Goal: Task Accomplishment & Management: Use online tool/utility

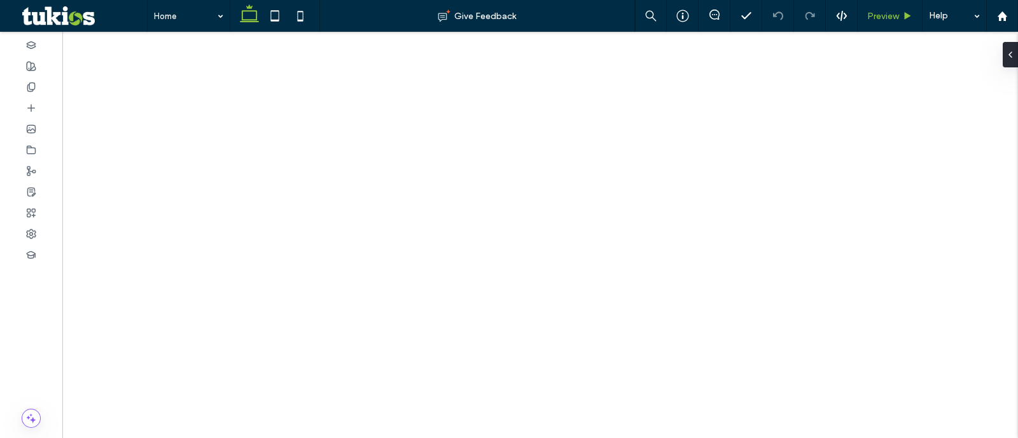
click at [897, 18] on span "Preview" at bounding box center [883, 16] width 32 height 11
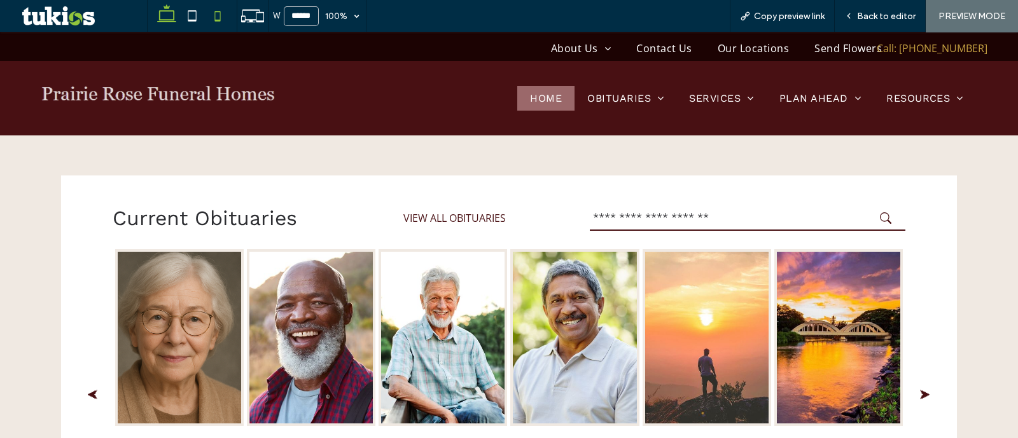
click at [225, 17] on icon at bounding box center [217, 15] width 25 height 25
type input "*****"
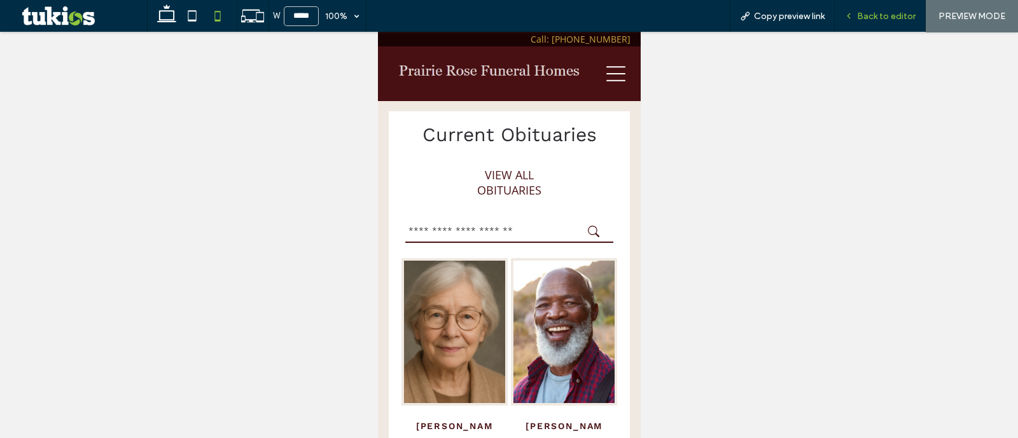
click at [870, 20] on span "Back to editor" at bounding box center [886, 16] width 59 height 11
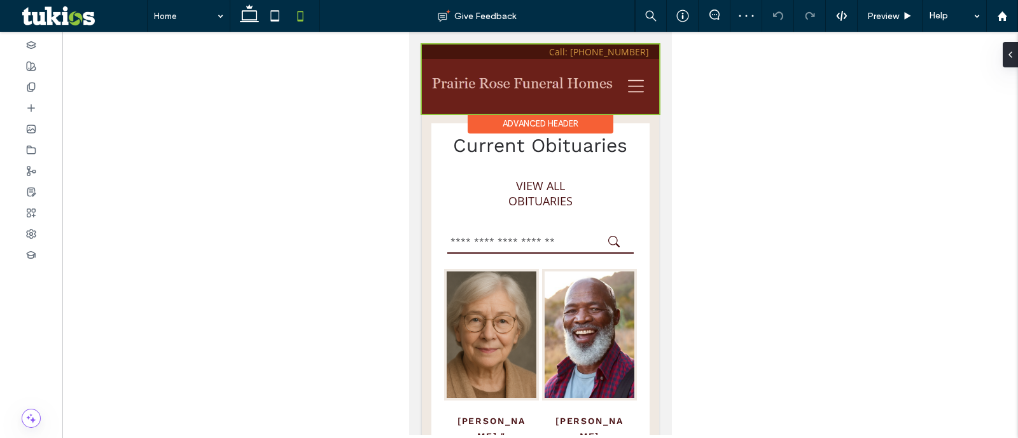
click at [570, 52] on div at bounding box center [539, 79] width 237 height 69
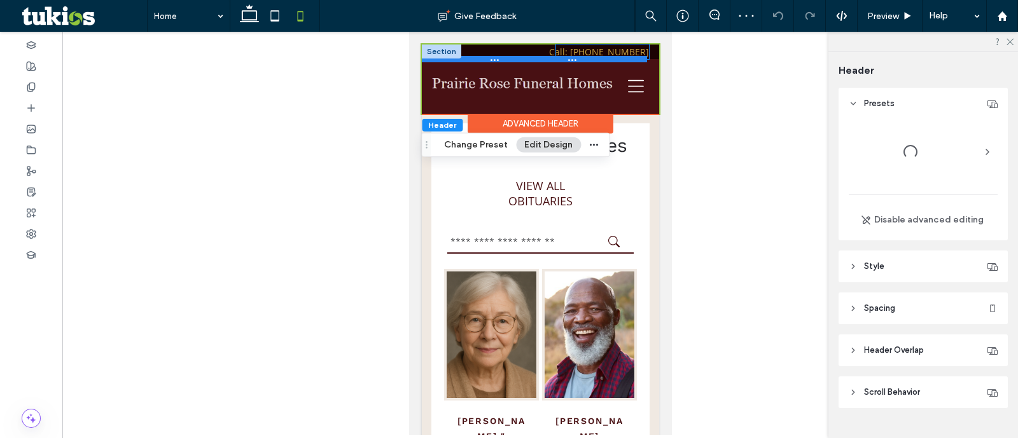
click at [526, 57] on div at bounding box center [533, 59] width 225 height 6
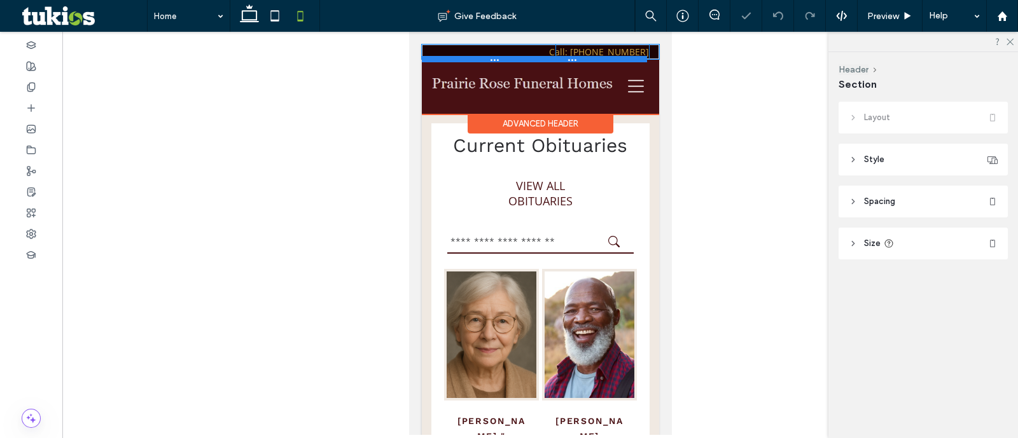
type input "**"
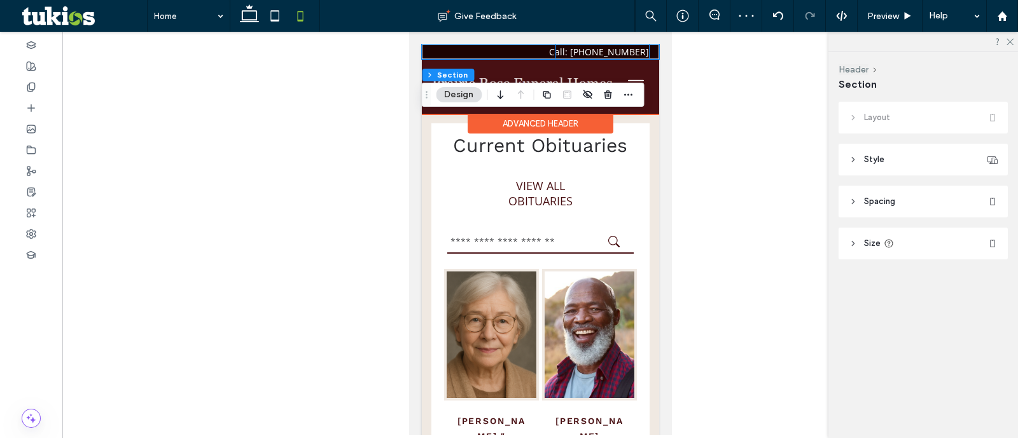
click at [582, 46] on div "Call: 620-842-5142" at bounding box center [598, 52] width 100 height 12
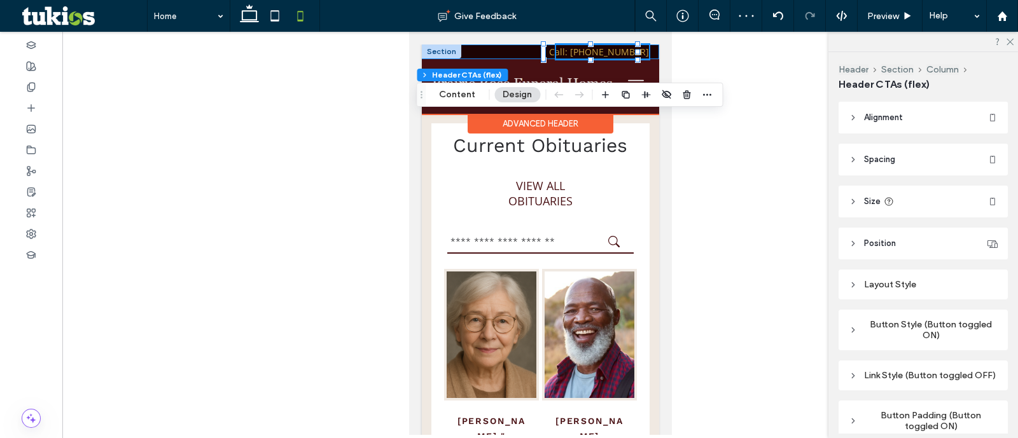
click at [520, 55] on div "About Us About Us Staff Our Locations Calendar Contact Us Our Locations Send Fl…" at bounding box center [539, 52] width 237 height 15
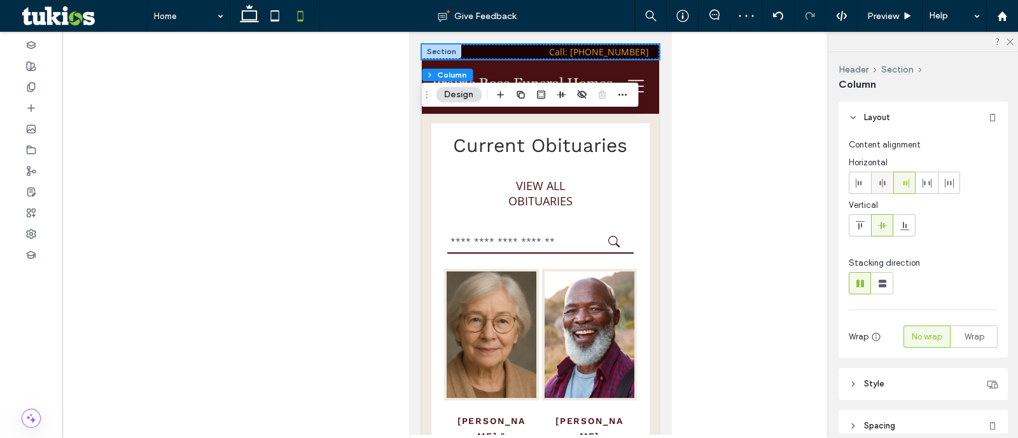
click at [885, 181] on icon at bounding box center [882, 183] width 10 height 10
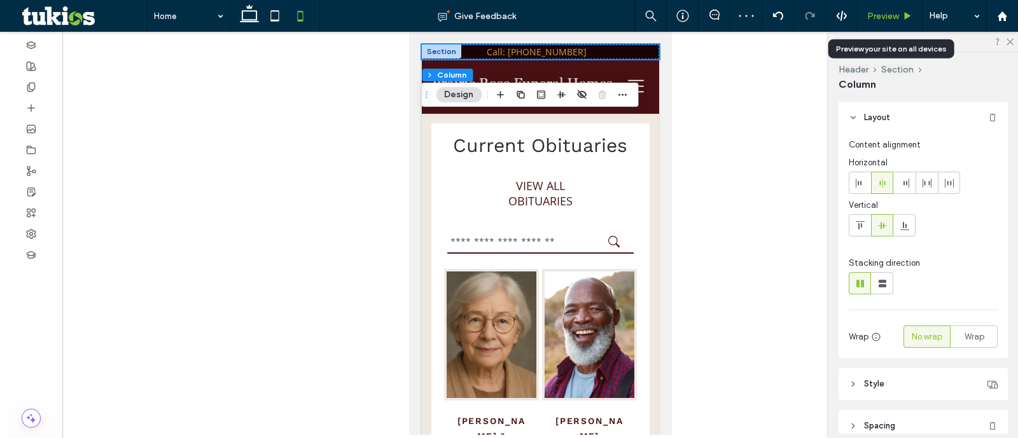
click at [898, 11] on span "Preview" at bounding box center [883, 16] width 32 height 11
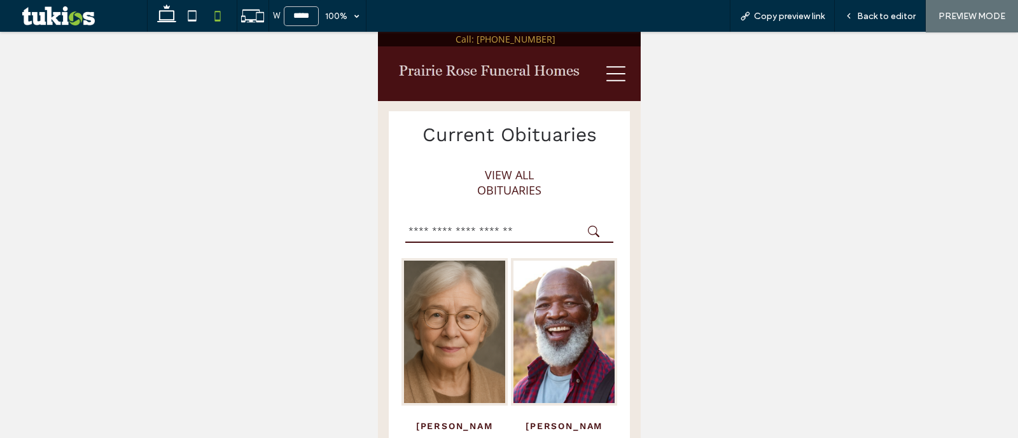
click at [903, 11] on span "Back to editor" at bounding box center [886, 16] width 59 height 11
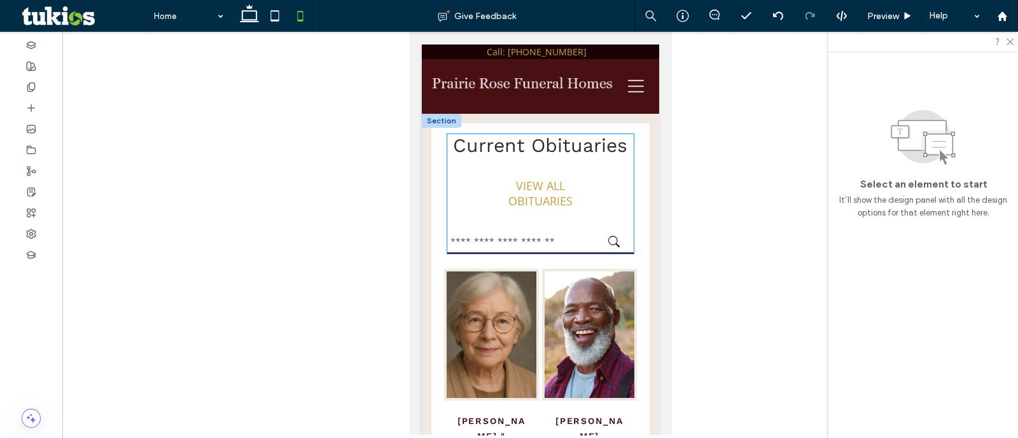
click at [562, 195] on span "VIEW ALL OBITUARIES" at bounding box center [540, 193] width 116 height 31
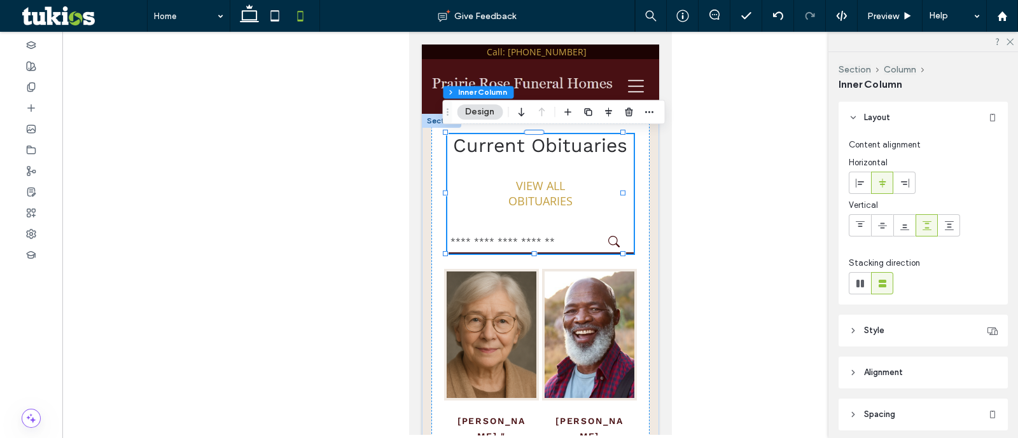
click at [542, 194] on span "VIEW ALL OBITUARIES" at bounding box center [540, 193] width 116 height 31
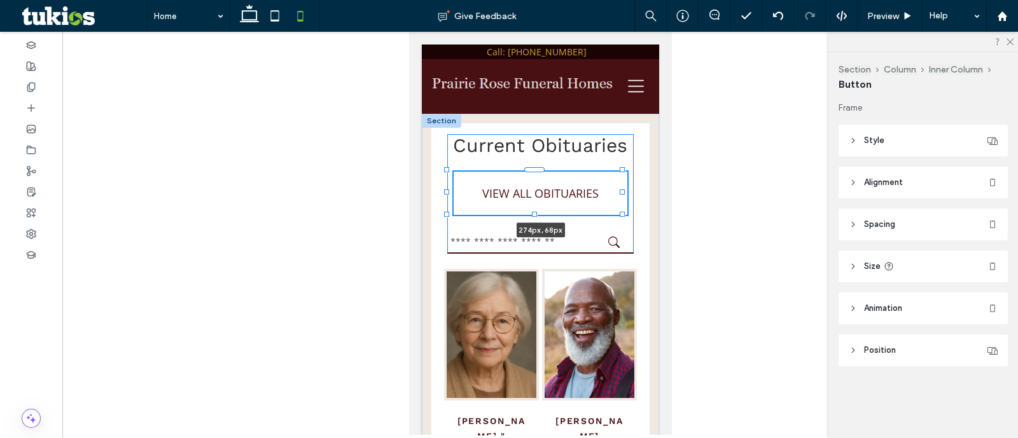
drag, startPoint x: 590, startPoint y: 189, endPoint x: 1094, endPoint y: 171, distance: 504.3
type input "***"
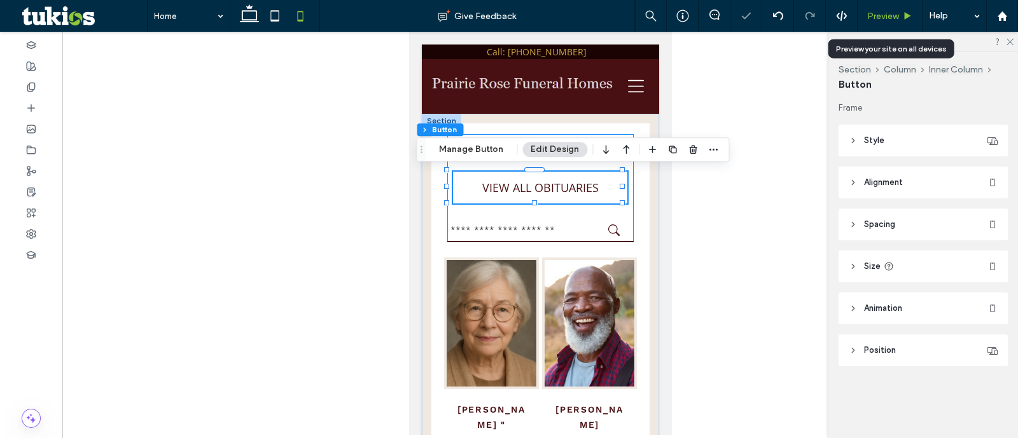
click at [878, 14] on span "Preview" at bounding box center [883, 16] width 32 height 11
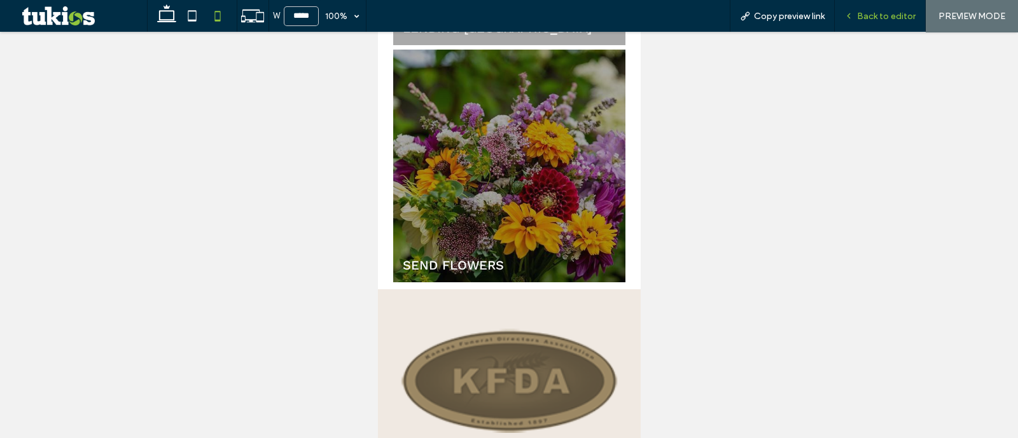
click at [893, 12] on span "Back to editor" at bounding box center [886, 16] width 59 height 11
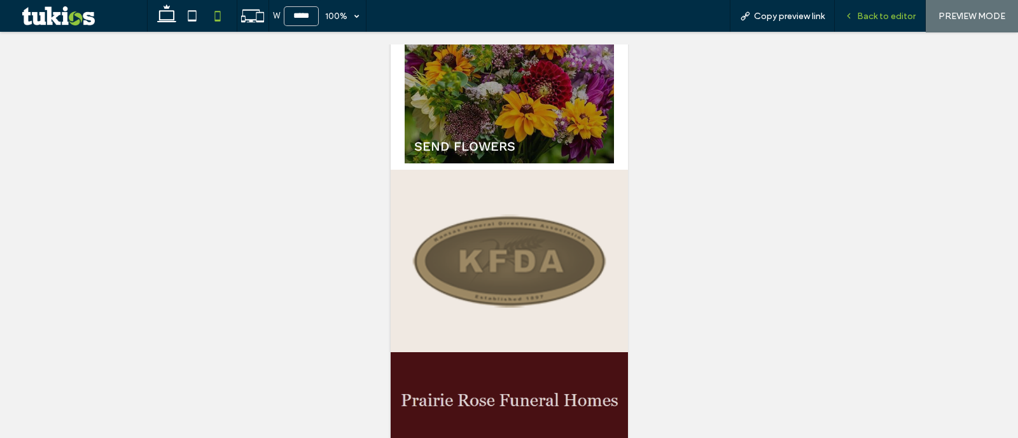
scroll to position [2045, 0]
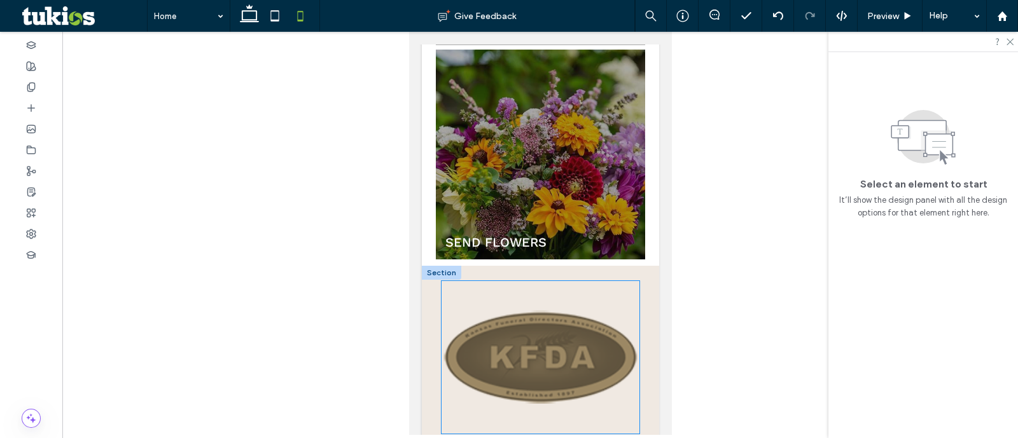
click at [599, 281] on img at bounding box center [540, 357] width 198 height 153
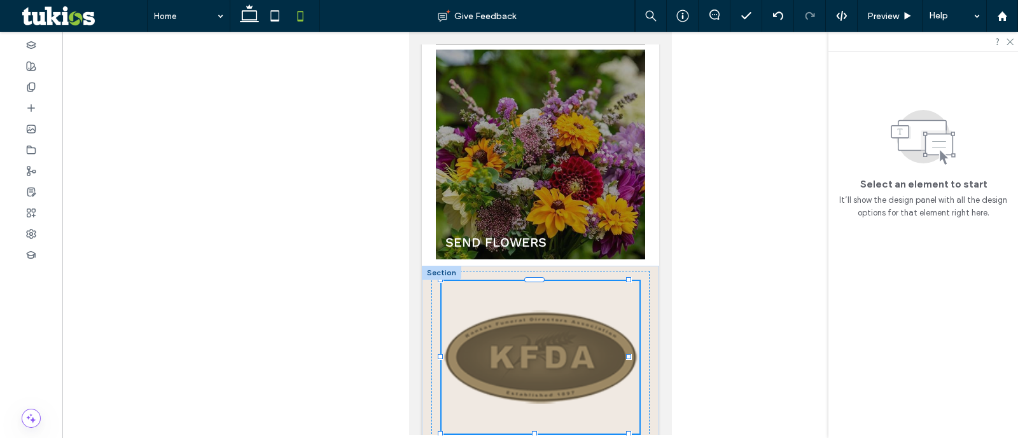
click at [564, 281] on div at bounding box center [540, 357] width 198 height 153
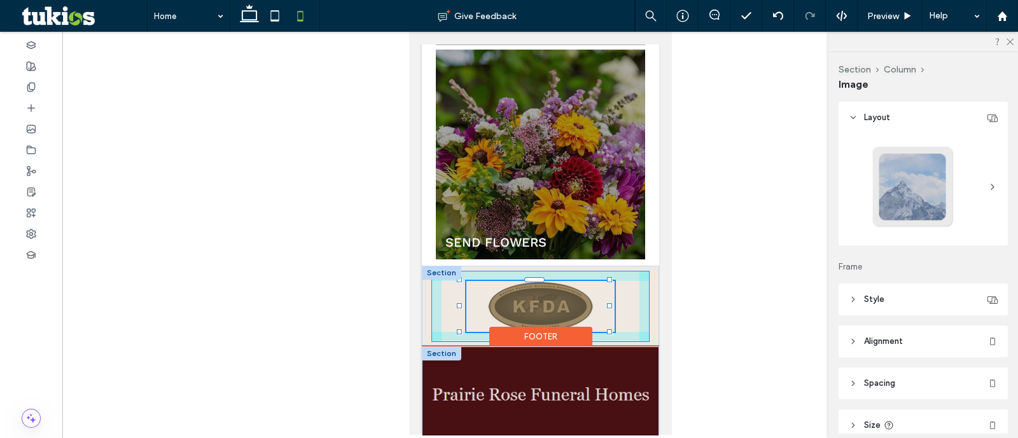
drag, startPoint x: 628, startPoint y: 263, endPoint x: 609, endPoint y: 212, distance: 54.4
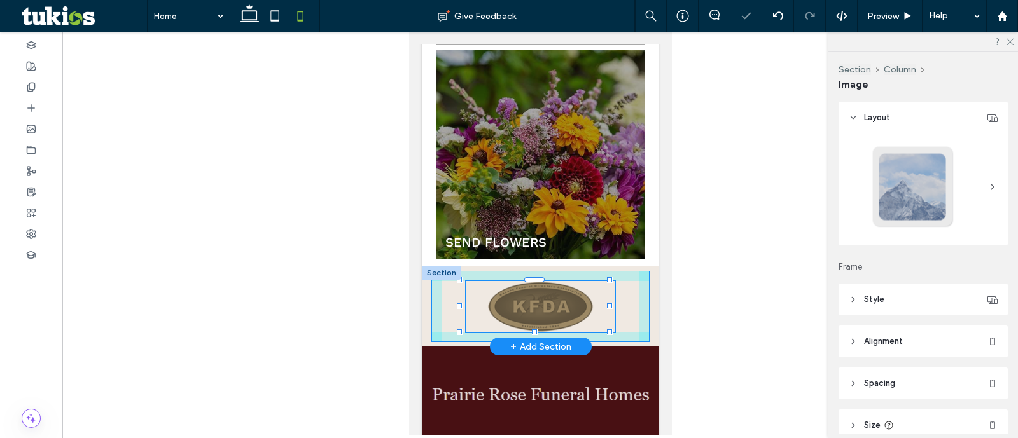
type input "**"
type input "****"
type input "**"
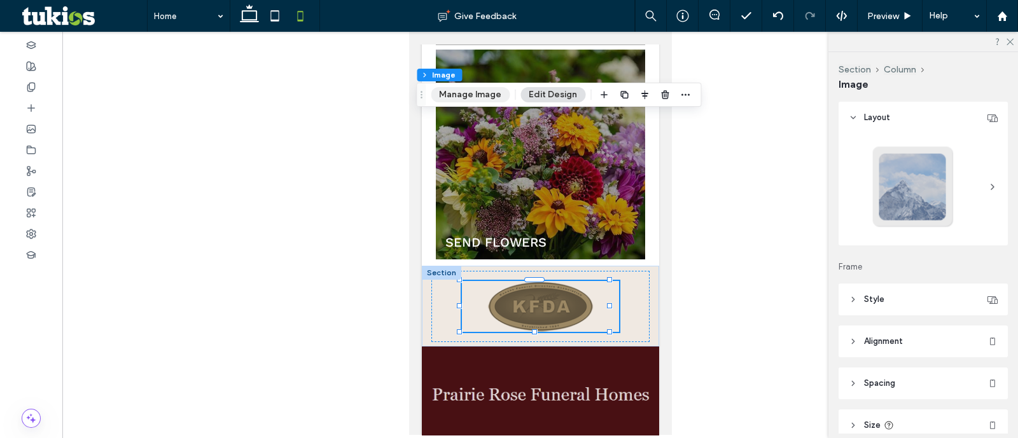
click at [471, 100] on button "Manage Image" at bounding box center [470, 94] width 79 height 15
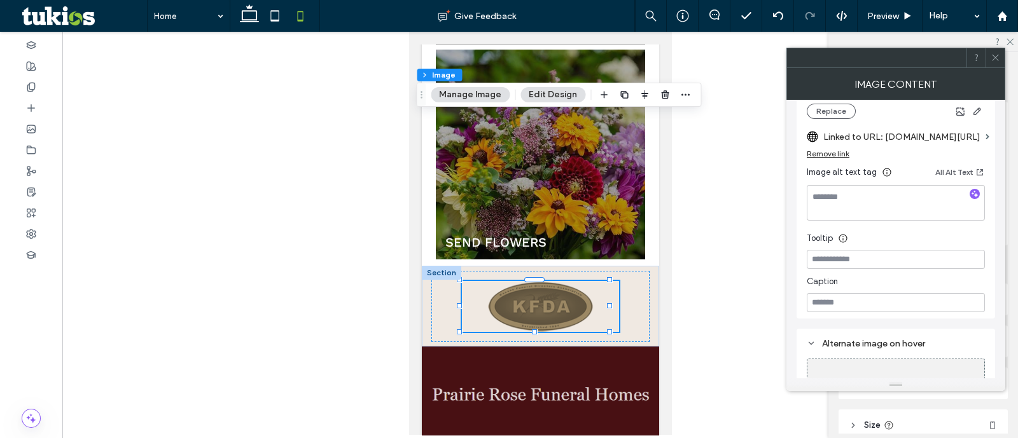
scroll to position [239, 0]
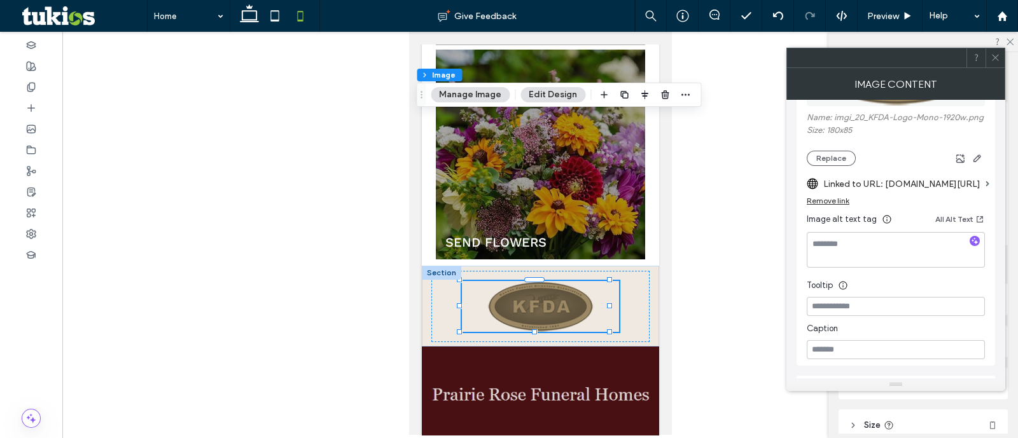
drag, startPoint x: 999, startPoint y: 62, endPoint x: 949, endPoint y: 33, distance: 58.2
click at [999, 62] on span at bounding box center [996, 57] width 10 height 19
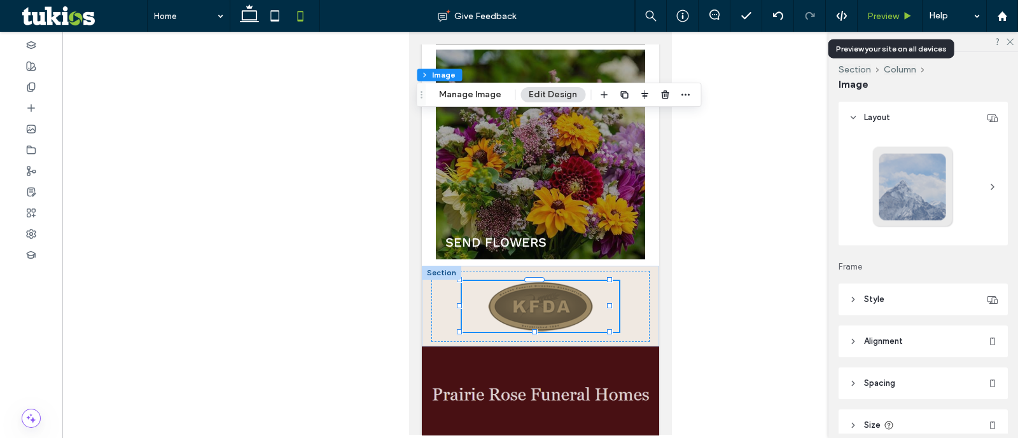
click at [884, 19] on span "Preview" at bounding box center [883, 16] width 32 height 11
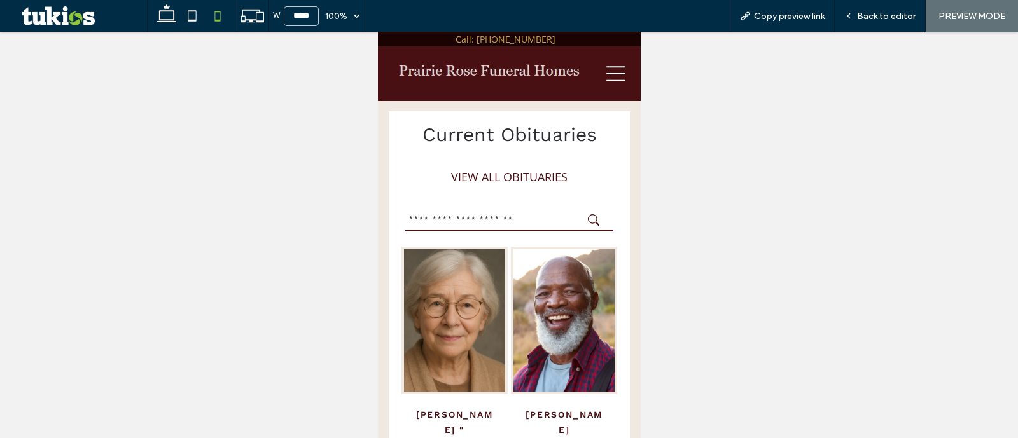
click at [609, 66] on icon at bounding box center [615, 73] width 19 height 19
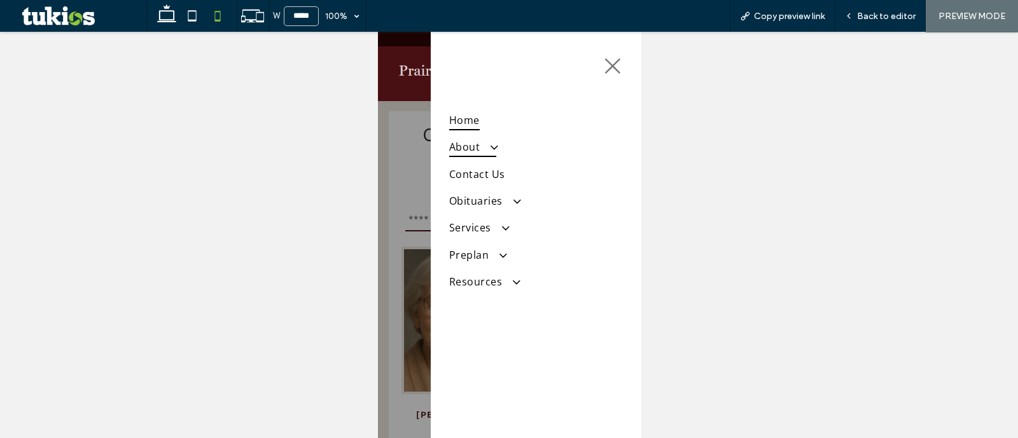
click at [494, 148] on span at bounding box center [487, 147] width 21 height 13
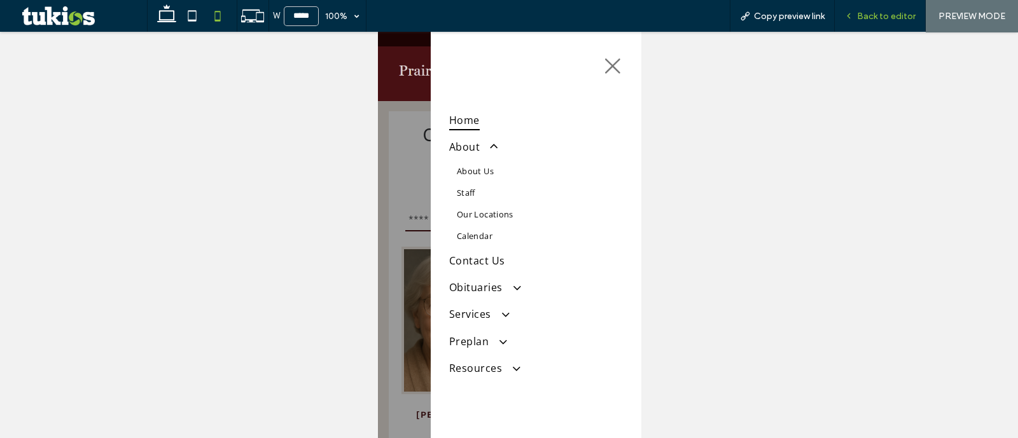
click at [884, 15] on span "Back to editor" at bounding box center [886, 16] width 59 height 11
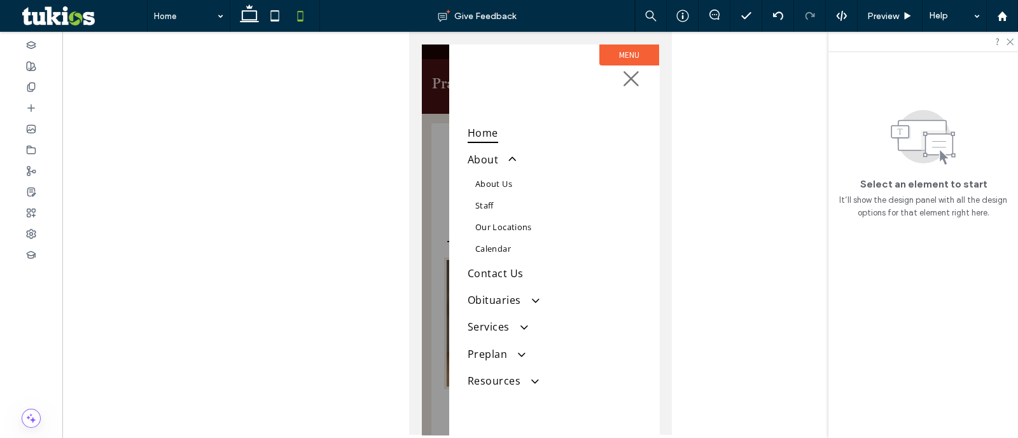
click at [631, 52] on label "Menu" at bounding box center [629, 55] width 60 height 21
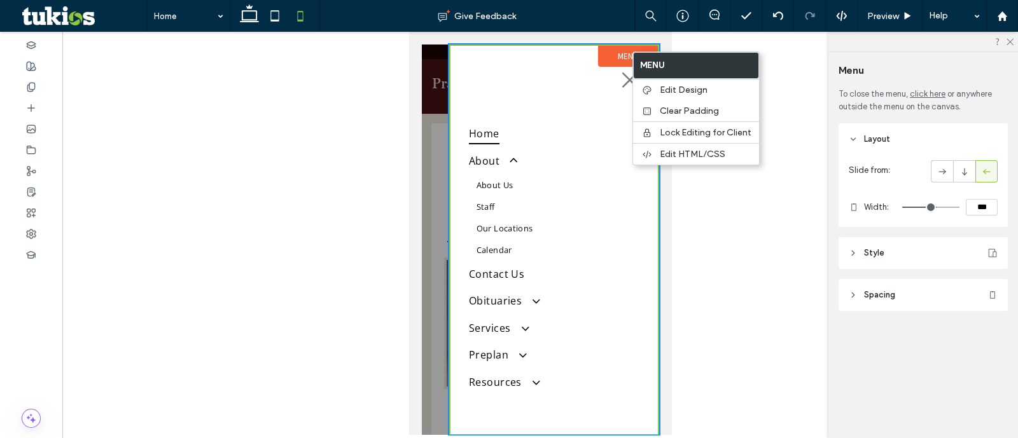
click at [887, 259] on header "Style" at bounding box center [923, 253] width 169 height 32
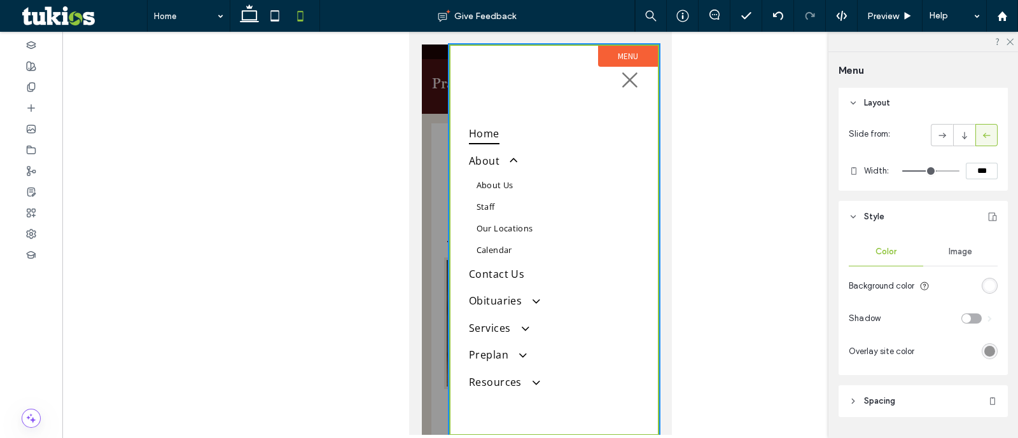
scroll to position [71, 0]
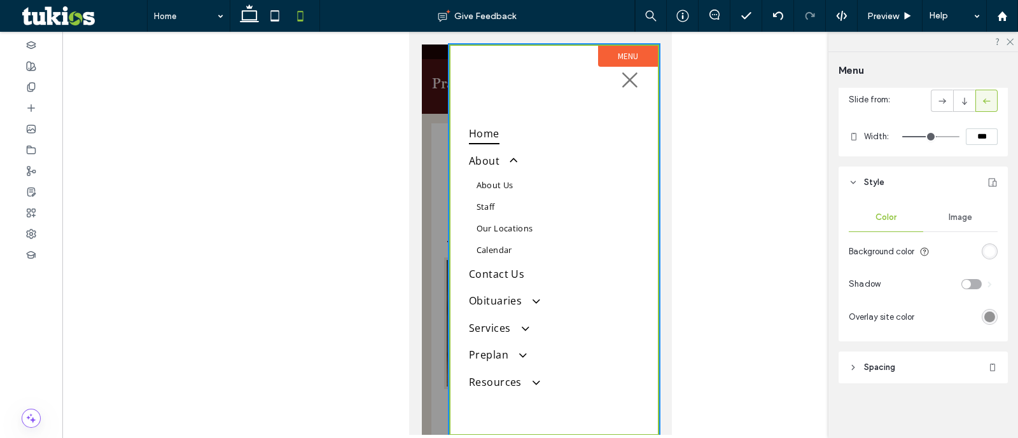
click at [982, 244] on div "rgb(255, 255, 255)" at bounding box center [990, 252] width 16 height 16
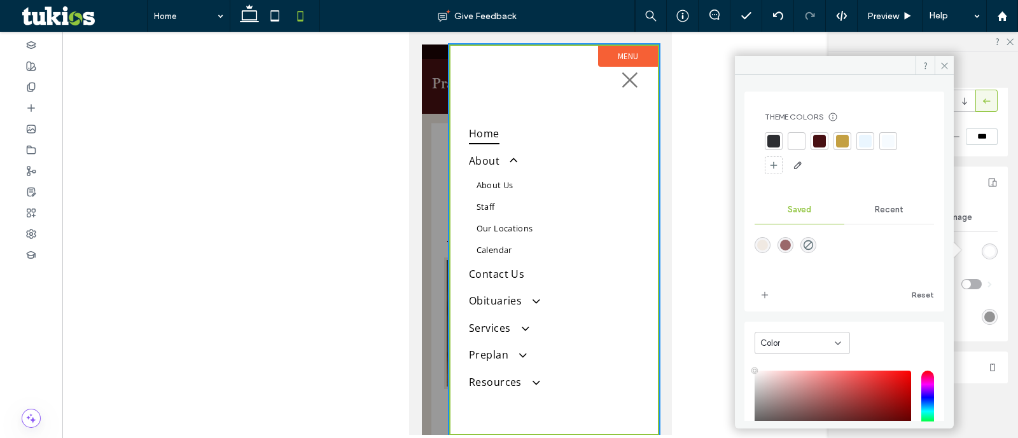
click at [820, 142] on div at bounding box center [819, 141] width 13 height 13
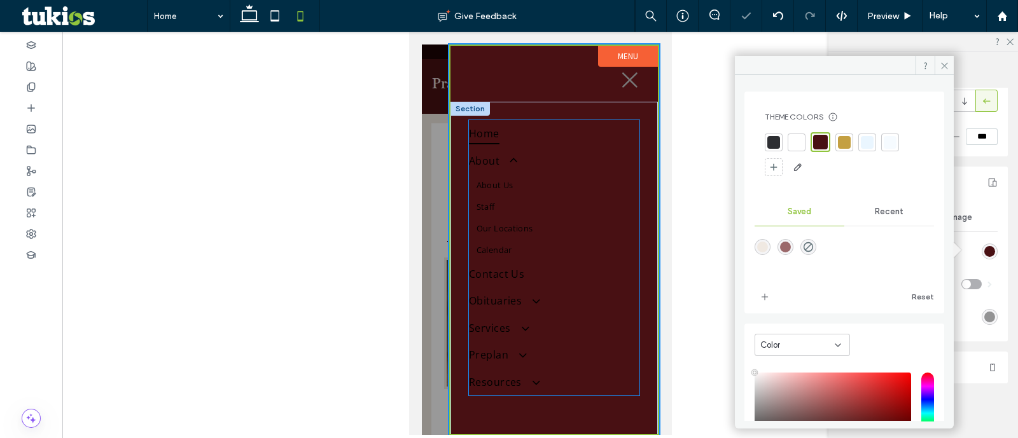
click at [571, 223] on link "Our Locations" at bounding box center [553, 229] width 171 height 22
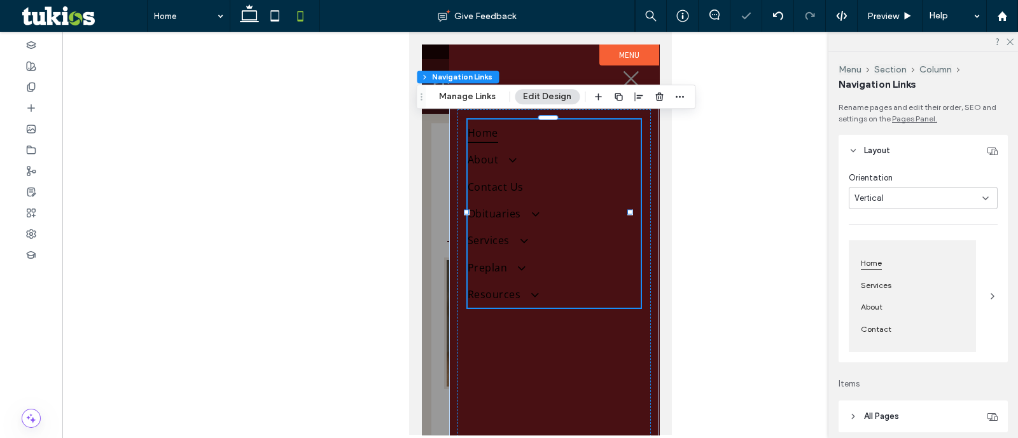
type input "***"
type input "****"
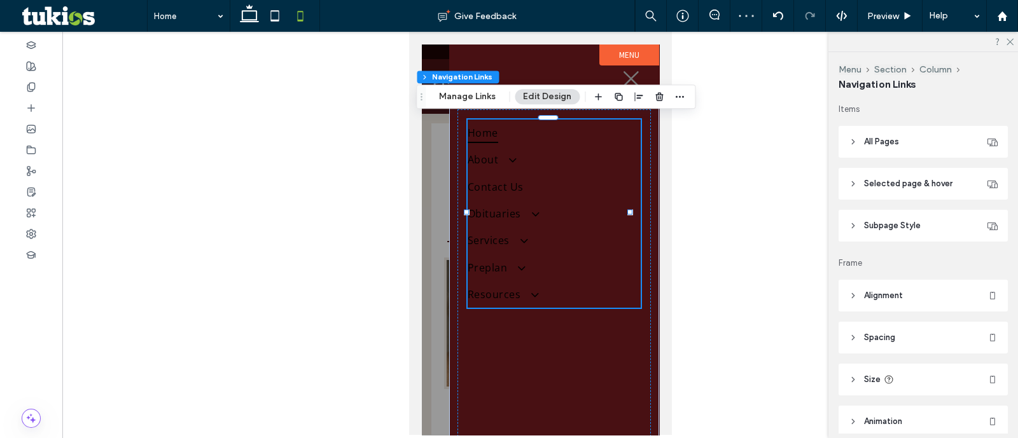
scroll to position [239, 0]
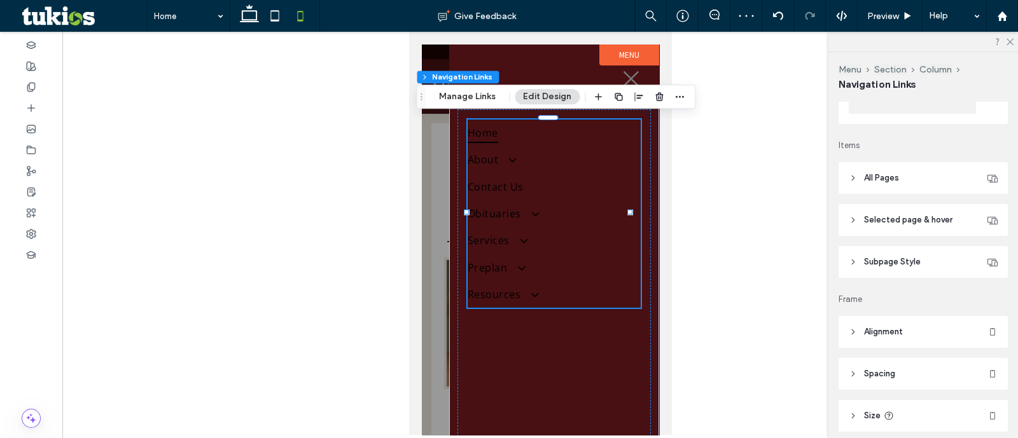
click at [933, 171] on header "All Pages" at bounding box center [923, 178] width 169 height 32
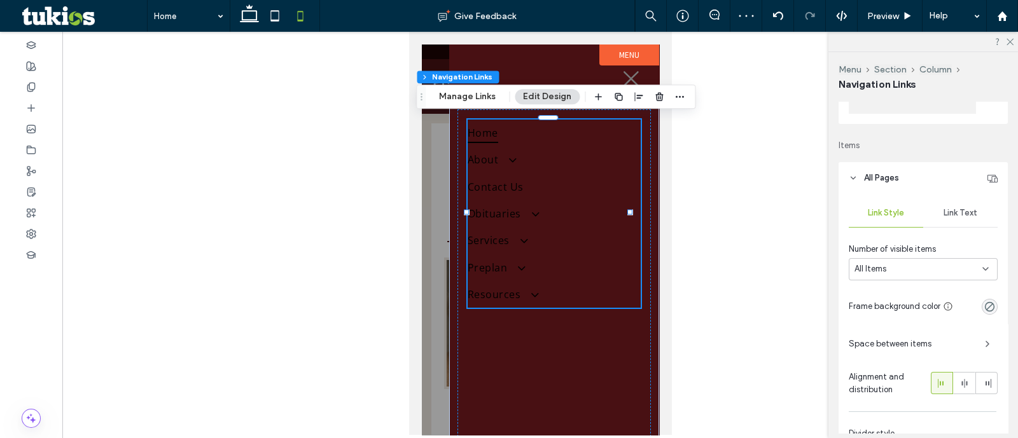
click at [966, 208] on span "Link Text" at bounding box center [961, 213] width 34 height 10
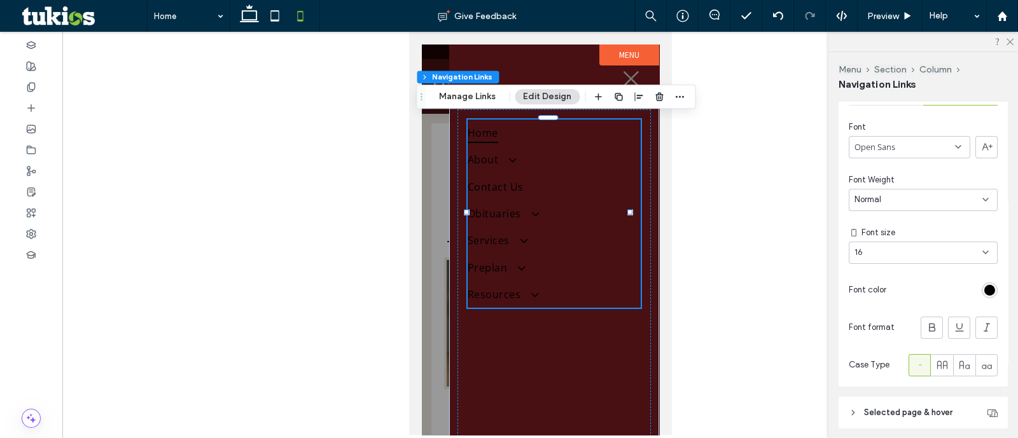
scroll to position [477, 0]
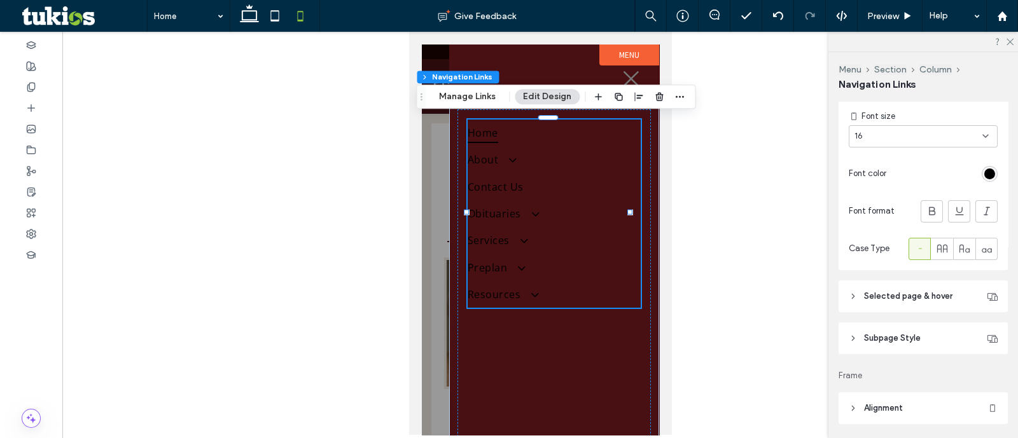
click at [984, 178] on div "rgb(0, 0, 0)" at bounding box center [989, 174] width 11 height 11
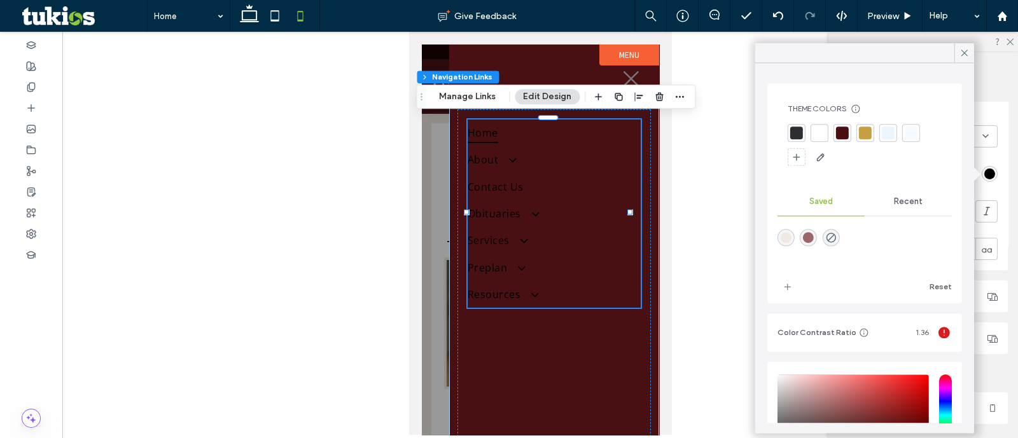
click at [818, 128] on div at bounding box center [819, 133] width 13 height 13
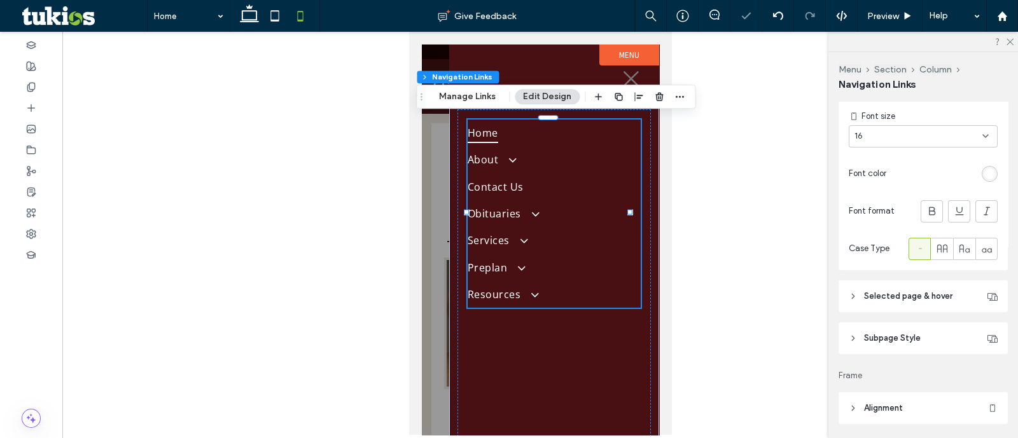
scroll to position [636, 0]
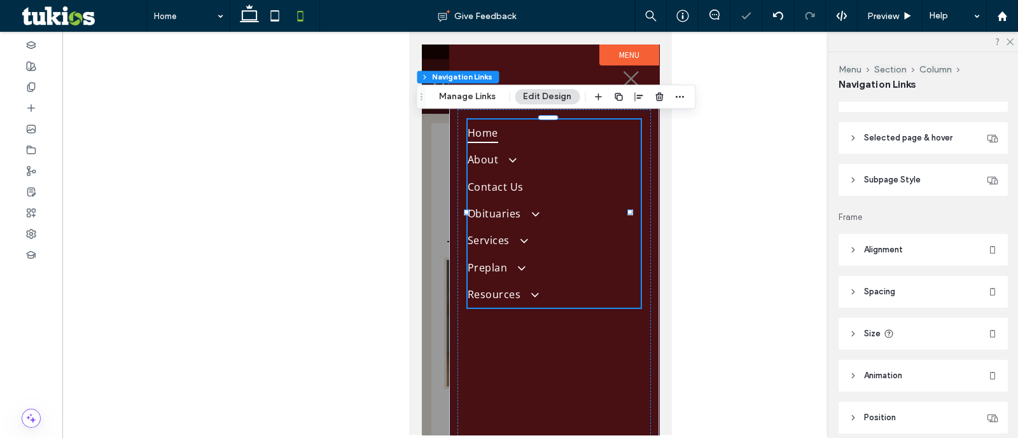
click at [940, 146] on header "Selected page & hover" at bounding box center [923, 138] width 169 height 32
type input "*"
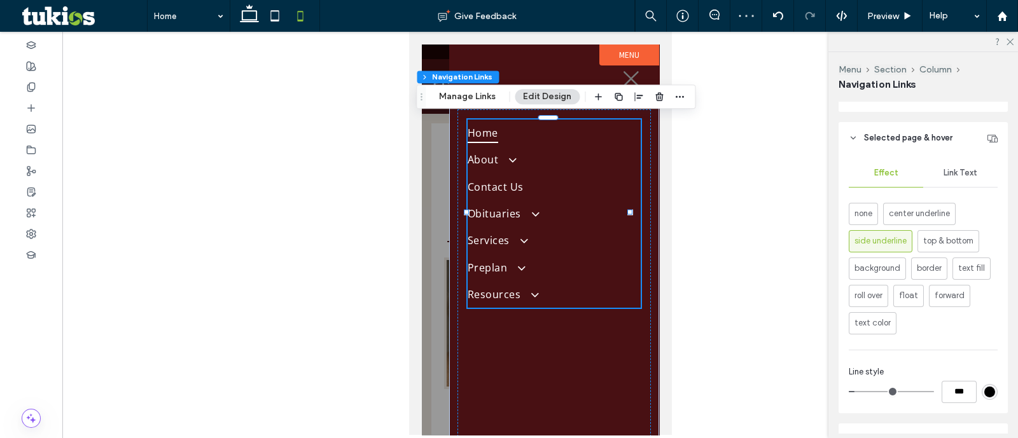
click at [963, 170] on span "Link Text" at bounding box center [961, 173] width 34 height 10
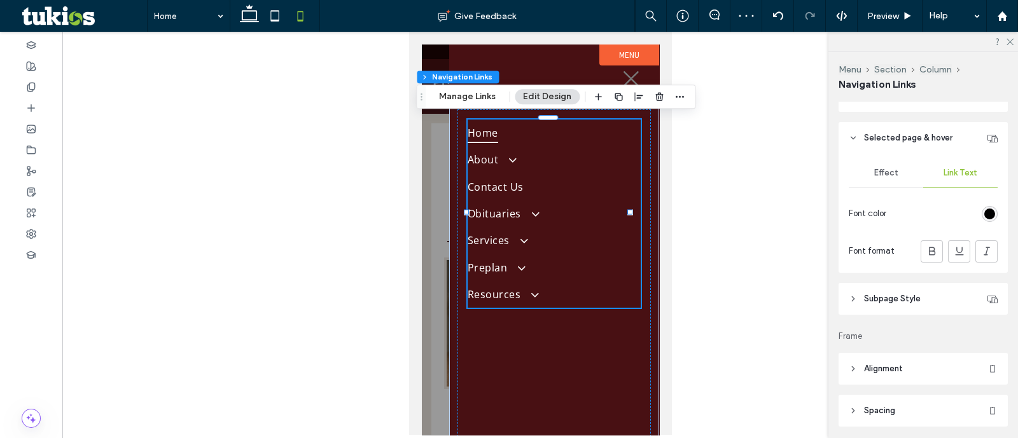
click at [984, 212] on div "rgb(0, 0, 0)" at bounding box center [989, 214] width 11 height 11
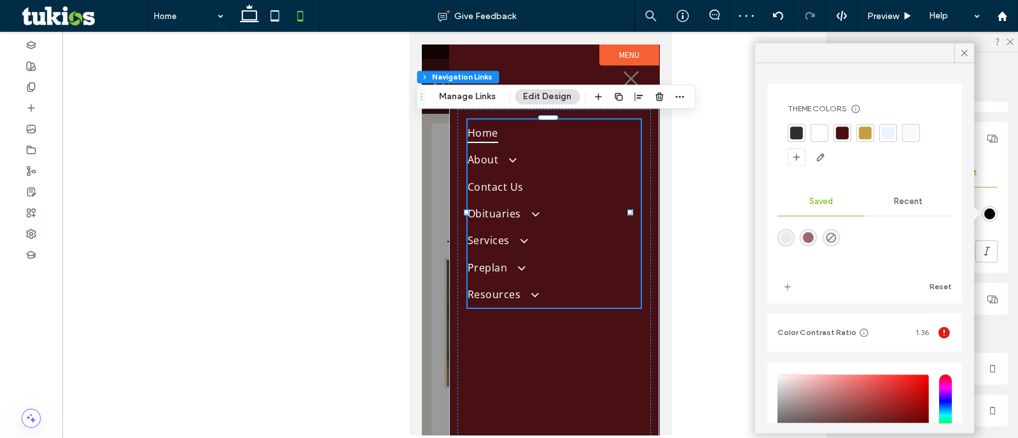
click at [856, 133] on div at bounding box center [865, 133] width 18 height 18
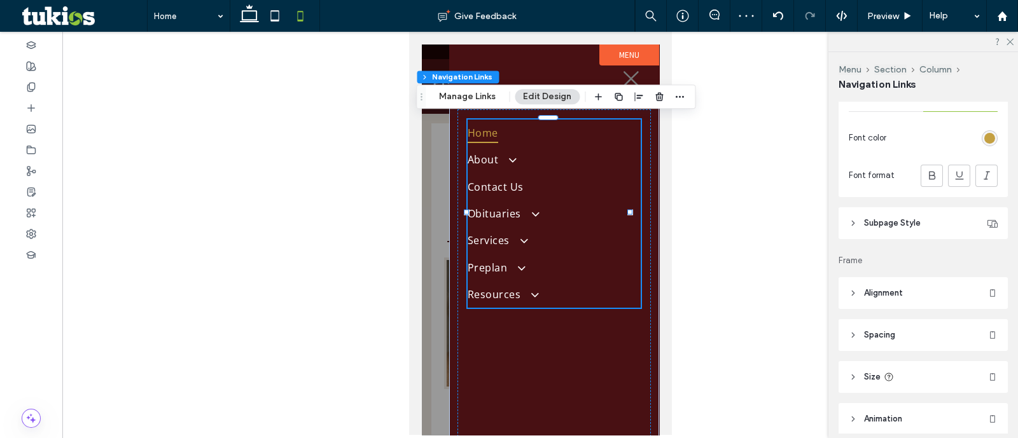
scroll to position [795, 0]
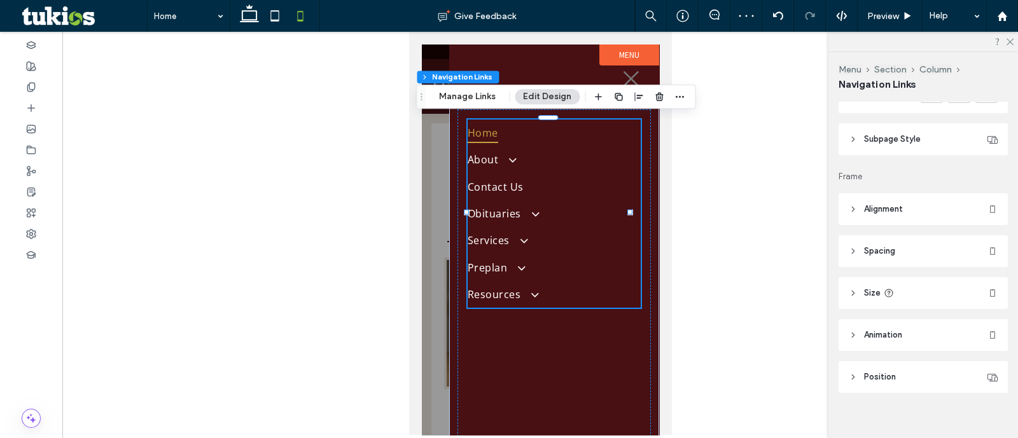
click at [932, 145] on header "Subpage Style" at bounding box center [923, 139] width 169 height 32
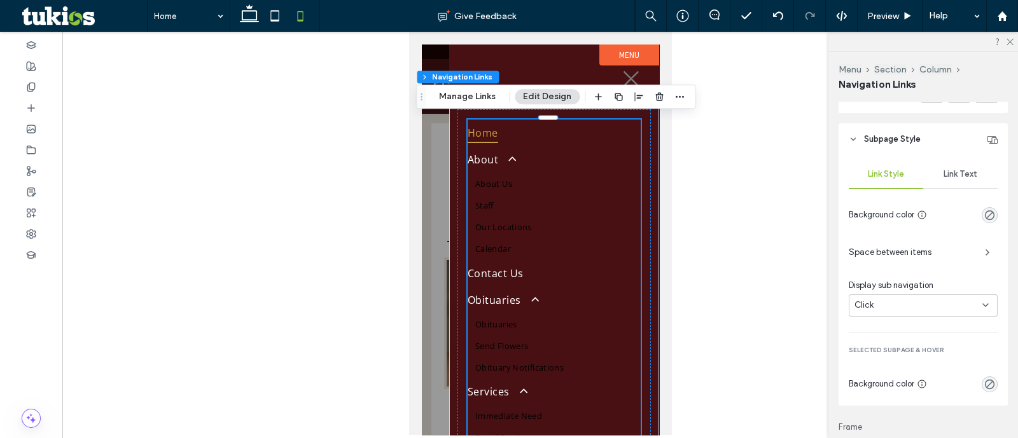
click at [959, 167] on div "Link Text" at bounding box center [960, 174] width 74 height 28
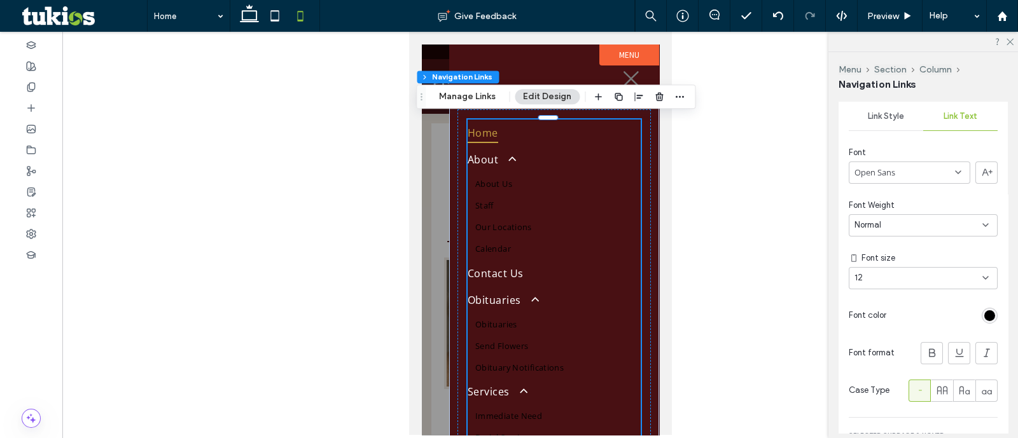
scroll to position [954, 0]
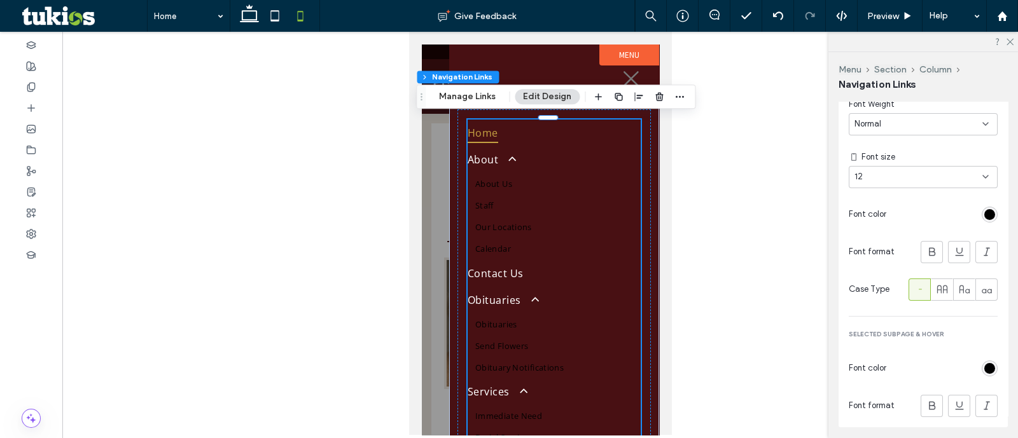
click at [984, 212] on div "rgb(0, 0, 0)" at bounding box center [989, 214] width 11 height 11
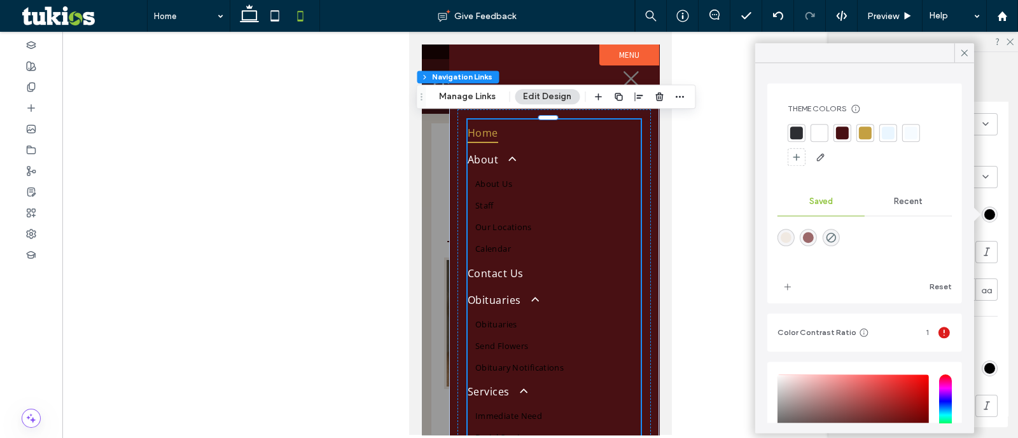
drag, startPoint x: 820, startPoint y: 143, endPoint x: 841, endPoint y: 163, distance: 29.3
click at [819, 143] on div at bounding box center [865, 145] width 154 height 43
click at [816, 140] on div at bounding box center [820, 133] width 18 height 18
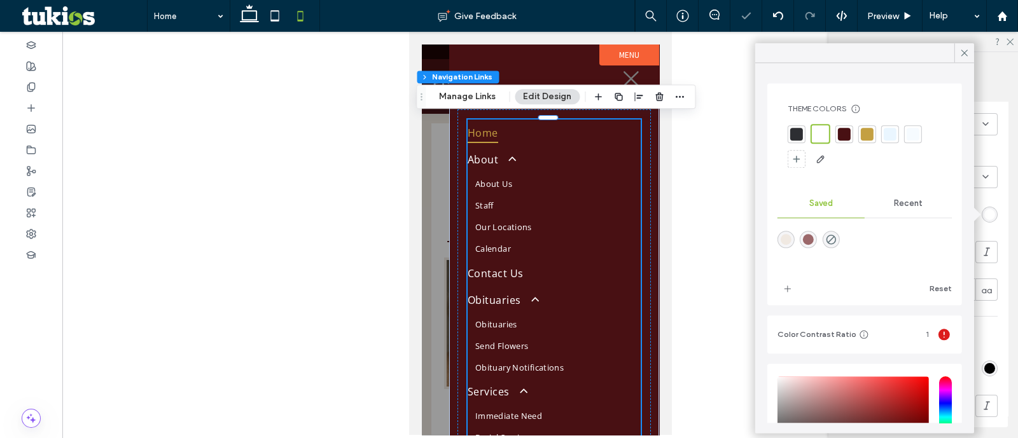
click at [986, 364] on div "rgb(0, 0, 0)" at bounding box center [989, 368] width 11 height 11
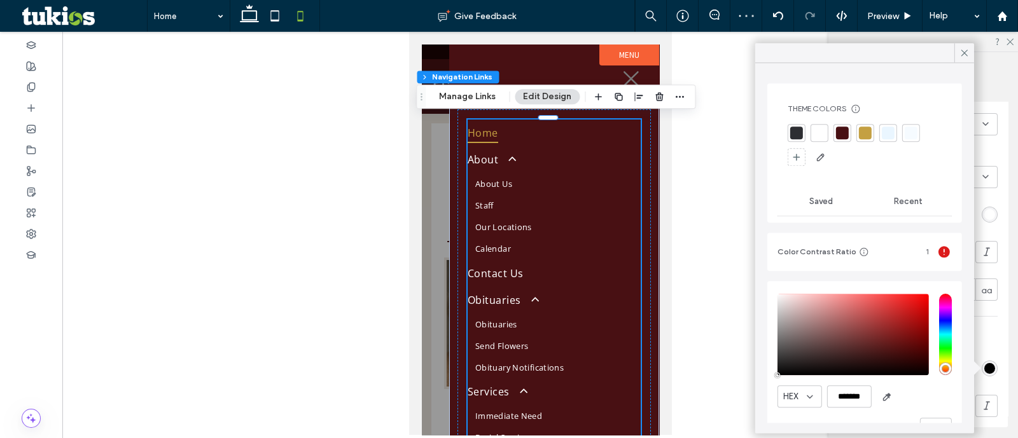
click at [867, 129] on div at bounding box center [865, 133] width 13 height 13
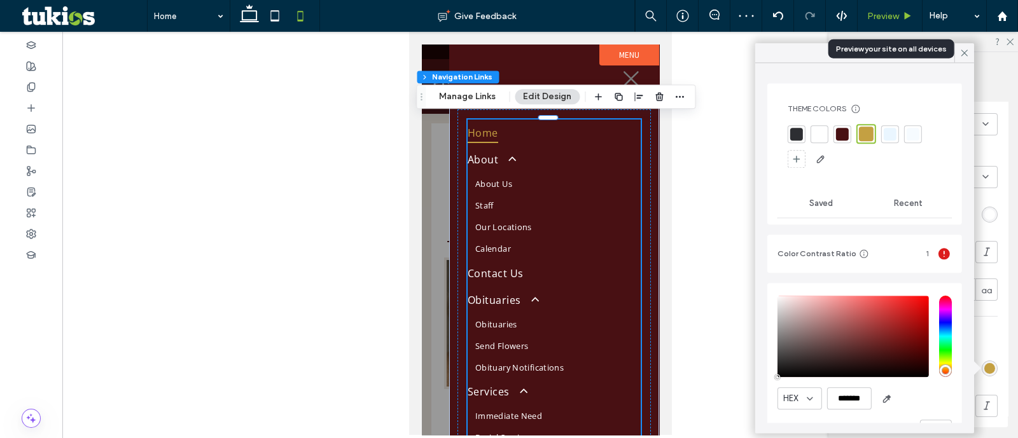
click at [902, 9] on div "Preview" at bounding box center [890, 16] width 65 height 32
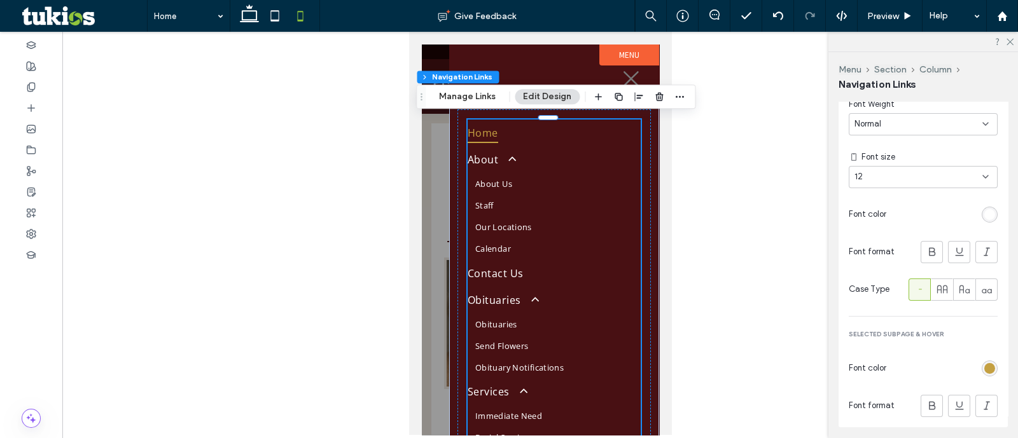
click at [624, 64] on label "Menu" at bounding box center [629, 55] width 60 height 21
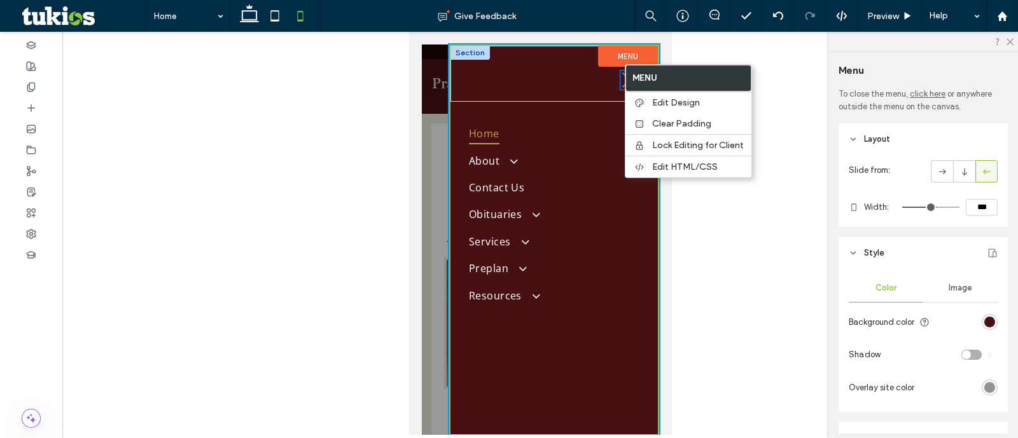
click at [622, 78] on icon at bounding box center [629, 80] width 15 height 15
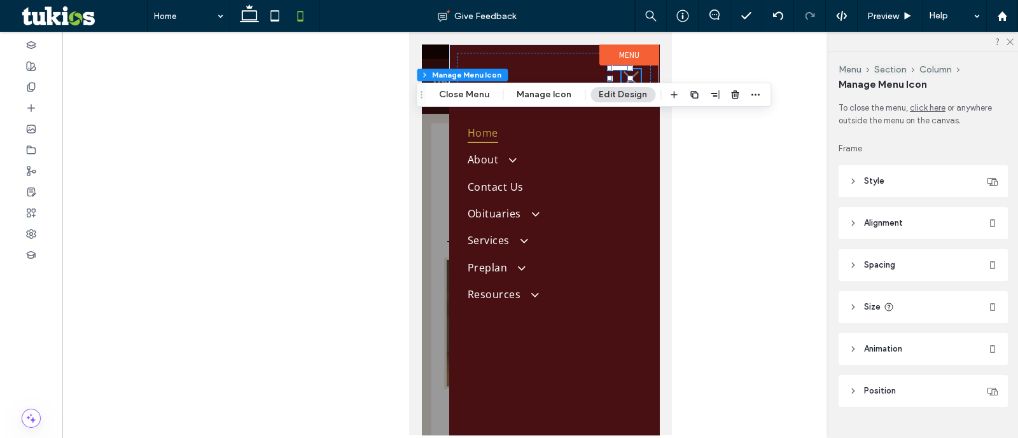
click at [894, 170] on header "Style" at bounding box center [923, 181] width 169 height 32
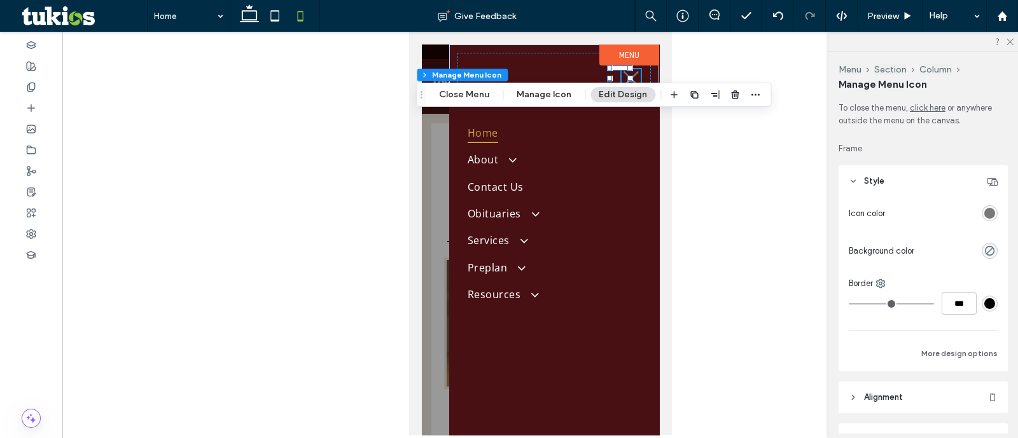
click at [984, 208] on div "rgba(120,120,120,1)" at bounding box center [989, 213] width 11 height 11
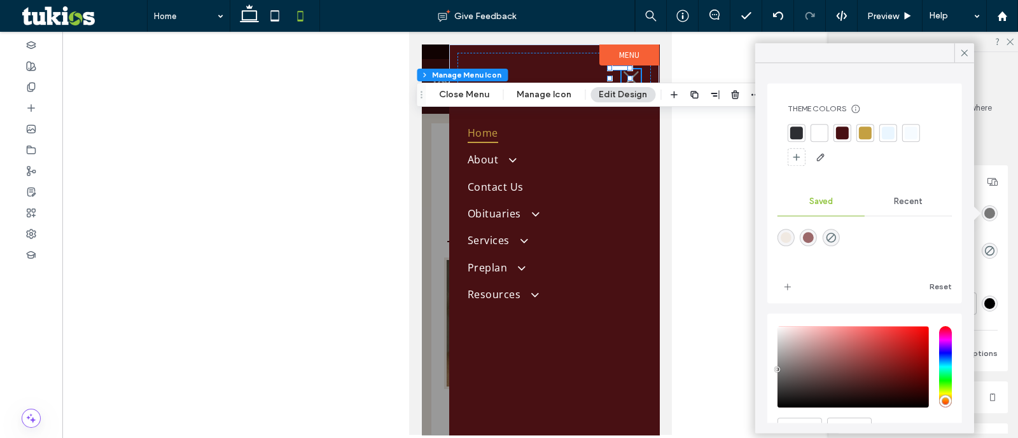
click at [867, 131] on div at bounding box center [865, 133] width 13 height 13
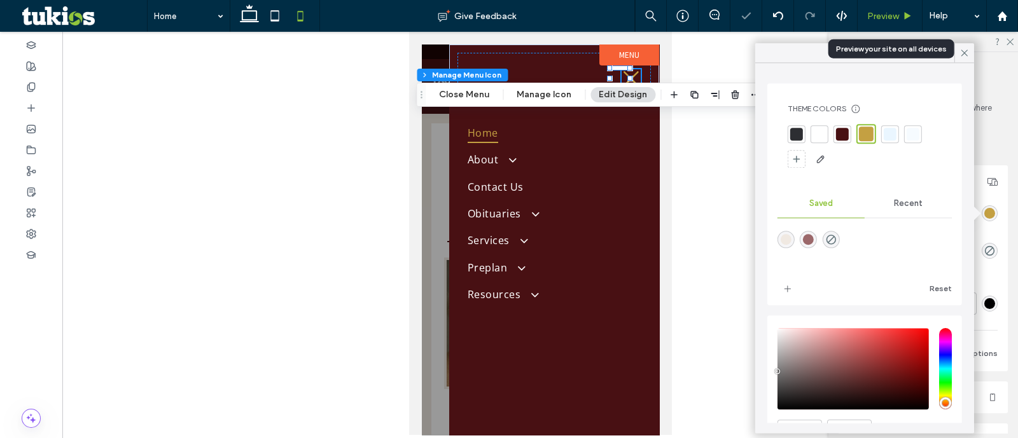
click at [881, 21] on div "Preview" at bounding box center [890, 16] width 65 height 32
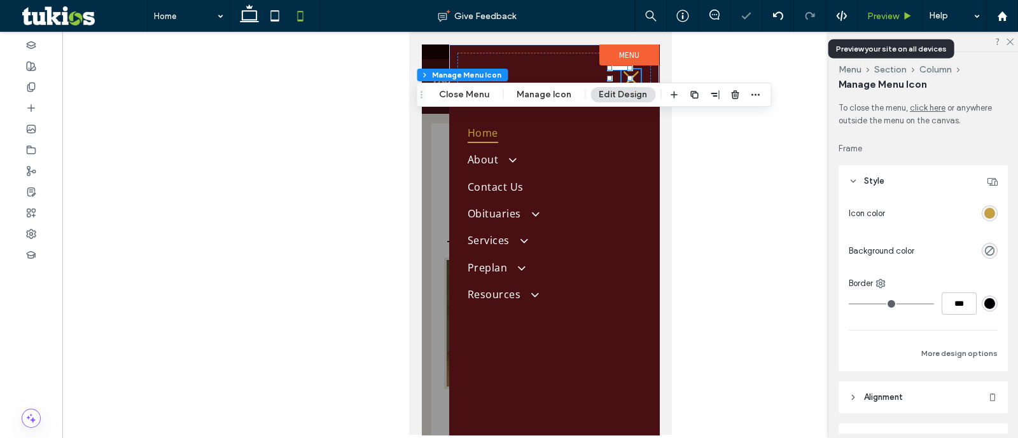
click at [883, 11] on span "Preview" at bounding box center [883, 16] width 32 height 11
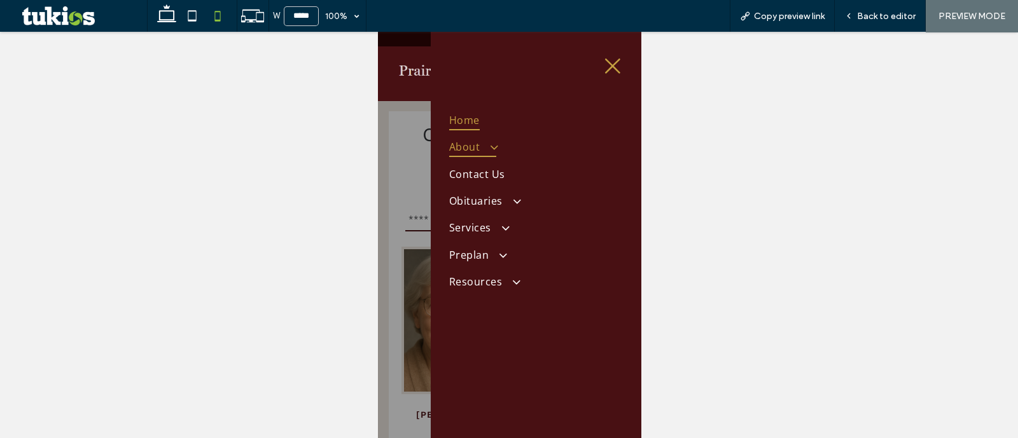
click at [483, 150] on span at bounding box center [487, 147] width 21 height 13
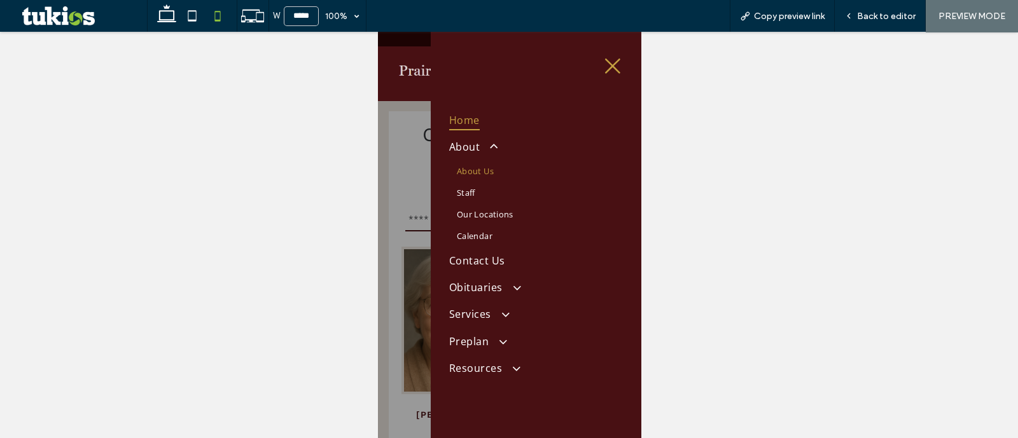
click at [476, 176] on link "About Us" at bounding box center [535, 171] width 173 height 22
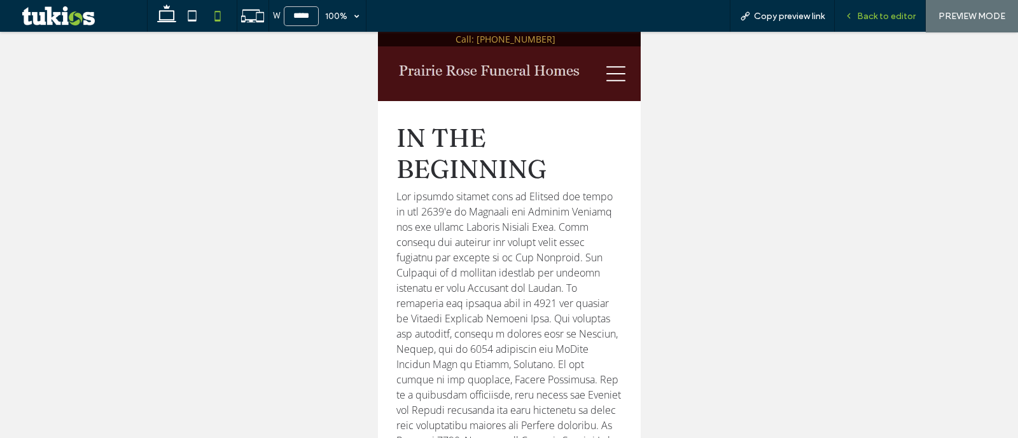
click at [895, 14] on span "Back to editor" at bounding box center [886, 16] width 59 height 11
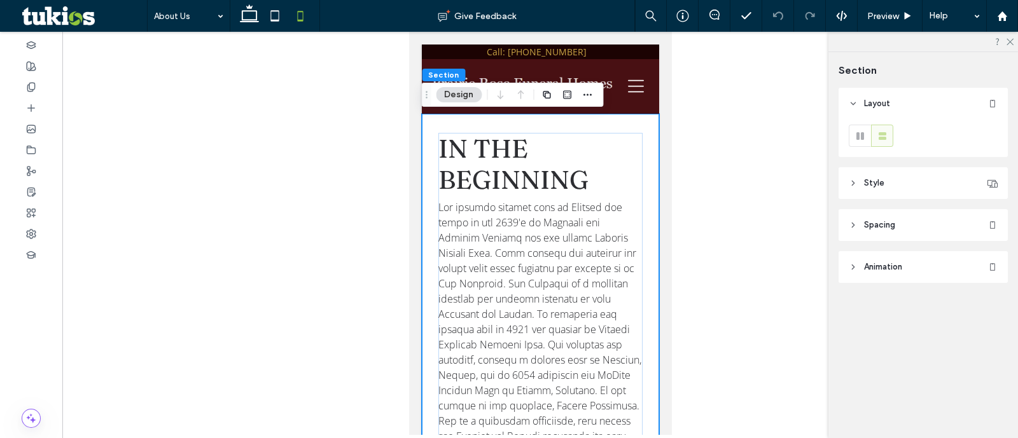
click at [890, 179] on header "Style" at bounding box center [923, 183] width 169 height 32
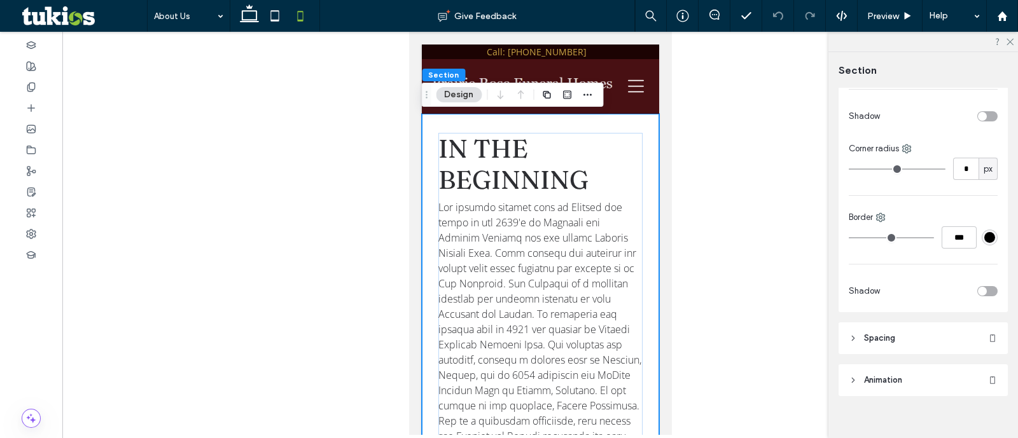
scroll to position [344, 0]
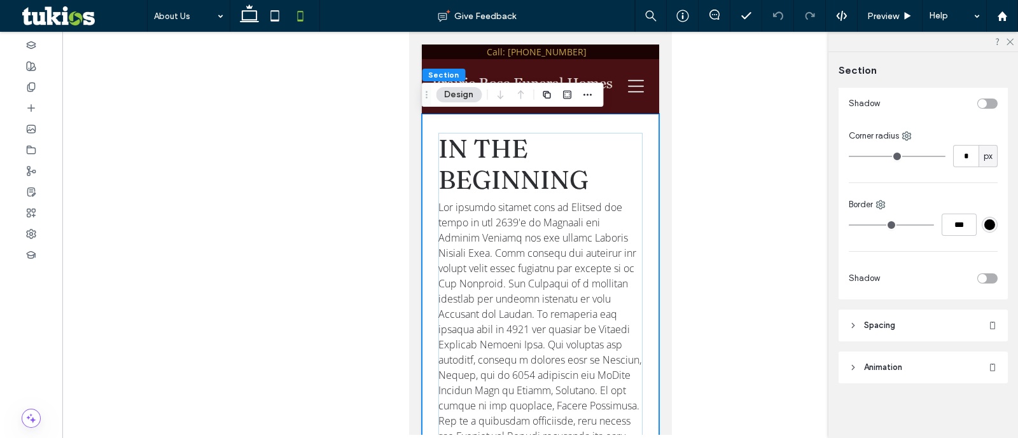
click at [874, 325] on span "Spacing" at bounding box center [879, 325] width 31 height 13
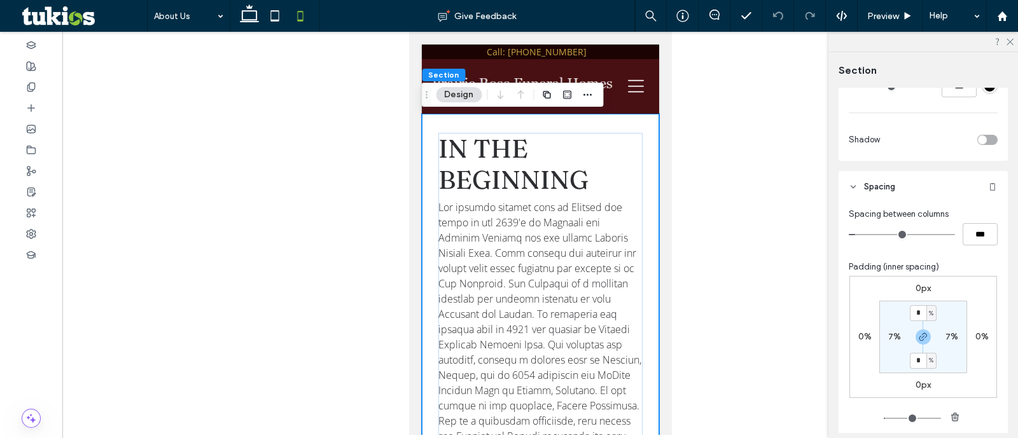
scroll to position [583, 0]
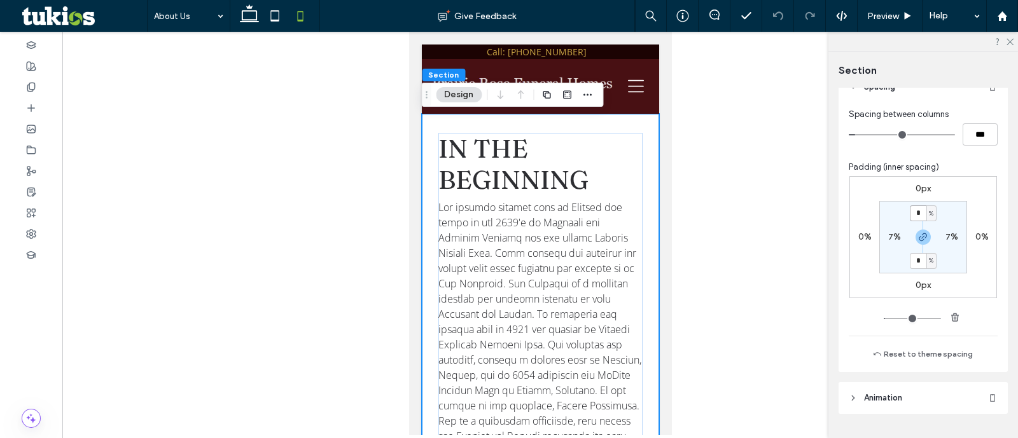
click at [912, 211] on input "*" at bounding box center [918, 214] width 17 height 16
type input "*"
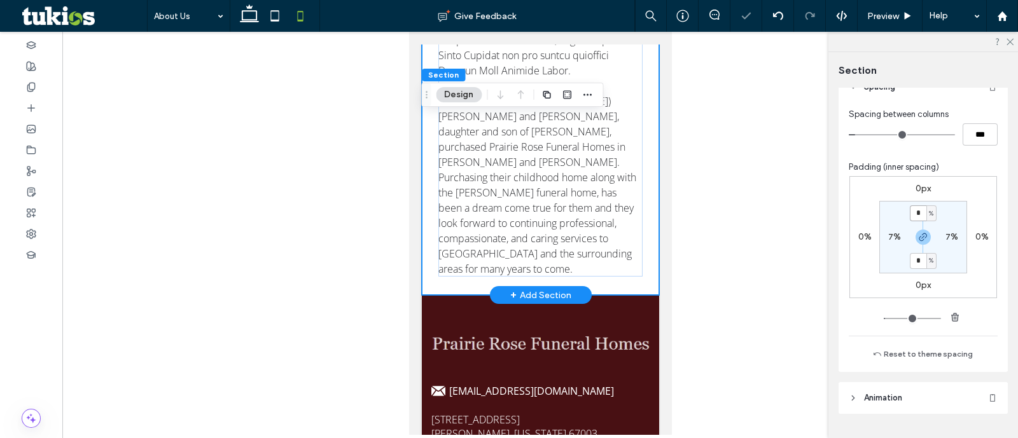
scroll to position [636, 0]
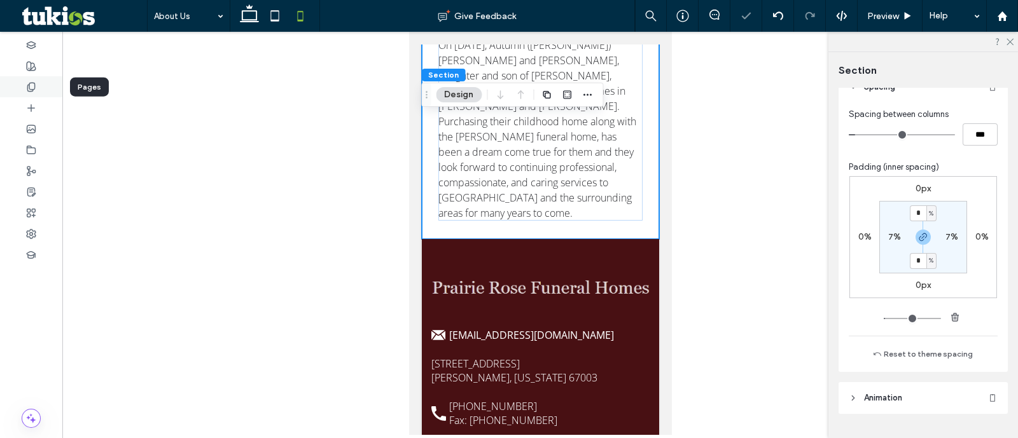
click at [40, 85] on div at bounding box center [31, 86] width 62 height 21
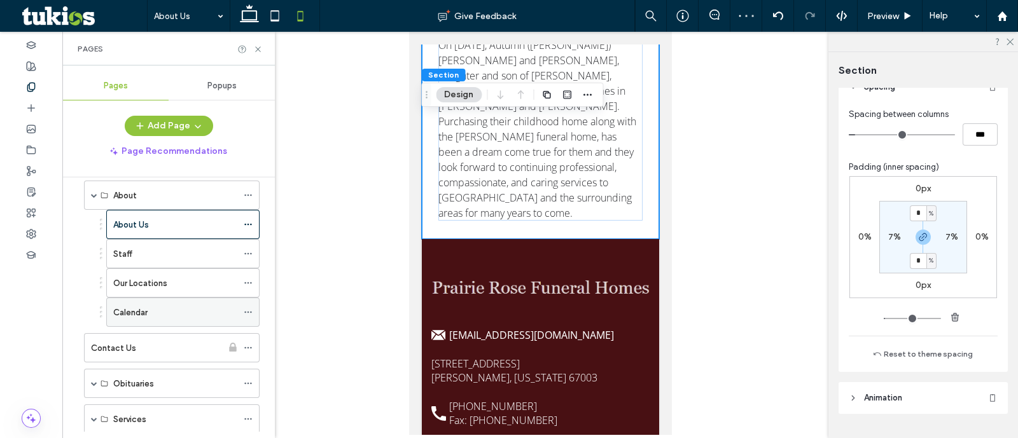
scroll to position [79, 0]
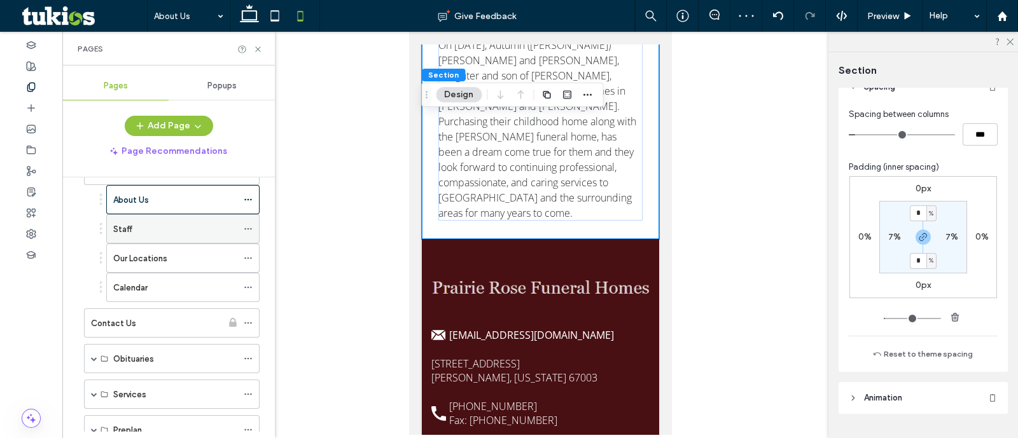
click at [195, 230] on div "Staff" at bounding box center [175, 229] width 124 height 13
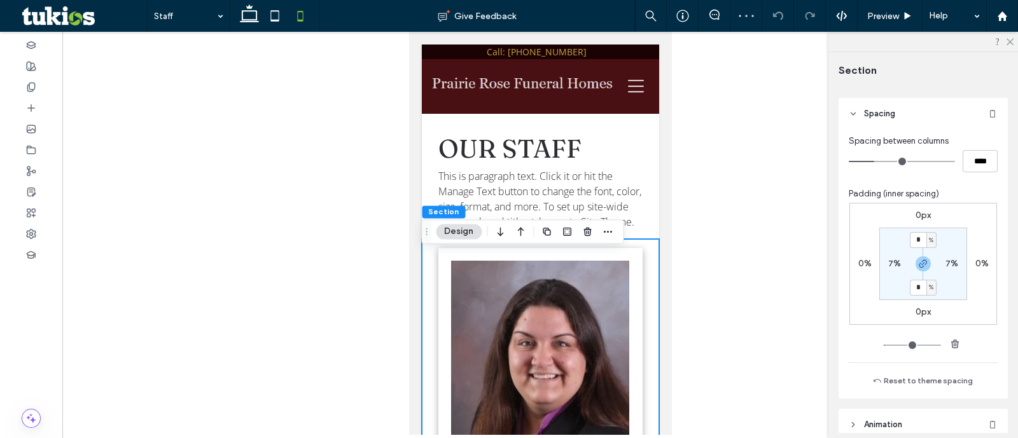
scroll to position [613, 0]
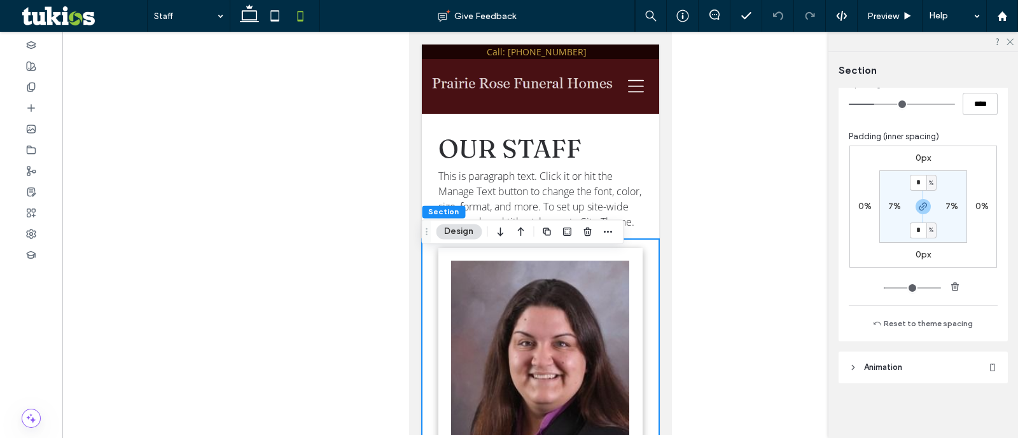
click at [916, 230] on input "*" at bounding box center [918, 231] width 17 height 16
click at [916, 206] on span "button" at bounding box center [923, 206] width 15 height 15
click at [917, 228] on label "9%" at bounding box center [923, 230] width 13 height 11
type input "*"
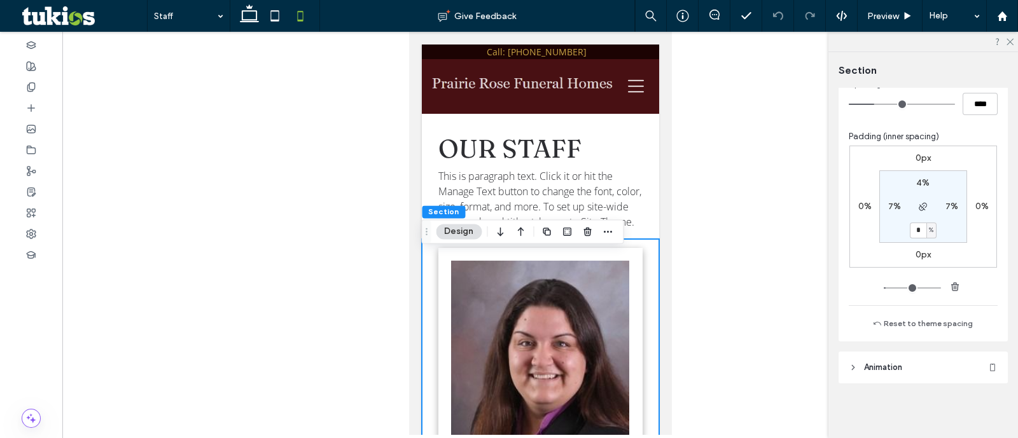
type input "*"
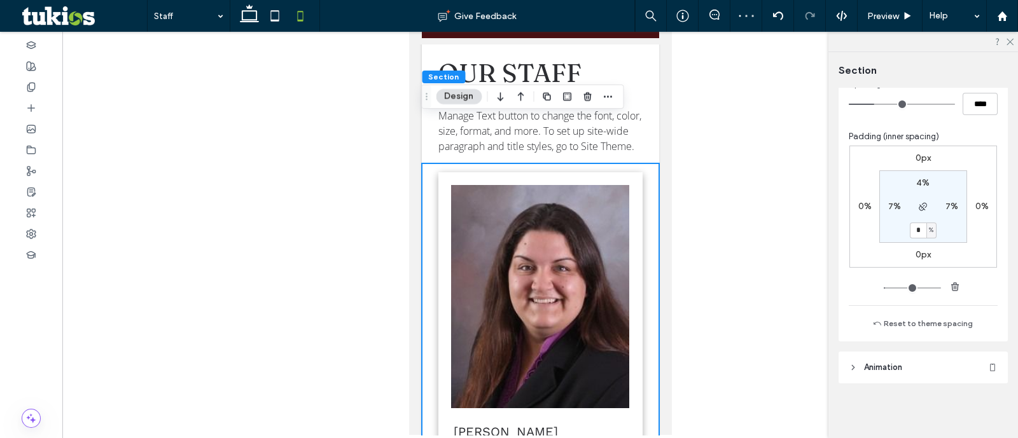
scroll to position [0, 0]
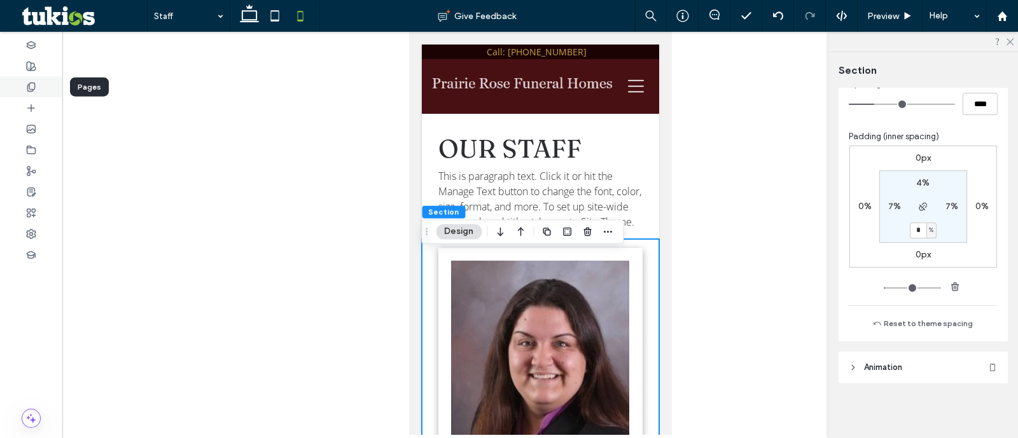
click at [44, 87] on div at bounding box center [31, 86] width 62 height 21
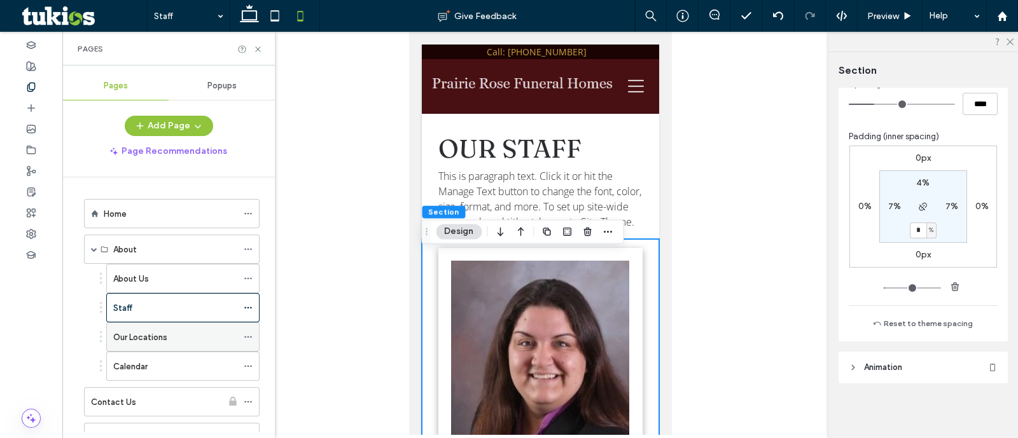
click at [137, 337] on label "Our Locations" at bounding box center [140, 337] width 54 height 22
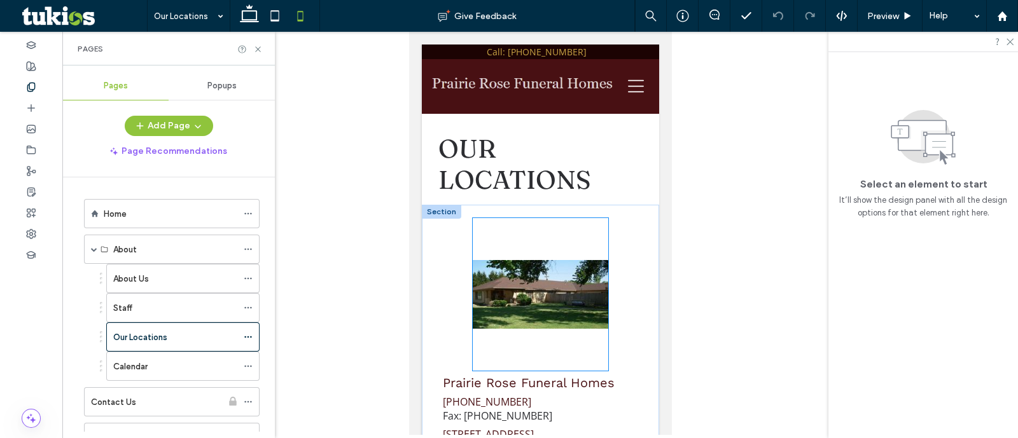
click at [524, 304] on img at bounding box center [539, 294] width 135 height 153
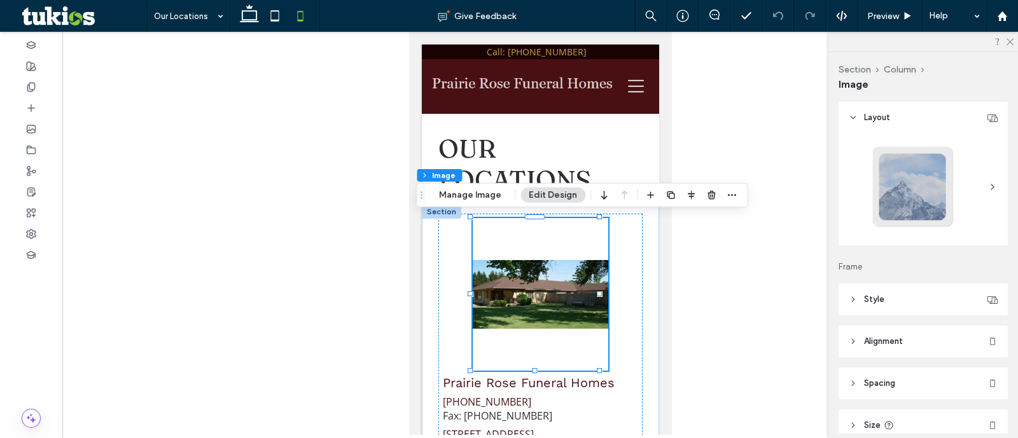
type input "*"
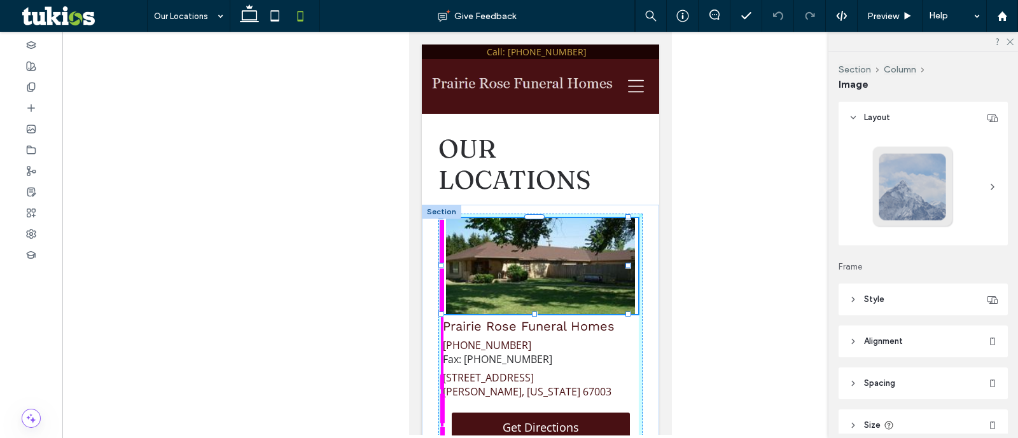
drag, startPoint x: 599, startPoint y: 369, endPoint x: 826, endPoint y: 312, distance: 233.5
type input "***"
type input "****"
type input "***"
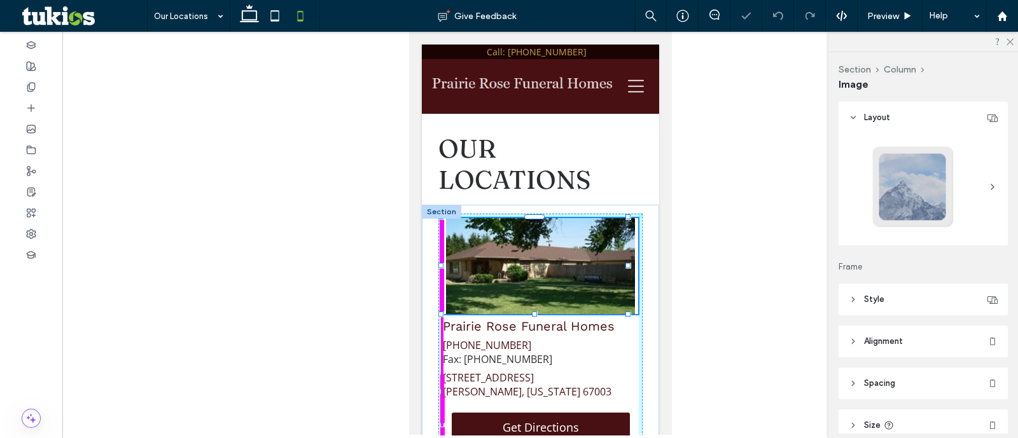
type input "***"
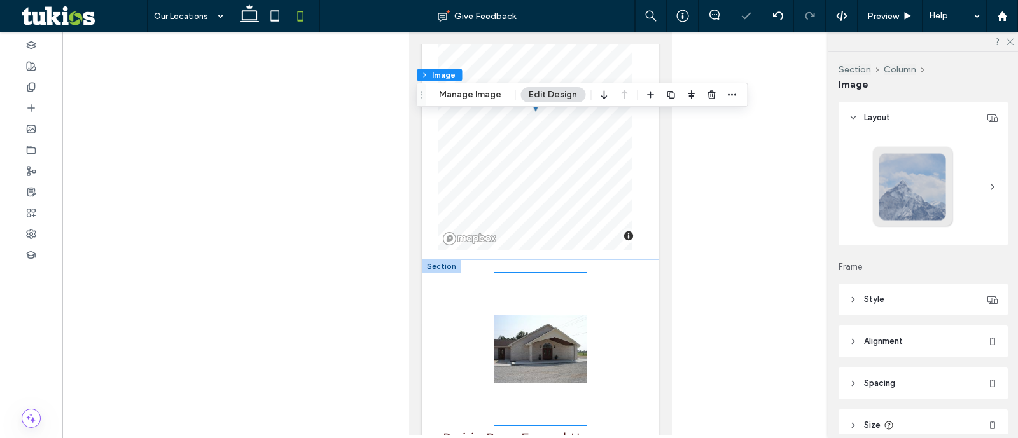
scroll to position [636, 0]
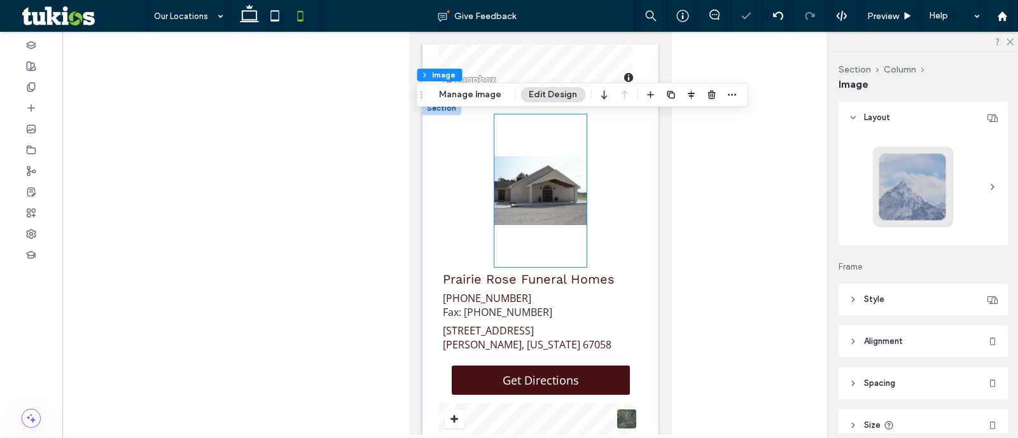
click at [554, 223] on img at bounding box center [540, 191] width 92 height 153
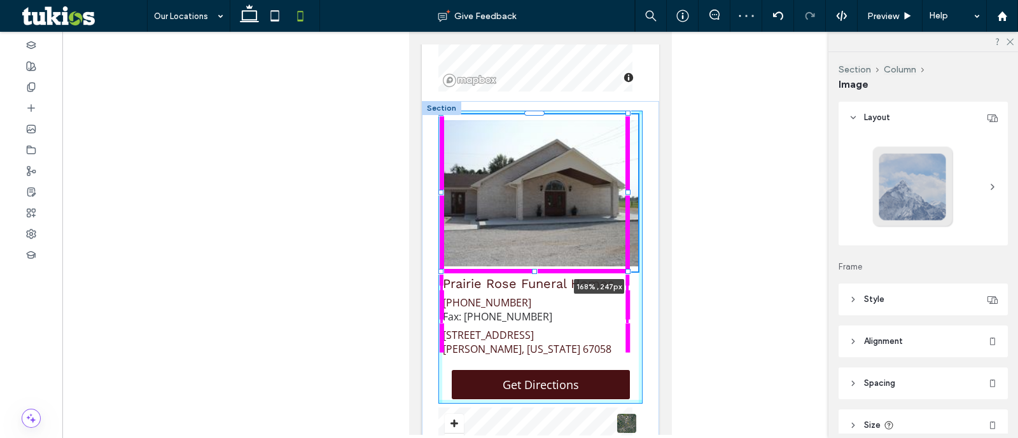
drag, startPoint x: 577, startPoint y: 266, endPoint x: 690, endPoint y: 272, distance: 112.8
click at [671, 272] on html "About Us About Us Staff Our Locations Calendar Contact Us Our Locations Send Fl…" at bounding box center [539, 190] width 263 height 1589
type input "***"
type input "****"
type input "***"
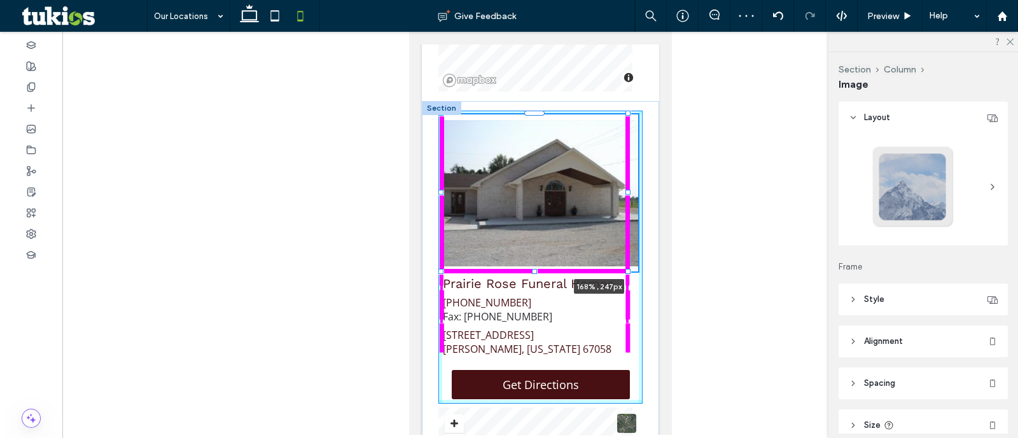
type input "***"
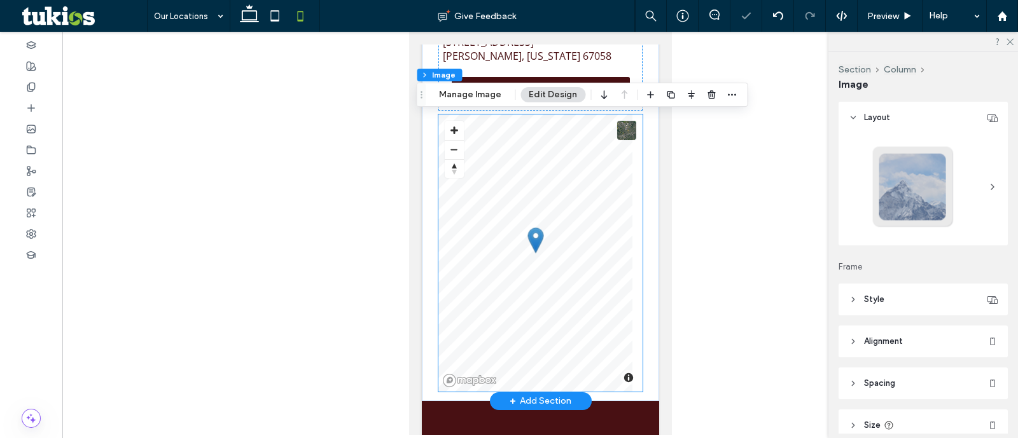
scroll to position [954, 0]
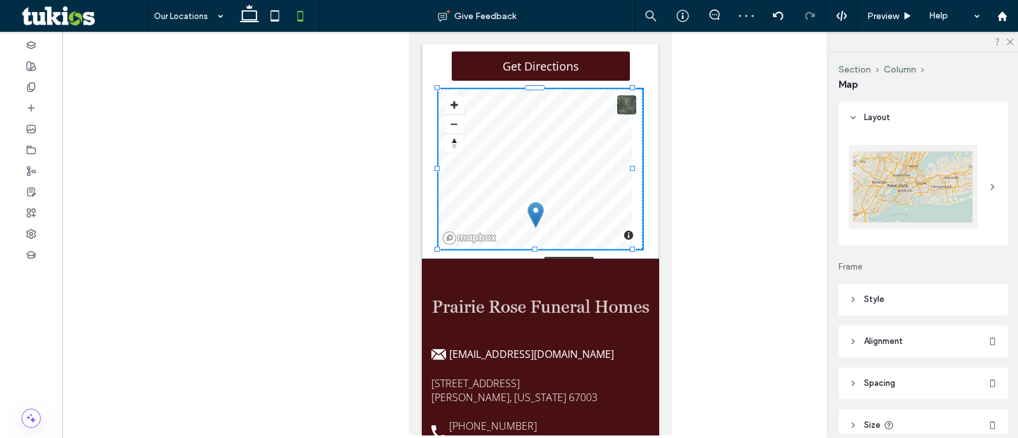
drag, startPoint x: 632, startPoint y: 361, endPoint x: 666, endPoint y: 302, distance: 67.6
type input "***"
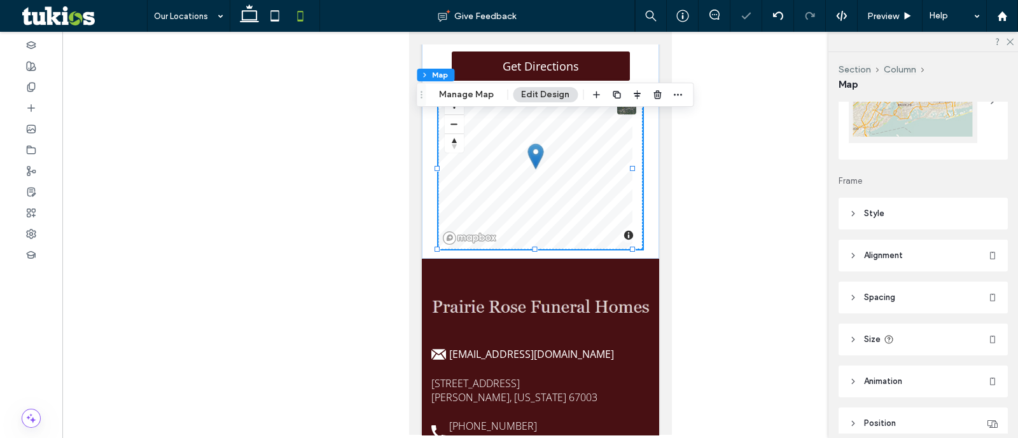
scroll to position [143, 0]
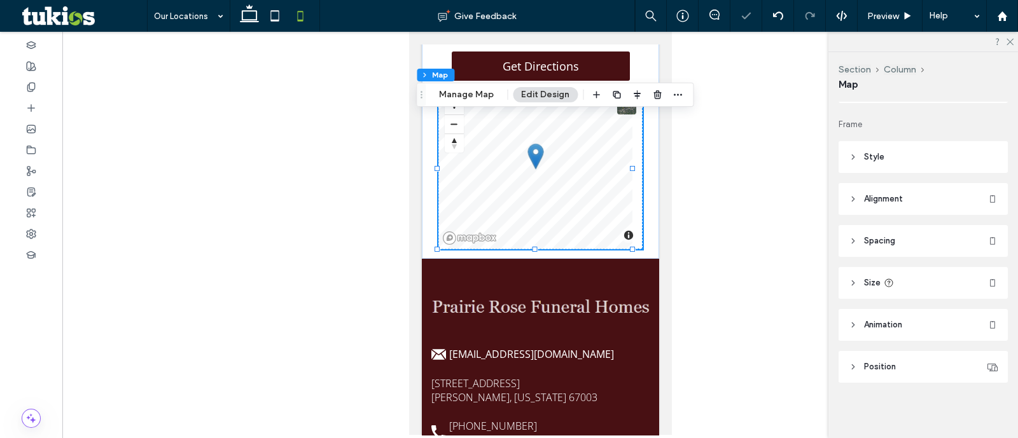
click at [899, 284] on header "Size" at bounding box center [923, 283] width 169 height 32
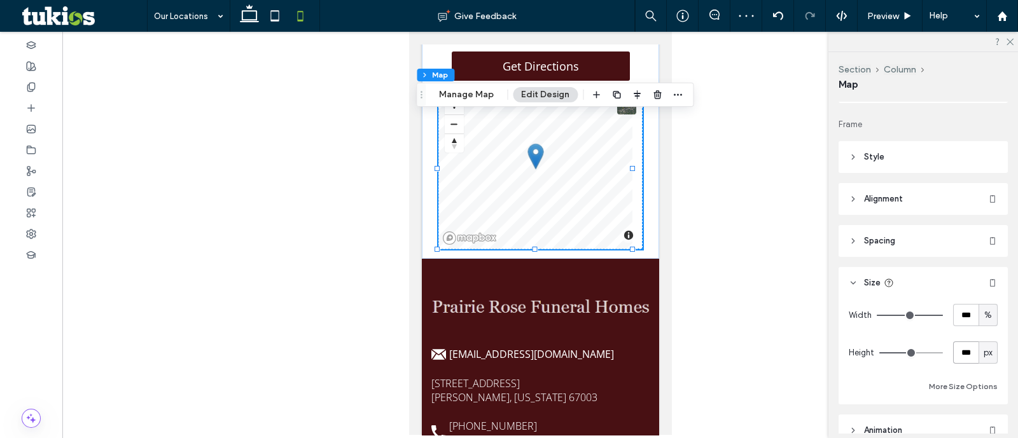
click at [964, 350] on input "***" at bounding box center [965, 353] width 25 height 22
type input "***"
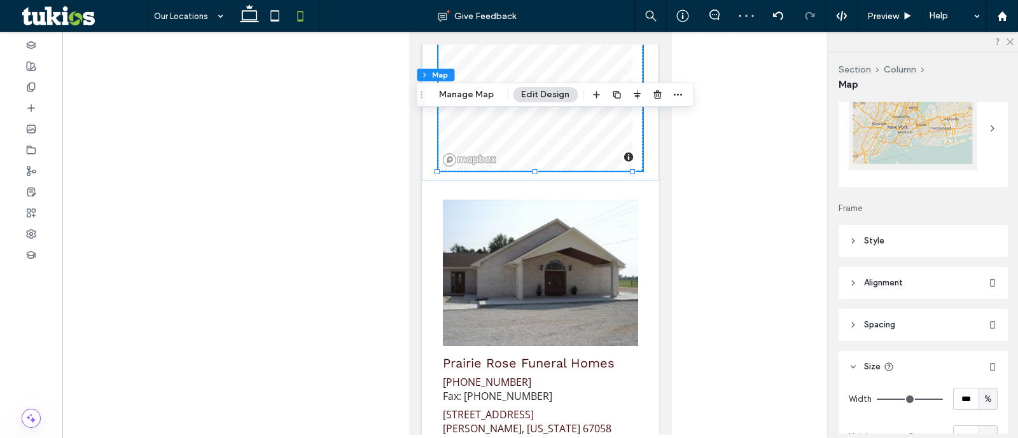
scroll to position [158, 0]
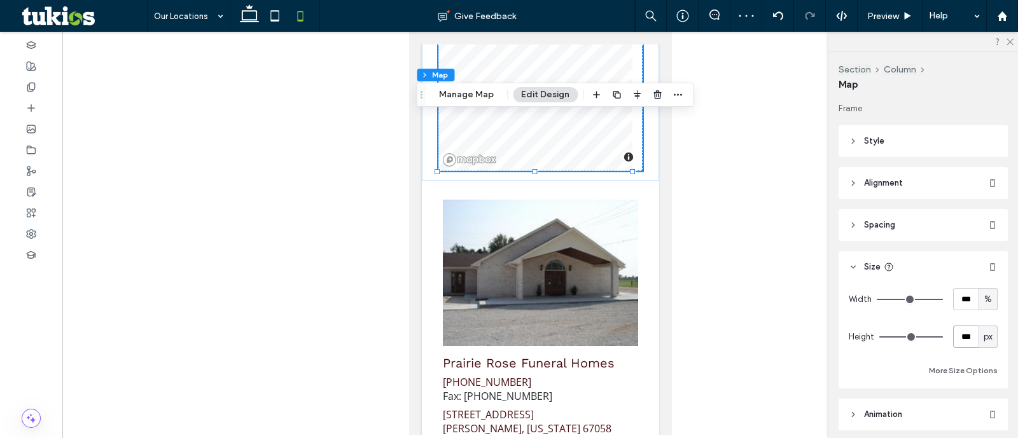
click at [967, 329] on input "***" at bounding box center [965, 337] width 25 height 22
type input "***"
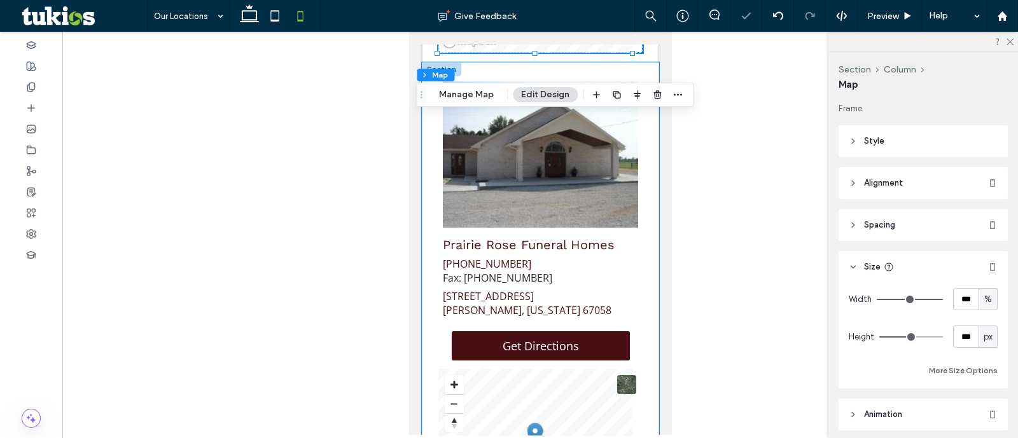
click at [641, 173] on div "Prairie Rose Funeral Homes (620) 896-2900 Fax: (620) 896-2901 613 West 14th Str…" at bounding box center [539, 299] width 237 height 475
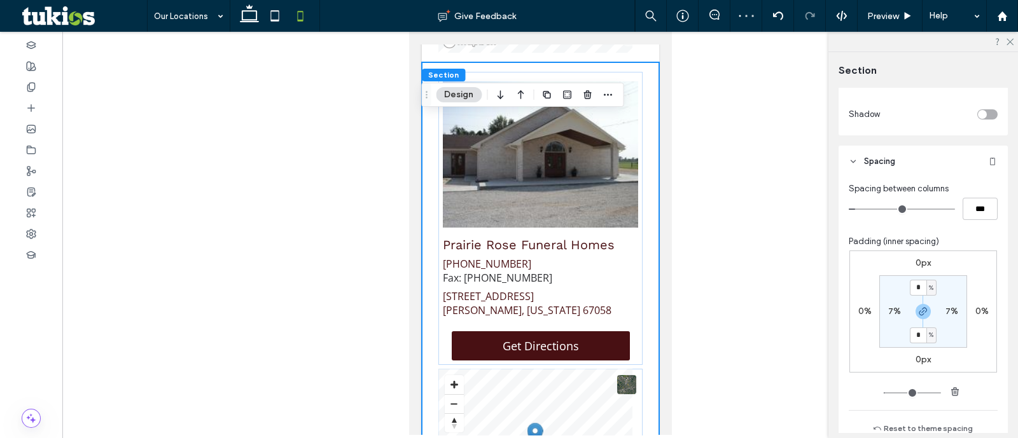
scroll to position [556, 0]
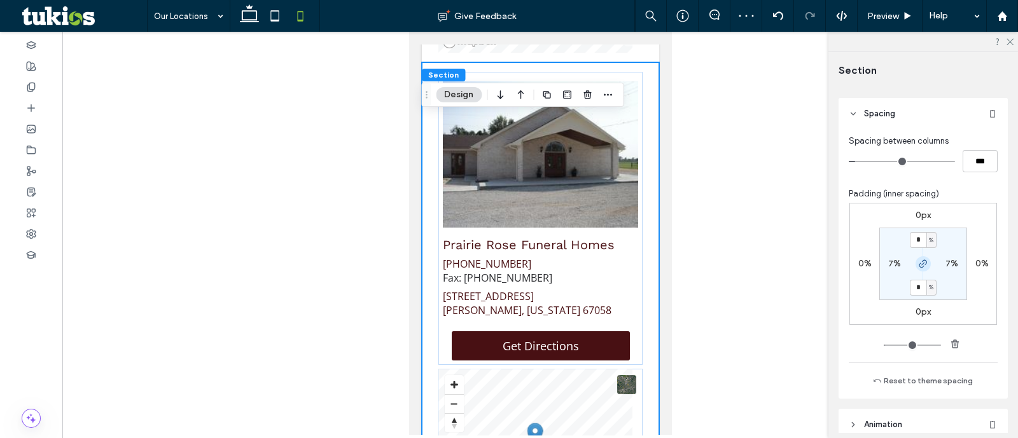
click at [920, 265] on icon "button" at bounding box center [923, 264] width 10 height 10
click at [918, 285] on label "4%" at bounding box center [922, 287] width 13 height 11
type input "*"
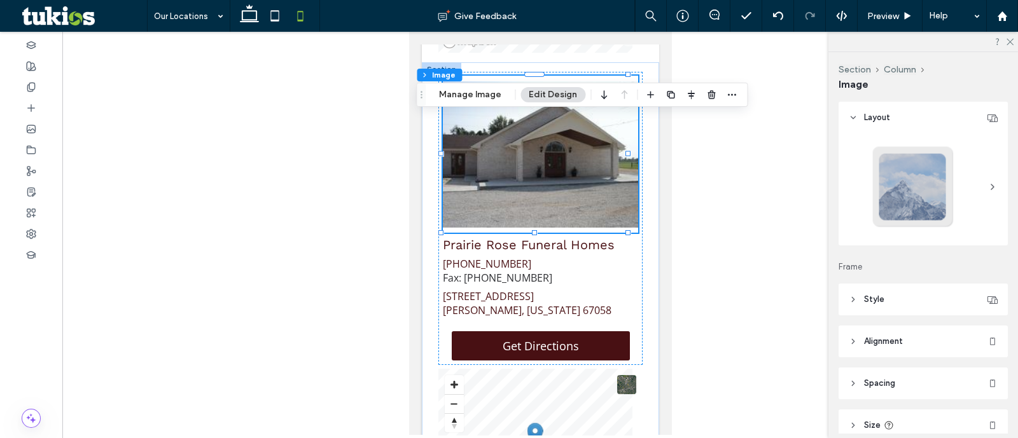
type input "*"
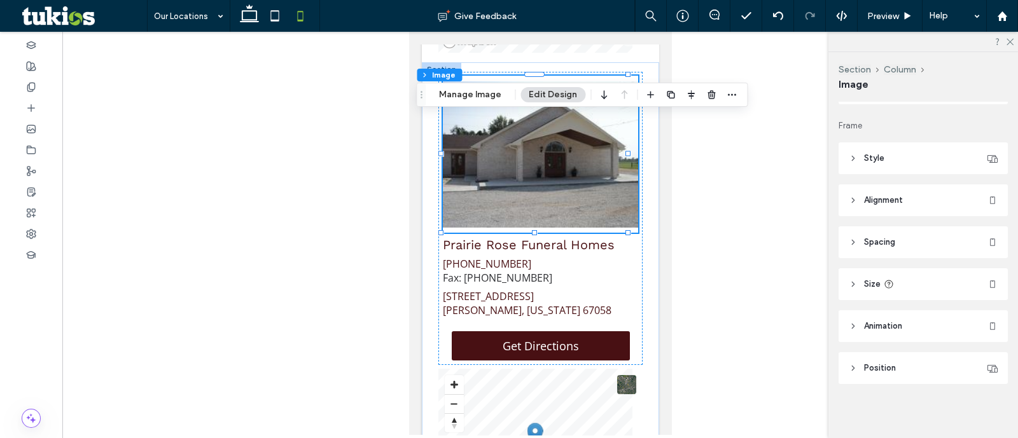
scroll to position [143, 0]
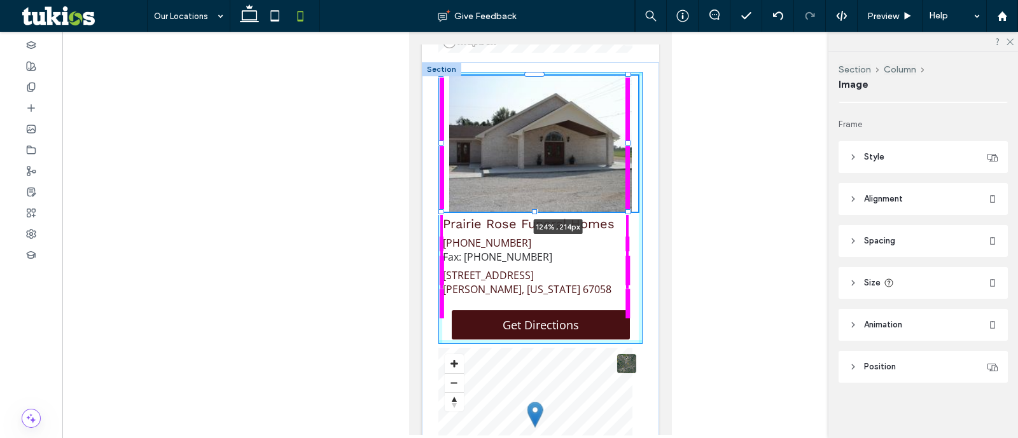
drag, startPoint x: 624, startPoint y: 228, endPoint x: 664, endPoint y: 200, distance: 48.0
click at [648, 207] on body "About Us About Us Staff Our Locations Calendar Contact Us Our Locations Send Fl…" at bounding box center [539, 146] width 263 height 1341
type input "***"
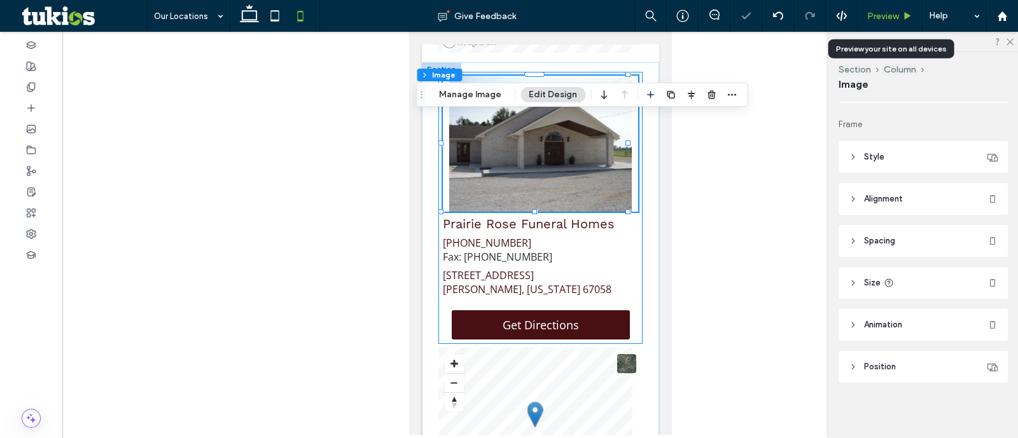
click at [879, 10] on div "Preview" at bounding box center [890, 16] width 65 height 32
click at [881, 13] on span "Preview" at bounding box center [883, 16] width 32 height 11
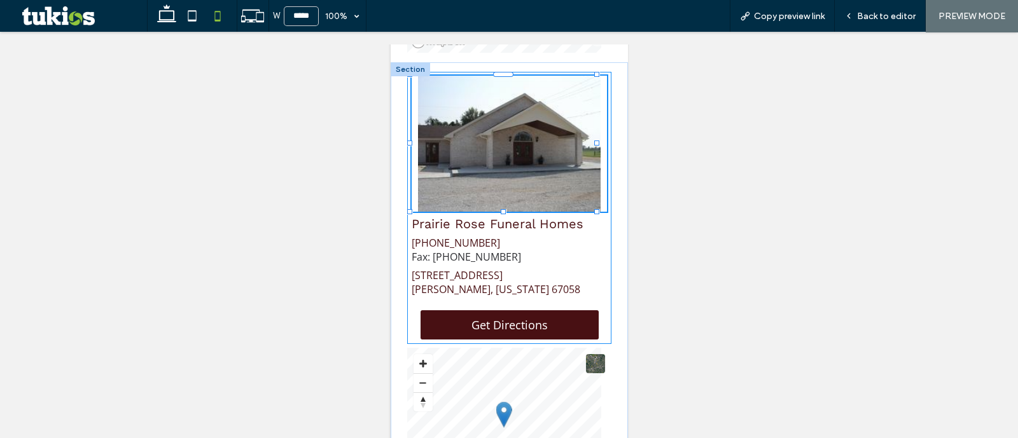
scroll to position [537, 0]
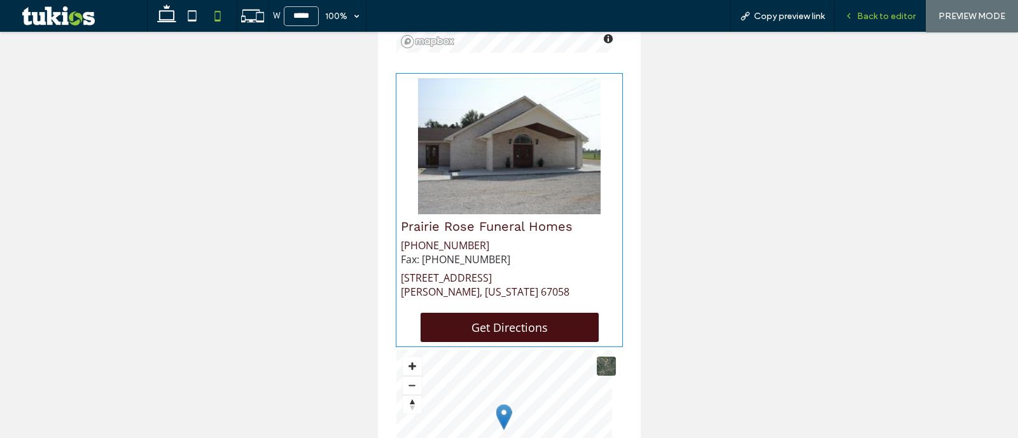
click at [891, 18] on span "Back to editor" at bounding box center [886, 16] width 59 height 11
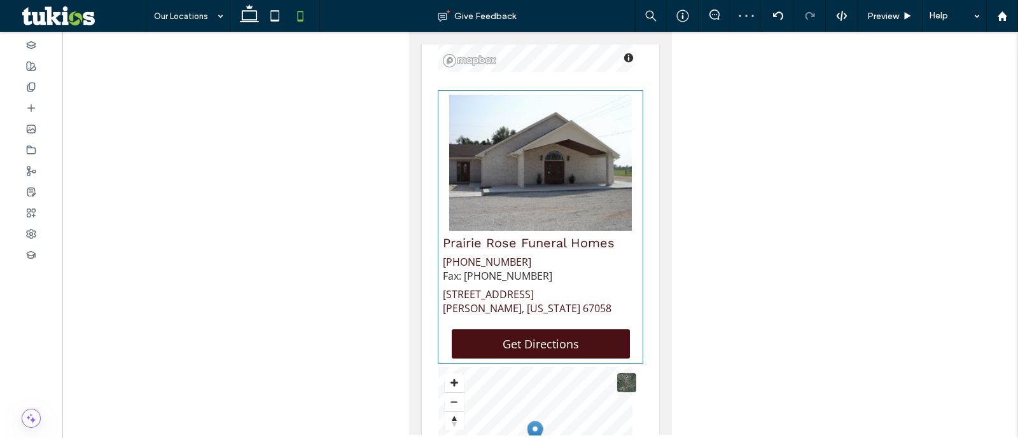
scroll to position [556, 0]
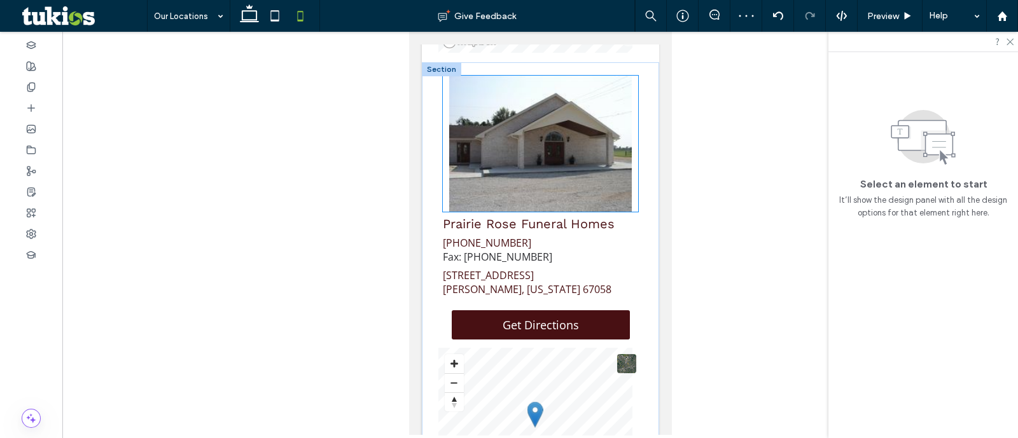
click at [590, 195] on img at bounding box center [540, 144] width 196 height 136
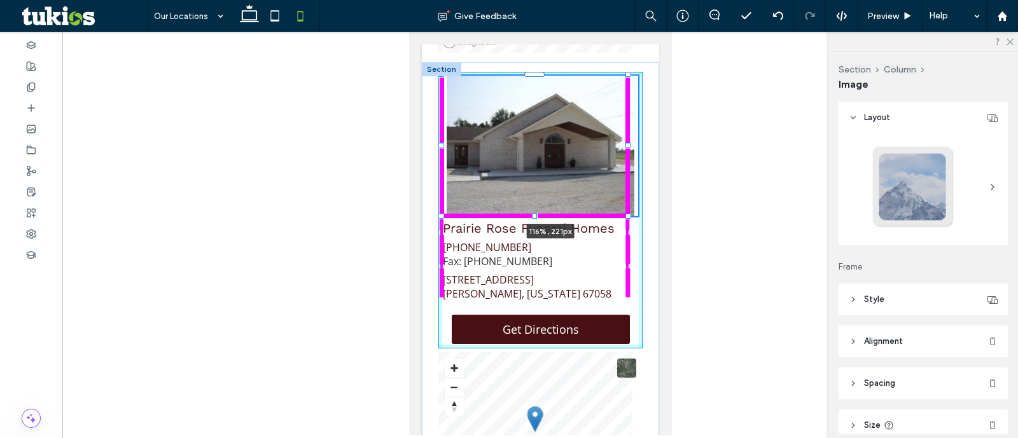
drag, startPoint x: 629, startPoint y: 208, endPoint x: 669, endPoint y: 209, distance: 40.1
click at [646, 214] on div "116% , 221px Prairie Rose Funeral Homes (620) 896-2900 Fax: (620) 896-2901 613 …" at bounding box center [539, 296] width 237 height 468
type input "***"
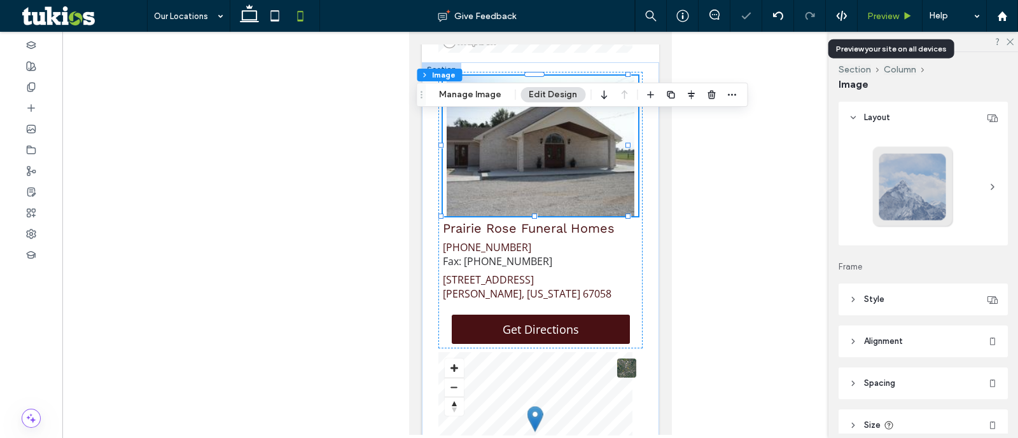
click at [895, 14] on span "Preview" at bounding box center [883, 16] width 32 height 11
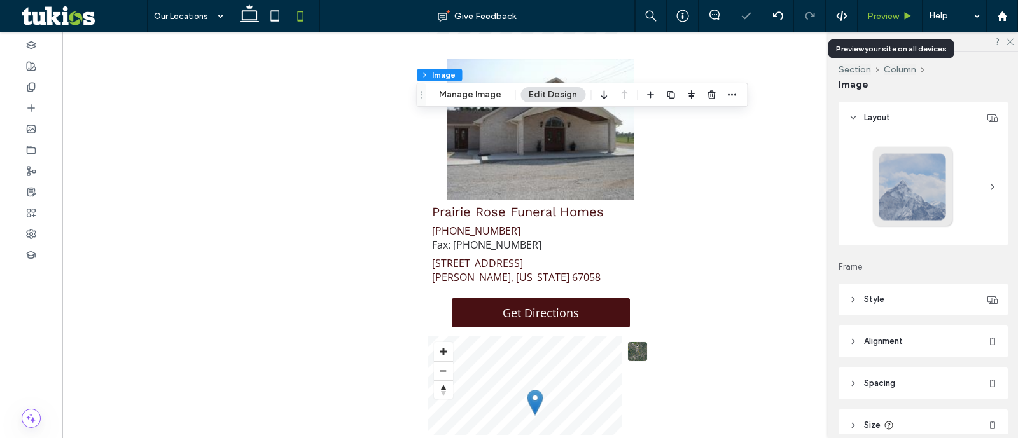
scroll to position [537, 0]
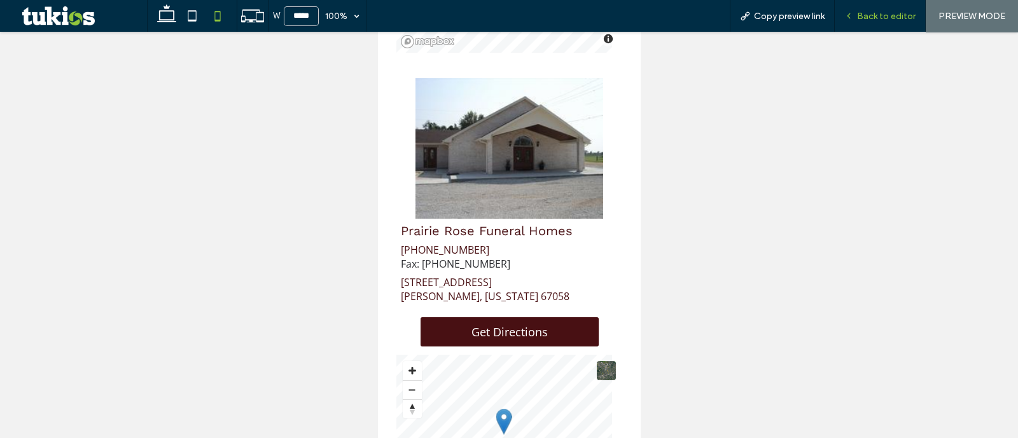
click at [867, 11] on span "Back to editor" at bounding box center [886, 16] width 59 height 11
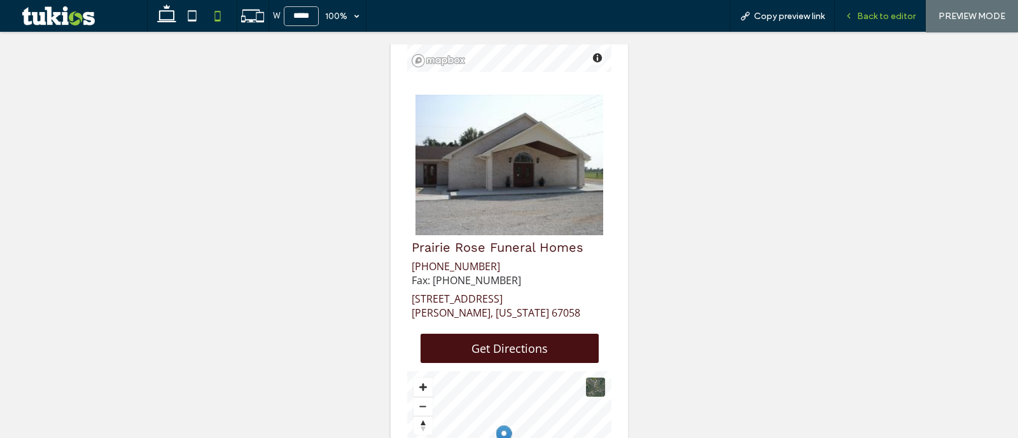
scroll to position [556, 0]
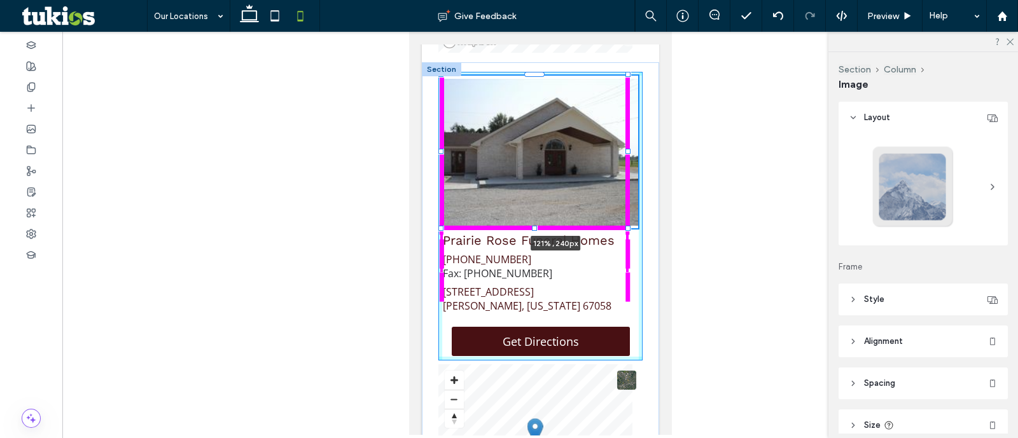
drag, startPoint x: 625, startPoint y: 215, endPoint x: 645, endPoint y: 226, distance: 23.1
click at [645, 226] on div "121% , 240px Prairie Rose Funeral Homes (620) 896-2900 Fax: (620) 896-2901 613 …" at bounding box center [539, 302] width 237 height 480
type input "***"
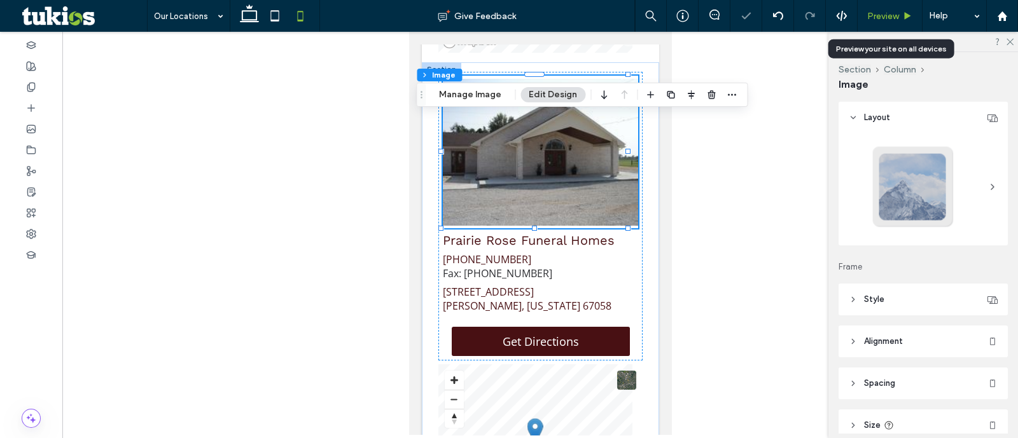
click at [876, 15] on span "Preview" at bounding box center [883, 16] width 32 height 11
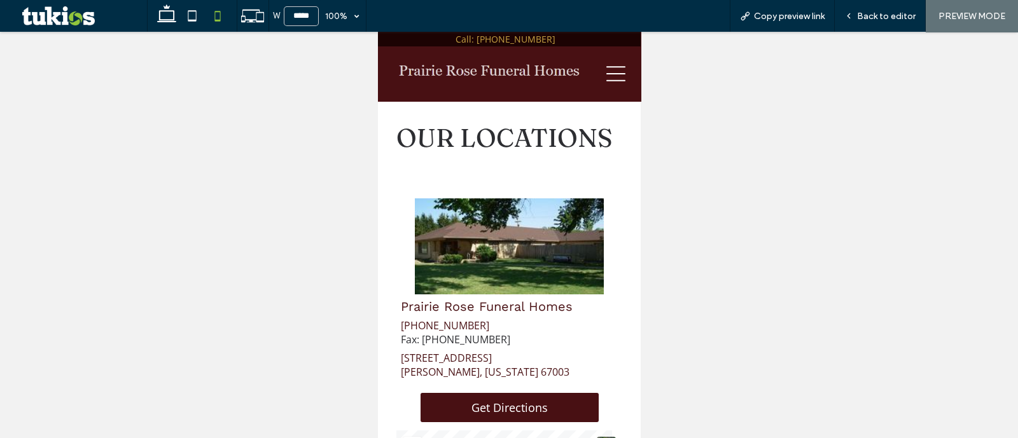
click at [606, 73] on icon at bounding box center [615, 73] width 19 height 19
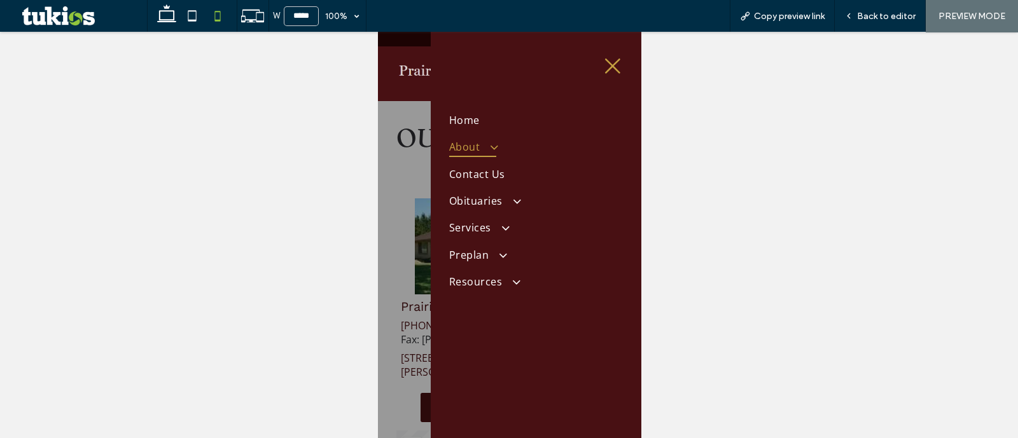
click at [513, 146] on link "About" at bounding box center [535, 147] width 173 height 27
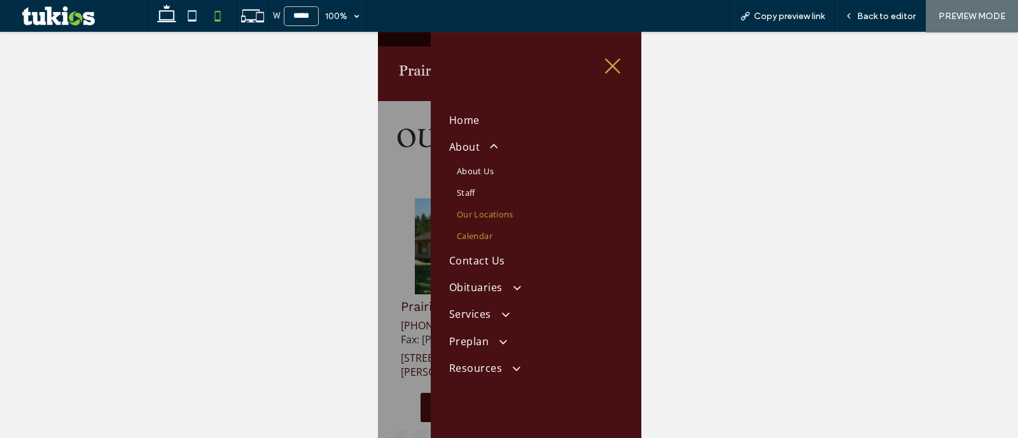
click at [488, 230] on span "Calendar" at bounding box center [474, 235] width 36 height 11
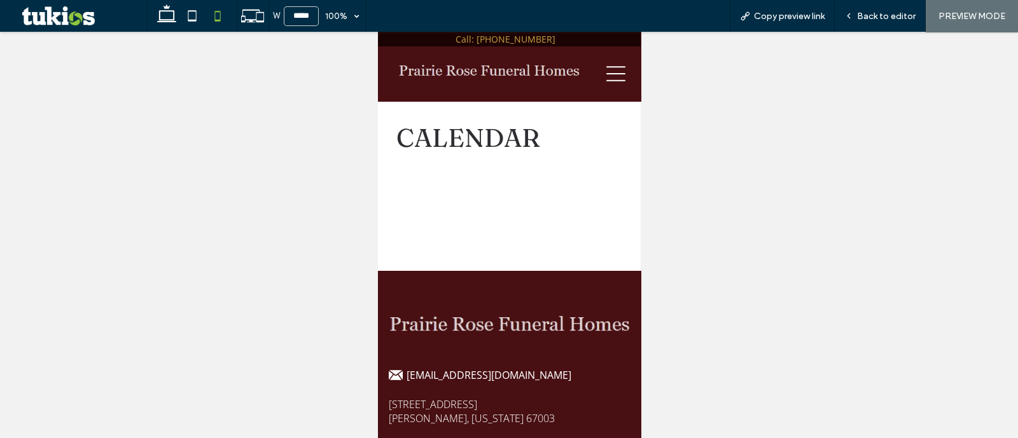
click at [888, 18] on span "Back to editor" at bounding box center [886, 16] width 59 height 11
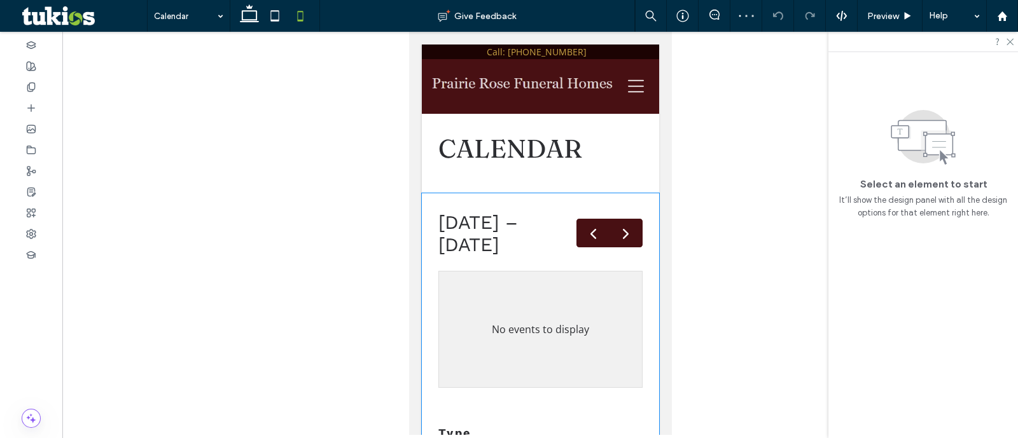
click at [646, 199] on div "Sep 15 – 30, 2025 No events to display Type Visitation Burial Viewing Funeral S…" at bounding box center [539, 424] width 237 height 462
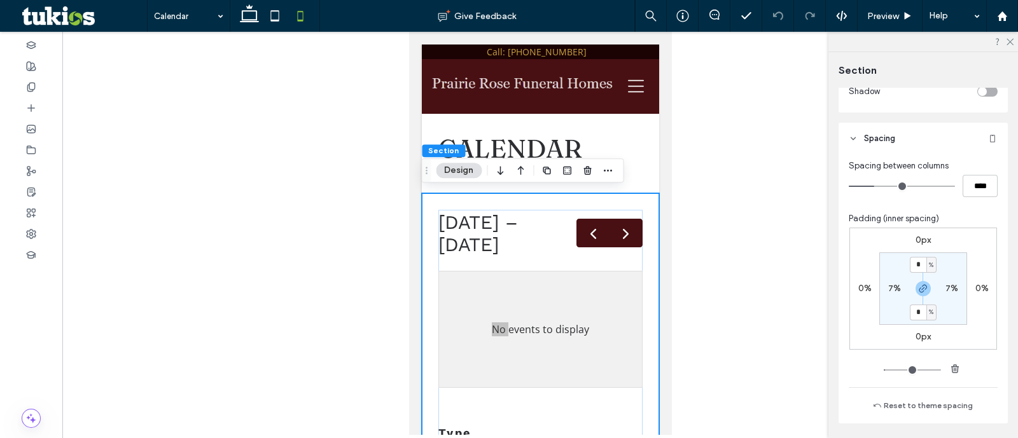
scroll to position [556, 0]
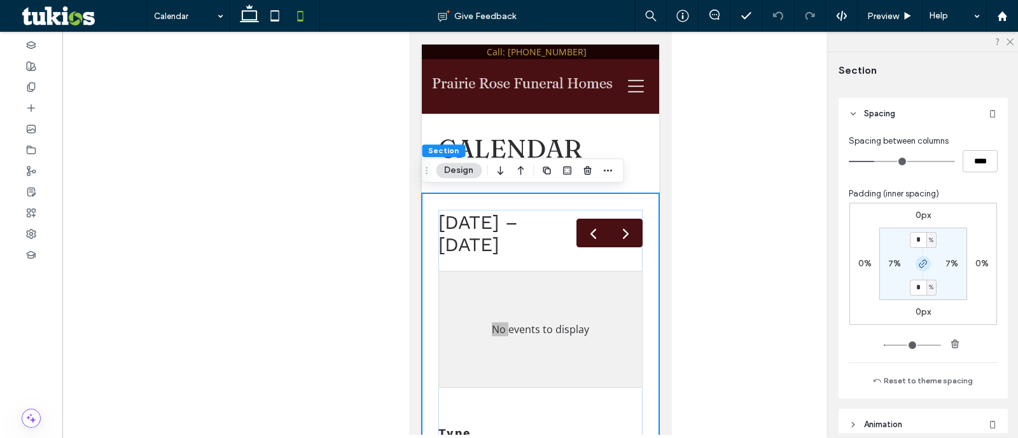
click at [923, 262] on icon "button" at bounding box center [923, 264] width 10 height 10
click at [912, 284] on div "7%" at bounding box center [923, 287] width 29 height 11
click at [923, 288] on label "7%" at bounding box center [923, 287] width 13 height 11
type input "*"
click at [919, 245] on section "7% 7% * % 7%" at bounding box center [923, 264] width 88 height 73
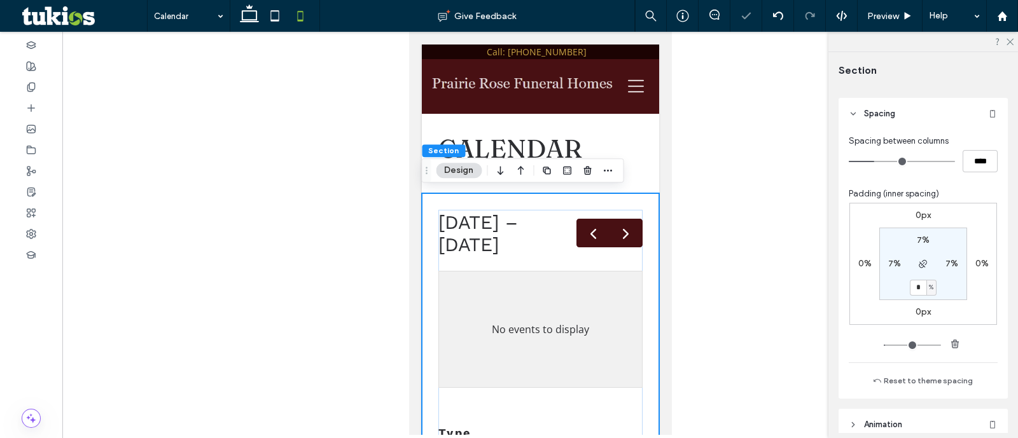
click at [917, 236] on label "7%" at bounding box center [923, 240] width 13 height 11
type input "*"
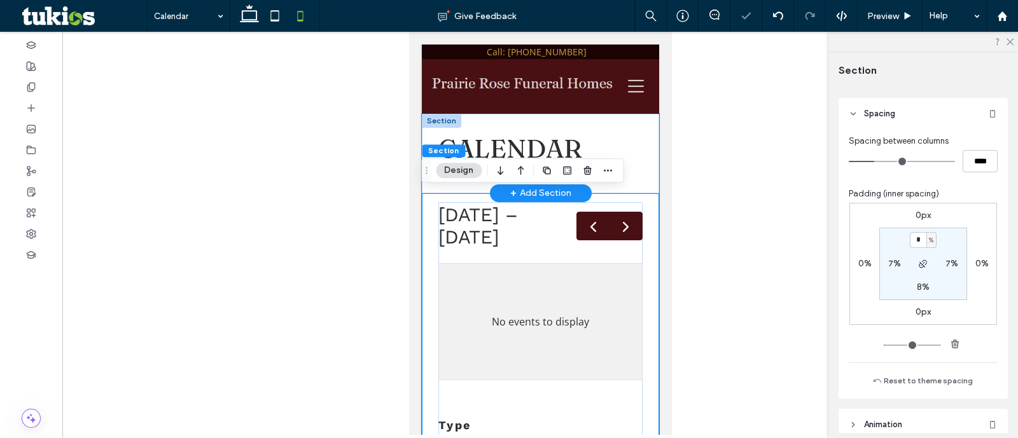
click at [638, 122] on div "Calendar" at bounding box center [539, 154] width 237 height 80
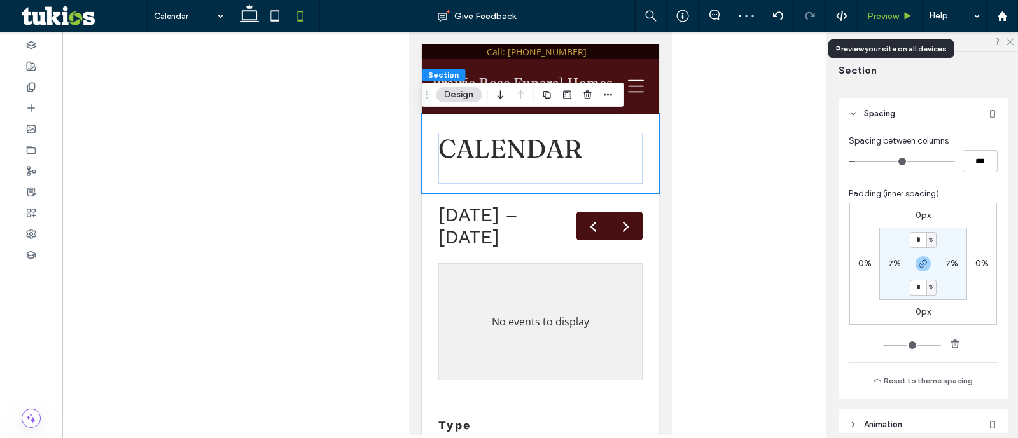
click at [888, 17] on span "Preview" at bounding box center [883, 16] width 32 height 11
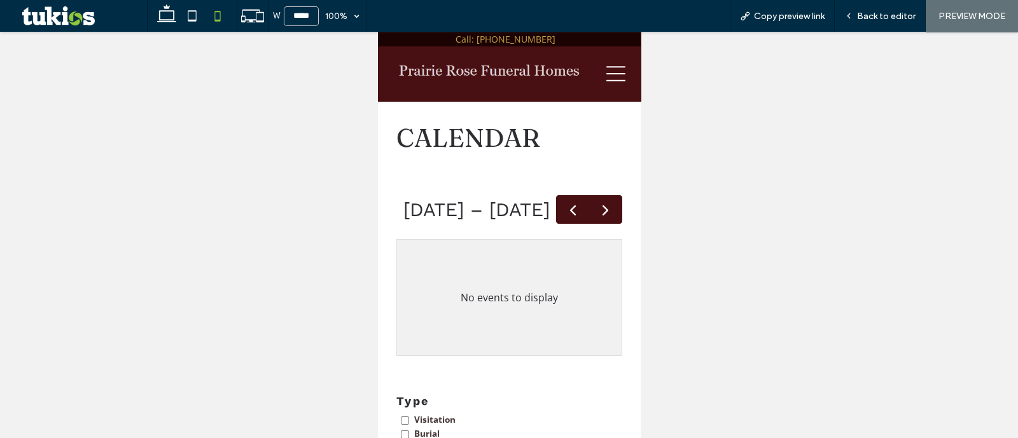
click at [594, 80] on div at bounding box center [614, 73] width 41 height 55
click at [606, 77] on icon at bounding box center [615, 73] width 19 height 19
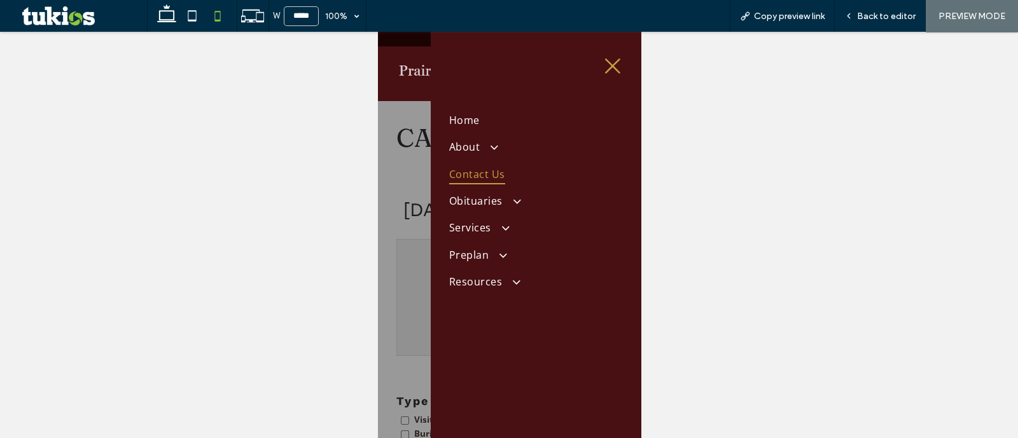
click at [504, 162] on link "Contact Us" at bounding box center [535, 173] width 173 height 27
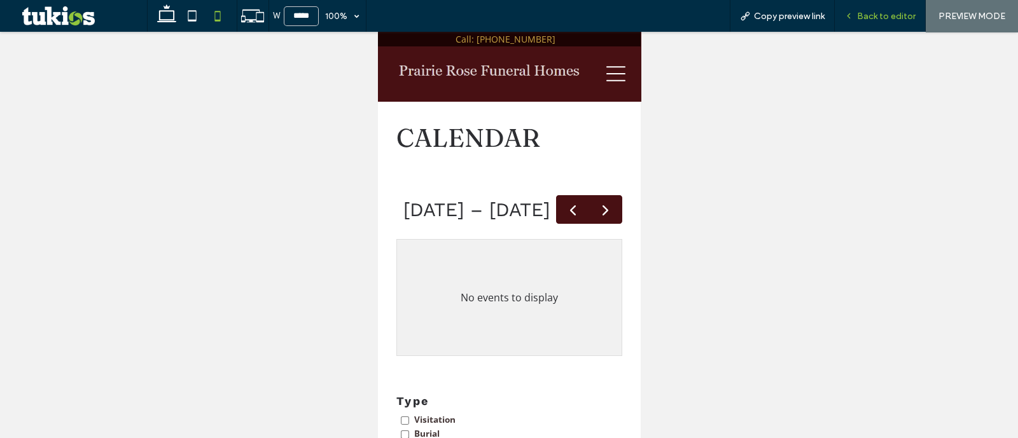
click at [889, 13] on span "Back to editor" at bounding box center [886, 16] width 59 height 11
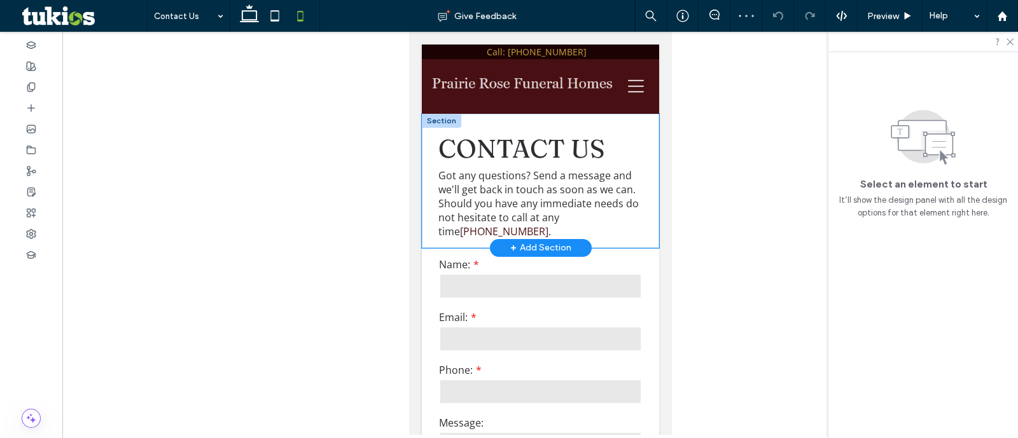
click at [639, 118] on div "contact us Got any questions? Send a message and we'll get back in touch as soo…" at bounding box center [539, 181] width 237 height 134
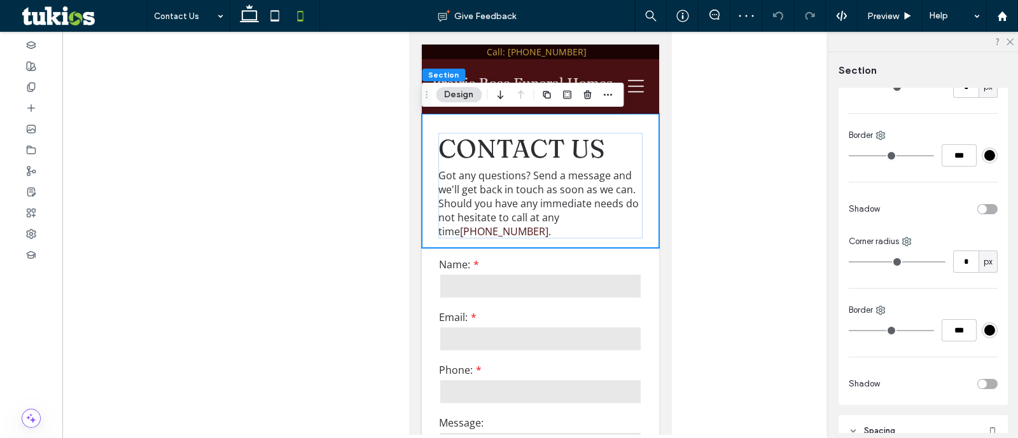
scroll to position [613, 0]
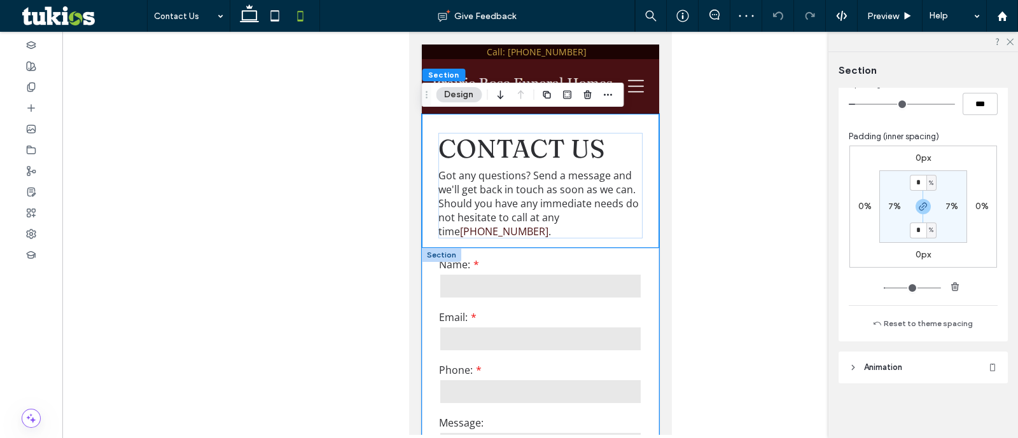
click at [645, 263] on div "**********" at bounding box center [539, 391] width 237 height 287
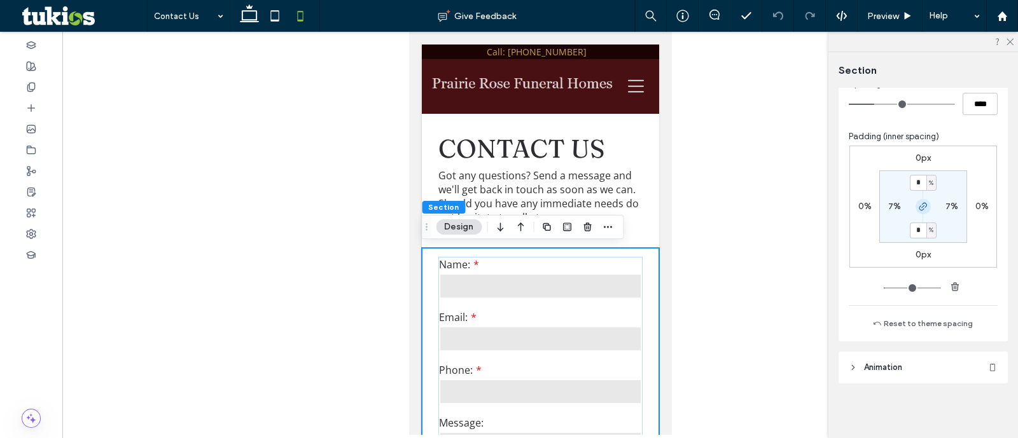
click at [922, 208] on icon "button" at bounding box center [923, 207] width 10 height 10
click at [916, 227] on div "4%" at bounding box center [923, 230] width 29 height 11
click at [918, 228] on label "4%" at bounding box center [922, 230] width 13 height 11
type input "*"
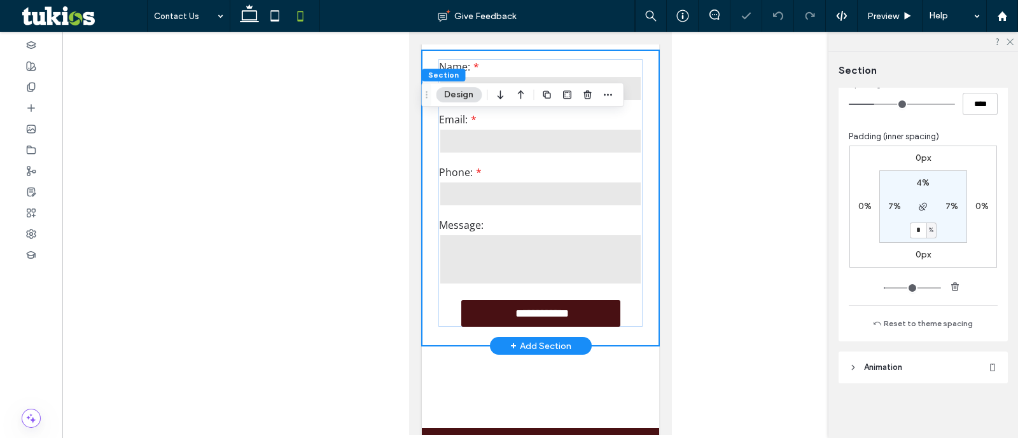
scroll to position [239, 0]
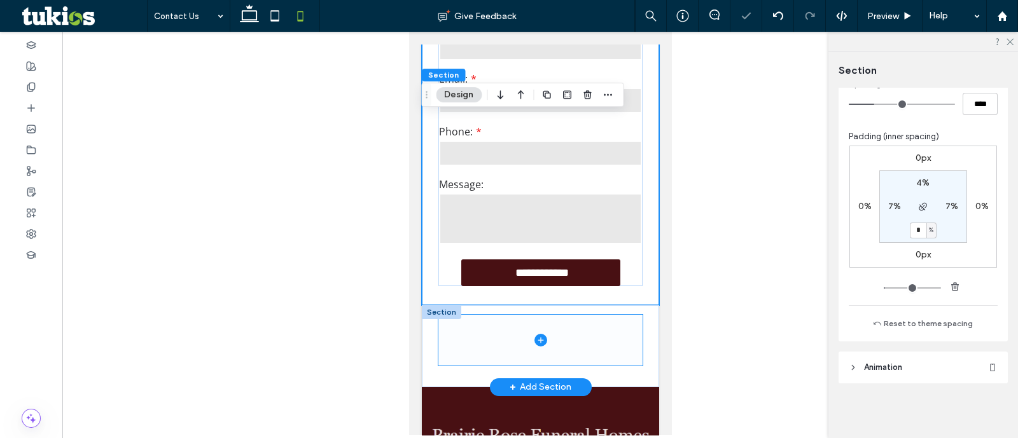
click at [589, 342] on span at bounding box center [540, 340] width 204 height 51
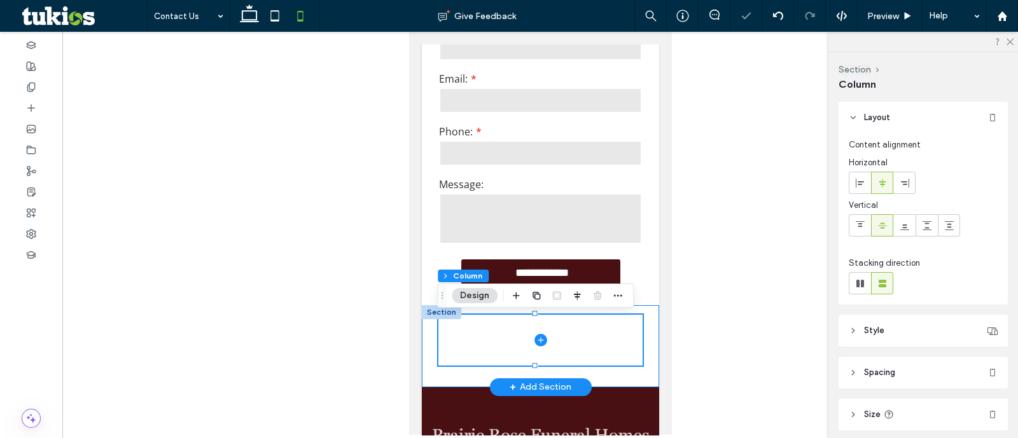
click at [633, 324] on div at bounding box center [539, 345] width 237 height 81
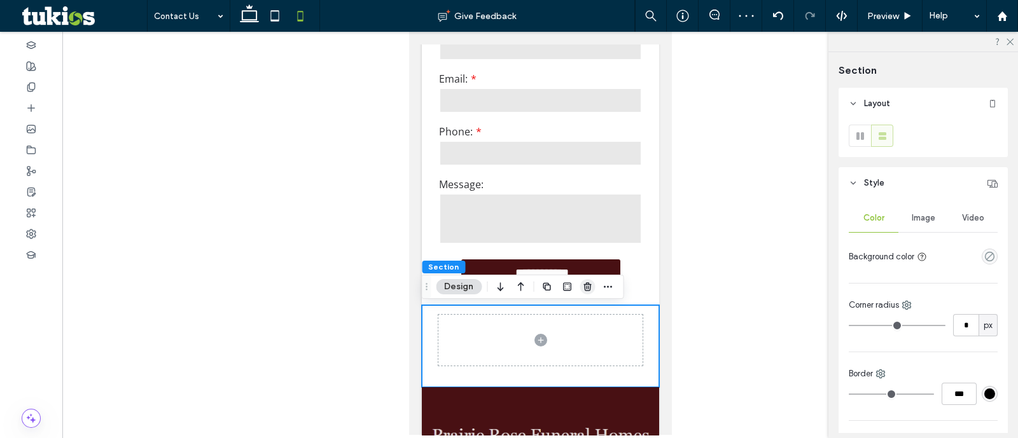
click at [585, 283] on icon "button" at bounding box center [587, 287] width 10 height 10
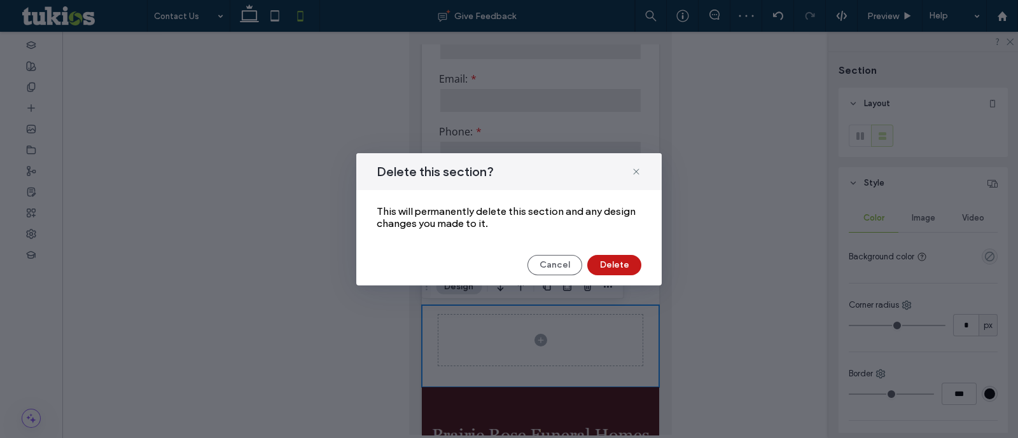
drag, startPoint x: 632, startPoint y: 258, endPoint x: 243, endPoint y: 221, distance: 390.5
click at [631, 258] on button "Delete" at bounding box center [614, 265] width 54 height 20
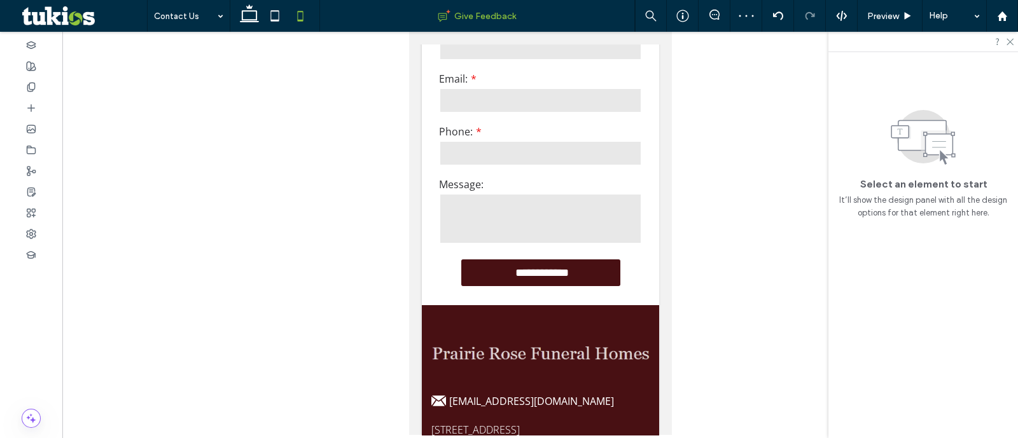
drag, startPoint x: 255, startPoint y: 17, endPoint x: 328, endPoint y: 29, distance: 74.1
click at [253, 18] on icon at bounding box center [249, 15] width 25 height 25
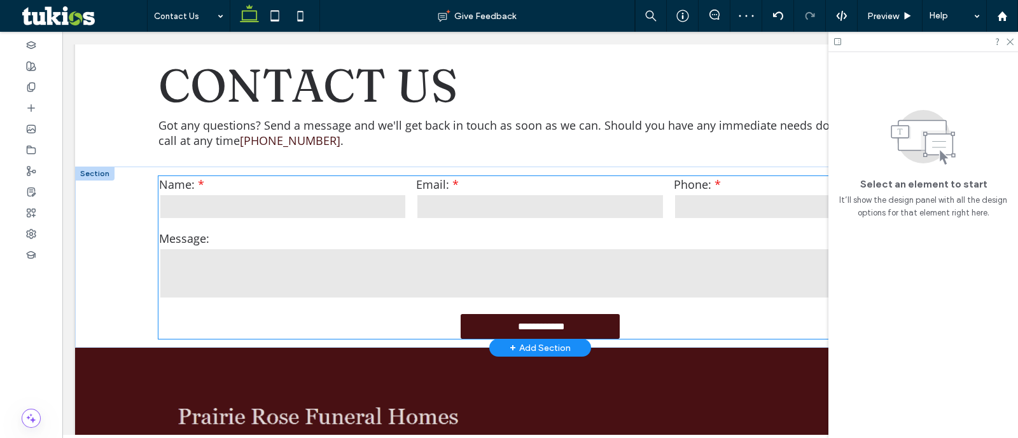
scroll to position [158, 0]
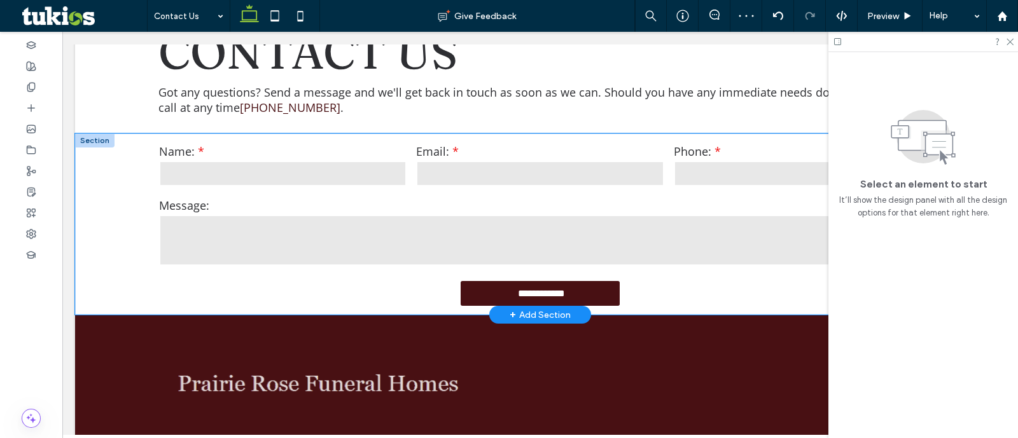
click at [118, 219] on div "**********" at bounding box center [540, 224] width 930 height 181
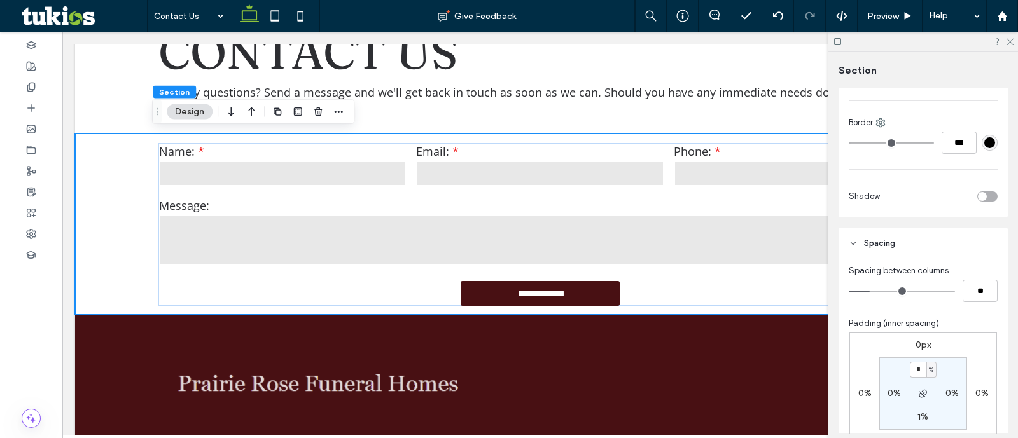
scroll to position [556, 0]
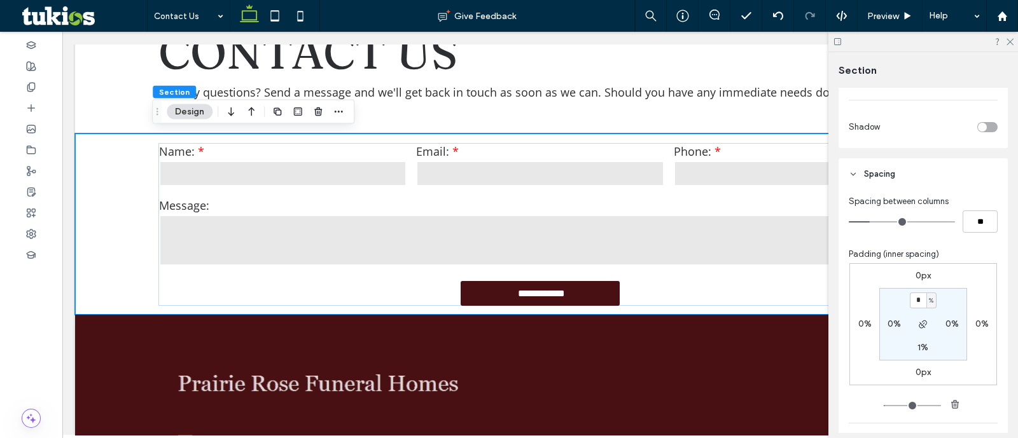
drag, startPoint x: 927, startPoint y: 341, endPoint x: 925, endPoint y: 347, distance: 6.6
click at [924, 342] on div "1%" at bounding box center [923, 347] width 29 height 11
click at [922, 349] on label "1%" at bounding box center [923, 347] width 11 height 11
type input "*"
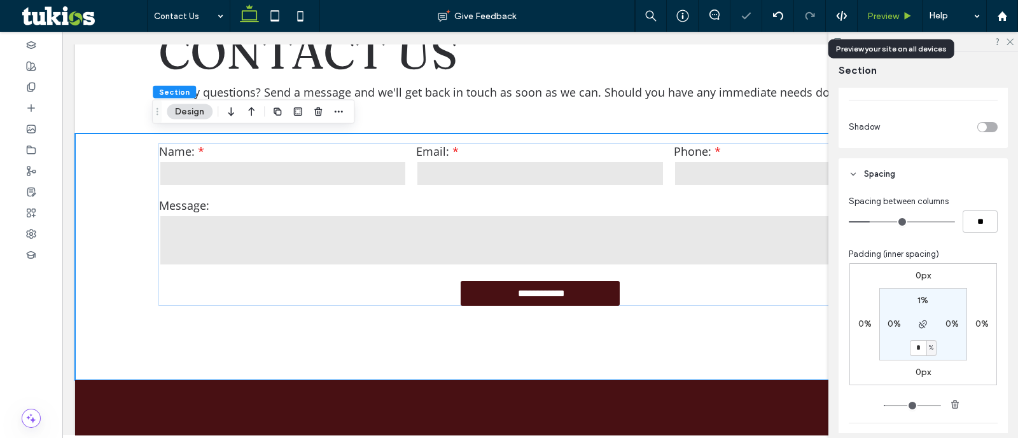
click at [894, 16] on span "Preview" at bounding box center [883, 16] width 32 height 11
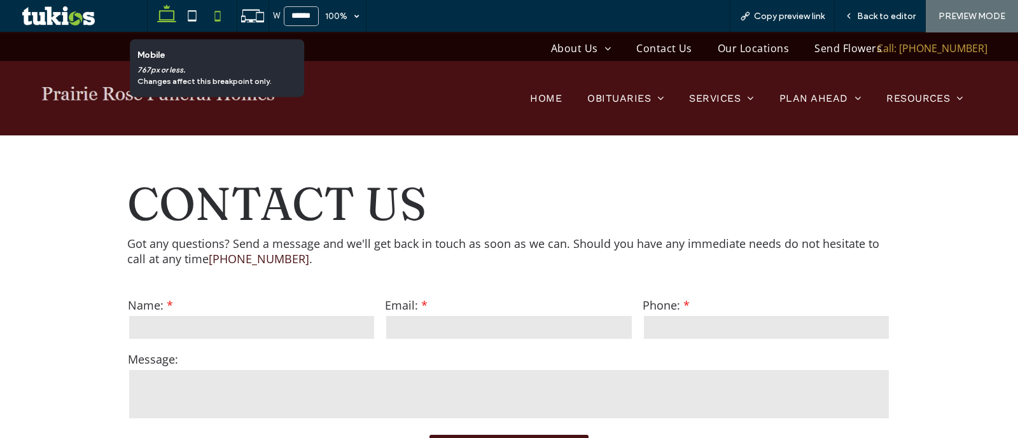
click at [211, 15] on icon at bounding box center [217, 15] width 25 height 25
type input "*****"
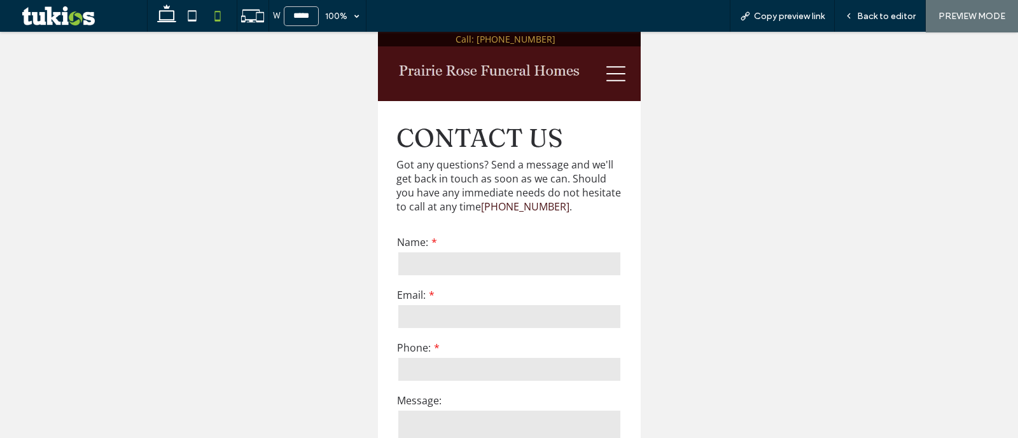
click at [606, 79] on icon at bounding box center [615, 73] width 19 height 19
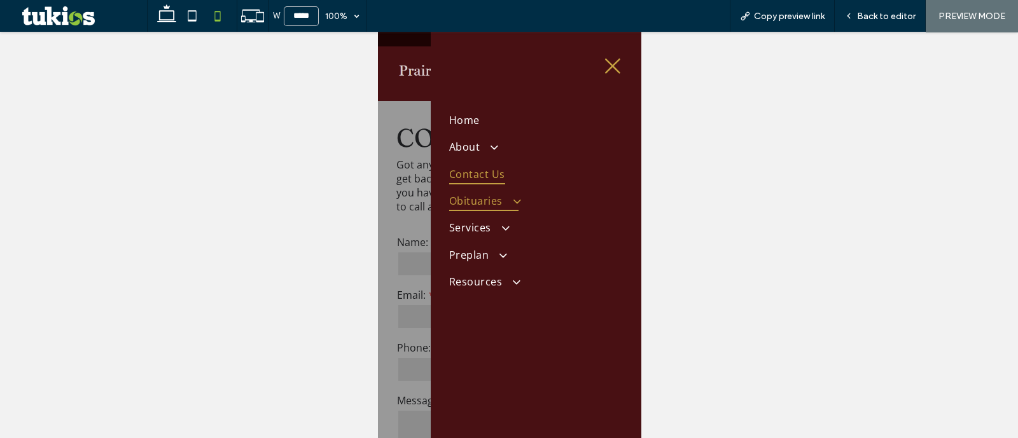
click at [485, 203] on span "Obituaries" at bounding box center [483, 201] width 69 height 20
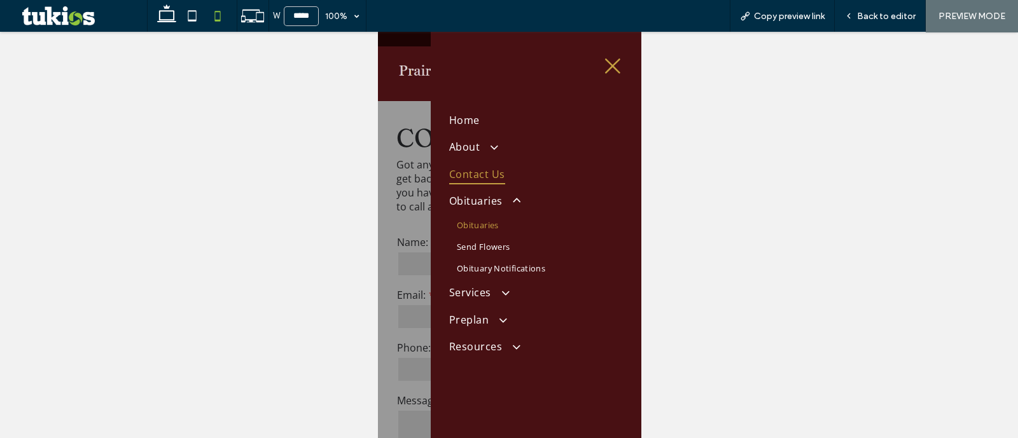
click at [488, 228] on span "Obituaries" at bounding box center [477, 225] width 42 height 11
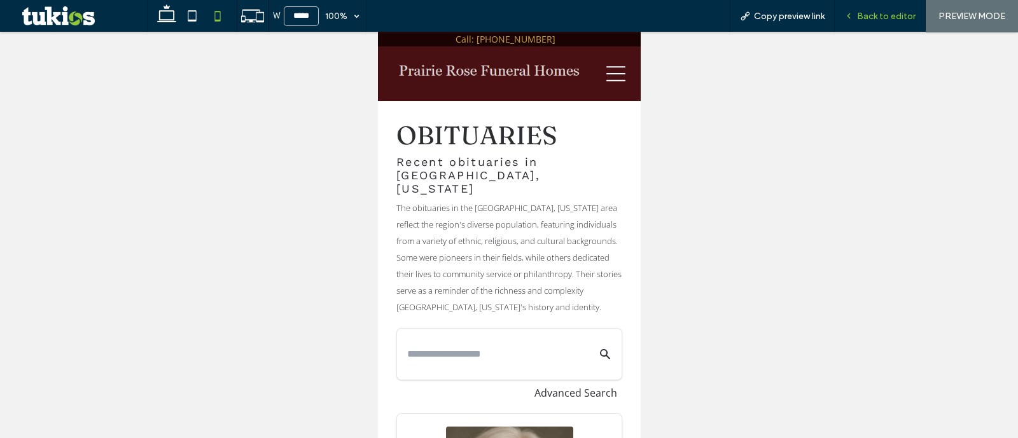
click at [869, 12] on span "Back to editor" at bounding box center [886, 16] width 59 height 11
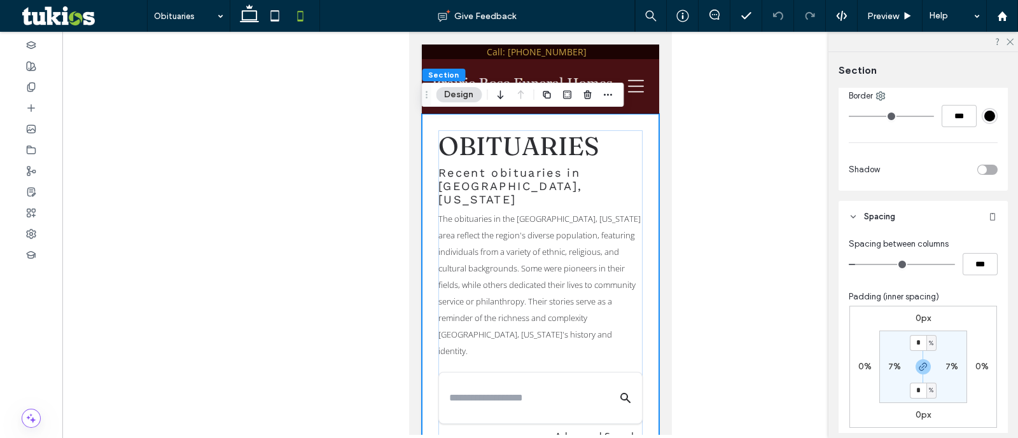
scroll to position [477, 0]
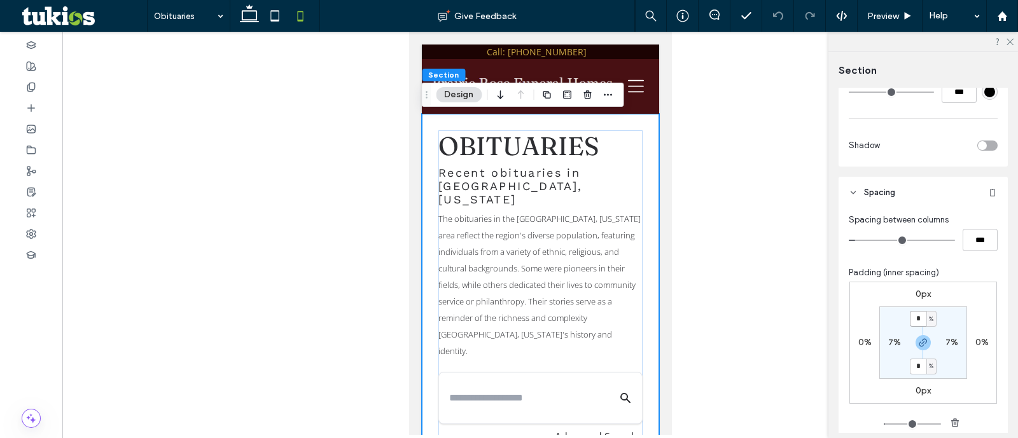
click at [920, 318] on input "*" at bounding box center [918, 319] width 17 height 16
type input "*"
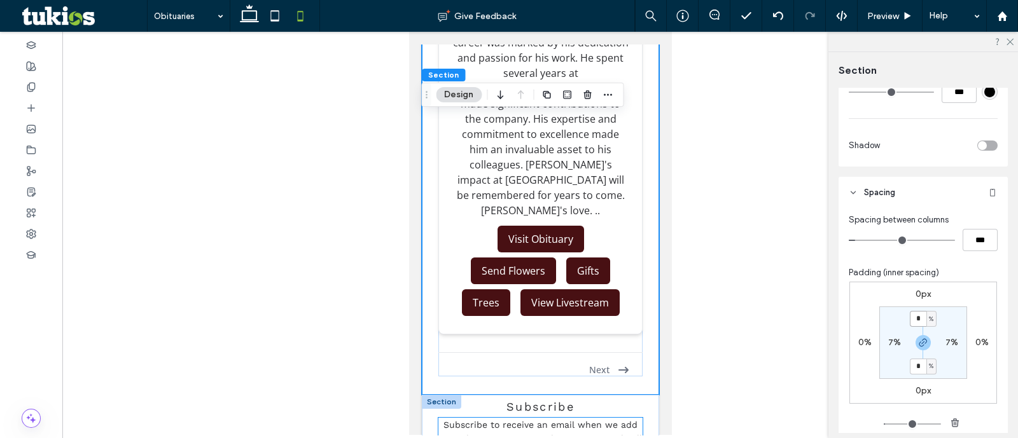
scroll to position [6112, 0]
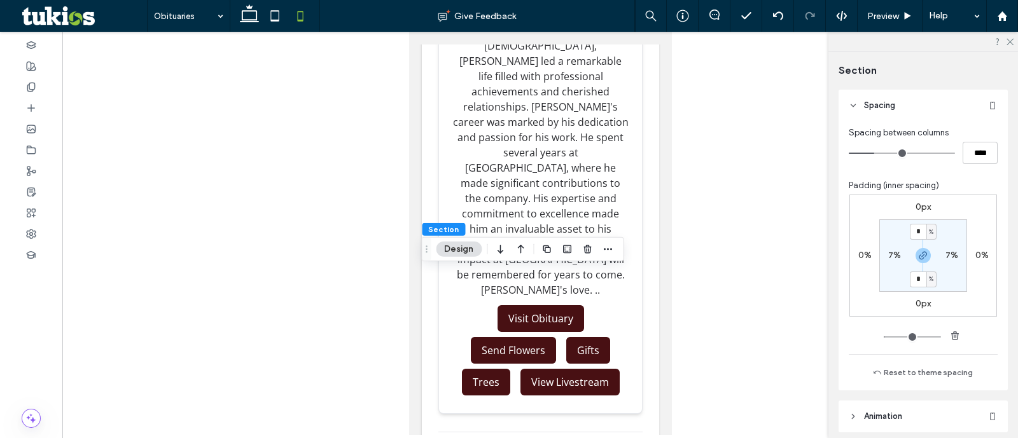
scroll to position [613, 0]
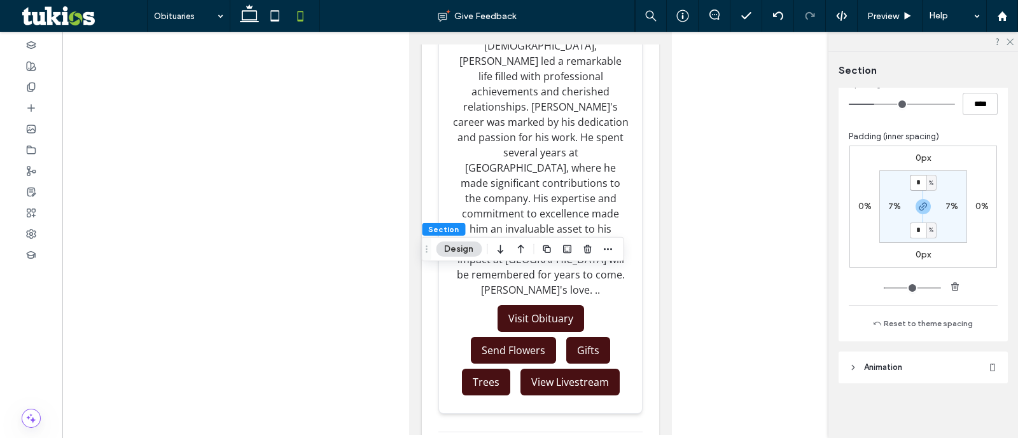
click at [916, 188] on input "*" at bounding box center [918, 183] width 17 height 16
type input "*"
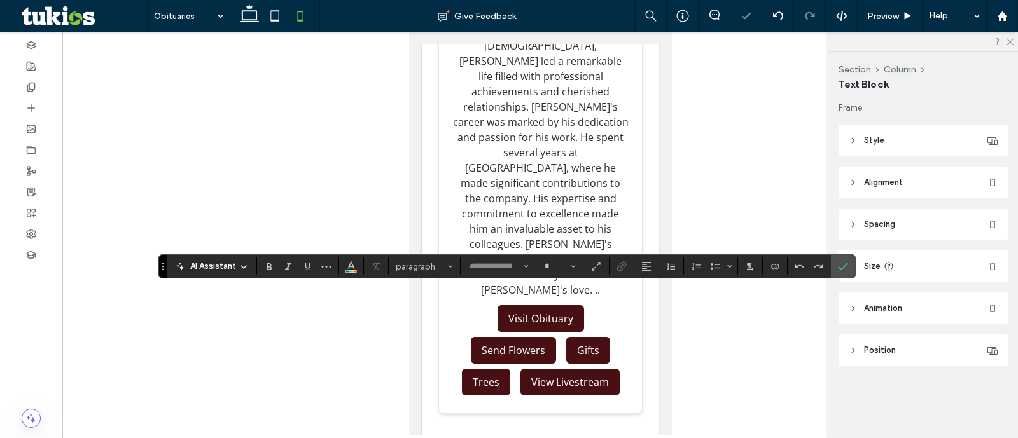
type input "*********"
type input "**"
click at [564, 267] on input "**" at bounding box center [555, 267] width 25 height 10
type input "**"
click at [839, 270] on use "Confirm" at bounding box center [844, 267] width 10 height 8
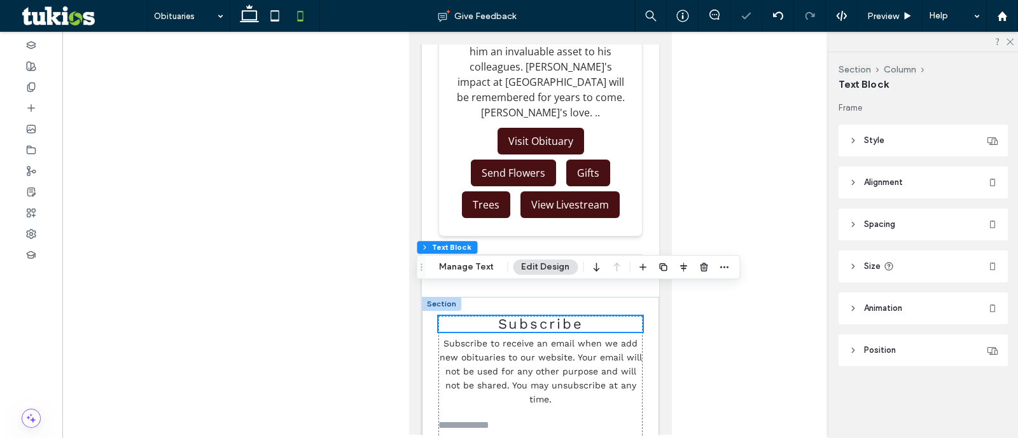
scroll to position [6430, 0]
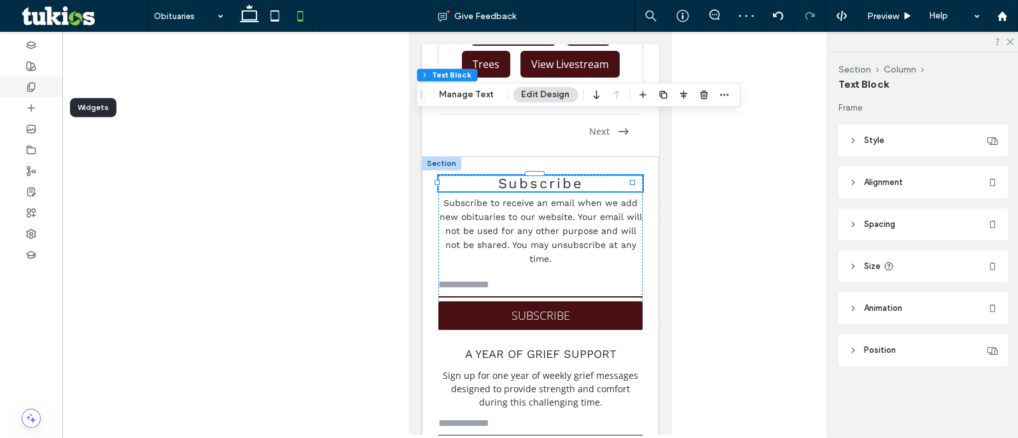
click at [15, 92] on div at bounding box center [31, 86] width 62 height 21
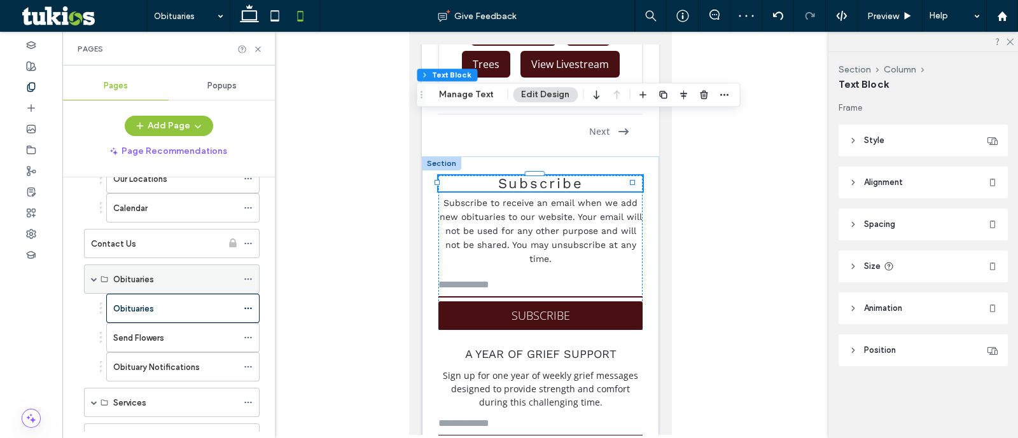
scroll to position [239, 0]
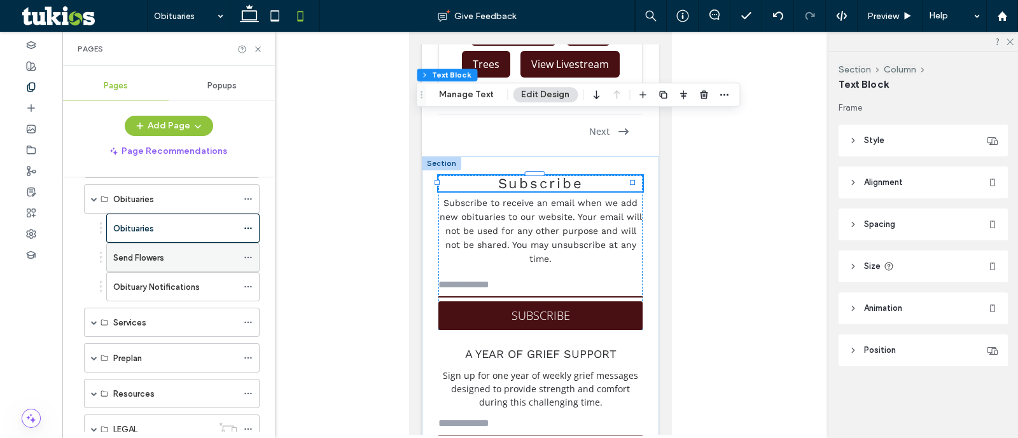
click at [191, 255] on div "Send Flowers" at bounding box center [175, 257] width 124 height 13
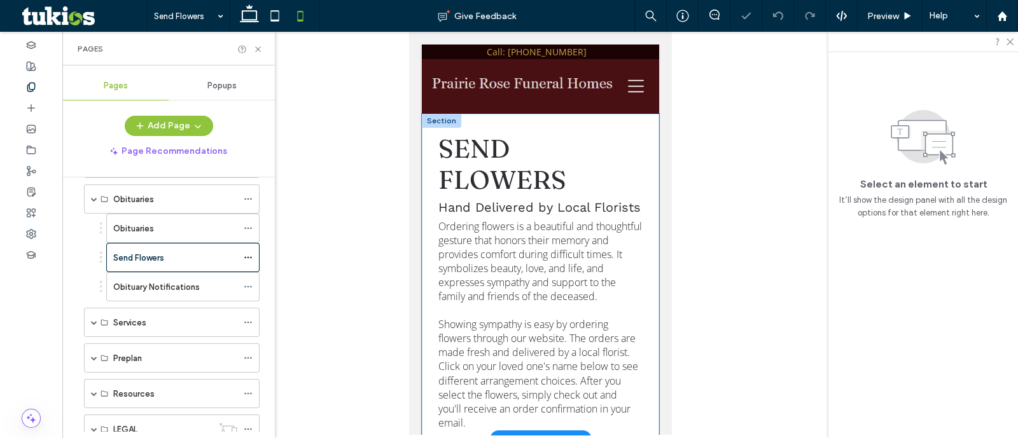
click at [629, 119] on div "send flowers Hand Delivered by Local Florists Ordering flowers is a beautiful a…" at bounding box center [539, 277] width 237 height 326
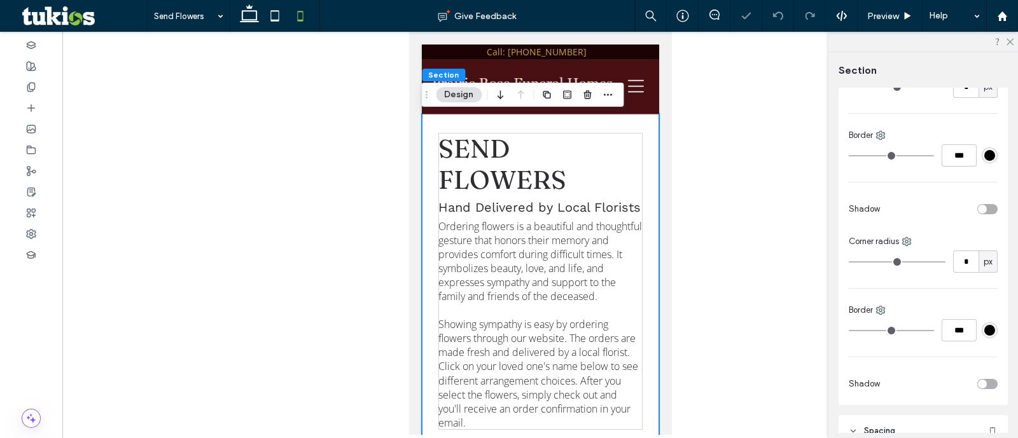
scroll to position [477, 0]
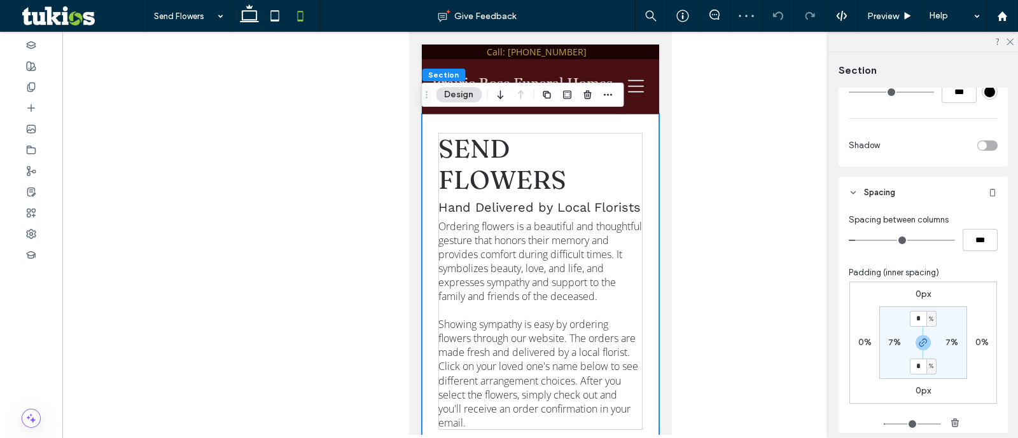
type input "*"
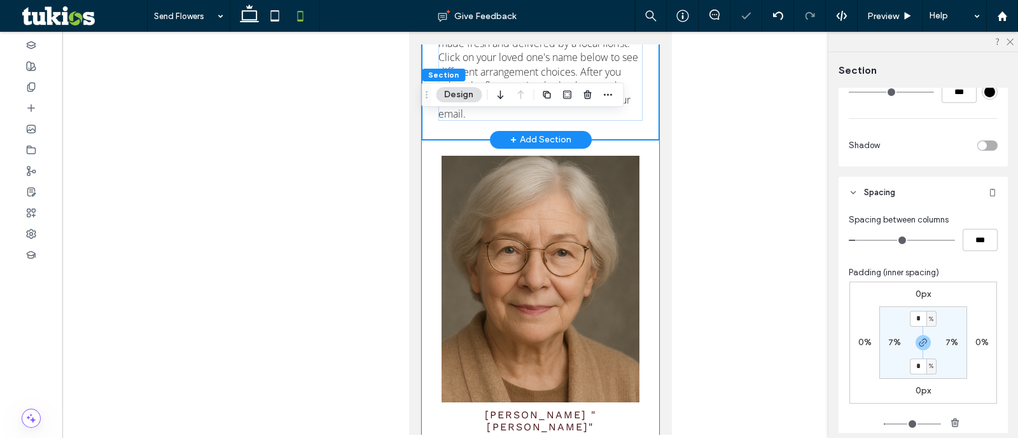
scroll to position [239, 0]
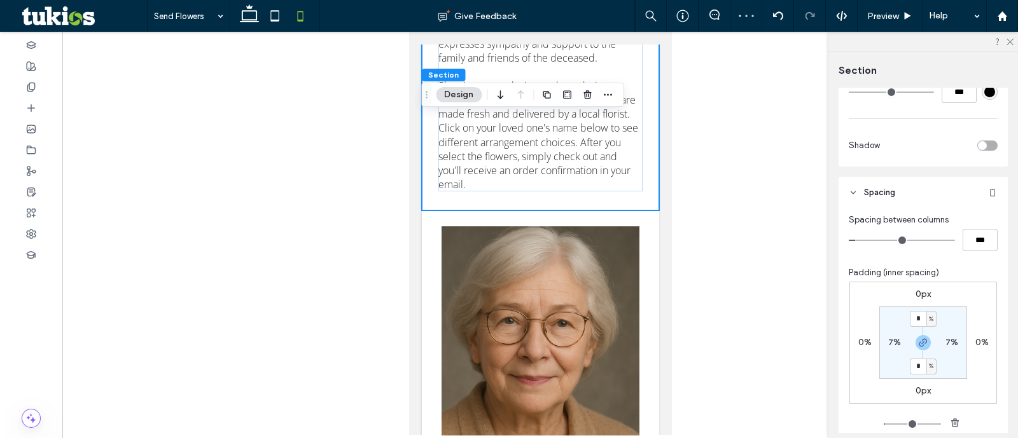
drag, startPoint x: 931, startPoint y: 349, endPoint x: 928, endPoint y: 343, distance: 7.1
click at [929, 349] on div at bounding box center [923, 342] width 29 height 15
click at [922, 340] on icon "button" at bounding box center [923, 343] width 10 height 10
click at [918, 362] on label "8%" at bounding box center [923, 366] width 13 height 11
type input "*"
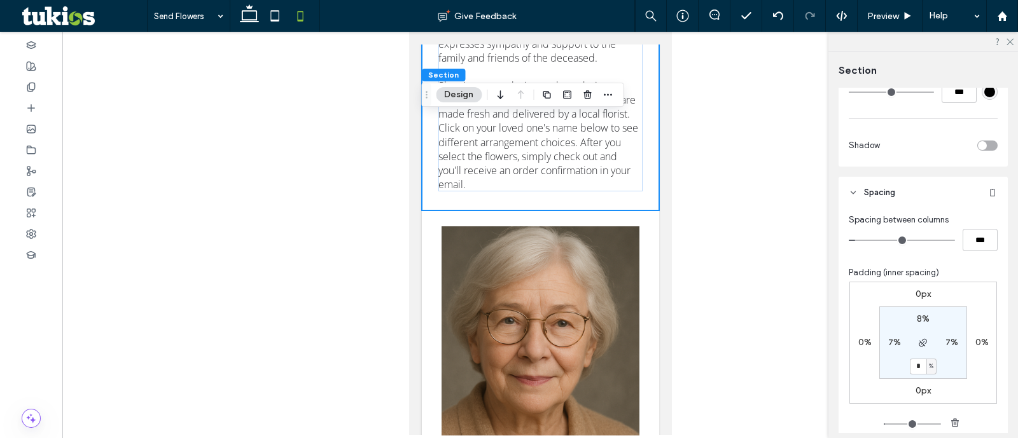
type input "*"
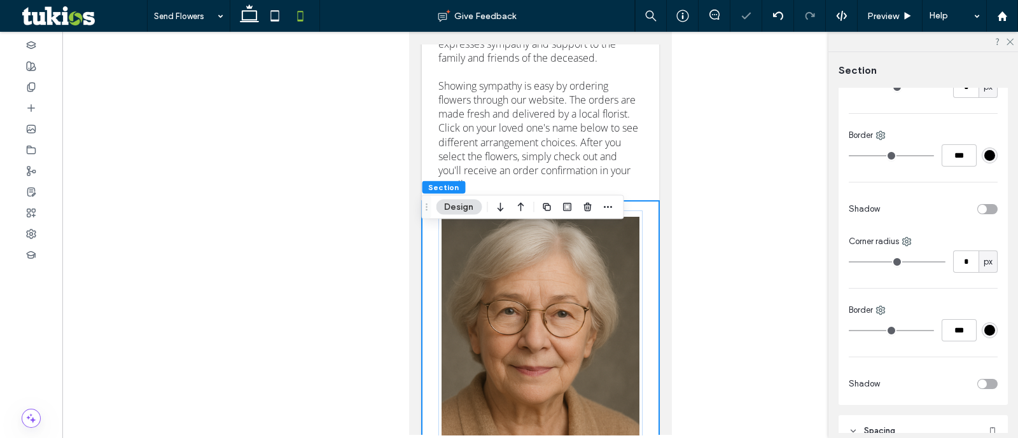
scroll to position [556, 0]
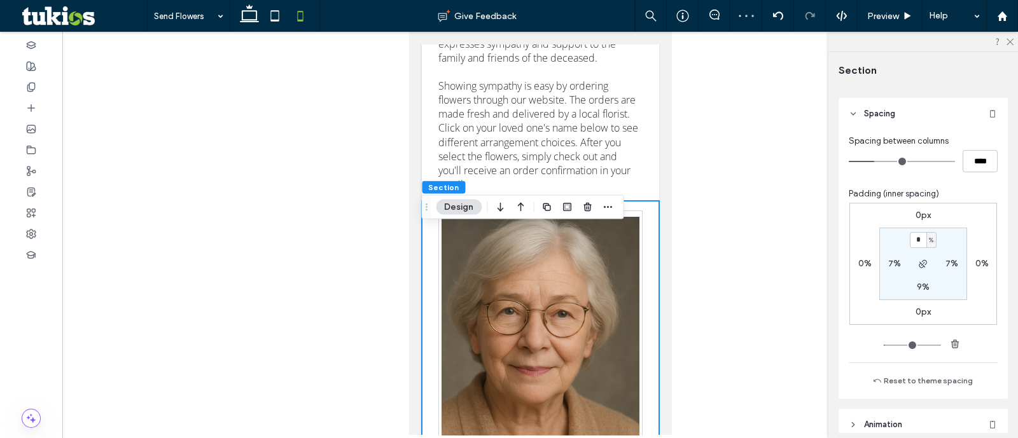
click at [917, 283] on label "9%" at bounding box center [923, 287] width 13 height 11
type input "*"
click at [39, 85] on div at bounding box center [31, 86] width 62 height 21
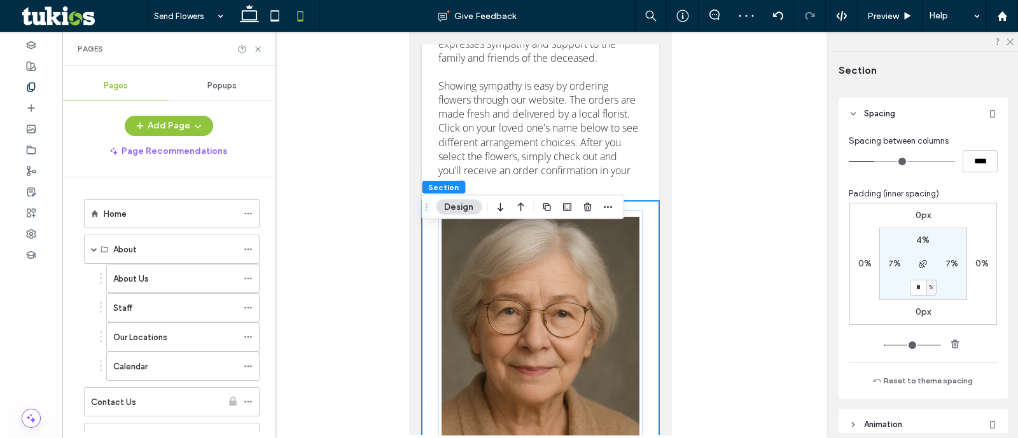
scroll to position [239, 0]
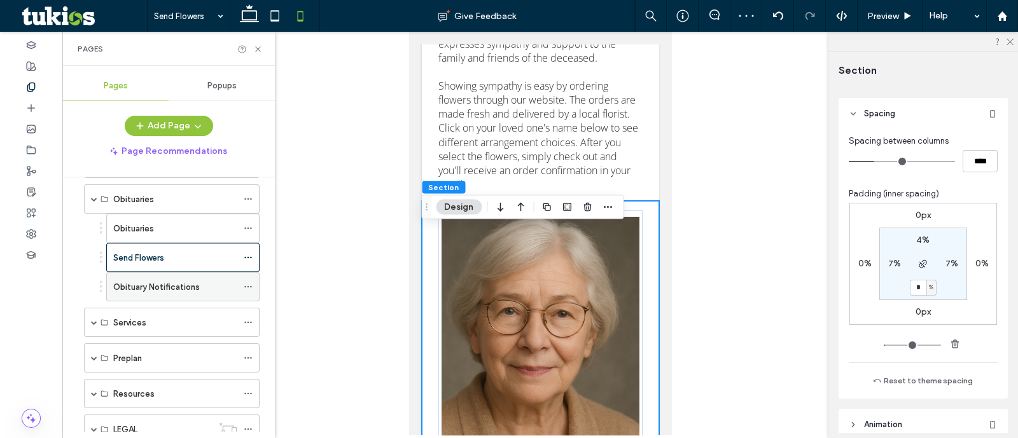
click at [198, 284] on label "Obituary Notifications" at bounding box center [156, 287] width 87 height 22
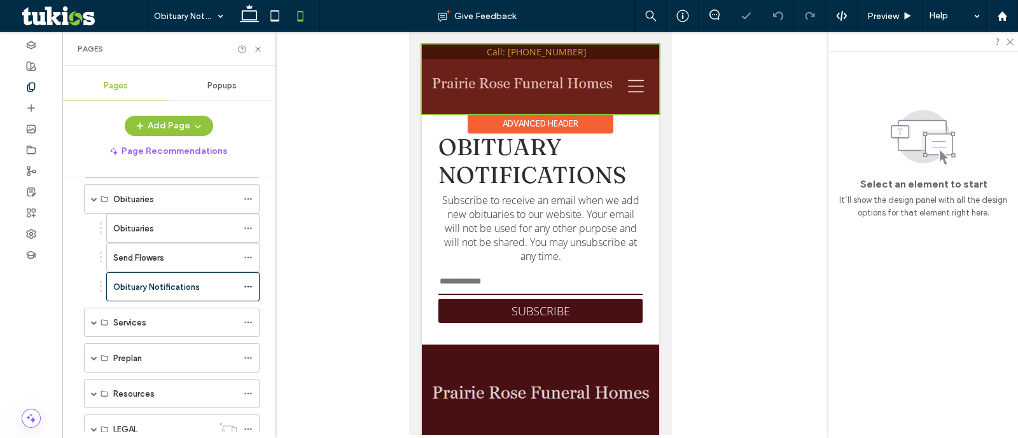
click at [604, 125] on div "Advanced Header" at bounding box center [540, 124] width 146 height 20
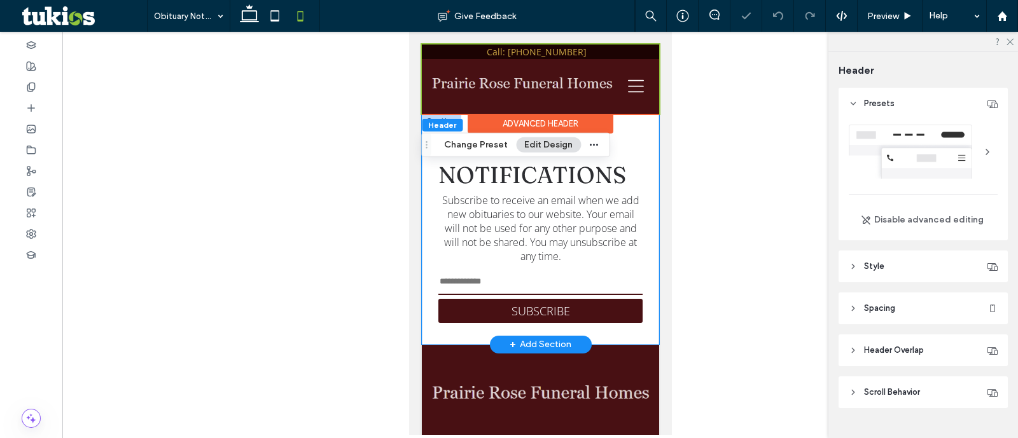
click at [639, 129] on div "obituary notifications Subscribe to receive an email when we add new obituaries…" at bounding box center [539, 229] width 237 height 231
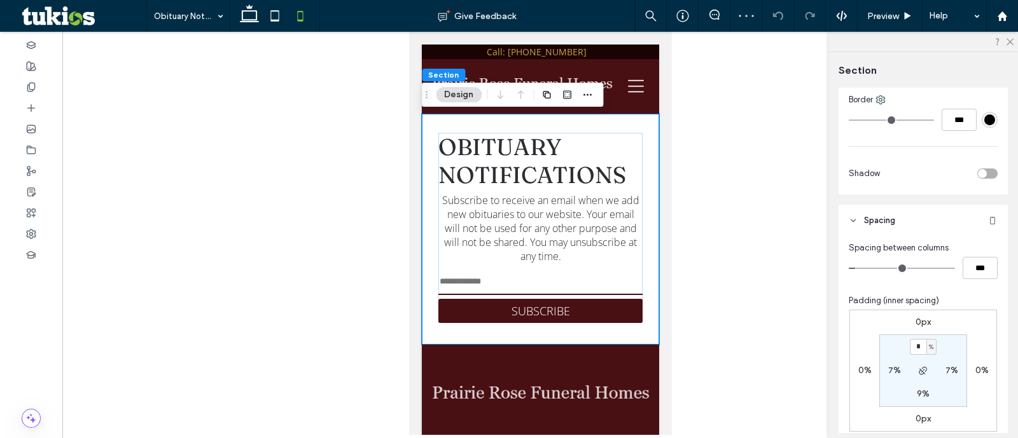
scroll to position [477, 0]
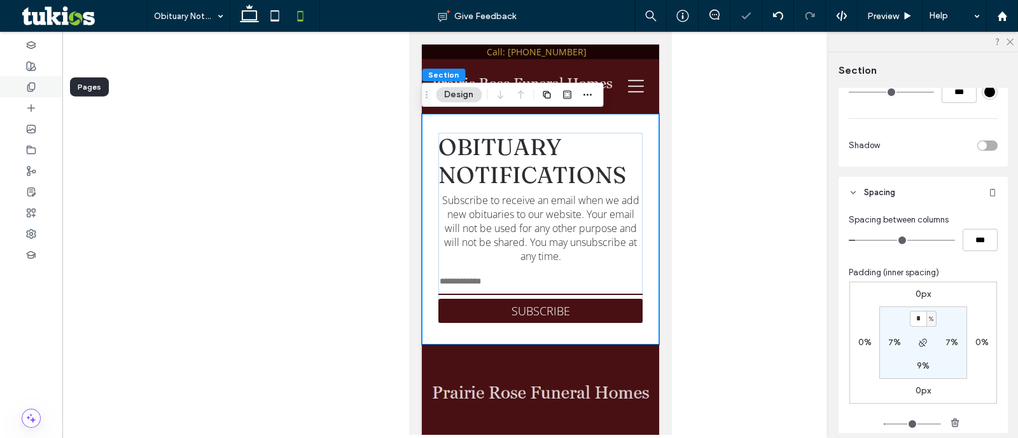
click at [30, 86] on icon at bounding box center [31, 87] width 10 height 10
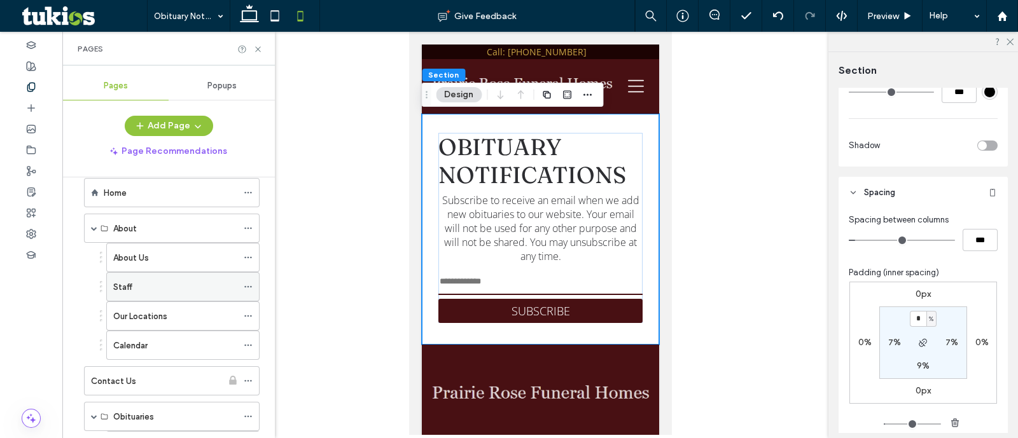
scroll to position [0, 0]
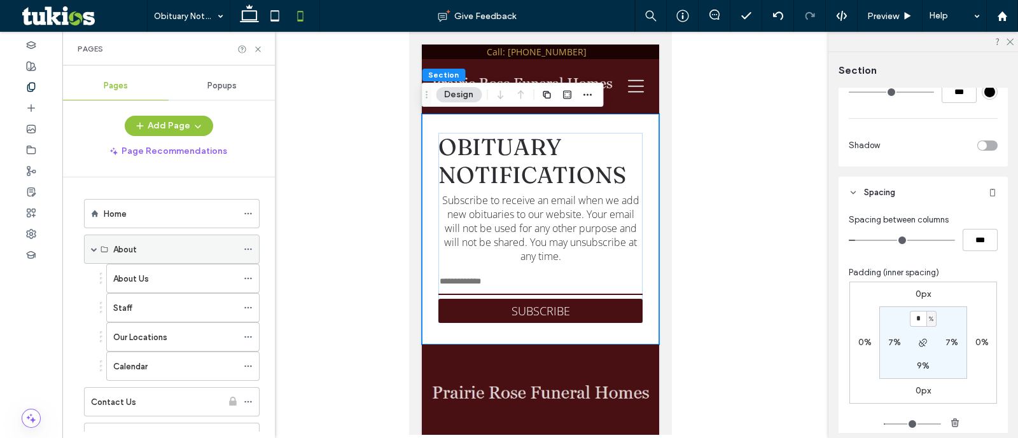
click at [96, 249] on span at bounding box center [94, 249] width 6 height 6
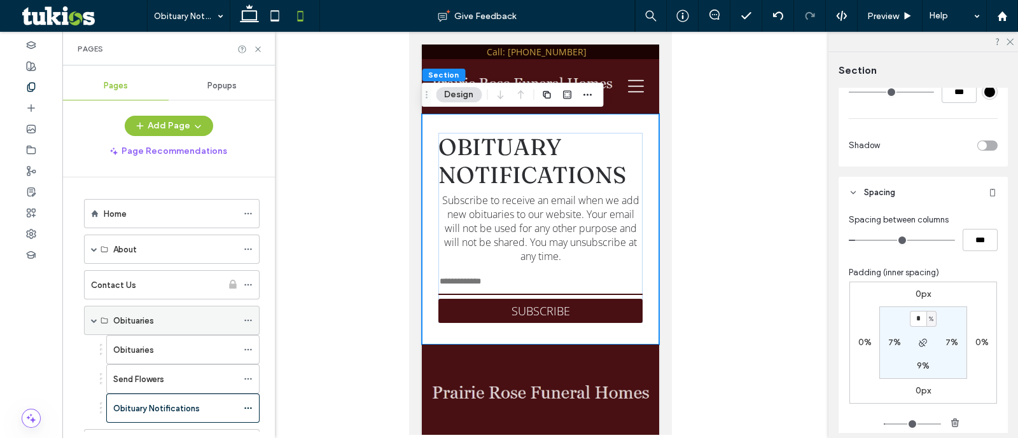
click at [93, 319] on span at bounding box center [94, 321] width 6 height 6
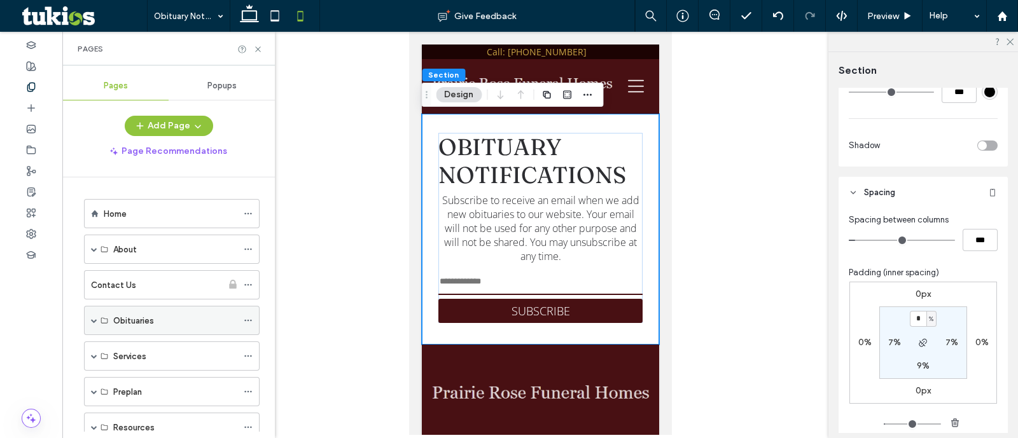
scroll to position [75, 0]
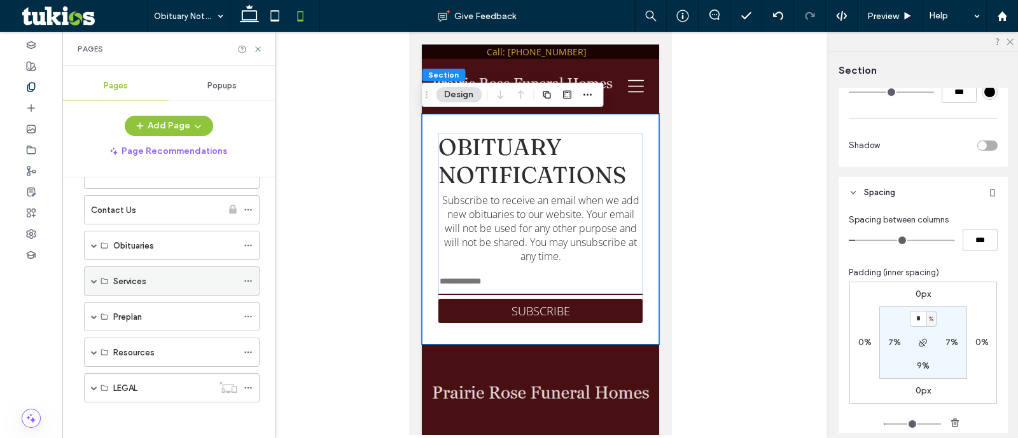
click at [93, 272] on span at bounding box center [94, 281] width 6 height 28
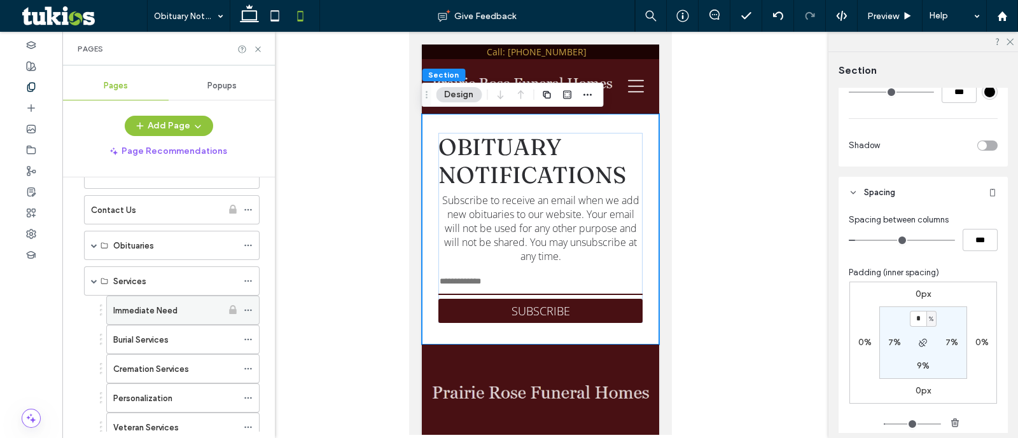
click at [144, 316] on div "Immediate Need" at bounding box center [167, 311] width 109 height 28
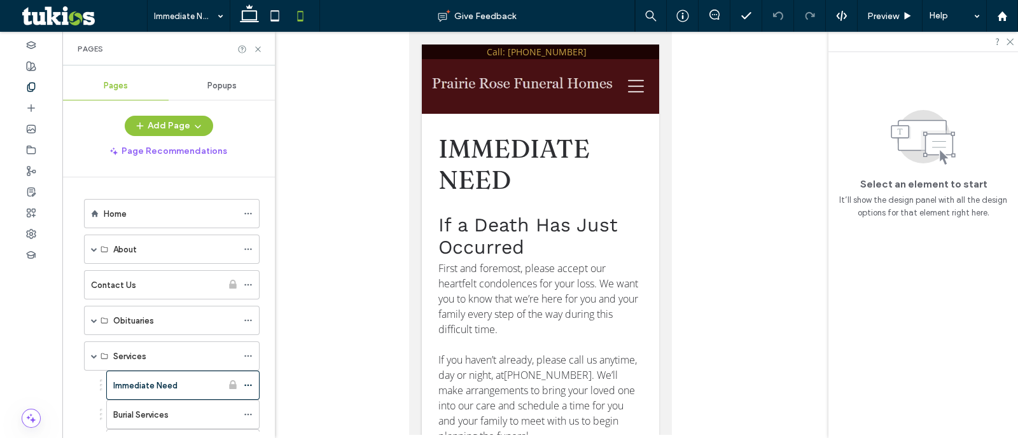
scroll to position [75, 0]
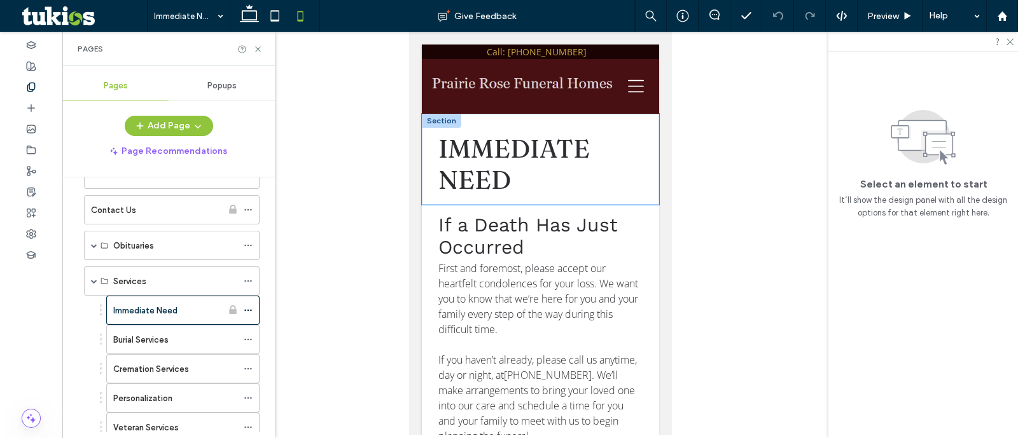
click at [638, 122] on div "immediate need" at bounding box center [539, 159] width 237 height 91
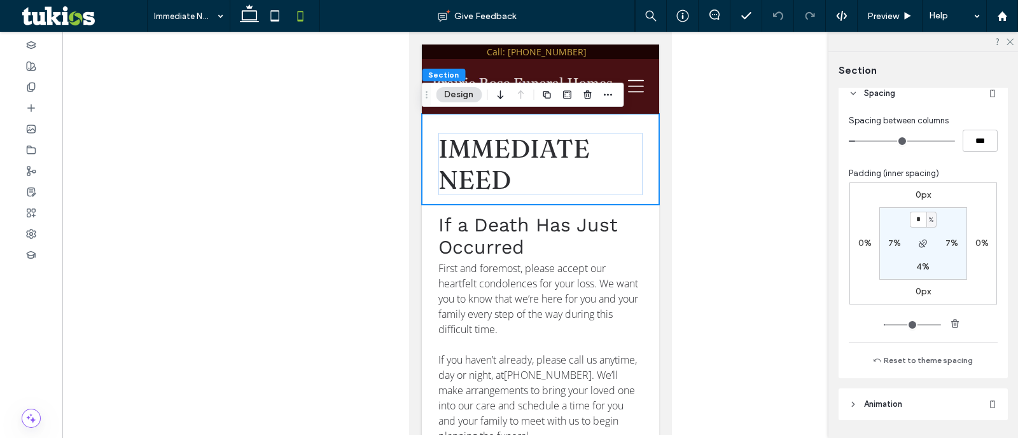
scroll to position [613, 0]
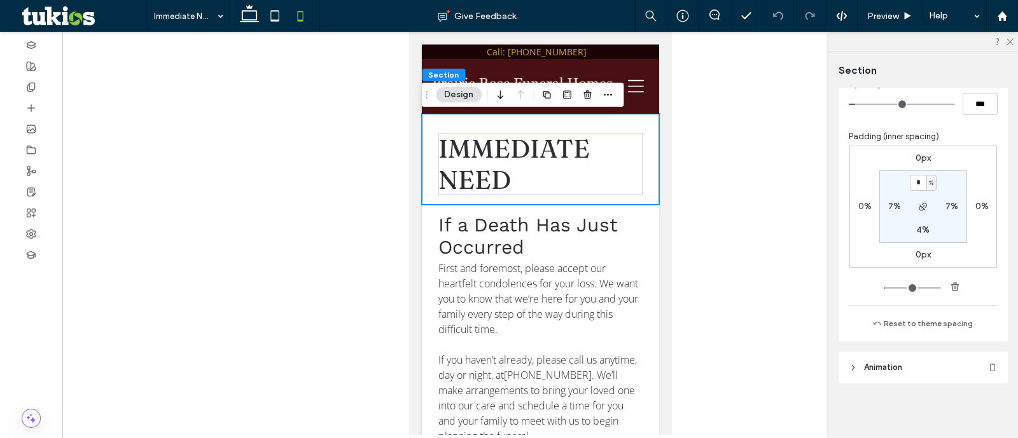
click at [916, 178] on input "*" at bounding box center [918, 183] width 17 height 16
click at [637, 222] on div "If a Death Has Just Occurred First and foremost, please accept our heartfelt co…" at bounding box center [539, 368] width 237 height 326
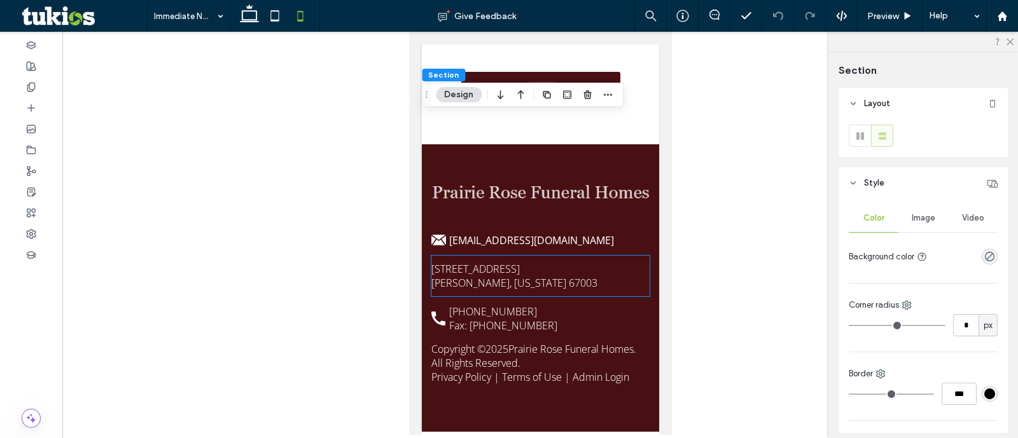
scroll to position [2230, 0]
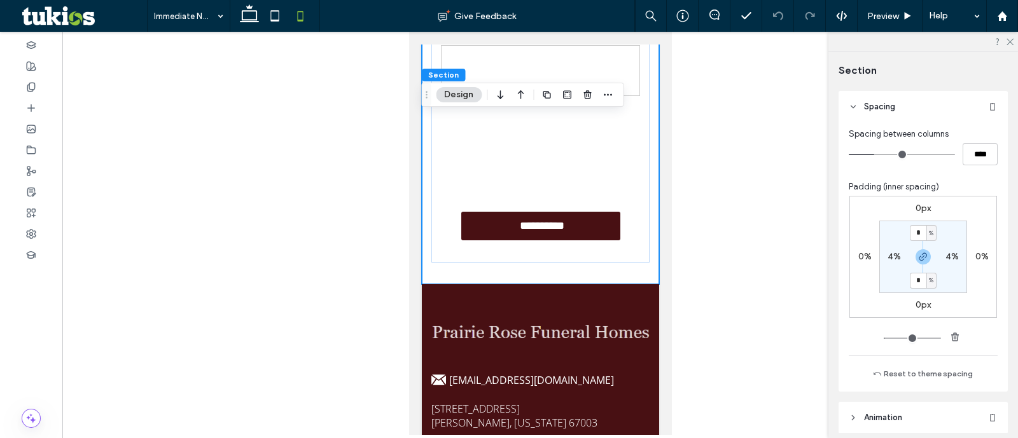
scroll to position [613, 0]
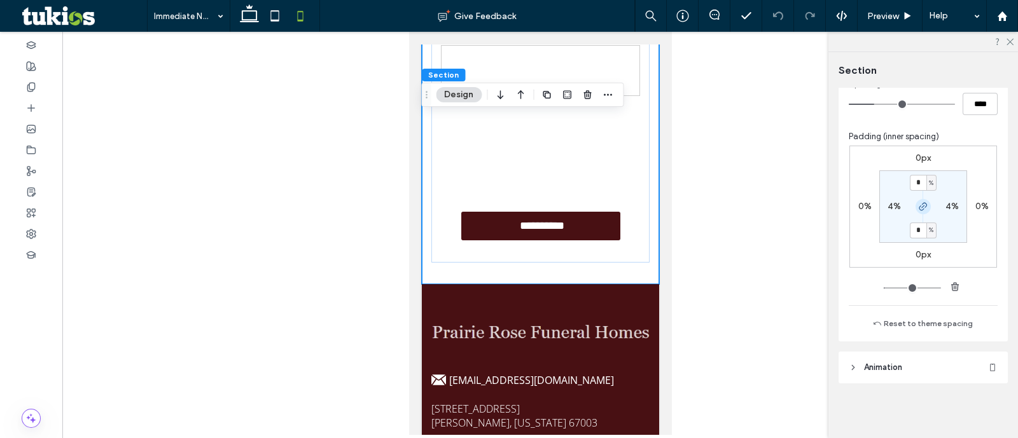
click at [921, 209] on icon "button" at bounding box center [923, 207] width 10 height 10
click at [919, 226] on label "9%" at bounding box center [923, 230] width 13 height 11
type input "*"
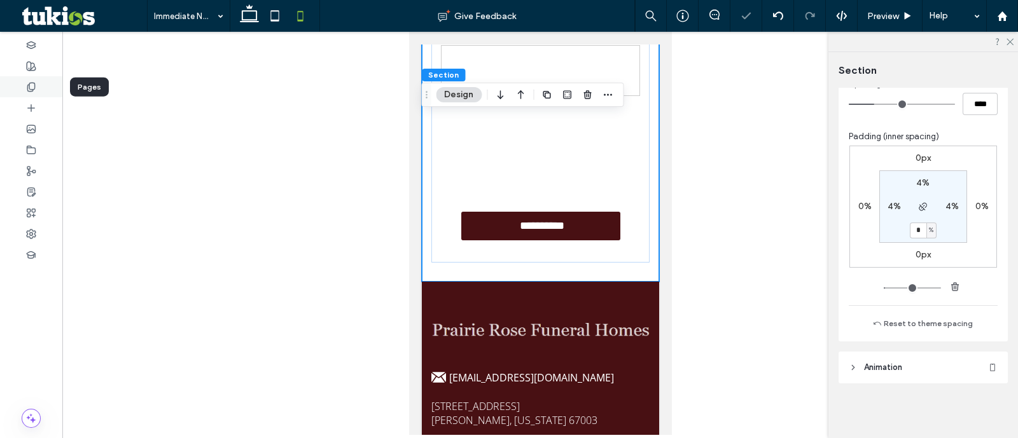
click at [32, 89] on use at bounding box center [30, 87] width 7 height 8
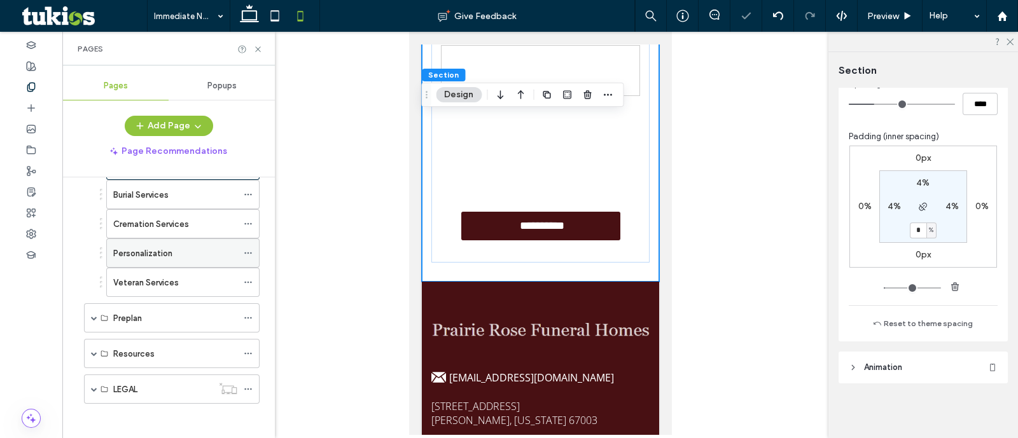
scroll to position [141, 0]
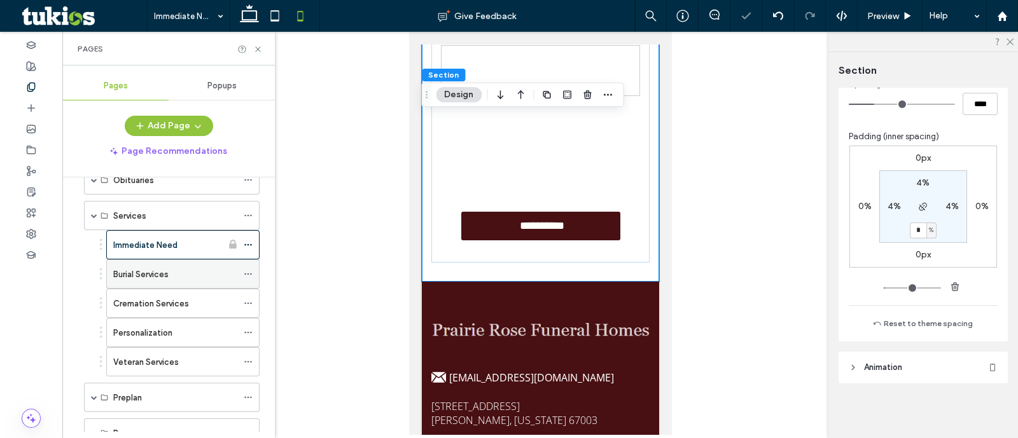
click at [197, 268] on div "Burial Services" at bounding box center [175, 274] width 124 height 13
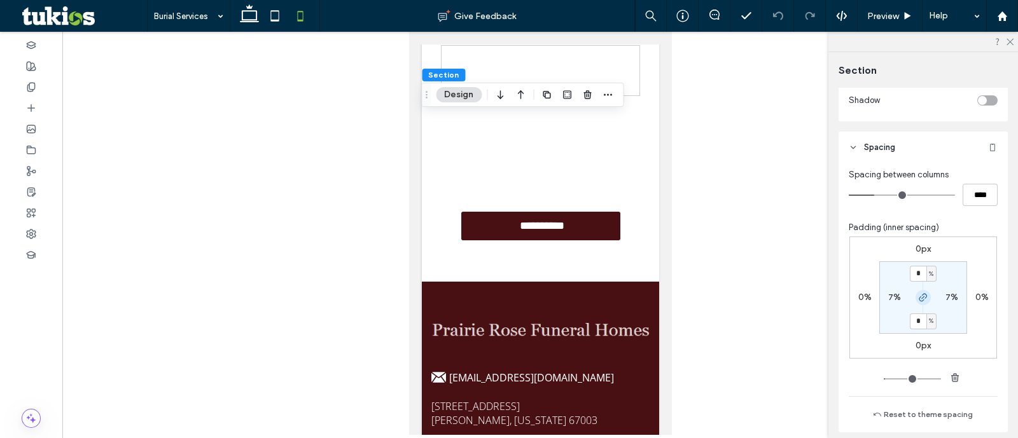
scroll to position [613, 0]
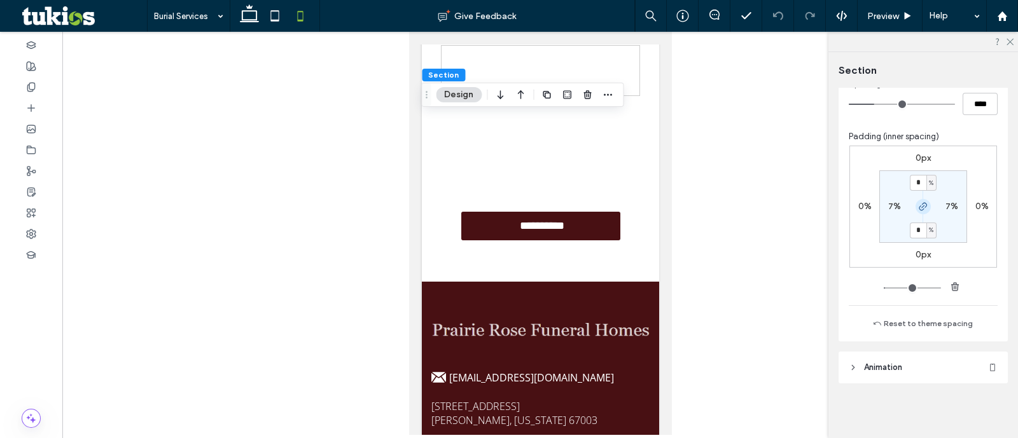
click at [918, 210] on icon "button" at bounding box center [923, 207] width 10 height 10
click at [918, 233] on label "9%" at bounding box center [923, 230] width 13 height 11
type input "*"
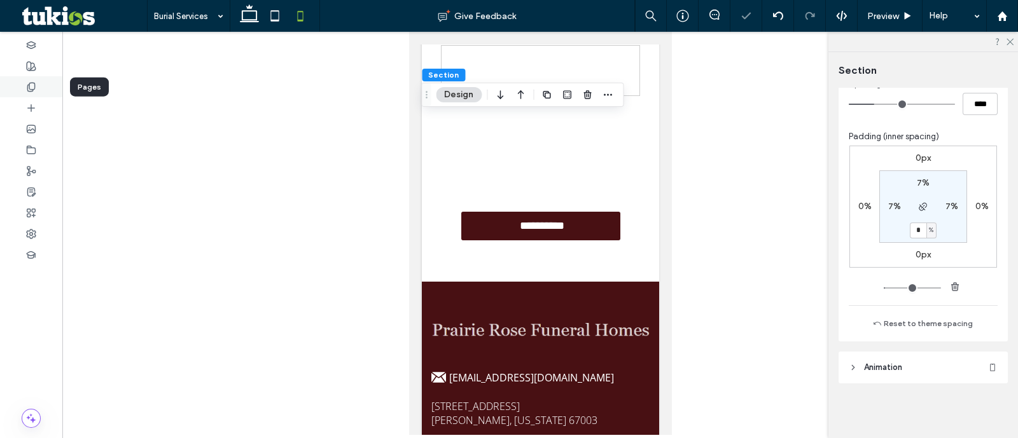
click at [27, 94] on div at bounding box center [31, 86] width 62 height 21
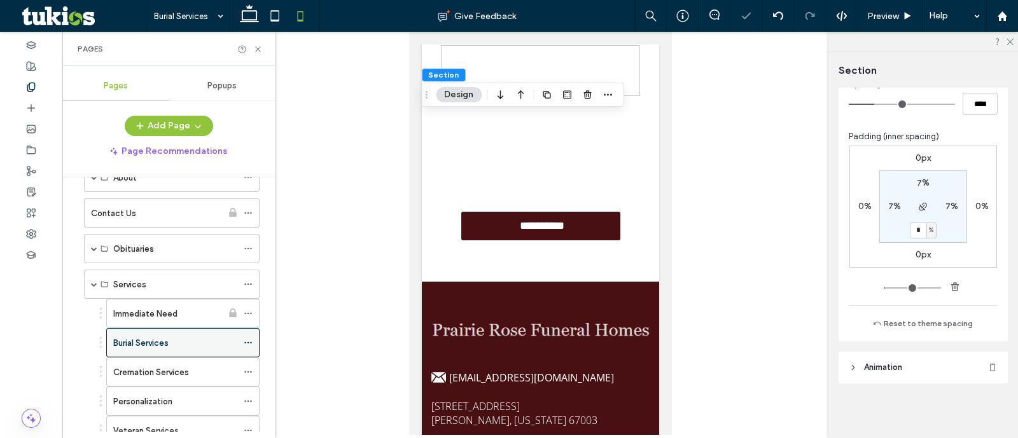
scroll to position [158, 0]
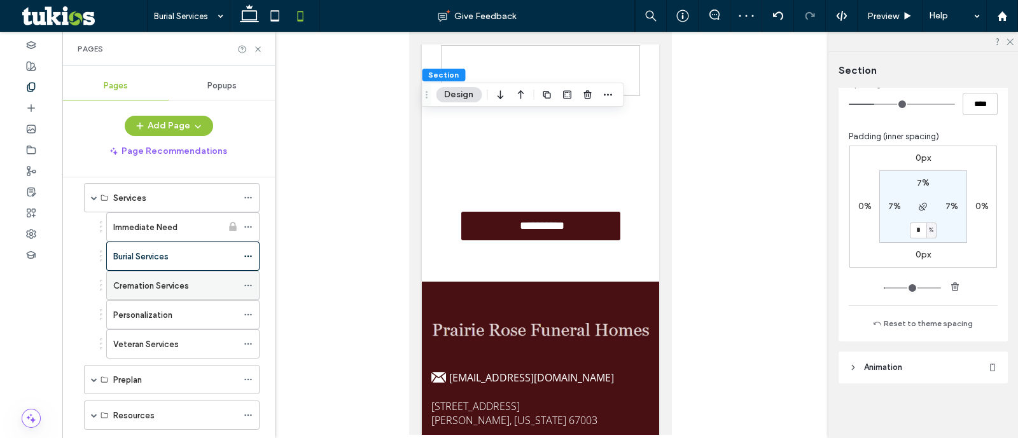
click at [158, 281] on label "Cremation Services" at bounding box center [151, 286] width 76 height 22
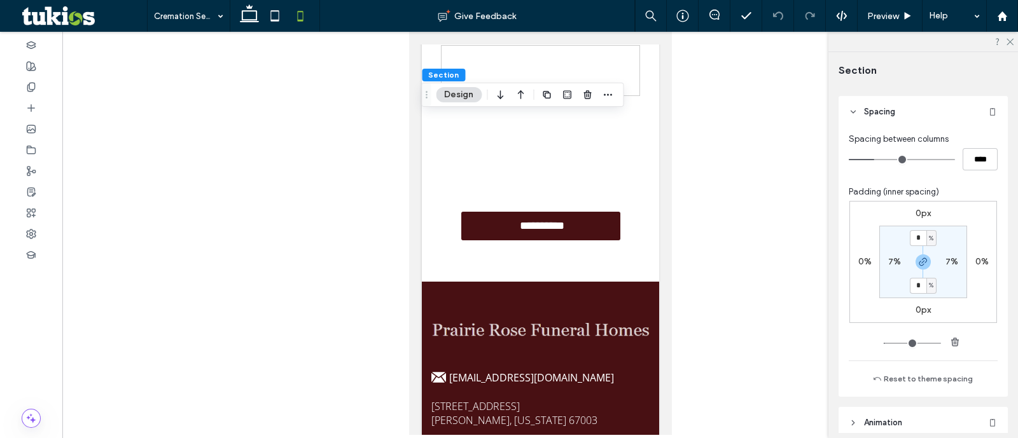
scroll to position [613, 0]
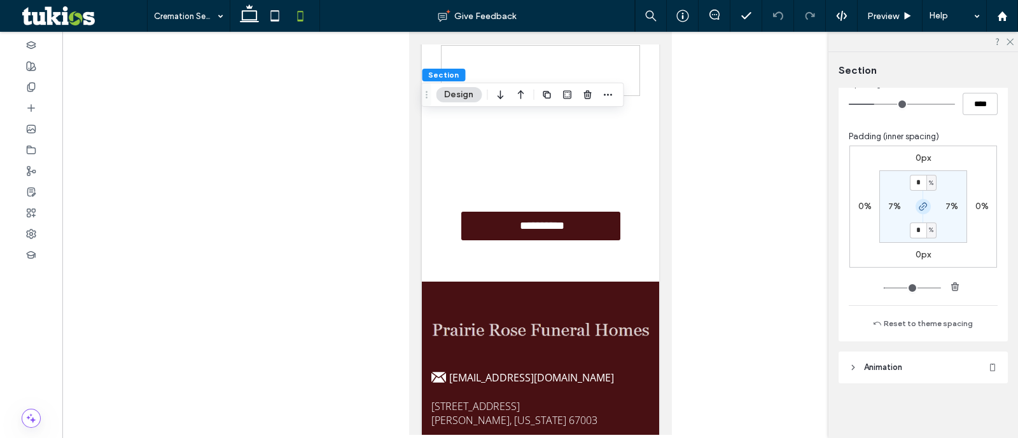
click at [924, 206] on icon "button" at bounding box center [923, 207] width 10 height 10
click at [917, 230] on label "9%" at bounding box center [923, 230] width 13 height 11
type input "*"
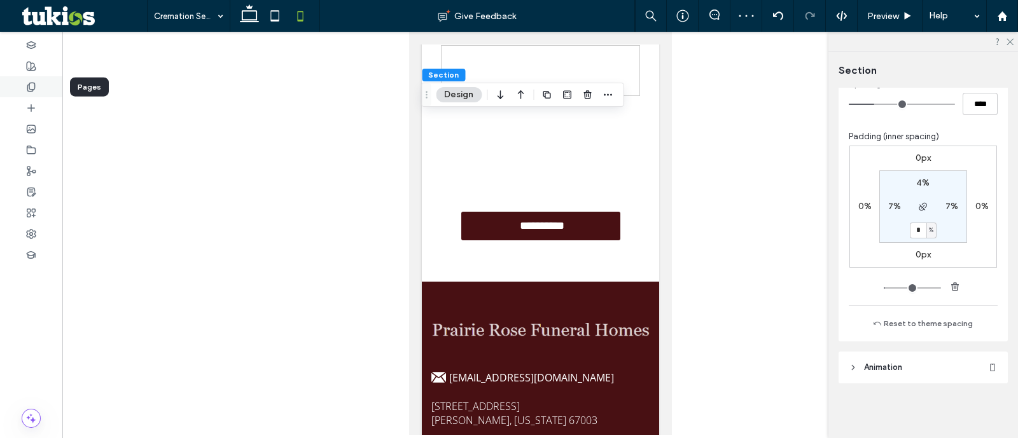
click at [22, 80] on div at bounding box center [31, 86] width 62 height 21
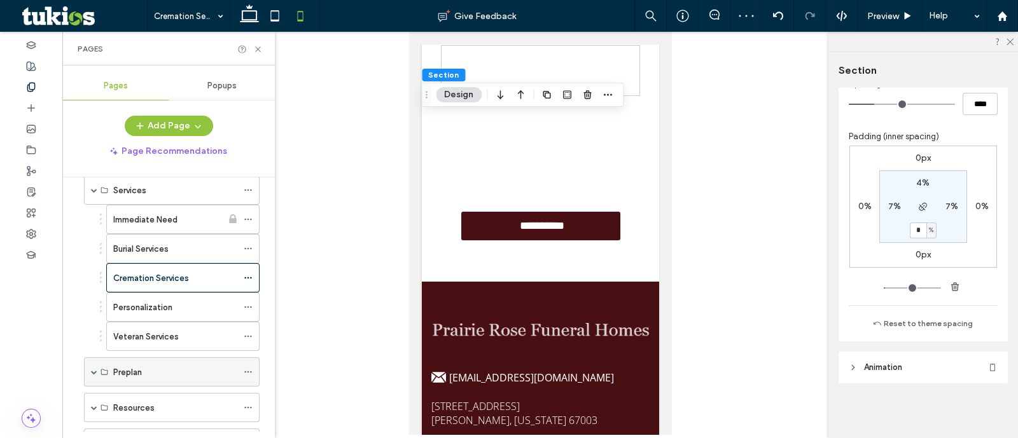
scroll to position [220, 0]
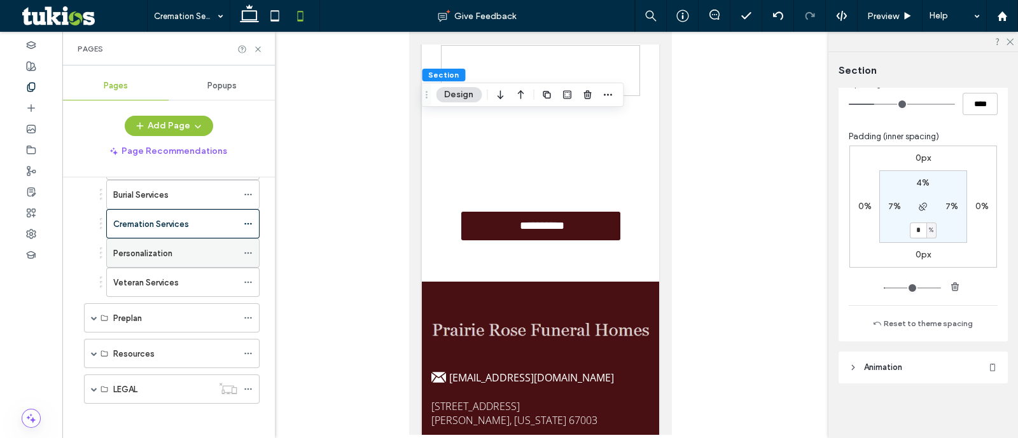
click at [153, 246] on label "Personalization" at bounding box center [142, 253] width 59 height 22
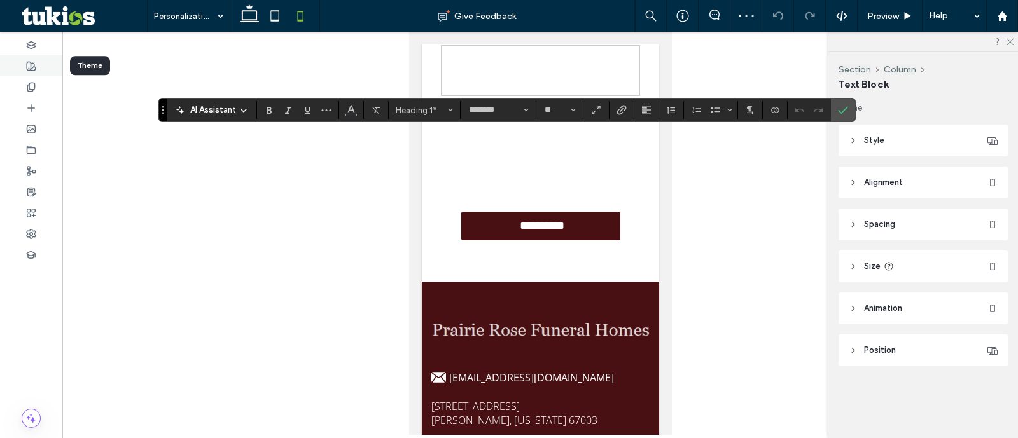
click at [22, 62] on div at bounding box center [31, 65] width 62 height 21
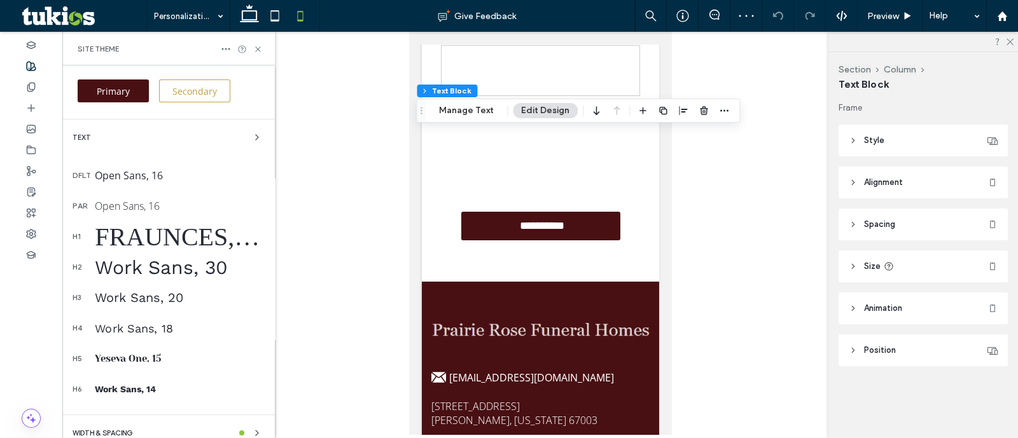
scroll to position [239, 0]
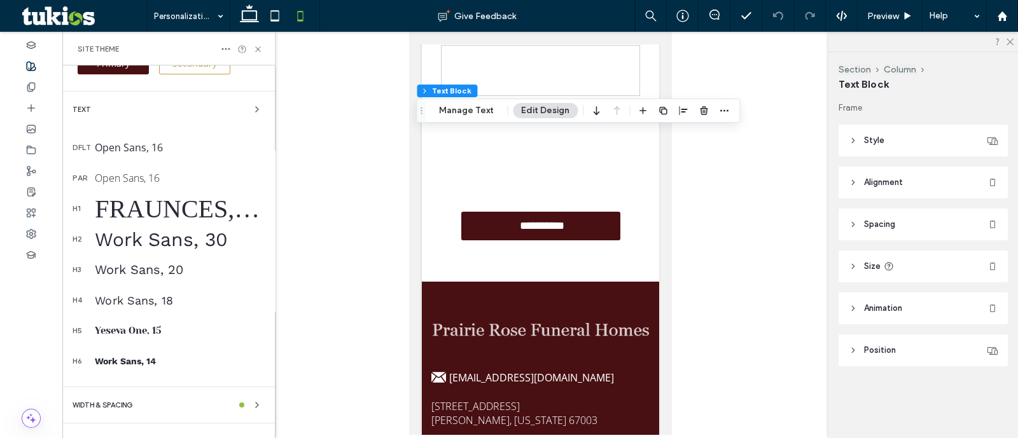
click at [165, 210] on div "Fraunces, 40" at bounding box center [180, 209] width 170 height 30
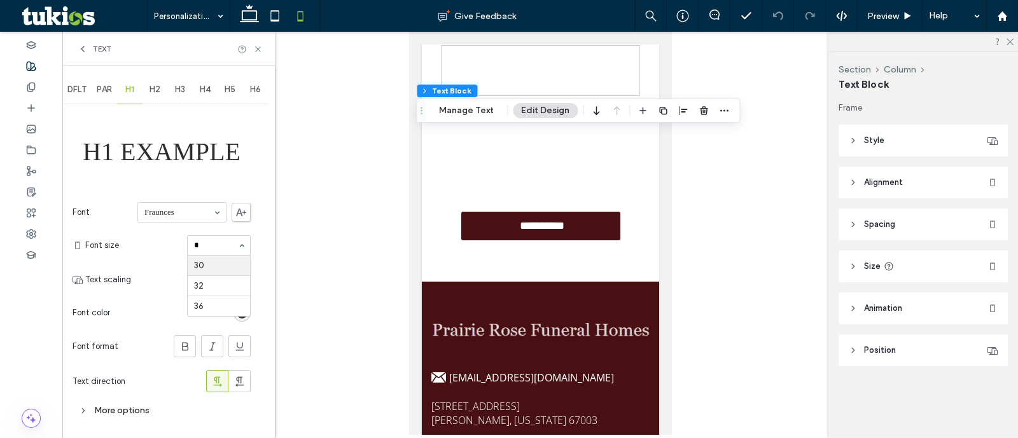
scroll to position [0, 0]
type input "**"
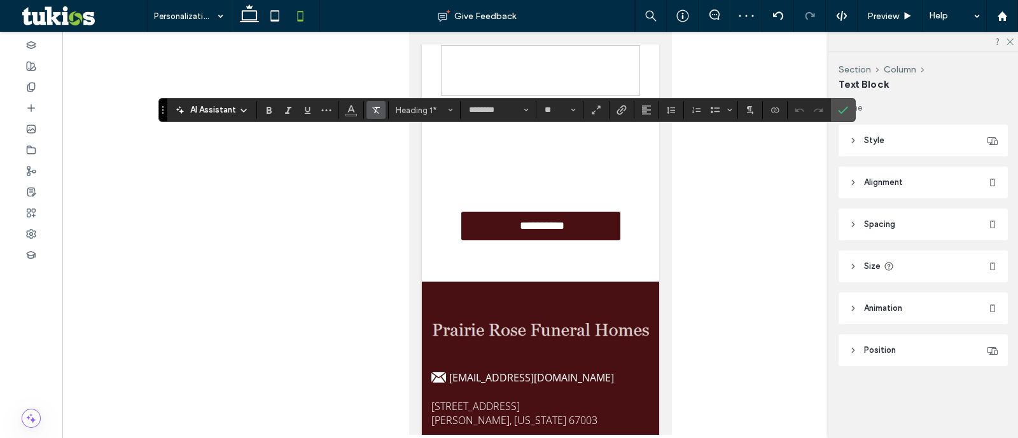
click at [375, 112] on icon "Clear Format" at bounding box center [376, 110] width 10 height 10
type input "**"
click at [27, 94] on div at bounding box center [31, 86] width 62 height 21
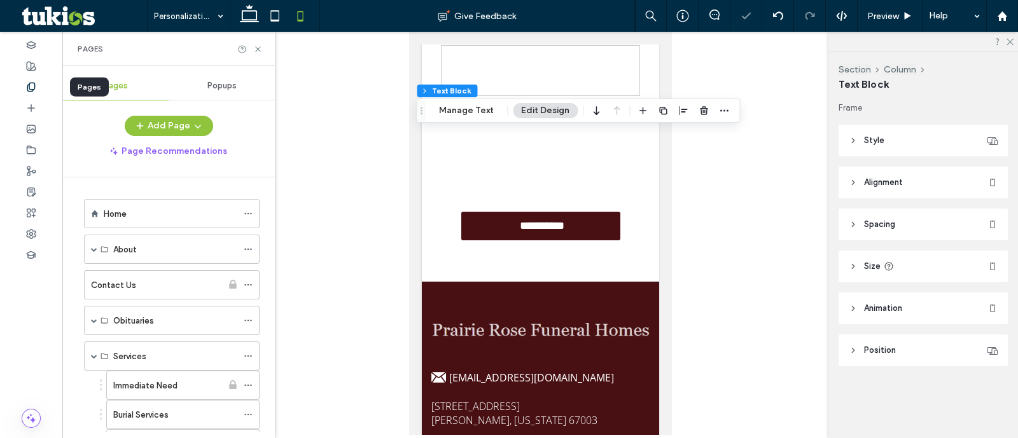
click at [32, 77] on div at bounding box center [31, 86] width 62 height 21
click at [31, 67] on use at bounding box center [31, 66] width 9 height 9
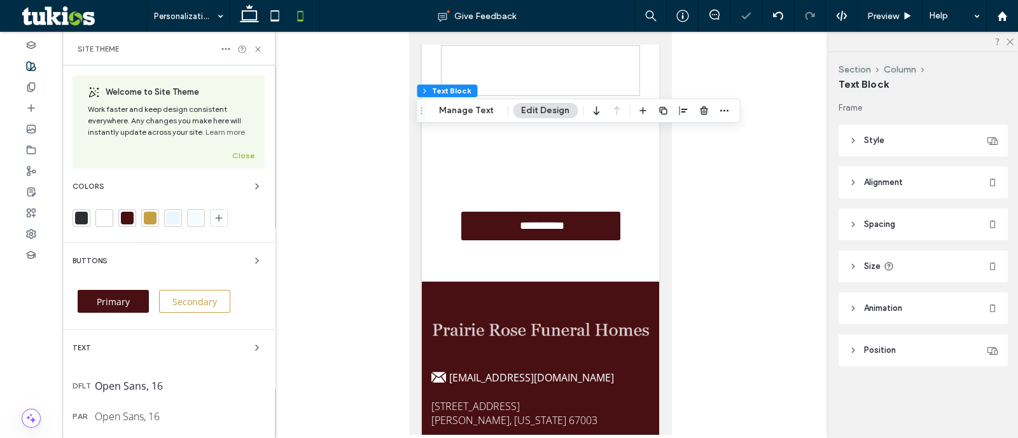
scroll to position [239, 0]
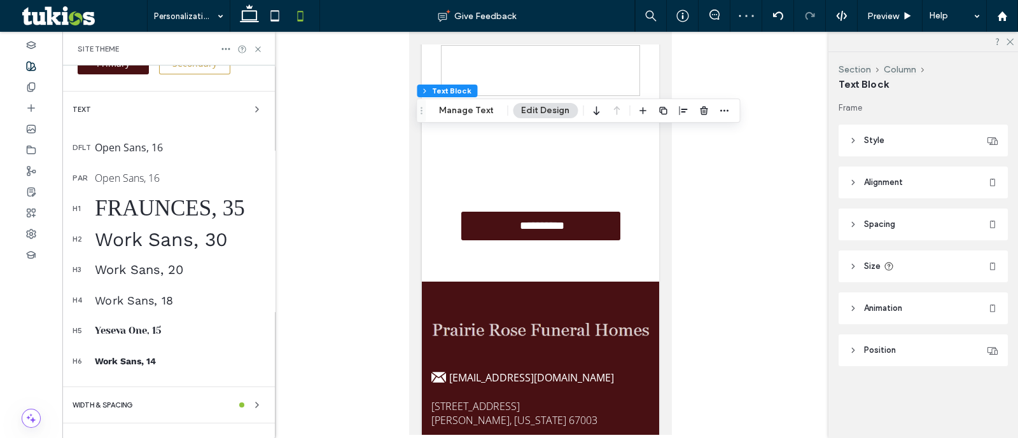
click at [162, 213] on div "Fraunces, 35" at bounding box center [180, 208] width 170 height 25
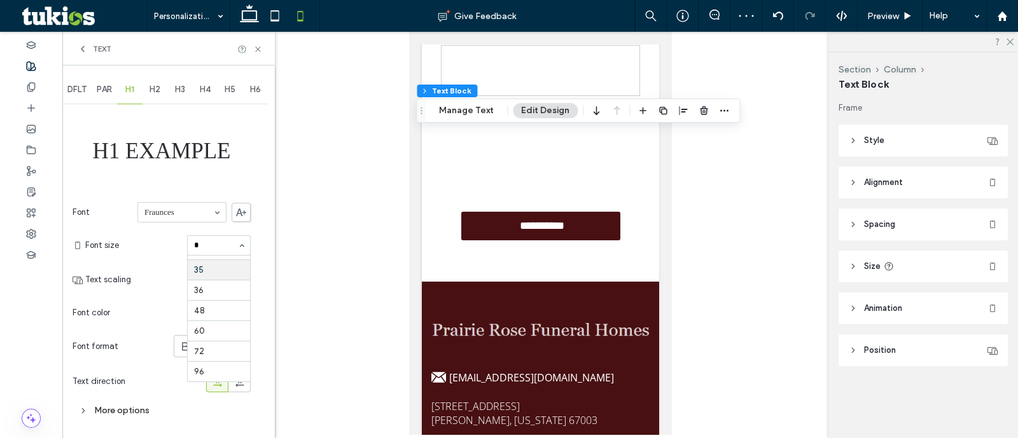
scroll to position [0, 0]
type input "**"
click at [262, 48] on div "Text" at bounding box center [168, 49] width 213 height 34
click at [259, 47] on use at bounding box center [257, 48] width 5 height 5
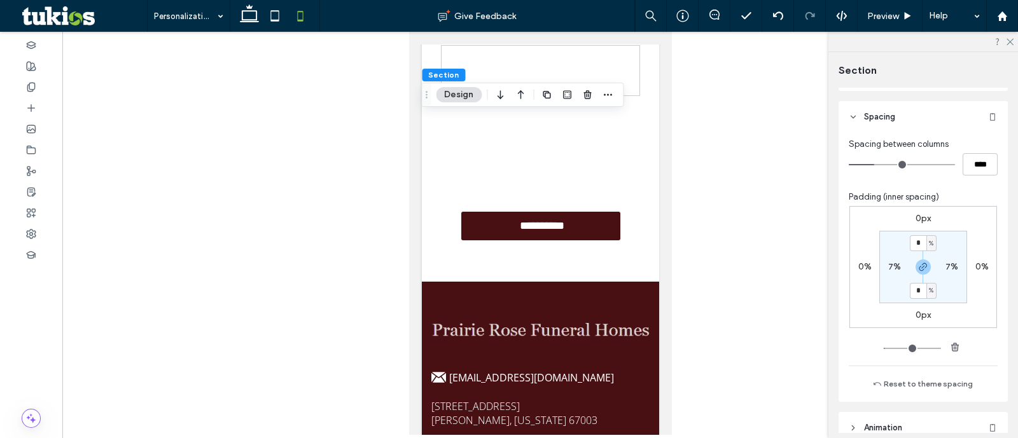
scroll to position [613, 0]
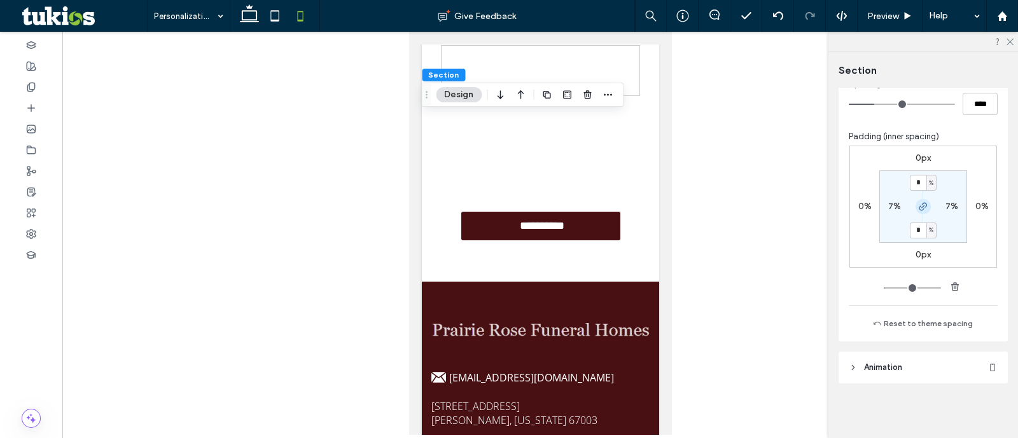
click at [918, 205] on icon "button" at bounding box center [923, 207] width 10 height 10
click at [917, 227] on label "9%" at bounding box center [923, 230] width 13 height 11
type input "*"
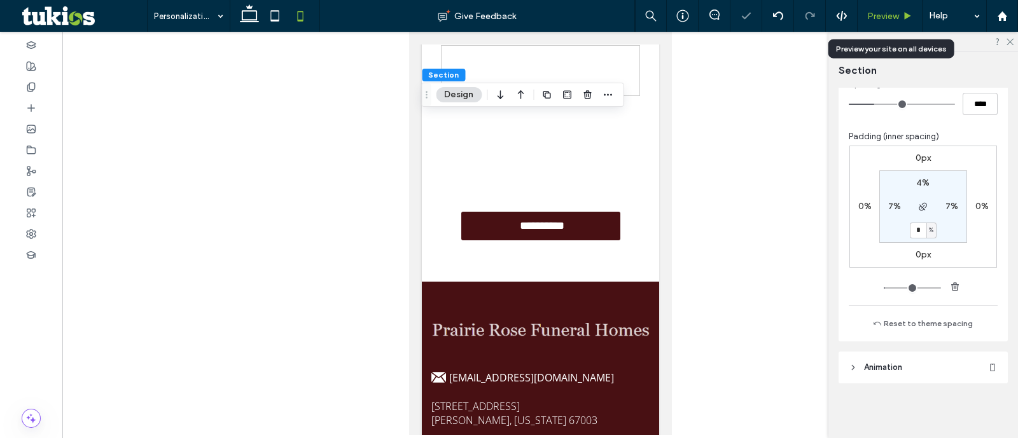
click at [884, 22] on div "Preview" at bounding box center [890, 16] width 65 height 32
click at [881, 18] on span "Preview" at bounding box center [883, 16] width 32 height 11
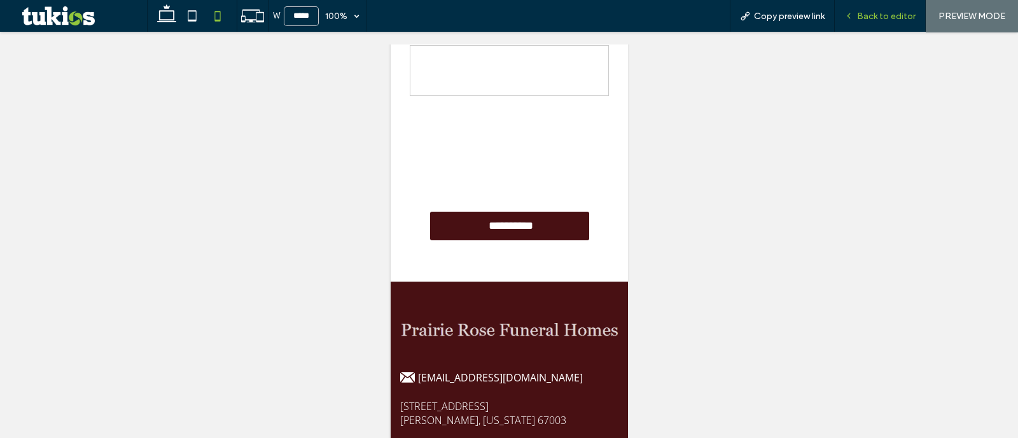
click at [872, 11] on span "Back to editor" at bounding box center [886, 16] width 59 height 11
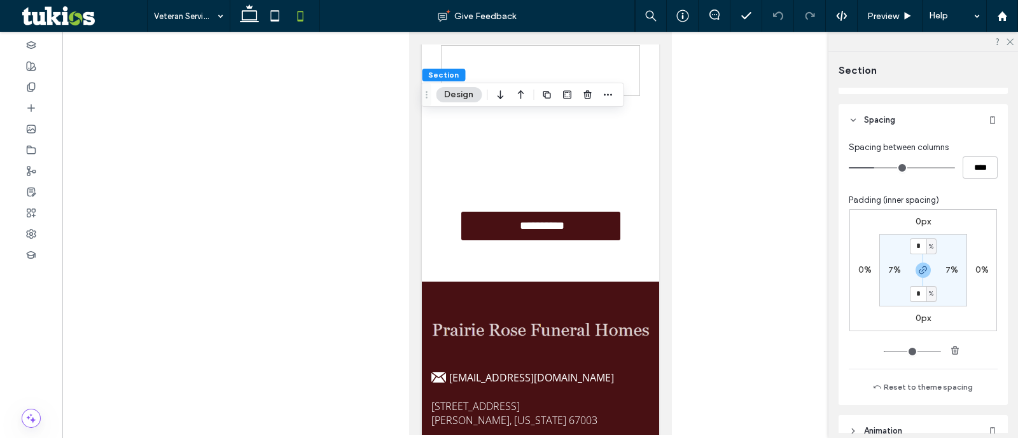
scroll to position [613, 0]
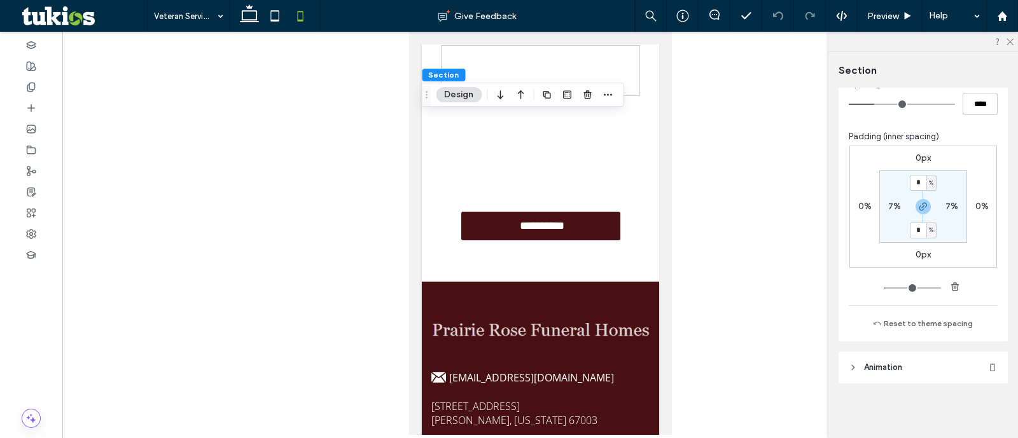
type input "*"
click at [41, 87] on div at bounding box center [31, 86] width 62 height 21
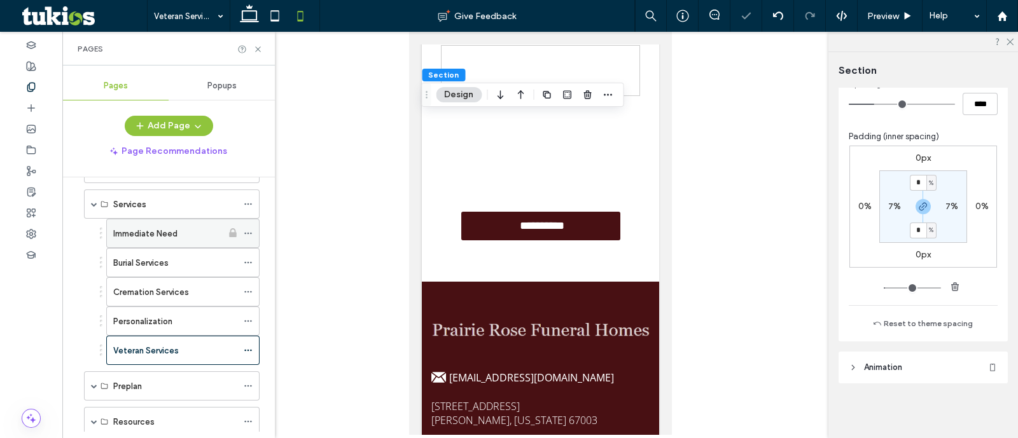
scroll to position [220, 0]
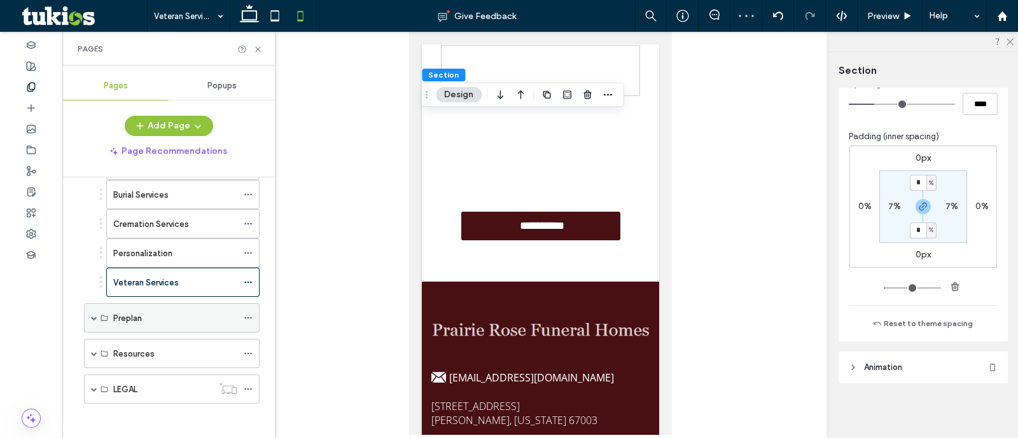
click at [93, 316] on span at bounding box center [94, 318] width 6 height 6
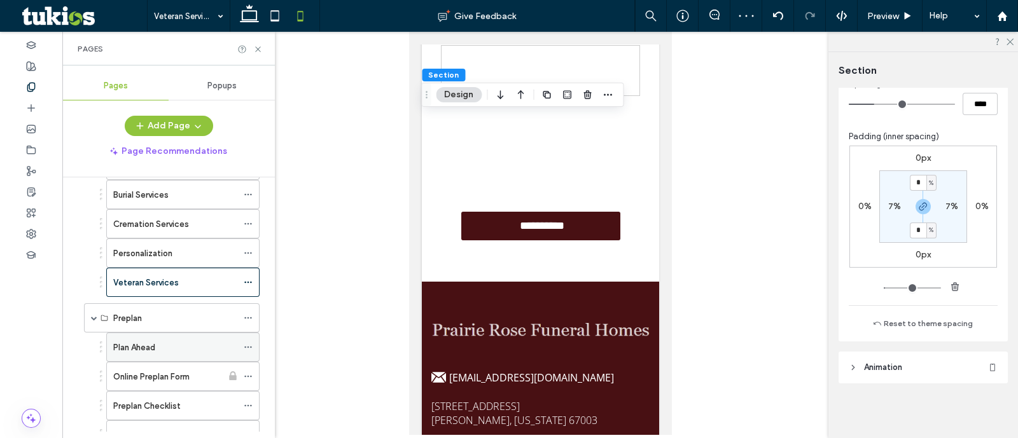
click at [140, 339] on label "Plan Ahead" at bounding box center [134, 348] width 42 height 22
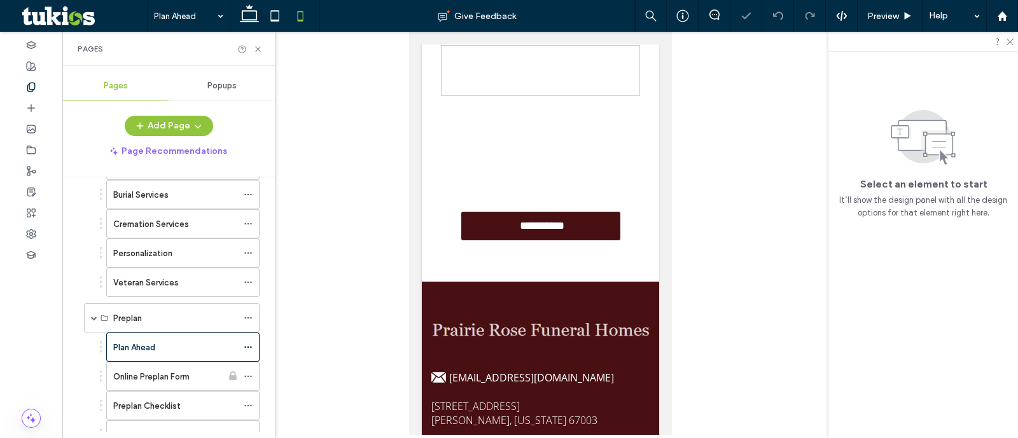
scroll to position [141, 0]
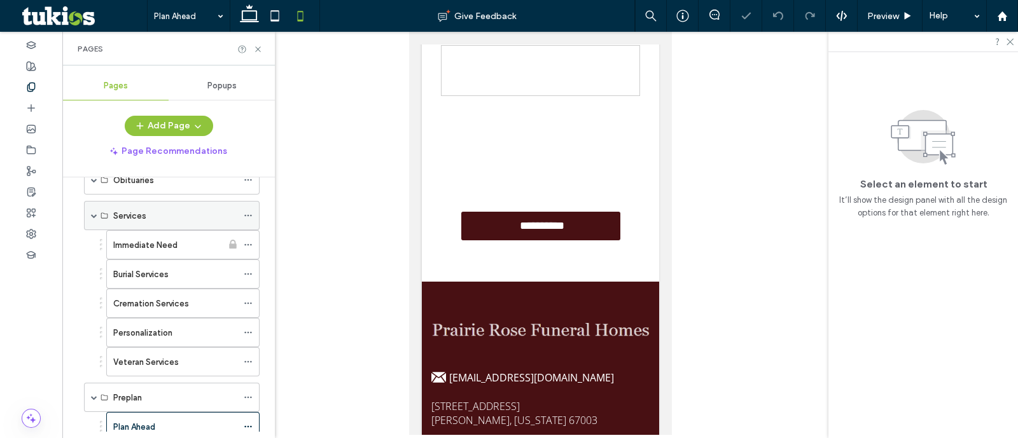
click at [91, 214] on span at bounding box center [94, 216] width 6 height 6
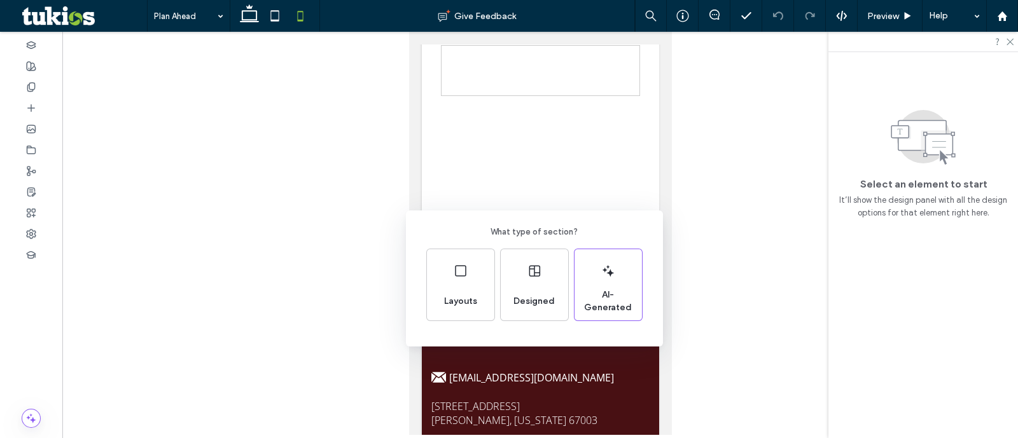
click at [532, 179] on div "What type of section? Layouts Designed AI-Generated" at bounding box center [509, 250] width 1018 height 501
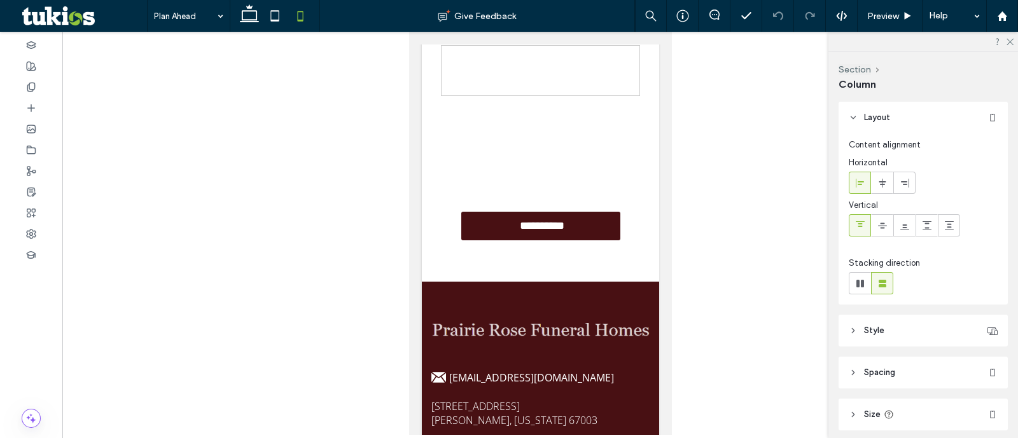
type input "**"
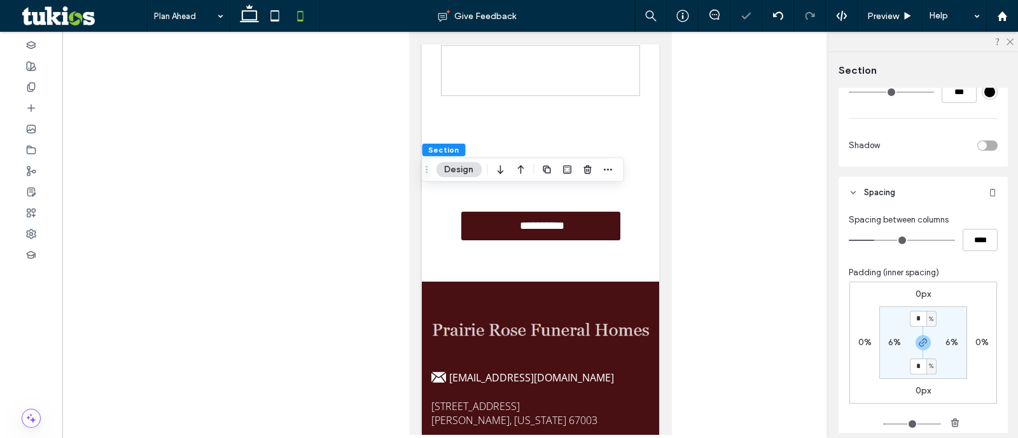
scroll to position [613, 0]
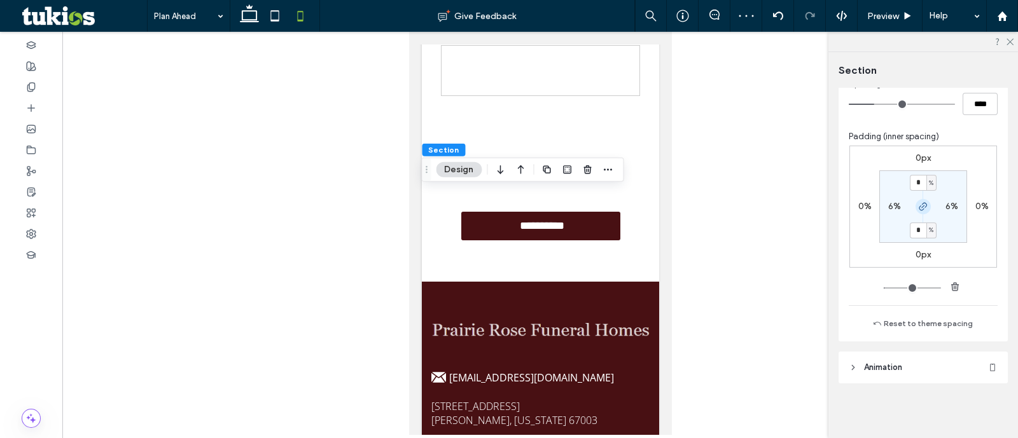
click at [917, 211] on span "button" at bounding box center [923, 206] width 15 height 15
click at [917, 234] on label "9%" at bounding box center [923, 230] width 13 height 11
type input "*"
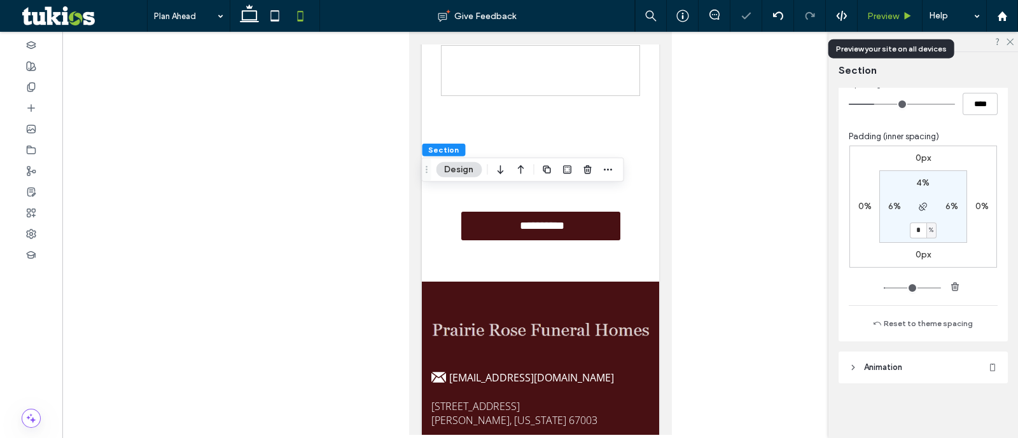
click at [900, 16] on div "Preview" at bounding box center [890, 16] width 64 height 11
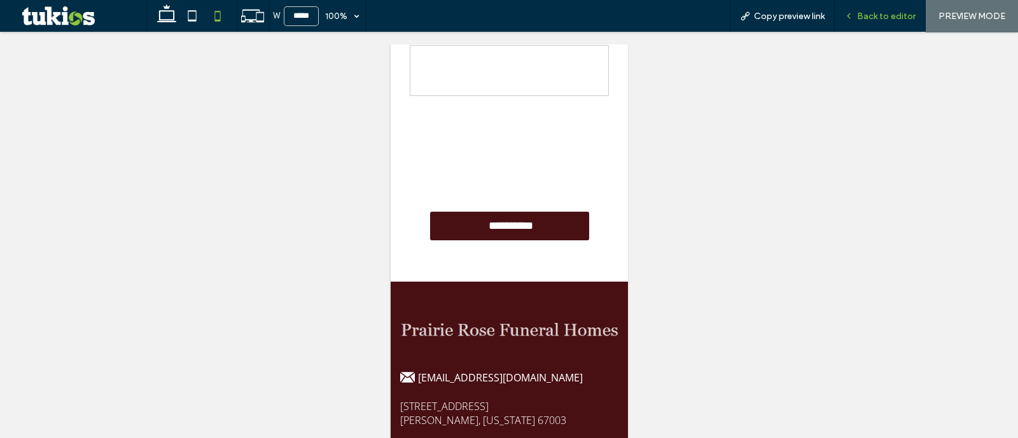
click at [900, 18] on span "Back to editor" at bounding box center [886, 16] width 59 height 11
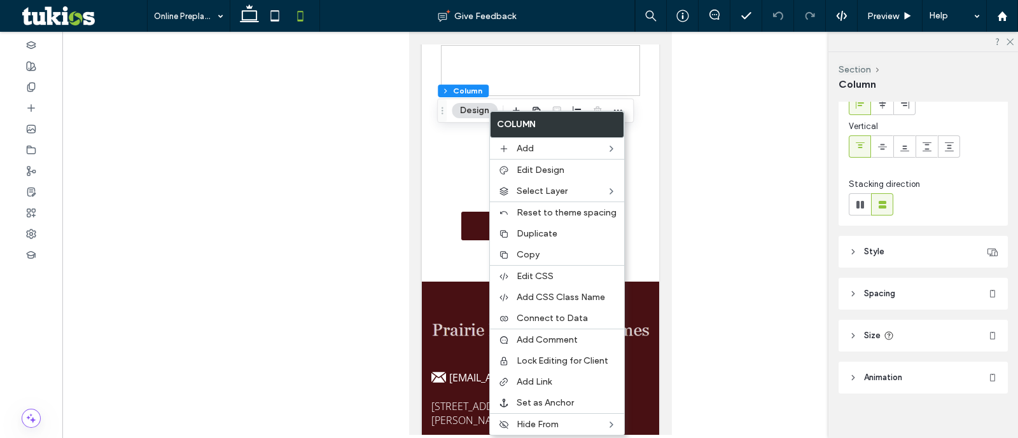
click at [912, 339] on header "Size" at bounding box center [923, 336] width 169 height 32
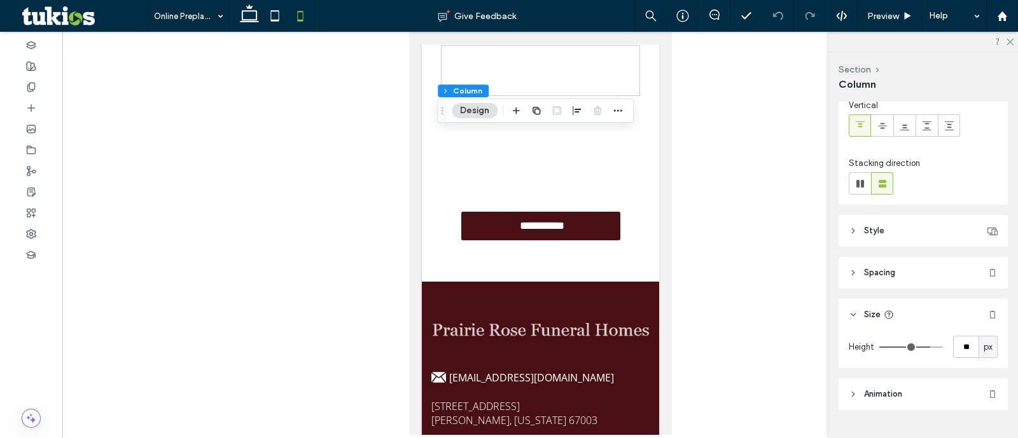
scroll to position [123, 0]
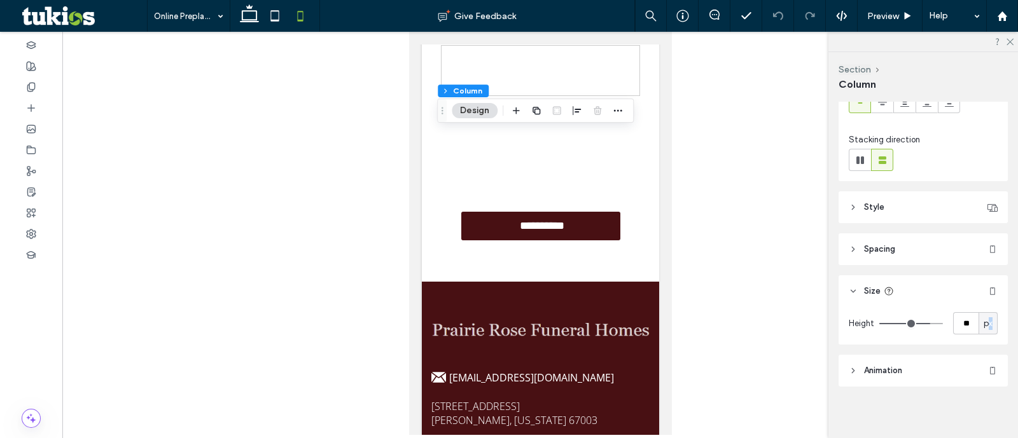
click at [984, 327] on span "px" at bounding box center [988, 324] width 9 height 13
type input "**"
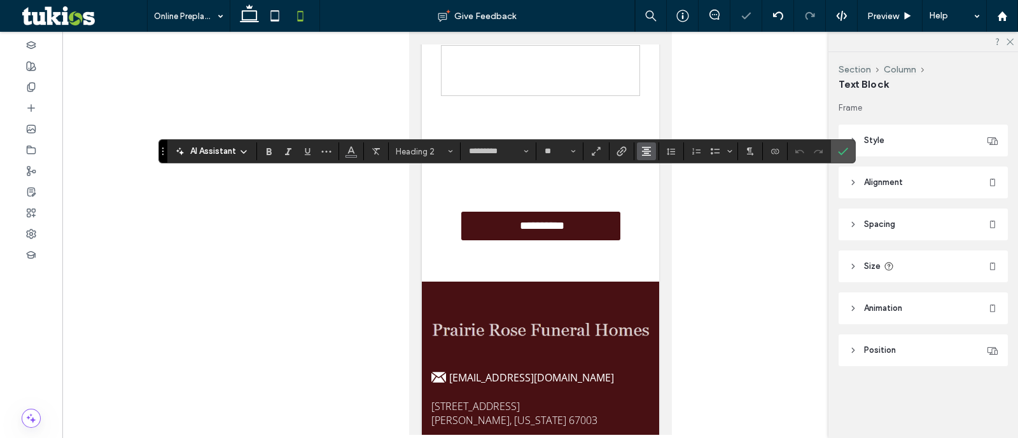
click at [650, 145] on span "Alignment" at bounding box center [646, 151] width 10 height 17
click at [666, 173] on label "ui.textEditor.alignment.left" at bounding box center [659, 172] width 45 height 18
click at [844, 143] on span "Confirm" at bounding box center [843, 152] width 10 height 22
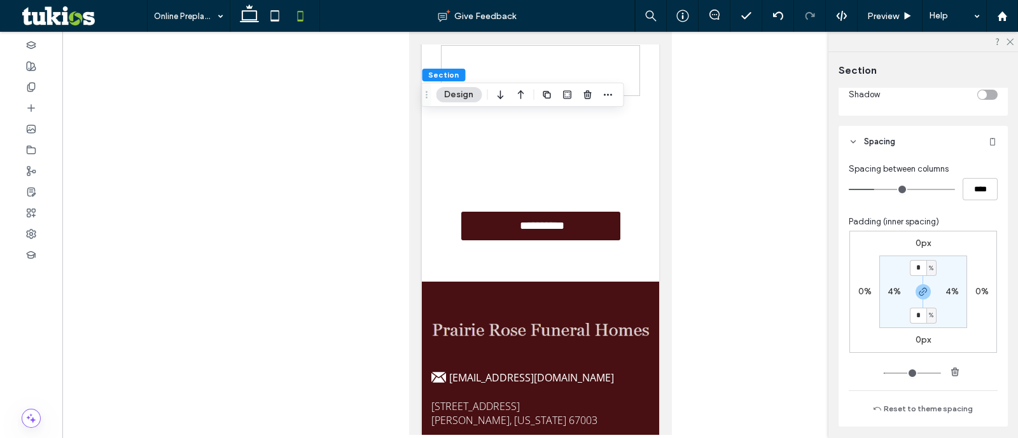
scroll to position [556, 0]
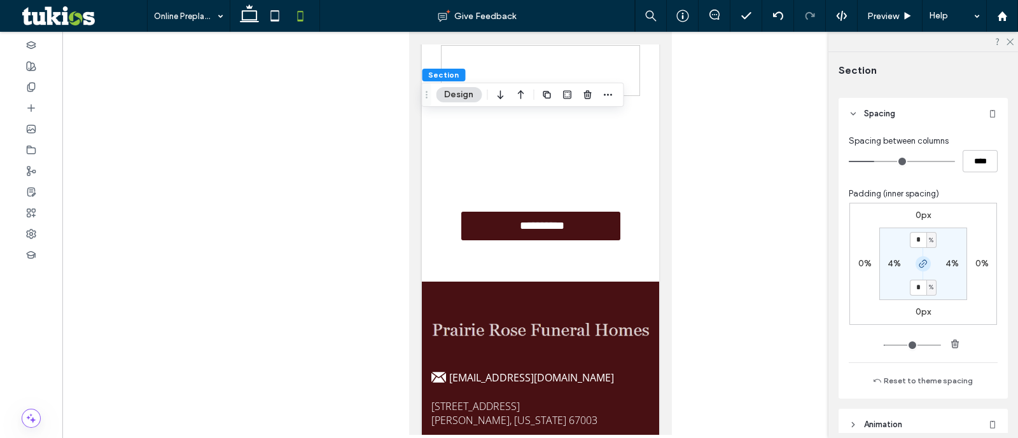
click at [918, 263] on icon "button" at bounding box center [923, 264] width 10 height 10
click at [912, 283] on div "2%" at bounding box center [923, 287] width 29 height 11
click at [917, 284] on label "2%" at bounding box center [923, 287] width 13 height 11
type input "*"
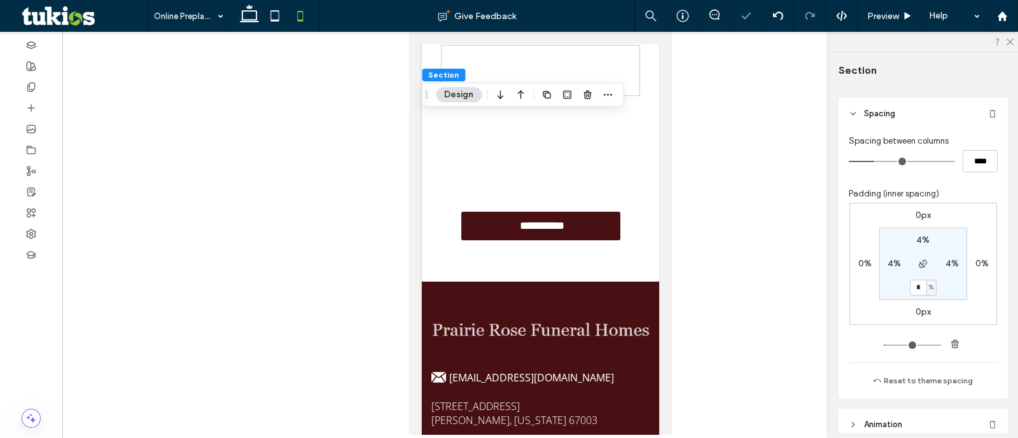
type input "*"
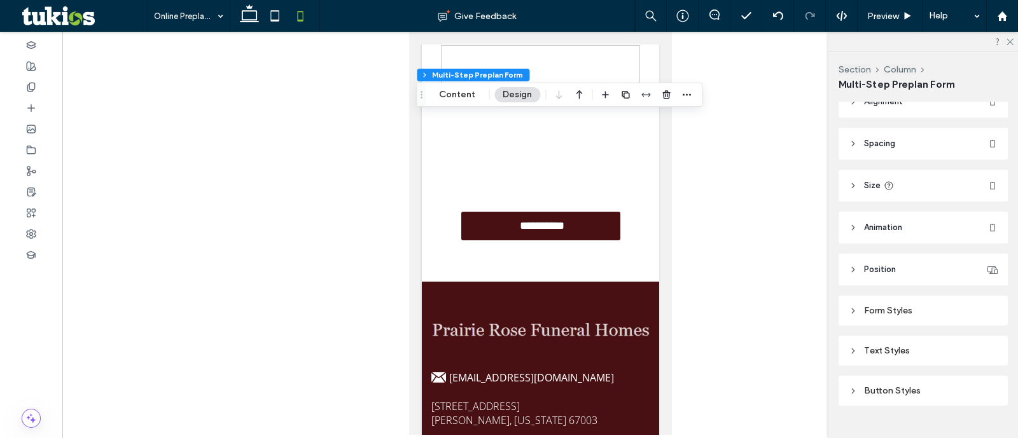
scroll to position [45, 0]
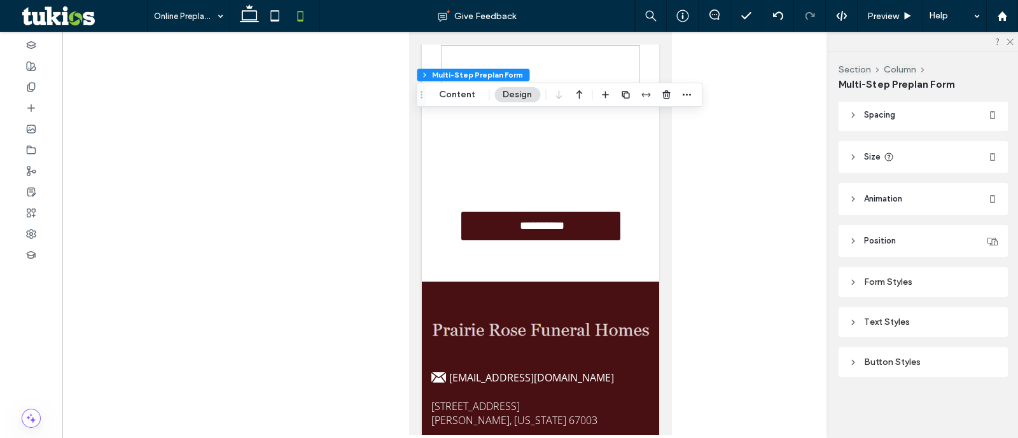
click at [926, 350] on div "Button Styles" at bounding box center [923, 362] width 169 height 30
click at [939, 361] on div "Button Styles" at bounding box center [923, 362] width 149 height 11
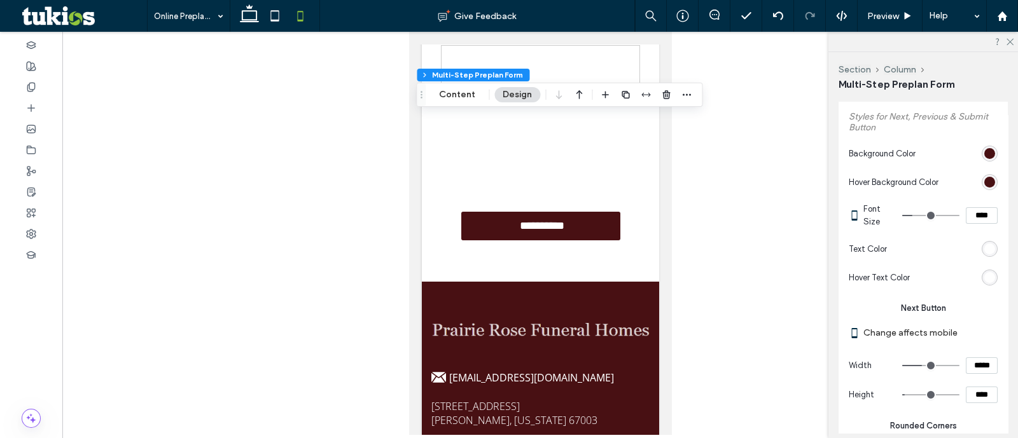
scroll to position [363, 0]
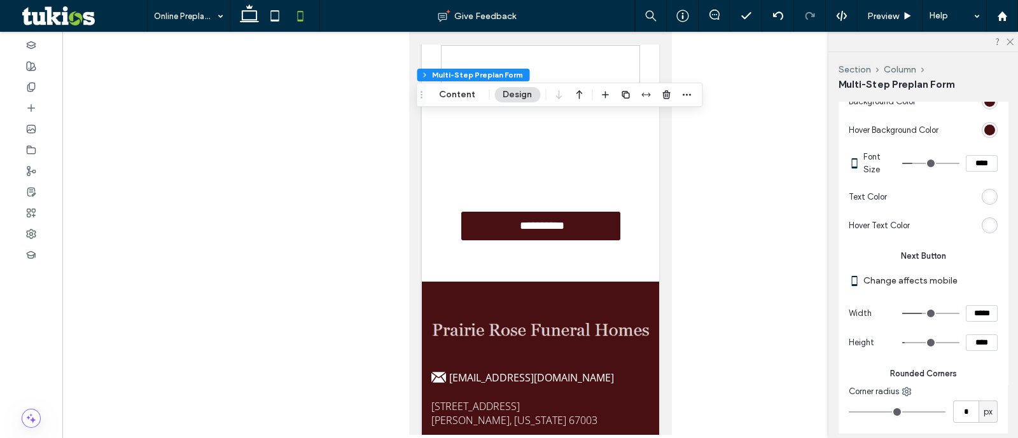
drag, startPoint x: 971, startPoint y: 349, endPoint x: 954, endPoint y: 350, distance: 16.6
click at [954, 350] on div "****" at bounding box center [949, 343] width 95 height 17
type input "****"
type input "**"
type input "*"
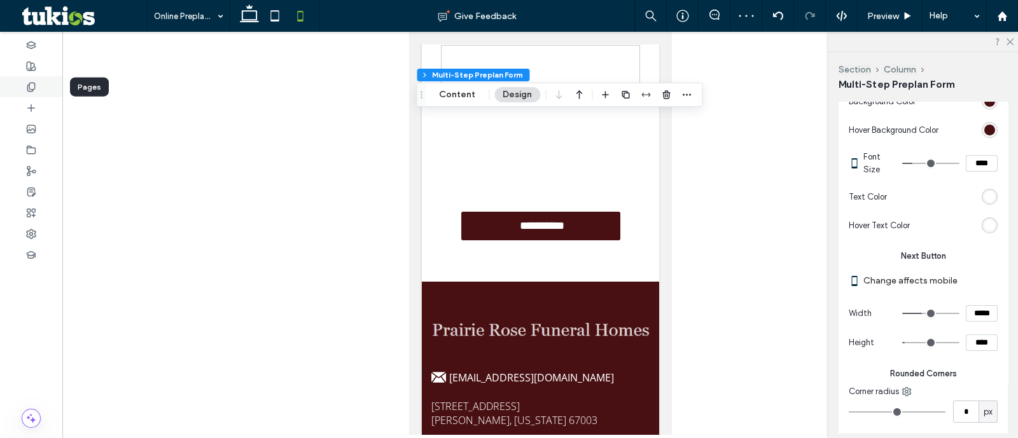
click at [38, 90] on div at bounding box center [31, 86] width 62 height 21
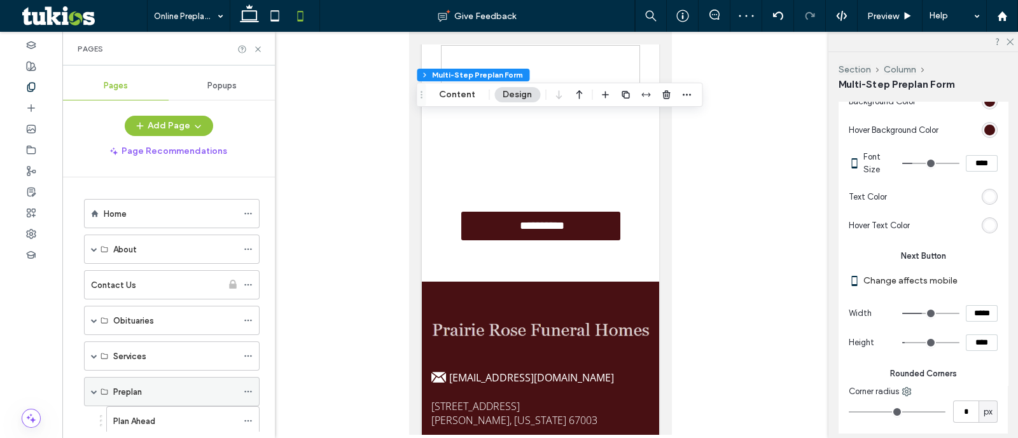
scroll to position [191, 0]
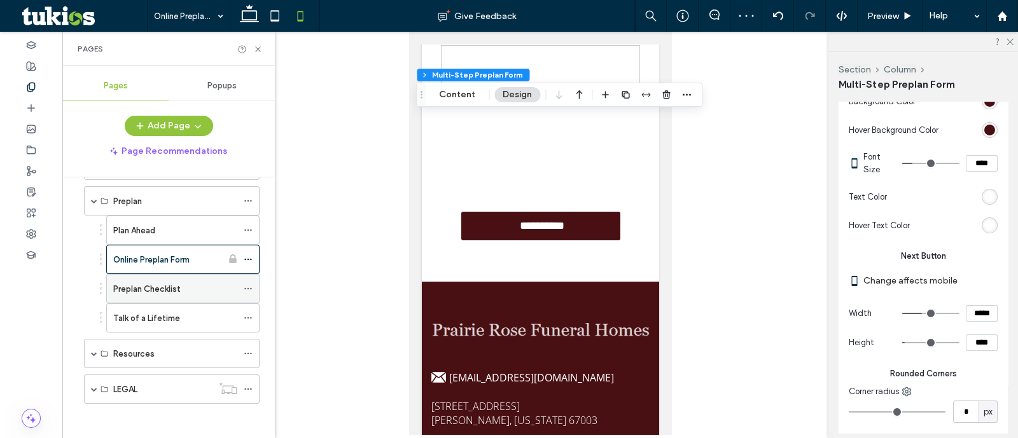
click at [173, 283] on label "Preplan Checklist" at bounding box center [146, 289] width 67 height 22
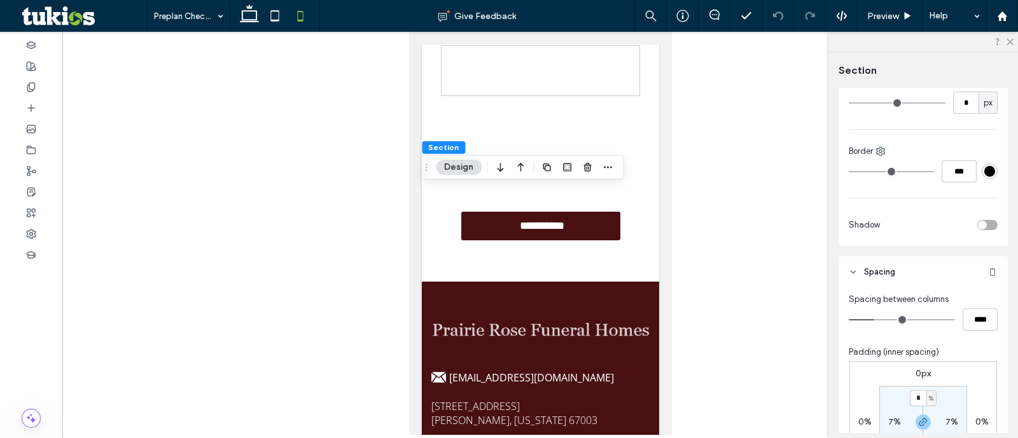
scroll to position [613, 0]
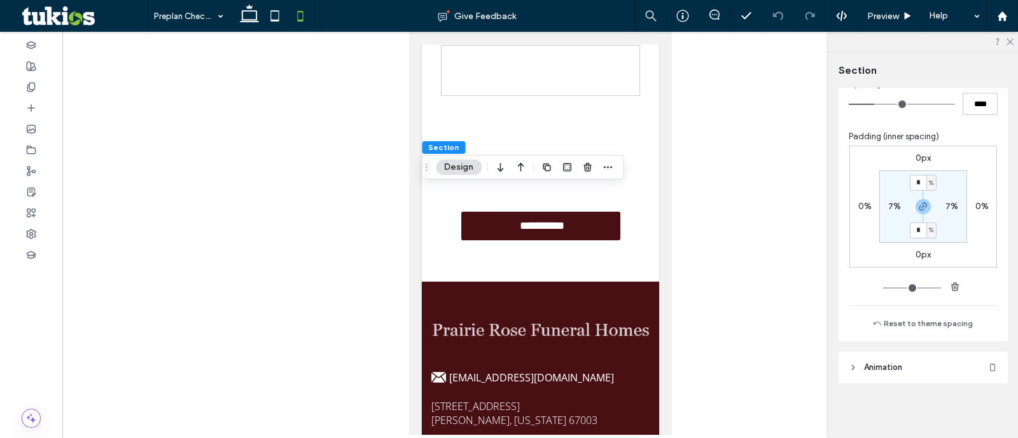
type input "*"
click at [916, 199] on span "button" at bounding box center [923, 206] width 15 height 15
click at [914, 188] on input "*" at bounding box center [918, 183] width 17 height 16
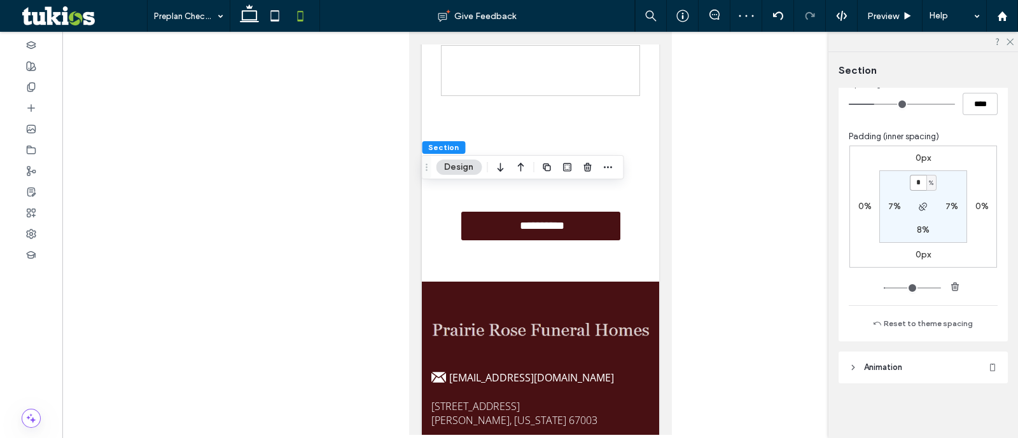
type input "*"
click at [20, 74] on div at bounding box center [31, 65] width 62 height 21
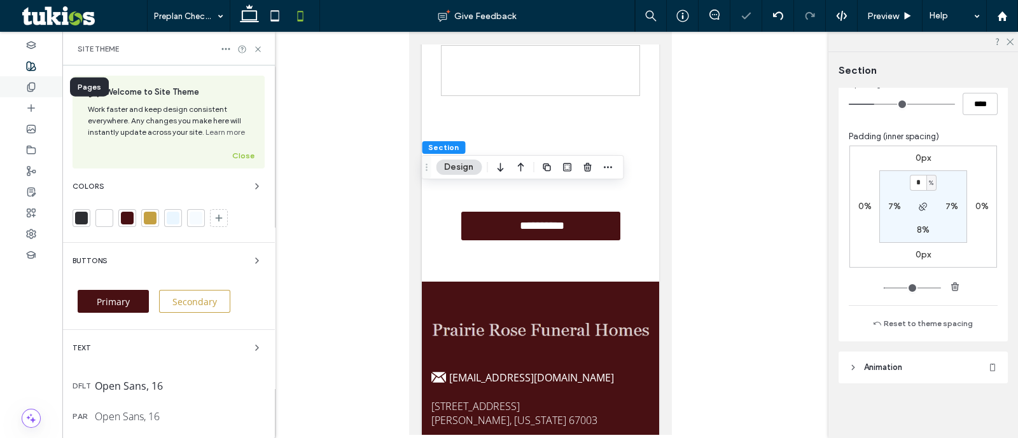
click at [19, 95] on div at bounding box center [31, 86] width 62 height 21
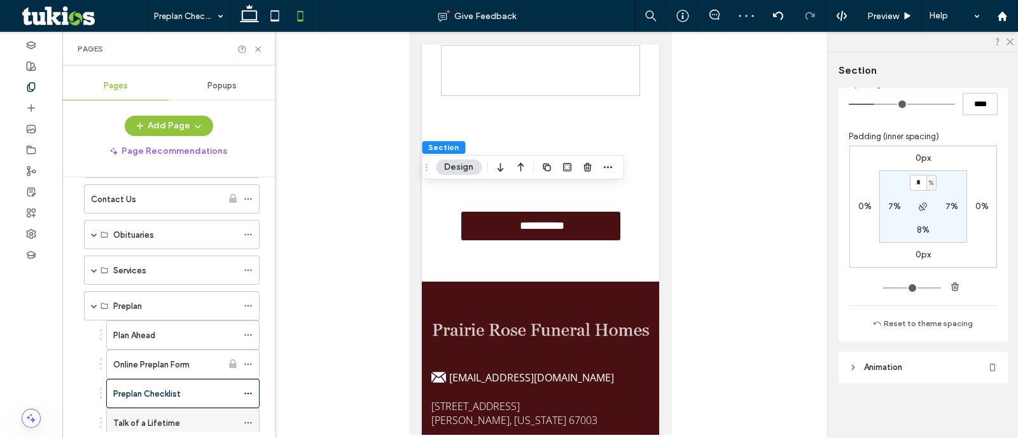
scroll to position [191, 0]
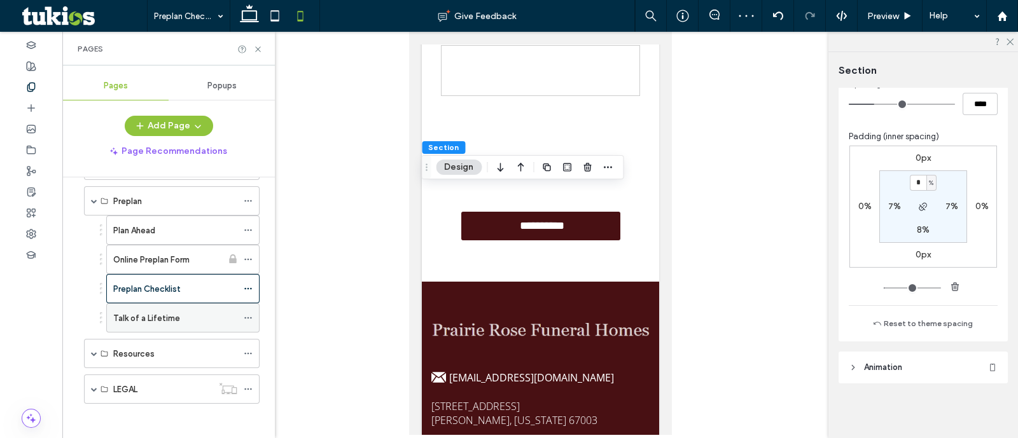
click at [142, 309] on label "Talk of a Lifetime" at bounding box center [146, 318] width 67 height 22
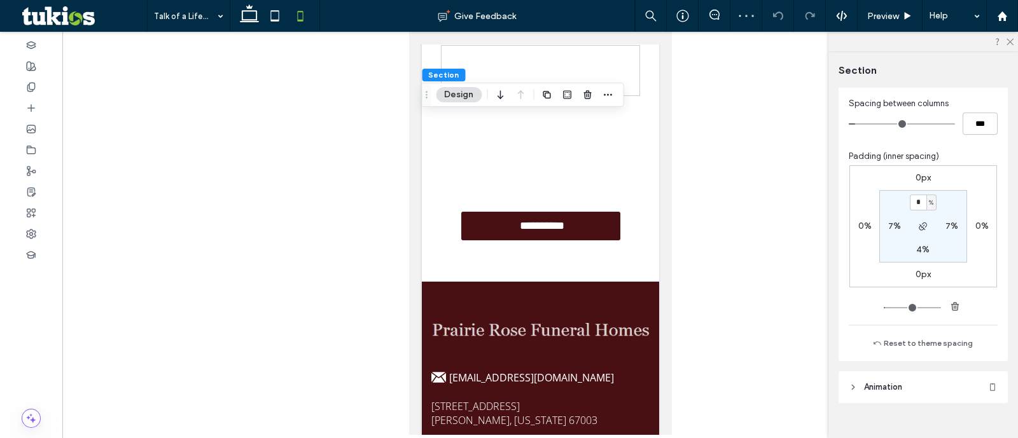
scroll to position [613, 0]
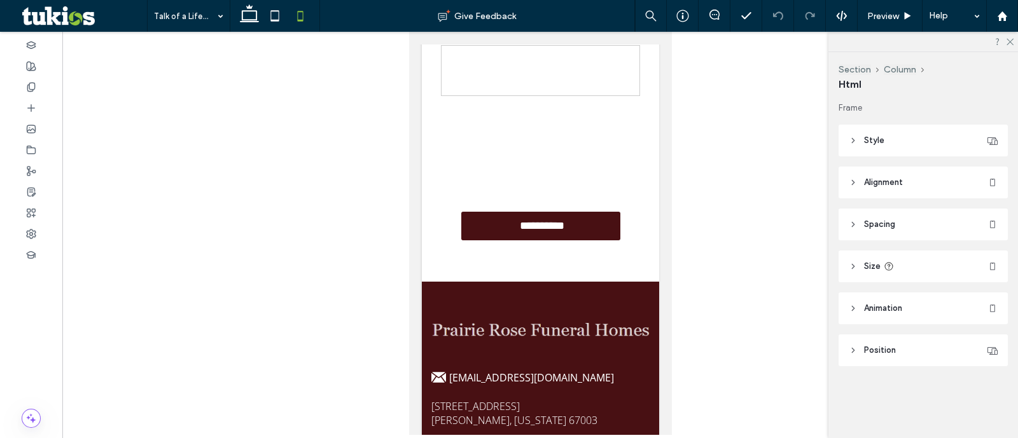
type input "***"
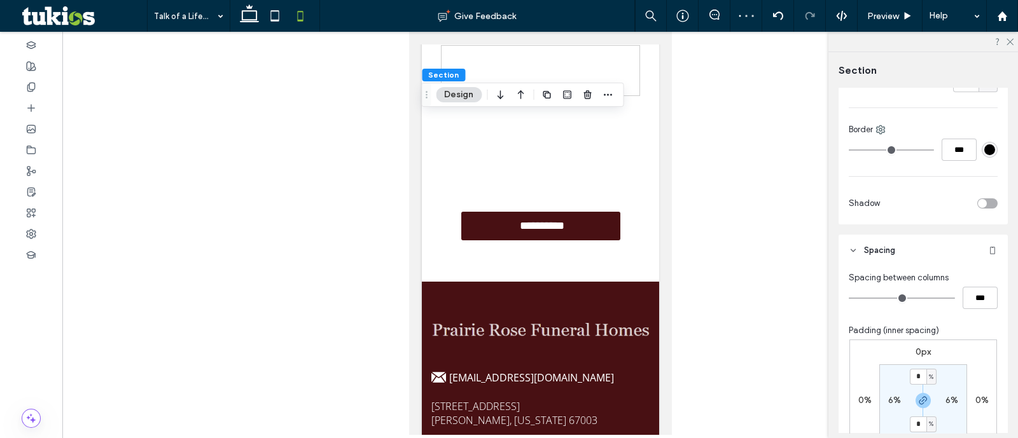
scroll to position [477, 0]
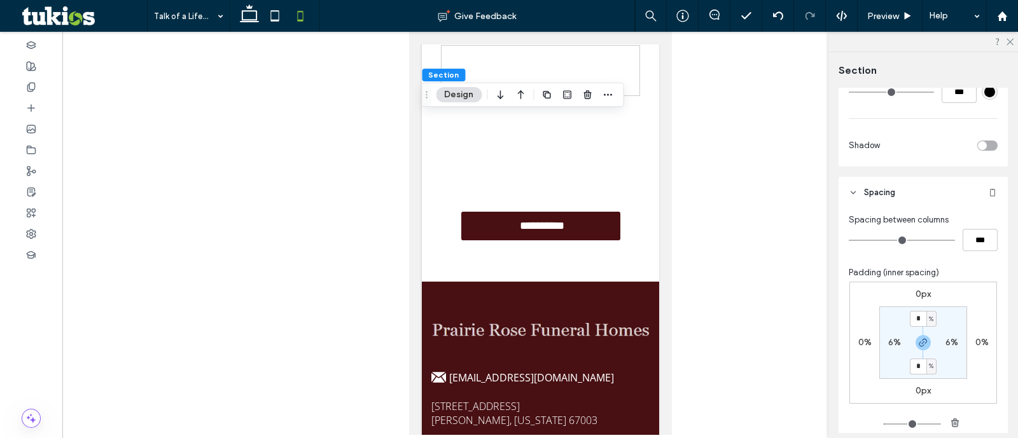
type input "*"
click at [919, 342] on use "button" at bounding box center [923, 343] width 8 height 8
click at [916, 318] on input "*" at bounding box center [918, 319] width 17 height 16
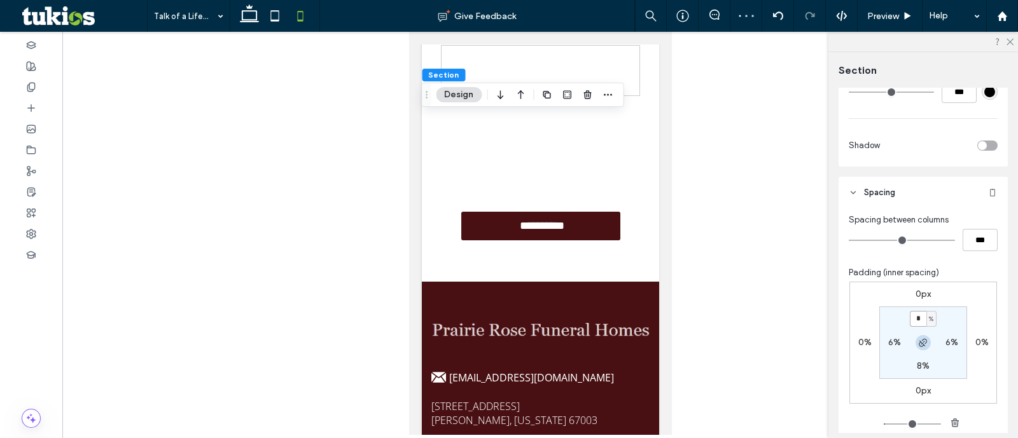
type input "*"
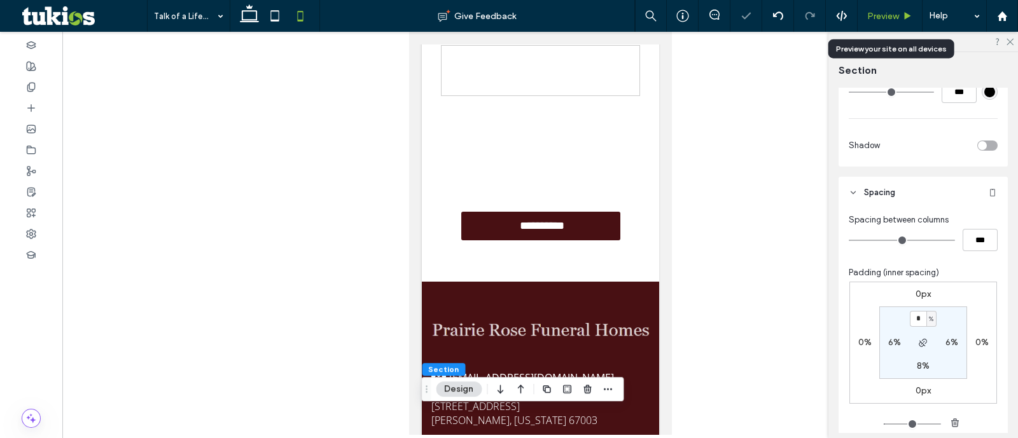
click at [904, 17] on icon at bounding box center [908, 16] width 10 height 10
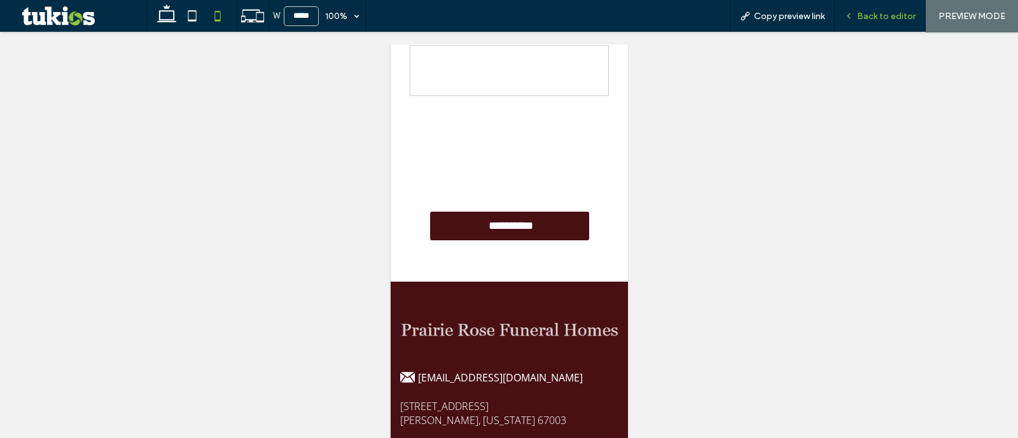
click at [897, 13] on span "Back to editor" at bounding box center [886, 16] width 59 height 11
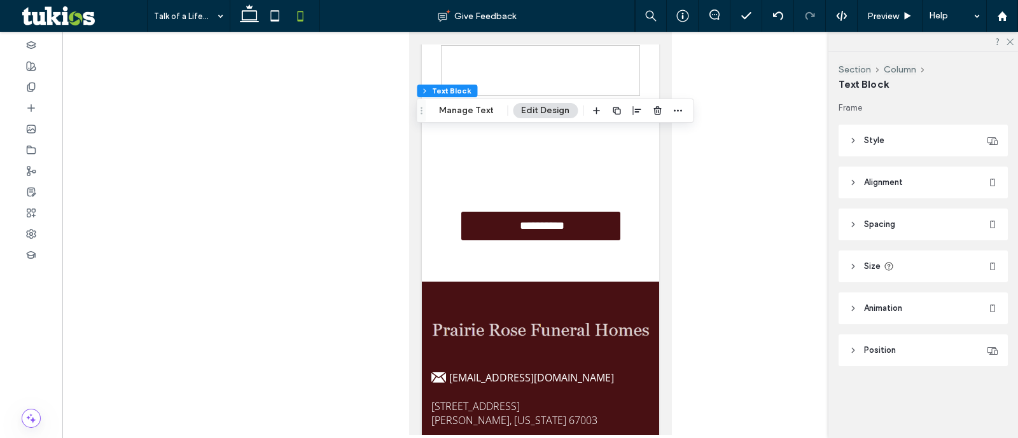
click at [918, 257] on header "Size" at bounding box center [923, 267] width 169 height 32
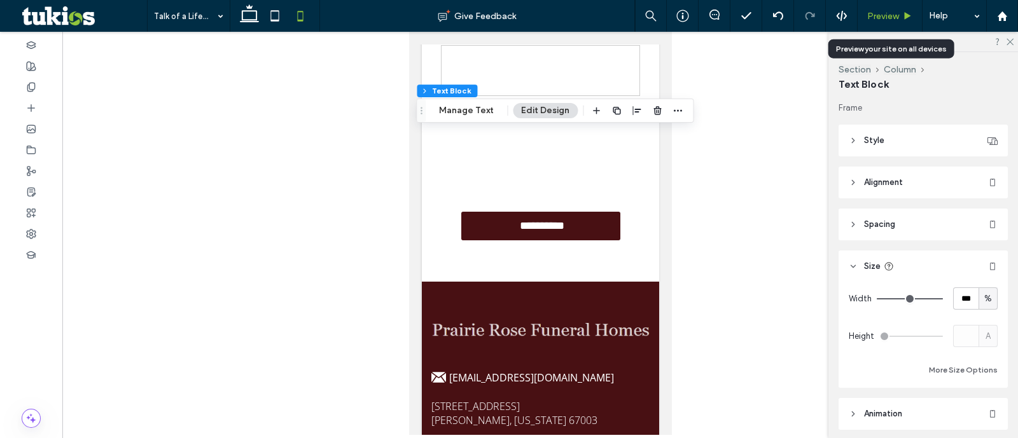
click at [904, 25] on div "Preview" at bounding box center [890, 16] width 65 height 32
click at [905, 18] on use at bounding box center [908, 15] width 6 height 7
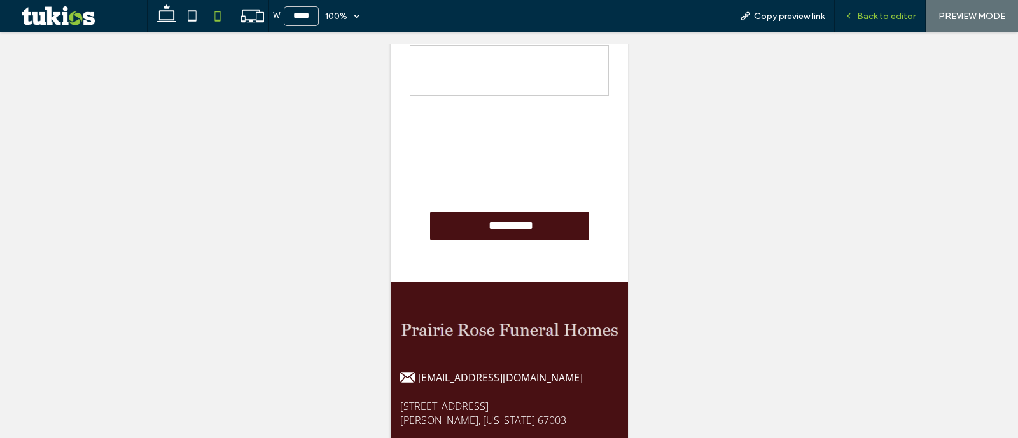
click at [859, 15] on span "Back to editor" at bounding box center [886, 16] width 59 height 11
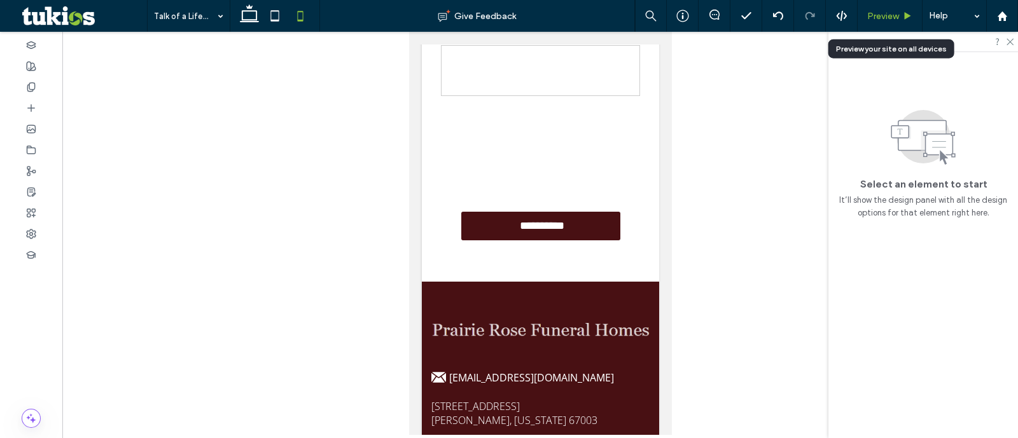
click at [893, 16] on span "Preview" at bounding box center [883, 16] width 32 height 11
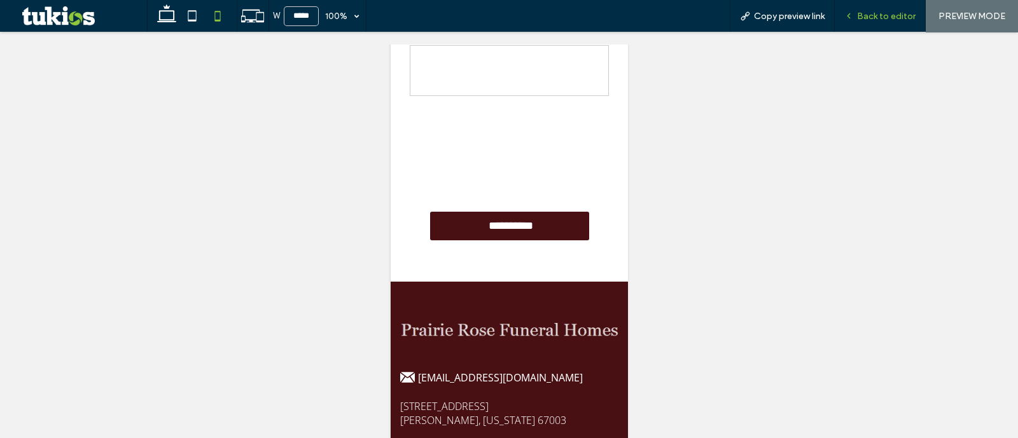
click at [882, 12] on span "Back to editor" at bounding box center [886, 16] width 59 height 11
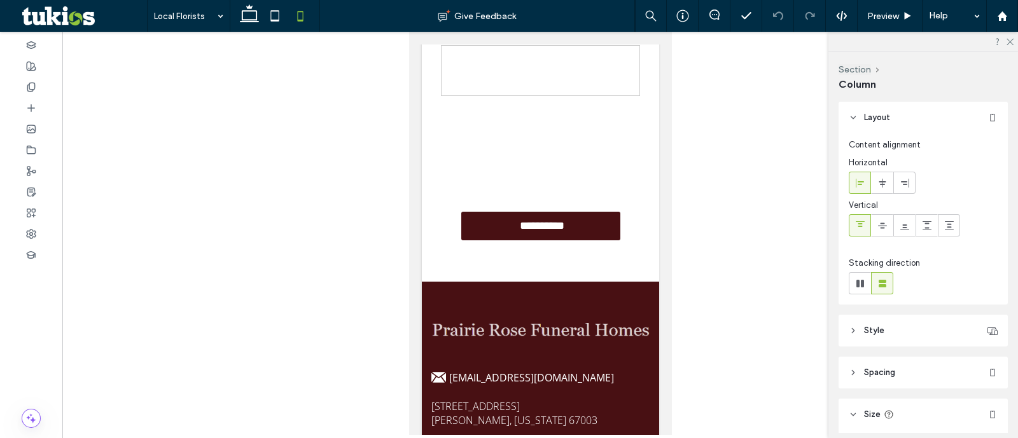
type input "**"
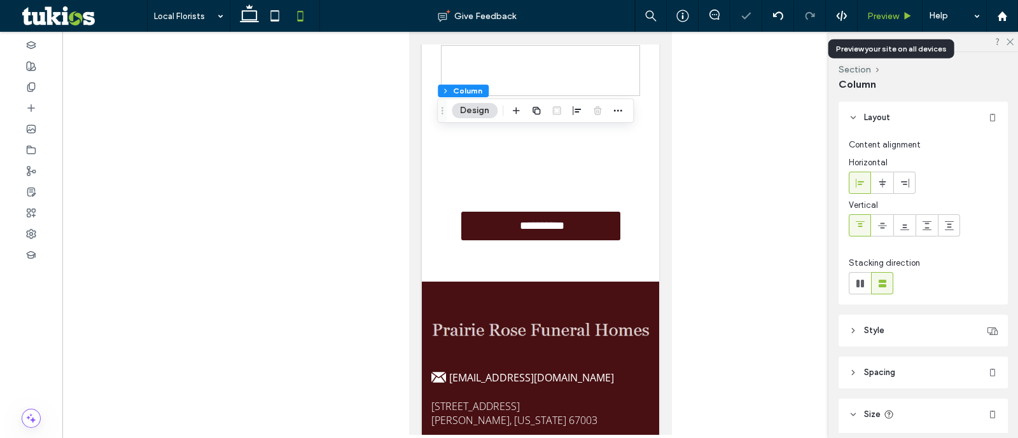
click at [879, 8] on div "Preview" at bounding box center [890, 16] width 65 height 32
click at [877, 10] on div "Preview" at bounding box center [890, 16] width 65 height 32
drag, startPoint x: 877, startPoint y: 10, endPoint x: 873, endPoint y: 18, distance: 9.7
click at [874, 15] on div "Preview" at bounding box center [890, 16] width 65 height 32
click at [865, 18] on div "Preview" at bounding box center [890, 16] width 64 height 11
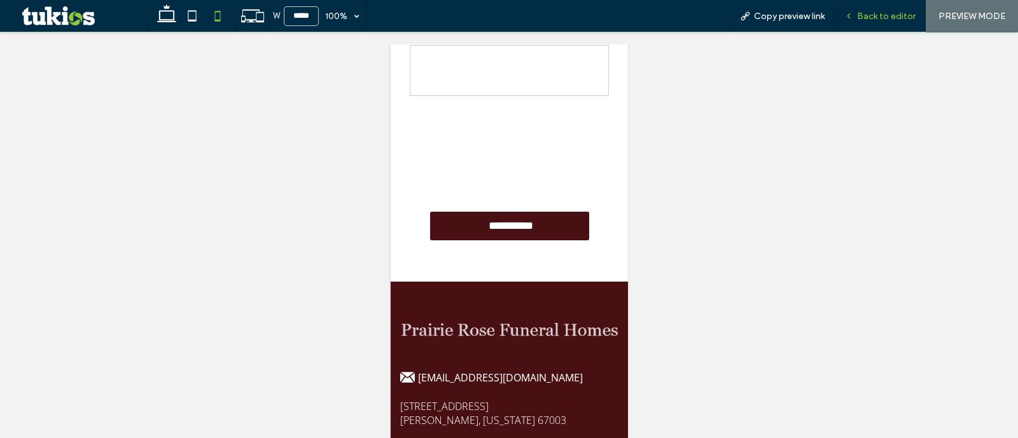
click at [888, 8] on div "Back to editor" at bounding box center [880, 16] width 91 height 32
click at [894, 16] on span "Back to editor" at bounding box center [886, 16] width 59 height 11
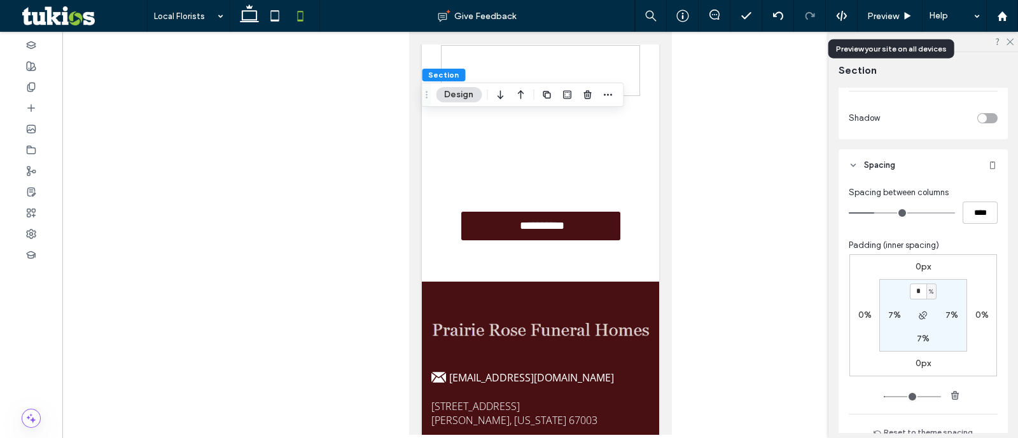
scroll to position [556, 0]
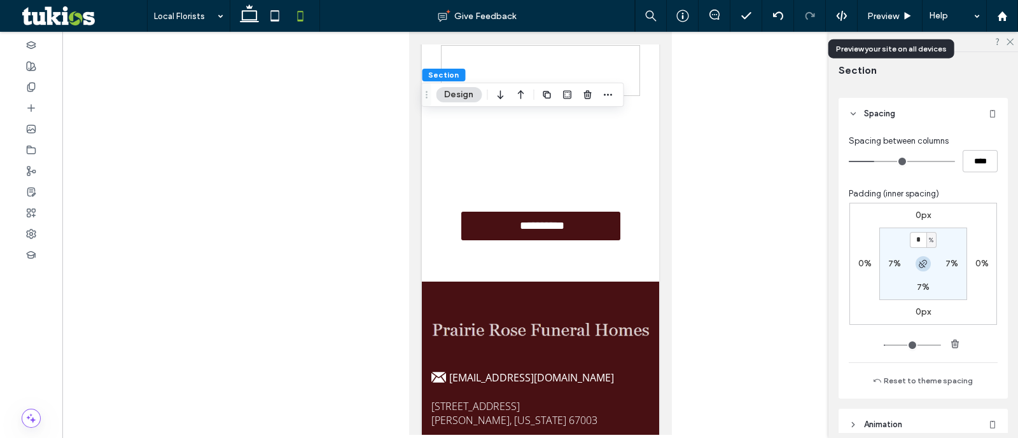
click at [919, 262] on icon "button" at bounding box center [923, 264] width 10 height 10
drag, startPoint x: 919, startPoint y: 264, endPoint x: 920, endPoint y: 271, distance: 7.0
click at [920, 264] on icon "button" at bounding box center [923, 264] width 10 height 10
click at [917, 284] on label "7%" at bounding box center [923, 287] width 13 height 11
type input "*"
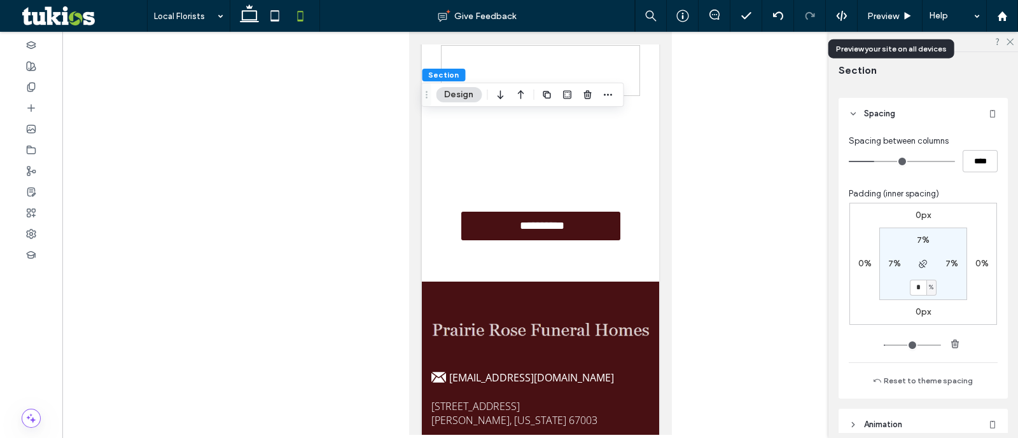
type input "*"
click at [893, 15] on span "Preview" at bounding box center [883, 16] width 32 height 11
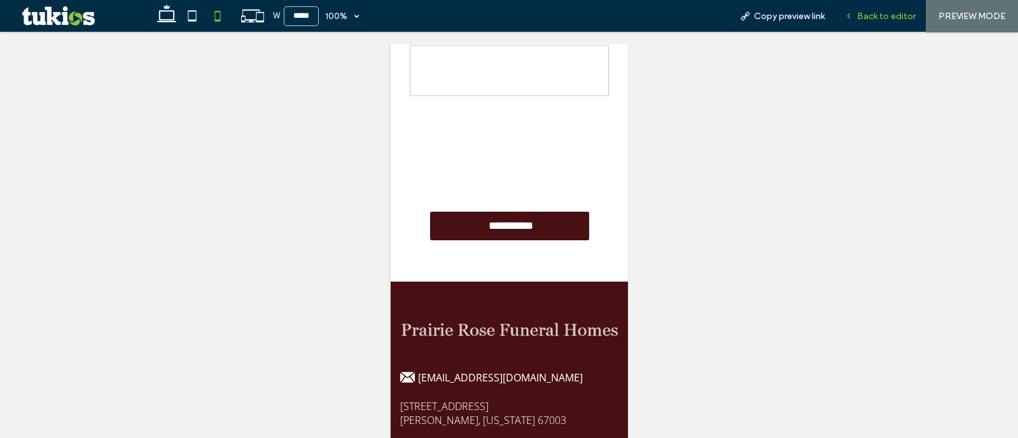
click at [897, 17] on span "Back to editor" at bounding box center [886, 16] width 59 height 11
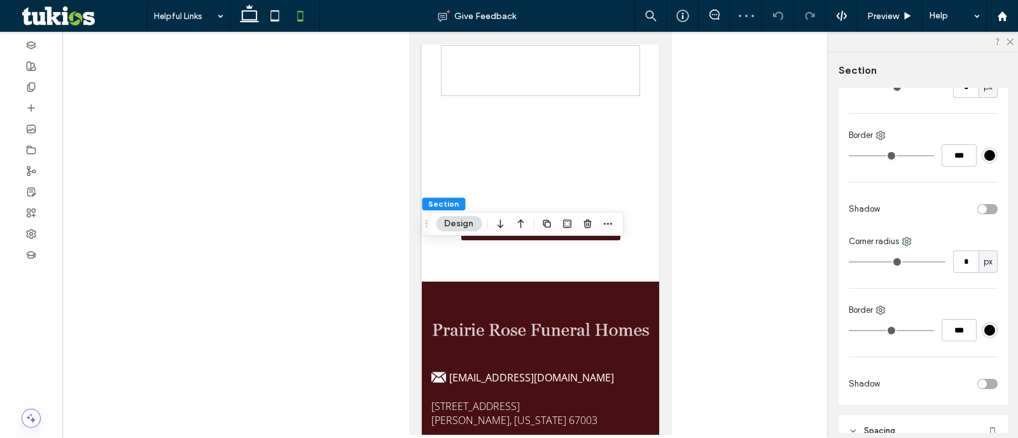
scroll to position [477, 0]
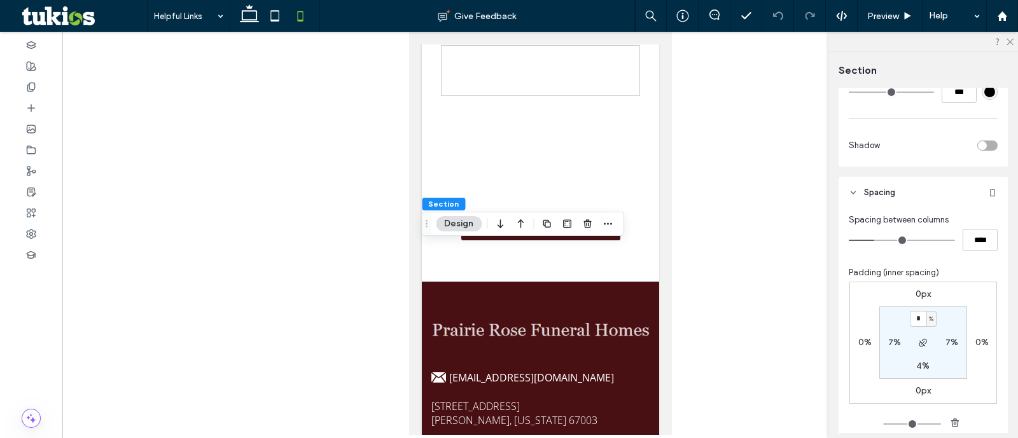
type input "*"
click at [924, 342] on icon "button" at bounding box center [923, 343] width 10 height 10
click at [914, 321] on input "*" at bounding box center [918, 319] width 17 height 16
type input "*"
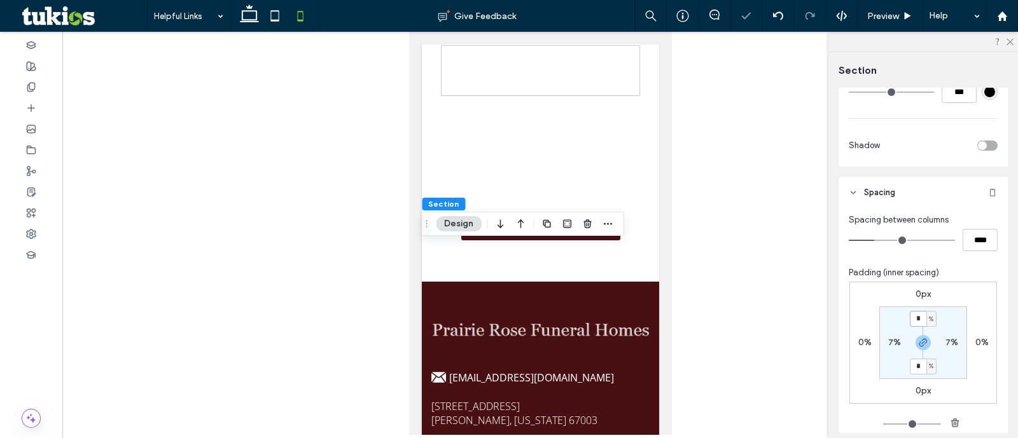
type input "*"
click at [918, 362] on input "*" at bounding box center [918, 367] width 17 height 16
click at [919, 342] on use "button" at bounding box center [923, 343] width 8 height 8
click at [916, 361] on label "4%" at bounding box center [922, 366] width 13 height 11
type input "*"
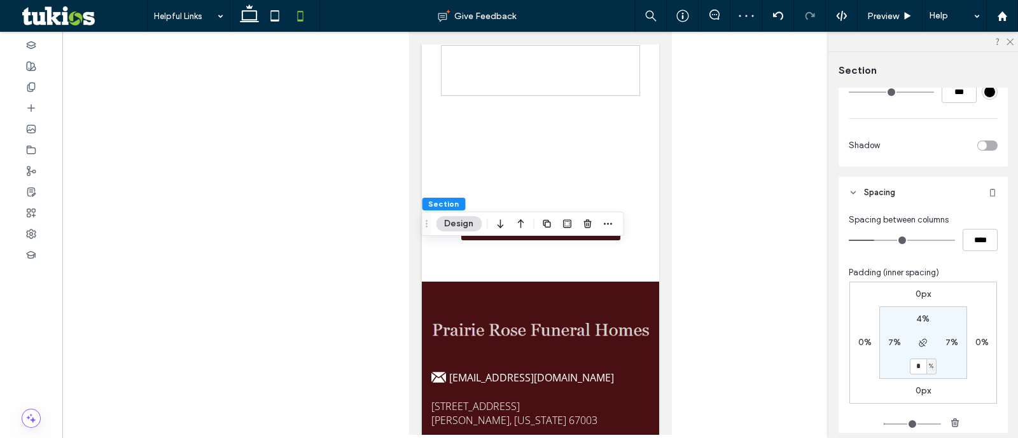
type input "*"
click at [35, 83] on icon at bounding box center [31, 87] width 10 height 10
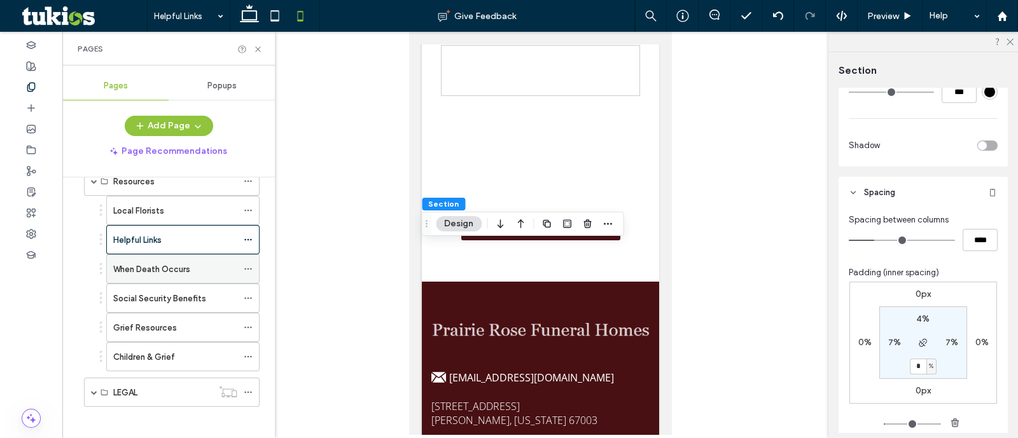
scroll to position [366, 0]
click at [175, 272] on div "When Death Occurs" at bounding box center [175, 267] width 124 height 28
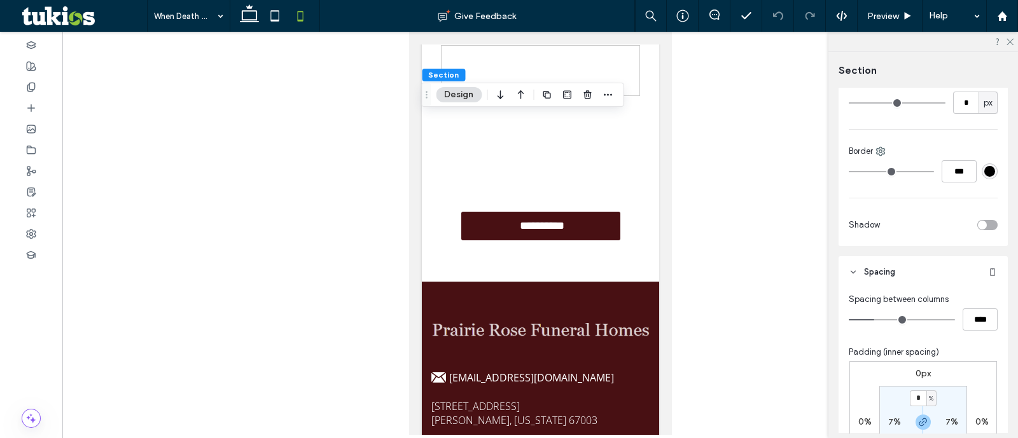
scroll to position [613, 0]
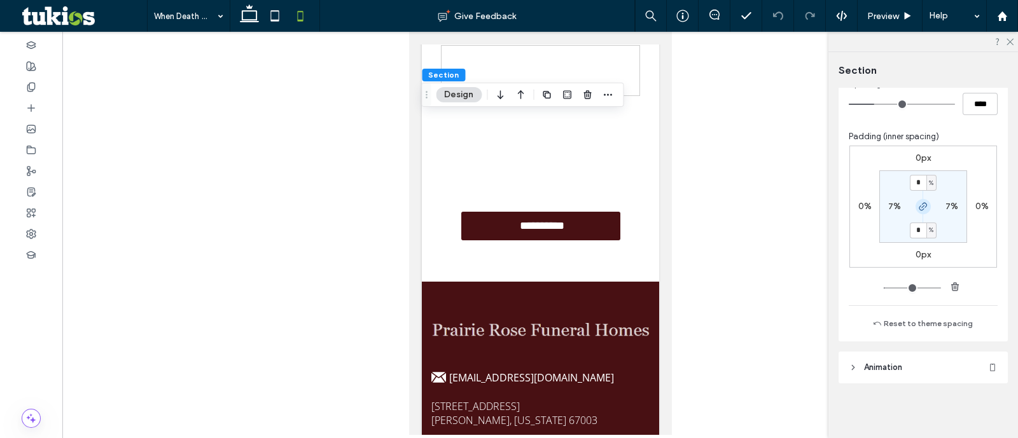
click at [918, 204] on icon "button" at bounding box center [923, 207] width 10 height 10
click at [918, 227] on label "9%" at bounding box center [923, 230] width 13 height 11
type input "*"
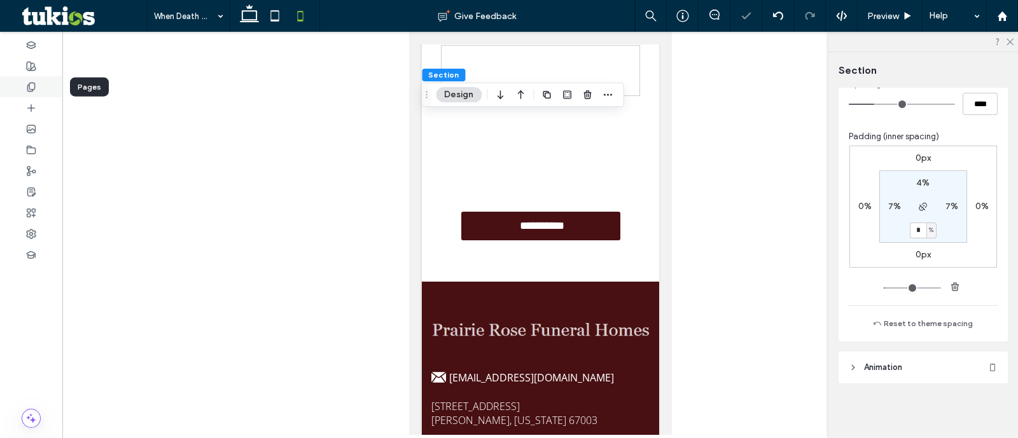
click at [38, 83] on div at bounding box center [31, 86] width 62 height 21
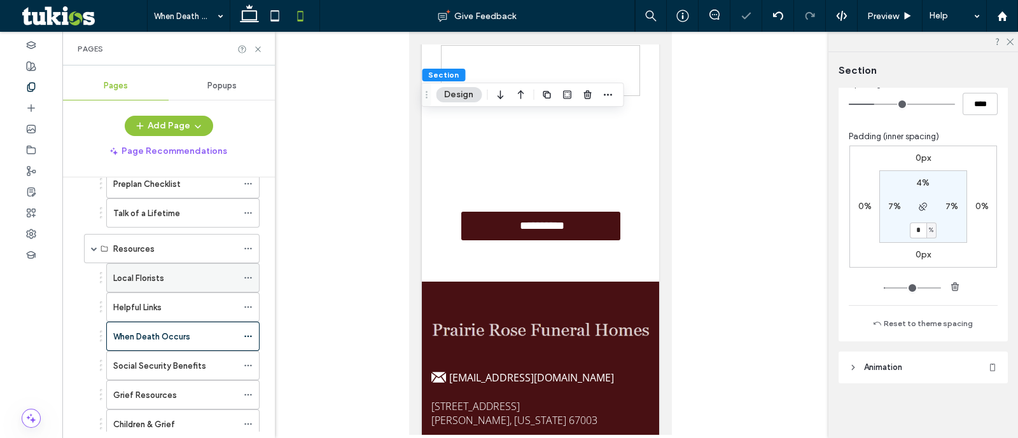
scroll to position [318, 0]
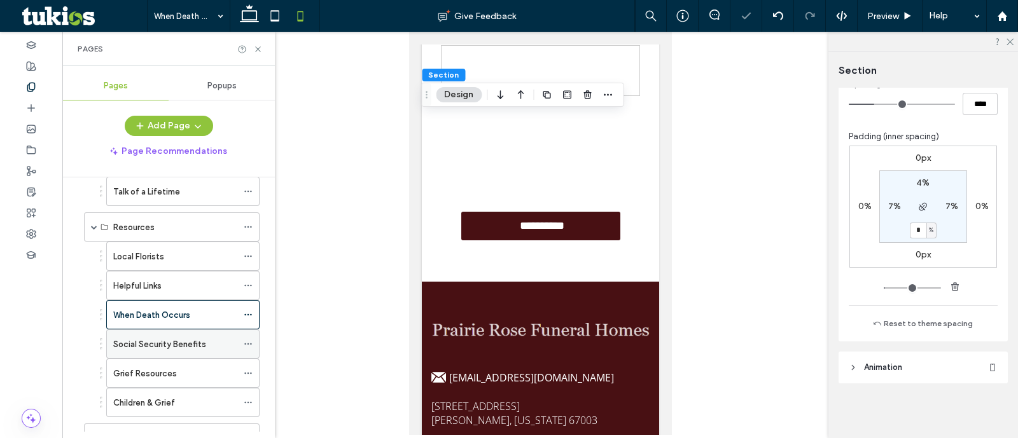
click at [190, 332] on div "Social Security Benefits" at bounding box center [175, 344] width 124 height 28
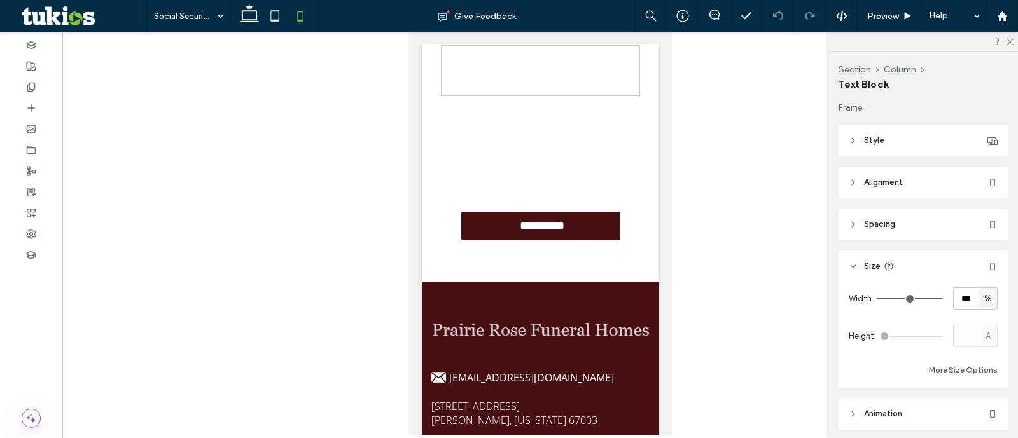
type input "*********"
type input "**"
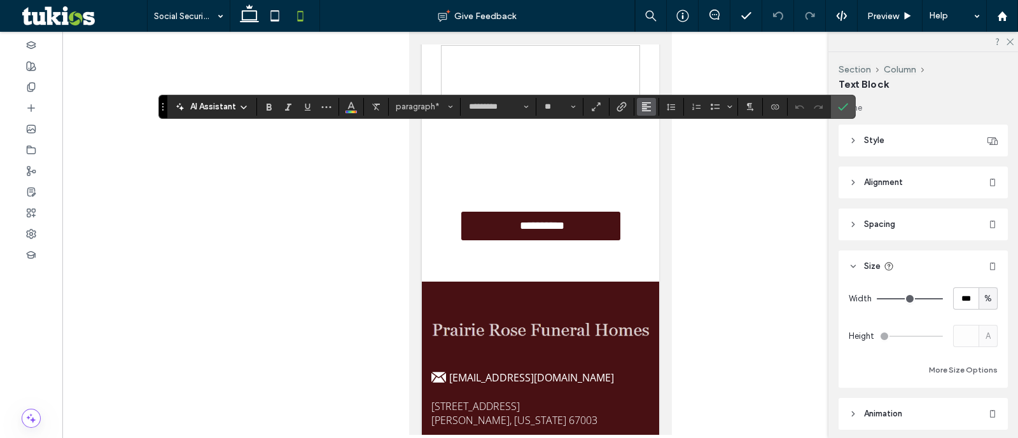
click at [648, 111] on icon "Alignment" at bounding box center [646, 107] width 10 height 10
click at [657, 129] on icon "ui.textEditor.alignment.left" at bounding box center [656, 127] width 10 height 10
click at [372, 104] on icon "Clear Format" at bounding box center [376, 107] width 10 height 10
click at [838, 106] on icon "Confirm" at bounding box center [843, 107] width 10 height 10
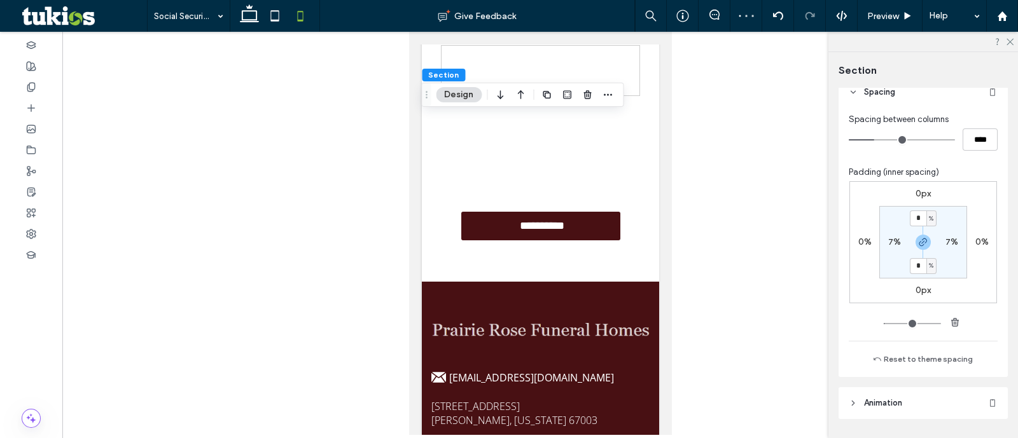
scroll to position [613, 0]
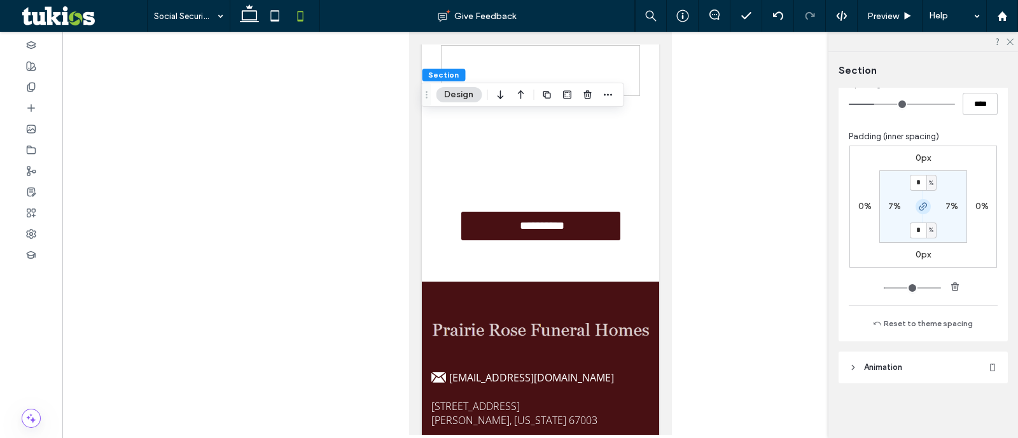
click at [921, 208] on icon "button" at bounding box center [923, 207] width 10 height 10
click at [918, 225] on label "9%" at bounding box center [923, 230] width 13 height 11
type input "*"
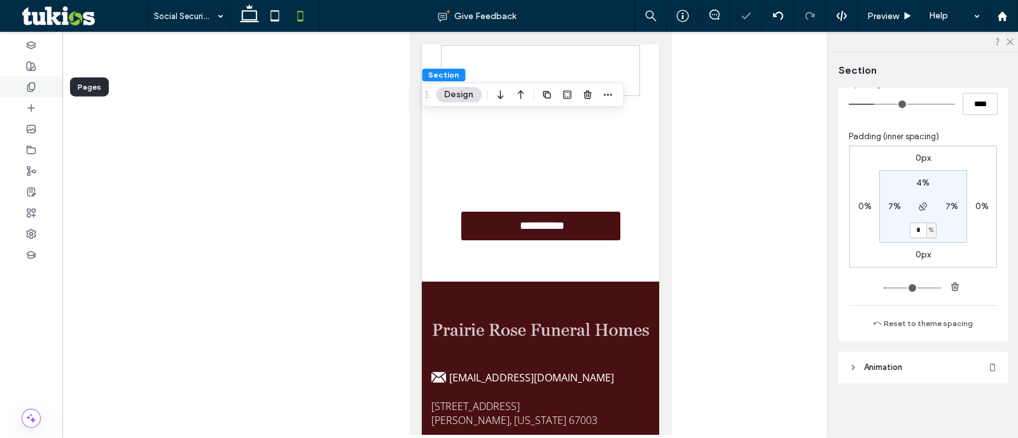
click at [48, 81] on div at bounding box center [31, 86] width 62 height 21
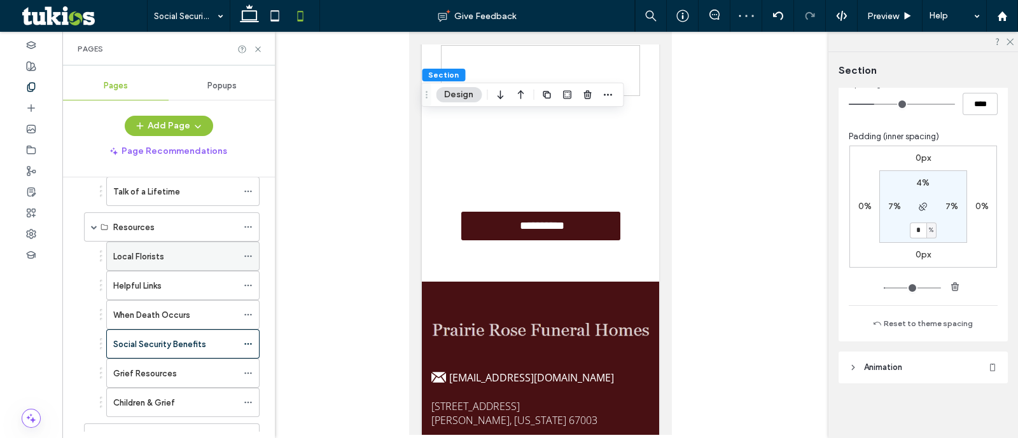
scroll to position [366, 0]
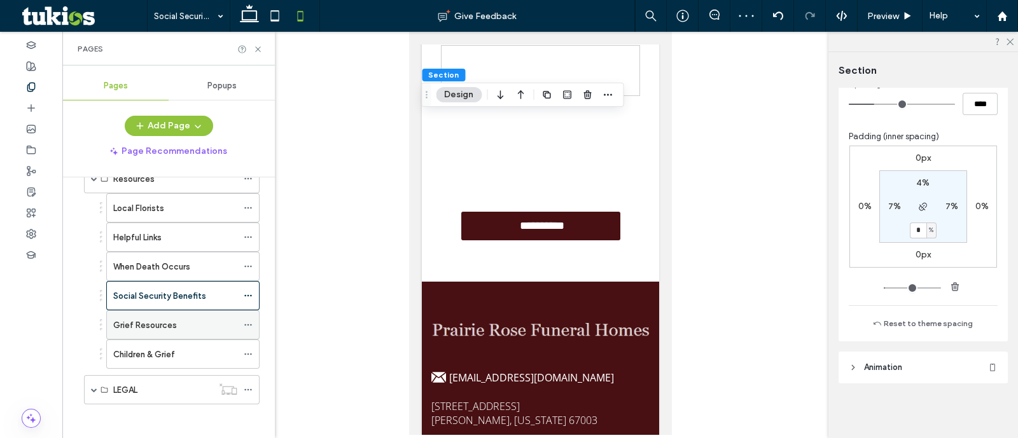
click at [211, 328] on div "Grief Resources" at bounding box center [175, 325] width 124 height 28
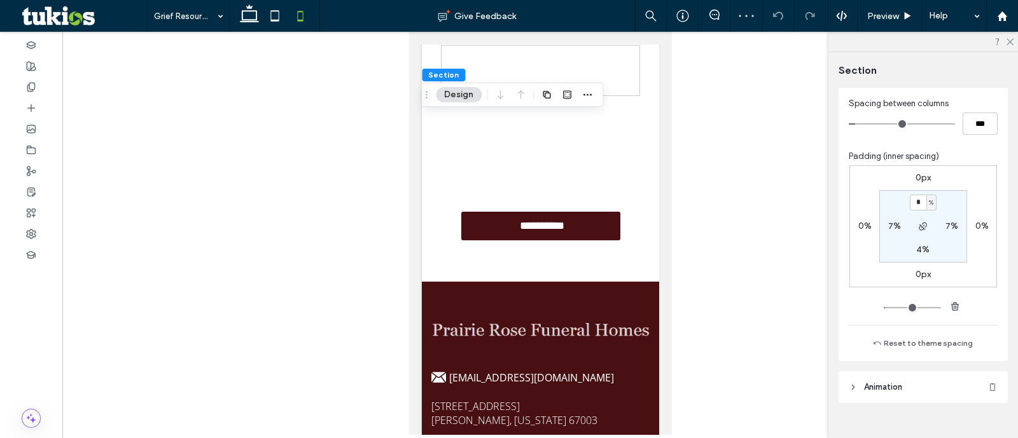
scroll to position [613, 0]
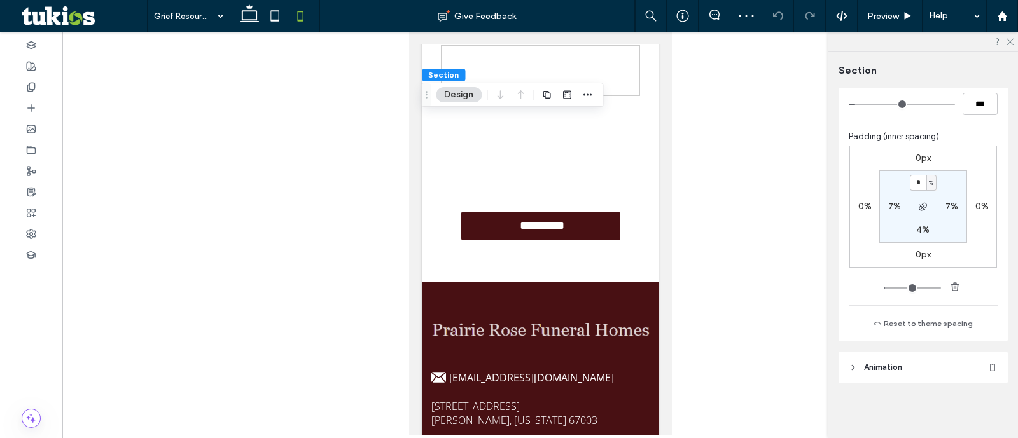
click at [923, 229] on label "4%" at bounding box center [922, 230] width 13 height 11
type input "*"
click at [51, 87] on div at bounding box center [31, 86] width 62 height 21
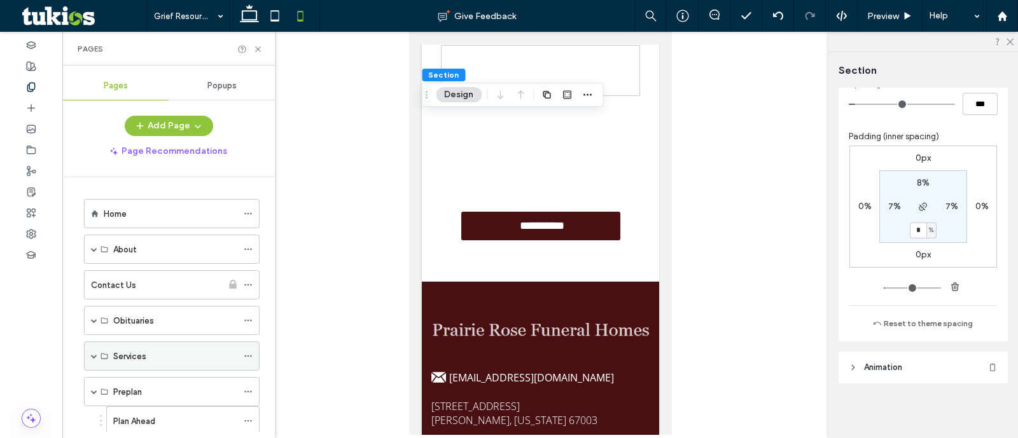
scroll to position [366, 0]
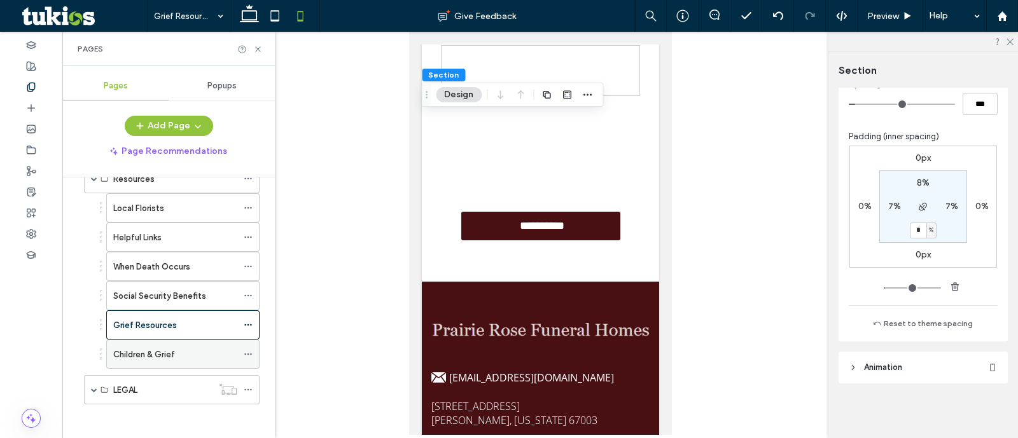
click at [169, 348] on label "Children & Grief" at bounding box center [144, 355] width 62 height 22
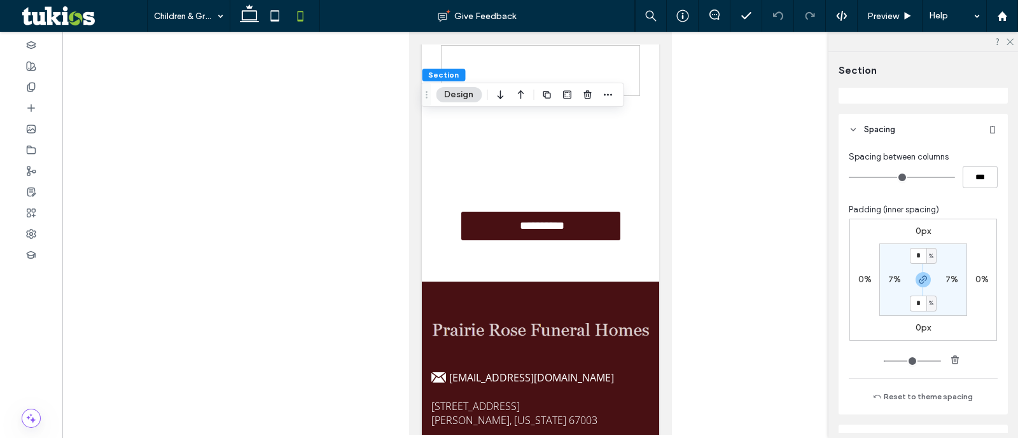
scroll to position [613, 0]
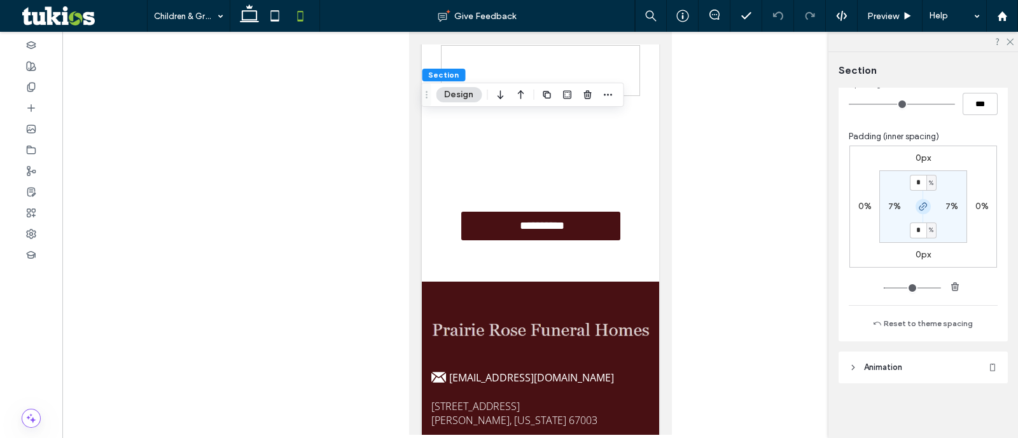
click at [922, 207] on icon "button" at bounding box center [923, 207] width 10 height 10
click at [916, 233] on section "* % 7% 9% 7%" at bounding box center [923, 207] width 88 height 73
click at [917, 230] on label "9%" at bounding box center [923, 230] width 13 height 11
type input "*"
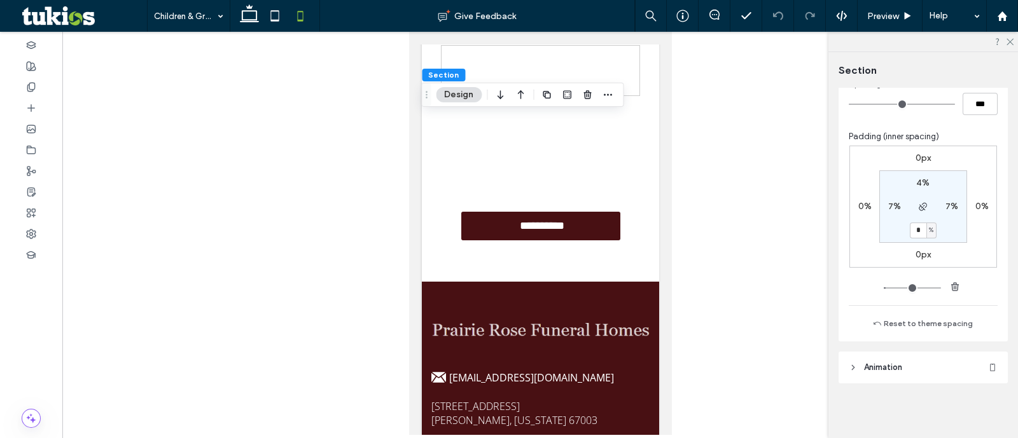
type input "*"
click at [34, 85] on use at bounding box center [30, 87] width 7 height 8
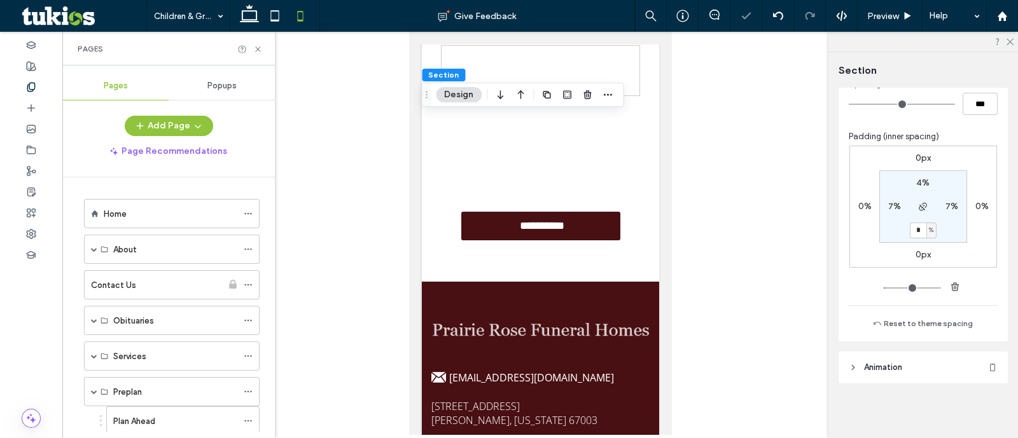
scroll to position [366, 0]
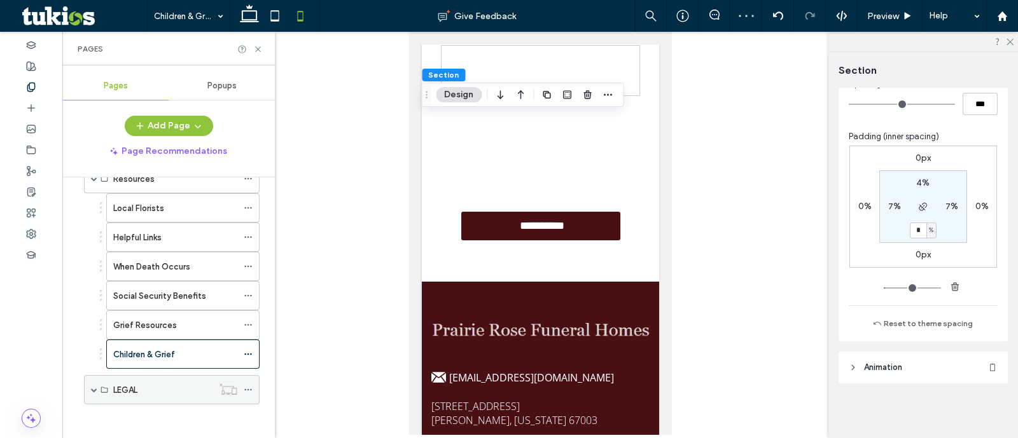
click at [86, 382] on div "LEGAL" at bounding box center [172, 389] width 176 height 29
drag, startPoint x: 94, startPoint y: 384, endPoint x: 143, endPoint y: 399, distance: 51.1
click at [94, 387] on span at bounding box center [94, 390] width 6 height 6
click at [154, 410] on label "Terms of Use" at bounding box center [139, 419] width 52 height 22
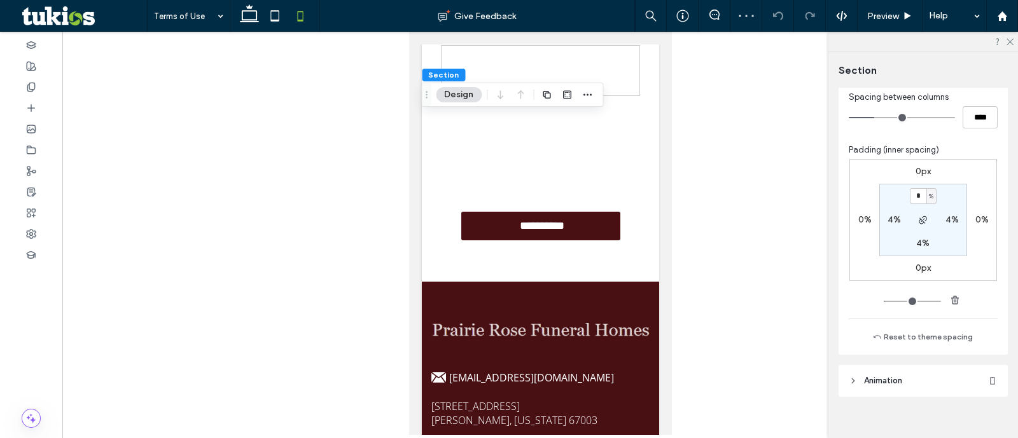
scroll to position [613, 0]
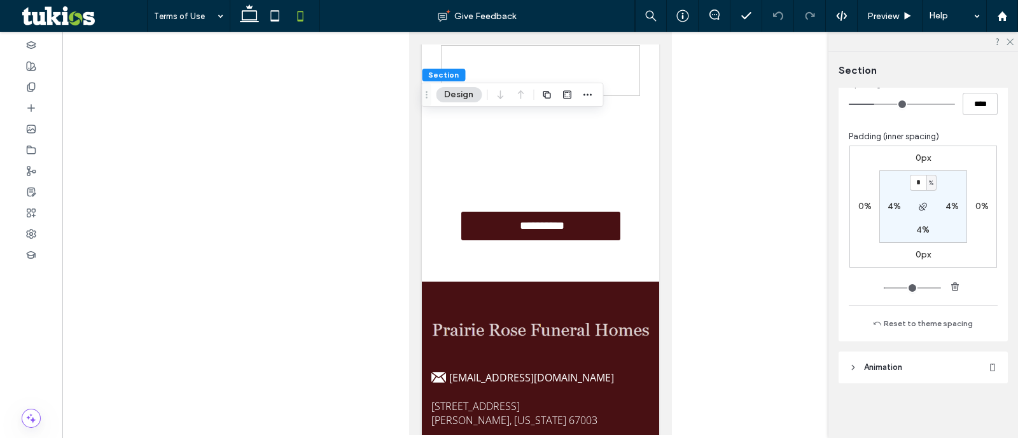
type input "*"
click at [35, 74] on div at bounding box center [31, 65] width 62 height 21
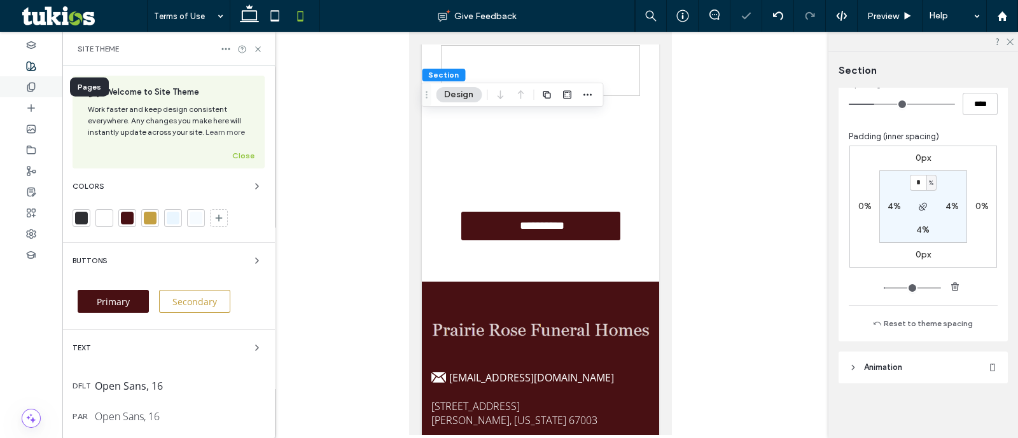
click at [34, 84] on use at bounding box center [30, 87] width 7 height 8
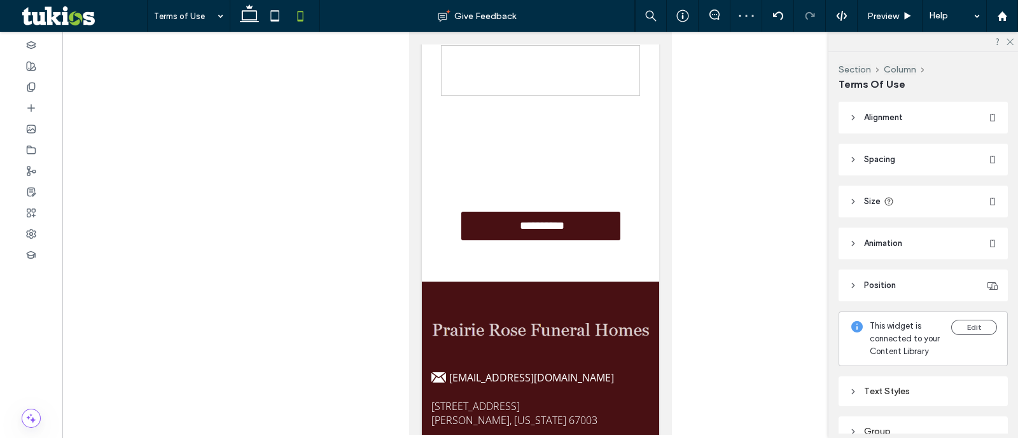
type input "***"
type input "*****"
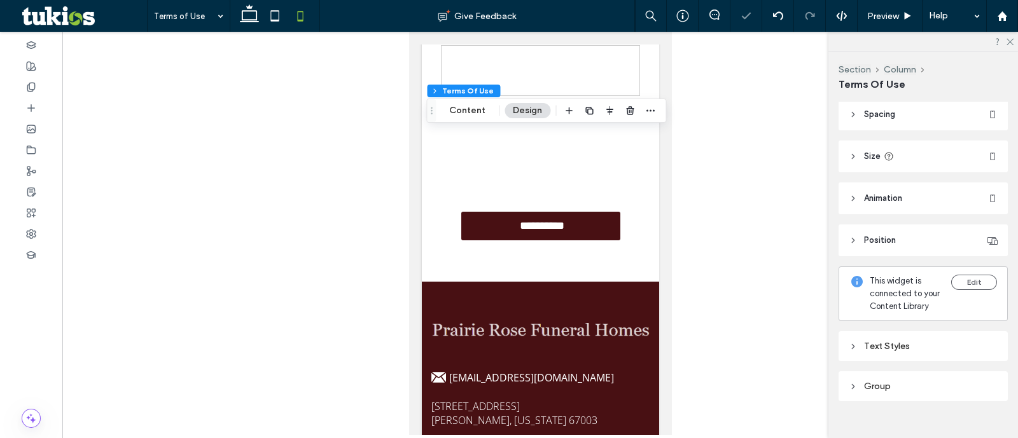
scroll to position [82, 0]
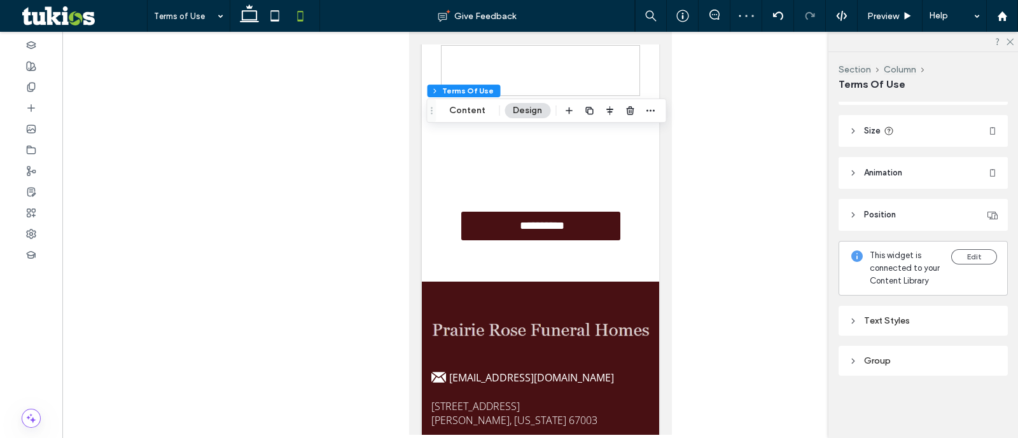
click at [913, 129] on header "Size" at bounding box center [923, 131] width 169 height 32
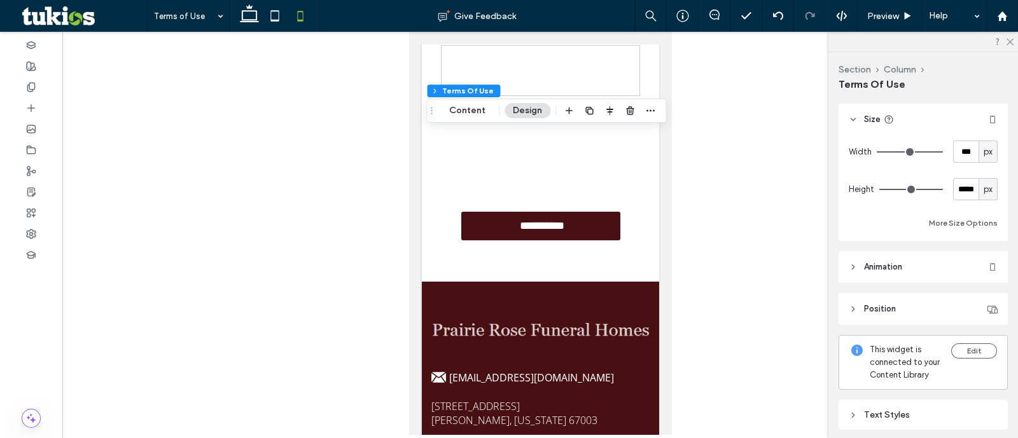
click at [984, 190] on span "px" at bounding box center [988, 189] width 9 height 13
click at [982, 300] on span "A" at bounding box center [980, 300] width 5 height 13
type input "*"
click at [38, 87] on div at bounding box center [31, 86] width 62 height 21
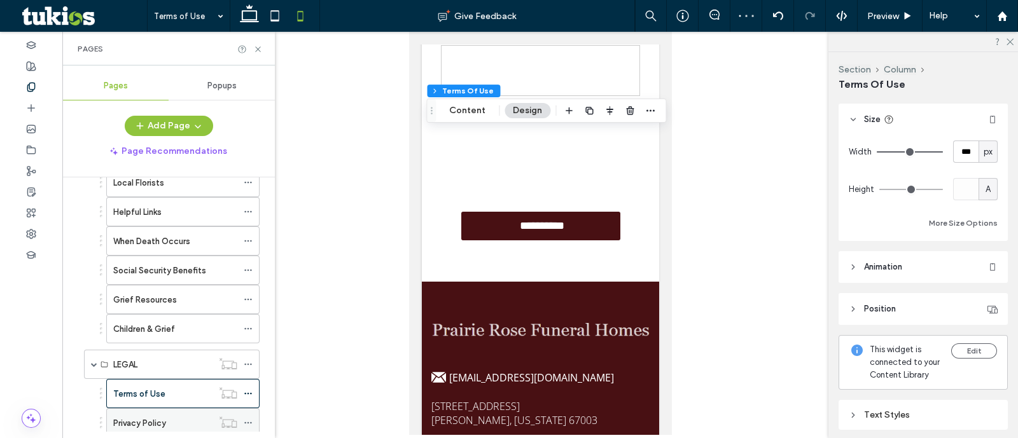
scroll to position [424, 0]
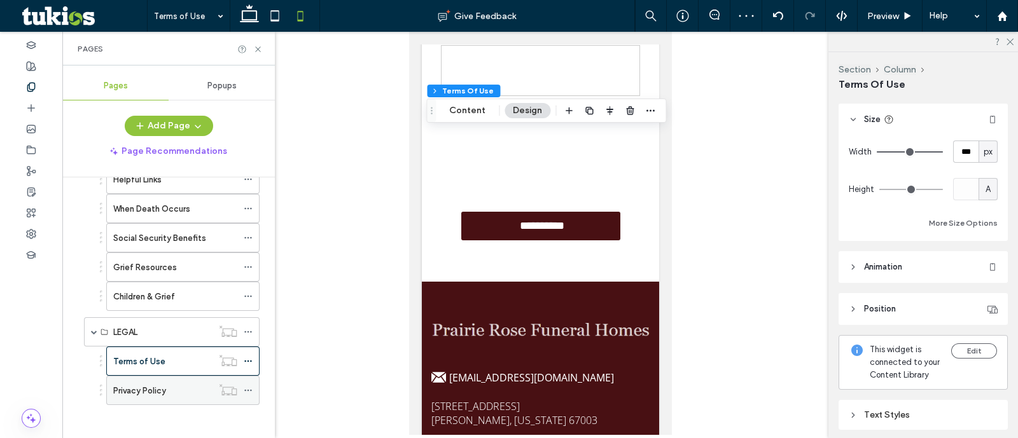
click at [178, 399] on div "Privacy Policy" at bounding box center [162, 391] width 99 height 28
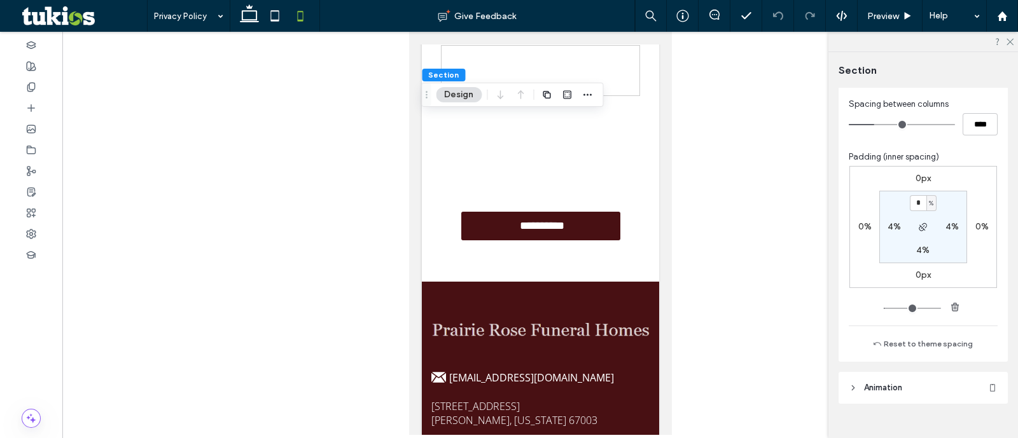
scroll to position [613, 0]
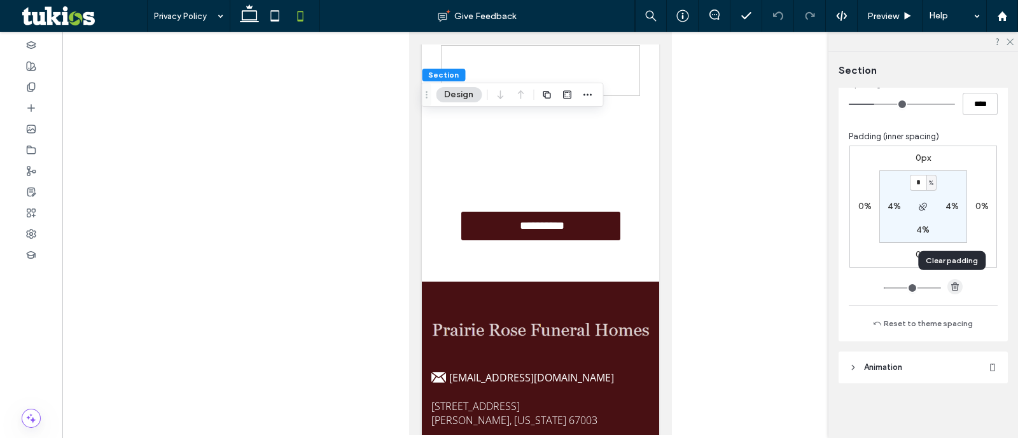
type input "*"
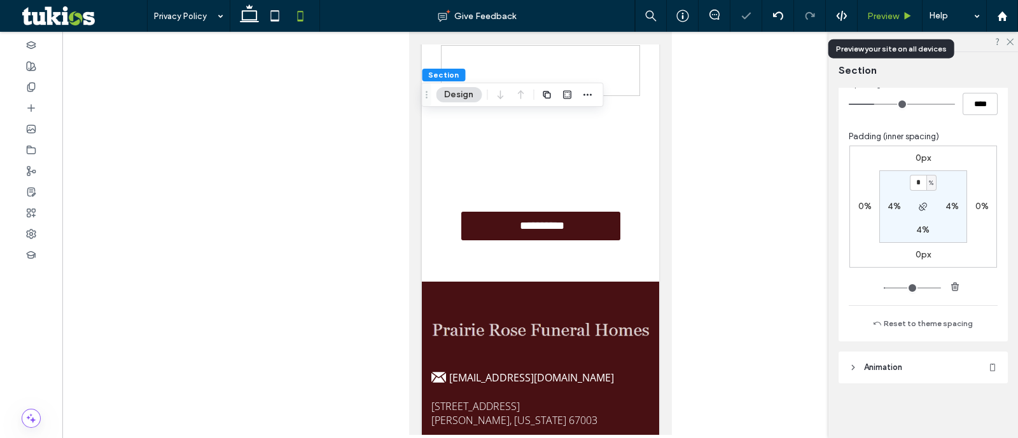
click at [887, 11] on span "Preview" at bounding box center [883, 16] width 32 height 11
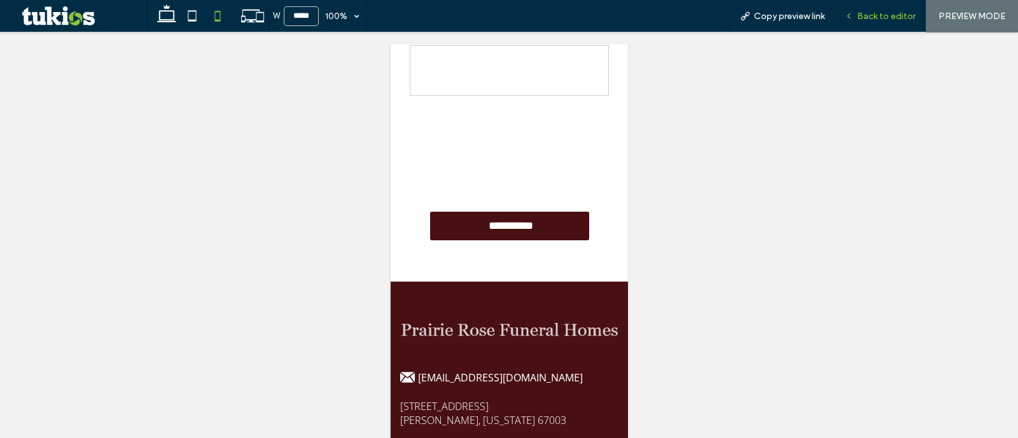
click at [878, 22] on div "Back to editor" at bounding box center [880, 16] width 91 height 32
click at [881, 19] on span "Back to editor" at bounding box center [886, 16] width 59 height 11
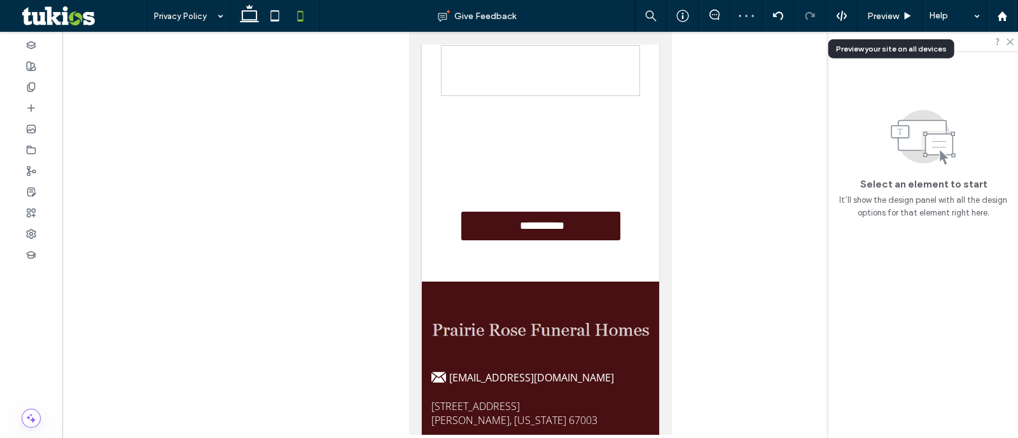
click at [881, 19] on span "Preview" at bounding box center [883, 16] width 32 height 11
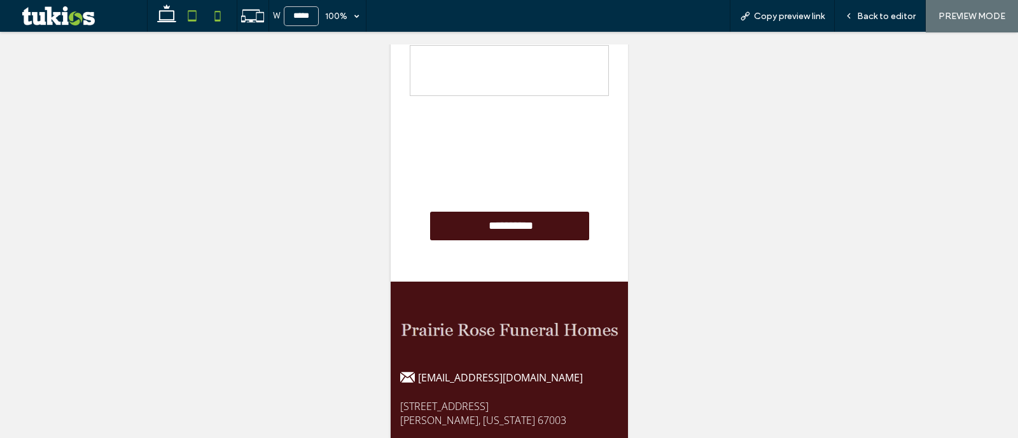
click at [190, 12] on icon at bounding box center [191, 15] width 25 height 25
type input "*****"
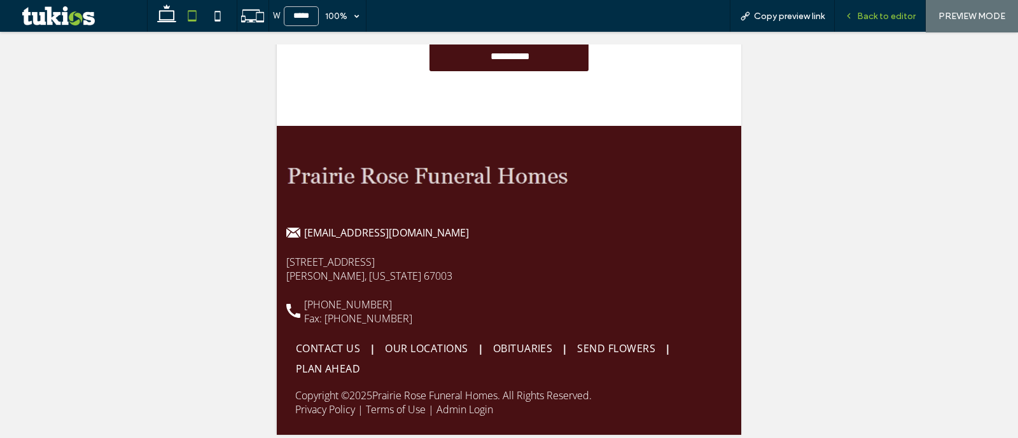
click at [914, 18] on span "Back to editor" at bounding box center [886, 16] width 59 height 11
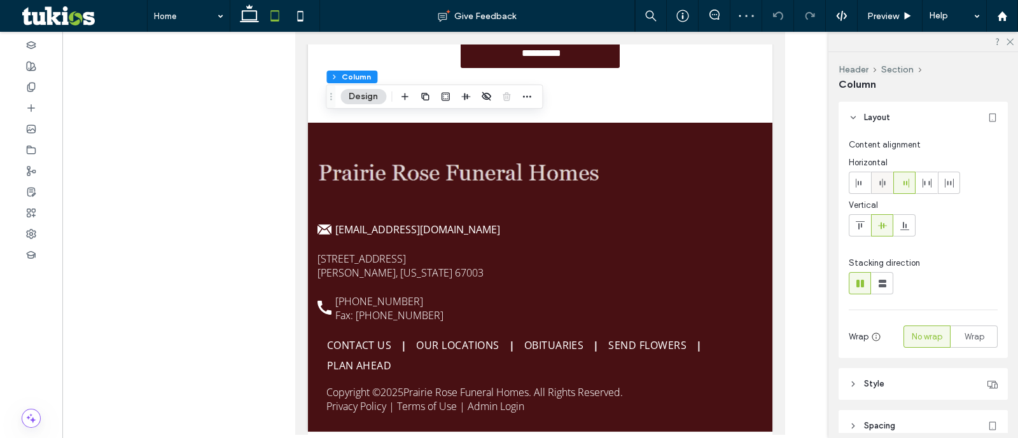
click at [885, 185] on icon at bounding box center [882, 183] width 10 height 10
click at [883, 14] on span "Preview" at bounding box center [883, 16] width 32 height 11
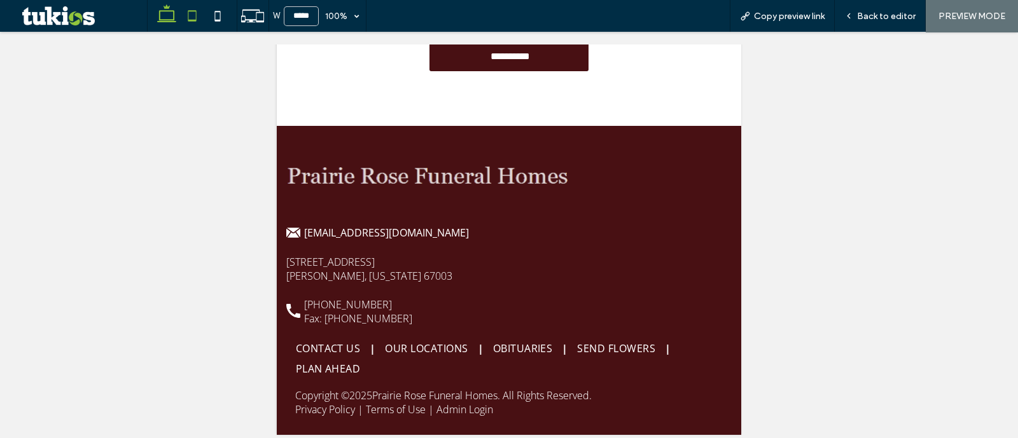
click at [159, 16] on use at bounding box center [166, 13] width 19 height 18
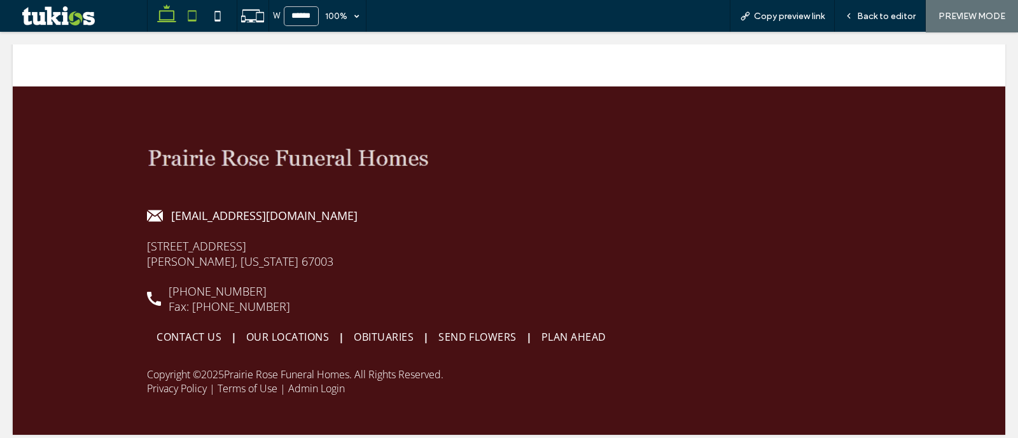
click at [194, 15] on icon at bounding box center [191, 15] width 25 height 25
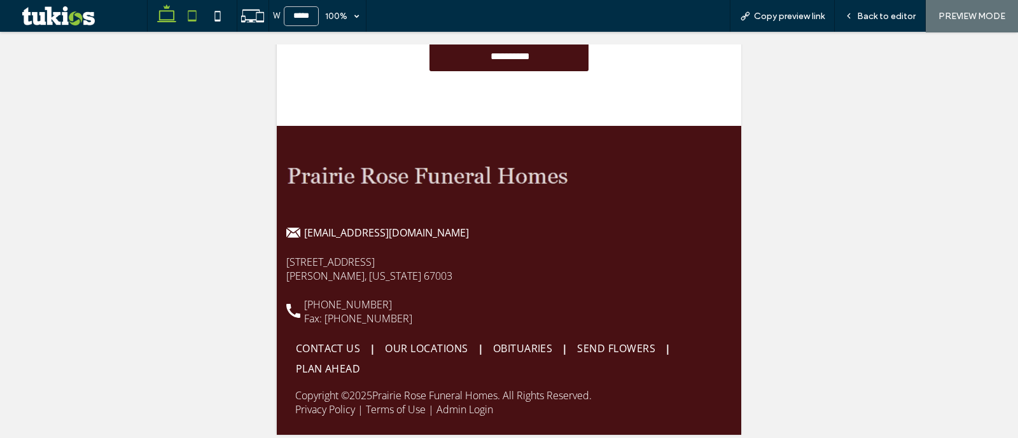
click at [164, 16] on icon at bounding box center [166, 15] width 25 height 25
type input "******"
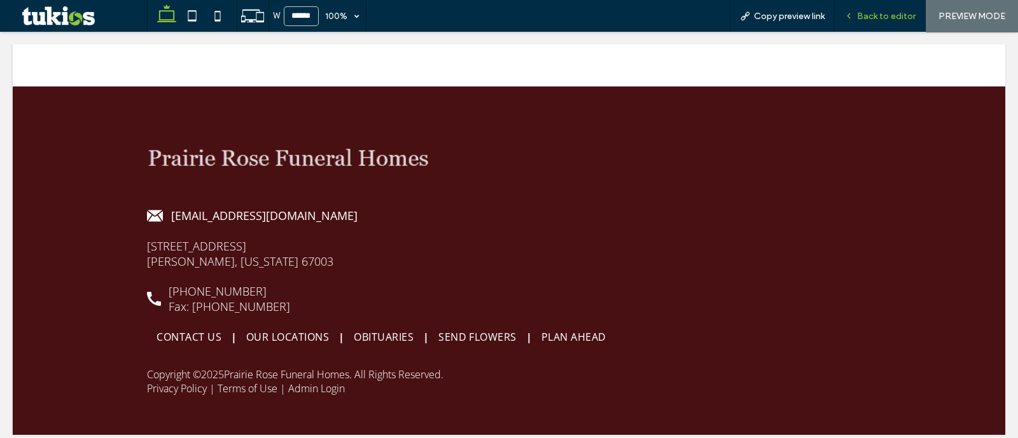
click at [840, 15] on div "Back to editor" at bounding box center [880, 16] width 90 height 11
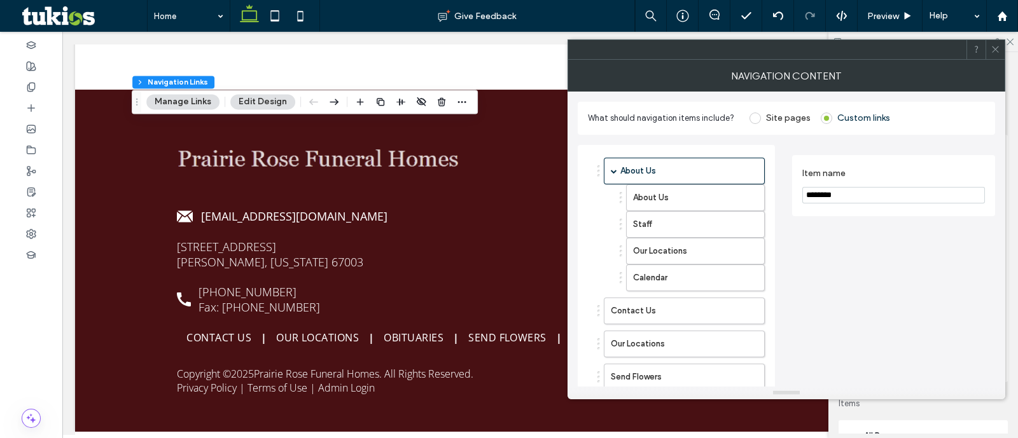
drag, startPoint x: 772, startPoint y: 52, endPoint x: 995, endPoint y: 50, distance: 222.7
click at [995, 50] on icon at bounding box center [996, 50] width 10 height 10
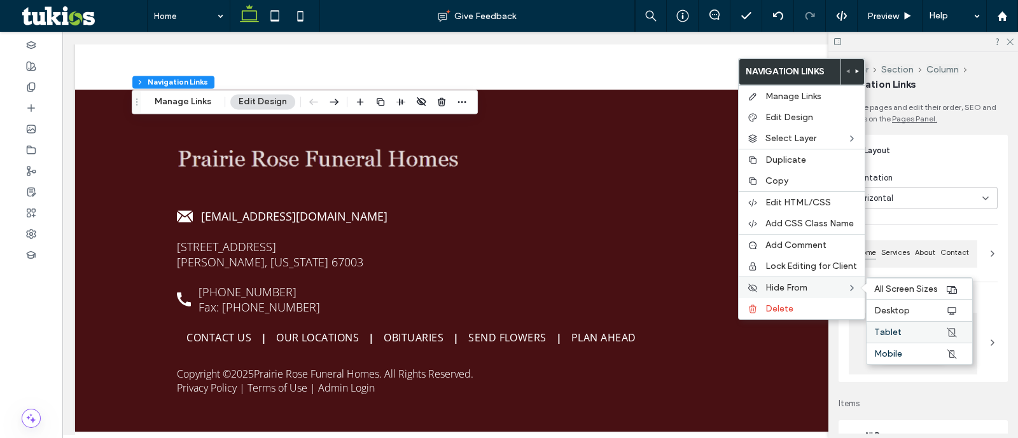
click at [916, 327] on label "Tablet" at bounding box center [909, 332] width 71 height 11
click at [278, 17] on use at bounding box center [274, 15] width 8 height 11
type input "*"
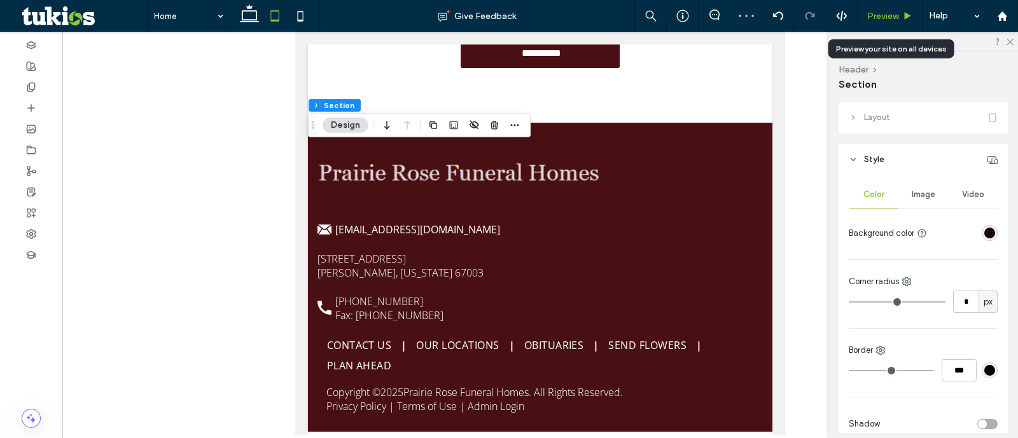
click at [883, 17] on span "Preview" at bounding box center [883, 16] width 32 height 11
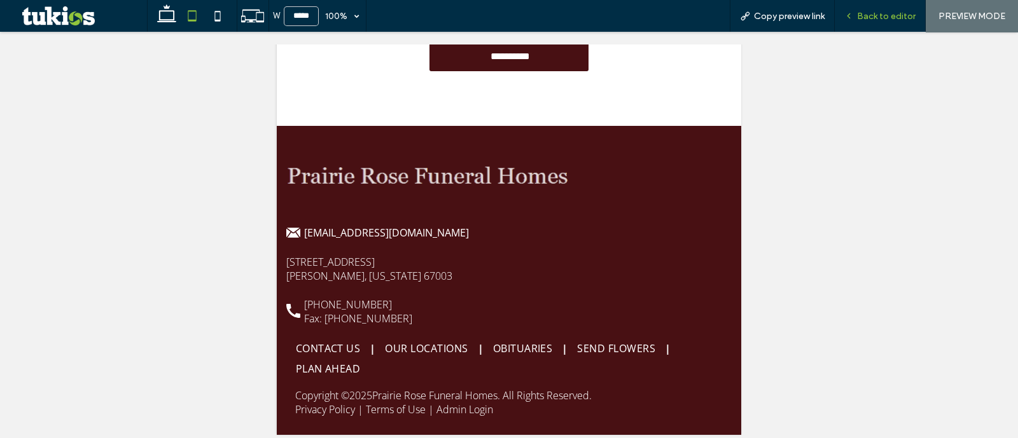
click at [879, 19] on span "Back to editor" at bounding box center [886, 16] width 59 height 11
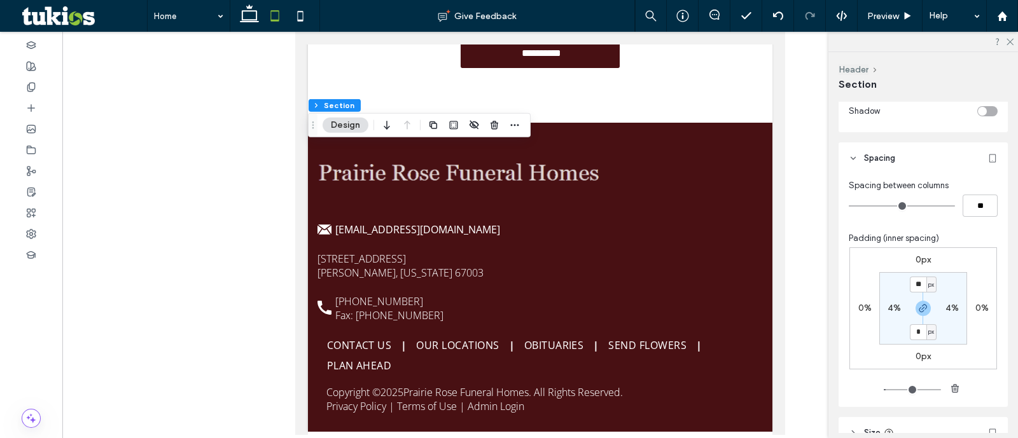
scroll to position [553, 0]
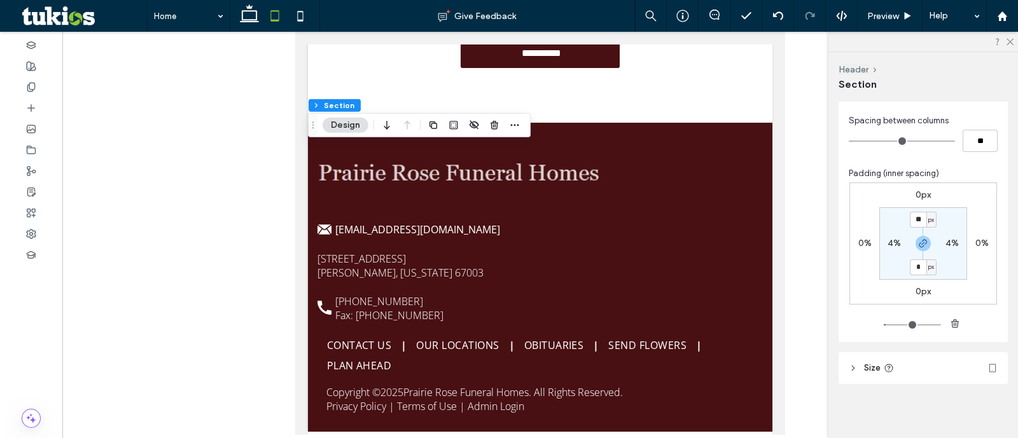
click at [890, 243] on label "4%" at bounding box center [894, 243] width 13 height 11
type input "*"
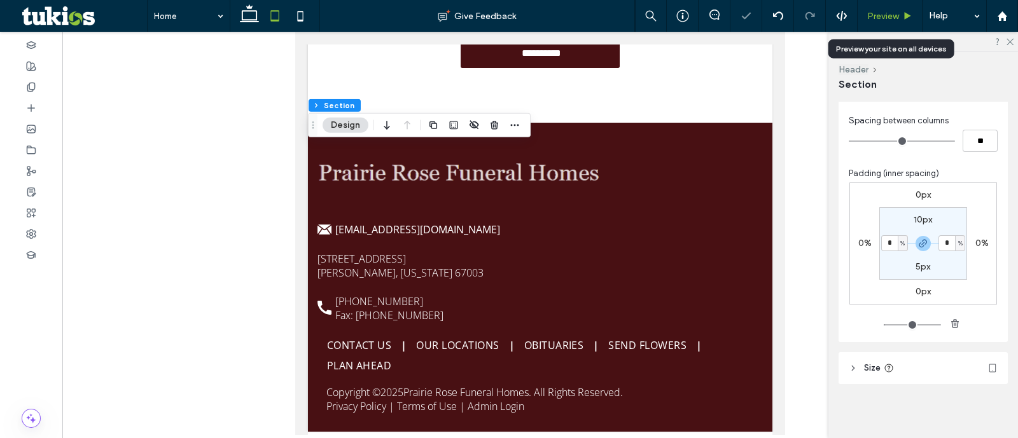
click at [899, 19] on div "Preview" at bounding box center [890, 16] width 64 height 11
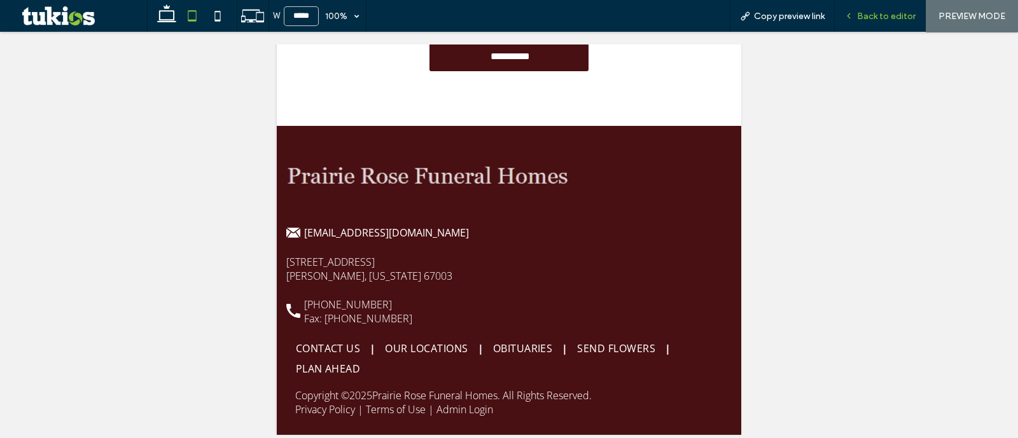
click at [885, 2] on div "Back to editor" at bounding box center [880, 16] width 91 height 32
click at [888, 8] on div "Back to editor" at bounding box center [880, 16] width 91 height 32
click at [865, 20] on span "Back to editor" at bounding box center [886, 16] width 59 height 11
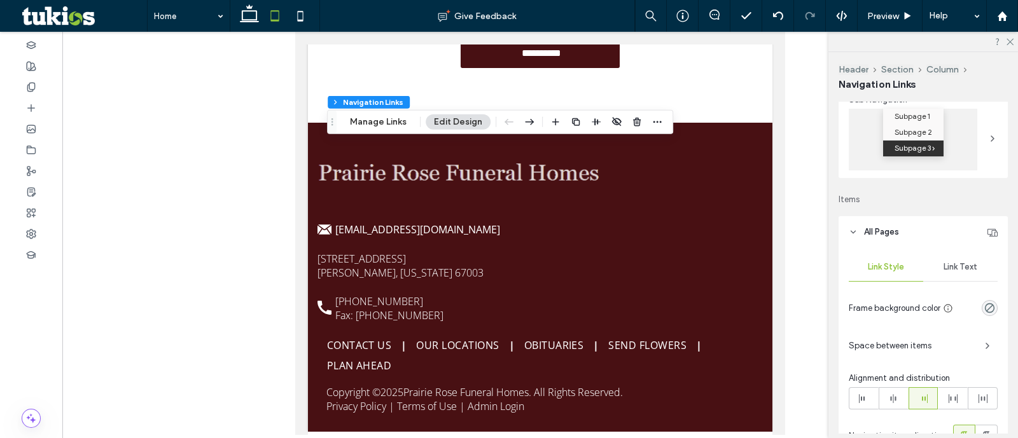
scroll to position [318, 0]
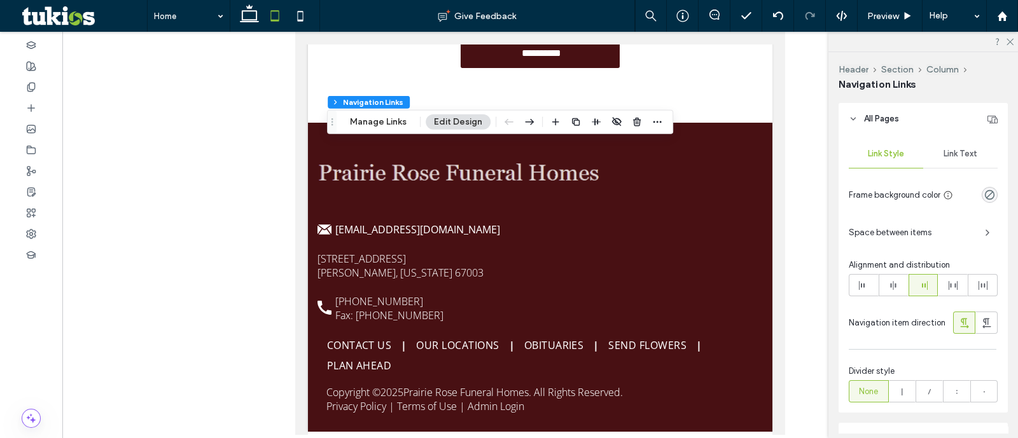
click at [944, 152] on span "Link Text" at bounding box center [961, 154] width 34 height 10
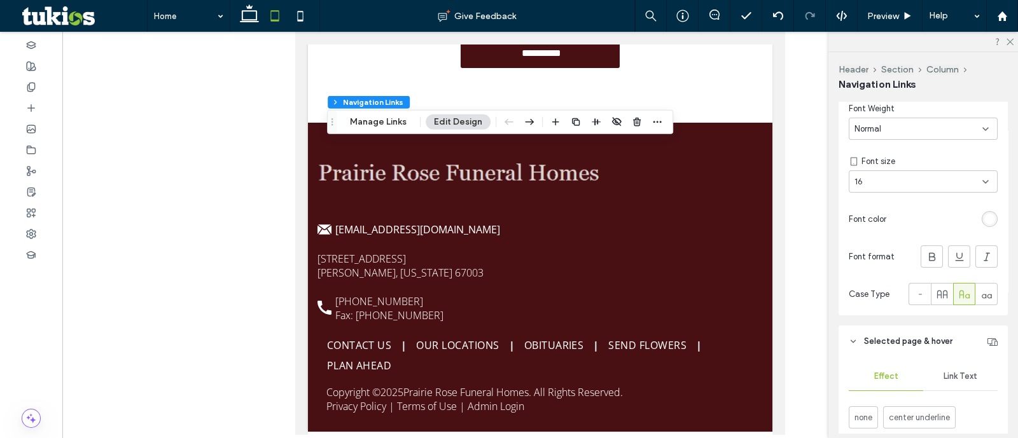
scroll to position [477, 0]
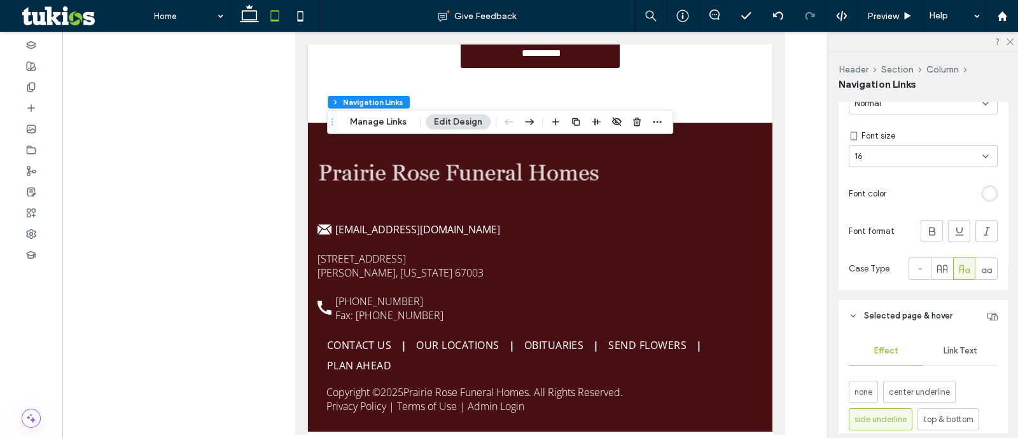
click at [872, 151] on div "16" at bounding box center [916, 156] width 122 height 13
click at [889, 279] on div "14" at bounding box center [919, 290] width 140 height 22
type input "*"
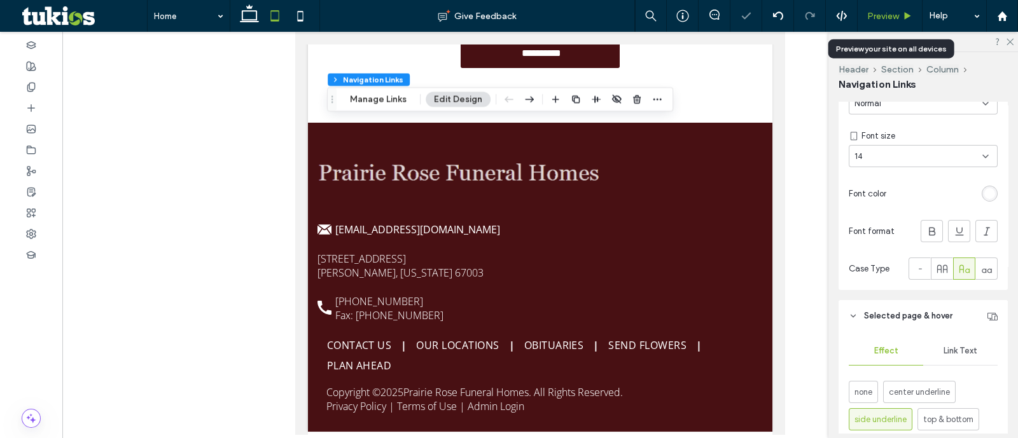
click at [888, 15] on span "Preview" at bounding box center [883, 16] width 32 height 11
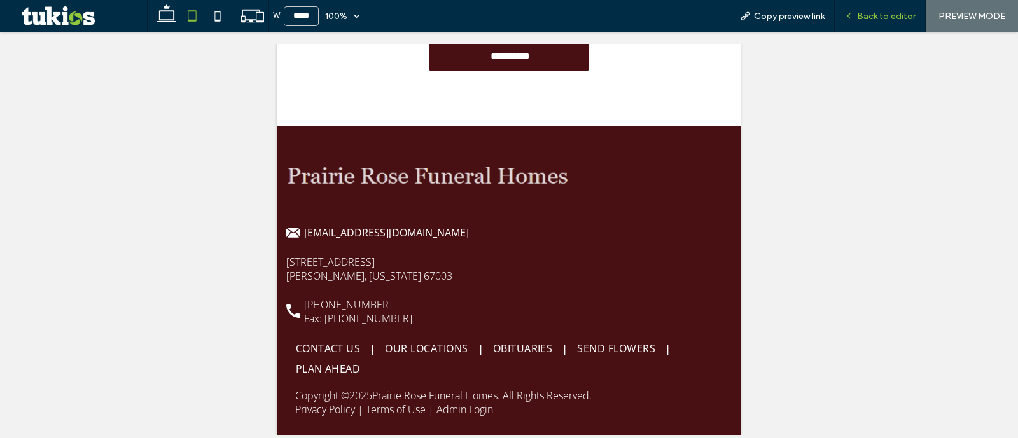
click at [903, 11] on span "Back to editor" at bounding box center [886, 16] width 59 height 11
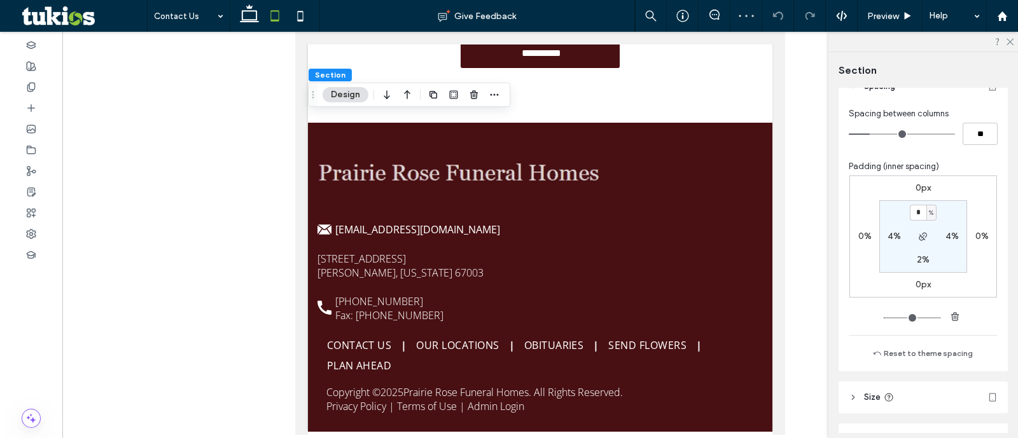
scroll to position [636, 0]
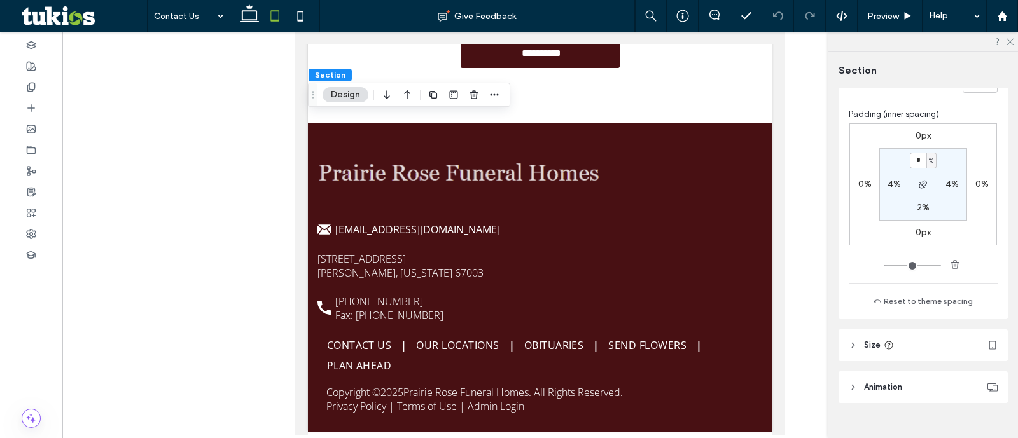
click at [926, 203] on div "2%" at bounding box center [923, 207] width 29 height 11
click at [917, 205] on label "2%" at bounding box center [923, 207] width 13 height 11
click at [918, 189] on span "button" at bounding box center [923, 184] width 15 height 15
click at [916, 177] on span "button" at bounding box center [923, 184] width 15 height 15
click at [914, 152] on section "2% 4% * % 4%" at bounding box center [923, 184] width 88 height 73
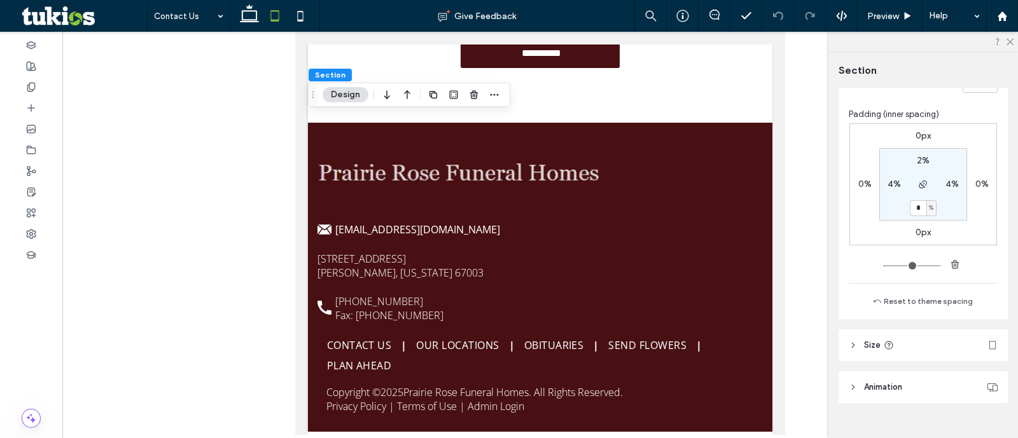
click at [926, 155] on div "2%" at bounding box center [923, 160] width 29 height 11
click at [919, 159] on label "2%" at bounding box center [923, 160] width 13 height 11
type input "*"
click at [921, 205] on label "2%" at bounding box center [923, 207] width 13 height 11
type input "*"
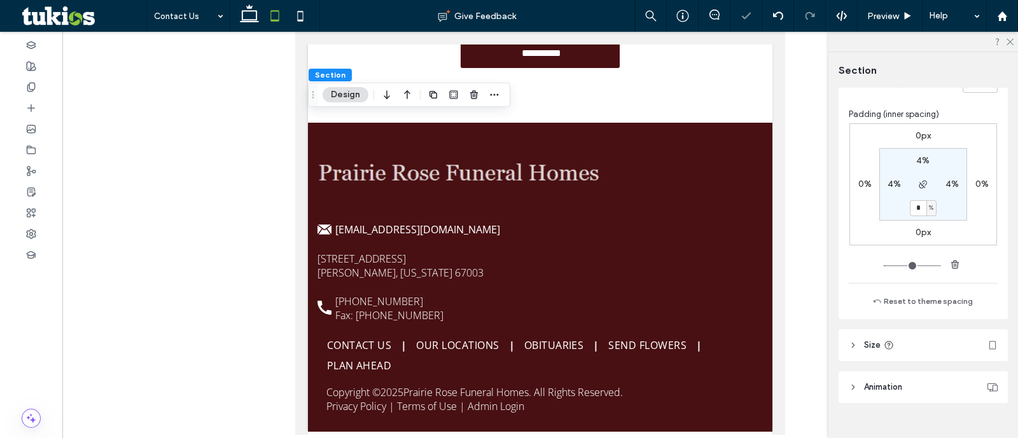
type input "*"
click at [877, 15] on span "Preview" at bounding box center [883, 16] width 32 height 11
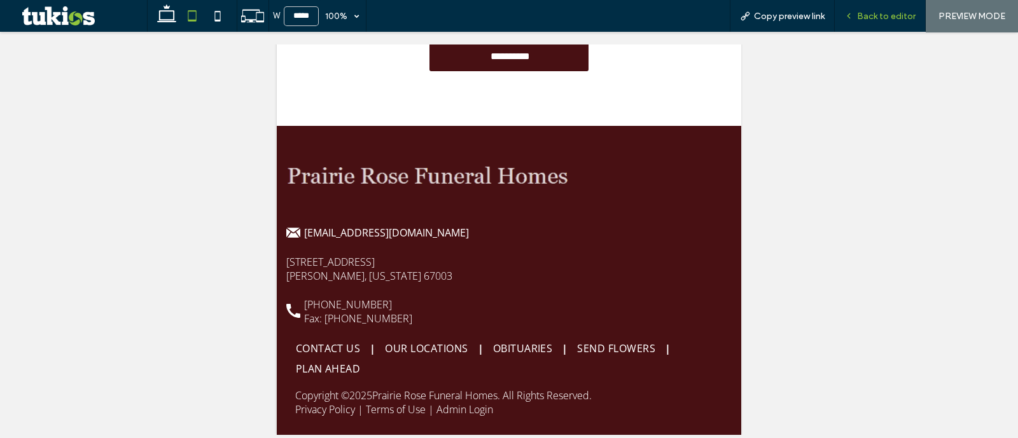
click at [892, 17] on span "Back to editor" at bounding box center [886, 16] width 59 height 11
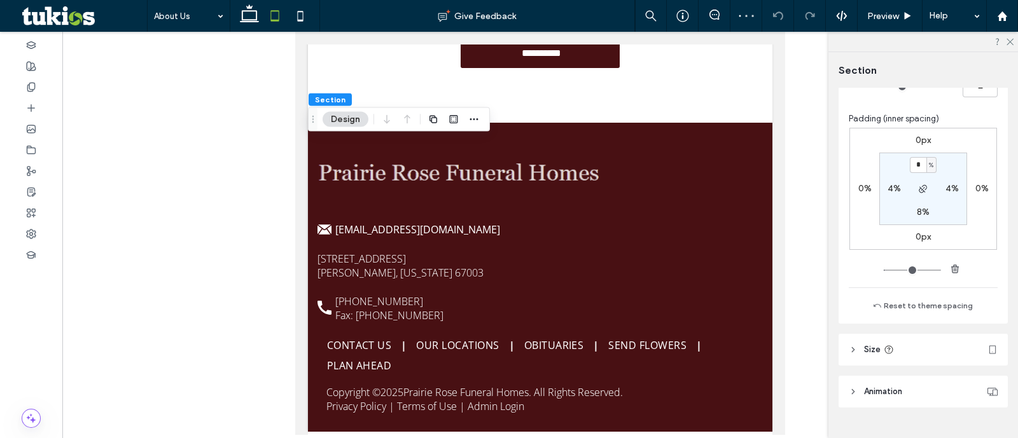
scroll to position [655, 0]
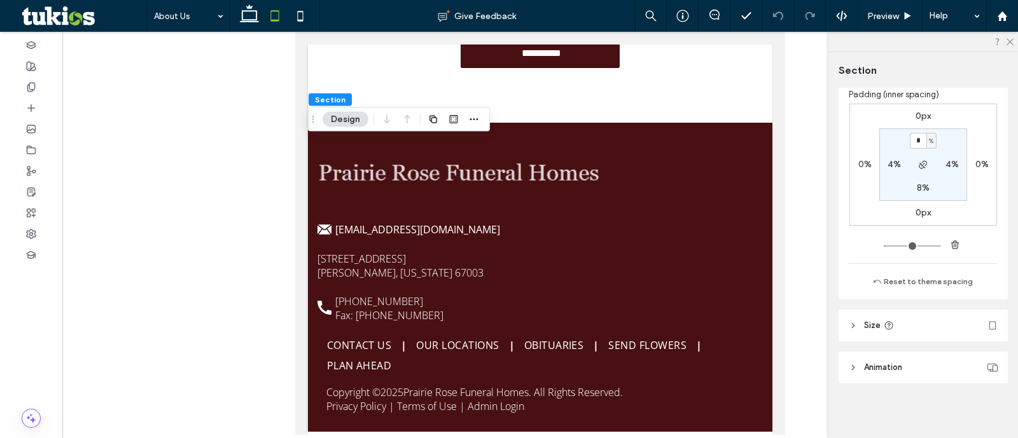
type input "*"
click at [876, 25] on div "Preview" at bounding box center [890, 16] width 65 height 32
click at [886, 14] on span "Preview" at bounding box center [883, 16] width 32 height 11
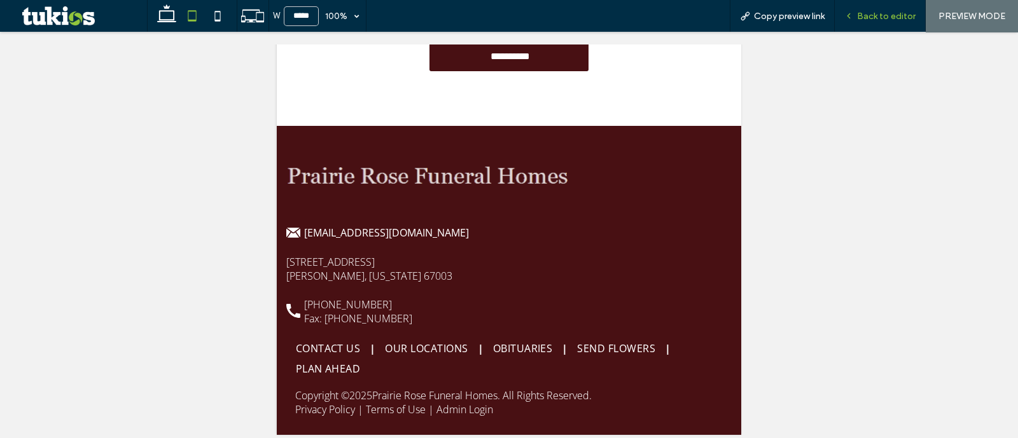
click at [870, 17] on span "Back to editor" at bounding box center [886, 16] width 59 height 11
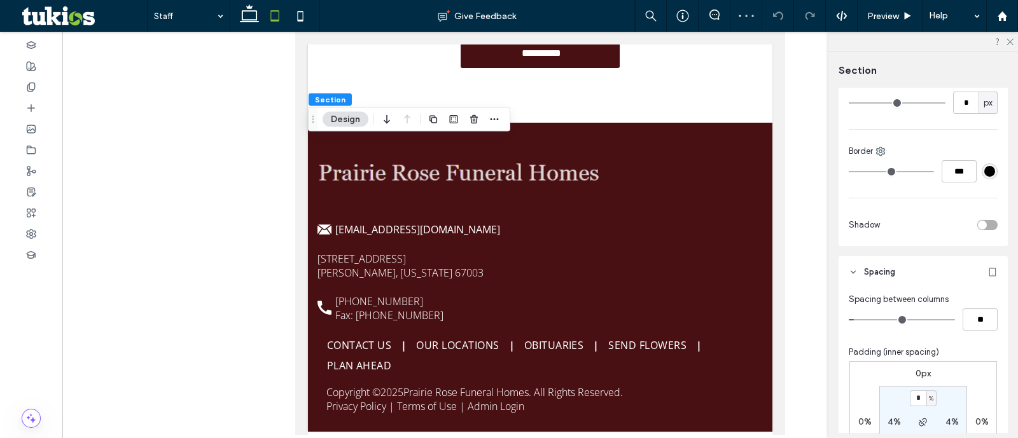
scroll to position [556, 0]
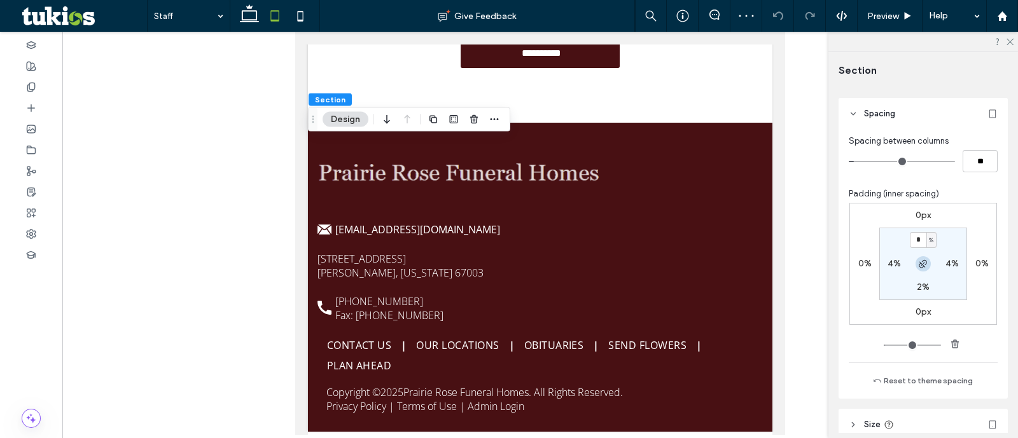
click at [918, 265] on icon "button" at bounding box center [923, 264] width 10 height 10
click at [918, 266] on icon "button" at bounding box center [923, 264] width 10 height 10
click at [914, 236] on input "*" at bounding box center [918, 240] width 17 height 16
type input "*"
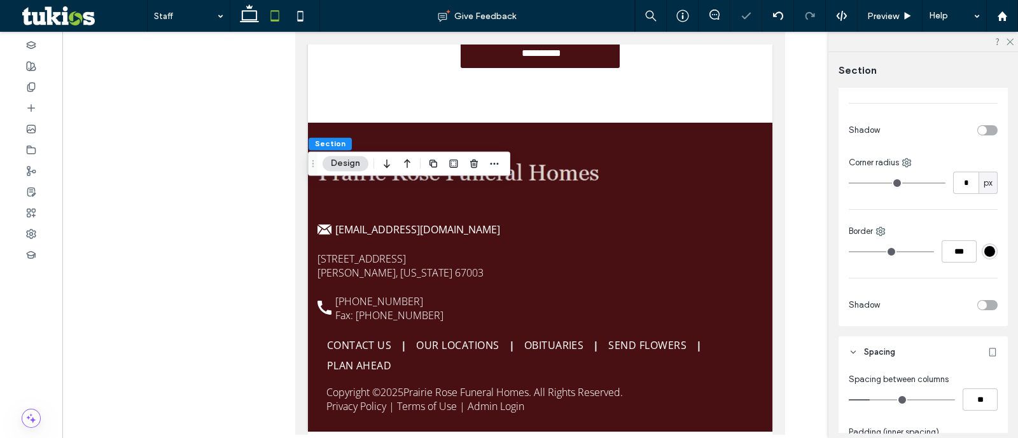
scroll to position [636, 0]
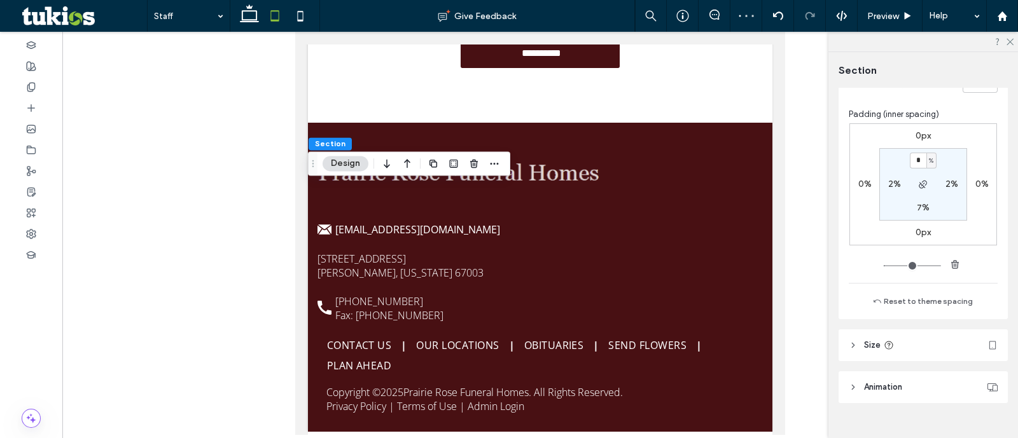
click at [923, 215] on section "* % 2% 7% 2%" at bounding box center [923, 184] width 88 height 73
click at [918, 209] on label "7%" at bounding box center [923, 207] width 13 height 11
type input "*"
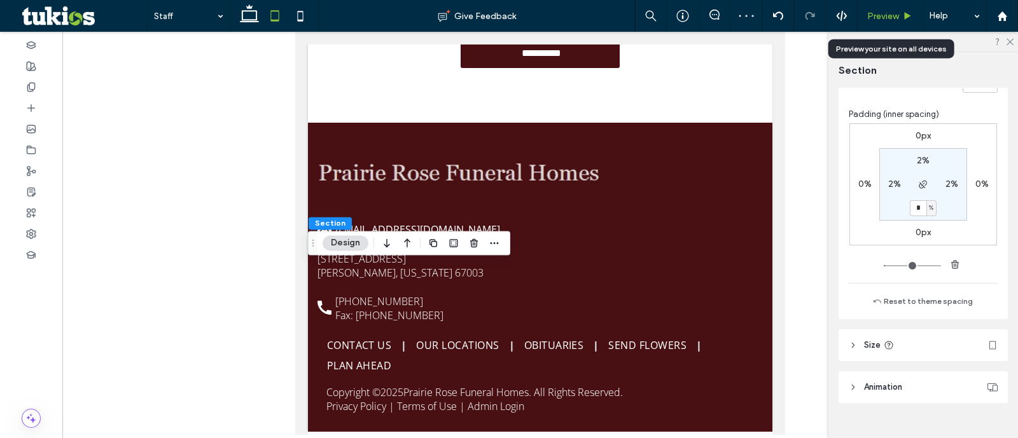
click at [898, 18] on span "Preview" at bounding box center [883, 16] width 32 height 11
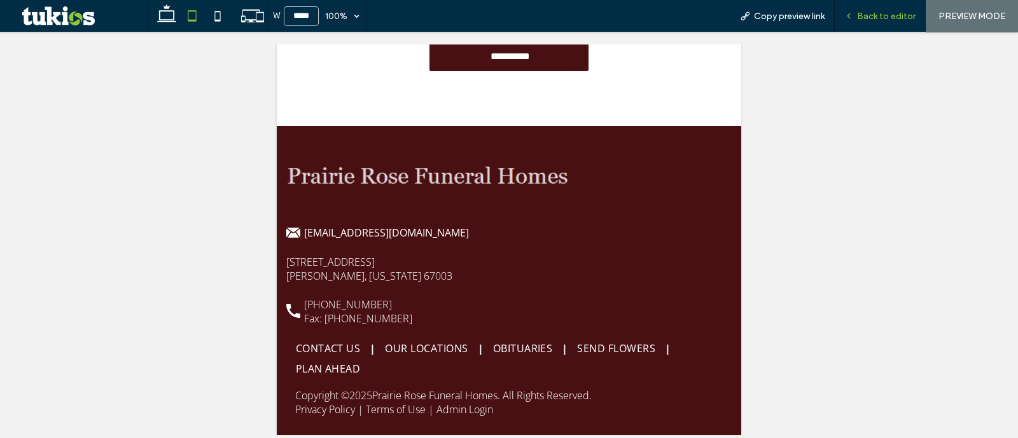
click at [894, 23] on div "Back to editor" at bounding box center [880, 16] width 91 height 32
click at [897, 19] on span "Back to editor" at bounding box center [886, 16] width 59 height 11
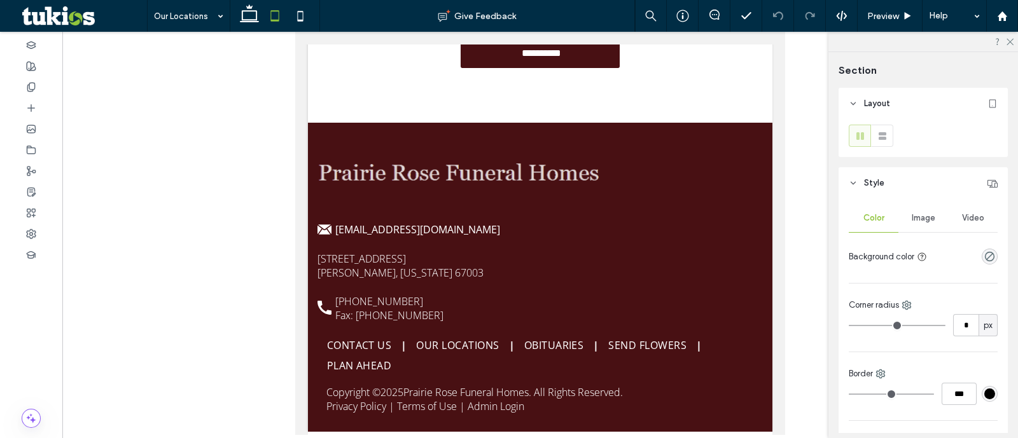
type input "**"
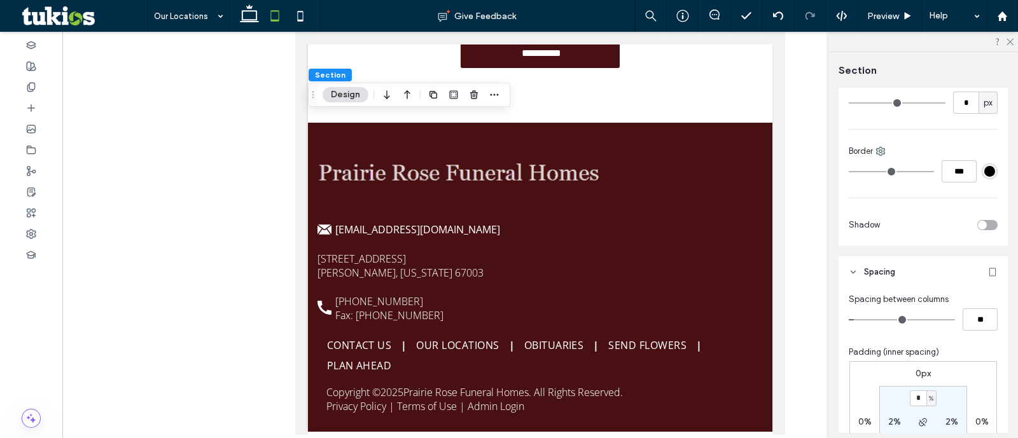
scroll to position [636, 0]
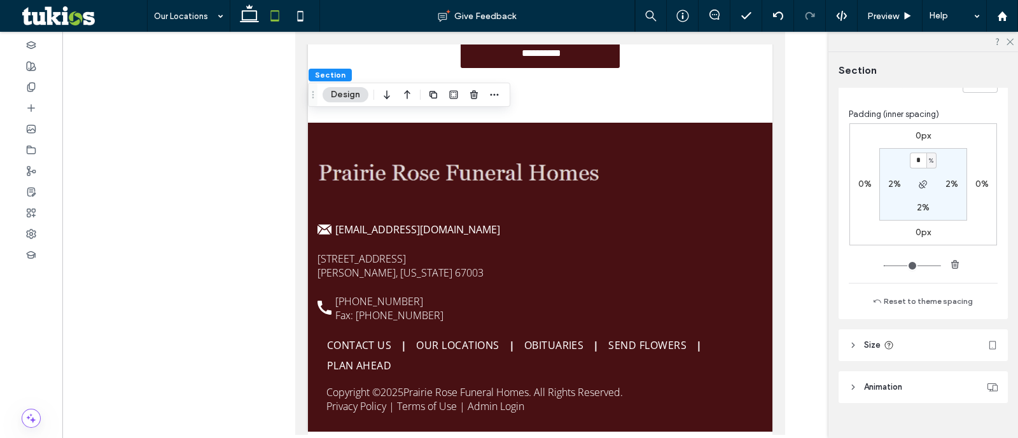
click at [918, 202] on label "2%" at bounding box center [923, 207] width 13 height 11
type input "*"
click at [919, 161] on label "2%" at bounding box center [923, 160] width 13 height 11
type input "*"
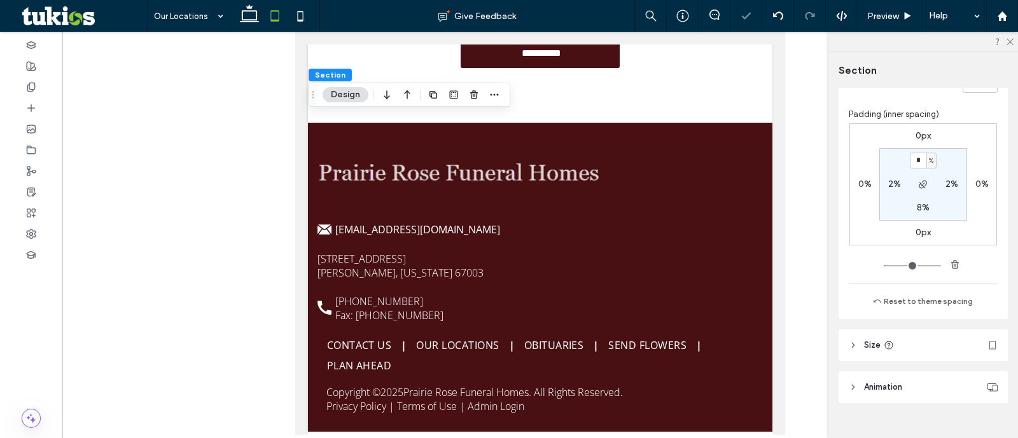
type input "*"
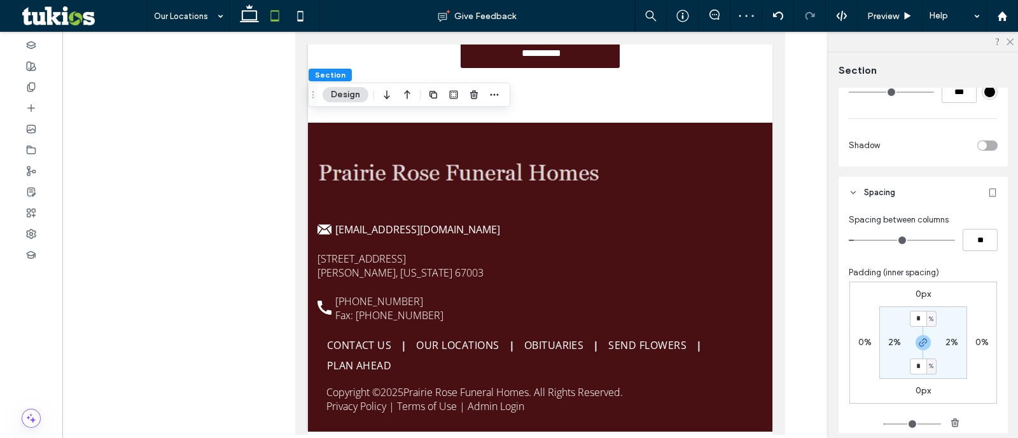
scroll to position [556, 0]
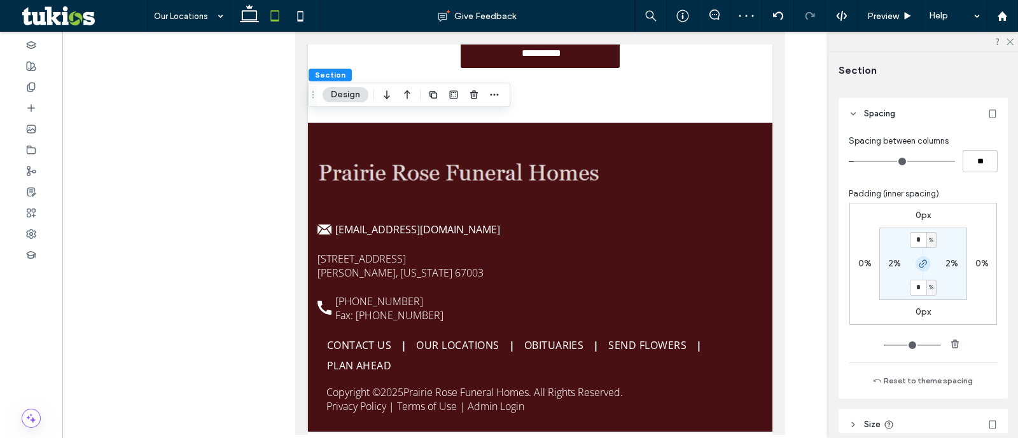
click at [916, 256] on span "button" at bounding box center [923, 263] width 15 height 15
click at [917, 288] on label "2%" at bounding box center [923, 287] width 13 height 11
type input "*"
click at [919, 235] on label "2%" at bounding box center [923, 240] width 13 height 11
type input "*"
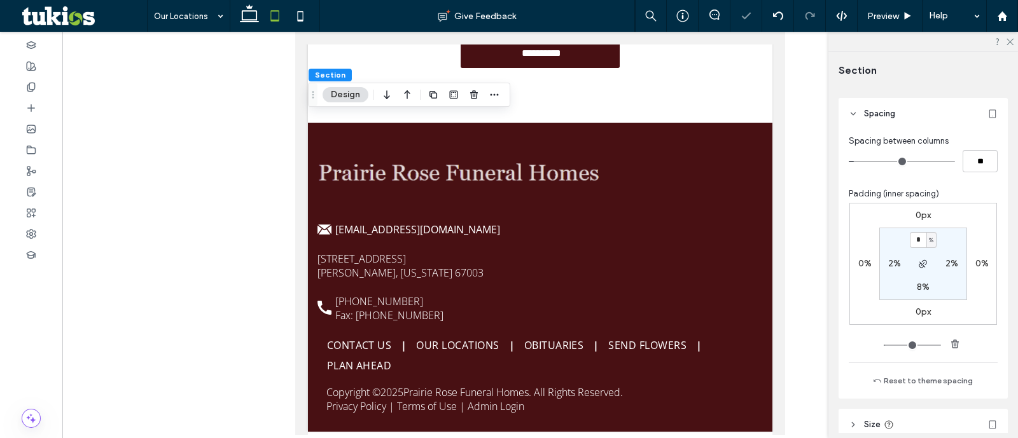
type input "*"
click at [878, 17] on span "Preview" at bounding box center [883, 16] width 32 height 11
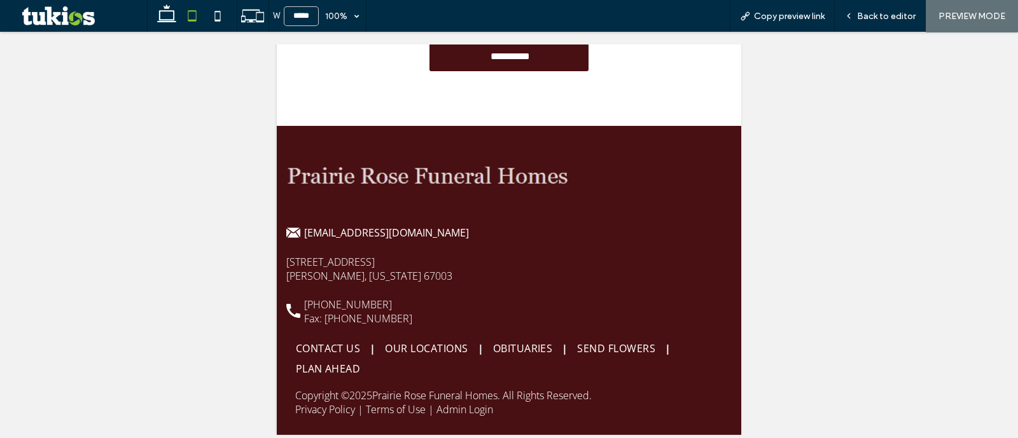
click at [878, 17] on span "Back to editor" at bounding box center [886, 16] width 59 height 11
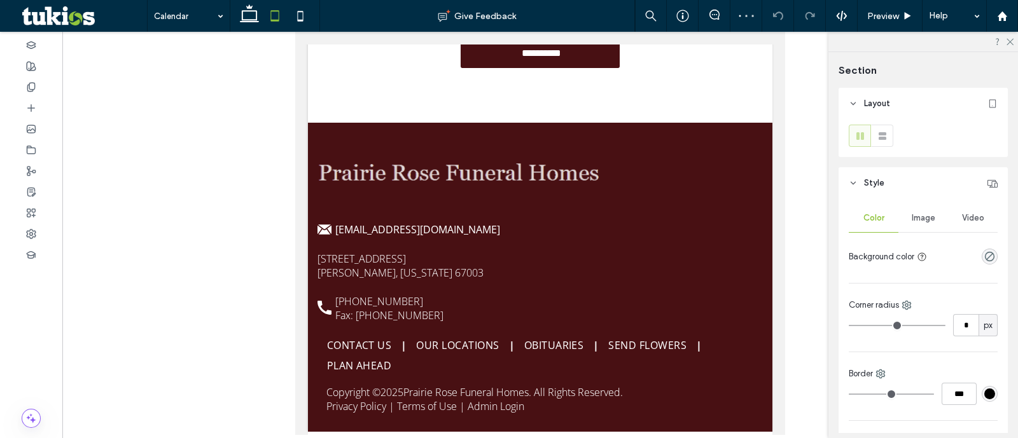
type input "**"
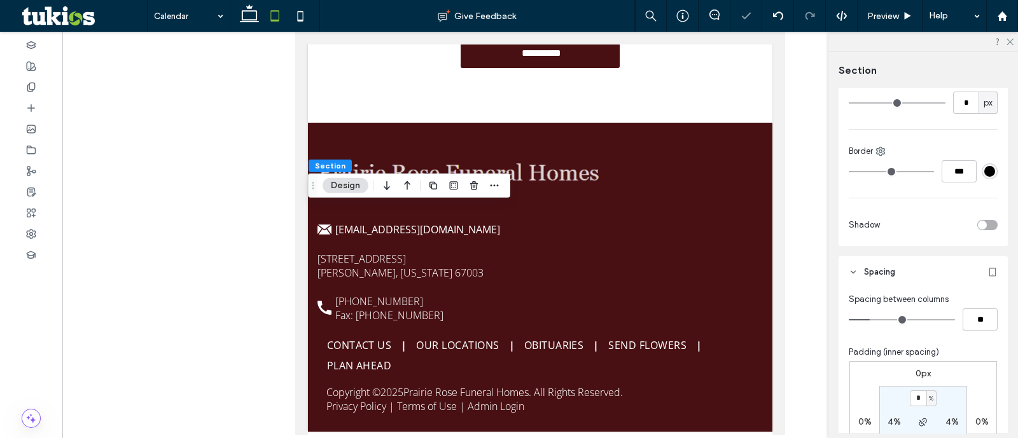
scroll to position [655, 0]
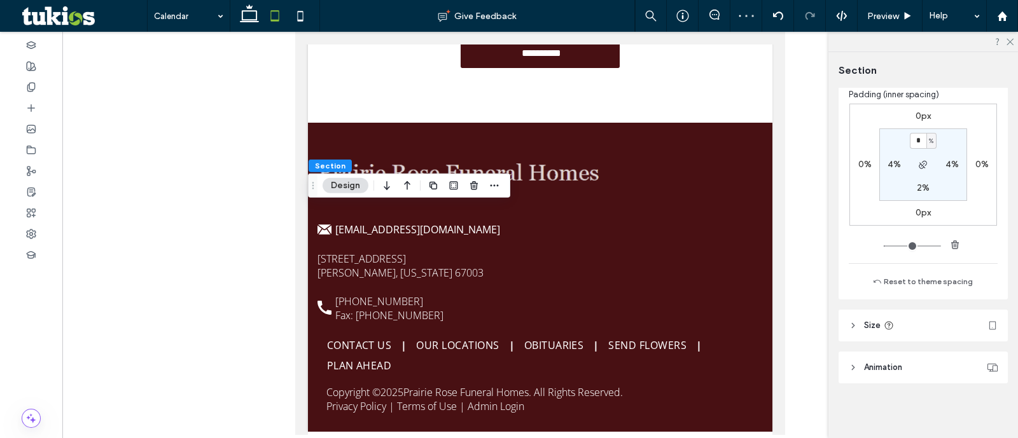
type input "*"
click at [922, 186] on label "2%" at bounding box center [923, 188] width 13 height 11
type input "*"
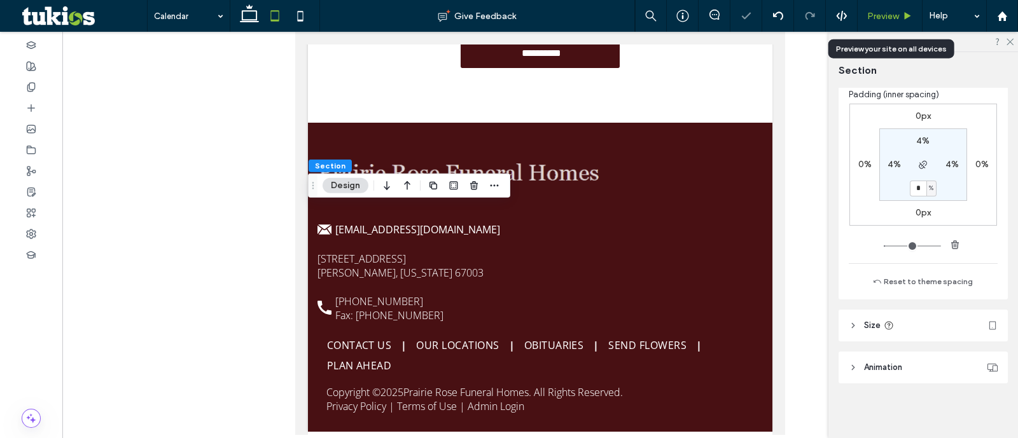
click at [904, 23] on div "Preview" at bounding box center [890, 16] width 65 height 32
click at [900, 15] on div "Preview" at bounding box center [890, 16] width 64 height 11
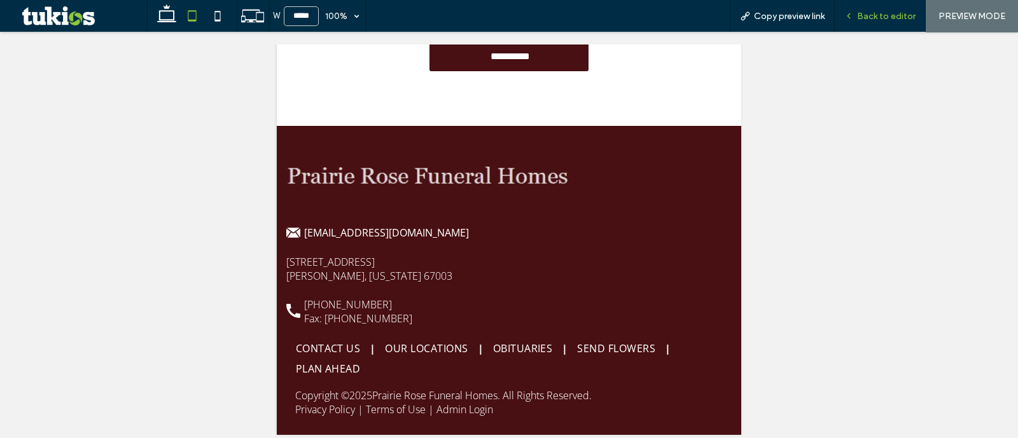
click at [865, 22] on div "Back to editor" at bounding box center [880, 16] width 91 height 32
click at [862, 12] on span "Back to editor" at bounding box center [886, 16] width 59 height 11
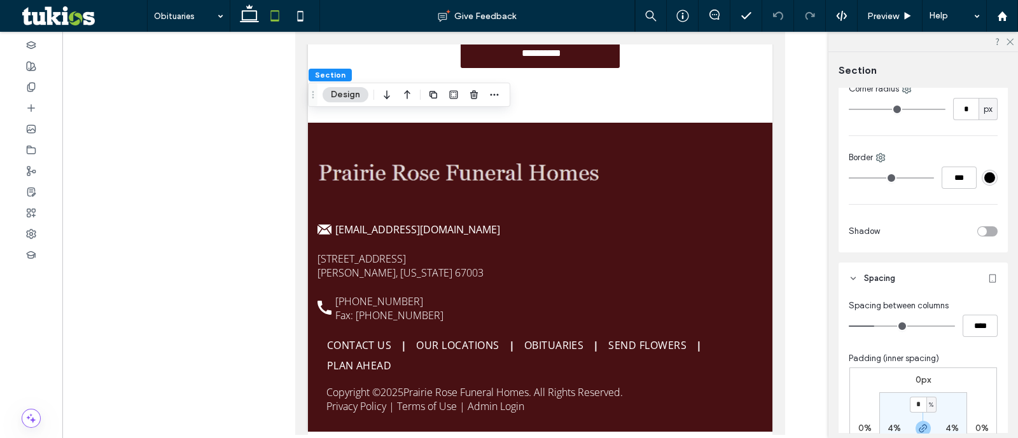
scroll to position [477, 0]
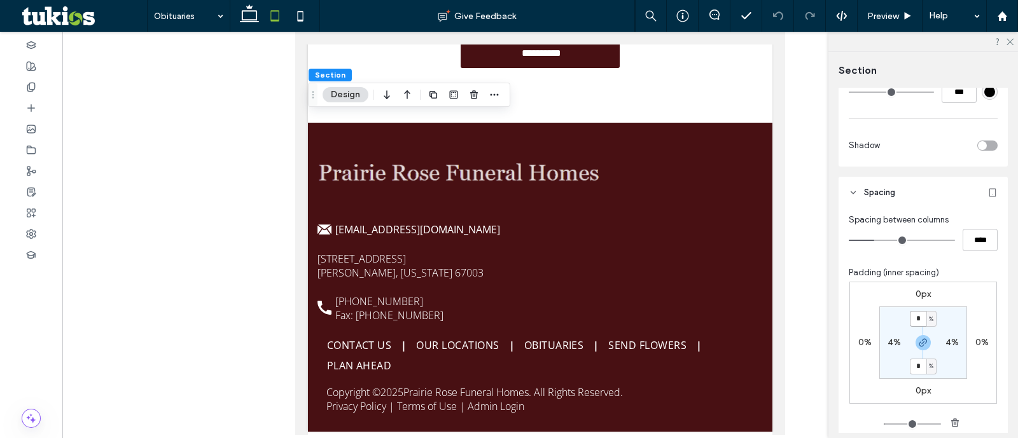
click at [915, 316] on input "*" at bounding box center [918, 319] width 17 height 16
type input "*"
click at [901, 15] on div "Preview" at bounding box center [890, 16] width 64 height 11
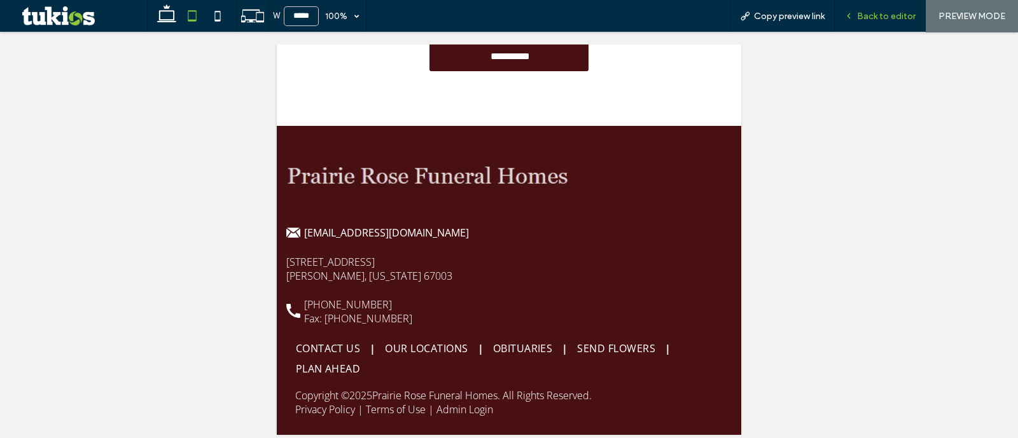
click at [881, 17] on span "Back to editor" at bounding box center [886, 16] width 59 height 11
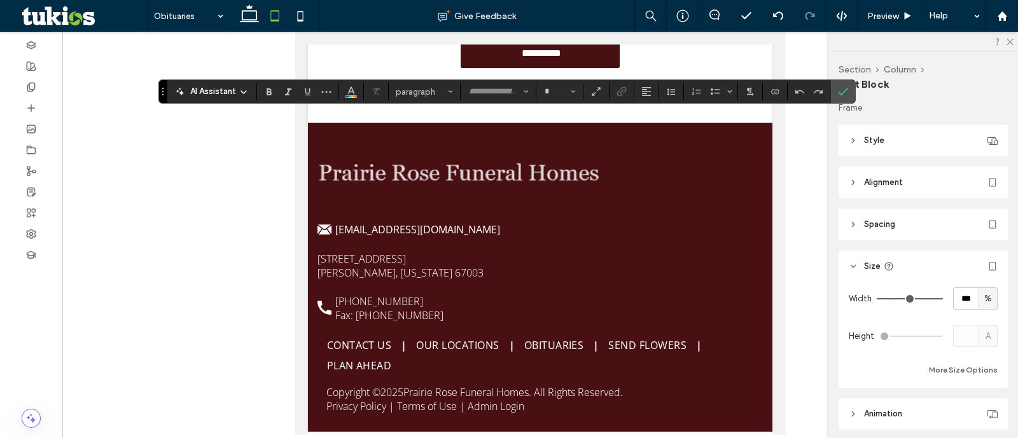
type input "*********"
type input "**"
drag, startPoint x: 329, startPoint y: 95, endPoint x: 350, endPoint y: 97, distance: 21.0
click at [328, 95] on icon "More" at bounding box center [326, 92] width 10 height 10
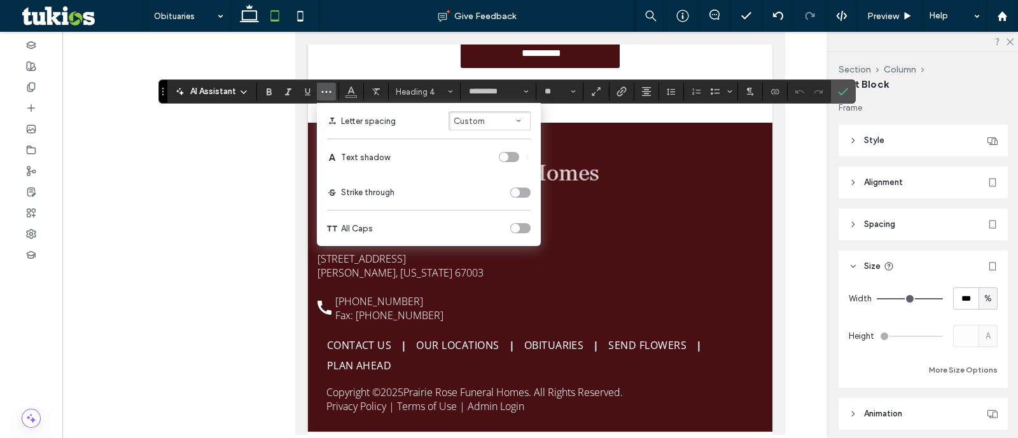
click at [517, 223] on div "toggle" at bounding box center [520, 228] width 20 height 10
click at [468, 103] on label "Letter spacing Custom" at bounding box center [429, 121] width 204 height 36
click at [471, 109] on label "Letter spacing Custom" at bounding box center [429, 121] width 204 height 36
click at [480, 126] on button "Custom" at bounding box center [490, 120] width 82 height 19
click at [484, 144] on div "Auto" at bounding box center [482, 142] width 39 height 10
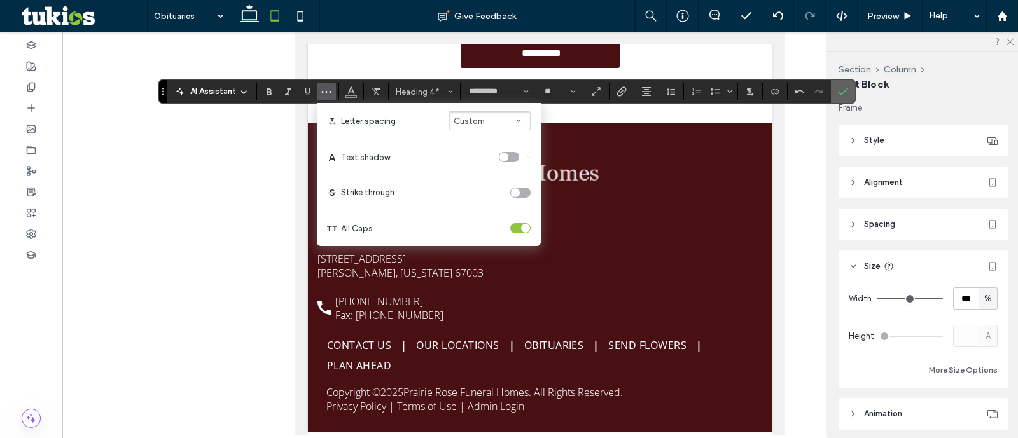
click at [840, 94] on use "Confirm" at bounding box center [843, 92] width 10 height 8
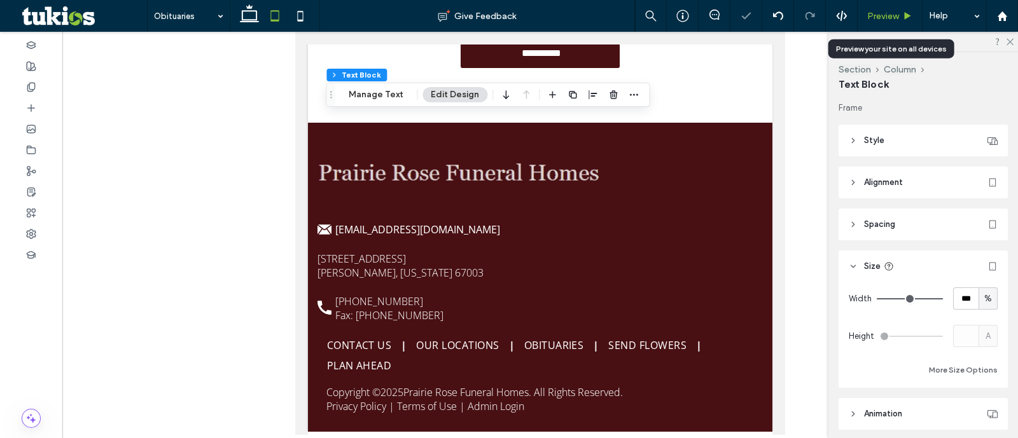
click at [877, 13] on span "Preview" at bounding box center [883, 16] width 32 height 11
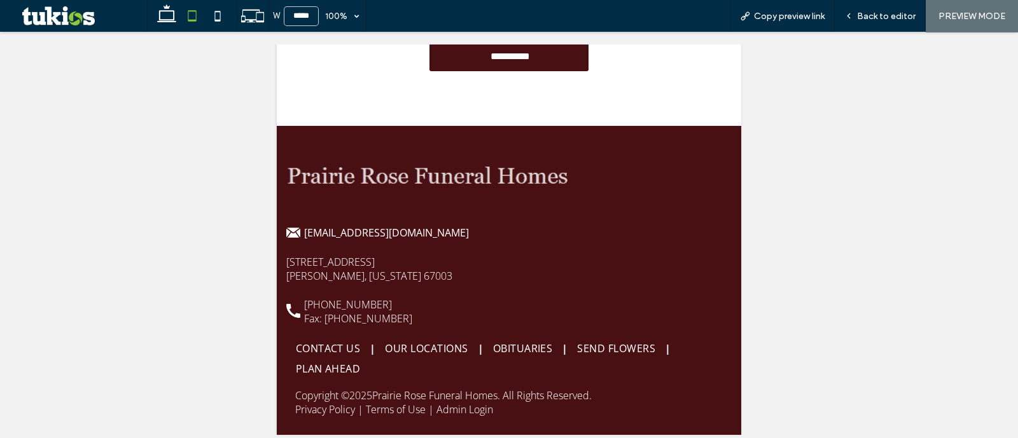
click at [877, 15] on span "Back to editor" at bounding box center [886, 16] width 59 height 11
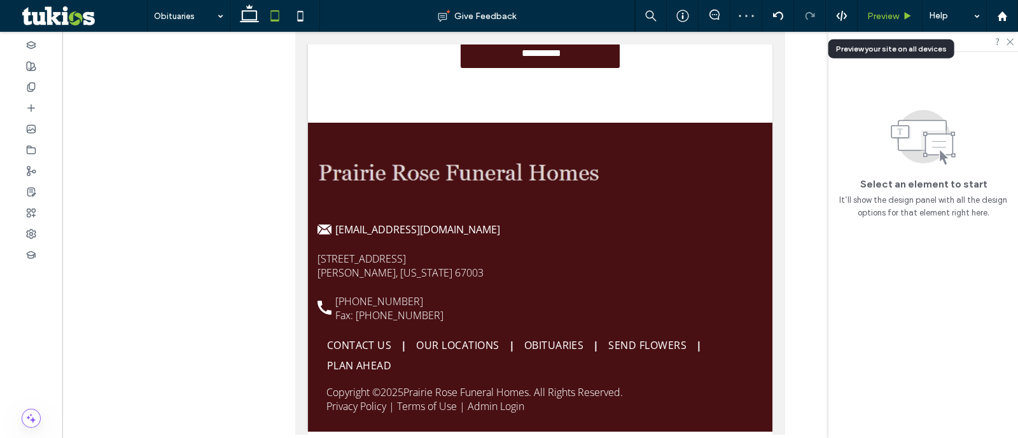
click at [883, 14] on span "Preview" at bounding box center [883, 16] width 32 height 11
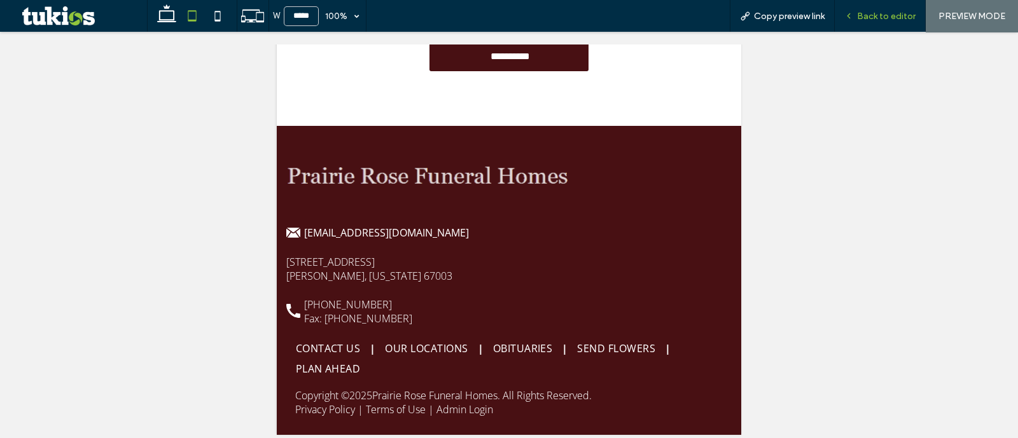
click at [876, 16] on span "Back to editor" at bounding box center [886, 16] width 59 height 11
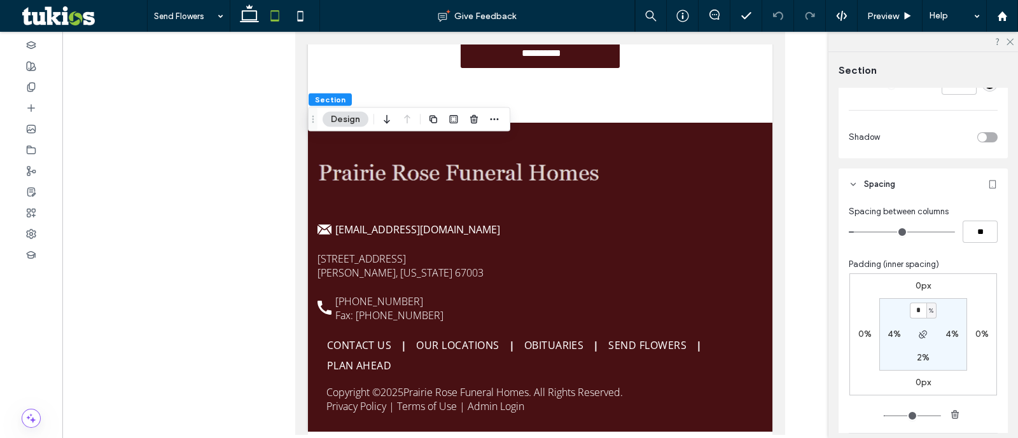
scroll to position [556, 0]
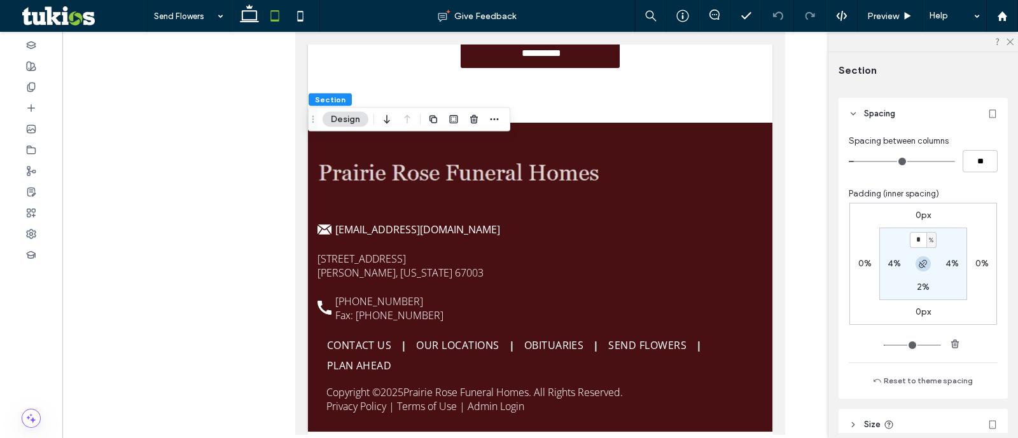
type input "*"
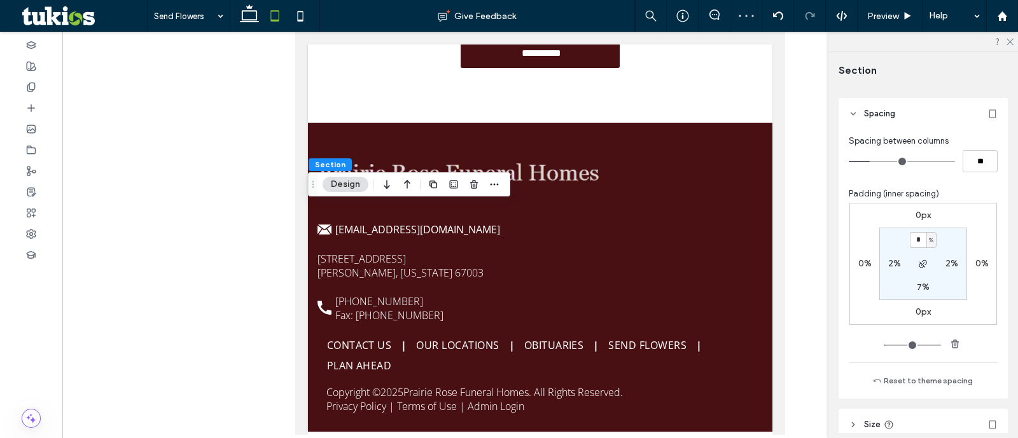
click at [912, 284] on div "7%" at bounding box center [923, 287] width 29 height 11
click at [923, 288] on label "7%" at bounding box center [923, 287] width 13 height 11
type input "*"
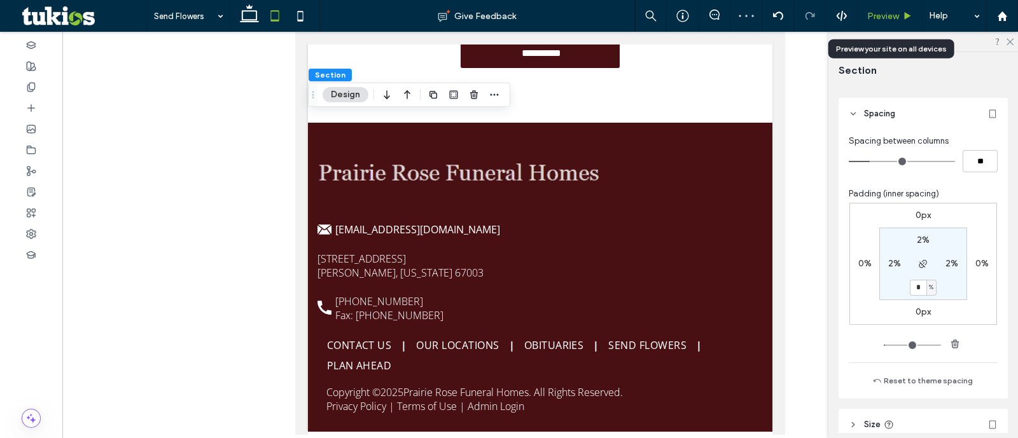
click at [884, 18] on span "Preview" at bounding box center [883, 16] width 32 height 11
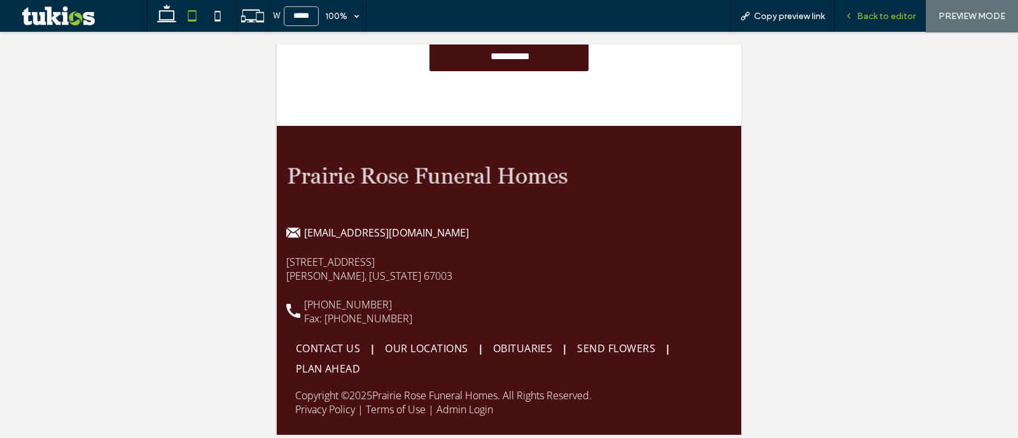
click at [872, 22] on div "Back to editor" at bounding box center [880, 16] width 91 height 32
click at [872, 18] on span "Back to editor" at bounding box center [886, 16] width 59 height 11
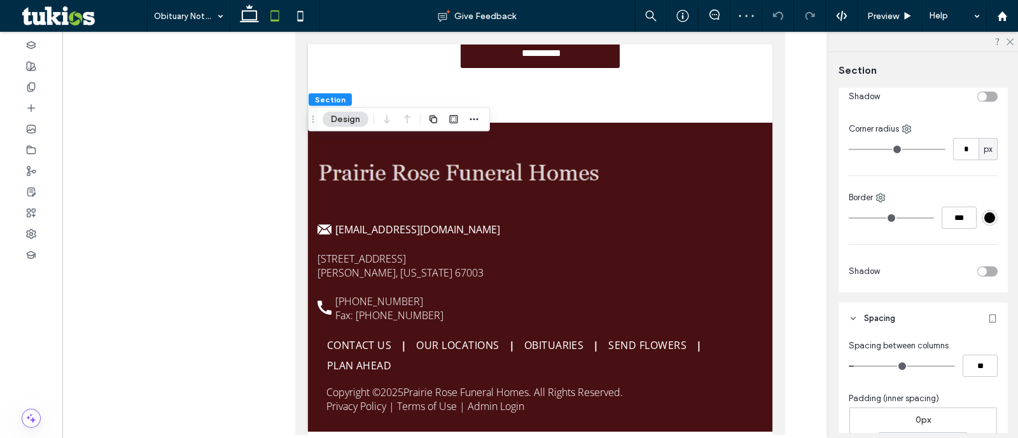
scroll to position [398, 0]
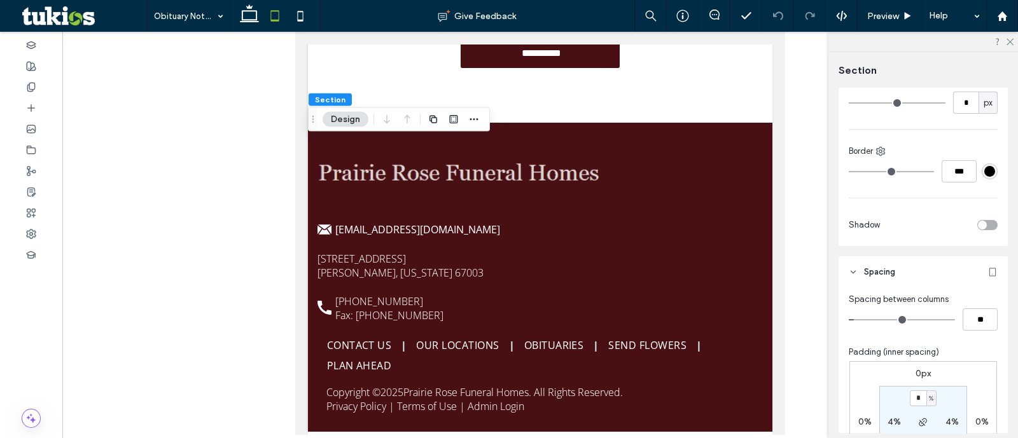
type input "*"
click at [877, 23] on div "Preview" at bounding box center [890, 16] width 65 height 32
click at [883, 18] on span "Preview" at bounding box center [883, 16] width 32 height 11
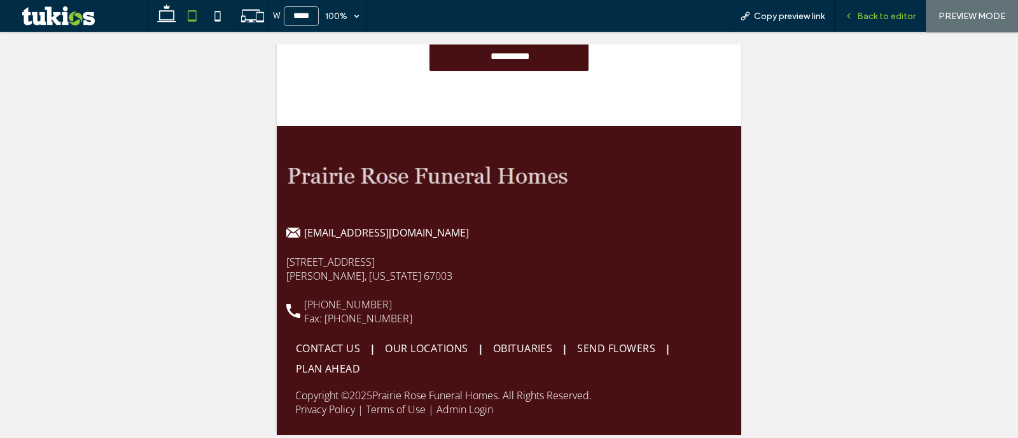
click at [867, 23] on div "Back to editor" at bounding box center [880, 16] width 91 height 32
click at [872, 15] on span "Back to editor" at bounding box center [886, 16] width 59 height 11
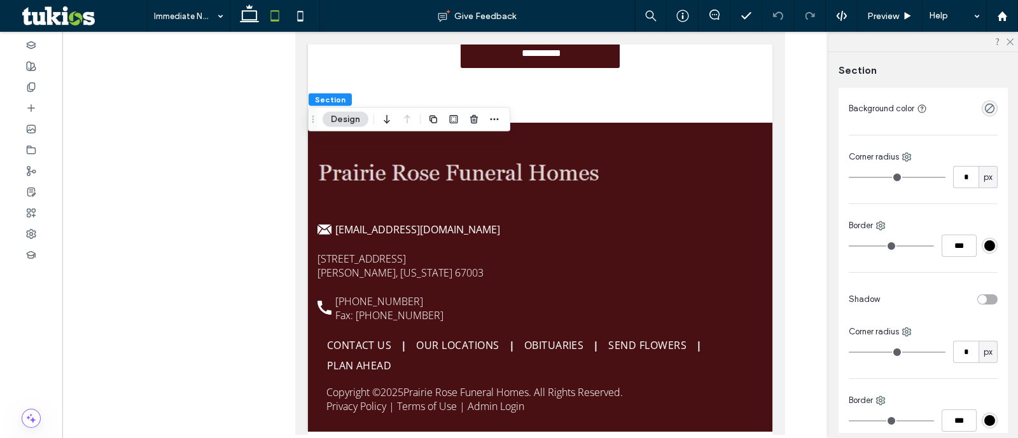
scroll to position [239, 0]
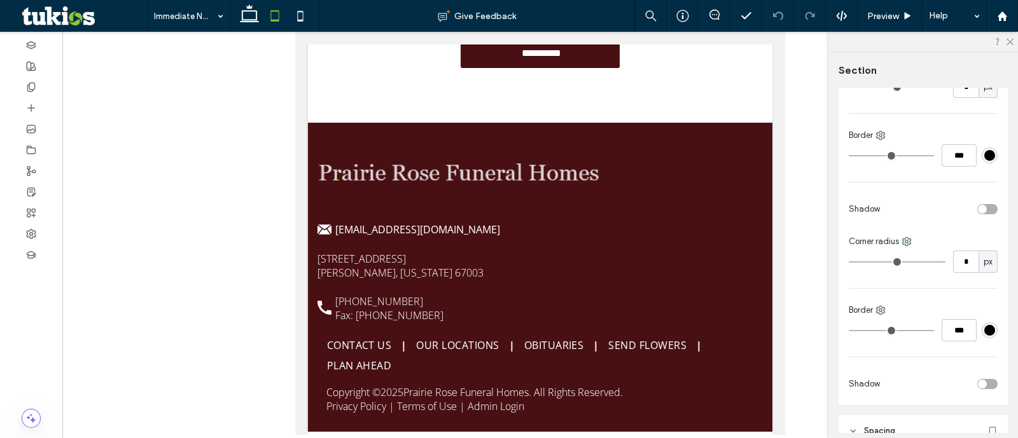
type input "**"
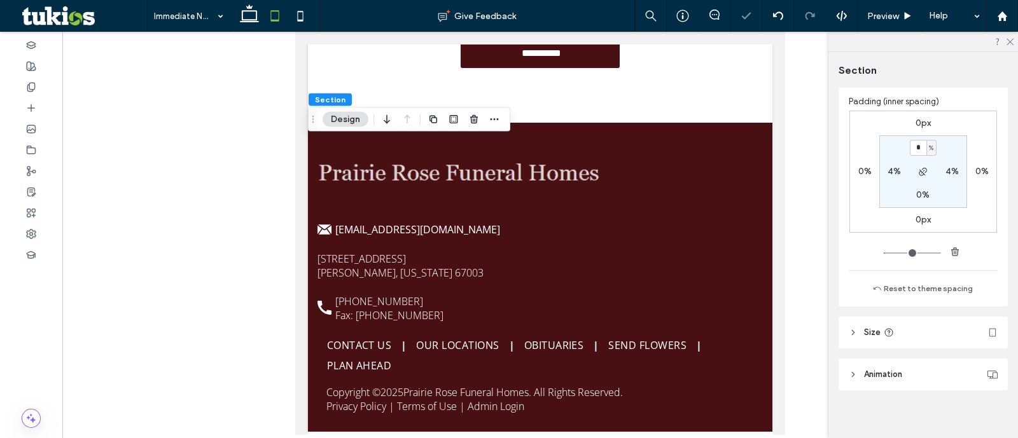
scroll to position [655, 0]
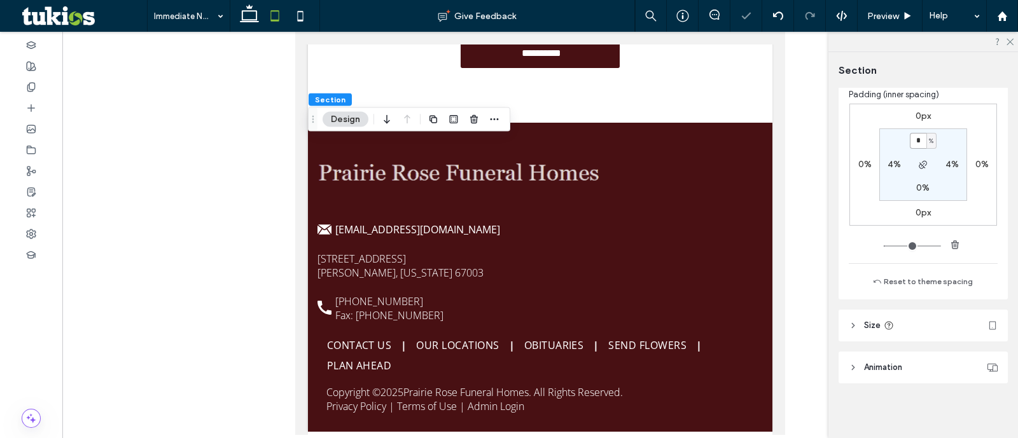
click at [915, 138] on input "*" at bounding box center [918, 141] width 17 height 16
type input "*"
click at [923, 188] on label "0%" at bounding box center [922, 188] width 13 height 11
type input "*"
click at [902, 11] on div "Preview" at bounding box center [890, 16] width 64 height 11
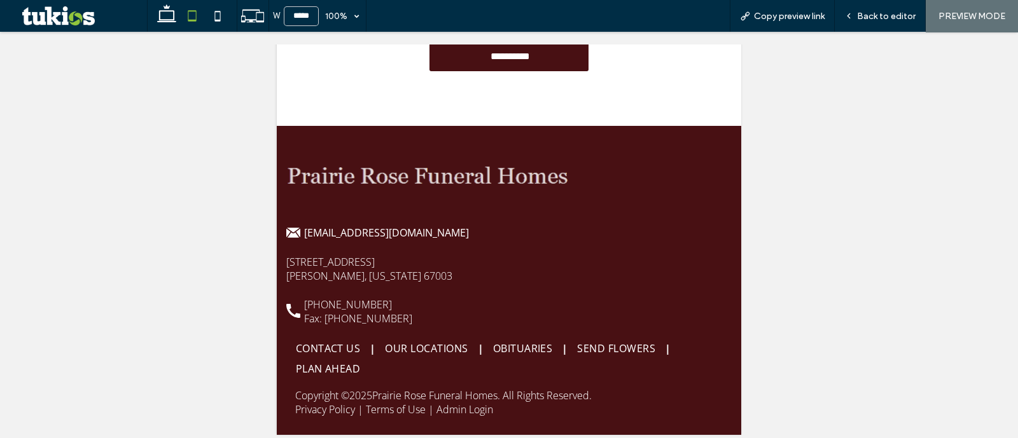
click at [897, 15] on span "Back to editor" at bounding box center [886, 16] width 59 height 11
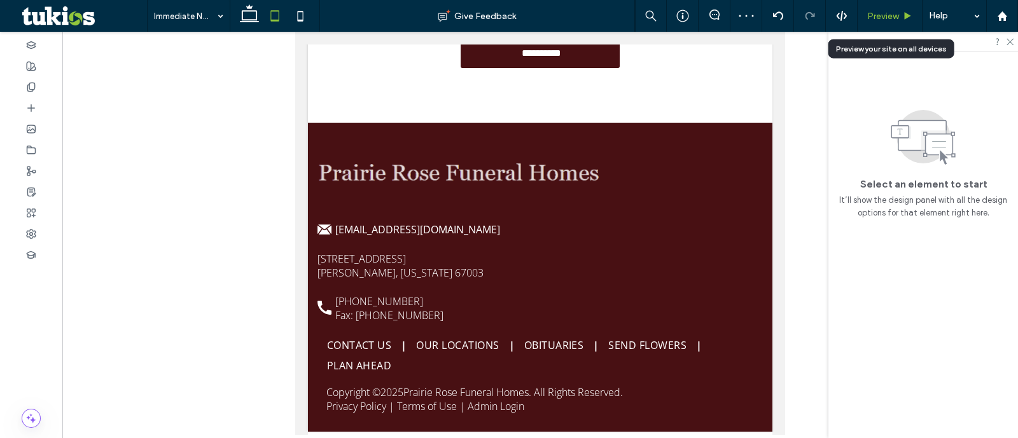
click at [864, 19] on div "Preview" at bounding box center [890, 16] width 64 height 11
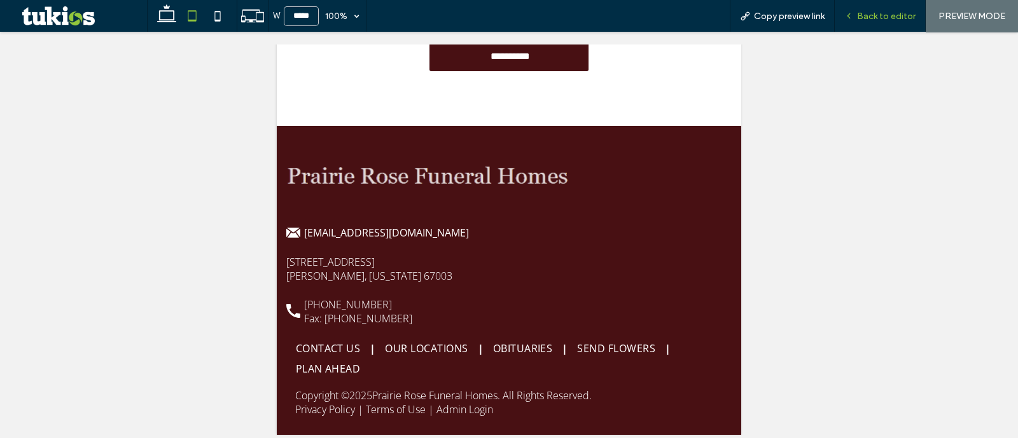
click at [891, 17] on span "Back to editor" at bounding box center [886, 16] width 59 height 11
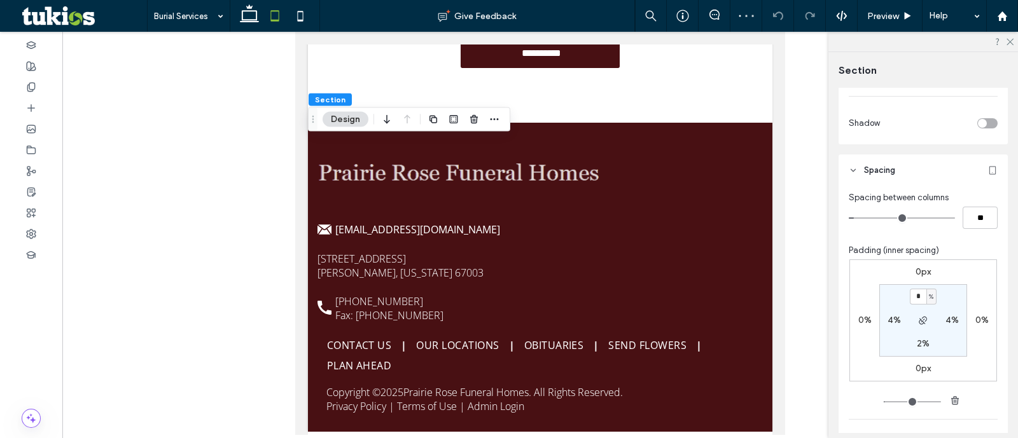
scroll to position [556, 0]
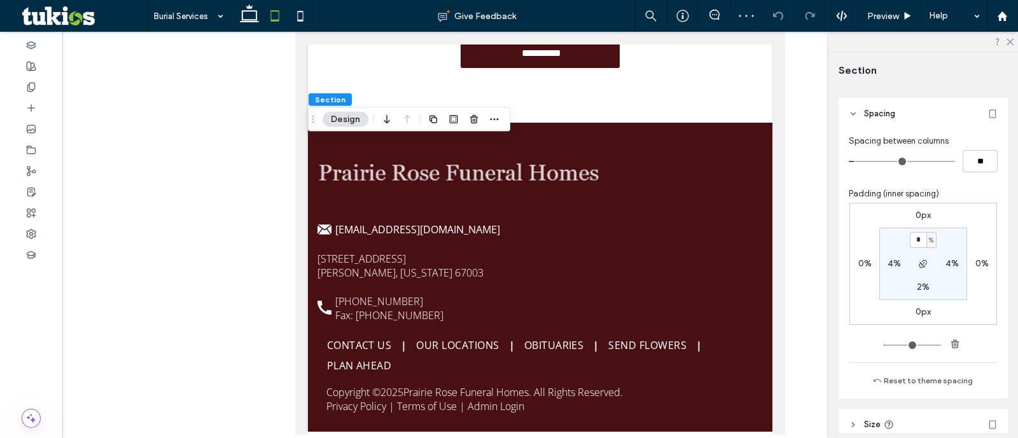
type input "*"
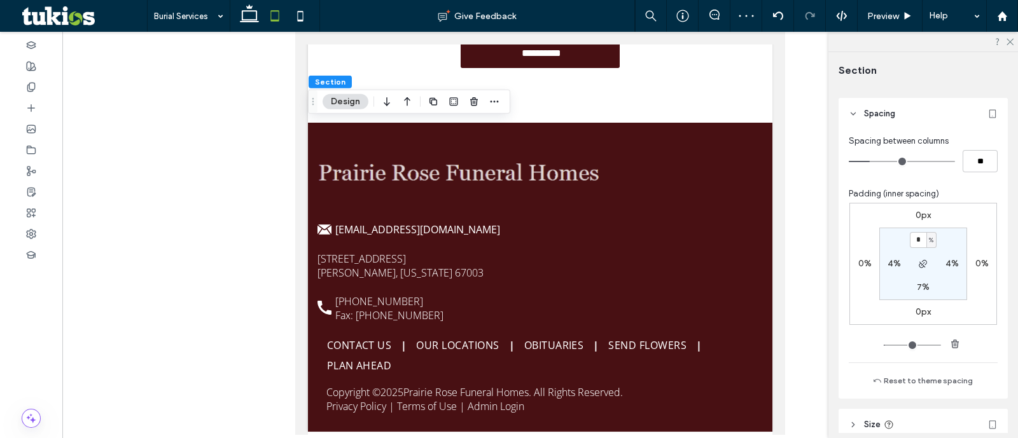
click at [921, 287] on label "7%" at bounding box center [923, 287] width 13 height 11
type input "*"
click at [905, 11] on icon at bounding box center [908, 16] width 10 height 10
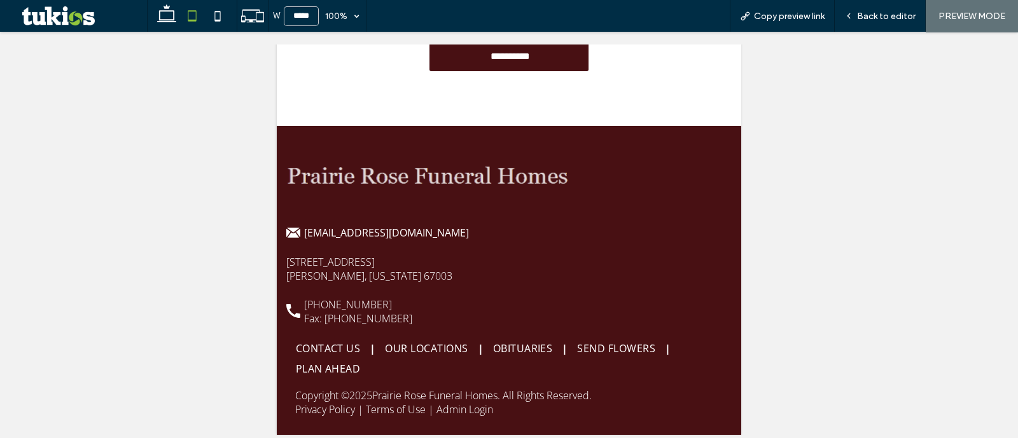
click at [875, 17] on span "Back to editor" at bounding box center [886, 16] width 59 height 11
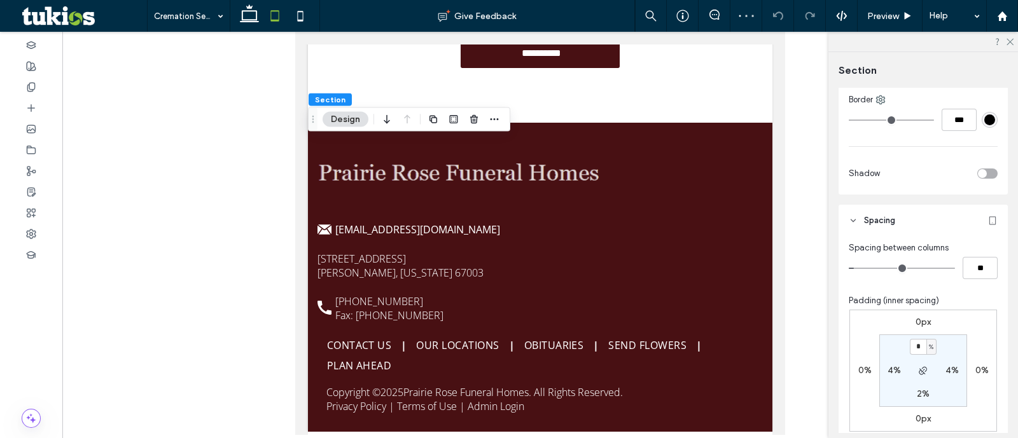
scroll to position [477, 0]
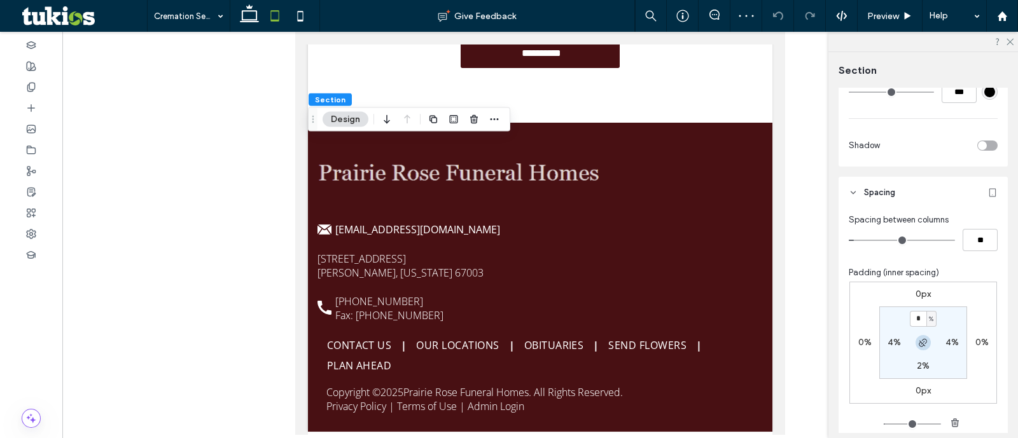
click at [916, 342] on span "button" at bounding box center [923, 342] width 15 height 15
click at [919, 344] on icon "button" at bounding box center [923, 343] width 10 height 10
click at [916, 319] on input "*" at bounding box center [918, 319] width 17 height 16
type input "*"
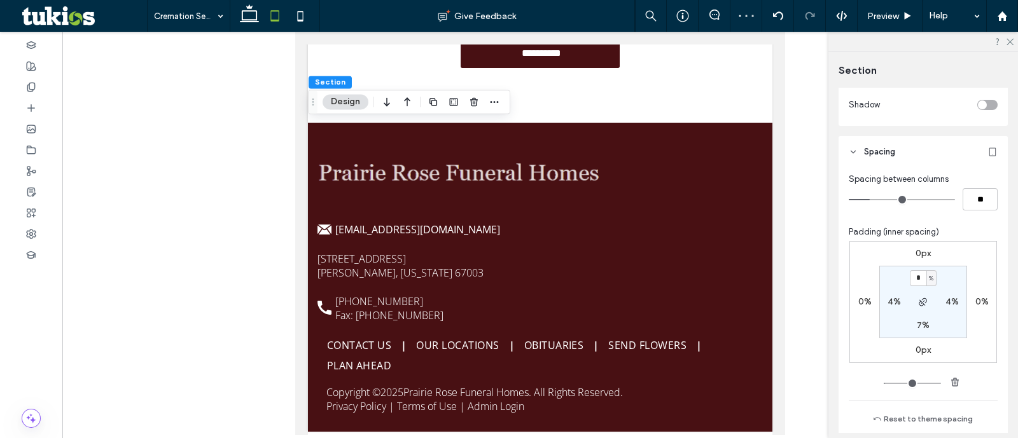
scroll to position [556, 0]
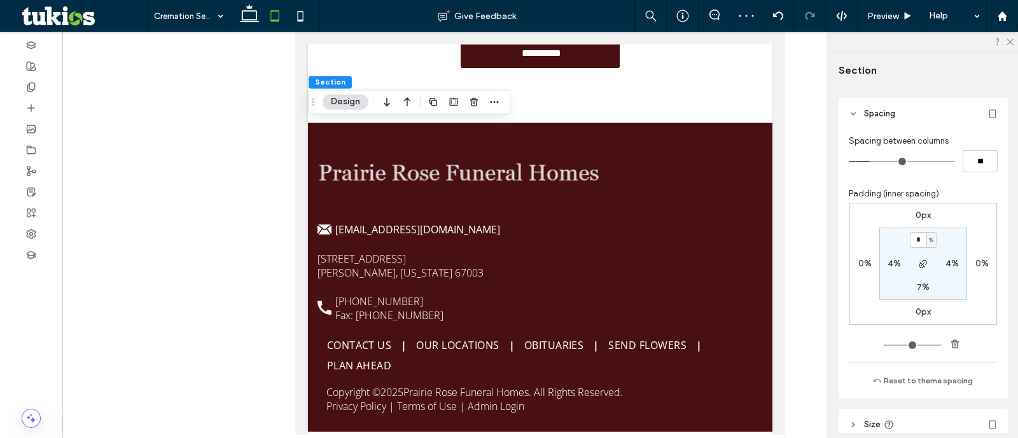
click at [919, 283] on label "7%" at bounding box center [923, 287] width 13 height 11
type input "*"
click at [878, 20] on span "Preview" at bounding box center [883, 16] width 32 height 11
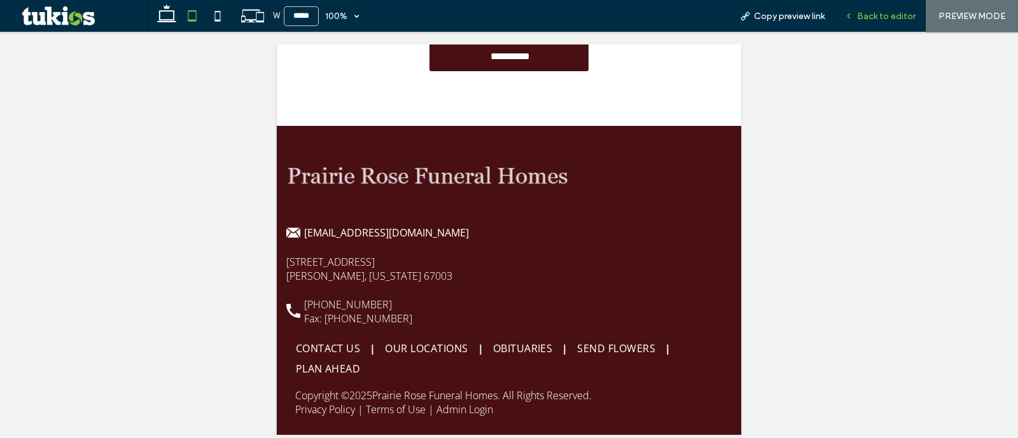
click at [874, 14] on span "Back to editor" at bounding box center [886, 16] width 59 height 11
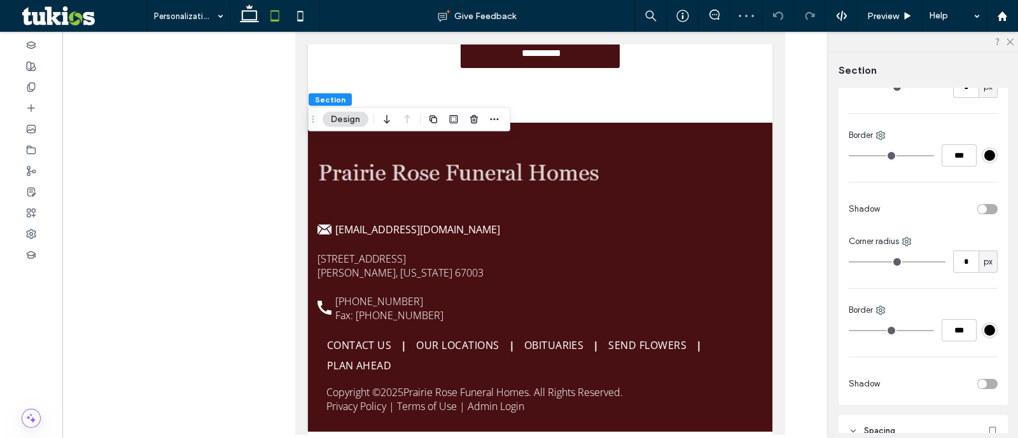
scroll to position [556, 0]
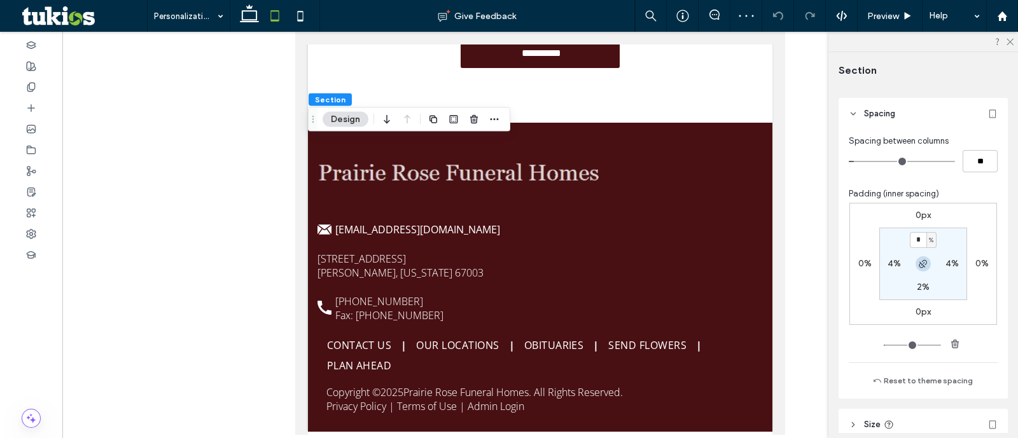
click at [923, 259] on icon "button" at bounding box center [923, 264] width 10 height 10
click at [917, 235] on input "*" at bounding box center [918, 240] width 17 height 16
type input "*"
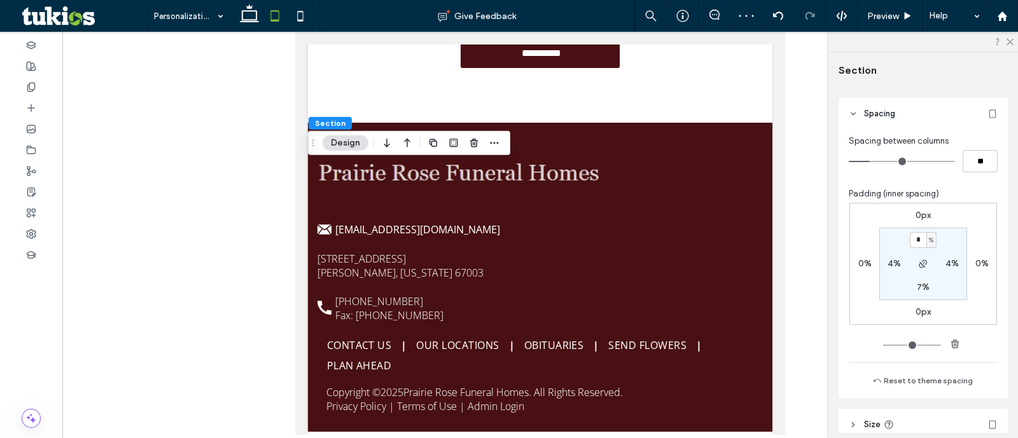
click at [917, 290] on label "7%" at bounding box center [923, 287] width 13 height 11
type input "*"
click at [885, 13] on span "Preview" at bounding box center [883, 16] width 32 height 11
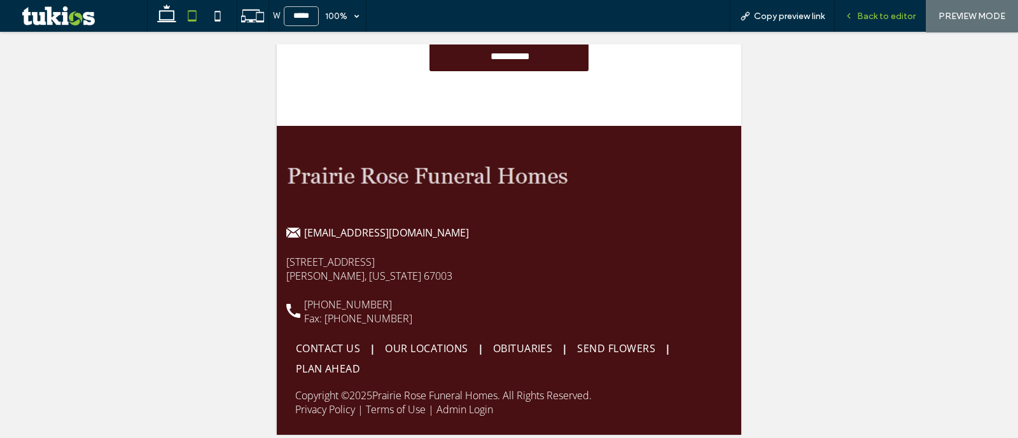
click at [898, 14] on span "Back to editor" at bounding box center [886, 16] width 59 height 11
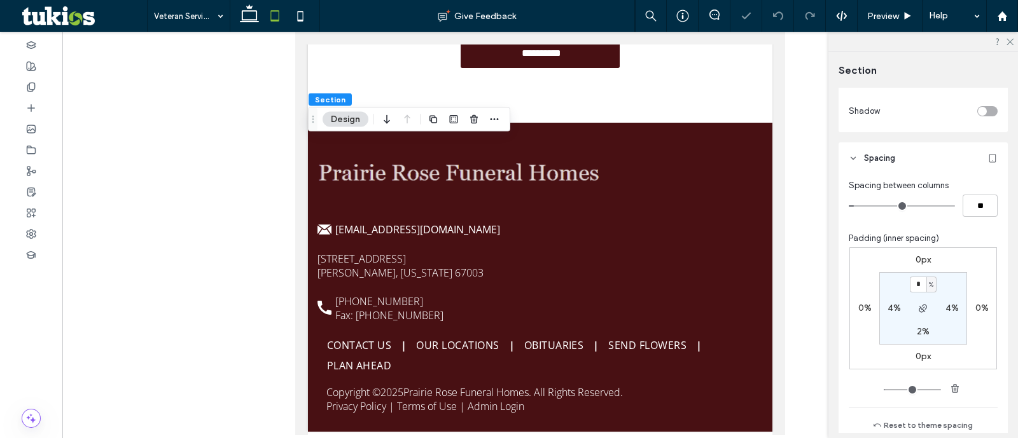
scroll to position [636, 0]
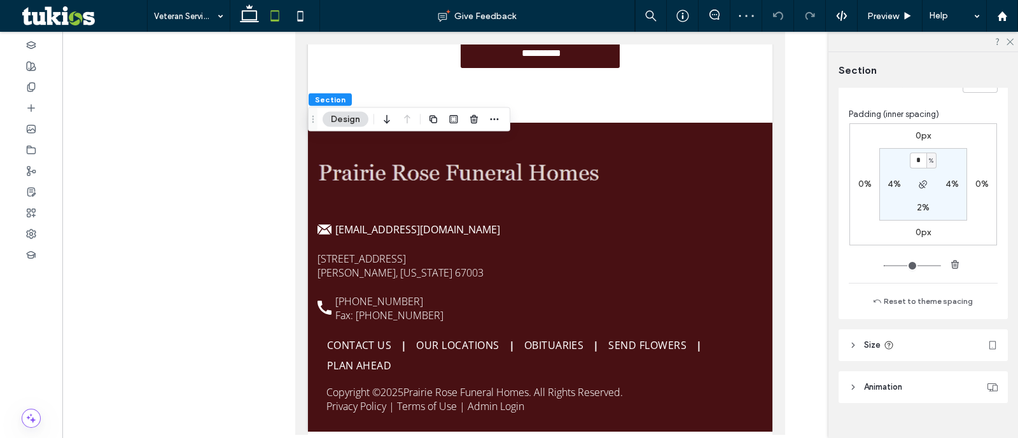
type input "*"
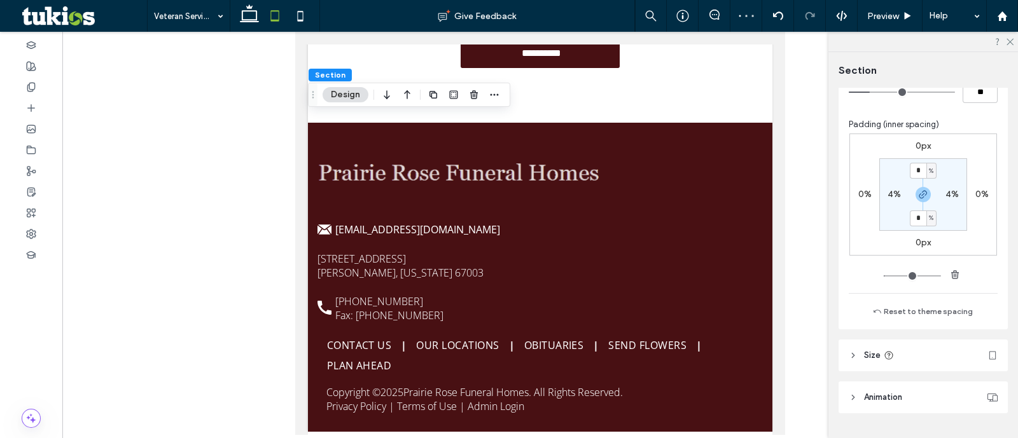
scroll to position [655, 0]
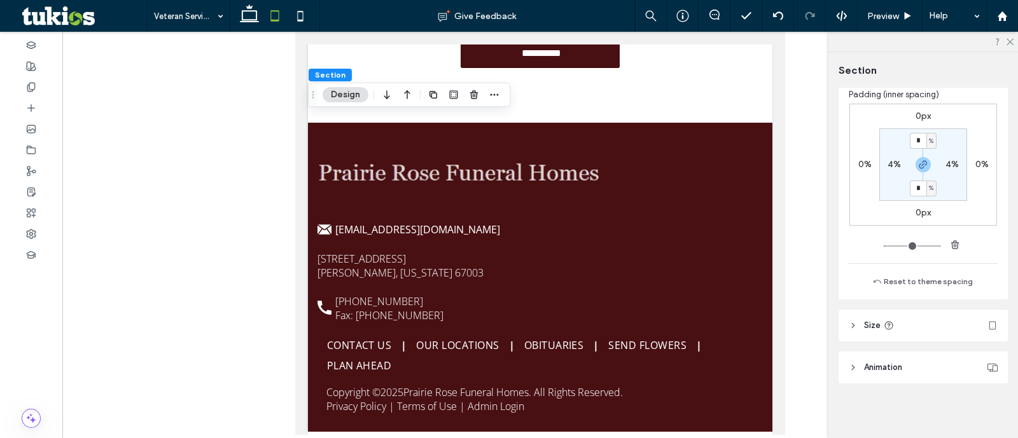
type input "*"
click at [913, 133] on input "*" at bounding box center [918, 141] width 17 height 16
click at [918, 160] on icon "button" at bounding box center [923, 165] width 10 height 10
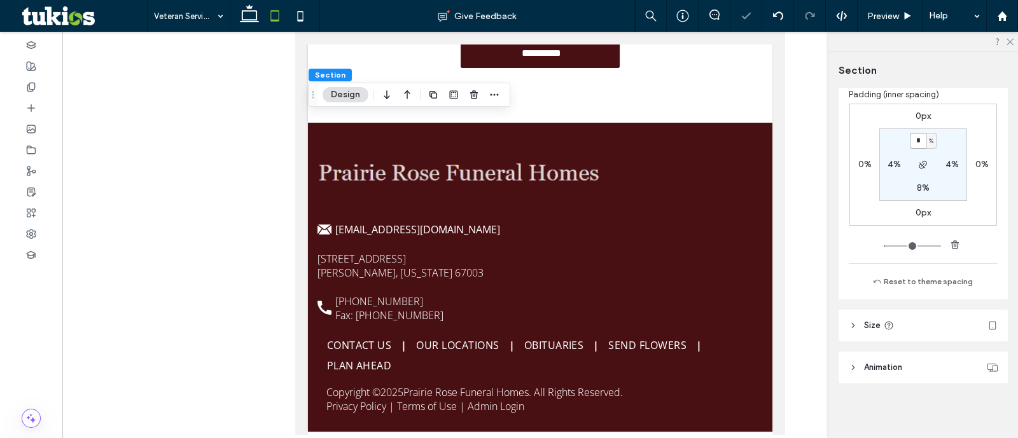
click at [916, 138] on input "*" at bounding box center [918, 141] width 17 height 16
type input "*"
click at [896, 8] on div "Preview" at bounding box center [890, 16] width 65 height 32
click at [898, 14] on span "Preview" at bounding box center [883, 16] width 32 height 11
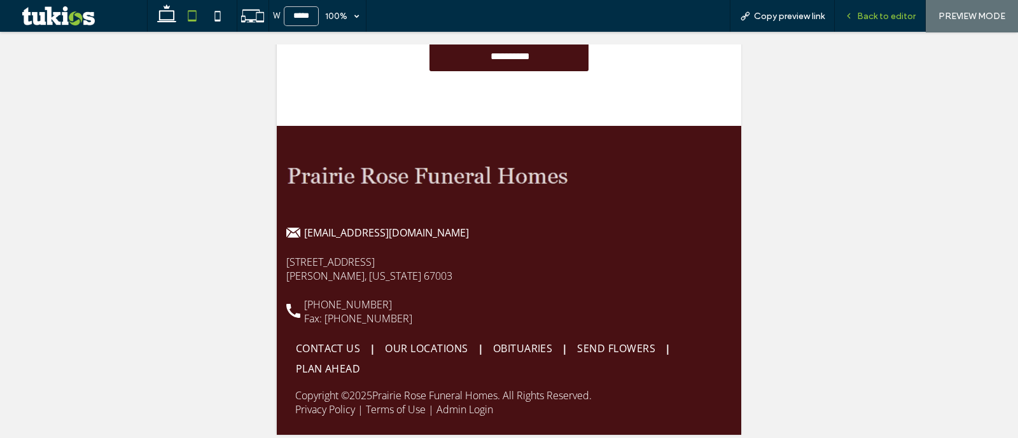
click at [862, 22] on div "Back to editor" at bounding box center [880, 16] width 91 height 32
click at [897, 12] on span "Back to editor" at bounding box center [886, 16] width 59 height 11
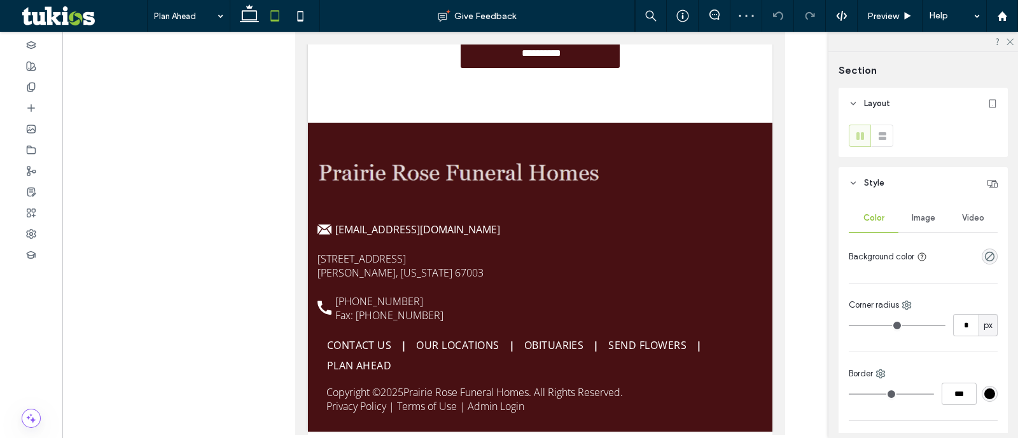
type input "*"
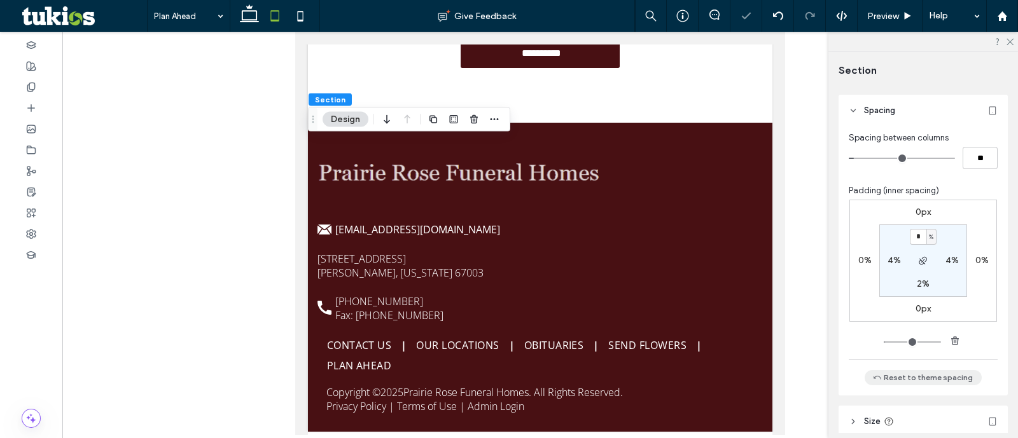
scroll to position [655, 0]
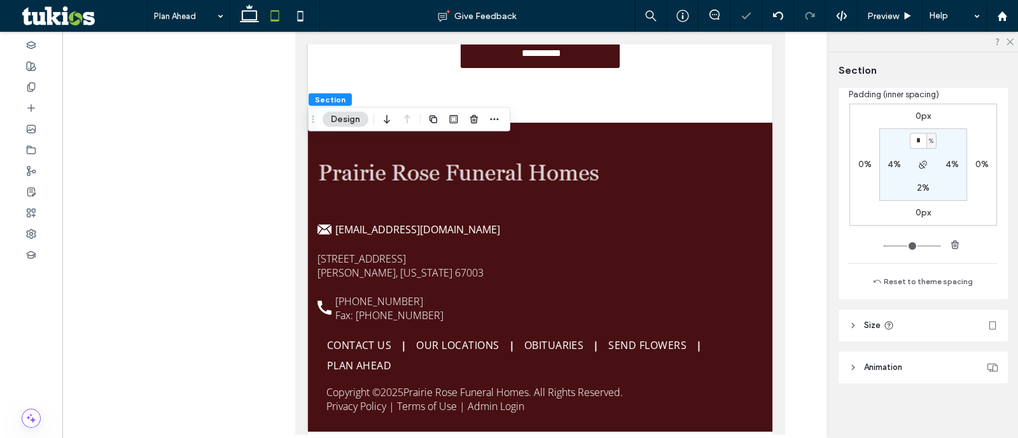
click at [919, 148] on section "* % 4% 2% 4%" at bounding box center [923, 165] width 88 height 73
click at [919, 143] on input "*" at bounding box center [918, 141] width 17 height 16
type input "*"
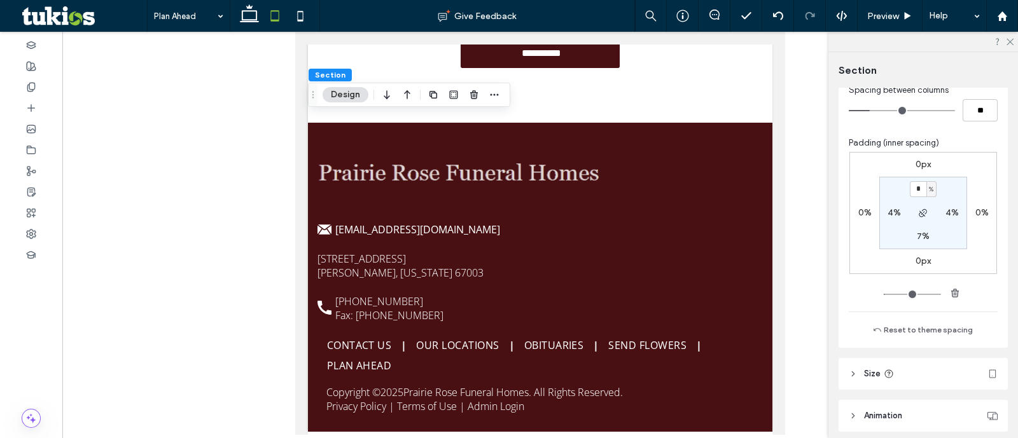
scroll to position [636, 0]
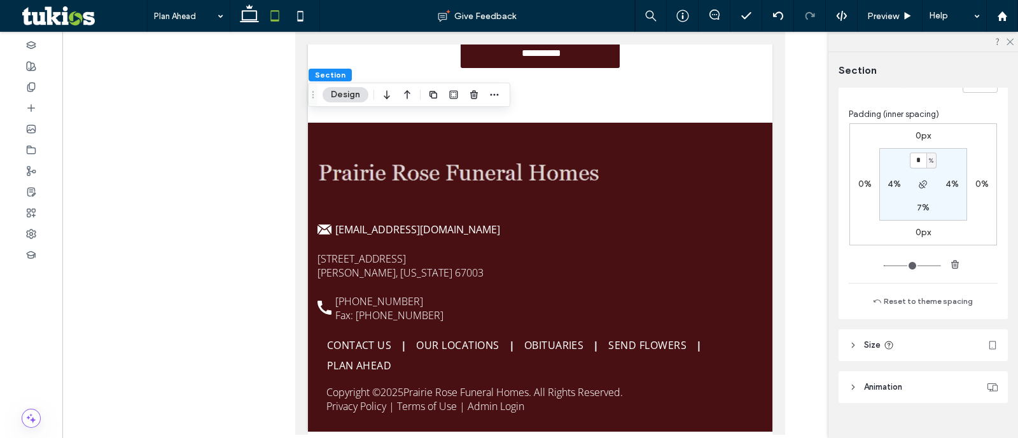
drag, startPoint x: 919, startPoint y: 204, endPoint x: 993, endPoint y: 240, distance: 82.0
click at [919, 204] on label "7%" at bounding box center [923, 207] width 13 height 11
type input "*"
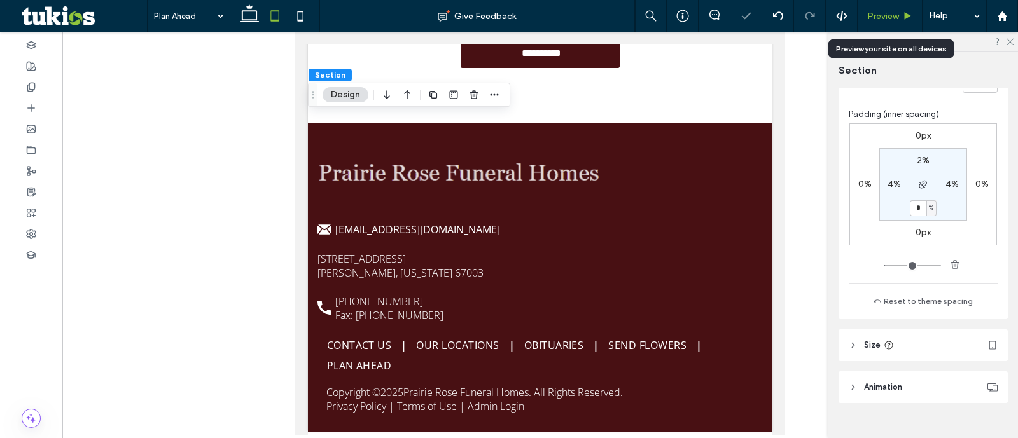
click at [904, 13] on icon at bounding box center [908, 16] width 10 height 10
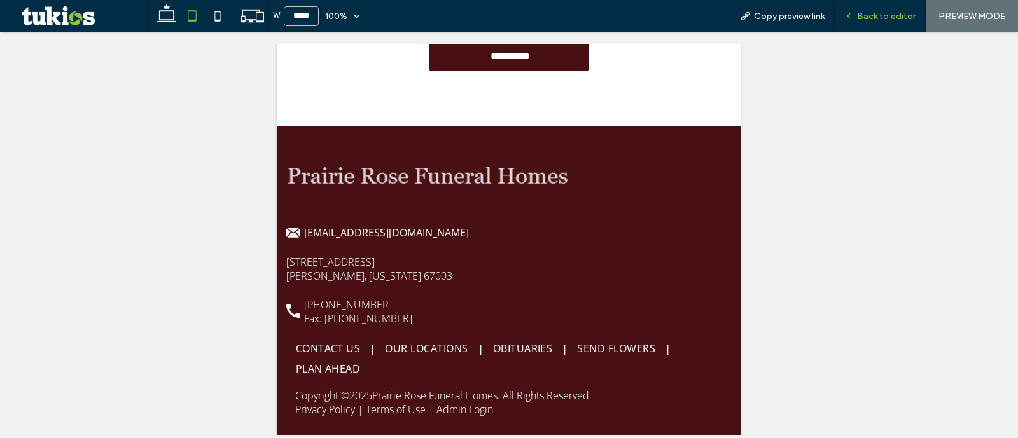
click at [891, 18] on span "Back to editor" at bounding box center [886, 16] width 59 height 11
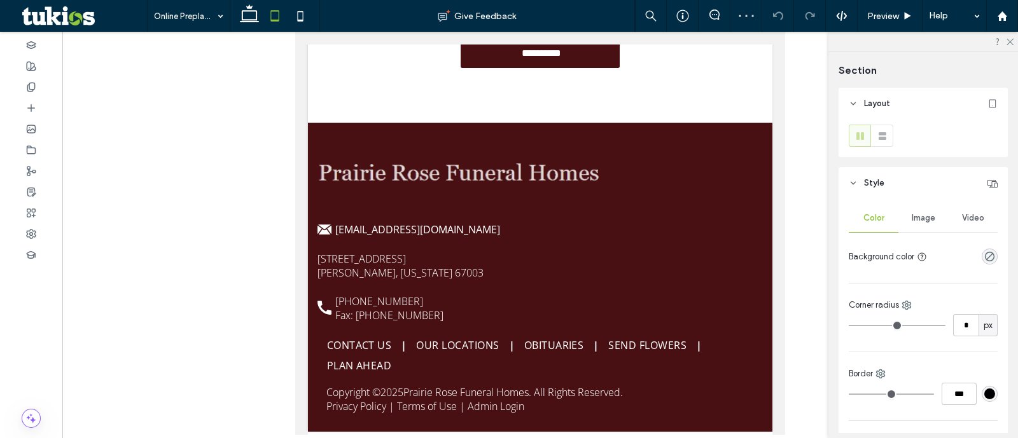
type input "*"
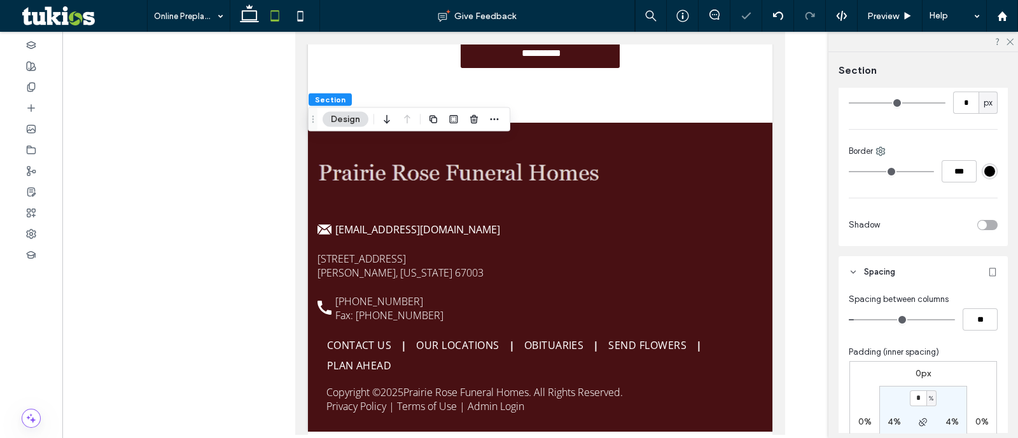
scroll to position [556, 0]
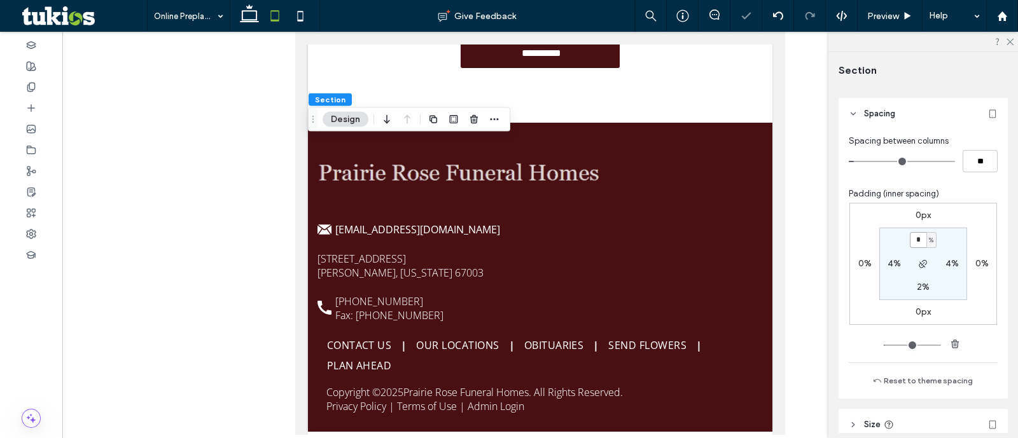
click at [919, 243] on input "*" at bounding box center [918, 240] width 17 height 16
type input "*"
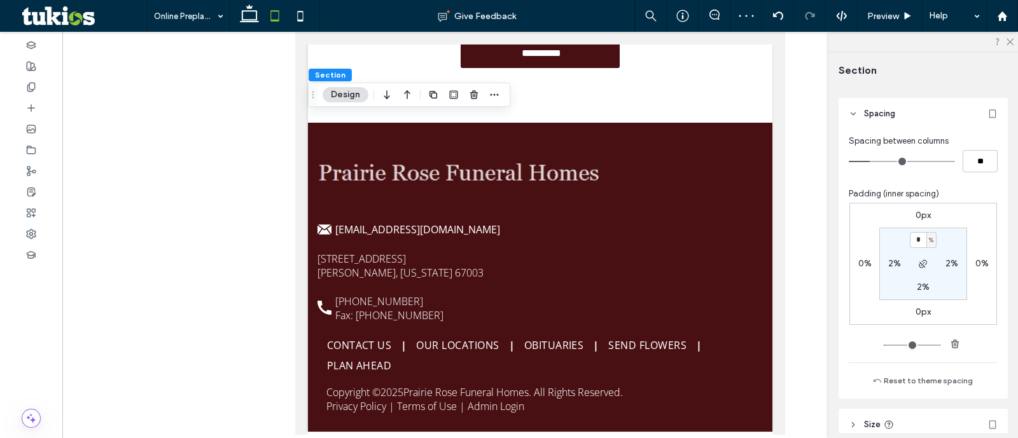
click at [918, 287] on label "2%" at bounding box center [923, 287] width 13 height 11
type input "*"
click at [881, 15] on span "Preview" at bounding box center [883, 16] width 32 height 11
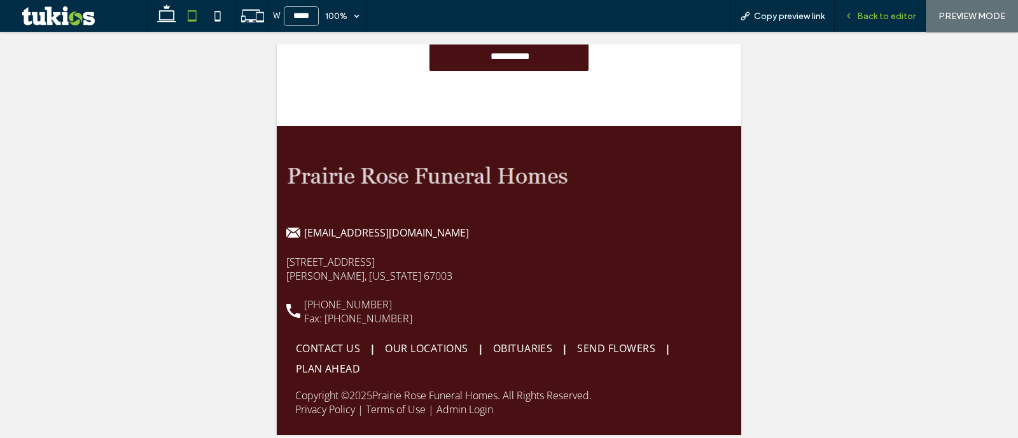
click at [909, 3] on div "Back to editor" at bounding box center [880, 16] width 91 height 32
click at [897, 11] on span "Back to editor" at bounding box center [886, 16] width 59 height 11
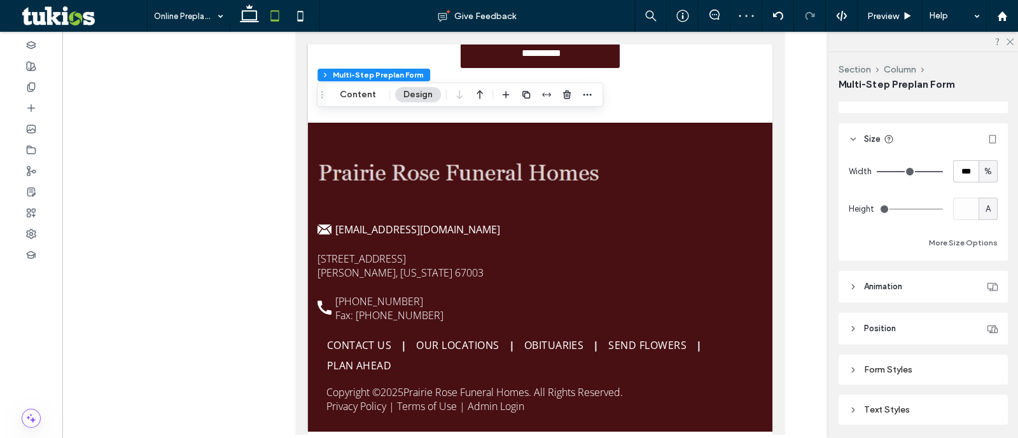
scroll to position [150, 0]
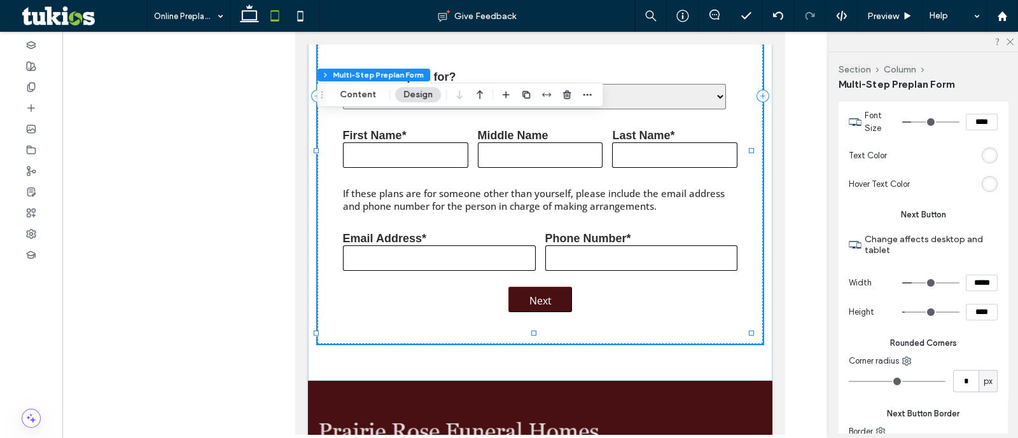
scroll to position [555, 0]
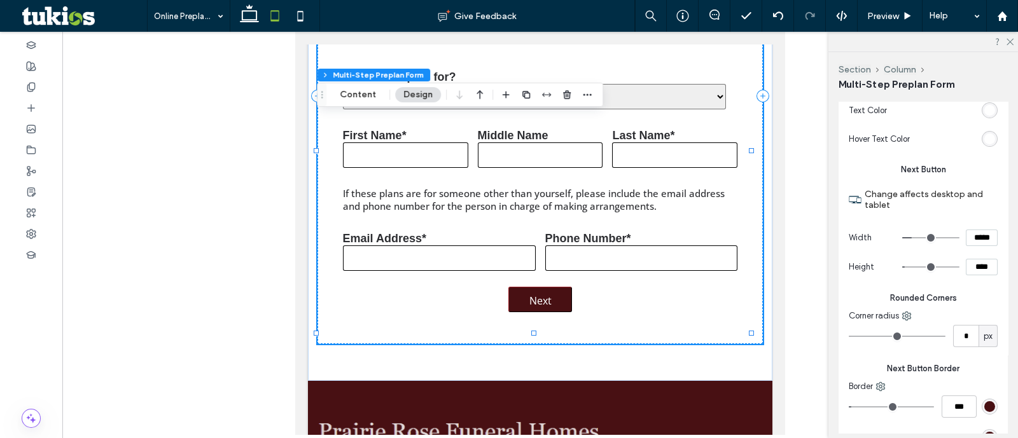
drag, startPoint x: 984, startPoint y: 265, endPoint x: 932, endPoint y: 265, distance: 52.2
click at [932, 265] on div "****" at bounding box center [949, 267] width 95 height 17
type input "****"
type input "**"
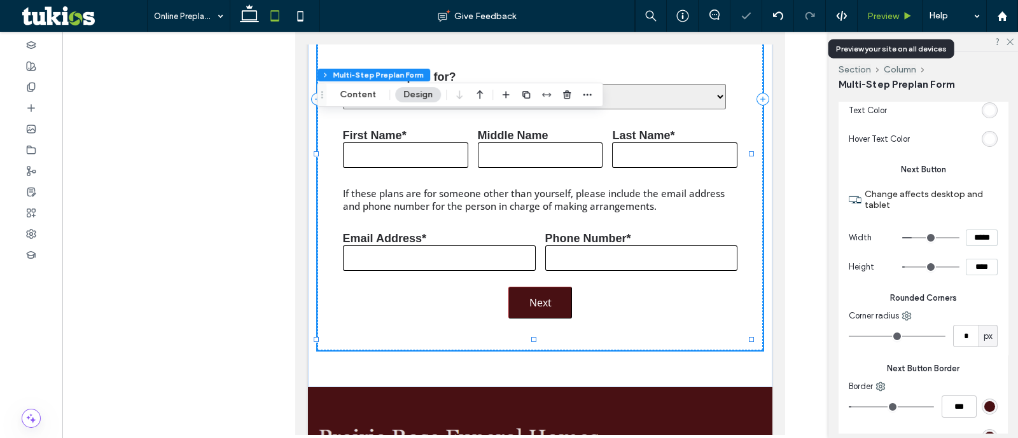
type input "*"
click at [902, 21] on div "Preview" at bounding box center [890, 16] width 65 height 32
drag, startPoint x: 897, startPoint y: 17, endPoint x: 379, endPoint y: 216, distance: 555.1
click at [897, 17] on span "Preview" at bounding box center [883, 16] width 32 height 11
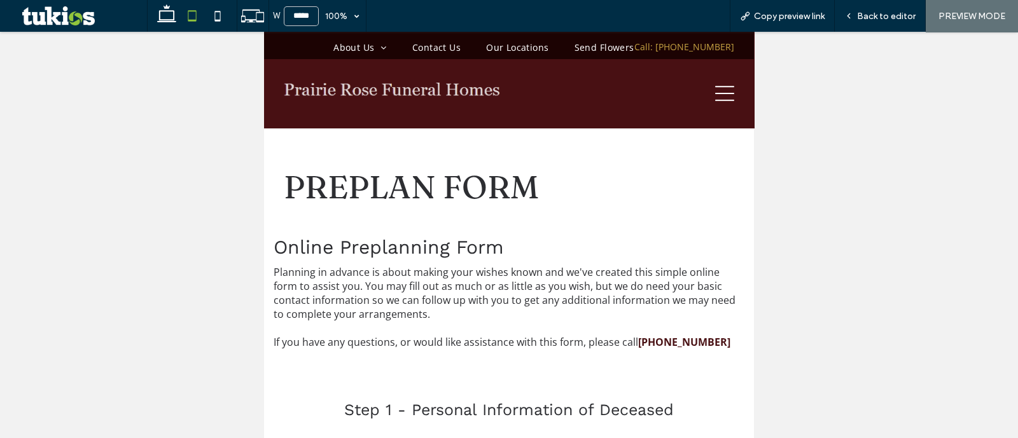
click at [715, 92] on icon at bounding box center [724, 93] width 19 height 15
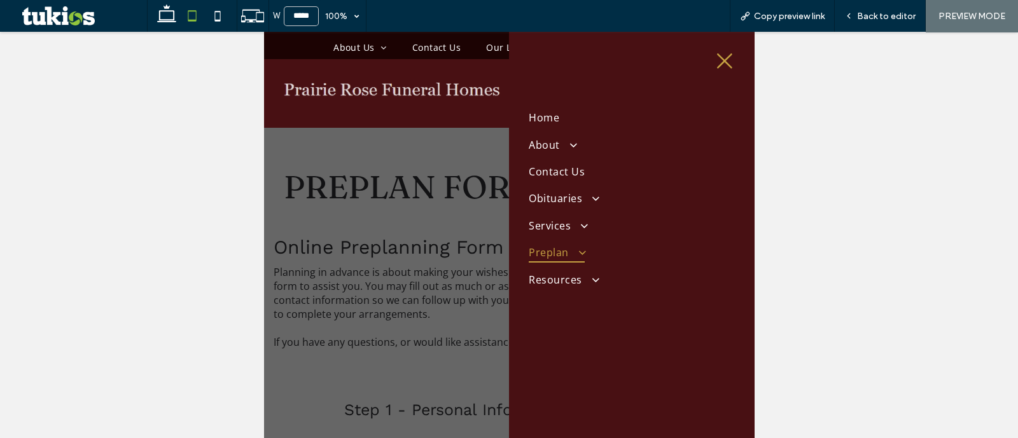
click at [552, 249] on span "Preplan" at bounding box center [557, 252] width 56 height 20
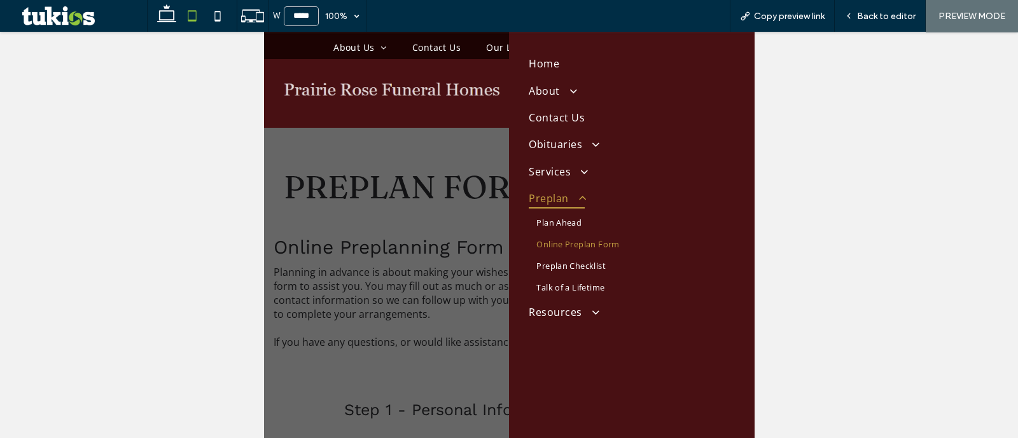
scroll to position [79, 0]
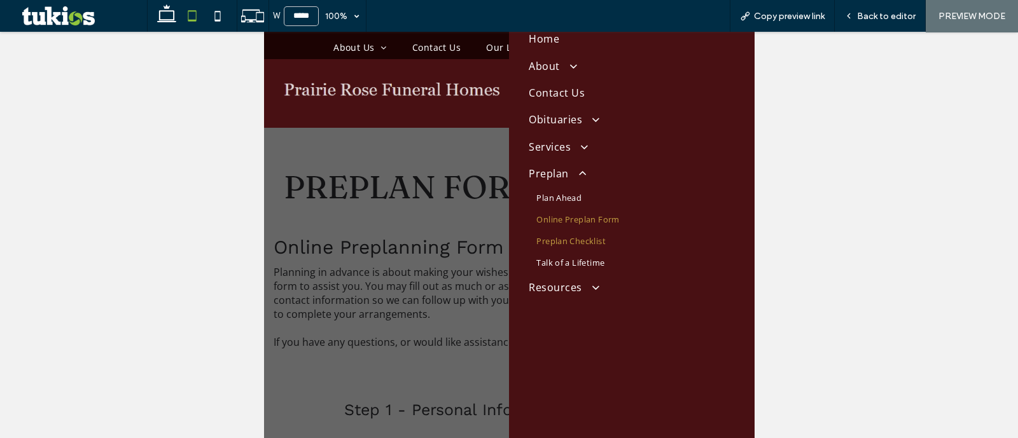
drag, startPoint x: 589, startPoint y: 240, endPoint x: 1169, endPoint y: 113, distance: 594.1
click at [589, 240] on span "Preplan Checklist" at bounding box center [570, 240] width 69 height 11
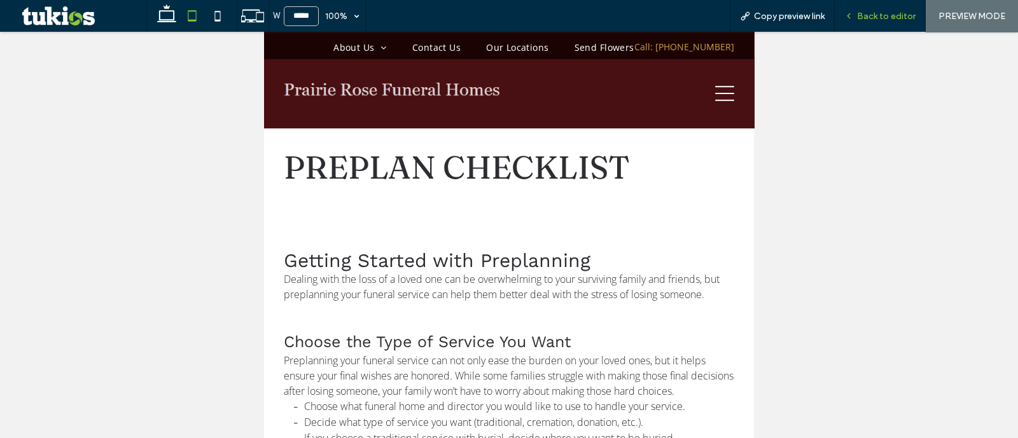
click at [881, 13] on span "Back to editor" at bounding box center [886, 16] width 59 height 11
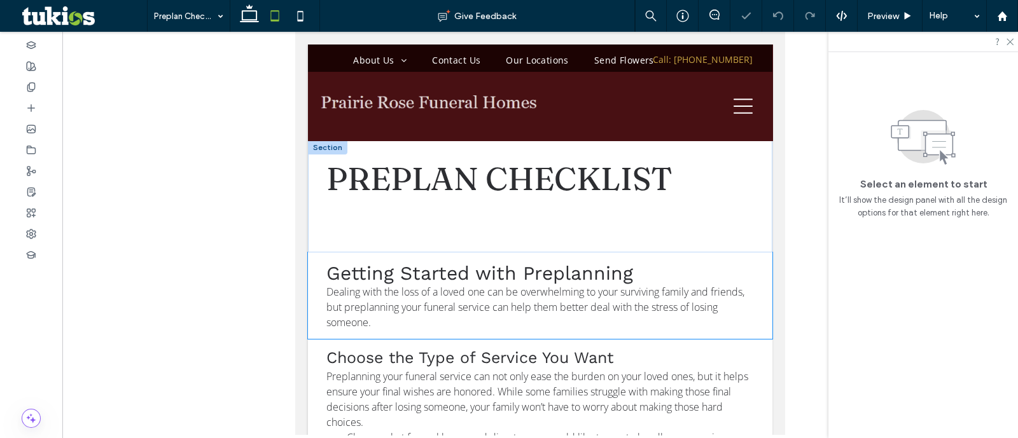
click at [673, 248] on div "preplan checklist" at bounding box center [540, 197] width 464 height 112
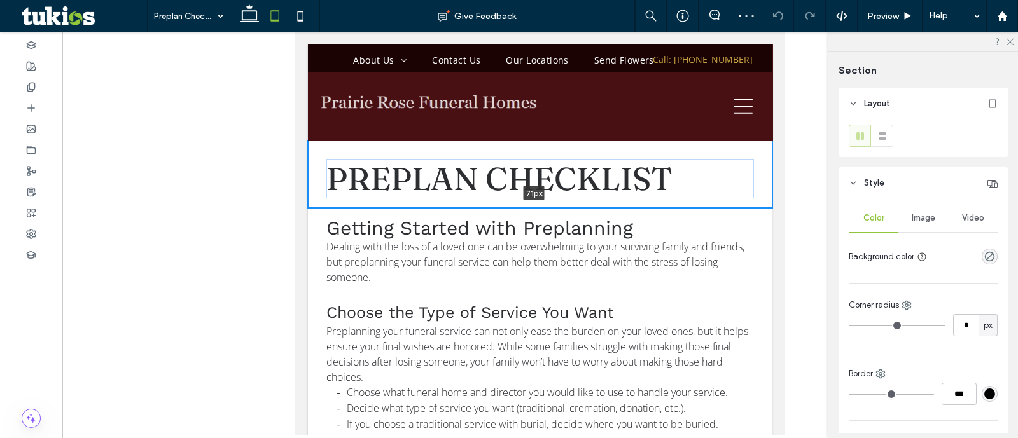
drag, startPoint x: 700, startPoint y: 255, endPoint x: 709, endPoint y: 189, distance: 66.8
click at [709, 189] on div "preplan checklist 71px Section + Add Section" at bounding box center [540, 174] width 464 height 67
type input "**"
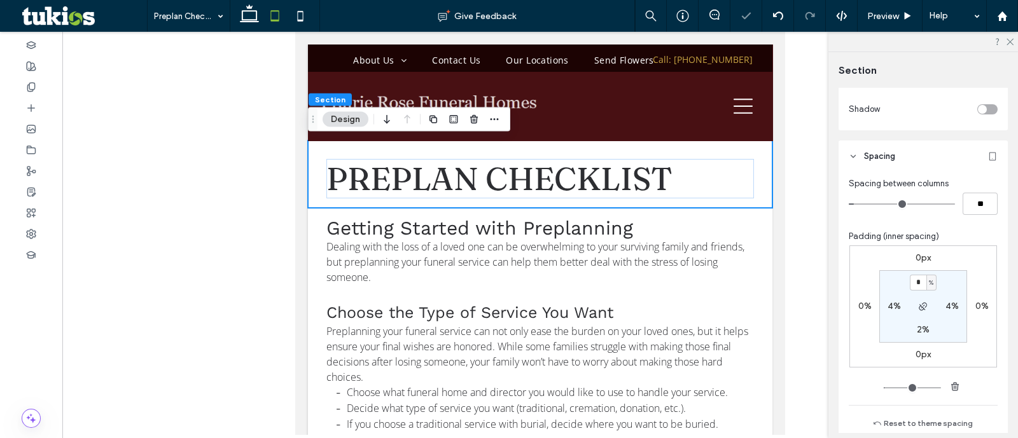
scroll to position [556, 0]
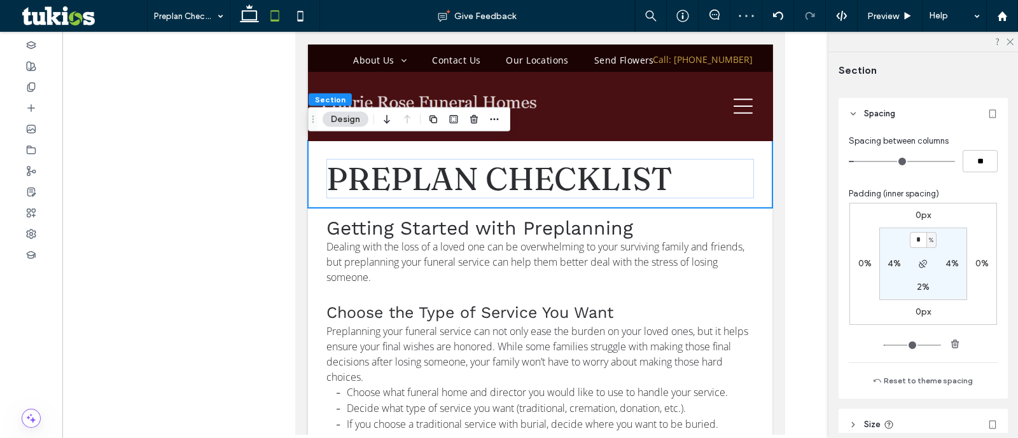
type input "*"
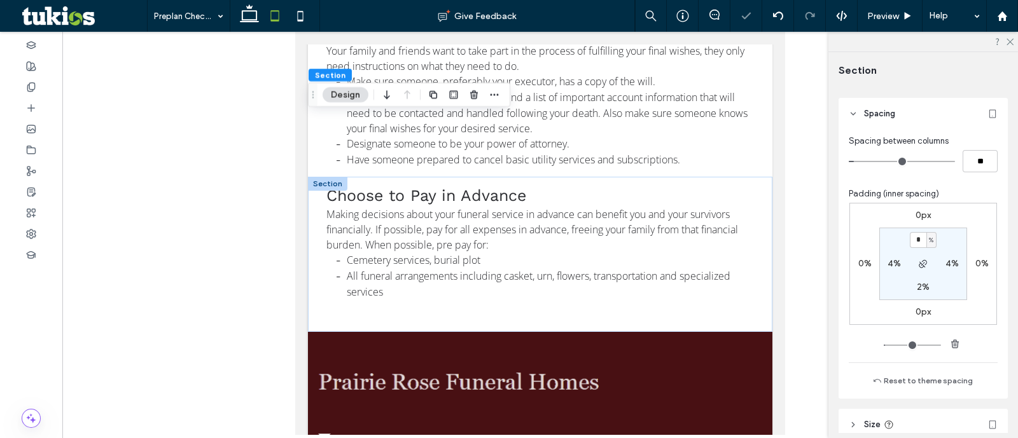
scroll to position [716, 0]
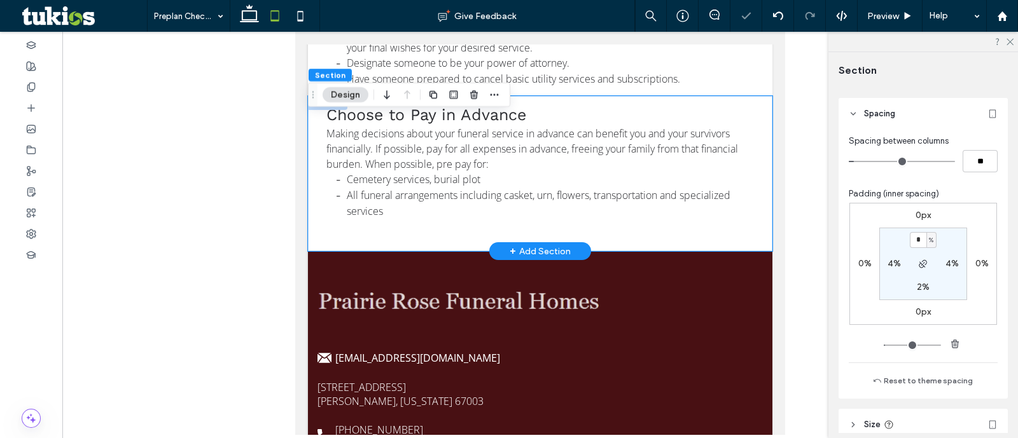
click at [719, 230] on div "Choose to Pay in Advance Making decisions about your funeral service in advance…" at bounding box center [540, 173] width 464 height 155
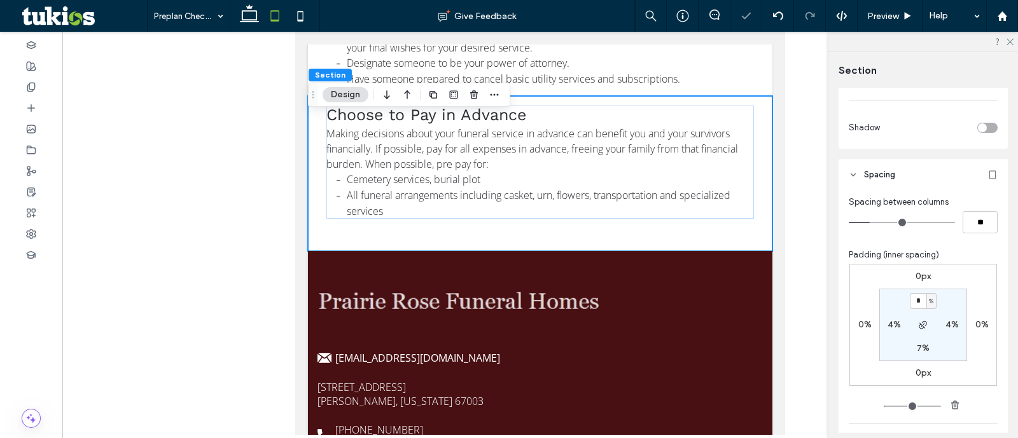
scroll to position [556, 0]
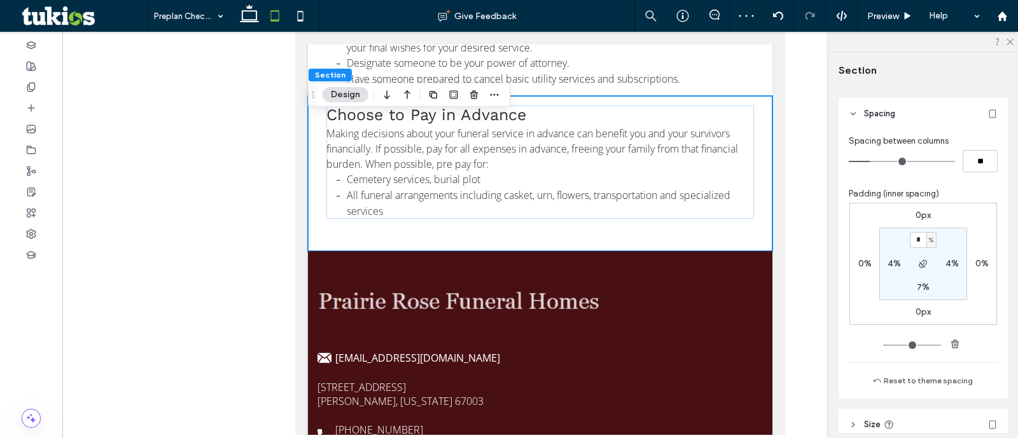
click at [921, 282] on label "7%" at bounding box center [923, 287] width 13 height 11
type input "*"
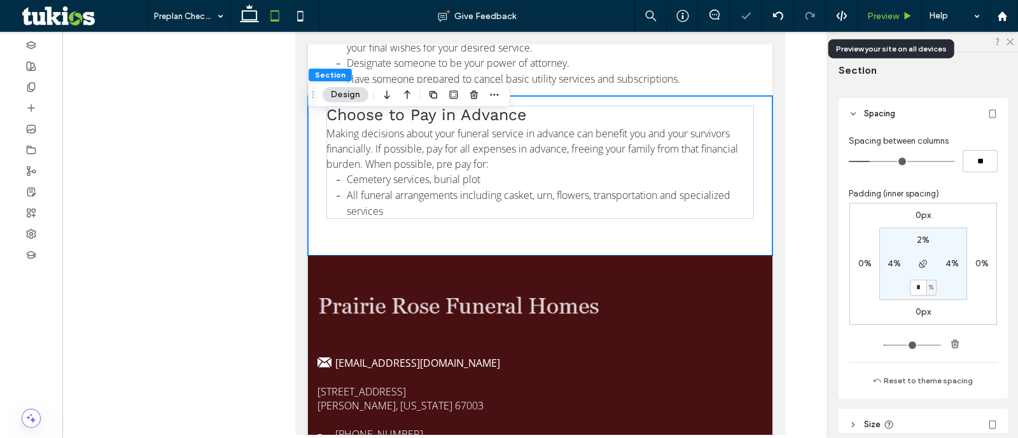
click at [897, 11] on span "Preview" at bounding box center [883, 16] width 32 height 11
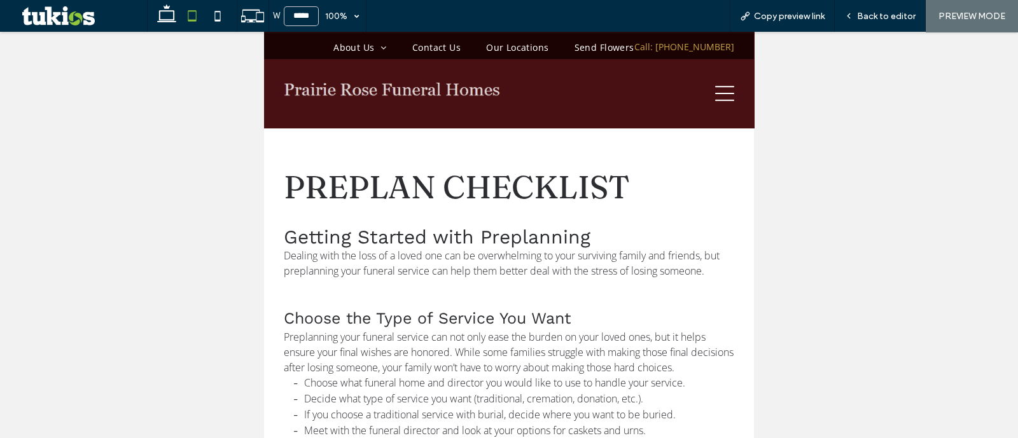
click at [718, 92] on icon at bounding box center [724, 93] width 19 height 15
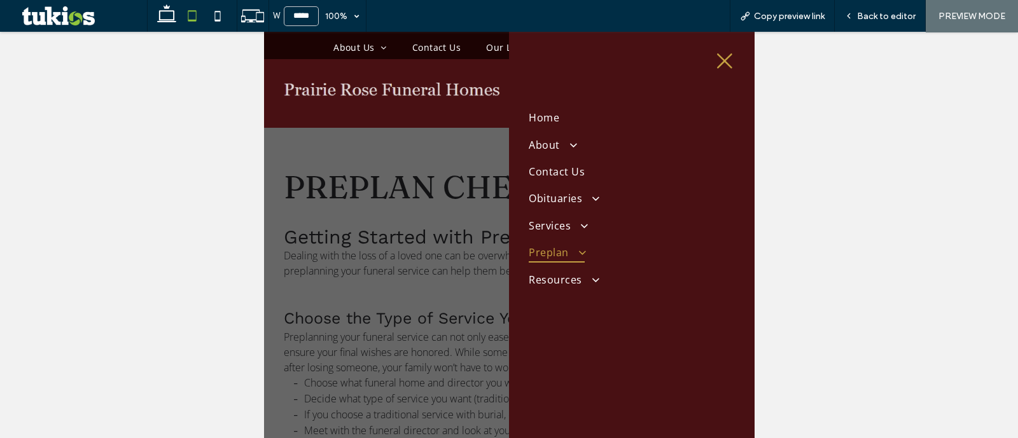
click at [561, 243] on span "Preplan" at bounding box center [557, 252] width 56 height 20
click at [590, 336] on span "Talk of a Lifetime" at bounding box center [570, 341] width 68 height 11
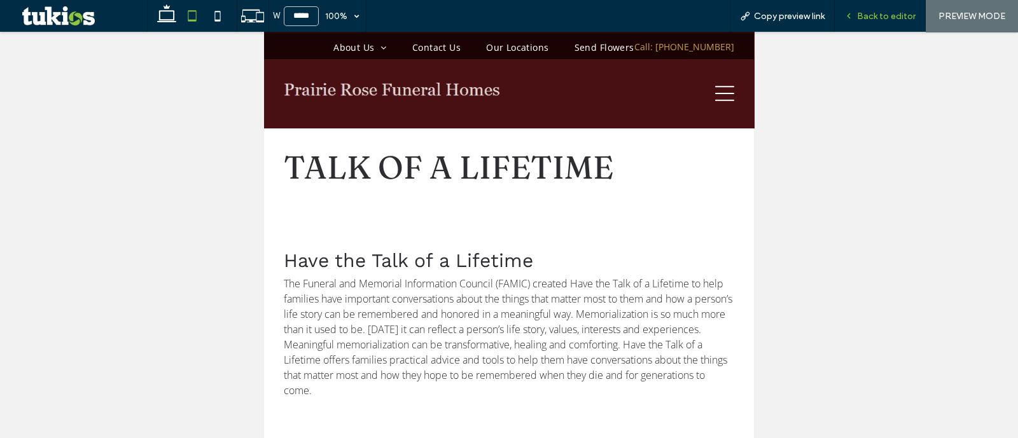
click at [875, 17] on span "Back to editor" at bounding box center [886, 16] width 59 height 11
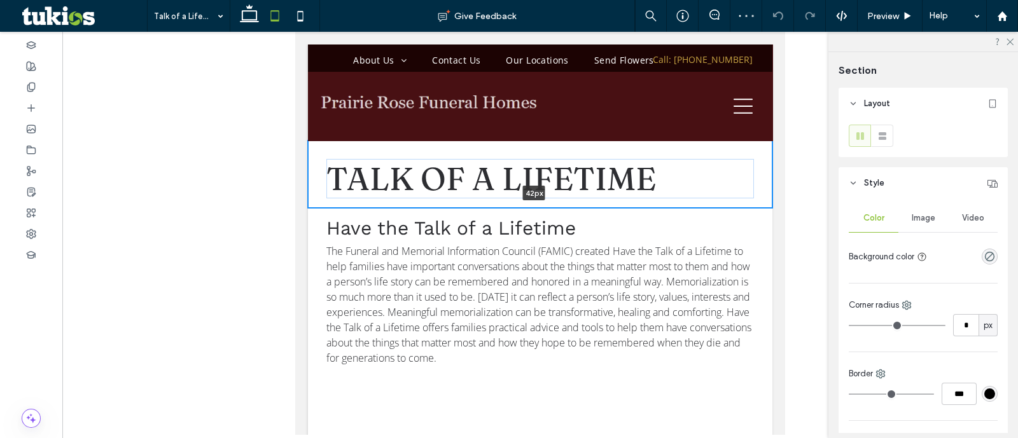
drag, startPoint x: 741, startPoint y: 249, endPoint x: 736, endPoint y: 165, distance: 84.8
click at [736, 165] on div "talk of a lifetime 42px Section + Add Section" at bounding box center [540, 174] width 464 height 67
type input "**"
click at [753, 144] on div "talk of a lifetime" at bounding box center [540, 174] width 464 height 67
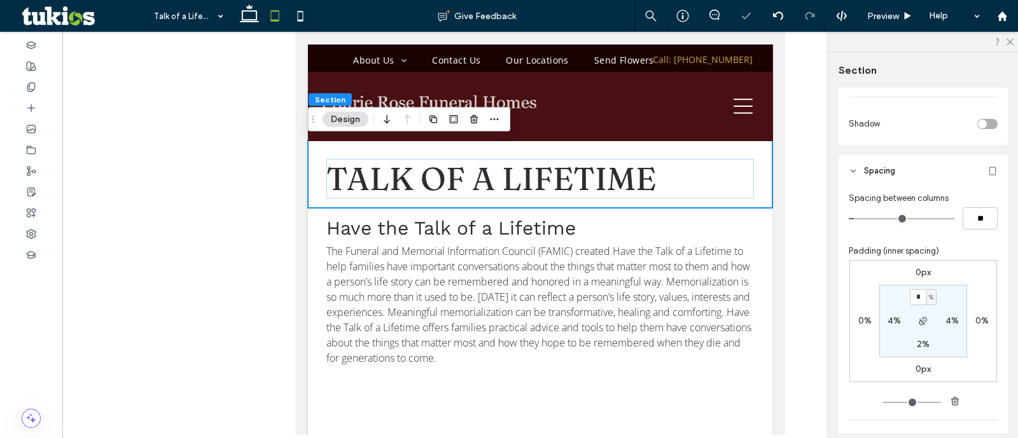
scroll to position [556, 0]
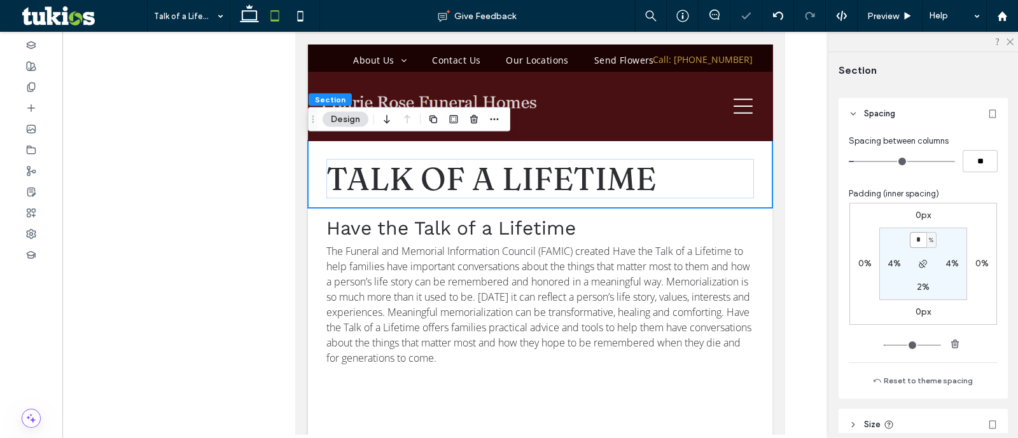
click at [917, 245] on input "*" at bounding box center [918, 240] width 17 height 16
type input "*"
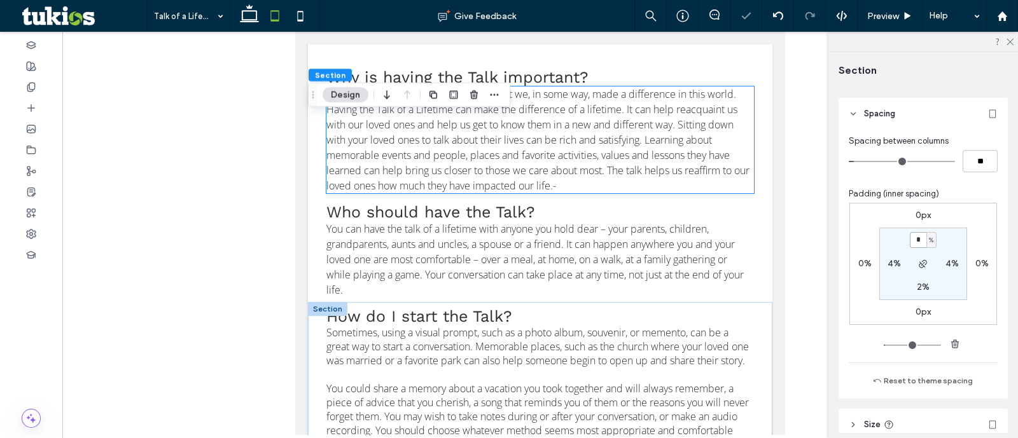
scroll to position [875, 0]
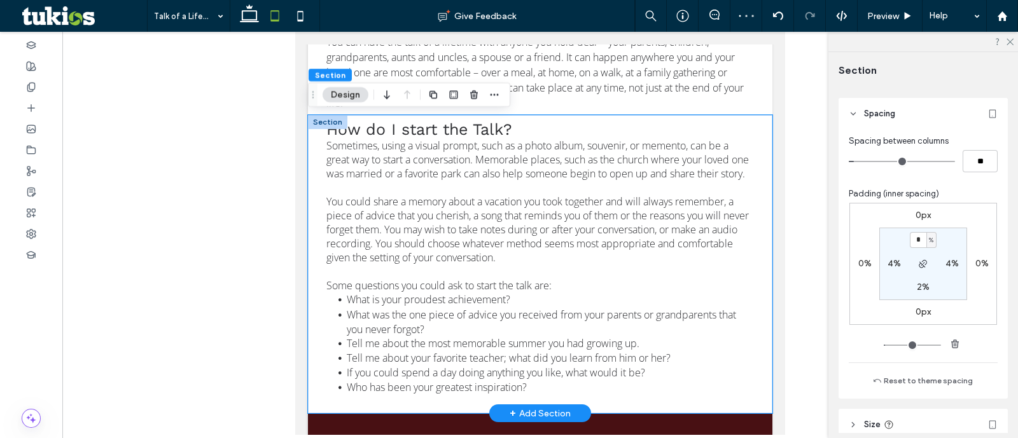
click at [751, 414] on div "How do I start the Talk? Sometimes, using a visual prompt, such as a photo albu…" at bounding box center [540, 264] width 464 height 298
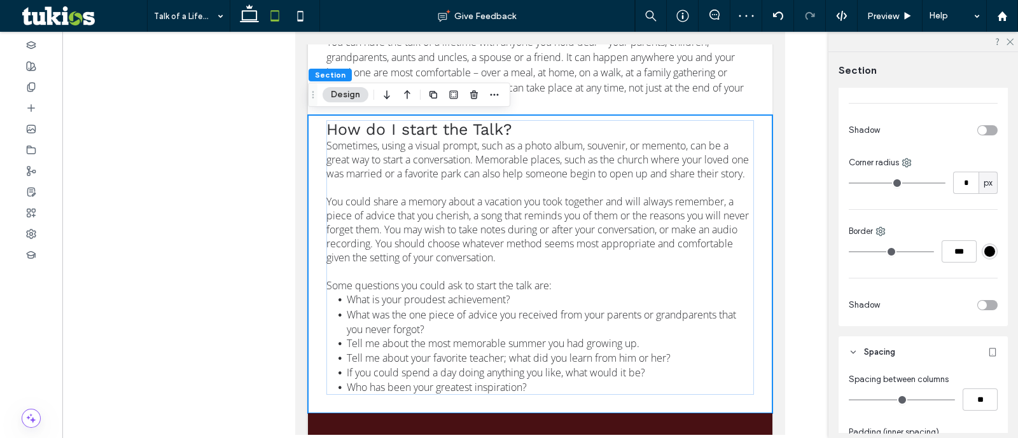
scroll to position [556, 0]
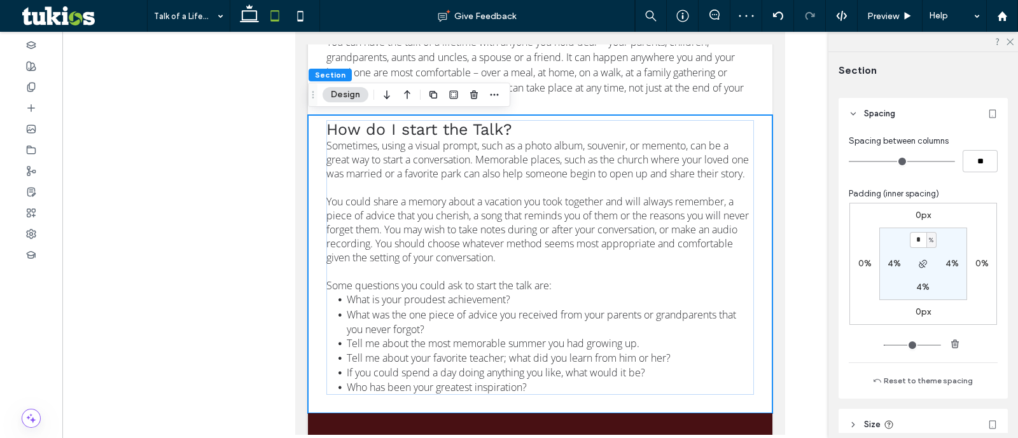
click at [916, 287] on label "4%" at bounding box center [922, 287] width 13 height 11
type input "*"
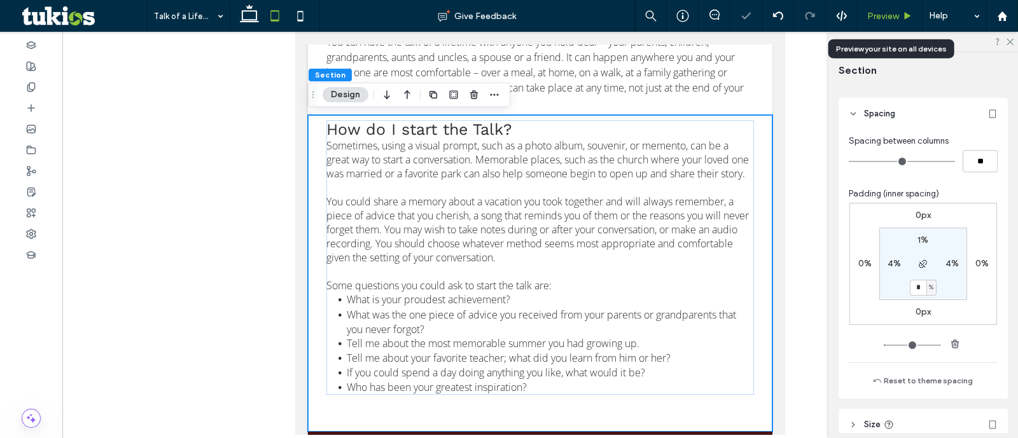
click at [879, 20] on span "Preview" at bounding box center [883, 16] width 32 height 11
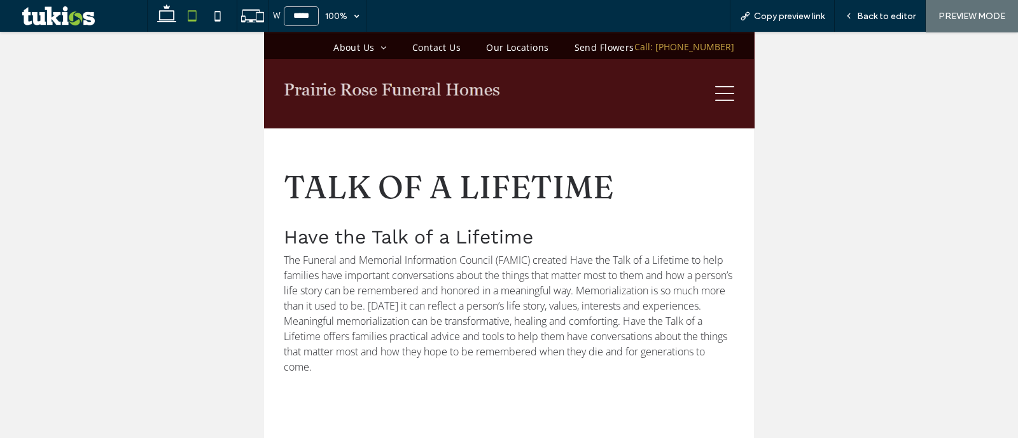
click at [715, 96] on icon at bounding box center [724, 93] width 19 height 19
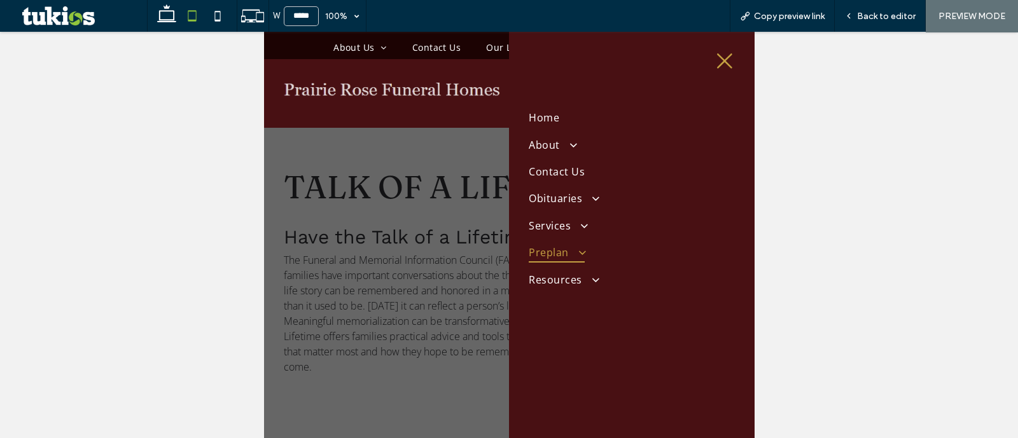
click at [586, 257] on link "Preplan" at bounding box center [631, 252] width 205 height 27
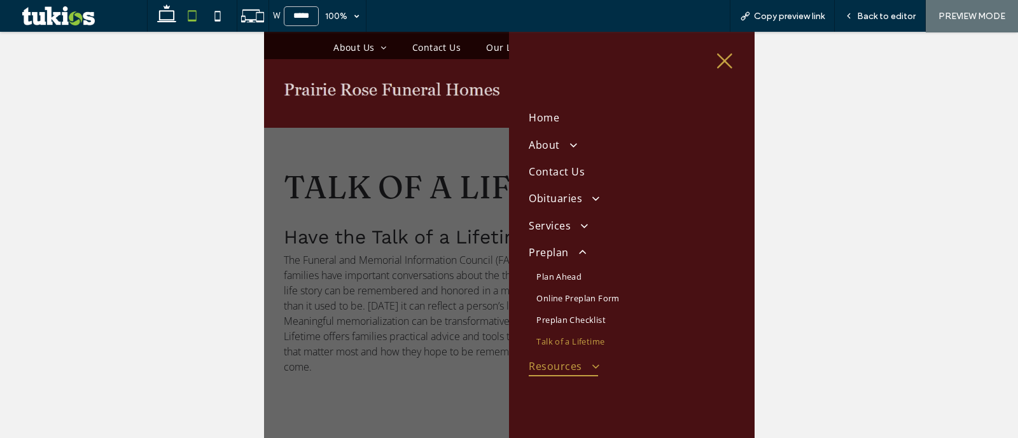
click at [590, 356] on span "Resources" at bounding box center [563, 366] width 69 height 20
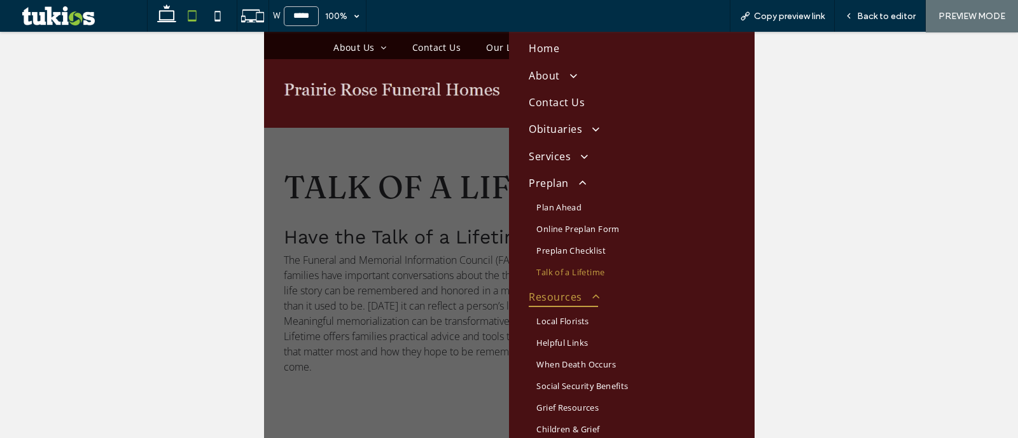
scroll to position [158, 0]
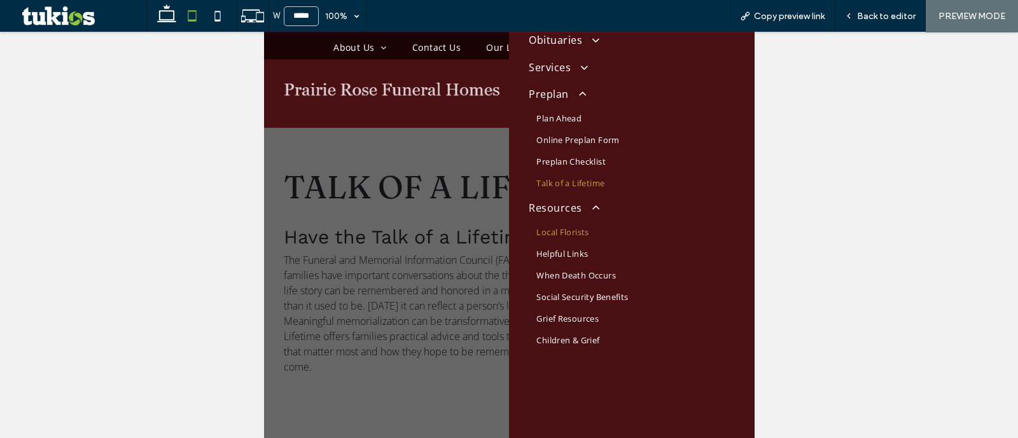
click at [578, 232] on span "Local Florists" at bounding box center [562, 232] width 52 height 11
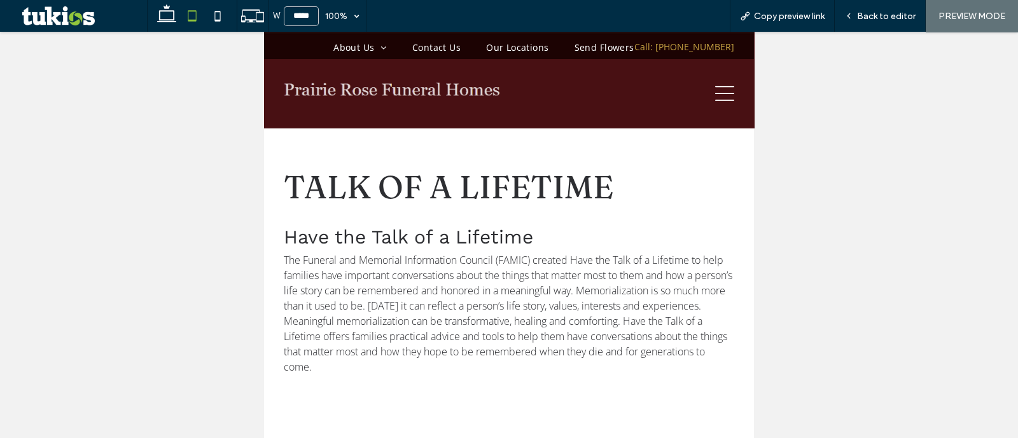
scroll to position [155, 0]
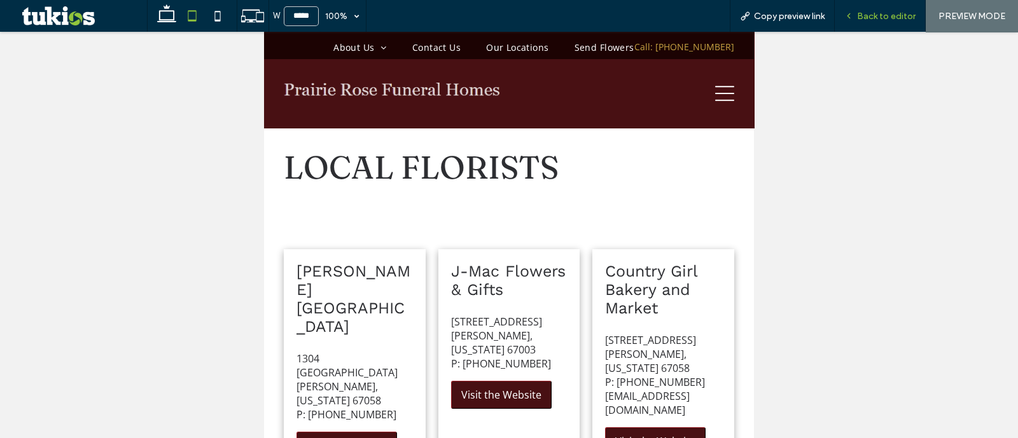
click at [875, 16] on span "Back to editor" at bounding box center [886, 16] width 59 height 11
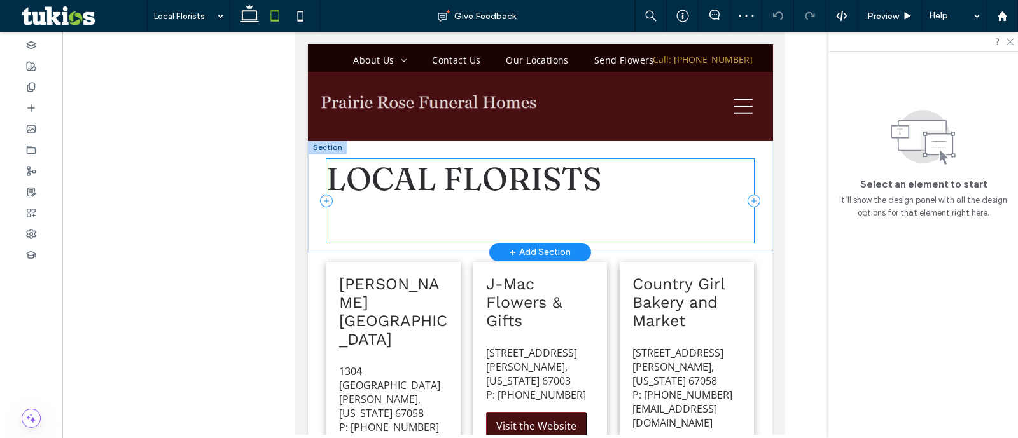
click at [741, 215] on div "Local florists" at bounding box center [540, 201] width 428 height 84
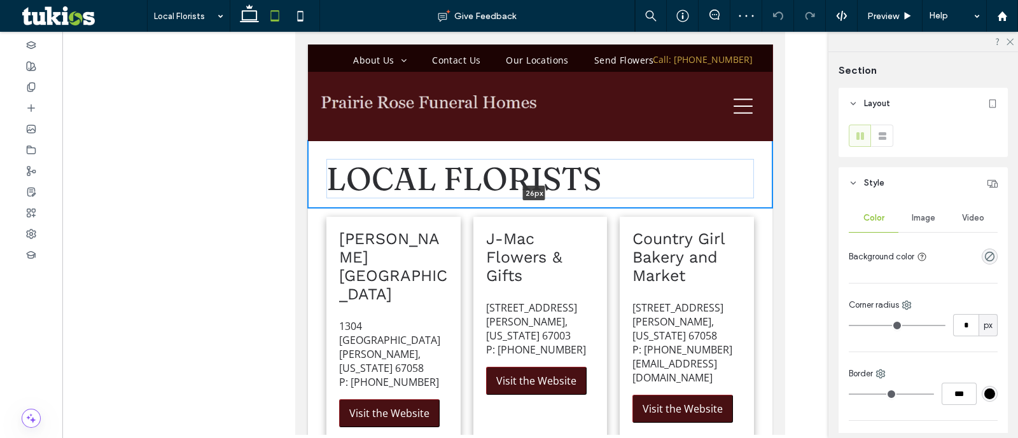
drag, startPoint x: 746, startPoint y: 249, endPoint x: 736, endPoint y: 151, distance: 99.1
click at [736, 151] on div "Local florists 26px Section + Add Section" at bounding box center [540, 174] width 464 height 67
type input "**"
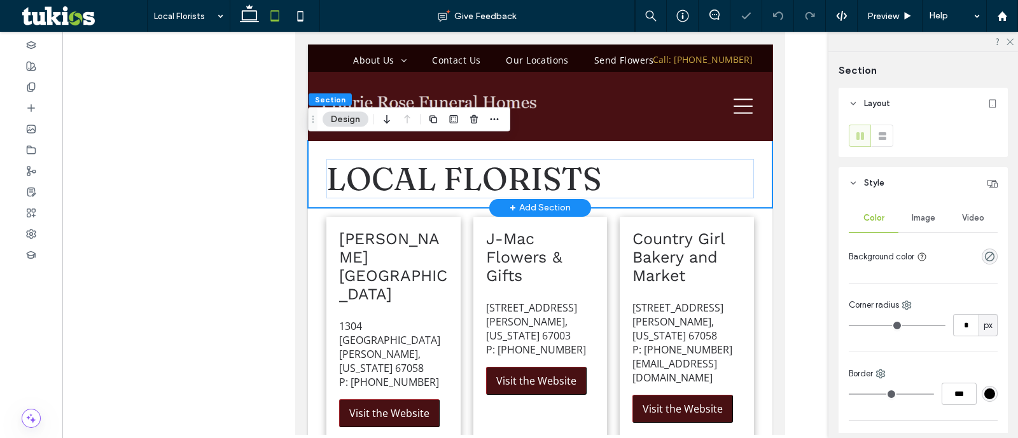
click at [736, 151] on div "Local florists" at bounding box center [540, 174] width 464 height 67
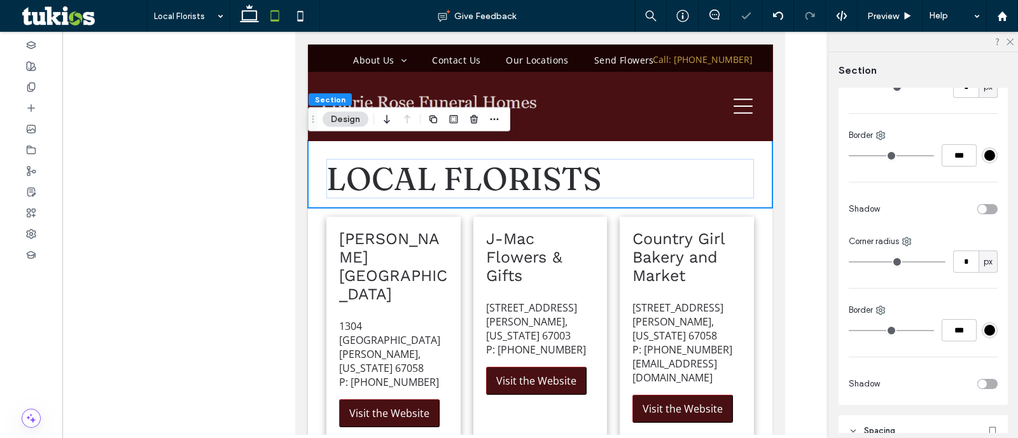
scroll to position [556, 0]
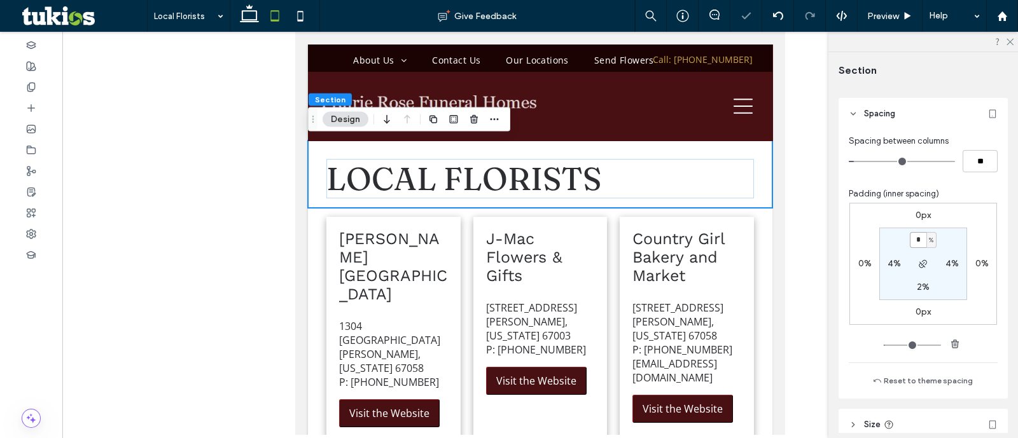
click at [918, 239] on input "*" at bounding box center [918, 240] width 17 height 16
type input "*"
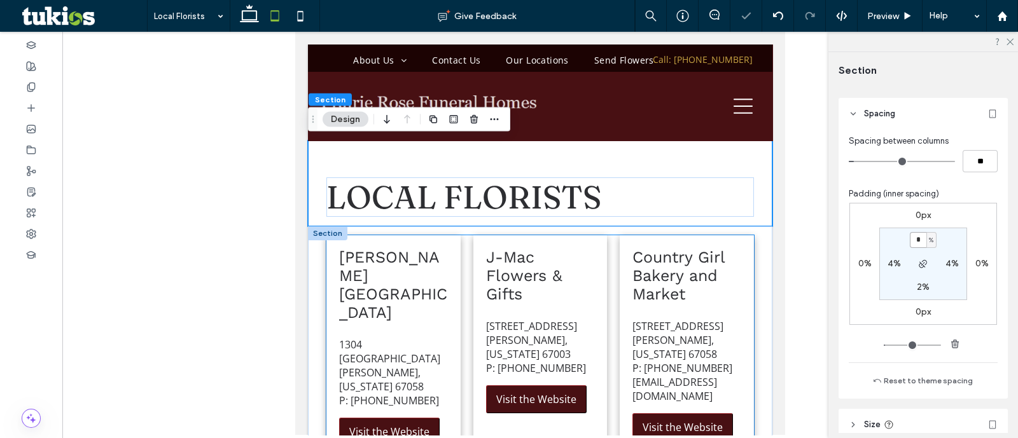
scroll to position [79, 0]
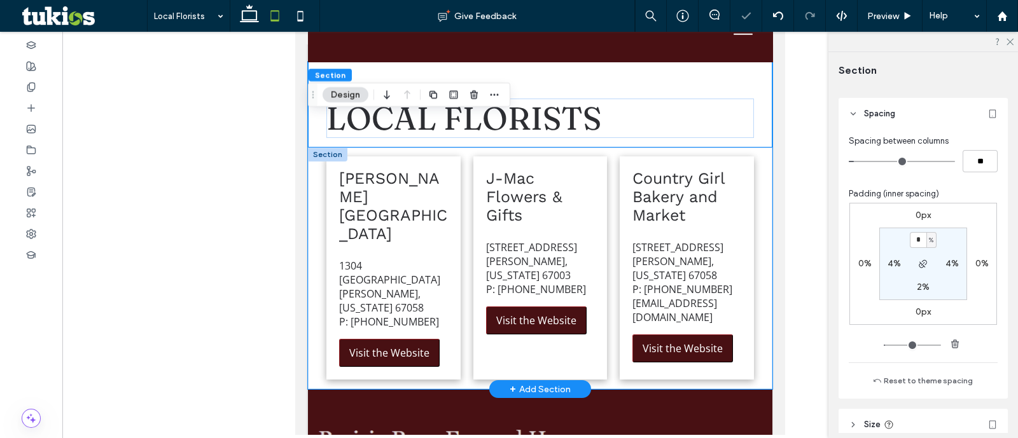
click at [753, 199] on div "Ron's Garden Center 1304 Jefferson Harper, Kansas 67058 P: (620) 896-2034 Visit…" at bounding box center [540, 269] width 464 height 242
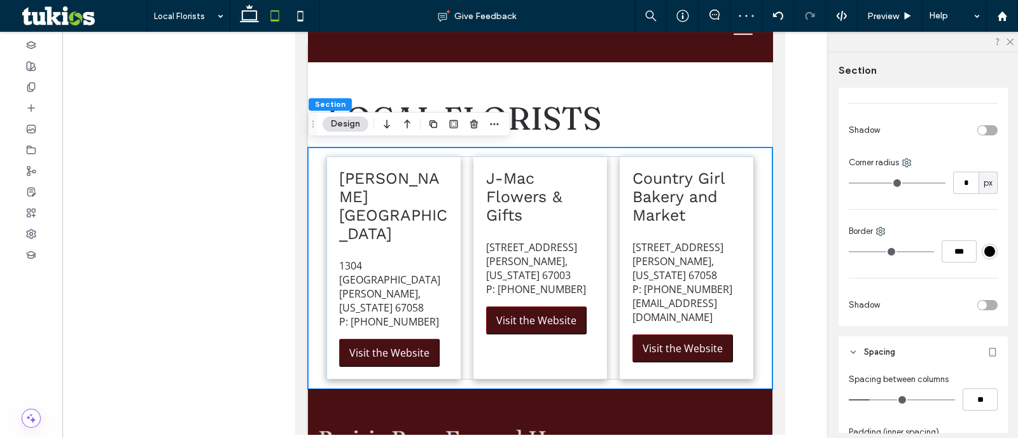
scroll to position [477, 0]
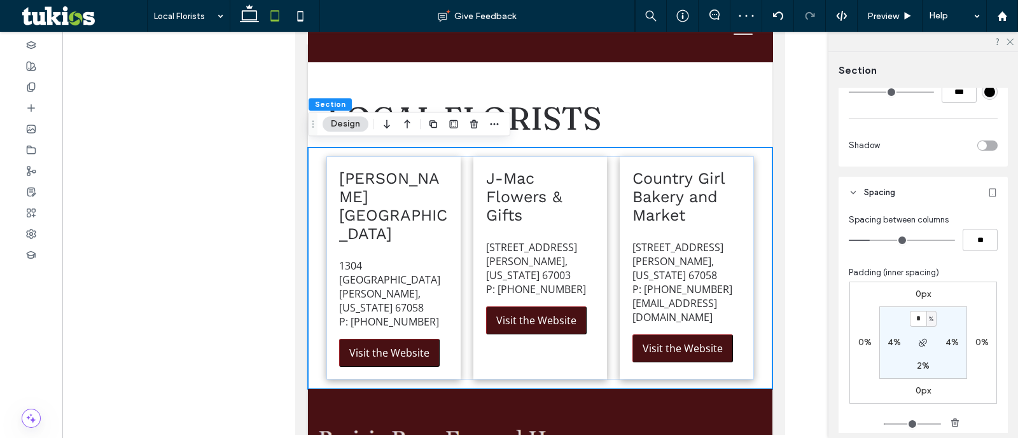
click at [925, 363] on label "2%" at bounding box center [923, 366] width 13 height 11
type input "*"
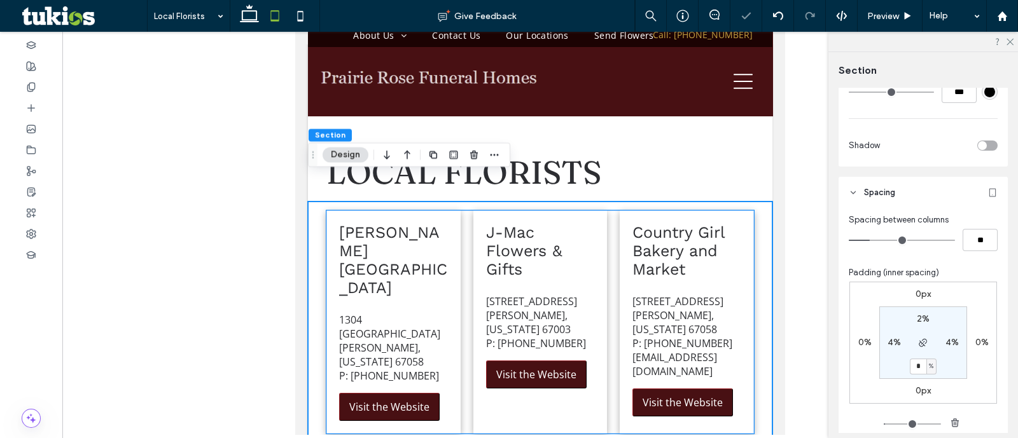
scroll to position [0, 0]
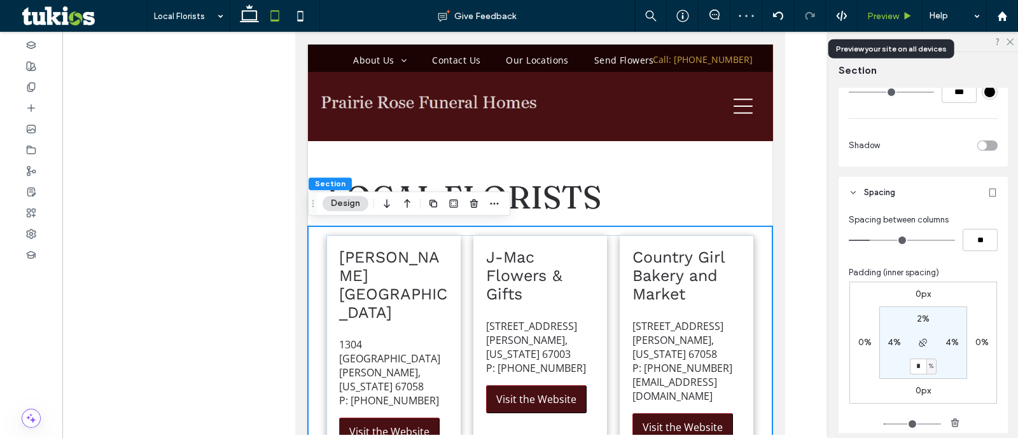
drag, startPoint x: 904, startPoint y: 18, endPoint x: 437, endPoint y: 221, distance: 509.5
click at [904, 18] on icon at bounding box center [908, 16] width 10 height 10
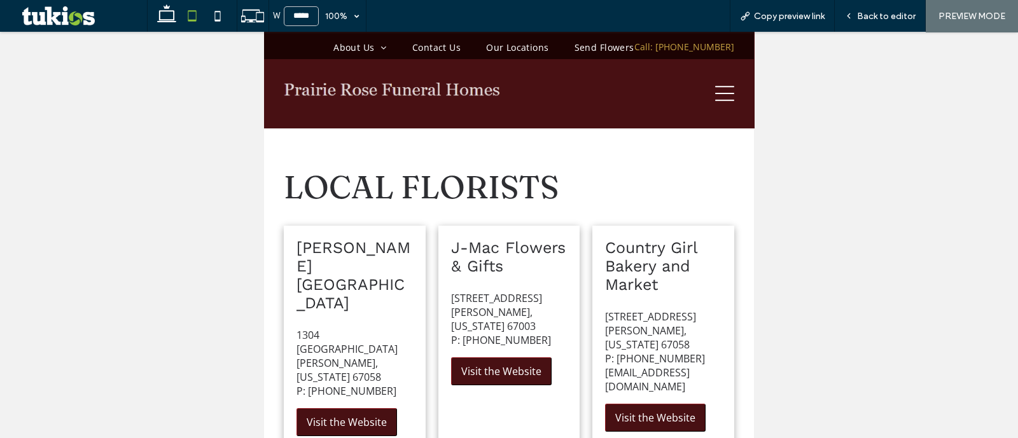
click at [690, 90] on div at bounding box center [626, 94] width 235 height 64
click at [704, 108] on div at bounding box center [626, 94] width 235 height 64
click at [715, 101] on icon at bounding box center [724, 93] width 19 height 19
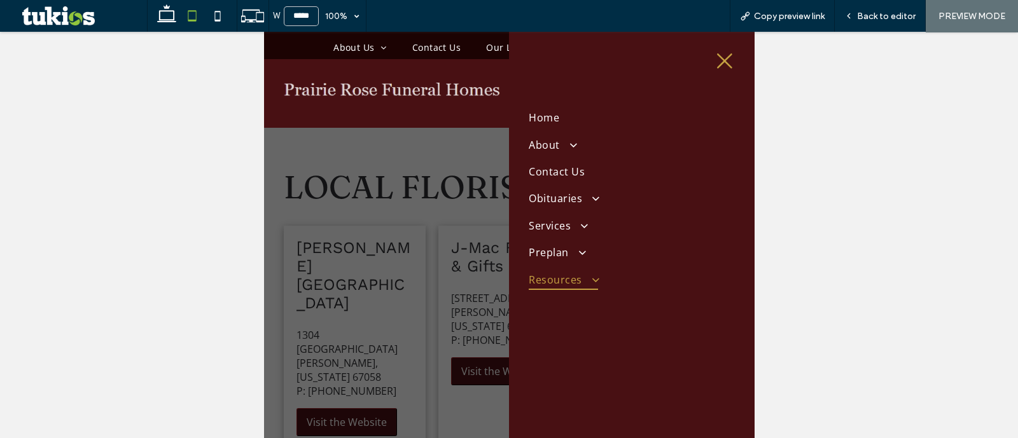
click at [583, 290] on link "Resources" at bounding box center [631, 279] width 205 height 27
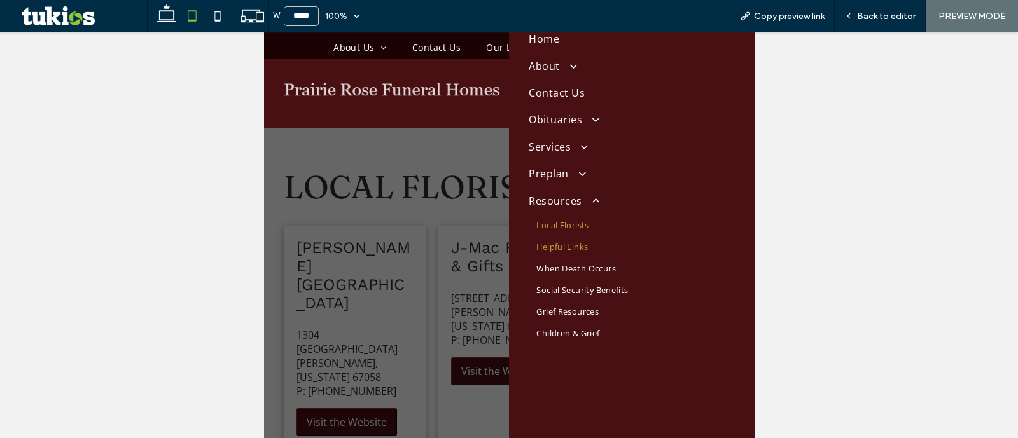
click at [598, 237] on link "Helpful Links" at bounding box center [631, 247] width 205 height 22
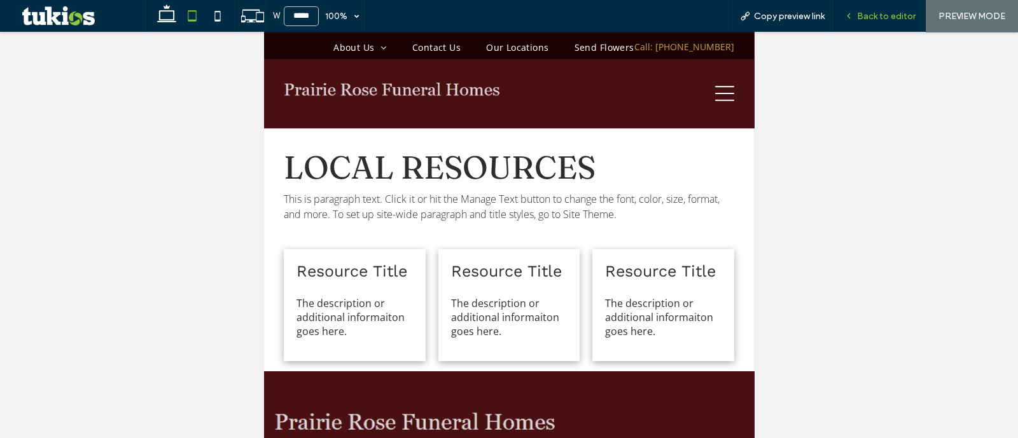
click at [884, 23] on div "Back to editor" at bounding box center [880, 16] width 91 height 32
click at [882, 20] on span "Back to editor" at bounding box center [886, 16] width 59 height 11
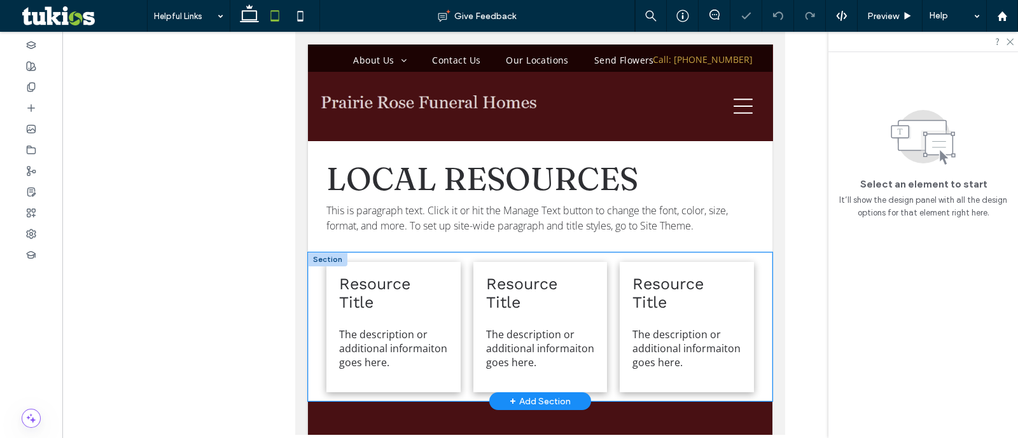
click at [754, 258] on div "Resource Title The description or additional informaiton goes here. Resource Ti…" at bounding box center [540, 327] width 464 height 149
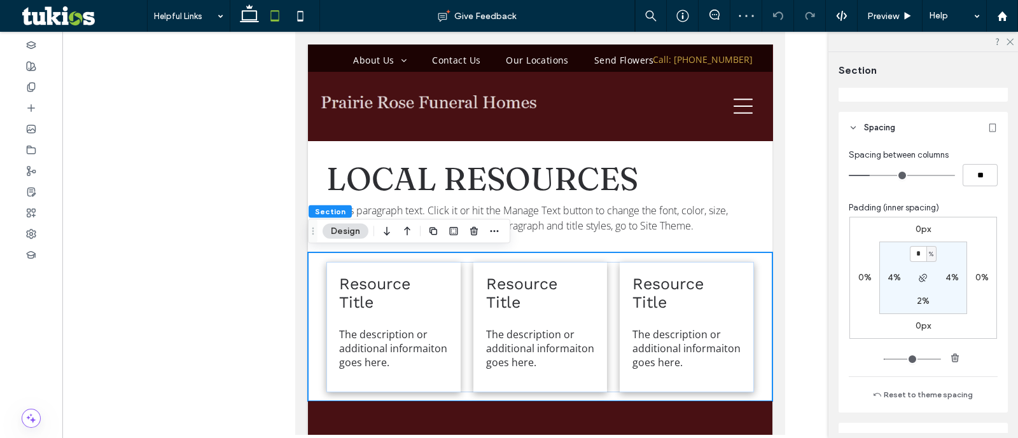
scroll to position [655, 0]
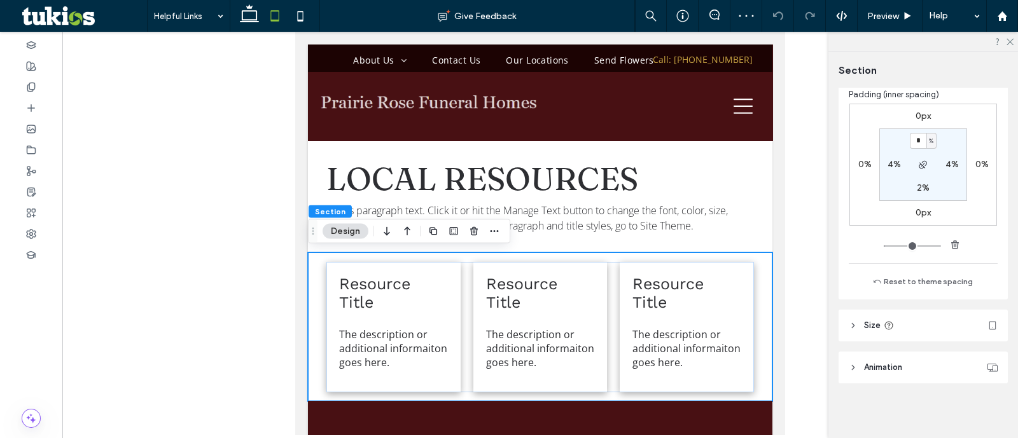
click at [921, 188] on label "2%" at bounding box center [923, 188] width 13 height 11
type input "*"
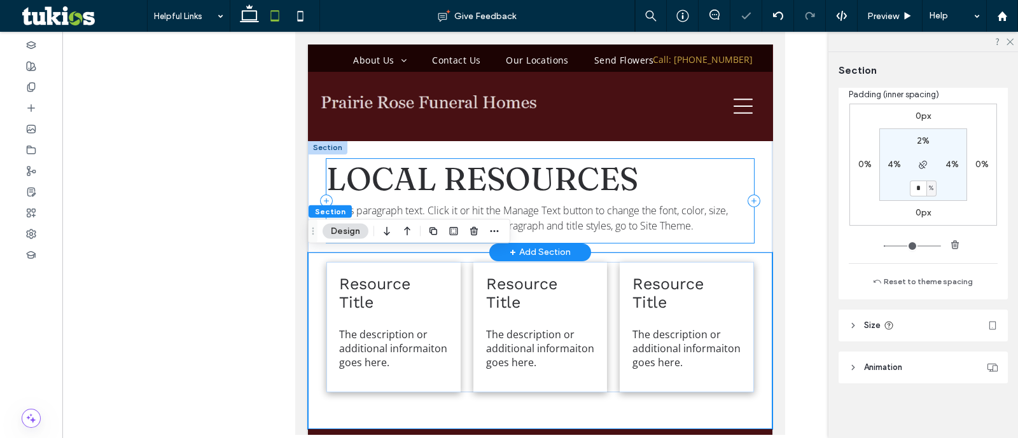
drag, startPoint x: 715, startPoint y: 255, endPoint x: 724, endPoint y: 218, distance: 38.6
click at [724, 218] on div "local resources This is paragraph text. Click it or hit the Manage Text button …" at bounding box center [540, 285] width 464 height 289
click at [751, 145] on div "local resources This is paragraph text. Click it or hit the Manage Text button …" at bounding box center [540, 197] width 464 height 112
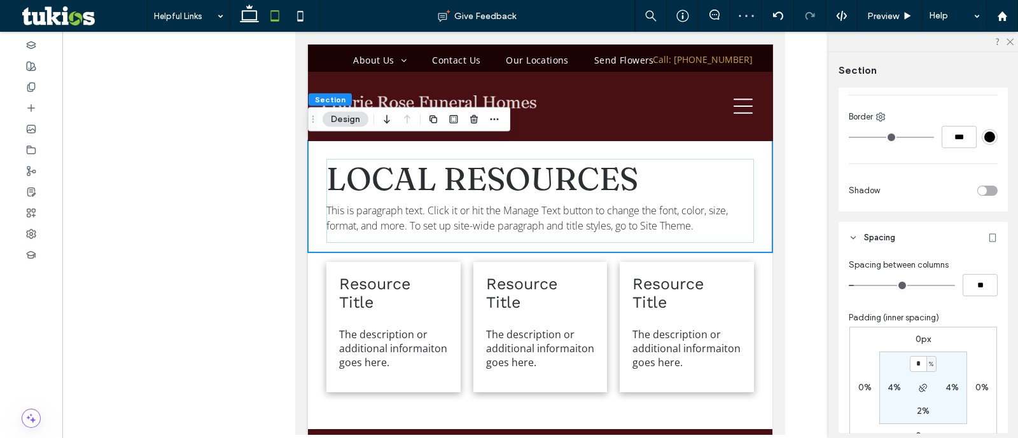
scroll to position [477, 0]
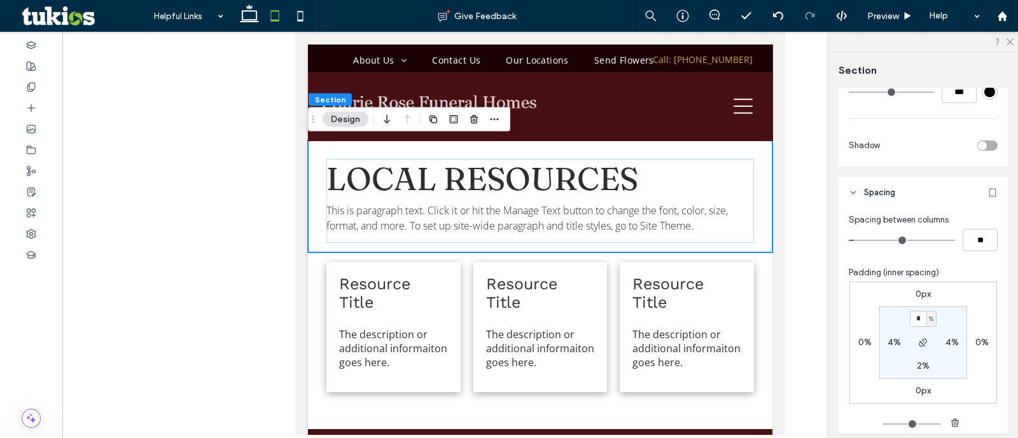
type input "*"
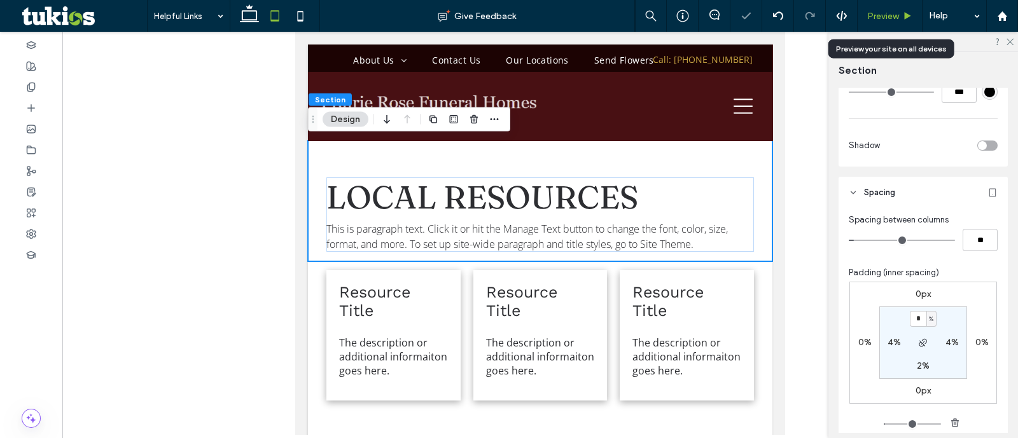
click at [886, 16] on span "Preview" at bounding box center [883, 16] width 32 height 11
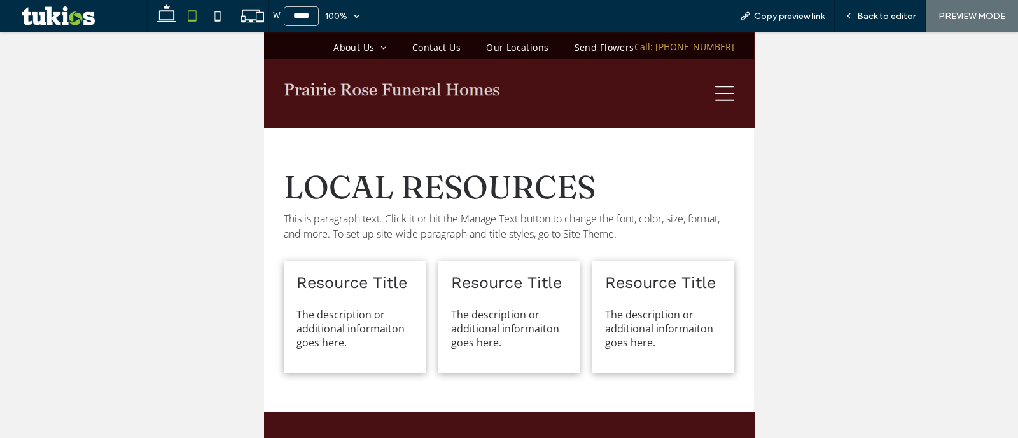
click at [718, 97] on icon at bounding box center [724, 93] width 19 height 19
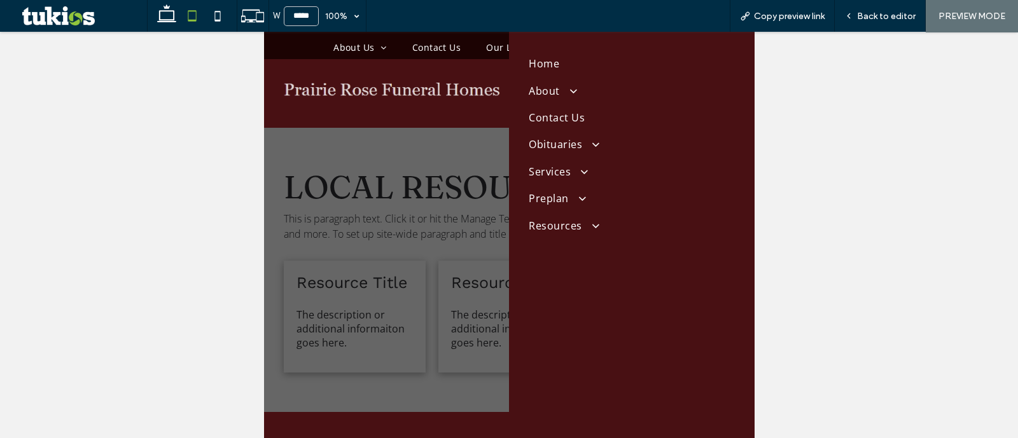
scroll to position [79, 0]
click at [596, 206] on span "Resources" at bounding box center [563, 200] width 69 height 20
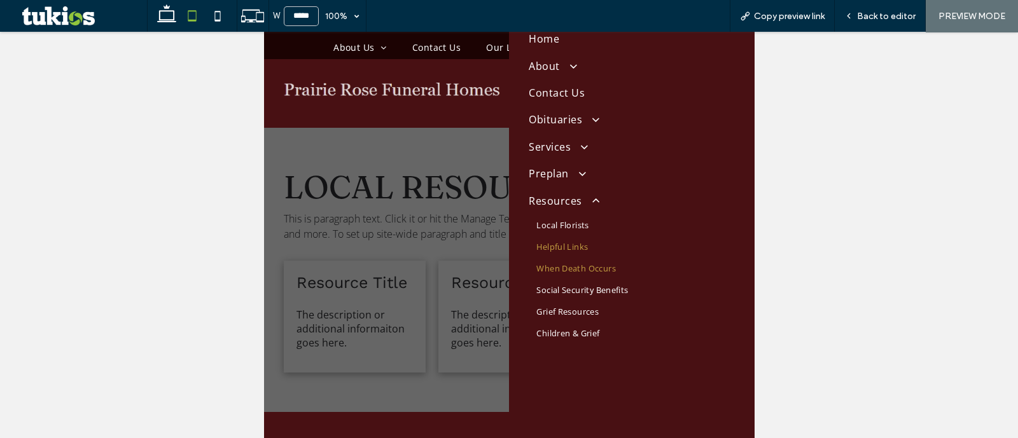
click at [586, 265] on span "When Death Occurs" at bounding box center [576, 268] width 80 height 11
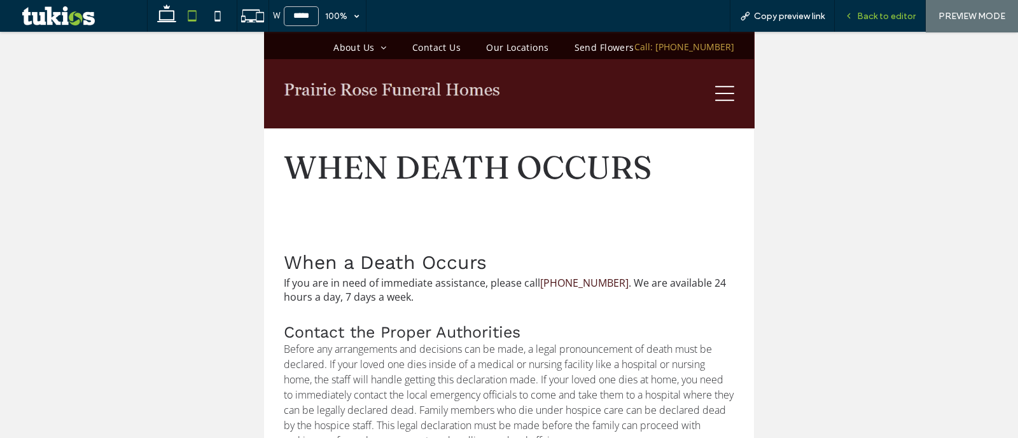
click at [872, 15] on span "Back to editor" at bounding box center [886, 16] width 59 height 11
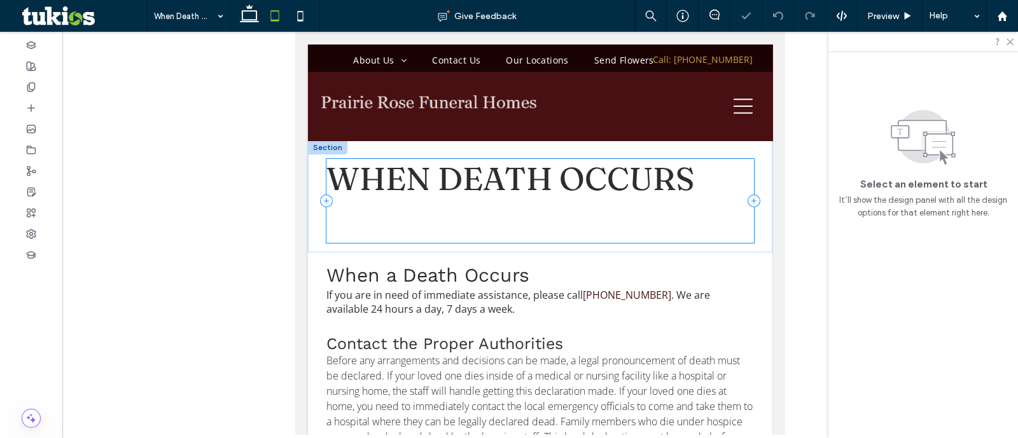
click at [711, 234] on div "when death occurs" at bounding box center [540, 201] width 428 height 84
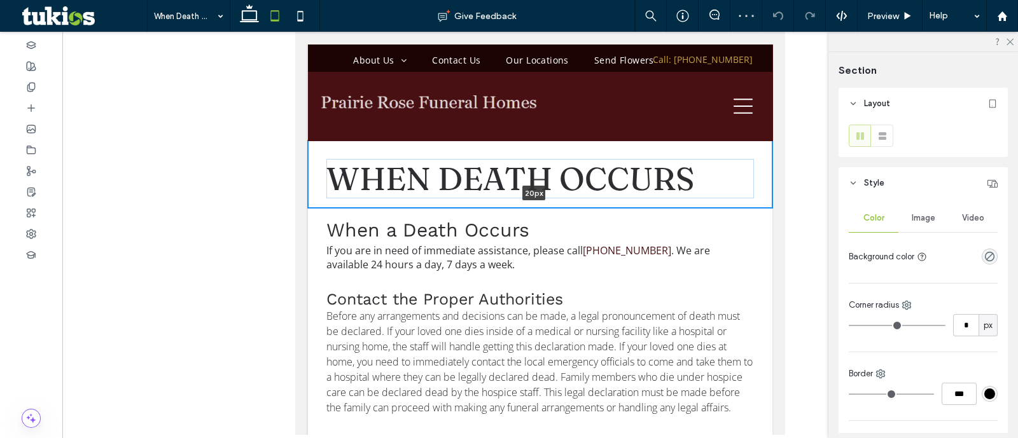
drag, startPoint x: 725, startPoint y: 251, endPoint x: 753, endPoint y: 142, distance: 113.0
click at [753, 142] on div "when death occurs 20px Section + Add Section" at bounding box center [540, 174] width 464 height 67
type input "*"
click at [754, 142] on div "when death occurs" at bounding box center [540, 174] width 464 height 67
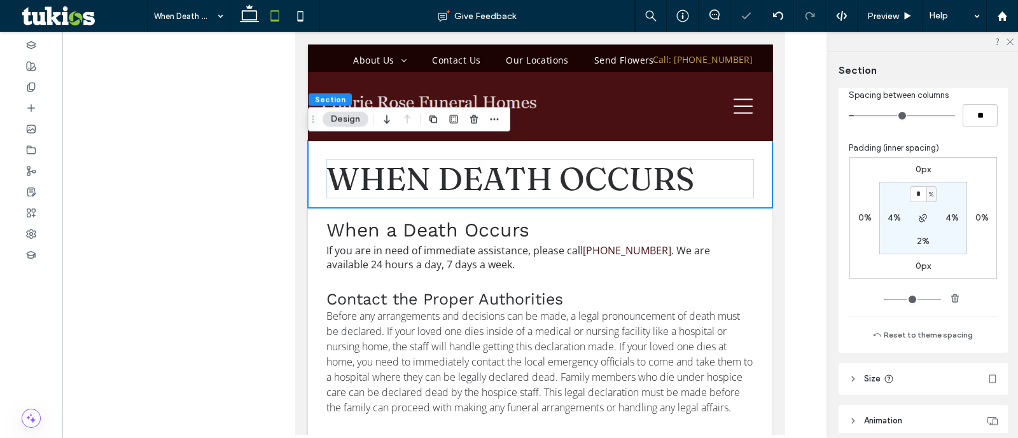
scroll to position [636, 0]
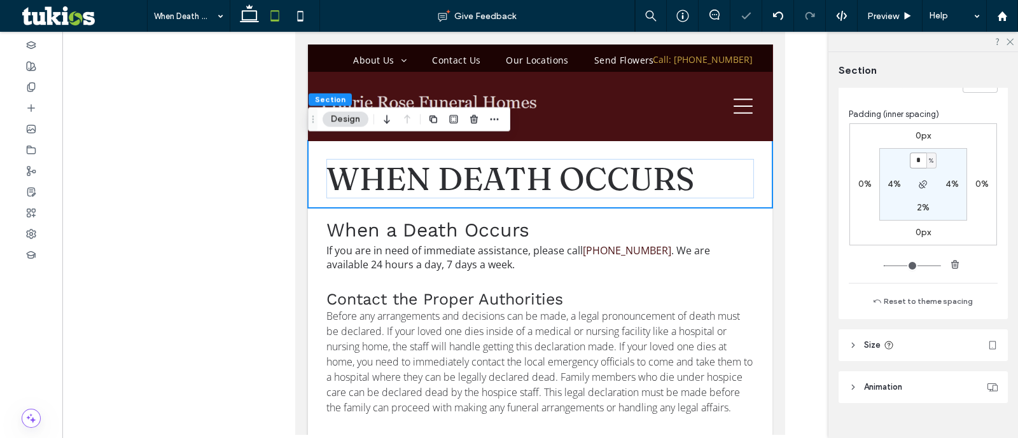
click at [919, 158] on input "*" at bounding box center [918, 161] width 17 height 16
type input "*"
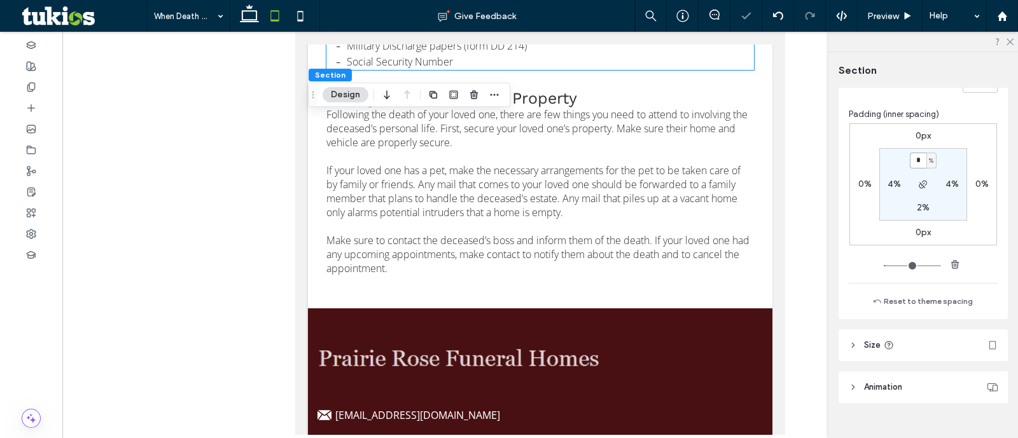
scroll to position [1033, 0]
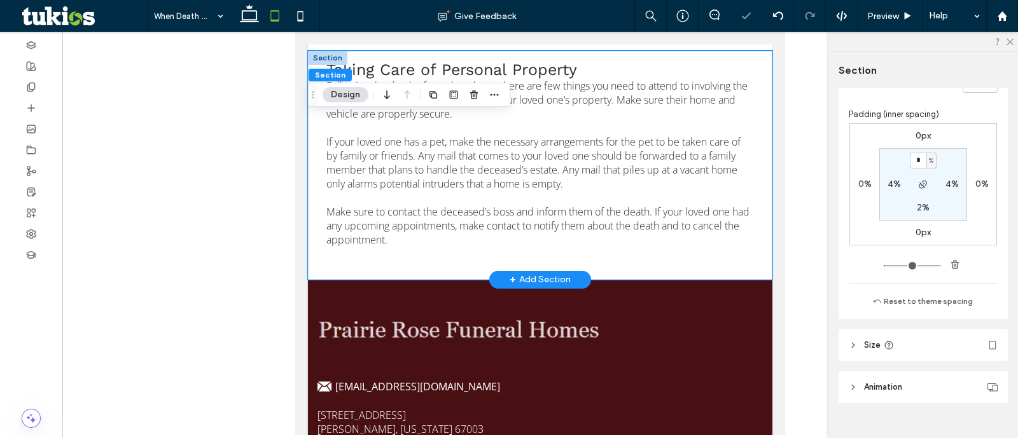
click at [741, 280] on div "Taking Care of Personal Property Following the death of your loved one, there a…" at bounding box center [540, 165] width 464 height 229
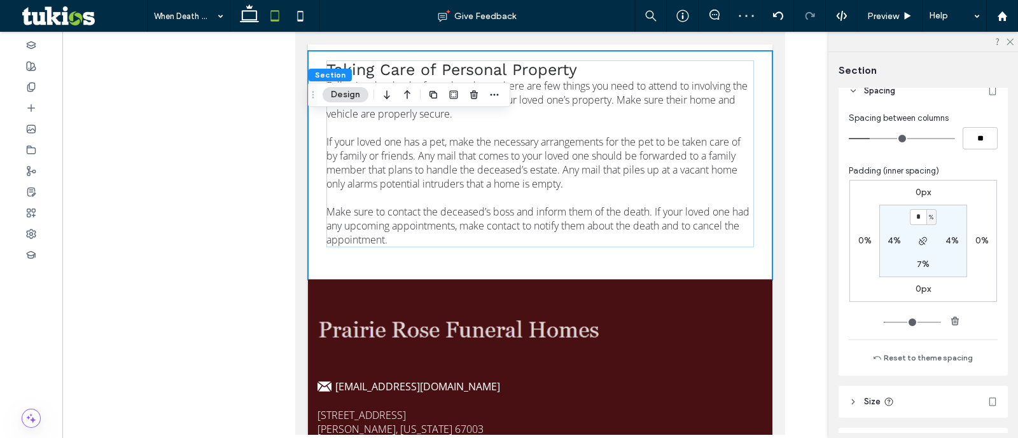
scroll to position [636, 0]
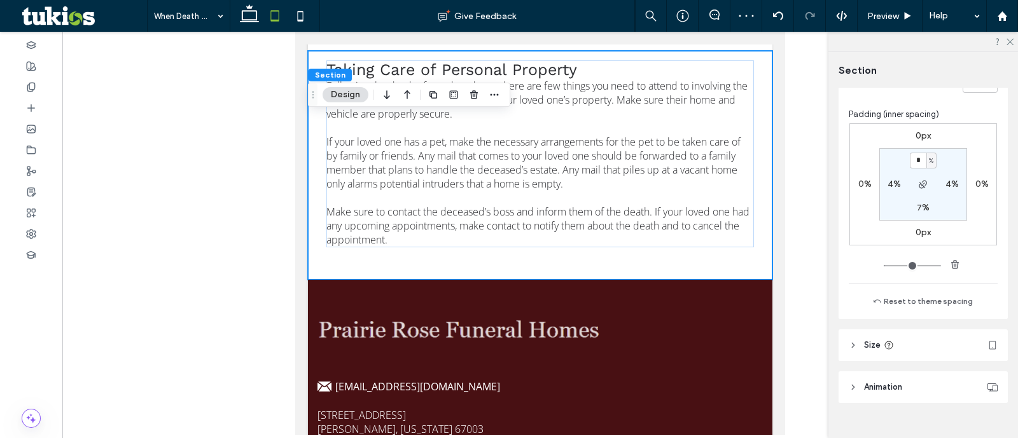
click at [921, 206] on label "7%" at bounding box center [923, 207] width 13 height 11
type input "*"
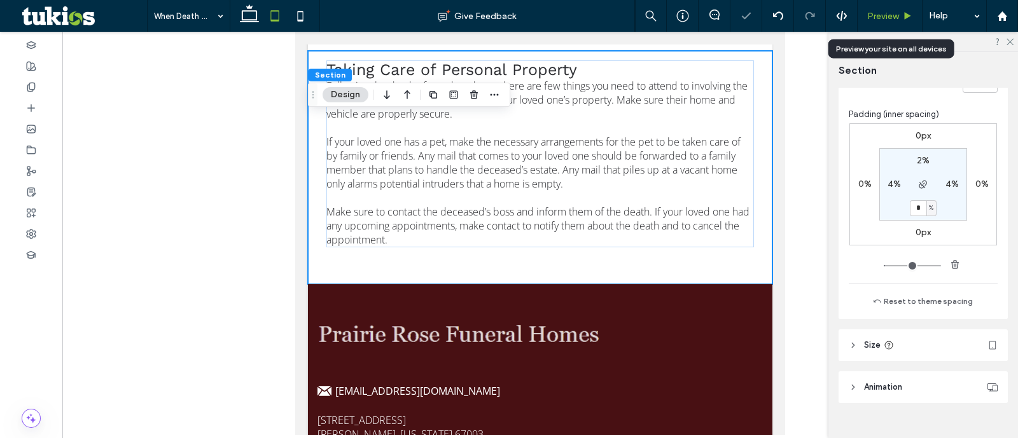
click at [884, 12] on span "Preview" at bounding box center [883, 16] width 32 height 11
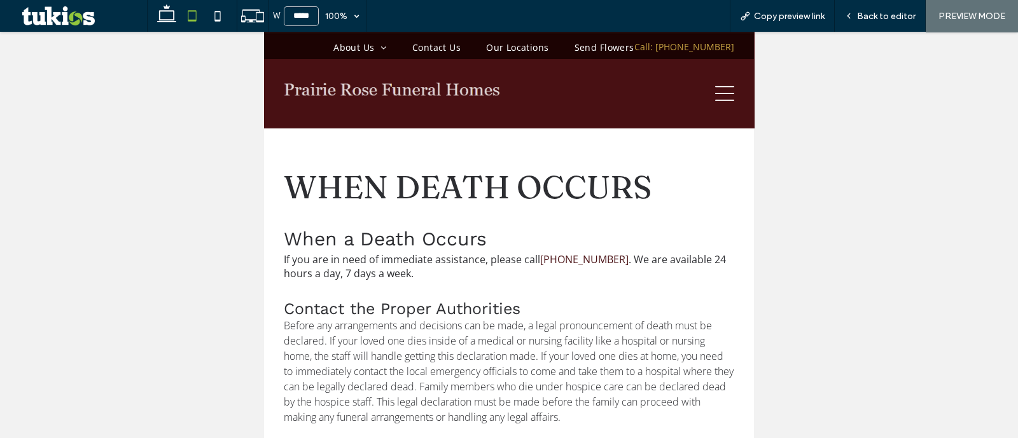
click at [722, 81] on div at bounding box center [626, 94] width 235 height 64
click at [708, 111] on div at bounding box center [626, 94] width 235 height 64
click at [715, 102] on icon at bounding box center [724, 93] width 19 height 19
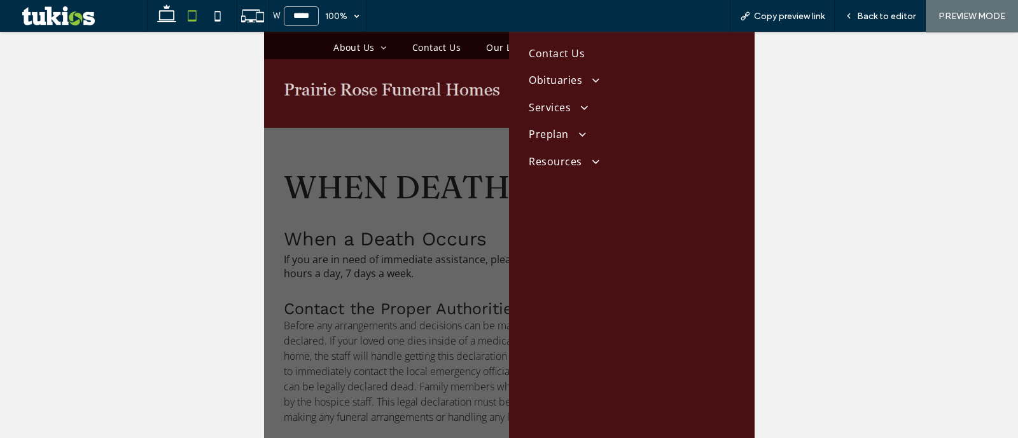
scroll to position [155, 0]
click at [585, 136] on link "Resources" at bounding box center [631, 124] width 205 height 27
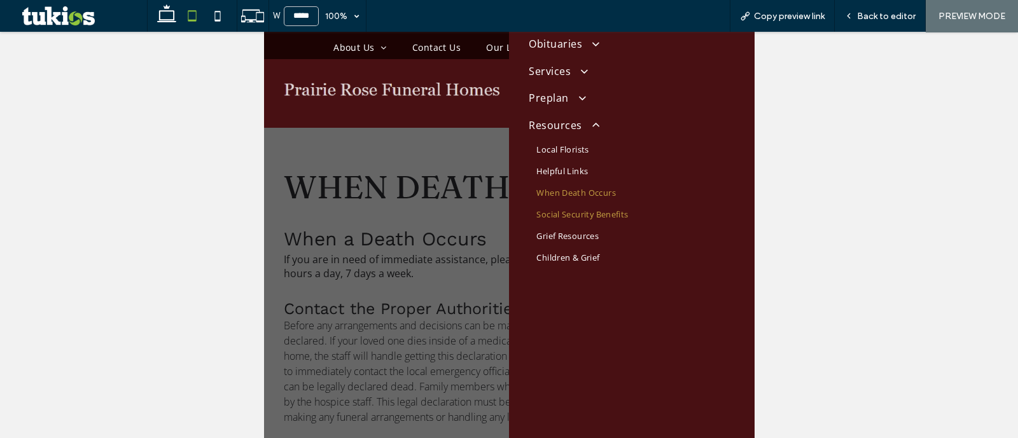
click at [623, 209] on span "Social Security Benefits" at bounding box center [582, 214] width 92 height 11
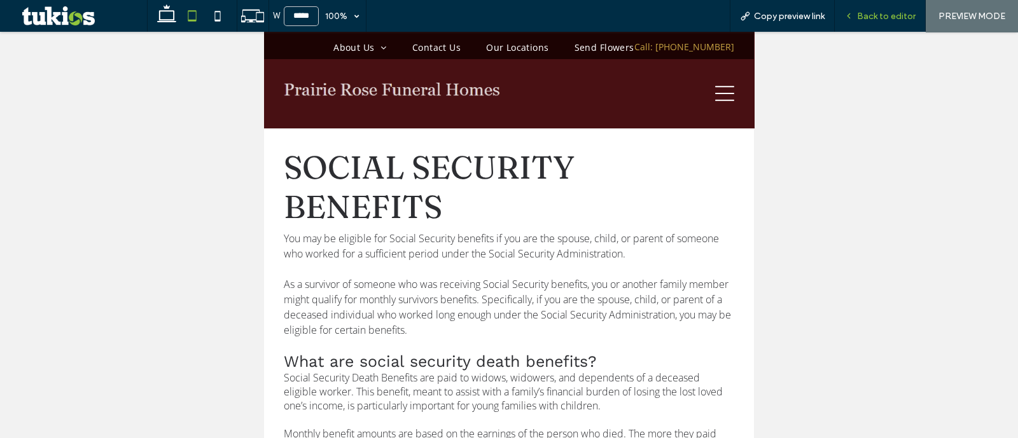
click at [872, 14] on span "Back to editor" at bounding box center [886, 16] width 59 height 11
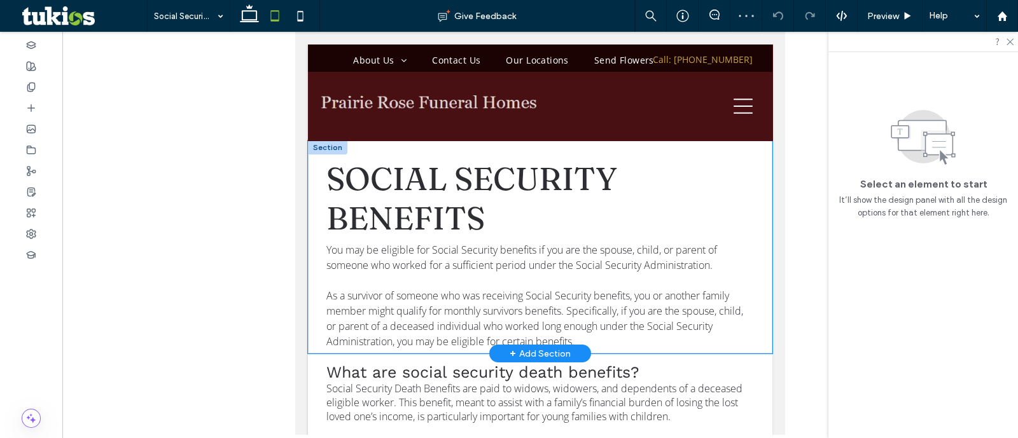
click at [729, 147] on div "social security benefits You may be eligible for Social Security benefits if yo…" at bounding box center [540, 247] width 464 height 213
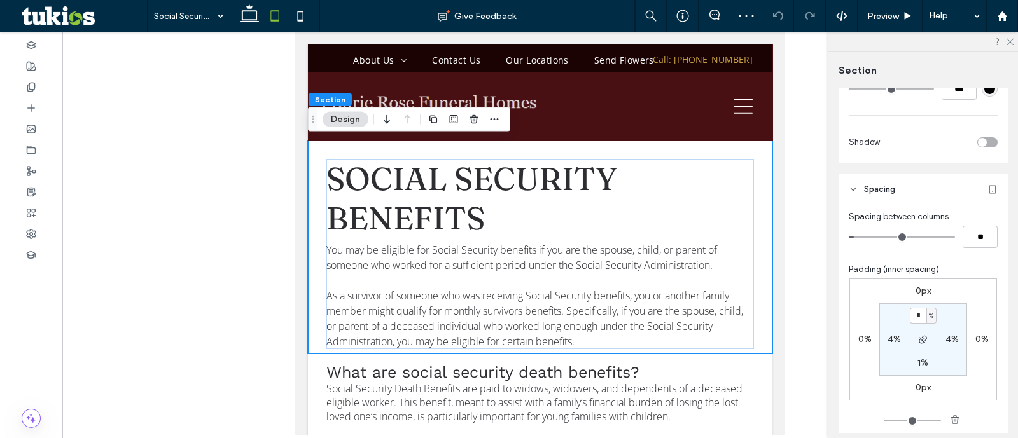
scroll to position [636, 0]
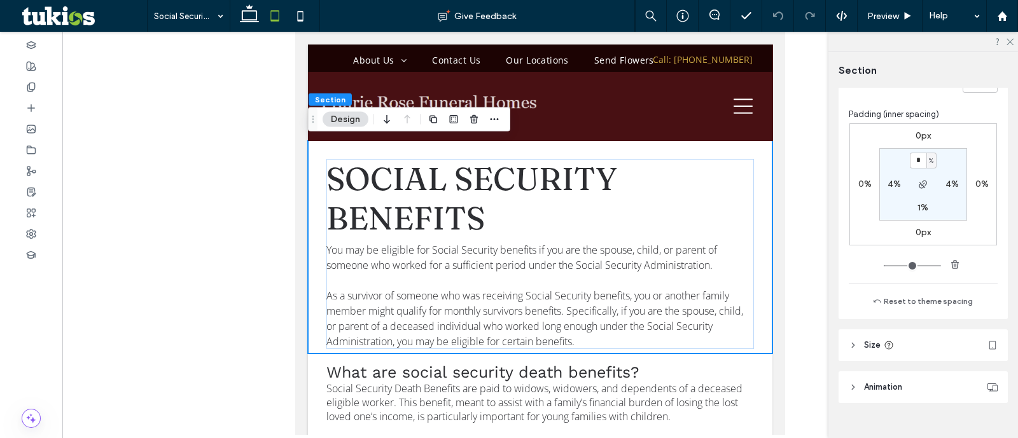
type input "*"
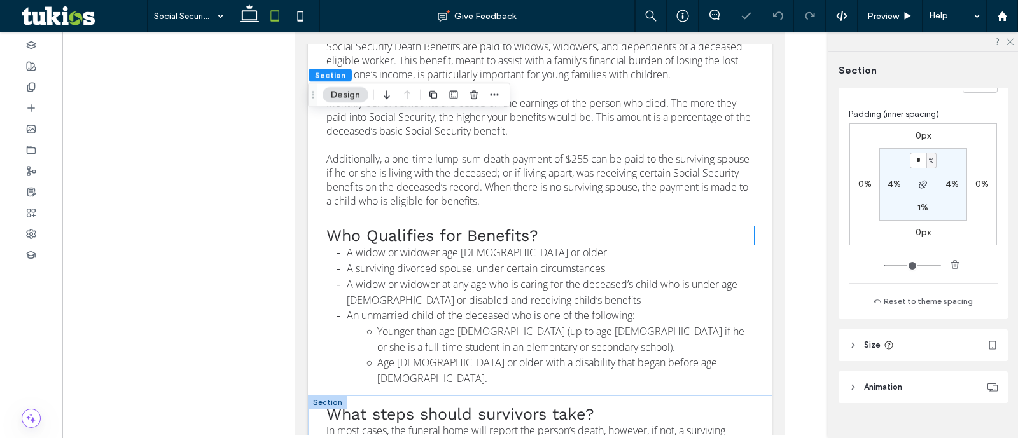
scroll to position [716, 0]
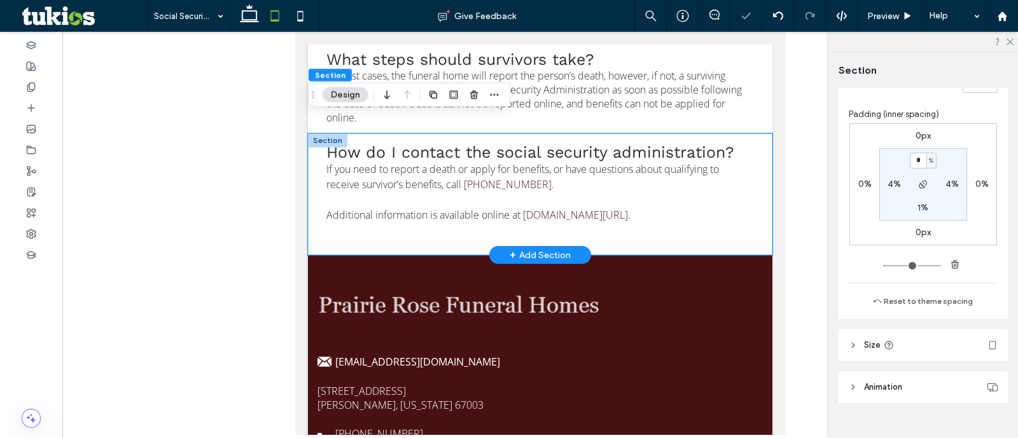
click at [703, 205] on div "How do I contact the social security administration? If you need to report a de…" at bounding box center [540, 195] width 464 height 122
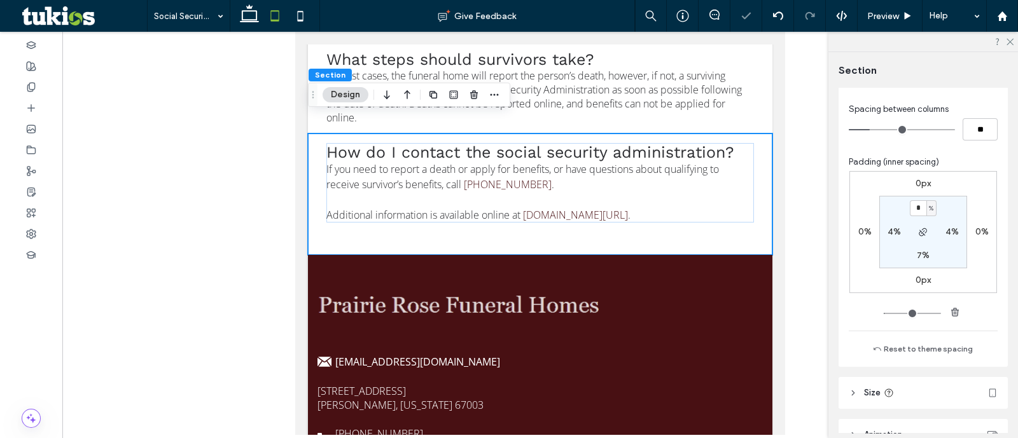
scroll to position [636, 0]
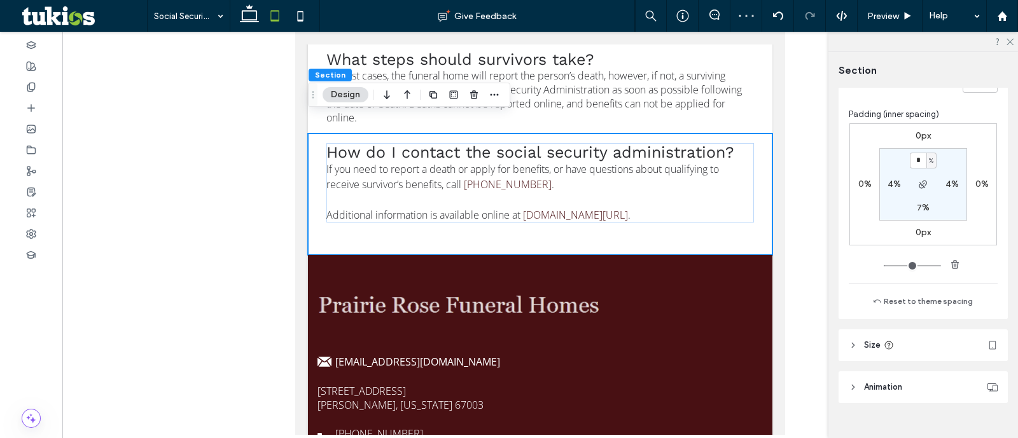
click at [917, 204] on label "7%" at bounding box center [923, 207] width 13 height 11
type input "*"
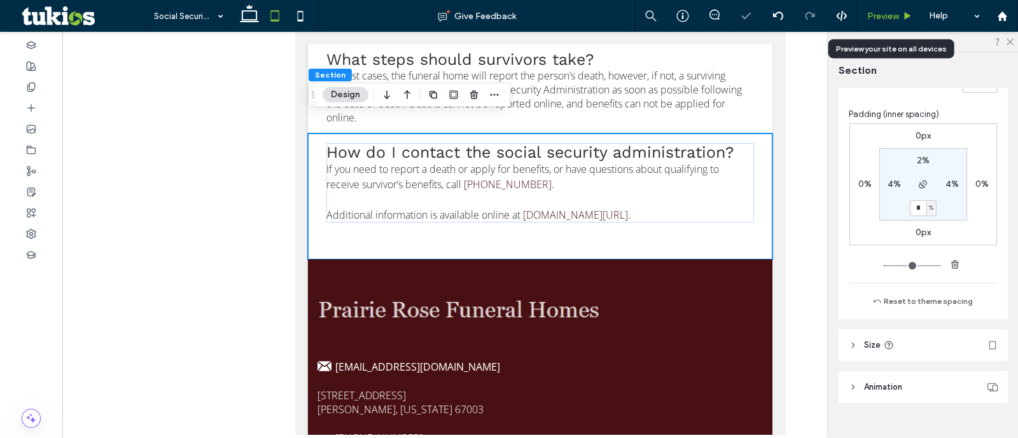
click at [884, 12] on span "Preview" at bounding box center [883, 16] width 32 height 11
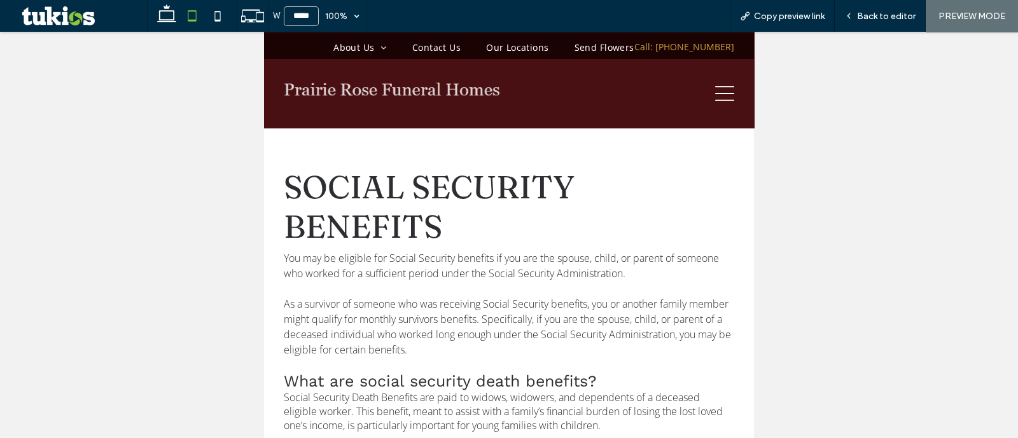
click at [720, 101] on icon at bounding box center [724, 93] width 19 height 19
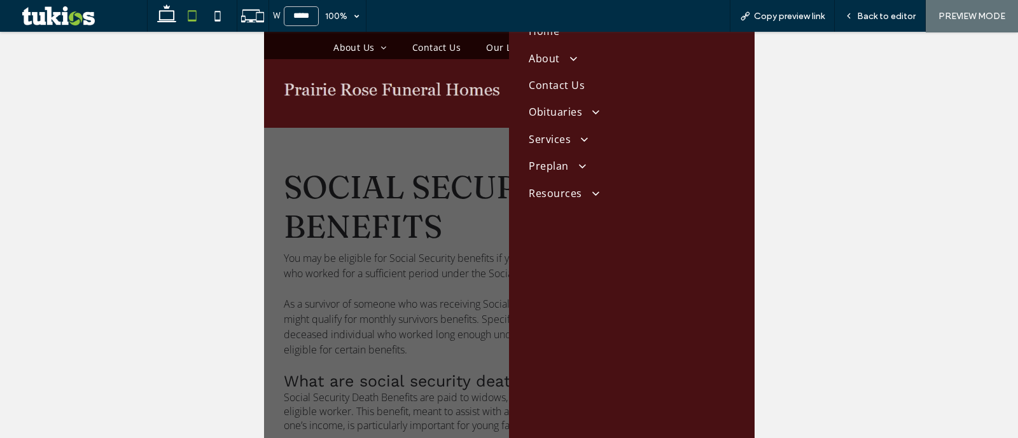
scroll to position [155, 0]
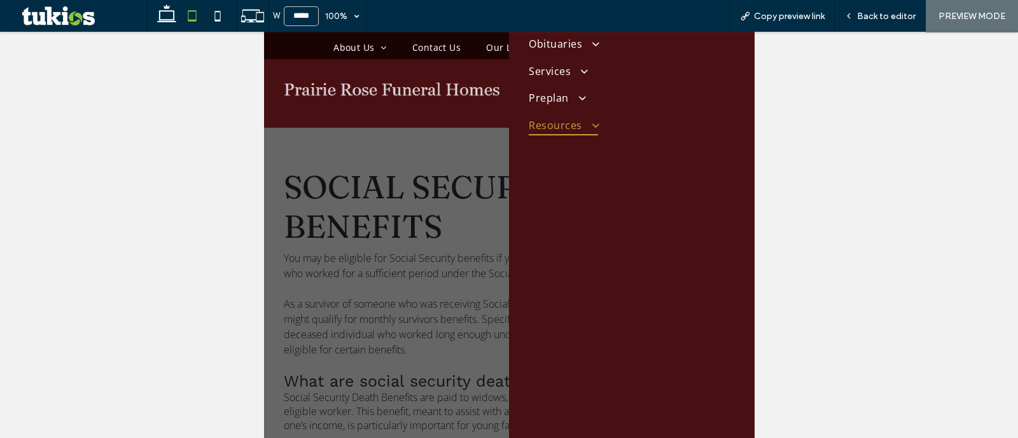
click at [585, 123] on span at bounding box center [590, 125] width 20 height 12
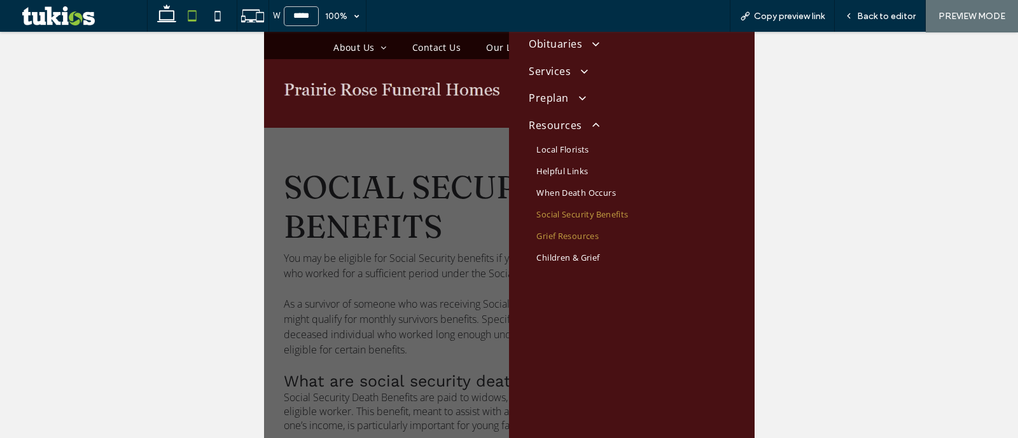
click at [610, 239] on link "Grief Resources" at bounding box center [631, 236] width 205 height 22
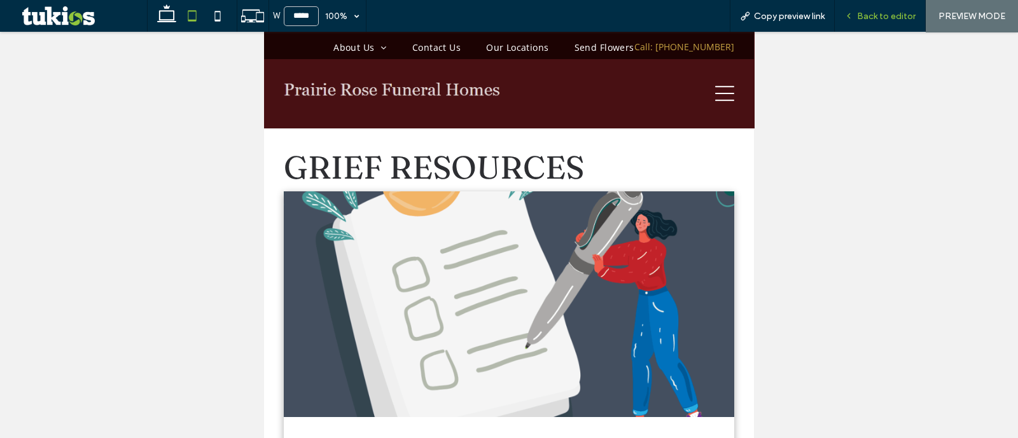
click at [896, 17] on span "Back to editor" at bounding box center [886, 16] width 59 height 11
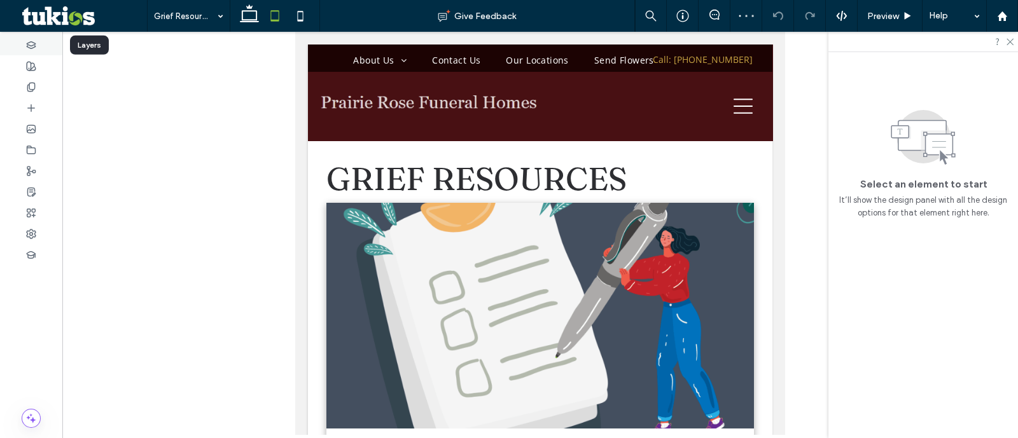
click at [38, 36] on div at bounding box center [31, 44] width 62 height 21
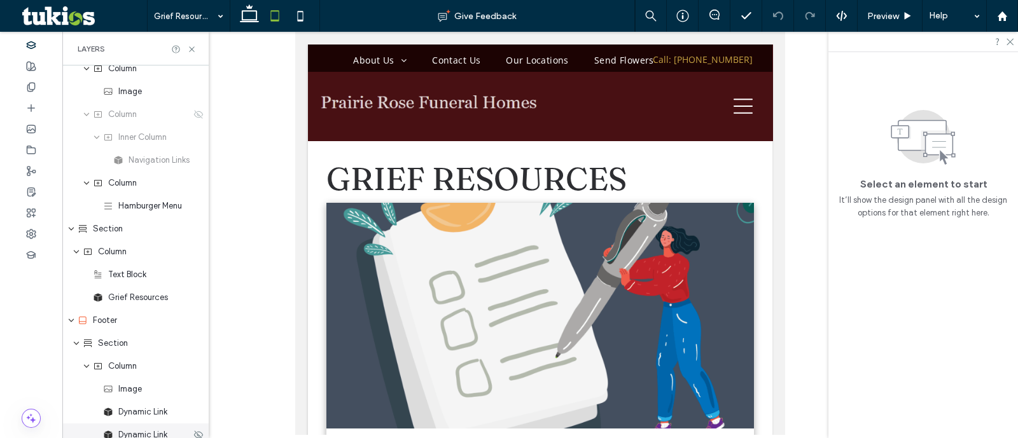
scroll to position [239, 0]
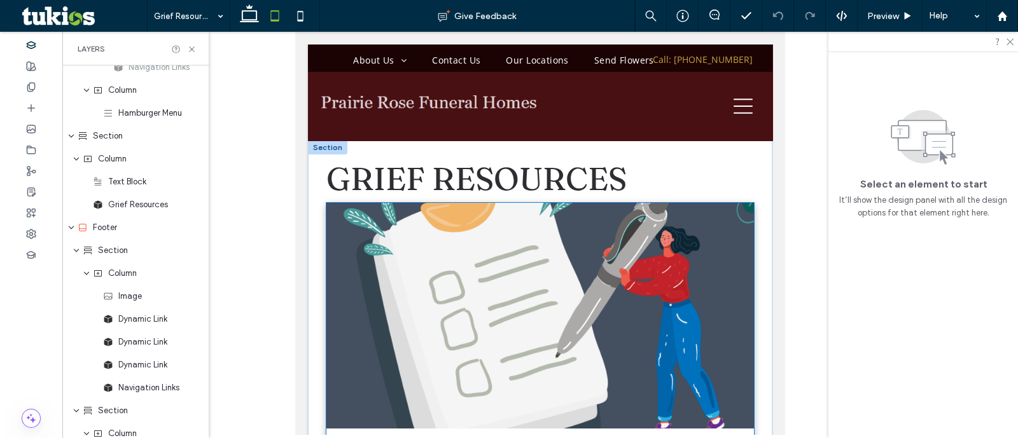
click at [543, 272] on link "Free Grief Coaching image link" at bounding box center [540, 316] width 428 height 226
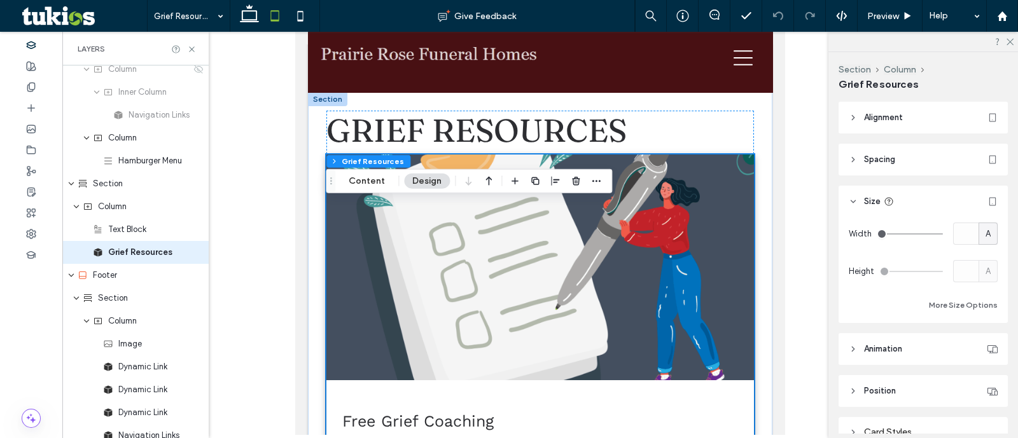
scroll to position [0, 0]
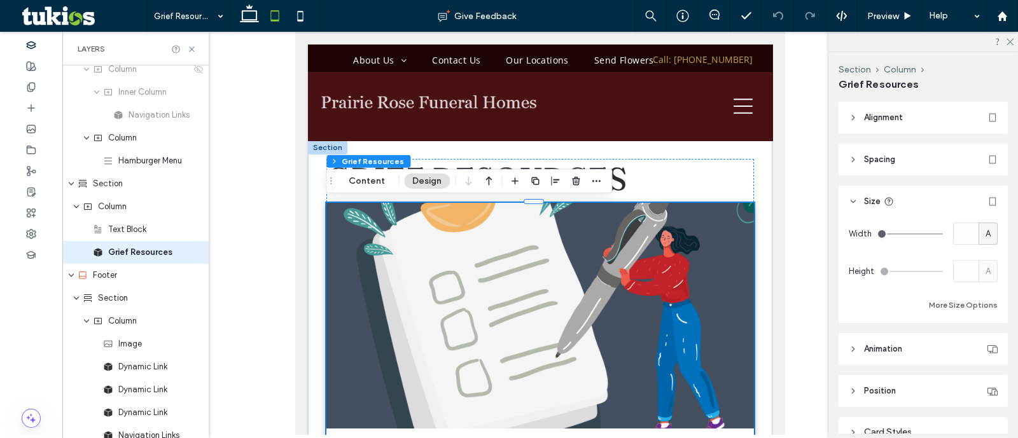
drag, startPoint x: 751, startPoint y: 138, endPoint x: 754, endPoint y: 145, distance: 7.7
click at [751, 141] on div at bounding box center [540, 141] width 464 height 0
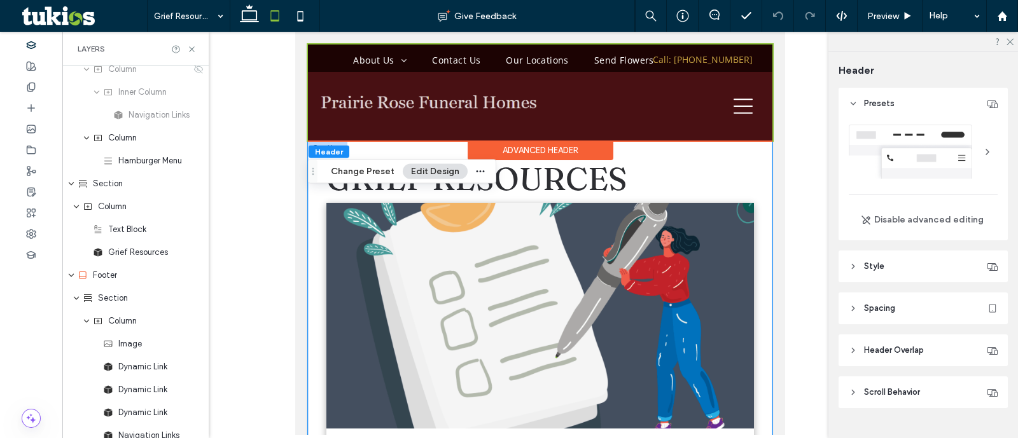
scroll to position [5, 0]
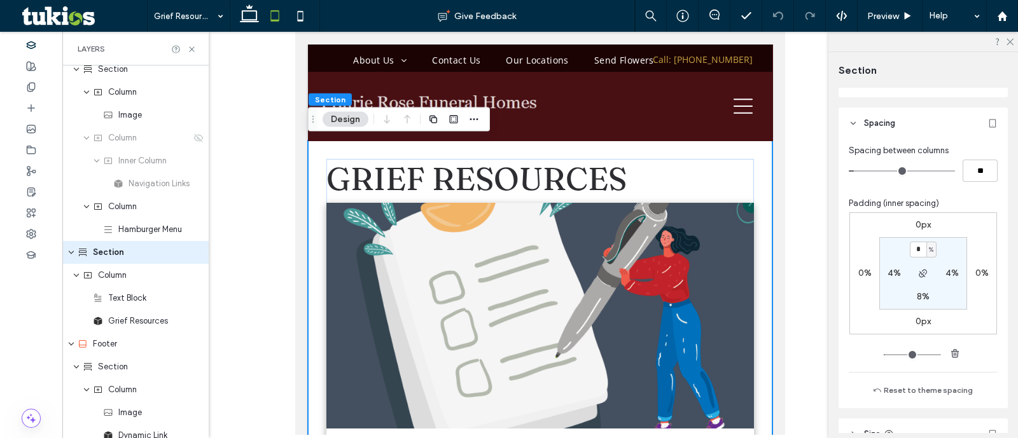
scroll to position [556, 0]
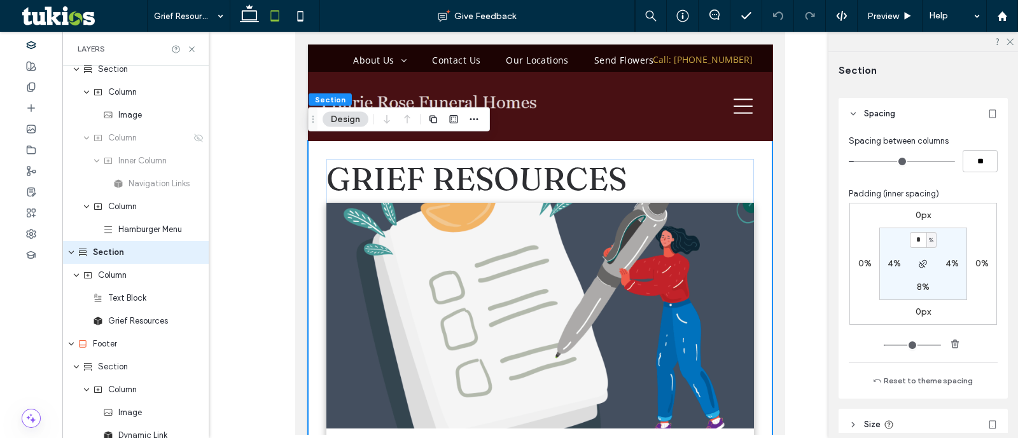
type input "*"
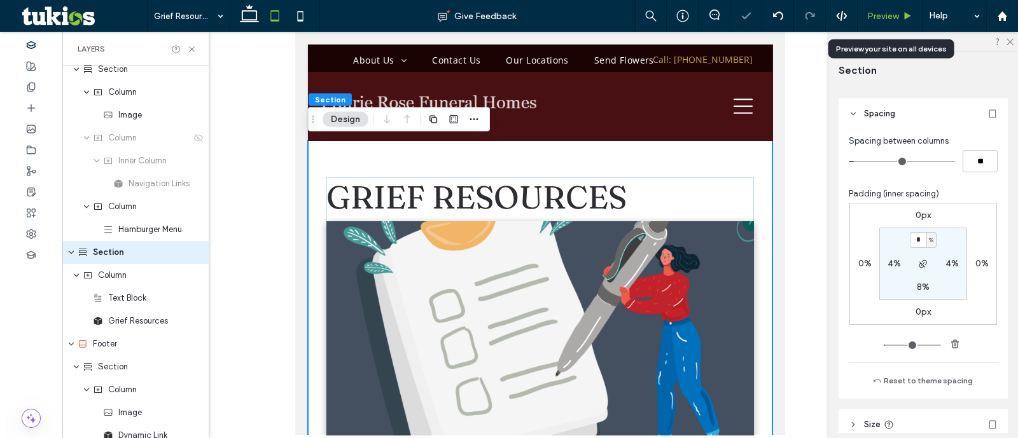
click at [902, 20] on div "Preview" at bounding box center [890, 16] width 64 height 11
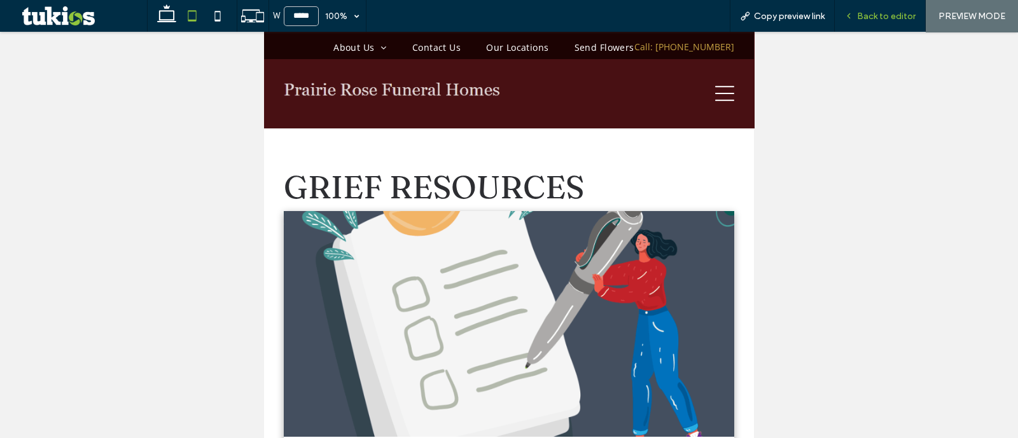
click at [900, 17] on span "Back to editor" at bounding box center [886, 16] width 59 height 11
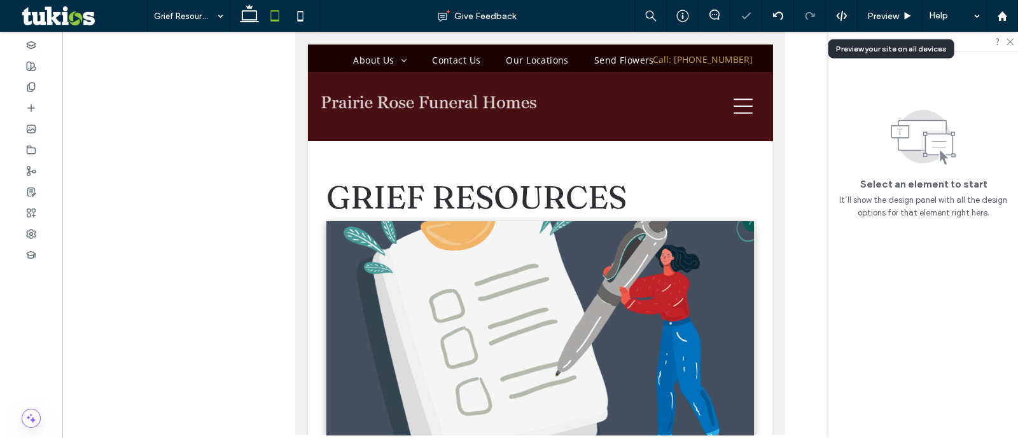
click at [900, 17] on div "Preview" at bounding box center [890, 16] width 64 height 11
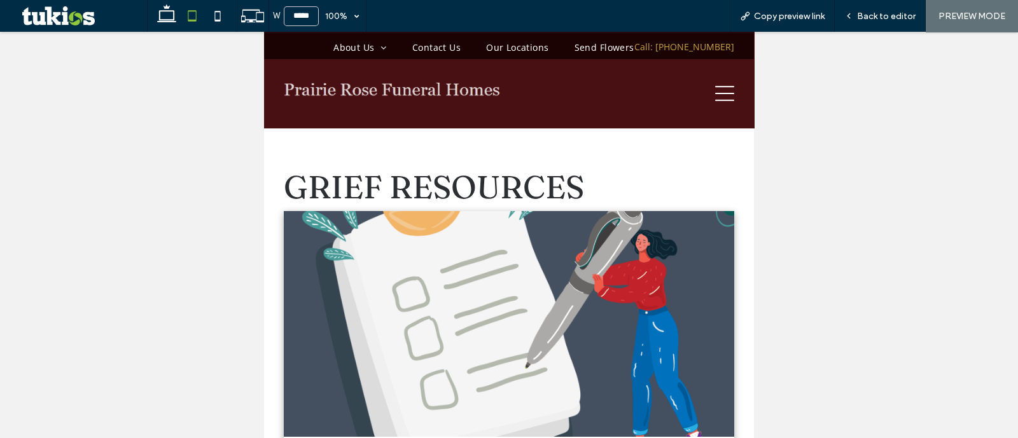
click at [715, 91] on icon at bounding box center [724, 93] width 19 height 19
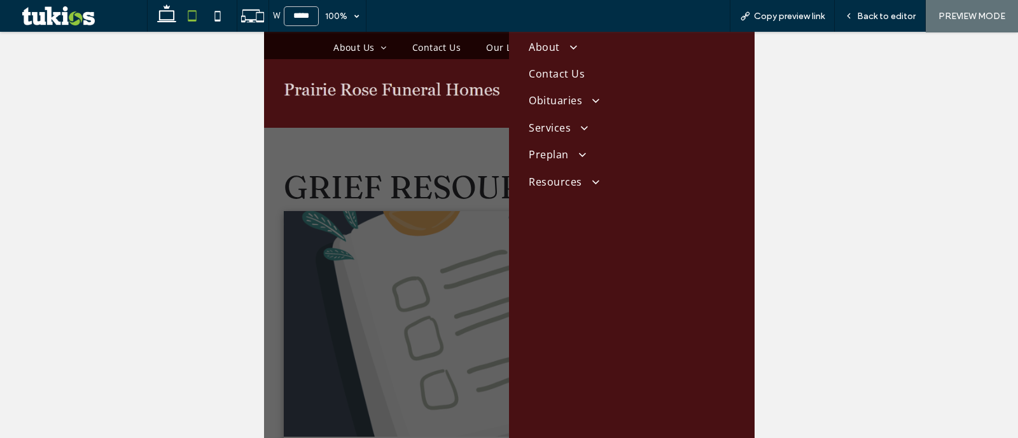
scroll to position [155, 0]
click at [585, 111] on link "Resources" at bounding box center [631, 124] width 205 height 27
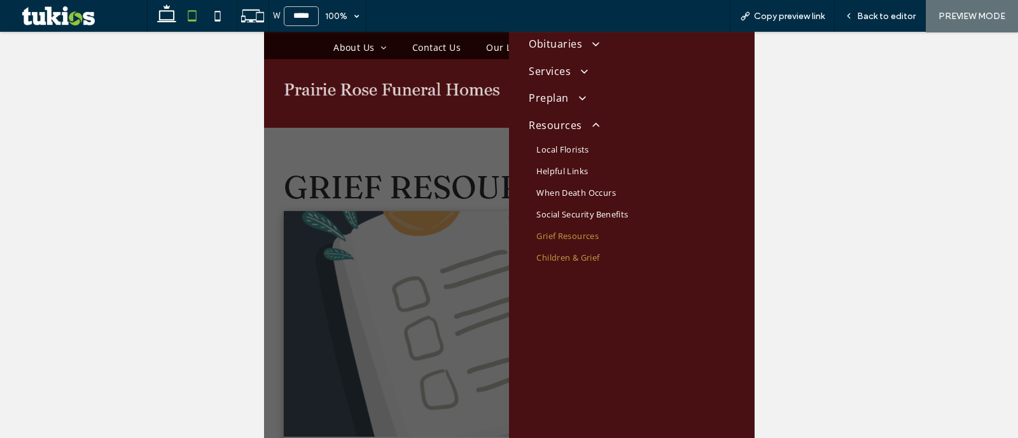
drag, startPoint x: 579, startPoint y: 246, endPoint x: 1176, endPoint y: 129, distance: 608.2
click at [579, 247] on link "Children & Grief" at bounding box center [631, 258] width 205 height 22
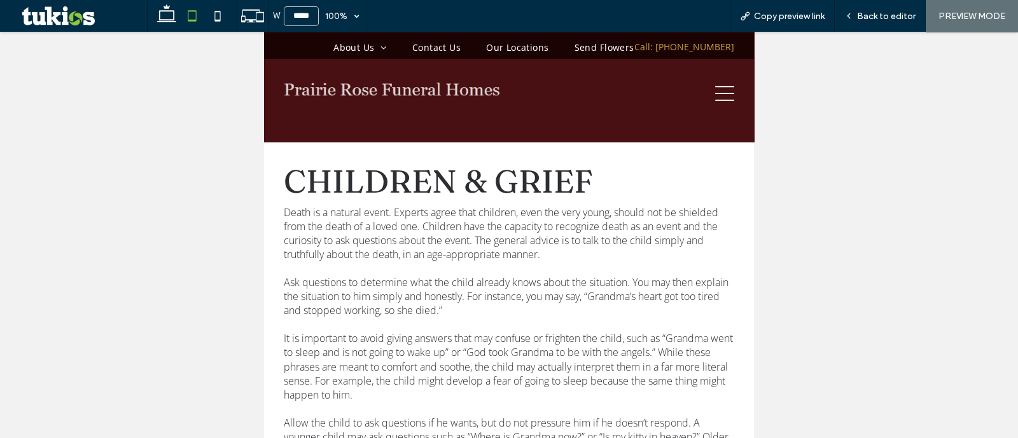
click at [893, 11] on span "Back to editor" at bounding box center [886, 16] width 59 height 11
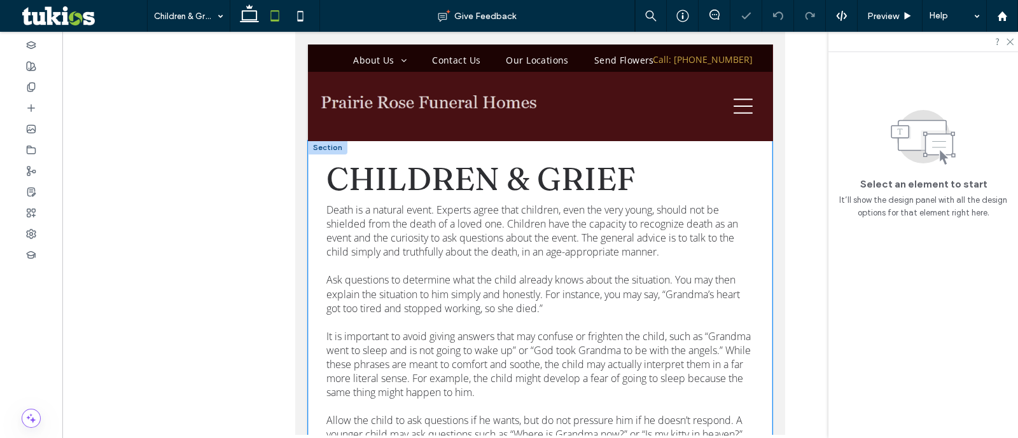
click at [738, 149] on div "children & grief Death is a natural event. Experts agree that children, even th…" at bounding box center [540, 322] width 464 height 362
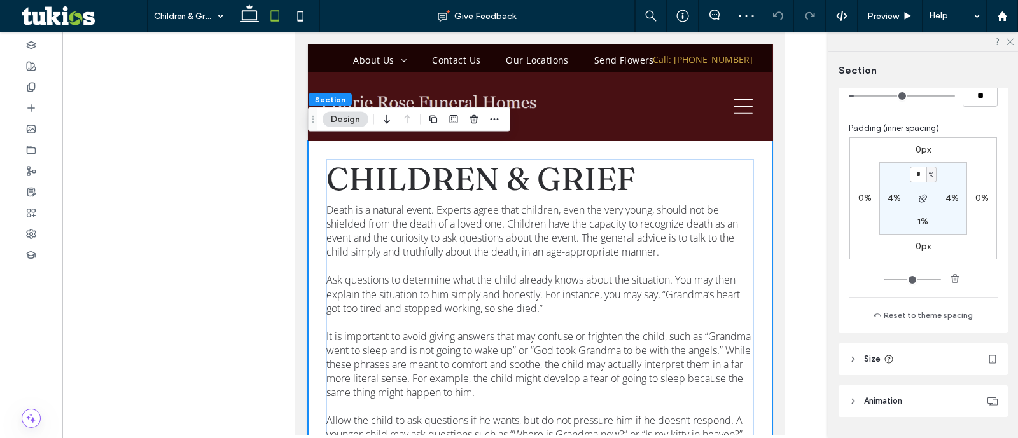
scroll to position [655, 0]
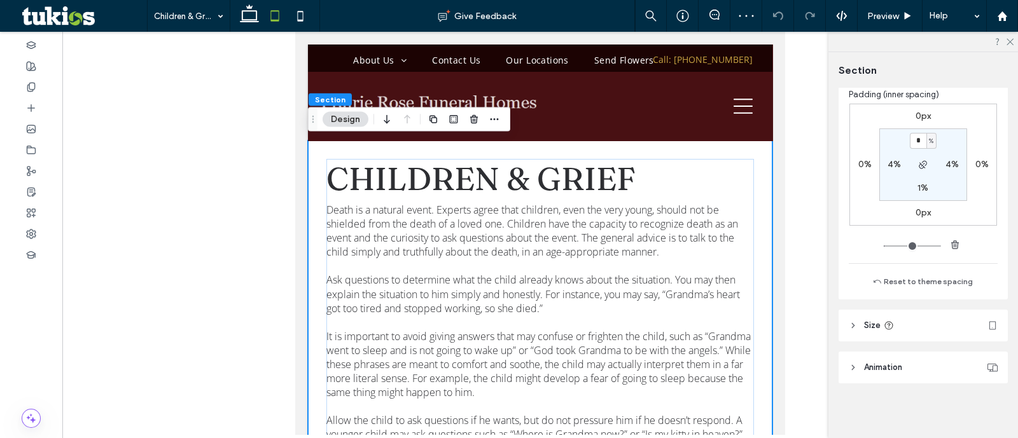
type input "*"
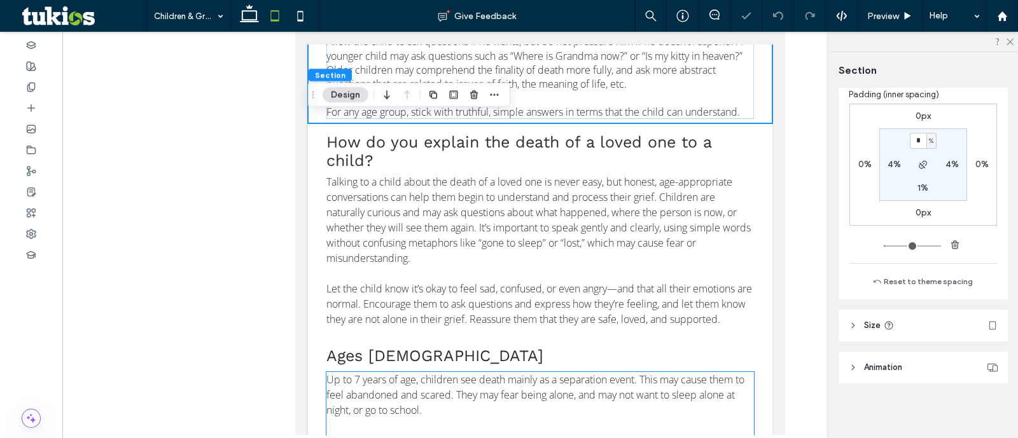
scroll to position [795, 0]
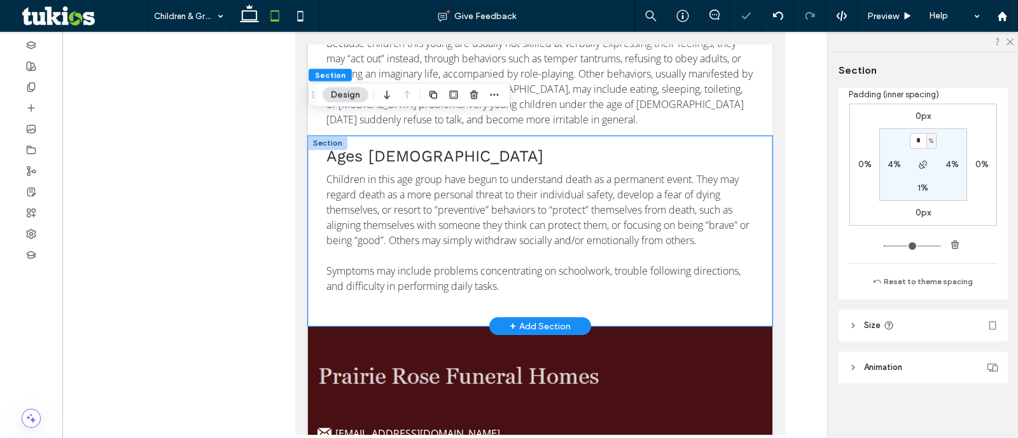
click at [748, 326] on div "Ages 7 to 12 Children in this age group have begun to understand death as a per…" at bounding box center [540, 231] width 464 height 190
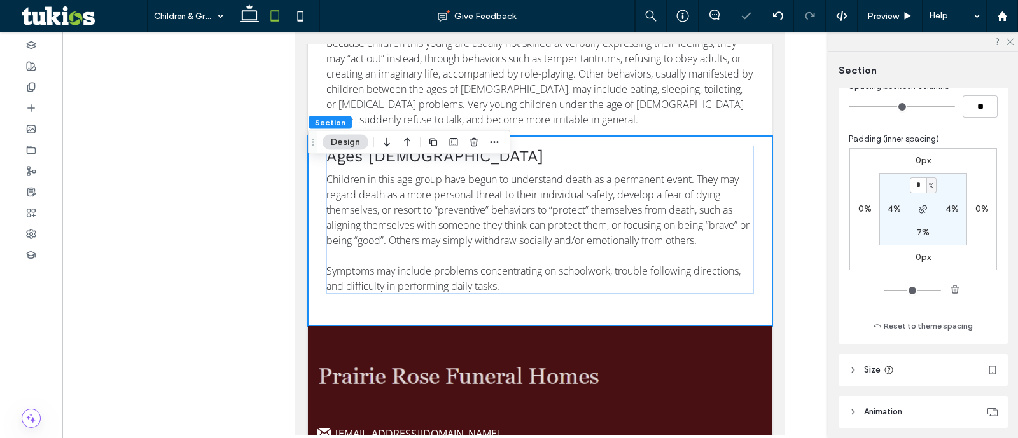
scroll to position [636, 0]
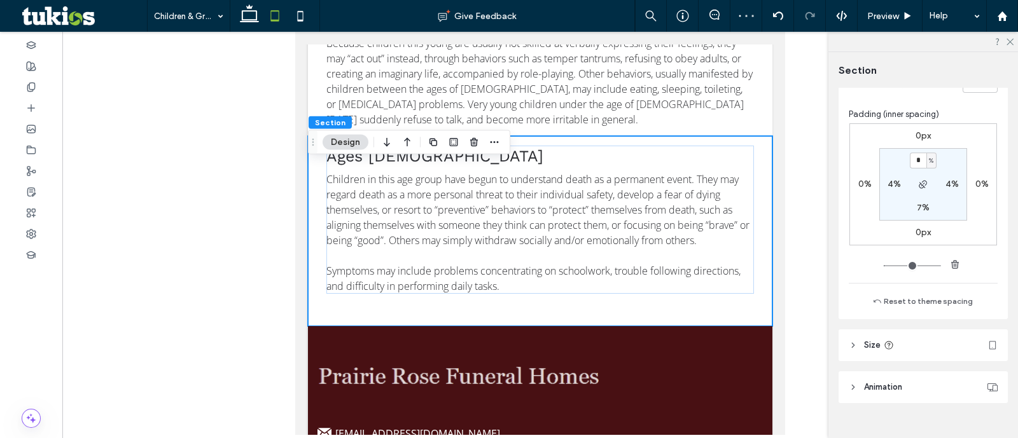
click at [923, 205] on label "7%" at bounding box center [923, 207] width 13 height 11
type input "*"
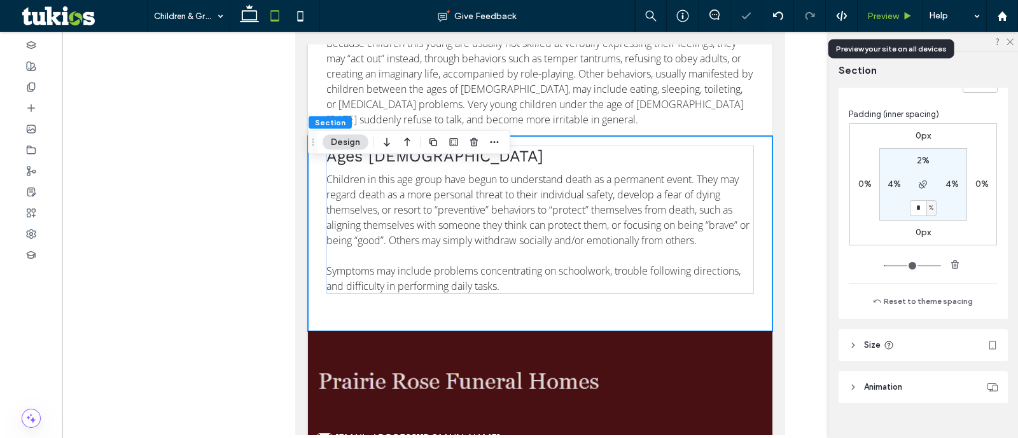
click at [876, 18] on span "Preview" at bounding box center [883, 16] width 32 height 11
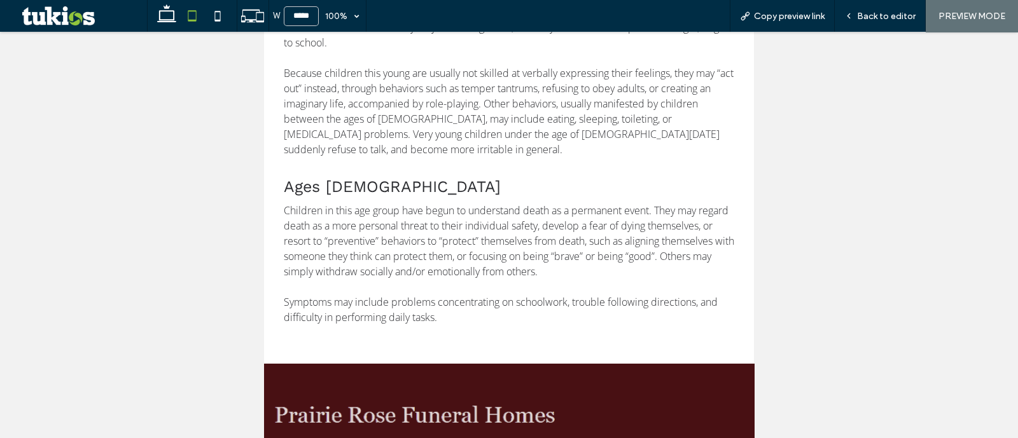
click at [876, 18] on span "Back to editor" at bounding box center [886, 16] width 59 height 11
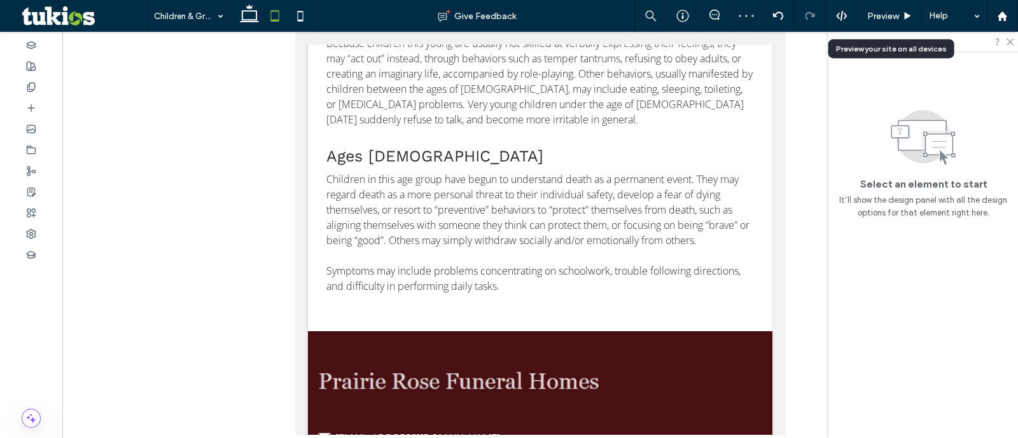
click at [876, 18] on span "Preview" at bounding box center [883, 16] width 32 height 11
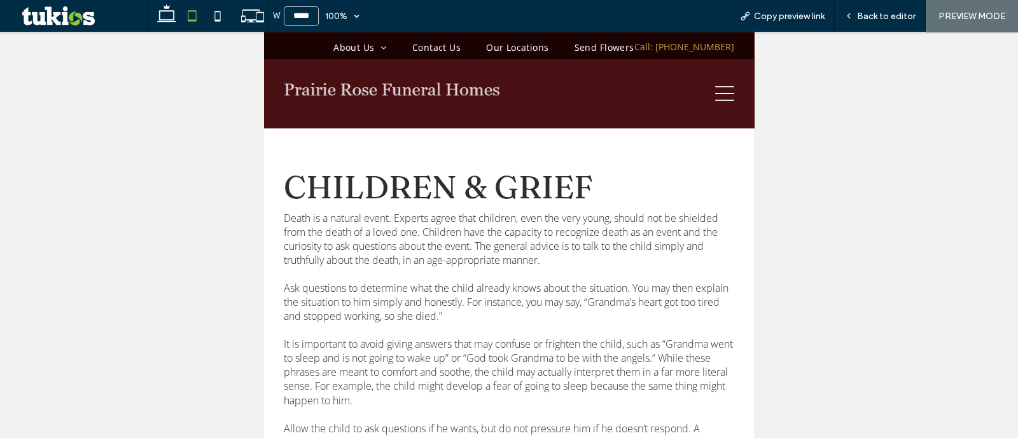
click at [715, 90] on icon at bounding box center [724, 93] width 19 height 19
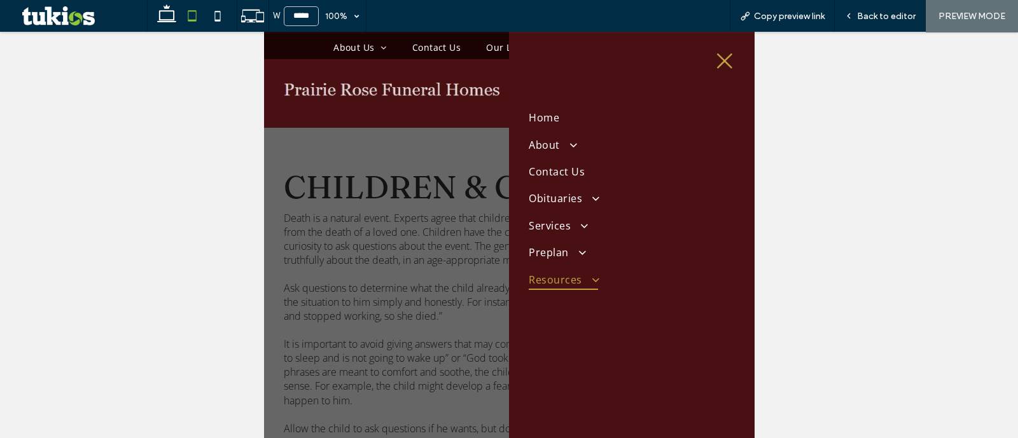
click at [569, 288] on link "Resources" at bounding box center [631, 279] width 205 height 27
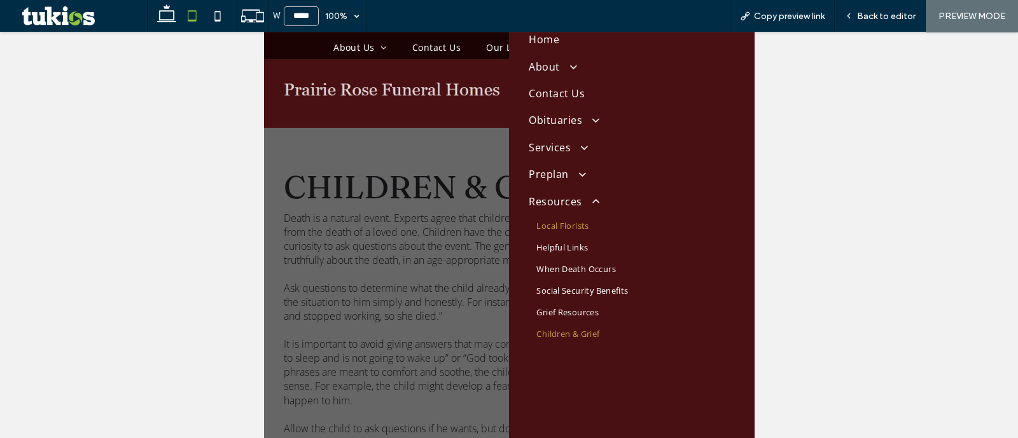
scroll to position [177, 0]
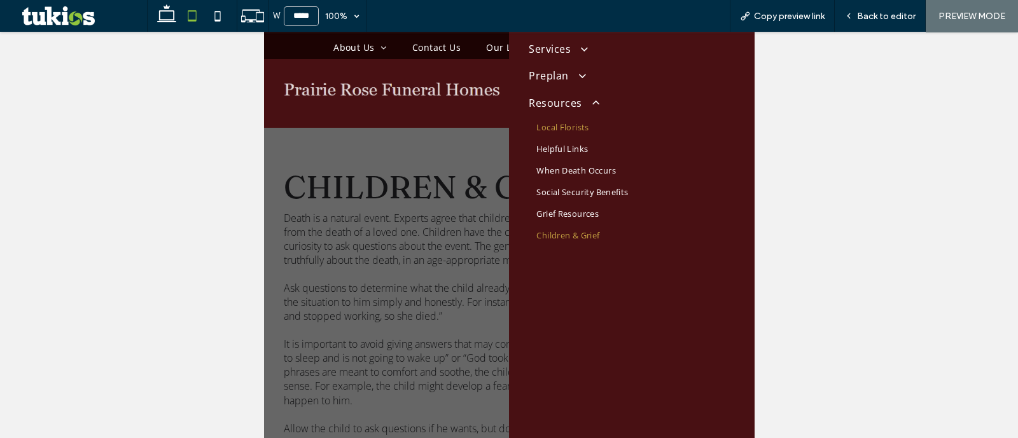
drag, startPoint x: 597, startPoint y: 127, endPoint x: 857, endPoint y: 161, distance: 262.5
click at [597, 126] on link "Local Florists" at bounding box center [631, 127] width 205 height 22
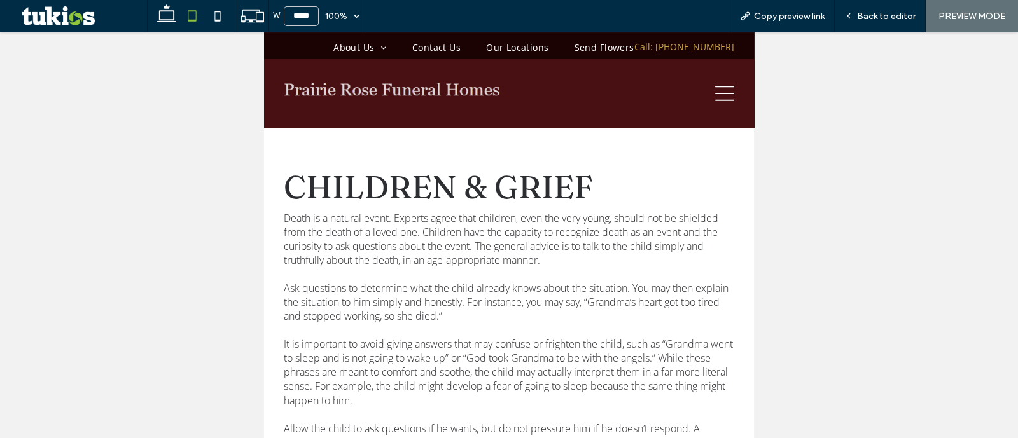
scroll to position [155, 0]
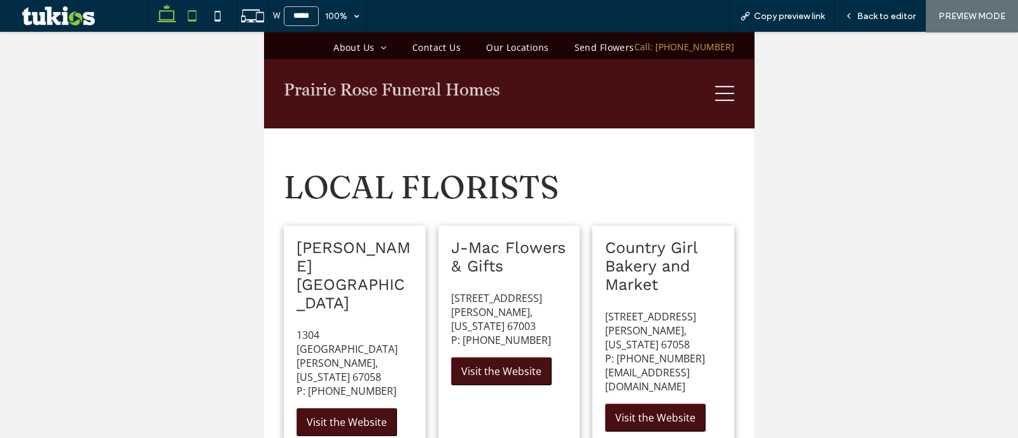
click at [169, 15] on icon at bounding box center [166, 15] width 25 height 25
type input "******"
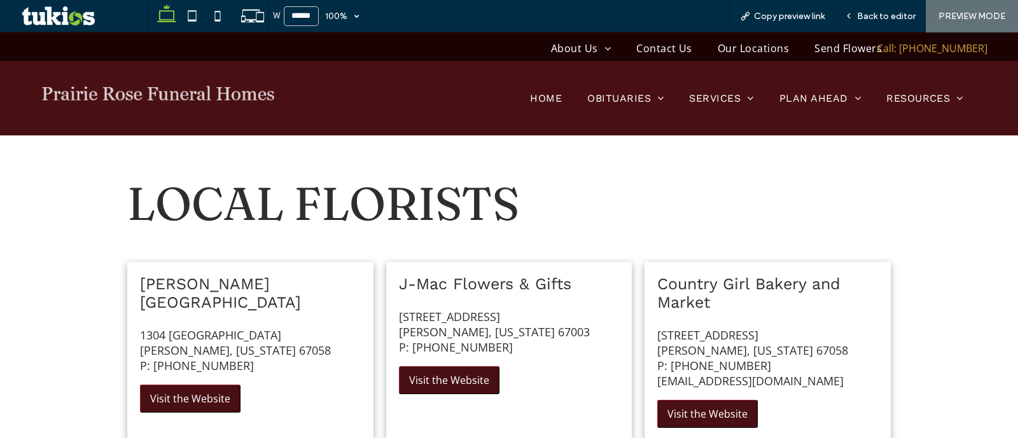
click at [199, 97] on img at bounding box center [158, 97] width 234 height 60
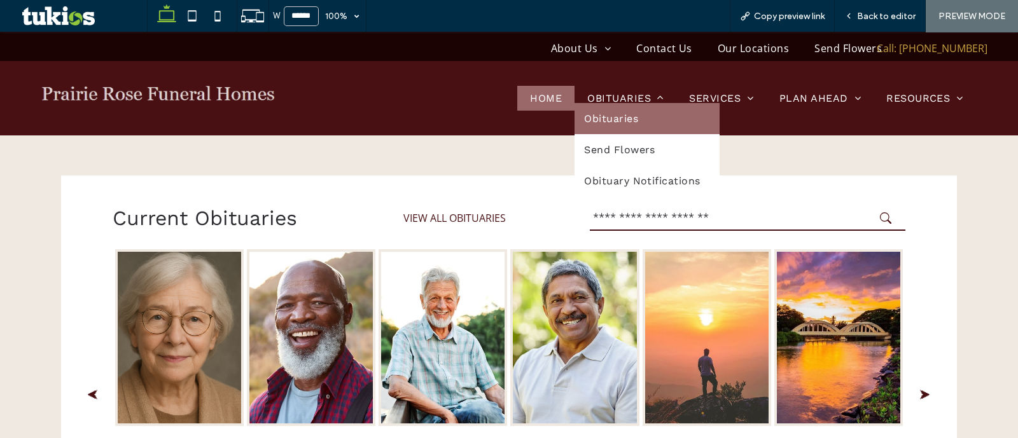
click at [606, 120] on span "Obituaries" at bounding box center [611, 119] width 54 height 12
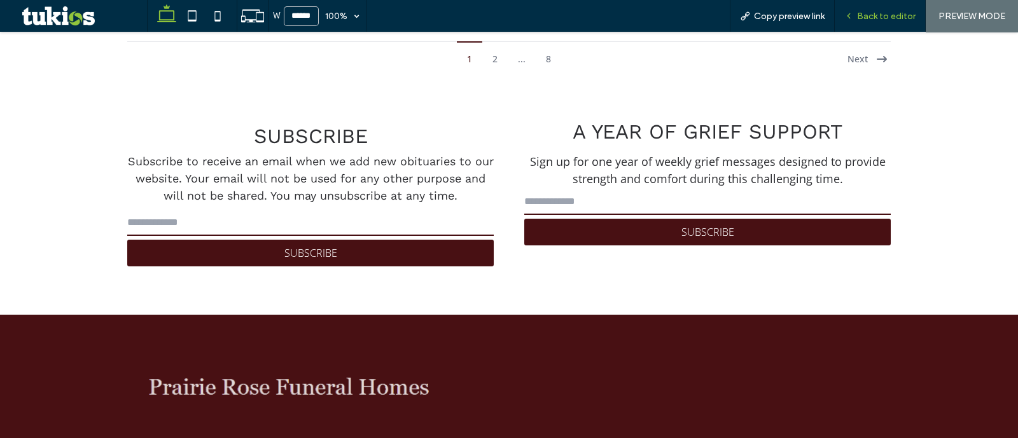
click at [890, 12] on span "Back to editor" at bounding box center [886, 16] width 59 height 11
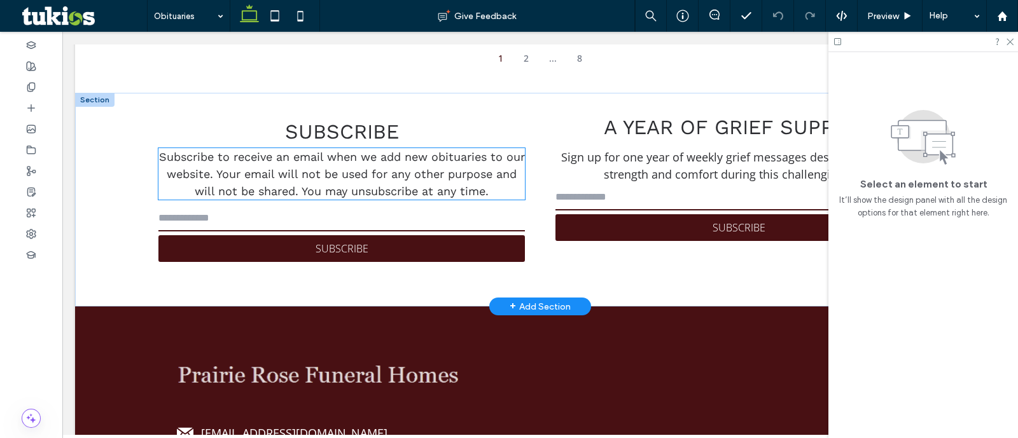
click at [417, 160] on p "Subscribe to receive an email when we add new obituaries to our website. Your e…" at bounding box center [341, 174] width 367 height 52
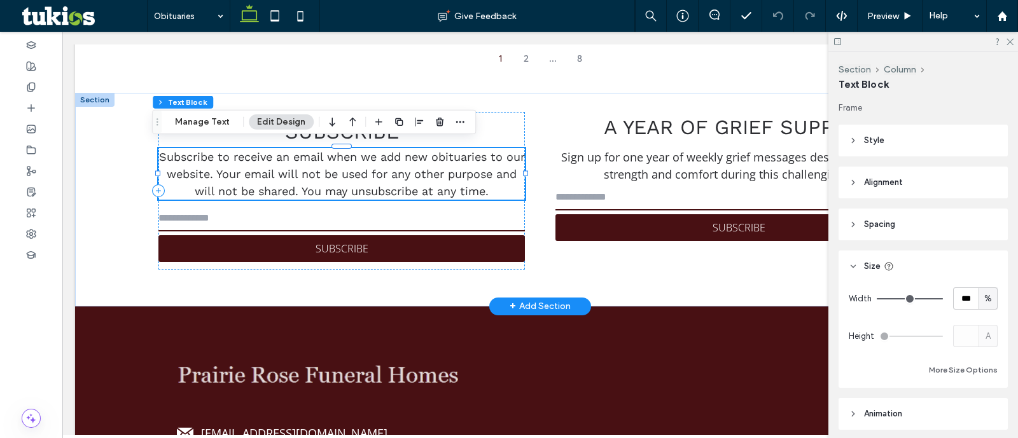
click at [415, 168] on span "Subscribe to receive an email when we add new obituaries to our website. Your e…" at bounding box center [342, 174] width 366 height 48
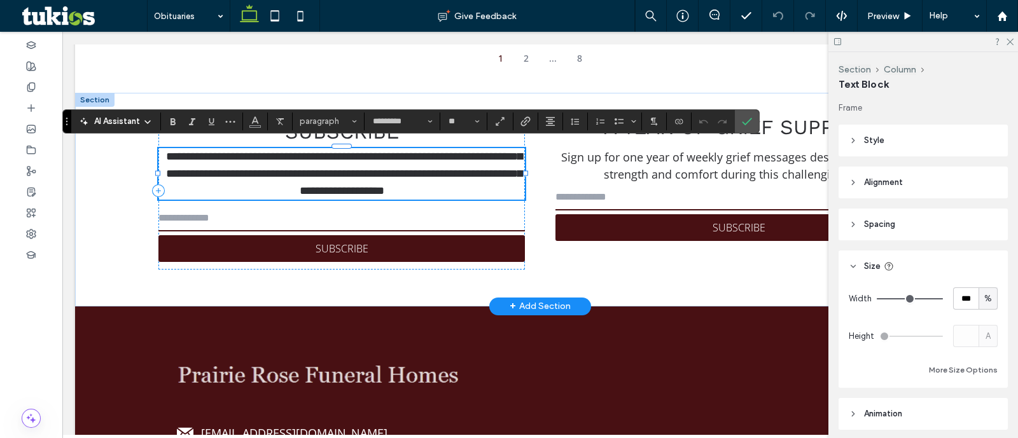
click at [415, 168] on span "**********" at bounding box center [344, 174] width 356 height 46
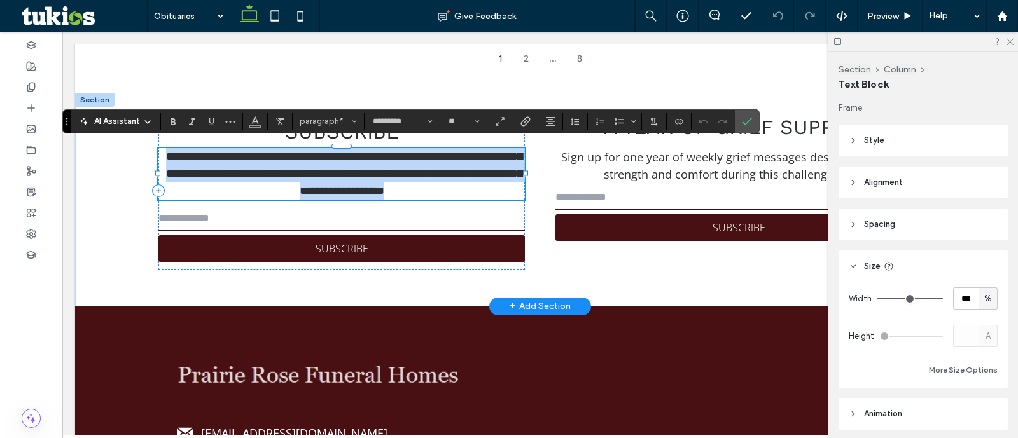
click at [288, 178] on p "**********" at bounding box center [341, 174] width 367 height 52
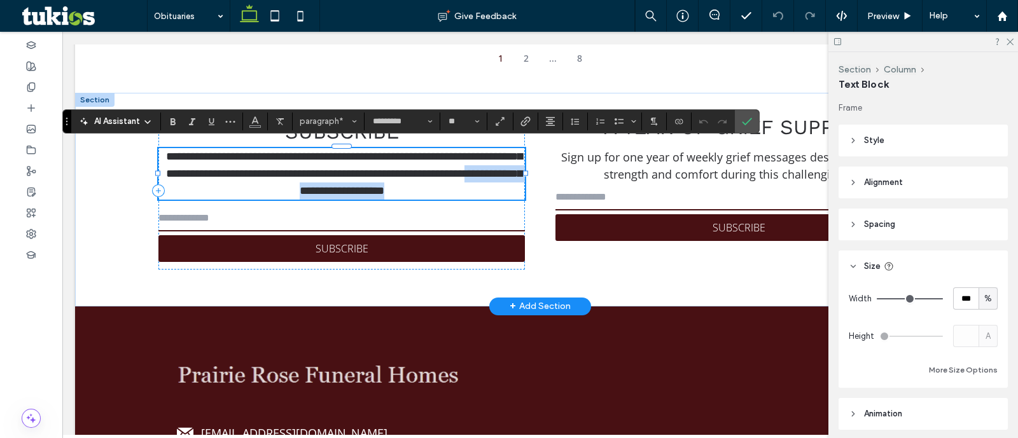
drag, startPoint x: 307, startPoint y: 184, endPoint x: 495, endPoint y: 187, distance: 188.4
click at [495, 187] on span "**********" at bounding box center [344, 174] width 356 height 46
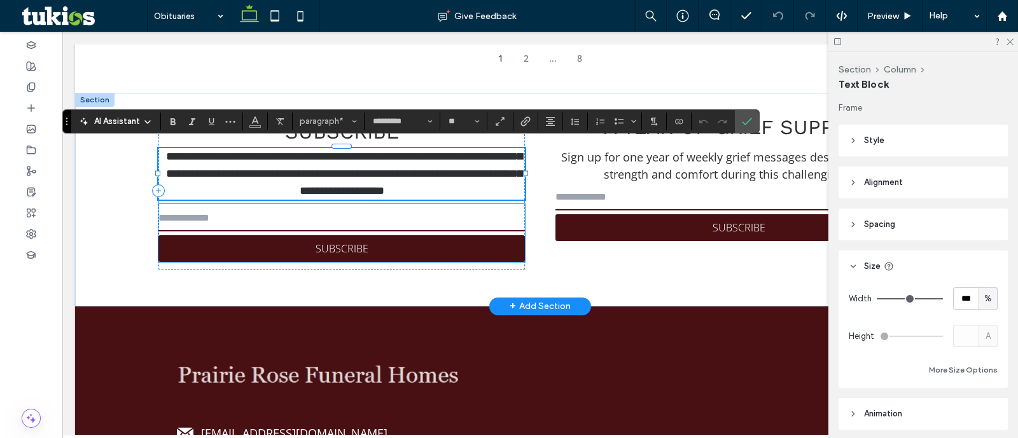
click at [312, 199] on div "**********" at bounding box center [341, 191] width 367 height 158
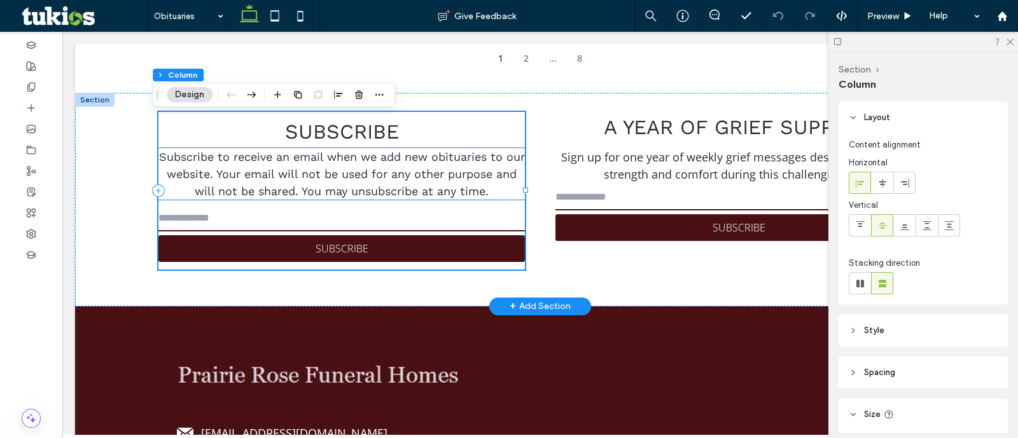
click at [309, 182] on span "Subscribe to receive an email when we add new obituaries to our website. Your e…" at bounding box center [342, 174] width 366 height 48
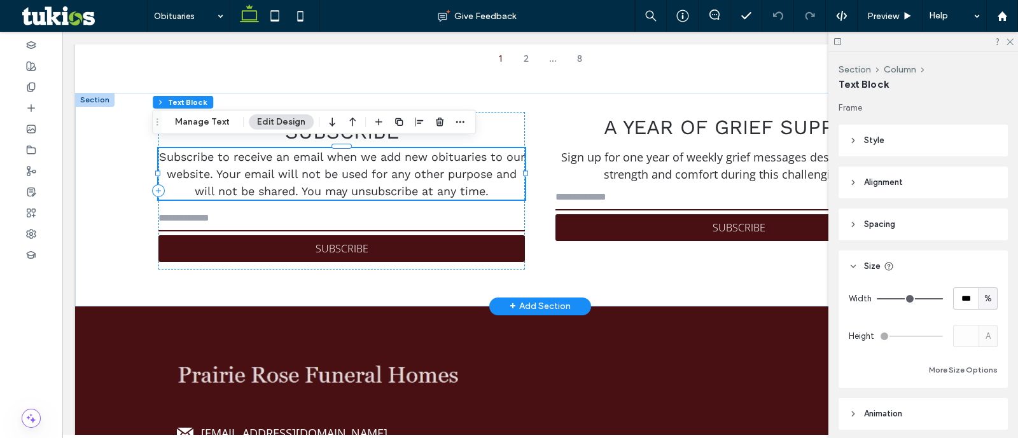
click at [309, 182] on span "Subscribe to receive an email when we add new obituaries to our website. Your e…" at bounding box center [342, 174] width 366 height 48
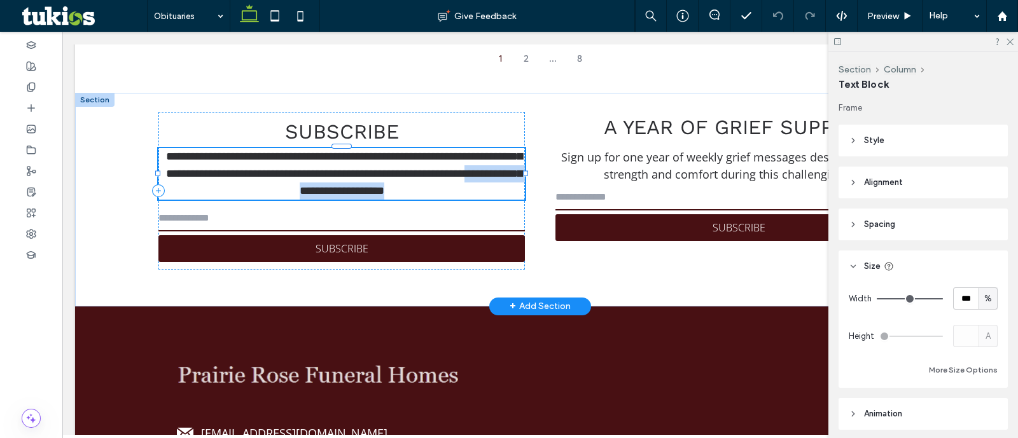
click at [309, 186] on span "**********" at bounding box center [344, 174] width 356 height 46
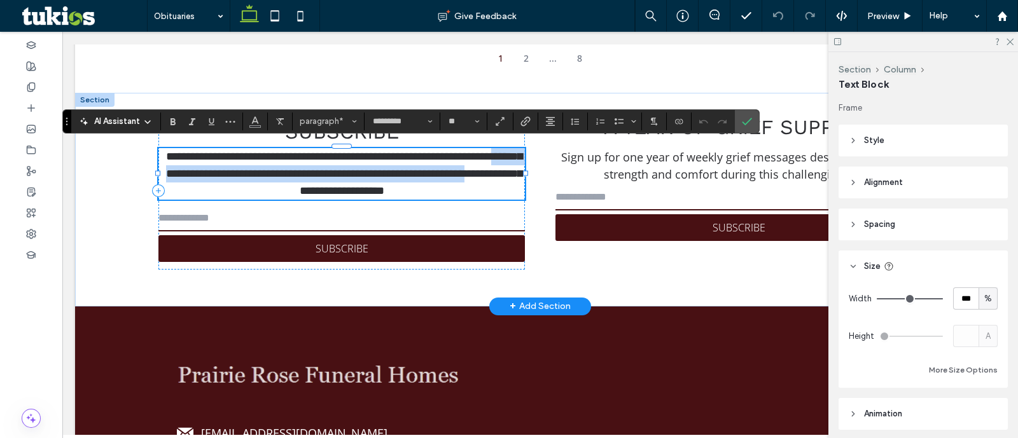
drag, startPoint x: 308, startPoint y: 186, endPoint x: 234, endPoint y: 176, distance: 74.4
click at [234, 176] on p "**********" at bounding box center [341, 174] width 367 height 52
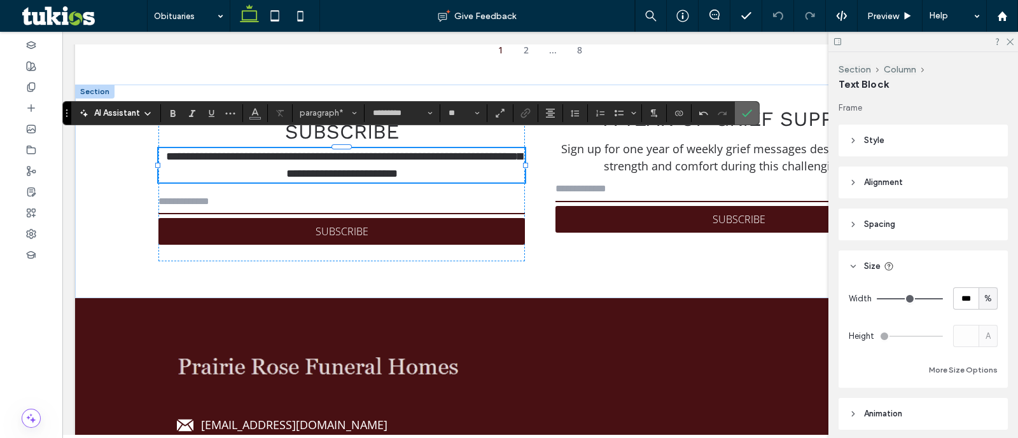
click at [745, 111] on icon "Confirm" at bounding box center [747, 113] width 10 height 10
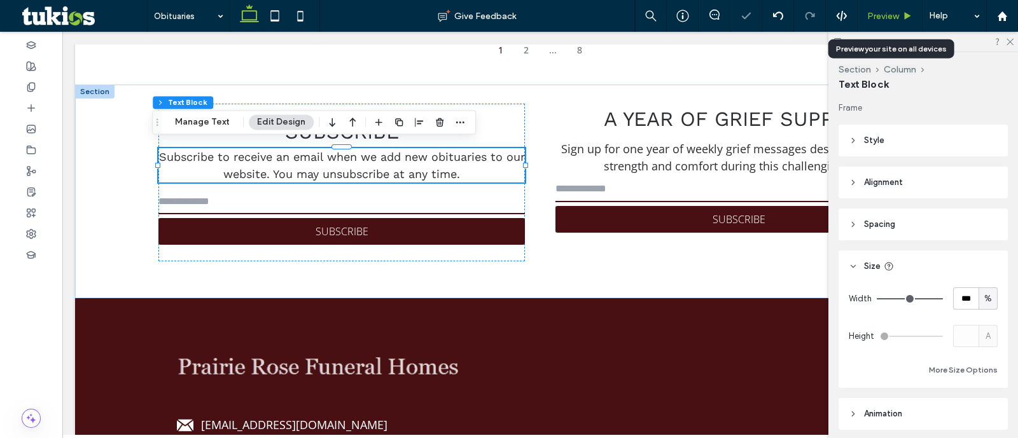
click at [879, 16] on span "Preview" at bounding box center [883, 16] width 32 height 11
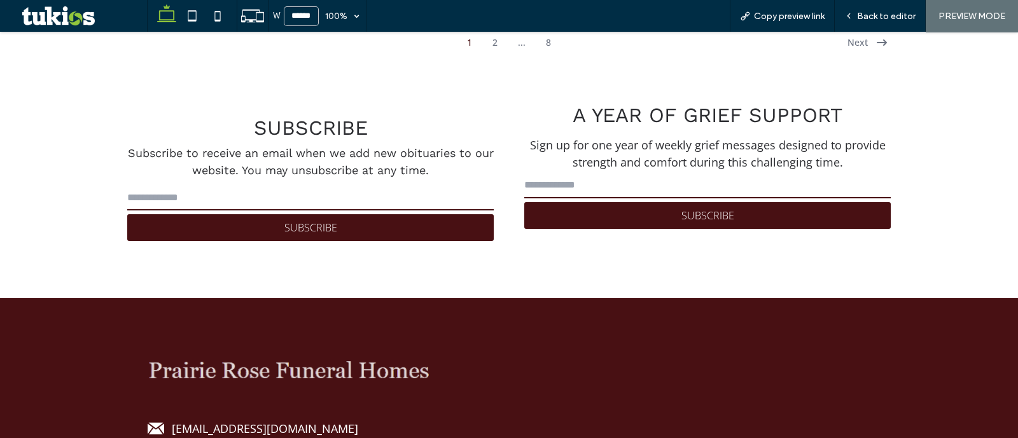
scroll to position [3140, 0]
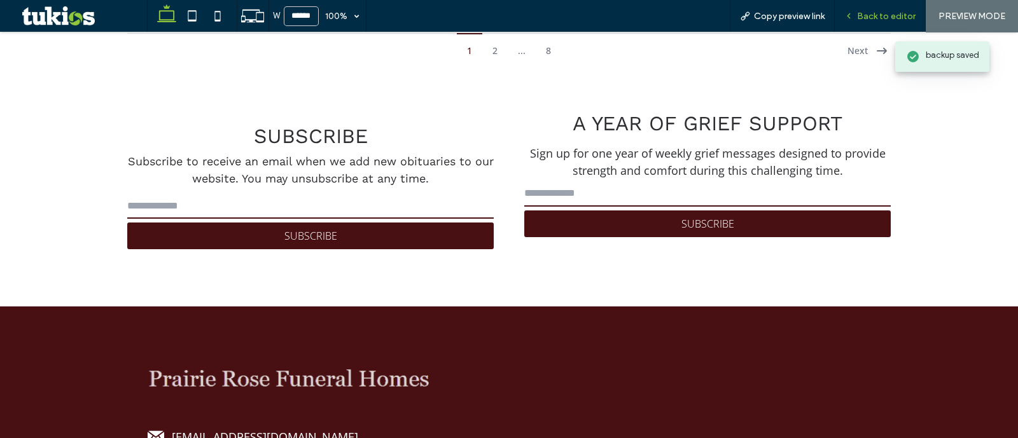
click at [884, 8] on div "Back to editor" at bounding box center [880, 16] width 91 height 32
click at [886, 14] on span "Back to editor" at bounding box center [886, 16] width 59 height 11
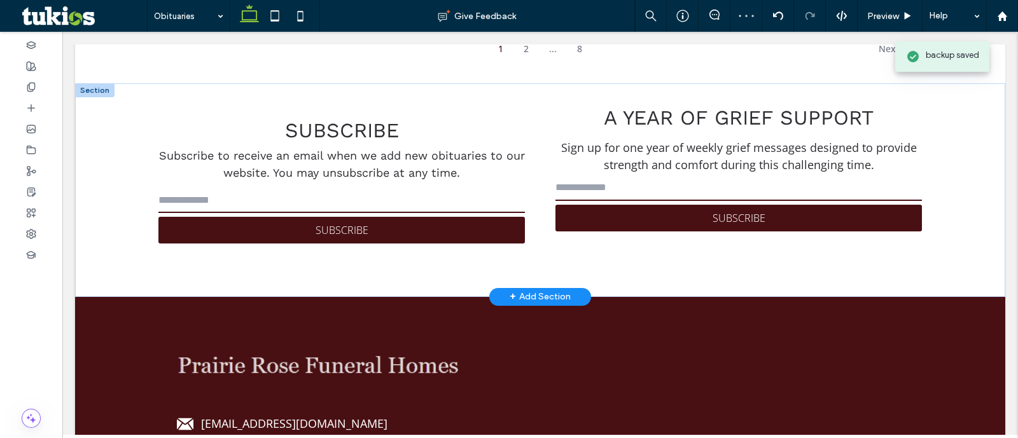
scroll to position [3148, 0]
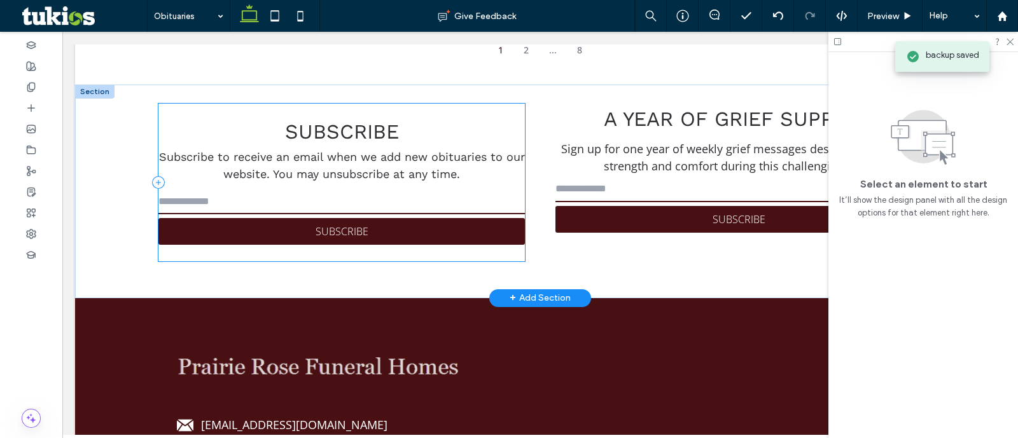
click at [488, 104] on div "Subscribe Subscribe to receive an email when we add new obituaries to our websi…" at bounding box center [341, 183] width 367 height 158
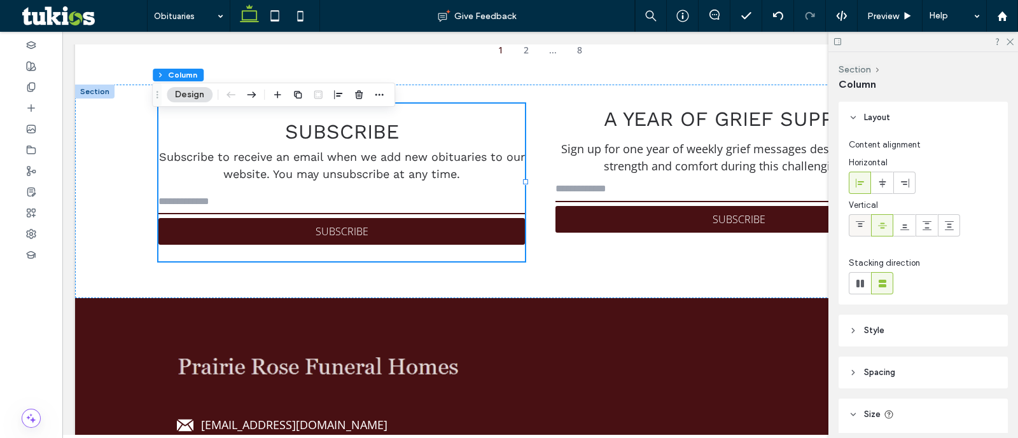
click at [862, 221] on use at bounding box center [860, 224] width 9 height 6
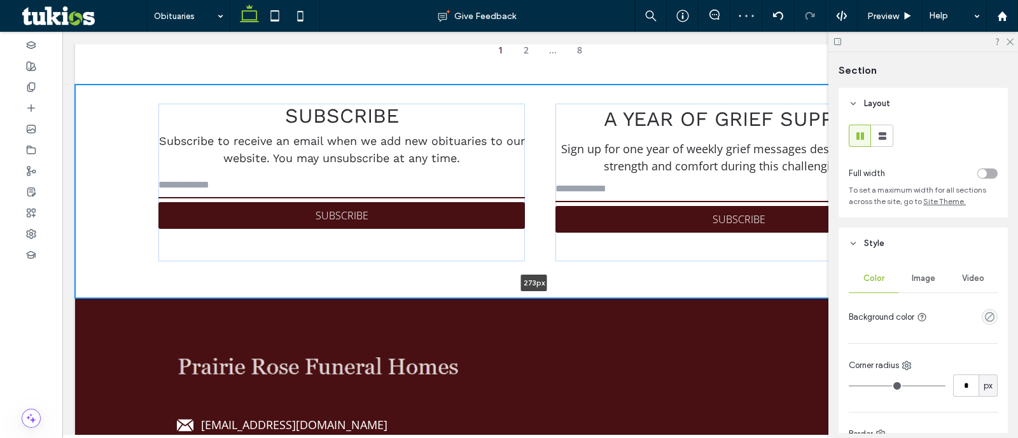
drag, startPoint x: 725, startPoint y: 291, endPoint x: 722, endPoint y: 252, distance: 38.9
click at [722, 252] on div "Subscribe Subscribe to receive an email when we add new obituaries to our websi…" at bounding box center [540, 192] width 930 height 214
type input "***"
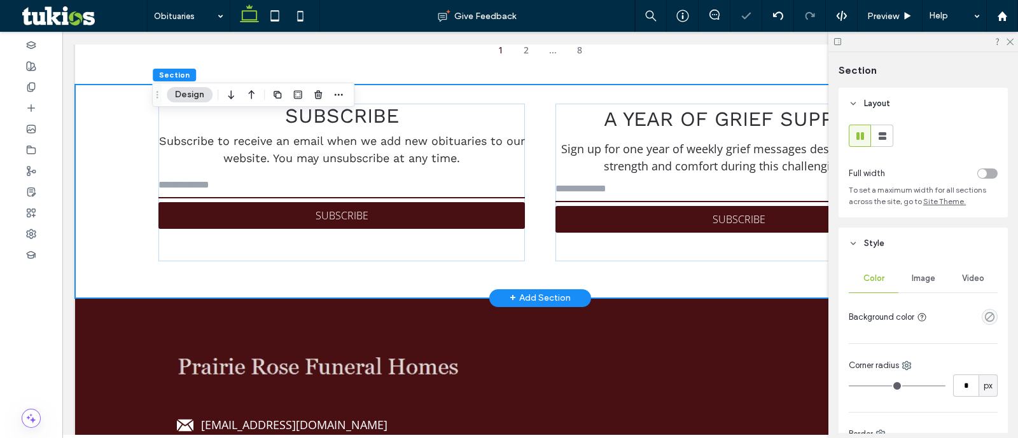
click at [723, 235] on div "A Year of Grief Support Sign up for one year of weekly grief messages designed …" at bounding box center [738, 183] width 367 height 158
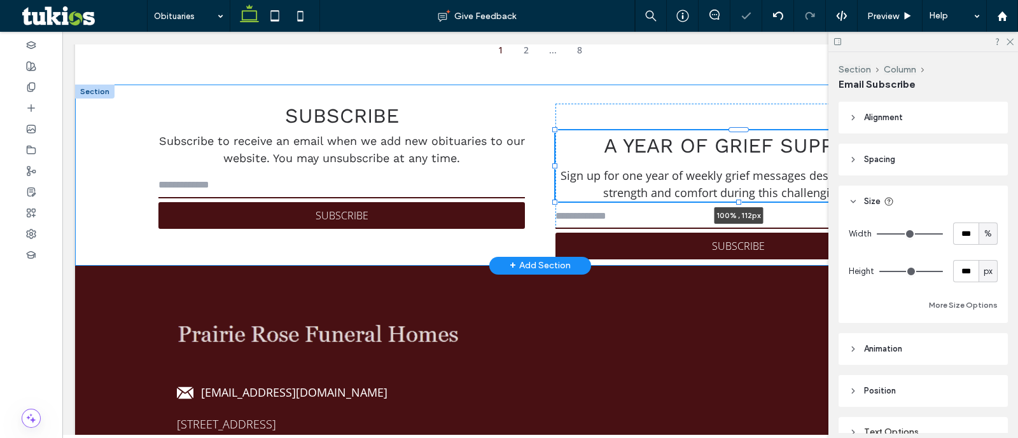
drag, startPoint x: 734, startPoint y: 256, endPoint x: 735, endPoint y: 213, distance: 43.3
click at [735, 213] on div "Subscribe Subscribe to receive an email when we add new obituaries to our websi…" at bounding box center [540, 175] width 764 height 181
type input "***"
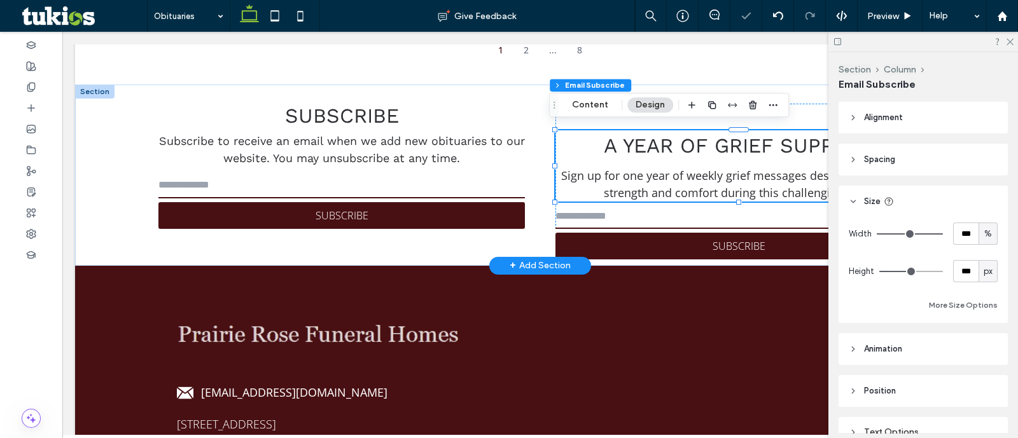
click at [988, 275] on div "px" at bounding box center [988, 271] width 19 height 22
click at [987, 384] on div "A" at bounding box center [981, 383] width 18 height 22
type input "*"
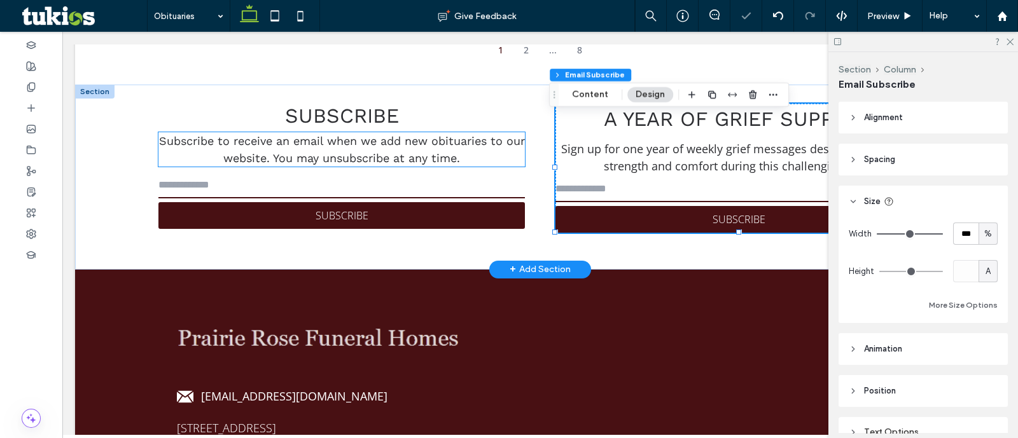
click at [476, 142] on span "Subscribe to receive an email when we add new obituaries to our website. You ma…" at bounding box center [342, 149] width 366 height 31
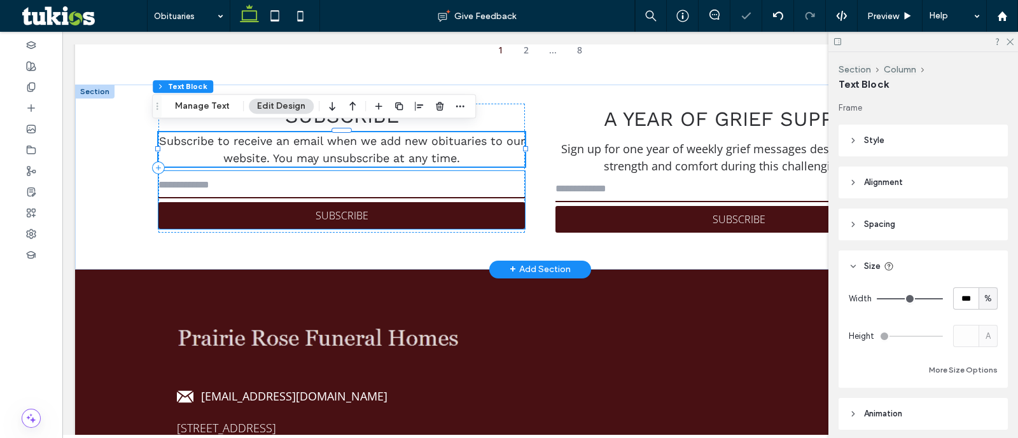
click at [491, 193] on input "email" at bounding box center [341, 185] width 367 height 25
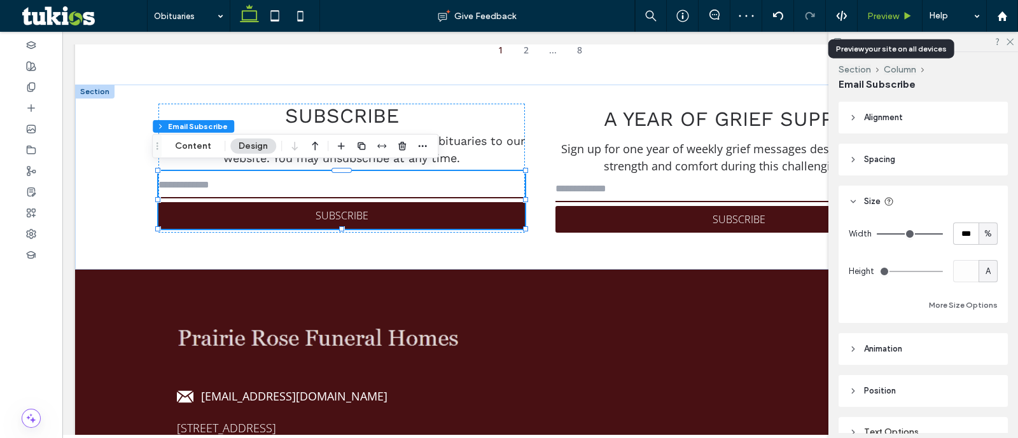
click at [881, 20] on span "Preview" at bounding box center [883, 16] width 32 height 11
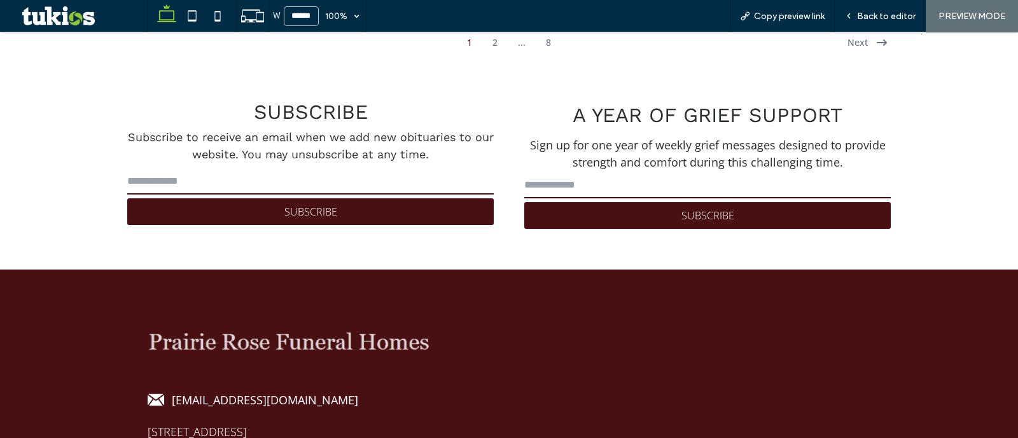
click at [881, 19] on span "Back to editor" at bounding box center [886, 16] width 59 height 11
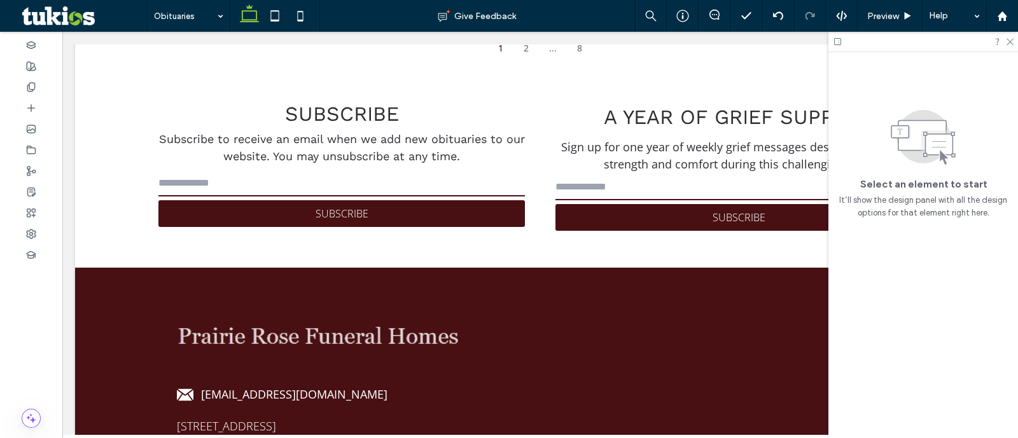
scroll to position [3148, 0]
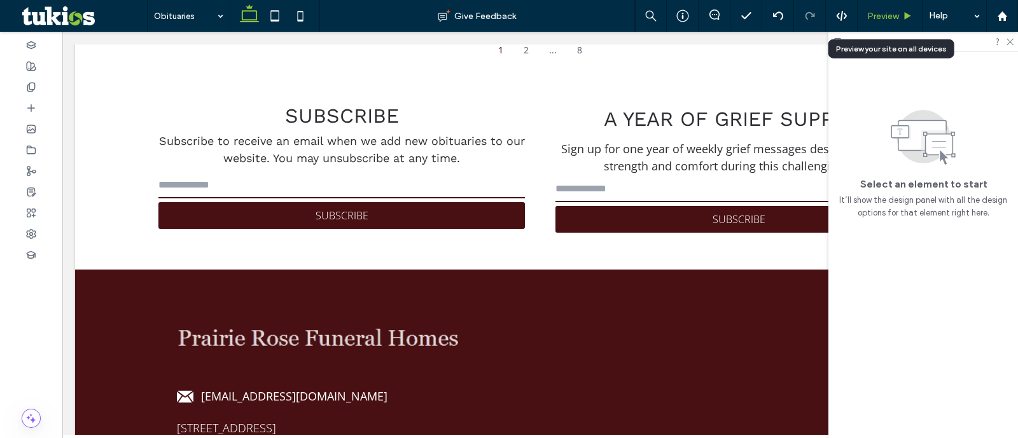
click at [884, 24] on div "Preview" at bounding box center [890, 16] width 65 height 32
click at [886, 14] on span "Preview" at bounding box center [883, 16] width 32 height 11
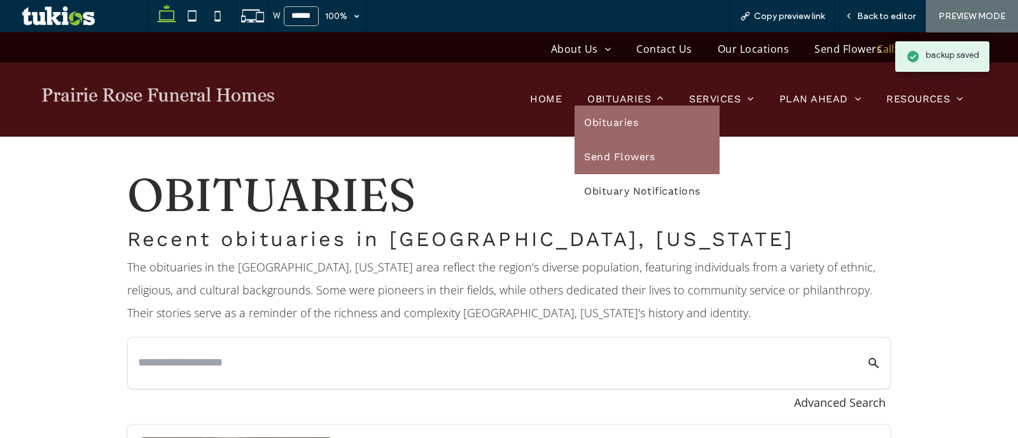
click at [606, 141] on link "Send Flowers" at bounding box center [647, 157] width 145 height 34
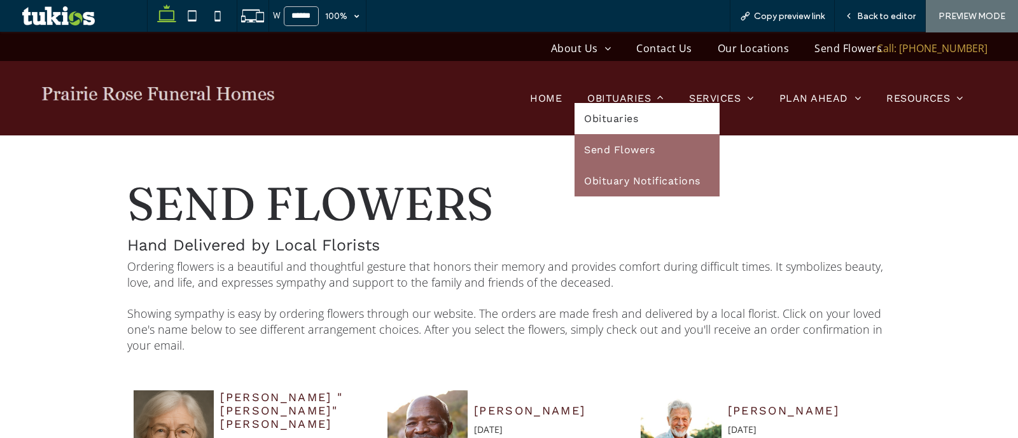
click at [612, 183] on span "Obituary Notifications" at bounding box center [642, 181] width 116 height 12
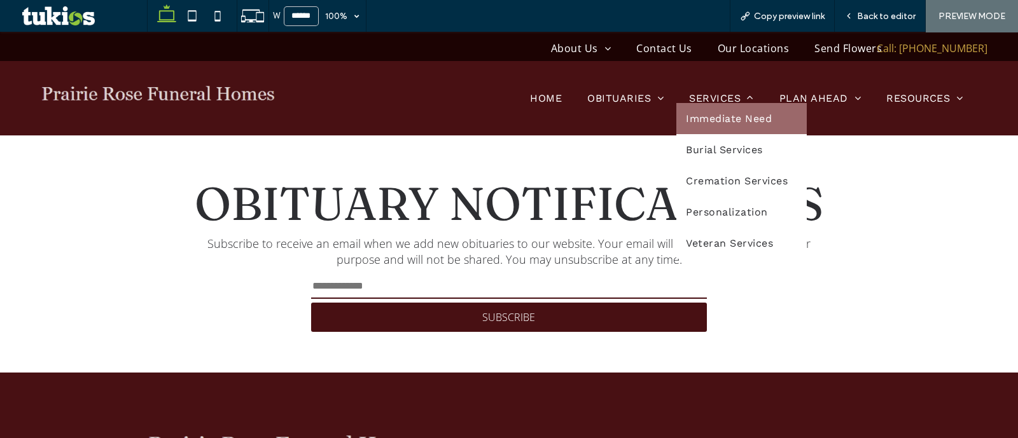
click at [709, 125] on link "Immediate Need" at bounding box center [741, 118] width 130 height 31
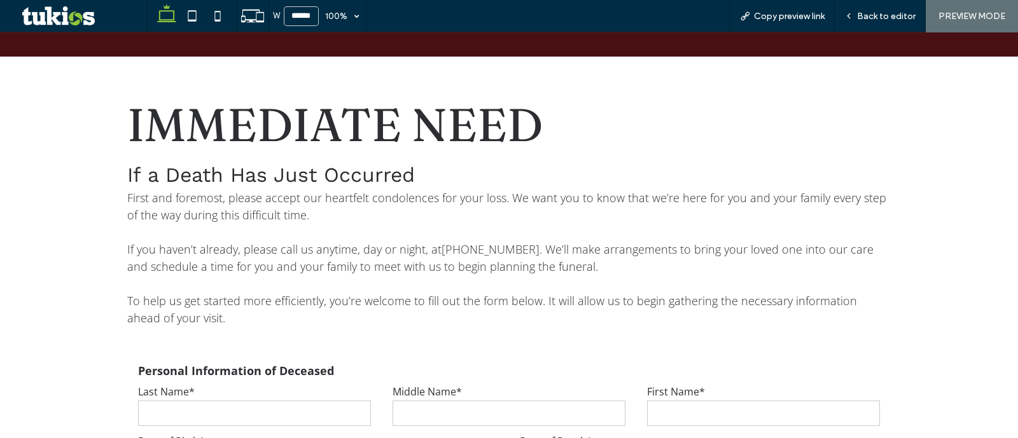
scroll to position [79, 0]
click at [867, 15] on span "Back to editor" at bounding box center [886, 16] width 59 height 11
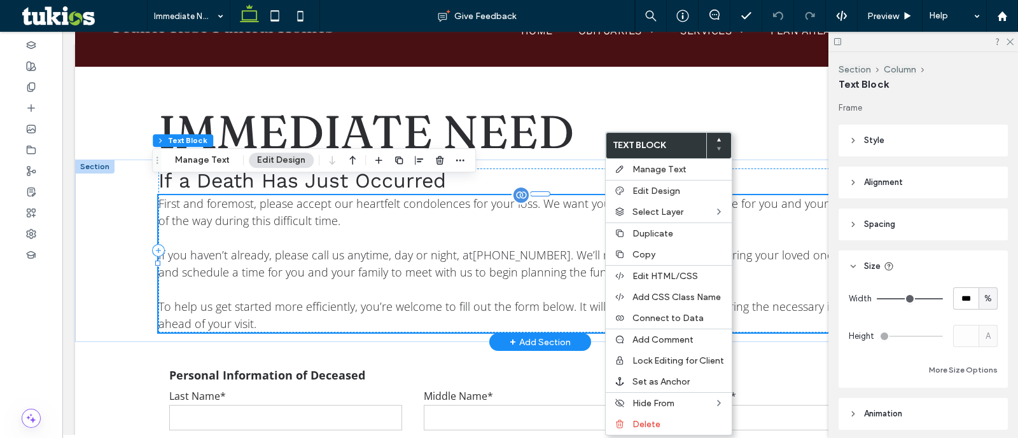
scroll to position [92, 0]
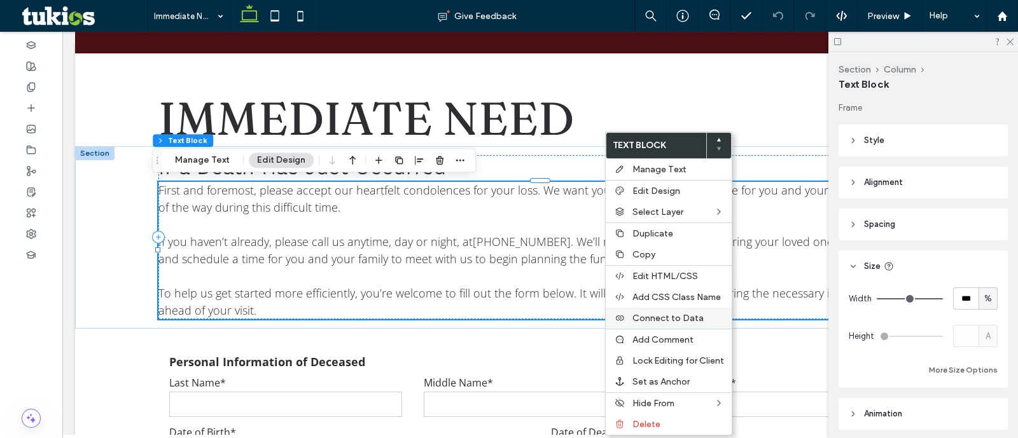
click at [646, 314] on span "Connect to Data" at bounding box center [667, 318] width 71 height 11
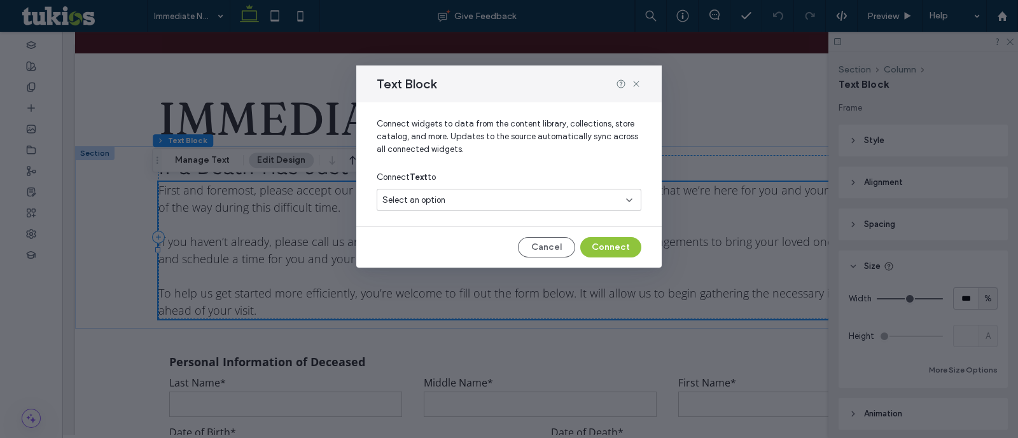
click at [588, 206] on div "Select an option" at bounding box center [501, 200] width 238 height 13
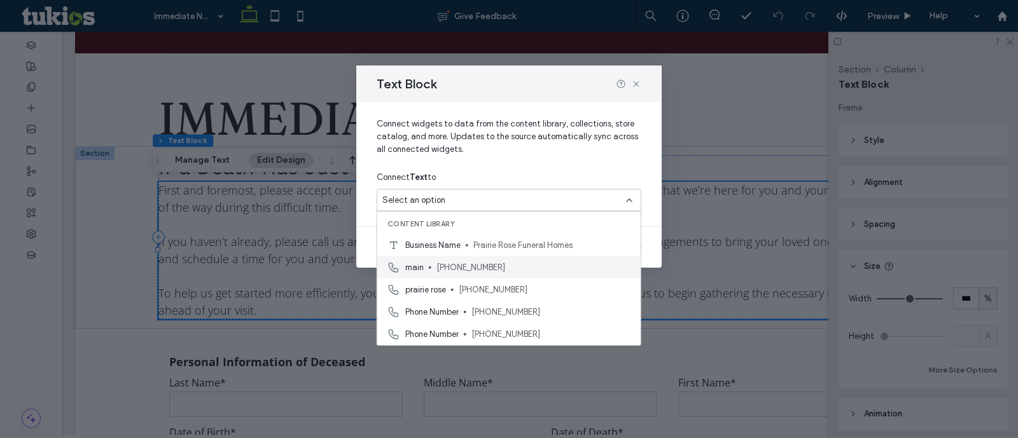
click at [542, 268] on span "[PHONE_NUMBER]" at bounding box center [533, 267] width 194 height 13
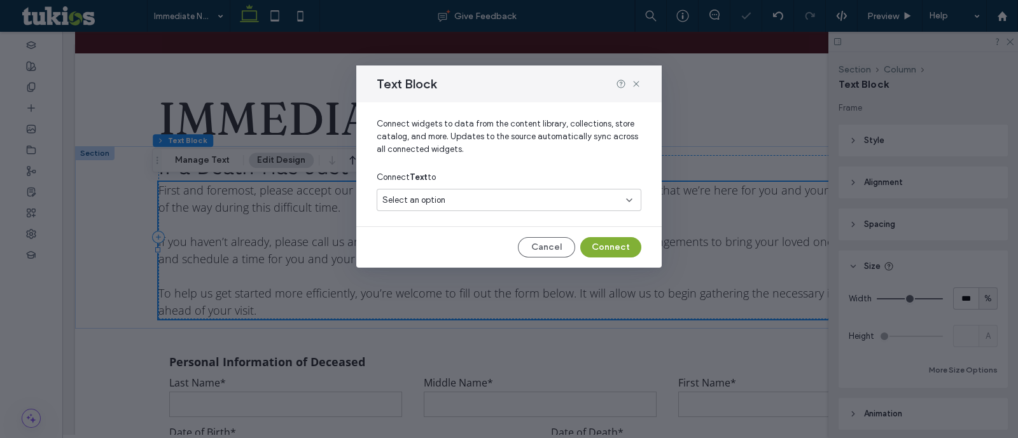
click at [611, 253] on button "Connect" at bounding box center [610, 247] width 61 height 20
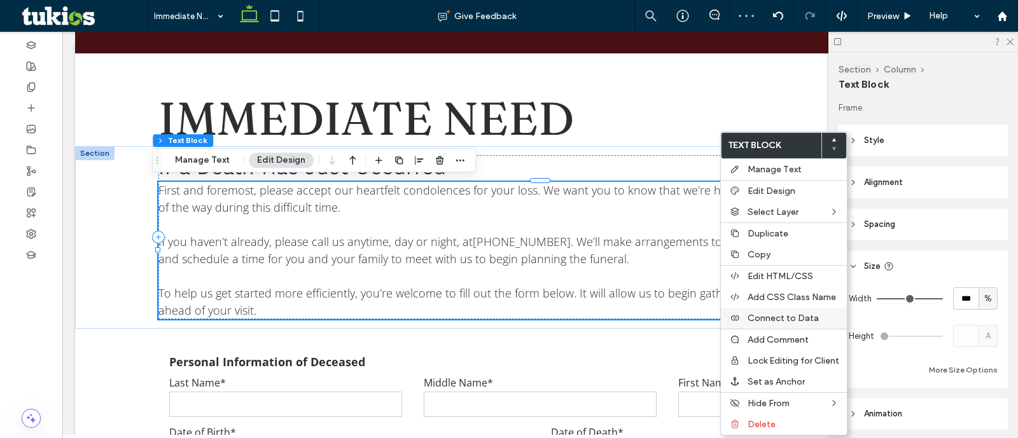
click at [827, 308] on div "Connect to Data" at bounding box center [784, 318] width 126 height 21
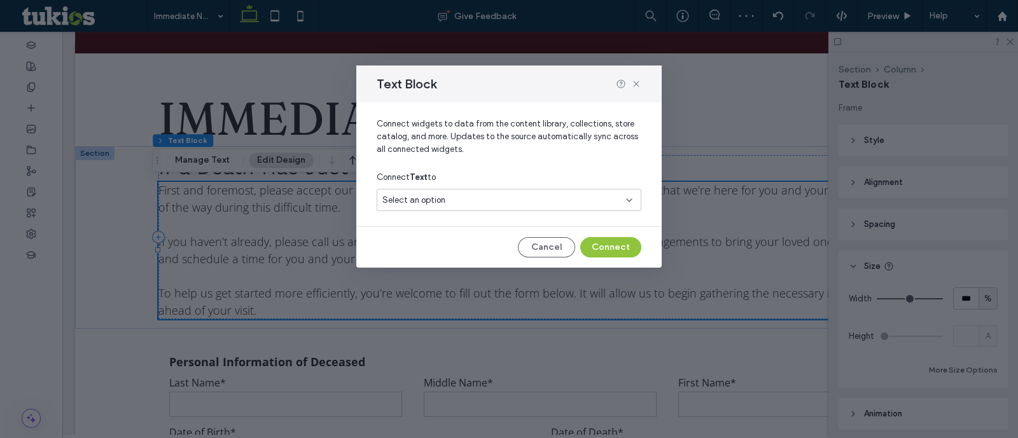
click at [464, 204] on div "Select an option" at bounding box center [501, 200] width 238 height 13
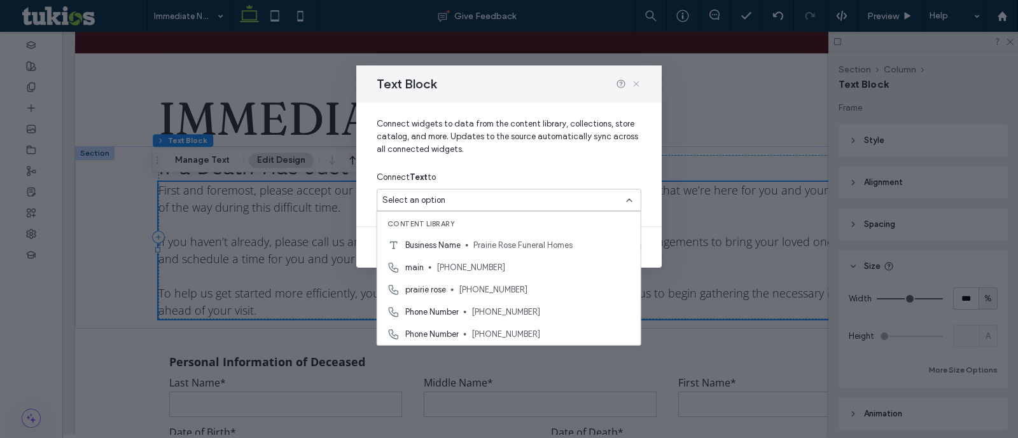
click at [636, 79] on icon at bounding box center [636, 84] width 10 height 10
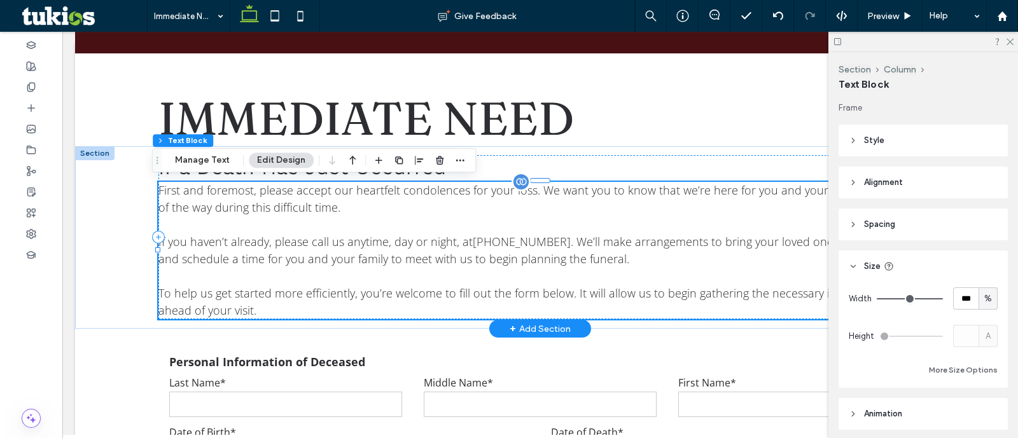
click at [540, 243] on span "(555) 555-5555" at bounding box center [522, 241] width 98 height 15
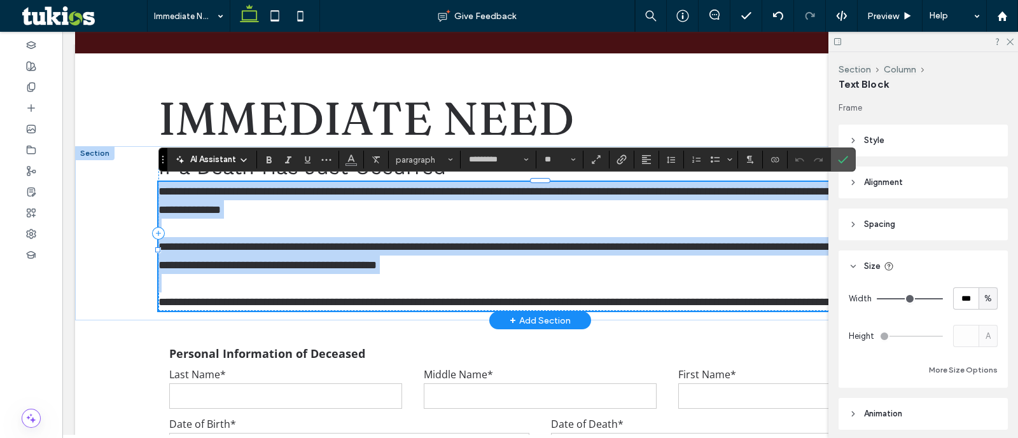
copy div "**********"
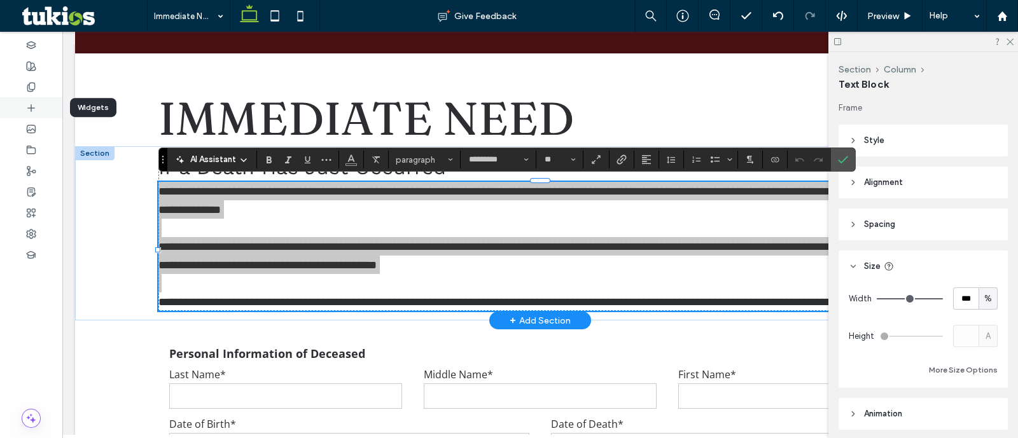
click at [38, 113] on div at bounding box center [31, 107] width 62 height 21
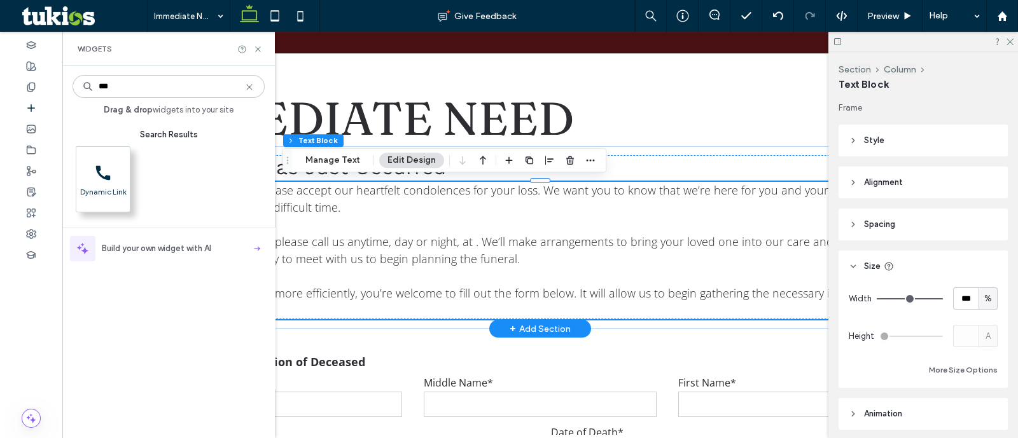
type input "***"
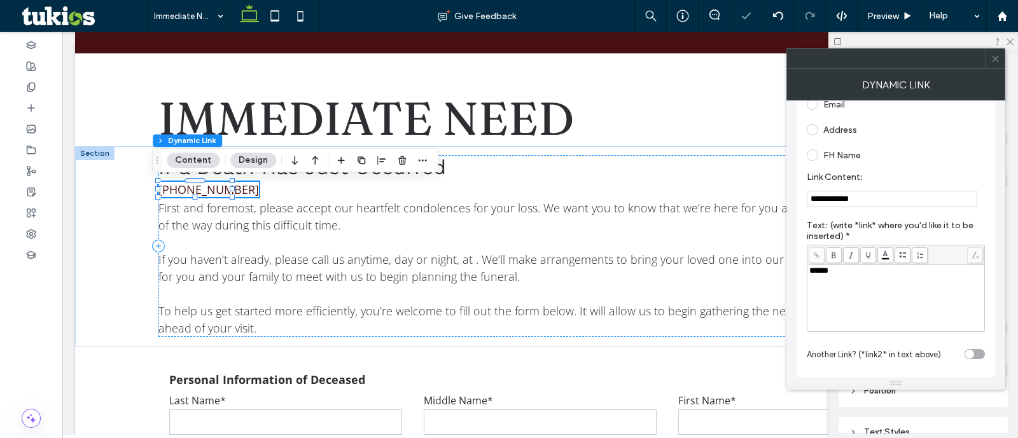
scroll to position [186, 0]
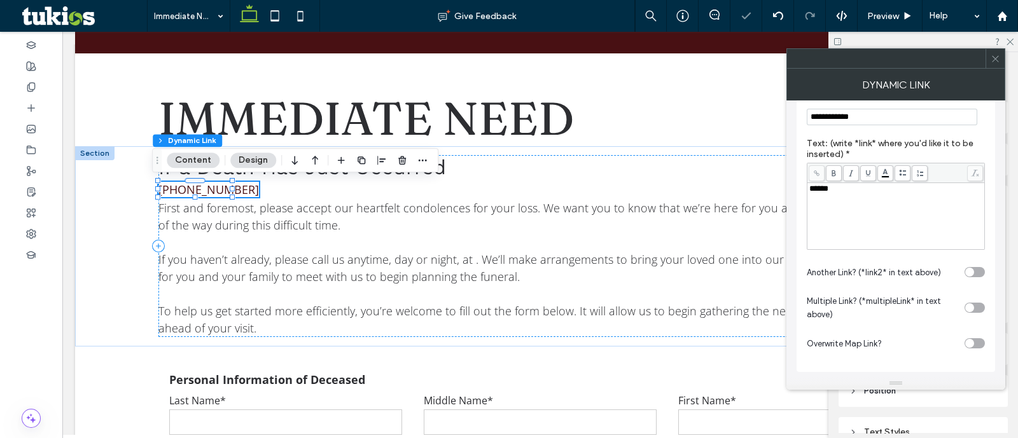
click at [918, 195] on div "******" at bounding box center [896, 217] width 174 height 64
copy span "******"
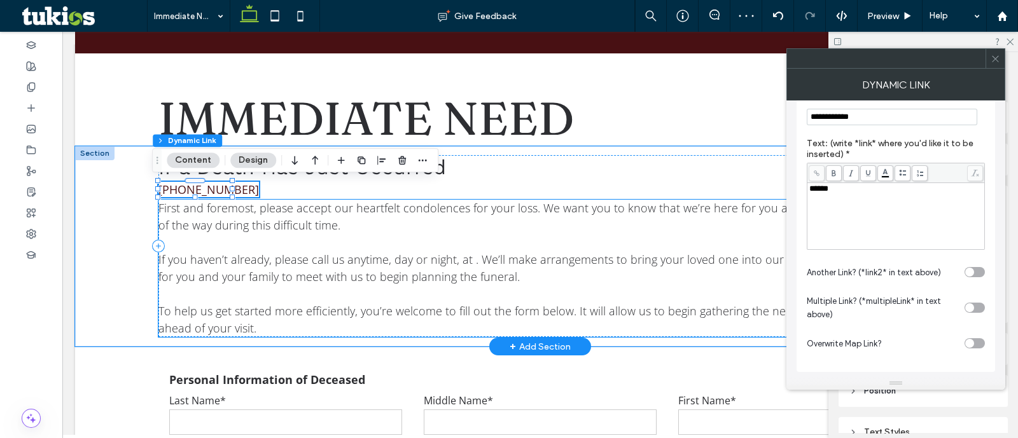
click at [652, 265] on span "If you haven’t already, please call us anytime, day or night, at . We’ll make a…" at bounding box center [538, 268] width 761 height 32
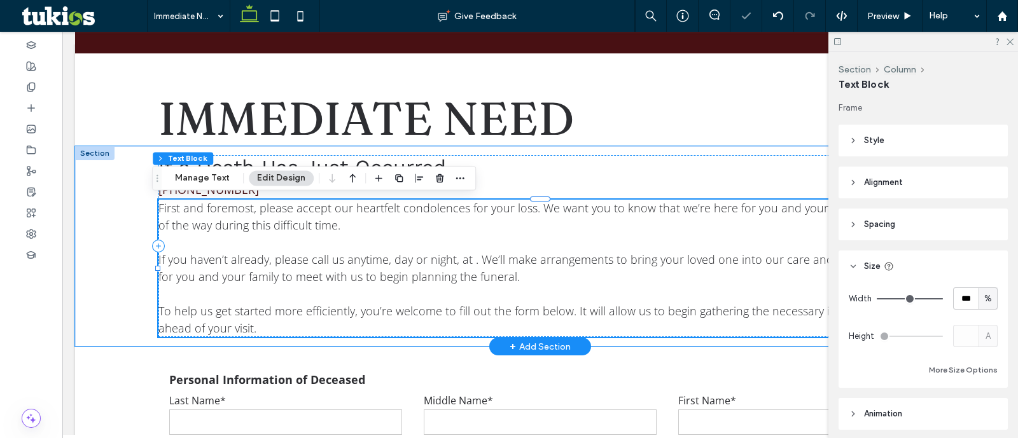
click at [652, 265] on span "If you haven’t already, please call us anytime, day or night, at . We’ll make a…" at bounding box center [538, 268] width 761 height 32
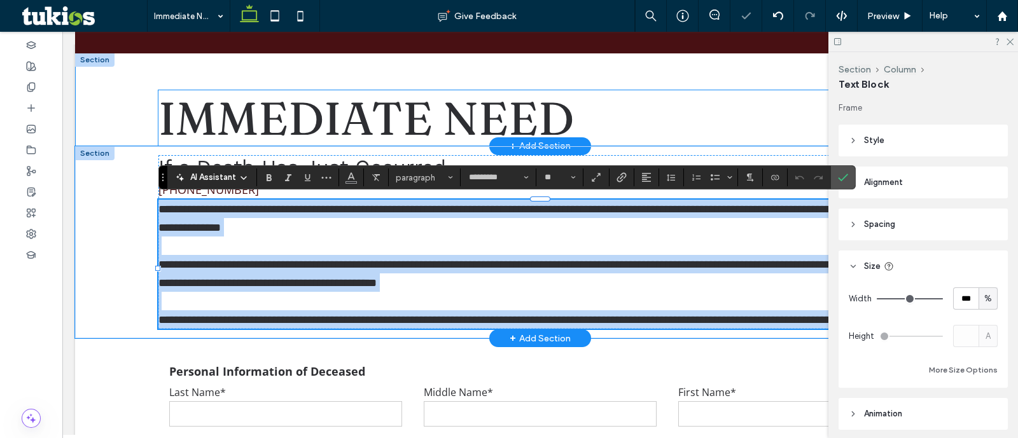
click at [354, 141] on span "immediate need" at bounding box center [365, 118] width 415 height 56
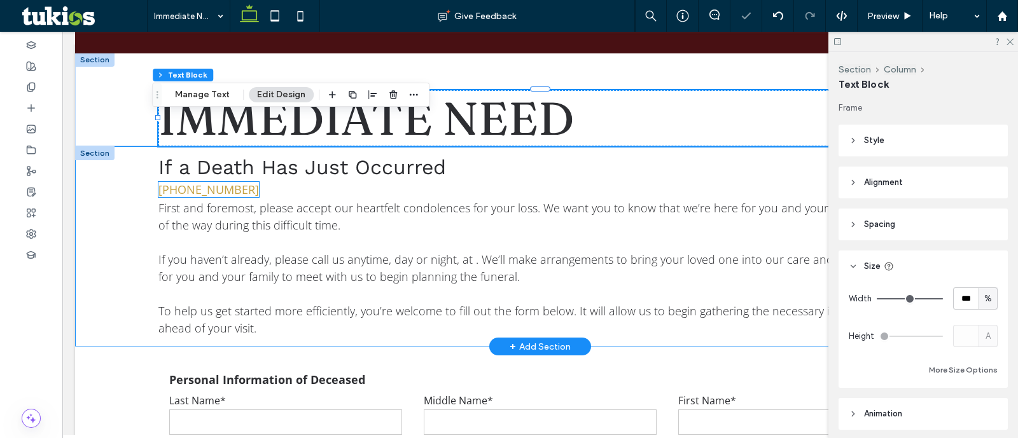
click at [184, 192] on link "[PHONE_NUMBER]" at bounding box center [208, 189] width 101 height 15
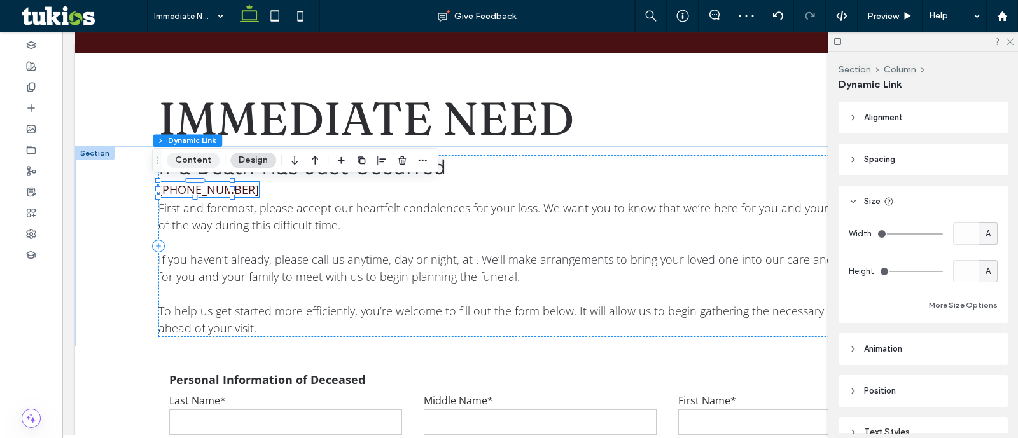
click at [210, 165] on button "Content" at bounding box center [193, 160] width 53 height 15
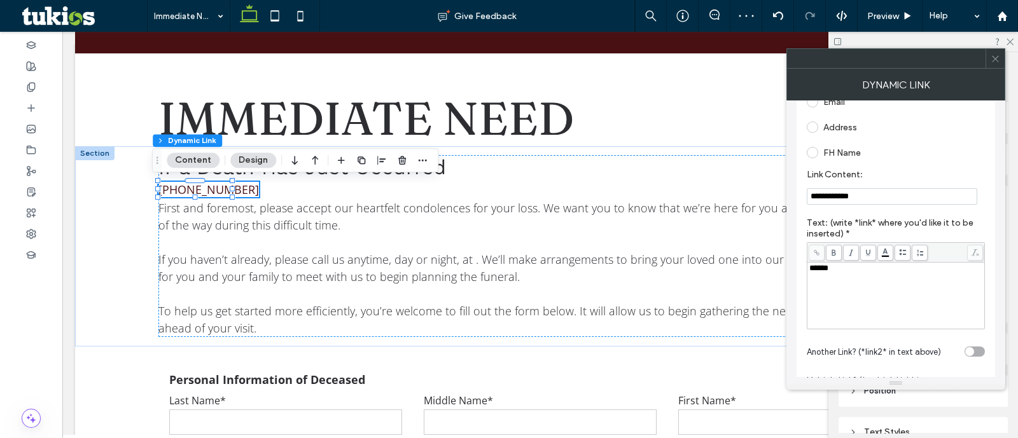
scroll to position [158, 0]
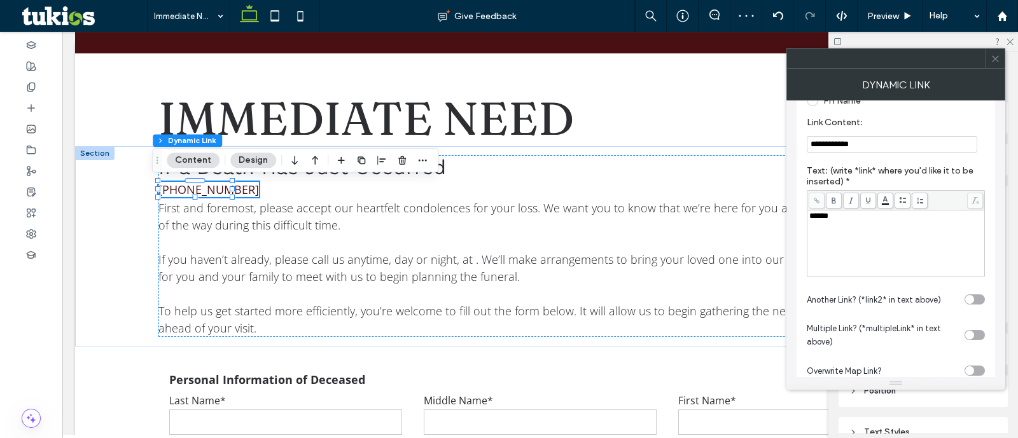
click at [883, 256] on div "******" at bounding box center [896, 244] width 174 height 64
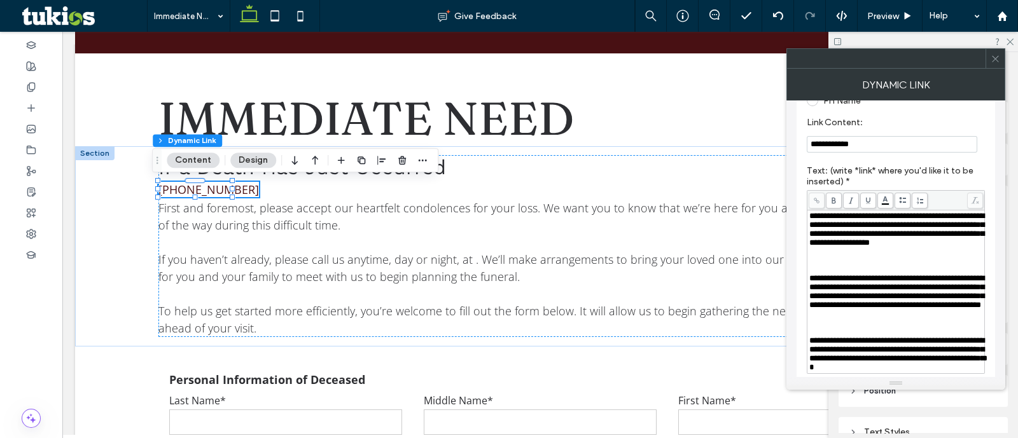
click at [891, 274] on div "Rich Text Editor" at bounding box center [896, 269] width 174 height 9
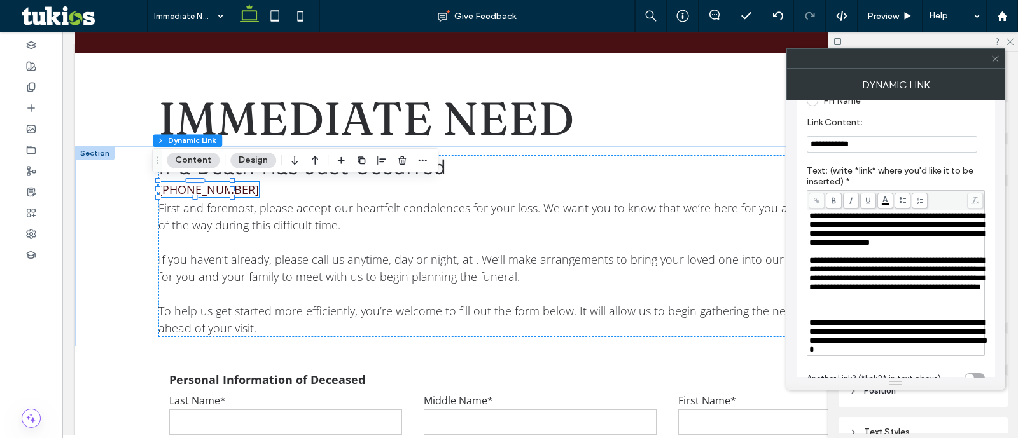
click at [845, 319] on div "Rich Text Editor" at bounding box center [896, 314] width 174 height 9
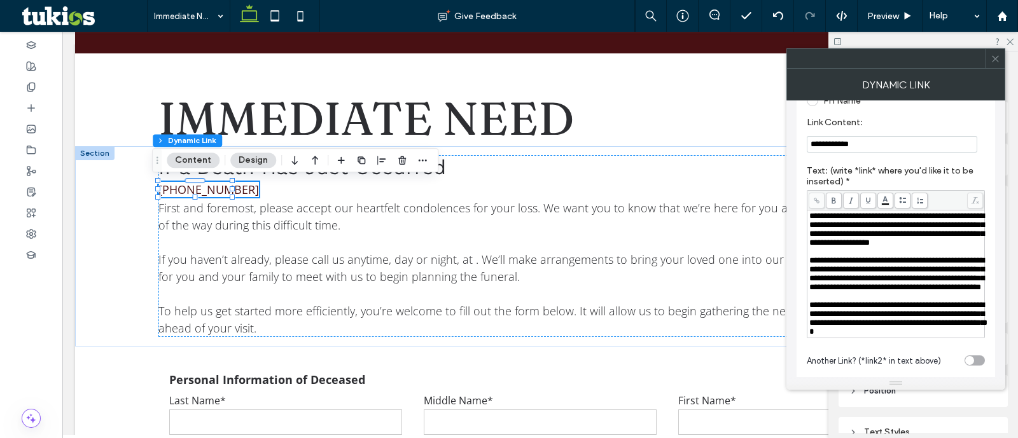
click at [867, 284] on span "**********" at bounding box center [896, 273] width 175 height 35
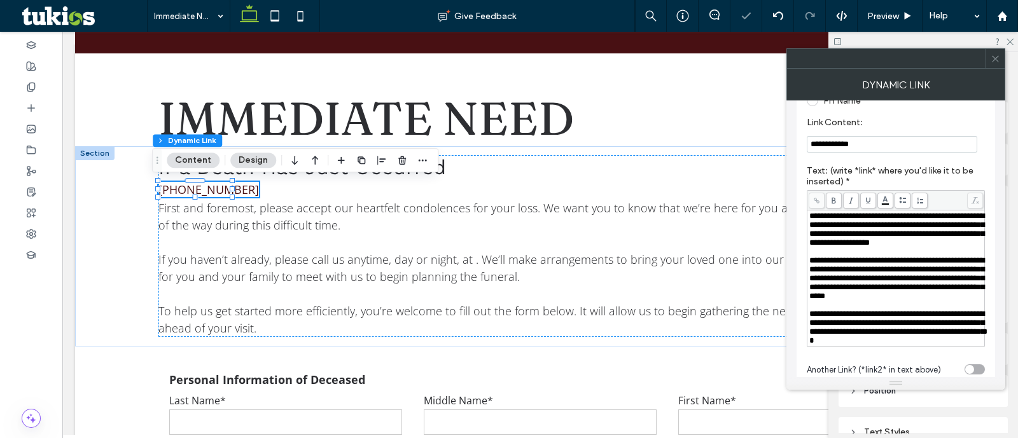
click at [999, 62] on div at bounding box center [995, 58] width 19 height 19
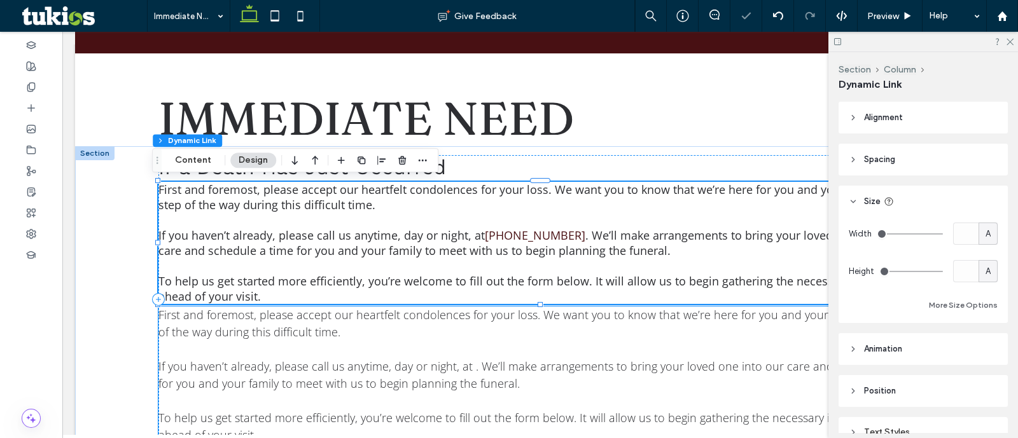
click at [443, 380] on span "If you haven’t already, please call us anytime, day or night, at . We’ll make a…" at bounding box center [538, 375] width 761 height 32
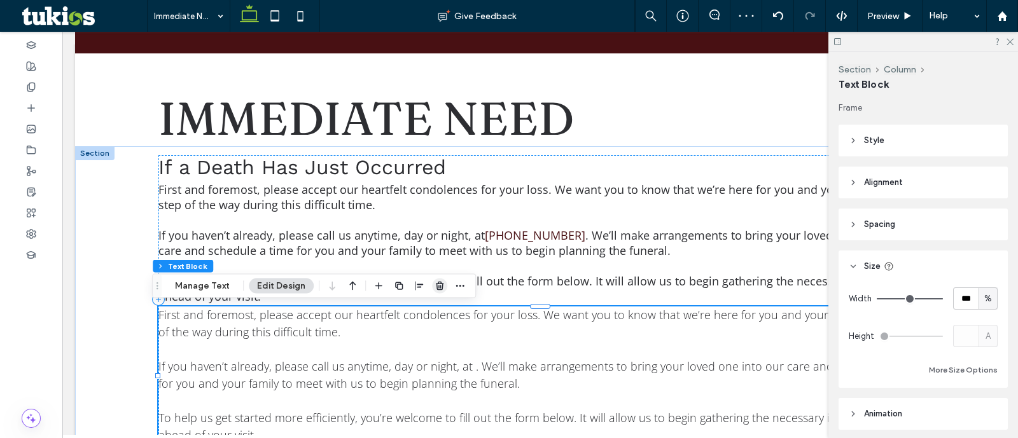
drag, startPoint x: 435, startPoint y: 286, endPoint x: 374, endPoint y: 186, distance: 117.4
click at [435, 286] on icon "button" at bounding box center [440, 286] width 10 height 10
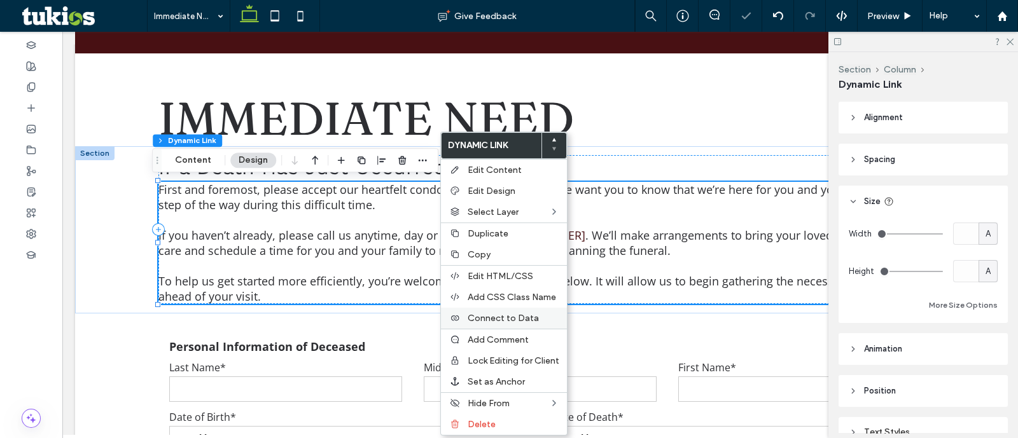
click at [515, 308] on div "Connect to Data" at bounding box center [504, 318] width 126 height 21
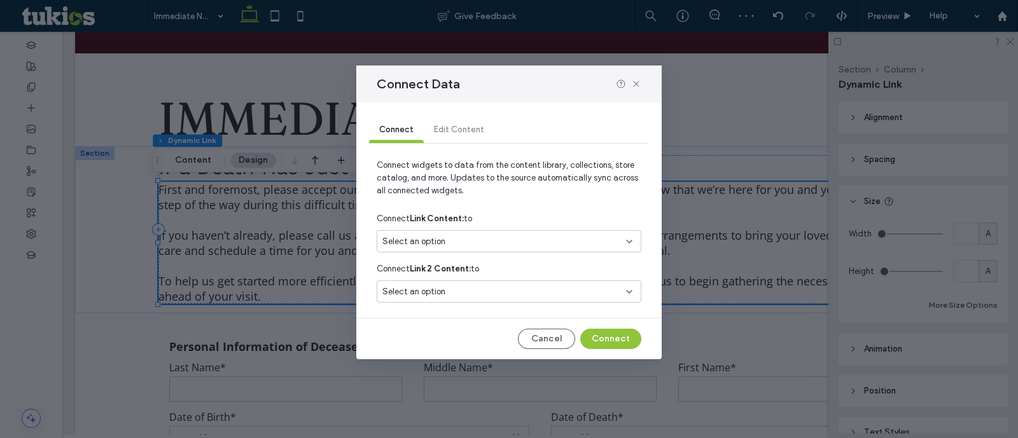
click at [524, 251] on div "Select an option" at bounding box center [509, 241] width 265 height 22
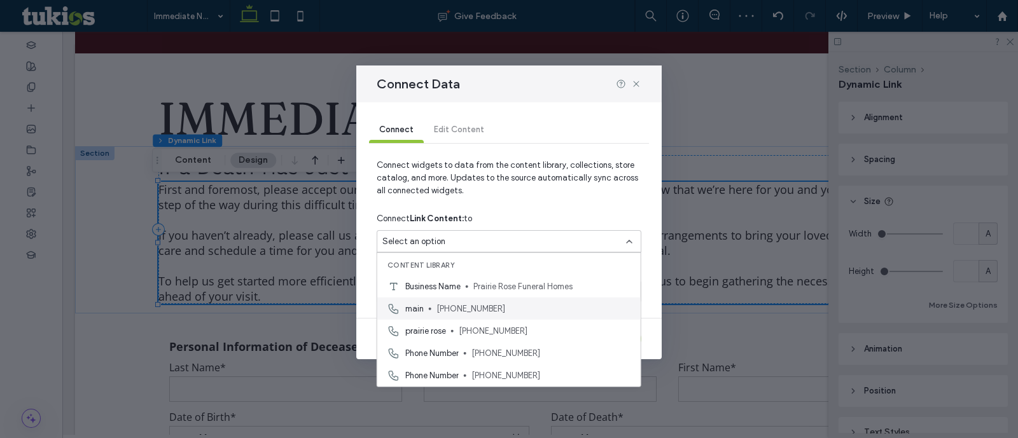
click at [533, 310] on span "[PHONE_NUMBER]" at bounding box center [533, 308] width 194 height 13
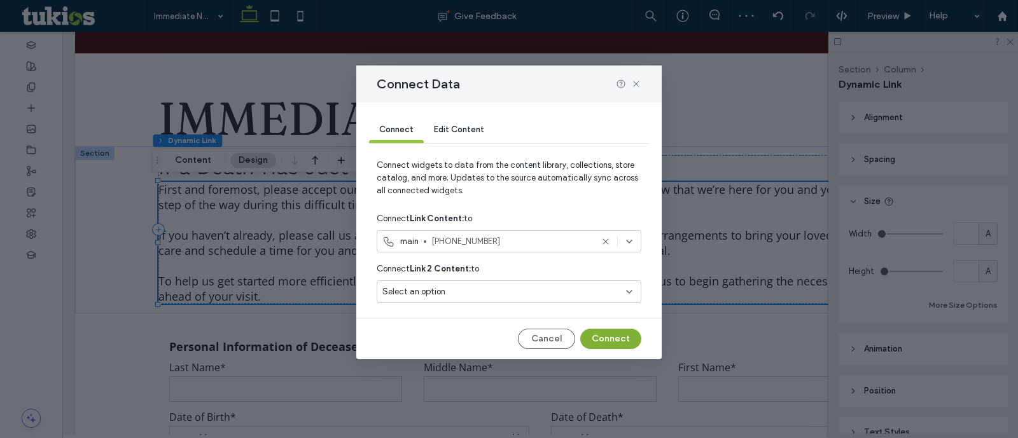
drag, startPoint x: 595, startPoint y: 346, endPoint x: 546, endPoint y: 307, distance: 62.1
click at [595, 346] on button "Connect" at bounding box center [610, 339] width 61 height 20
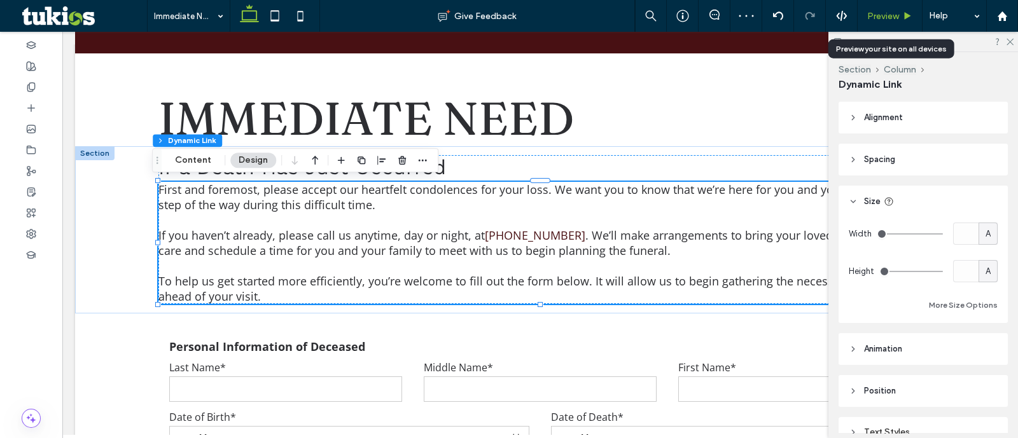
click at [872, 10] on div "Preview" at bounding box center [890, 16] width 65 height 32
click at [876, 15] on span "Preview" at bounding box center [883, 16] width 32 height 11
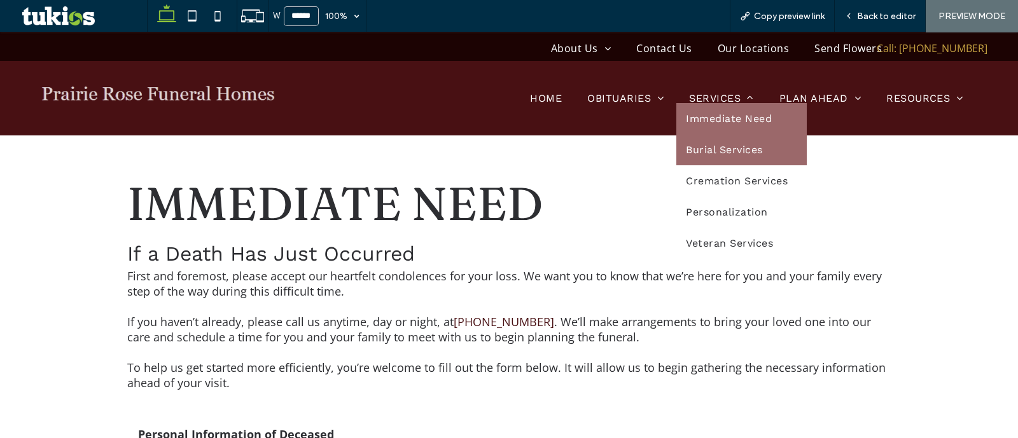
click at [725, 160] on link "Burial Services" at bounding box center [741, 149] width 130 height 31
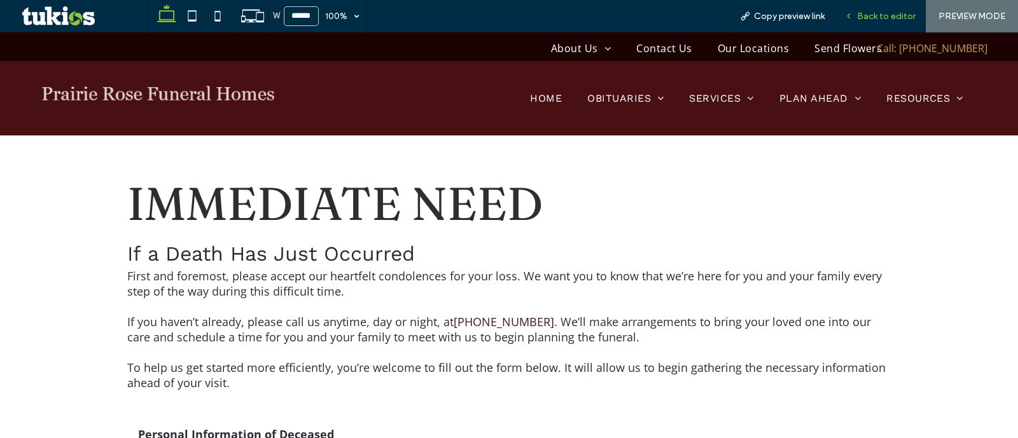
click at [863, 18] on span "Back to editor" at bounding box center [886, 16] width 59 height 11
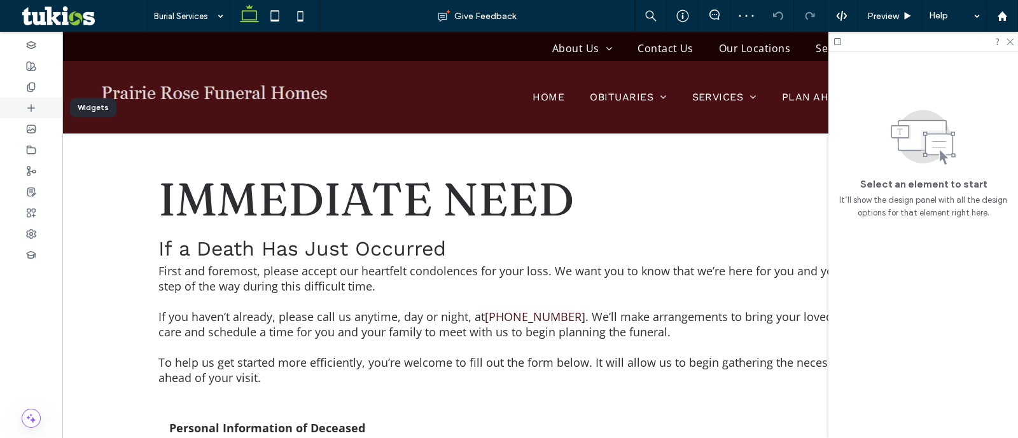
click at [26, 103] on icon at bounding box center [31, 108] width 10 height 10
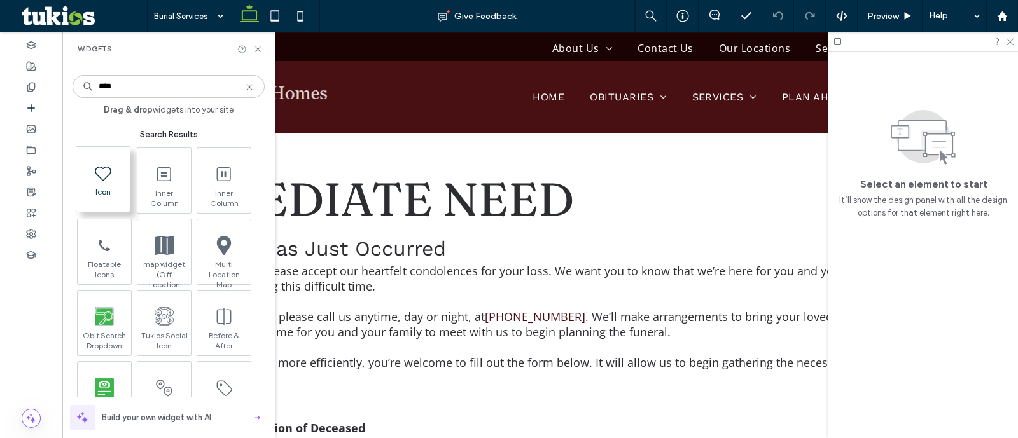
type input "****"
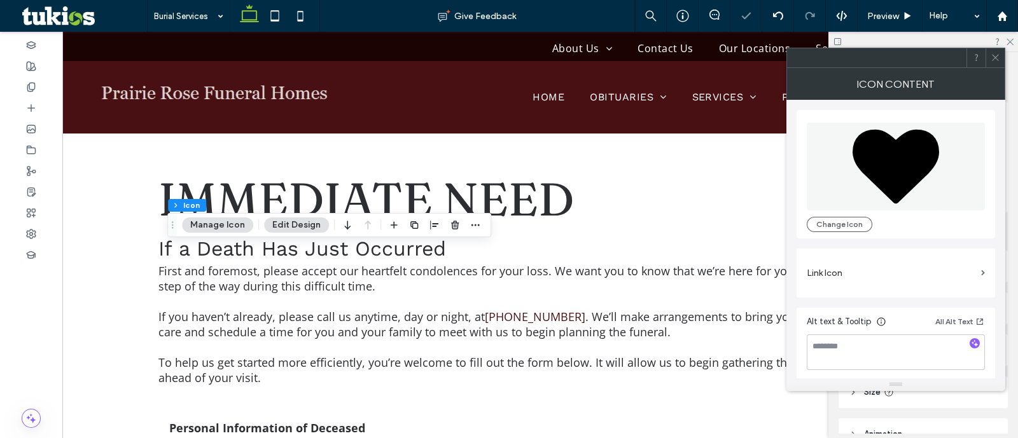
scroll to position [3, 0]
click at [945, 347] on textarea at bounding box center [896, 350] width 178 height 36
click at [844, 227] on button "Change Icon" at bounding box center [840, 221] width 66 height 15
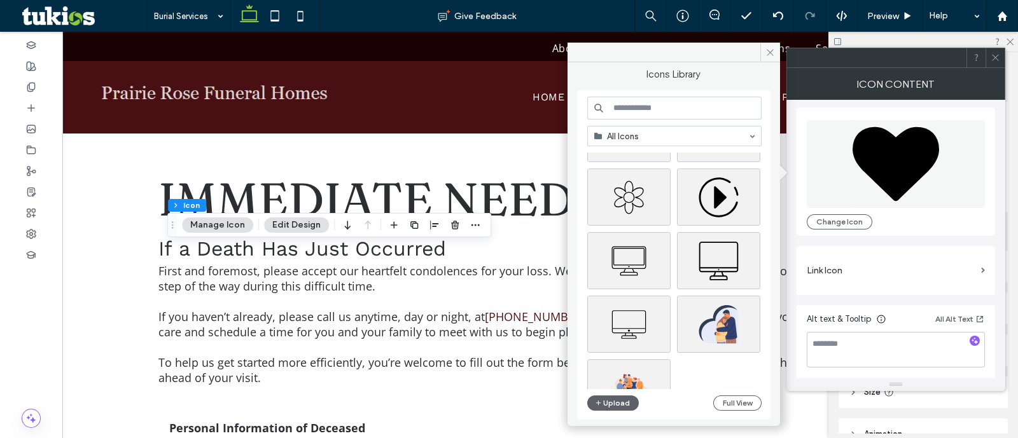
scroll to position [318, 0]
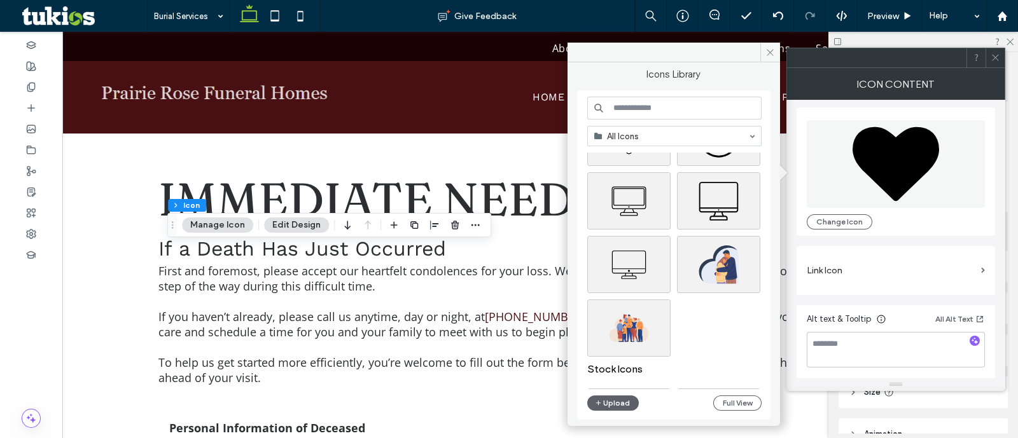
click at [657, 119] on input at bounding box center [674, 108] width 174 height 23
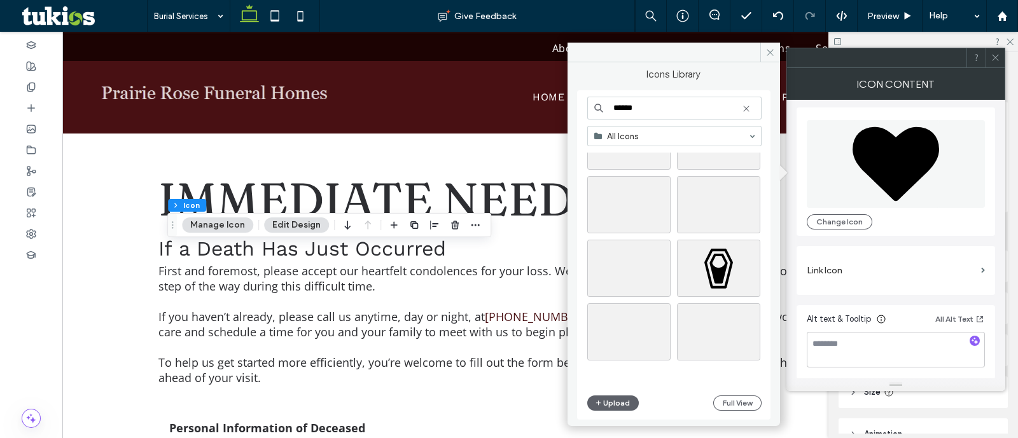
scroll to position [2804, 0]
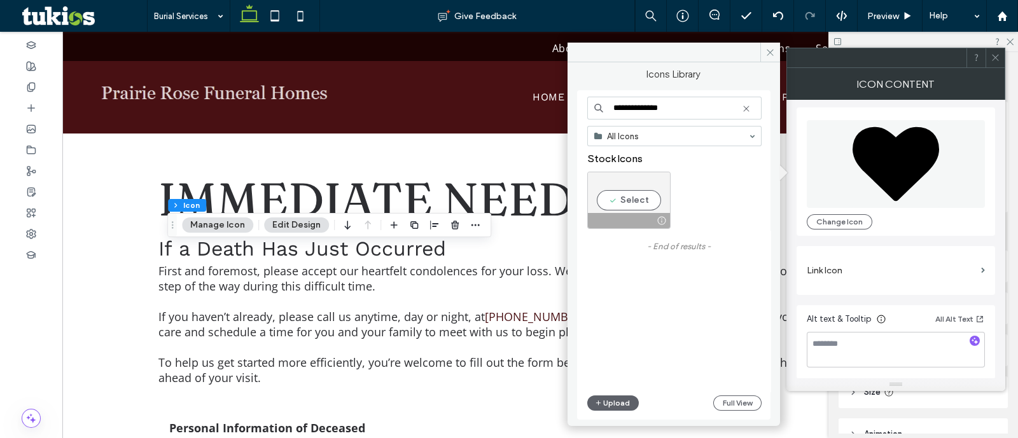
type input "**********"
click at [610, 199] on div "Select" at bounding box center [628, 200] width 83 height 57
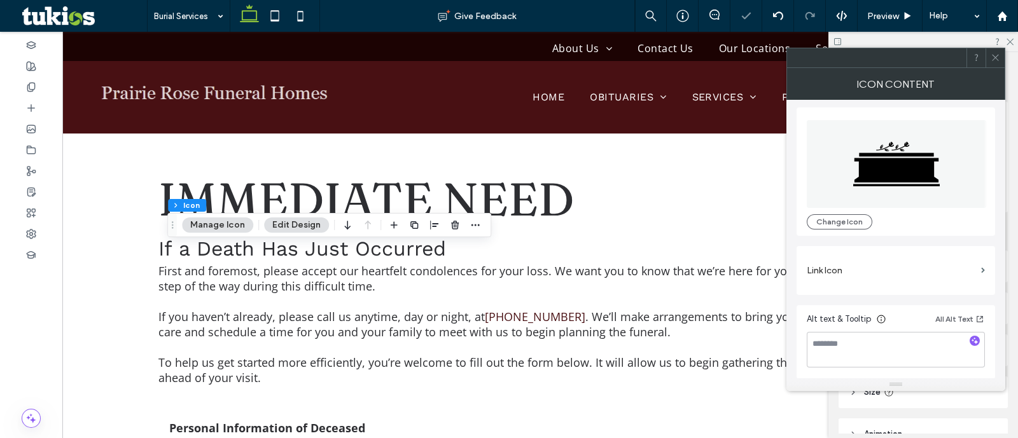
drag, startPoint x: 994, startPoint y: 53, endPoint x: 996, endPoint y: 88, distance: 35.7
click at [995, 53] on icon at bounding box center [996, 58] width 10 height 10
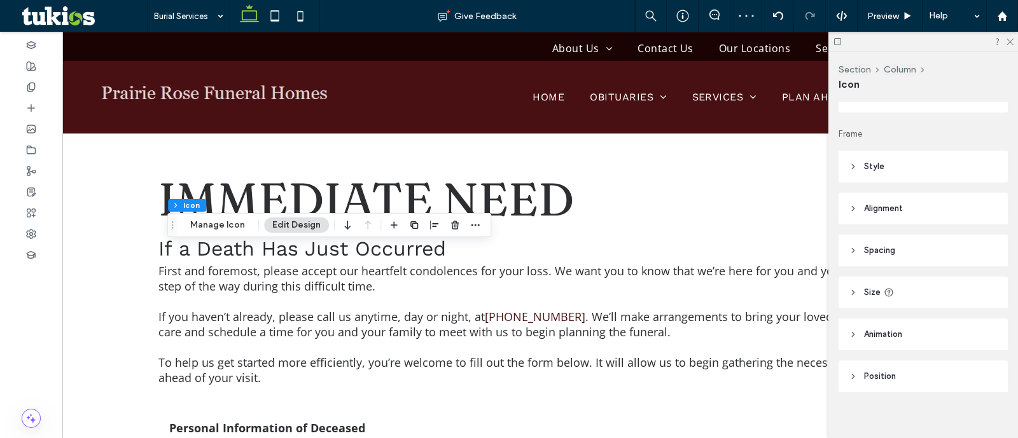
scroll to position [109, 0]
click at [877, 366] on span "Position" at bounding box center [880, 367] width 32 height 13
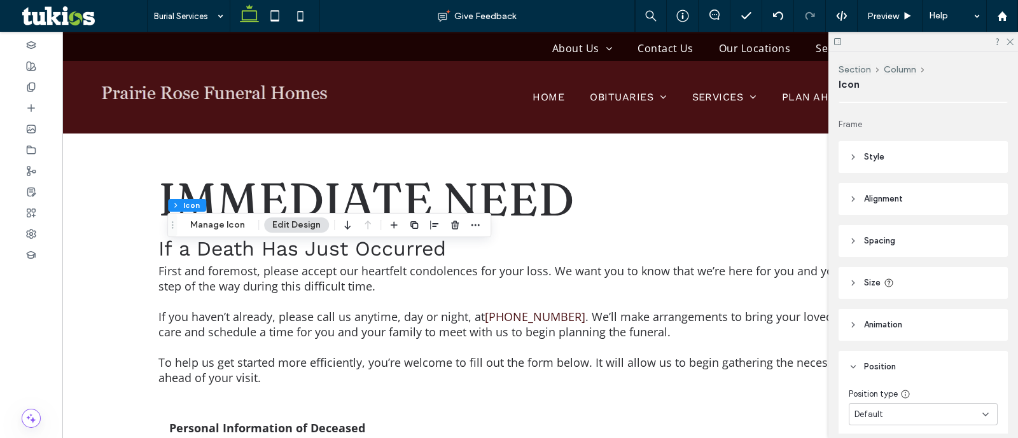
click at [901, 167] on header "Style" at bounding box center [923, 157] width 169 height 32
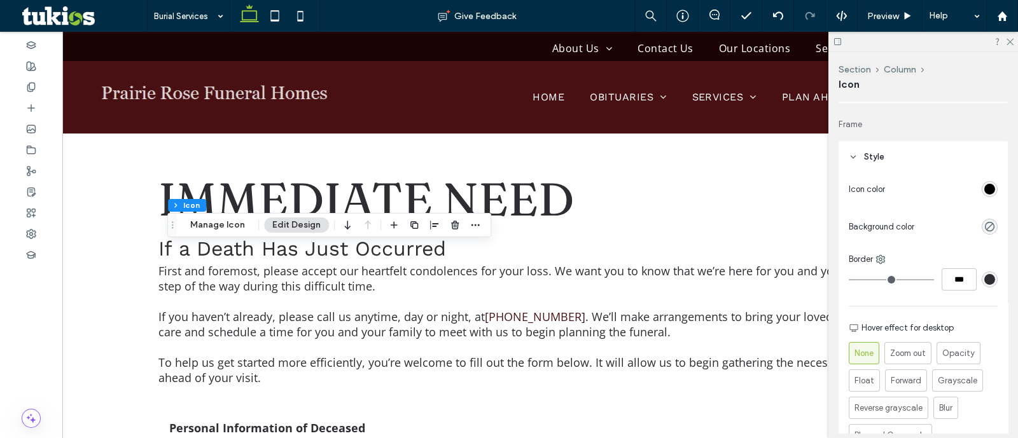
click at [982, 181] on div "rgb(0, 0, 0)" at bounding box center [990, 189] width 16 height 16
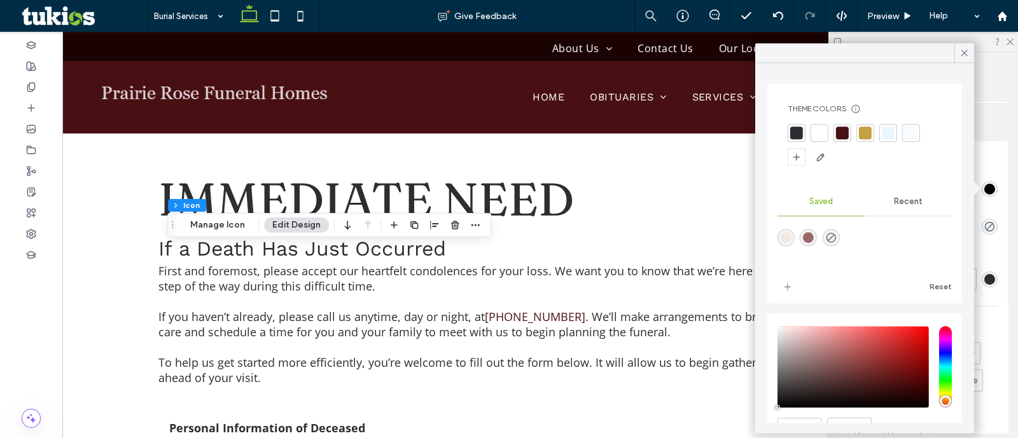
click at [843, 140] on div at bounding box center [843, 133] width 18 height 18
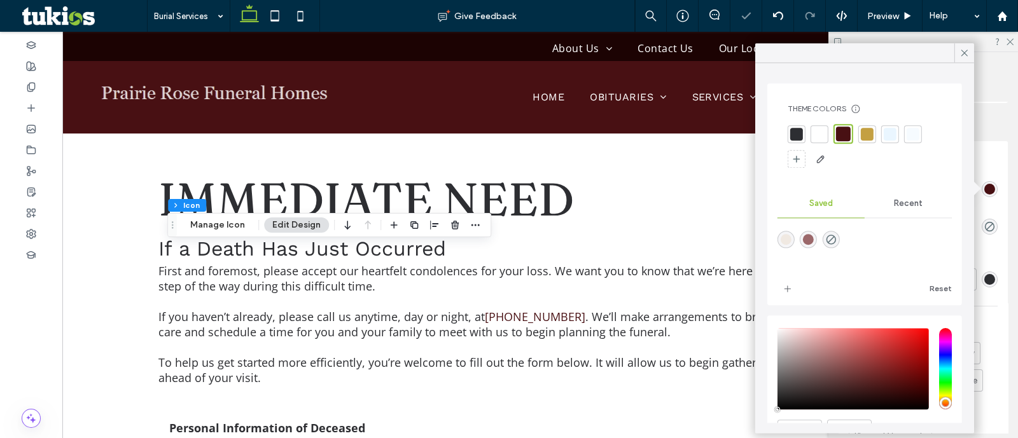
click at [253, 215] on div "Section Column Icon Manage Icon Edit Design" at bounding box center [329, 225] width 324 height 24
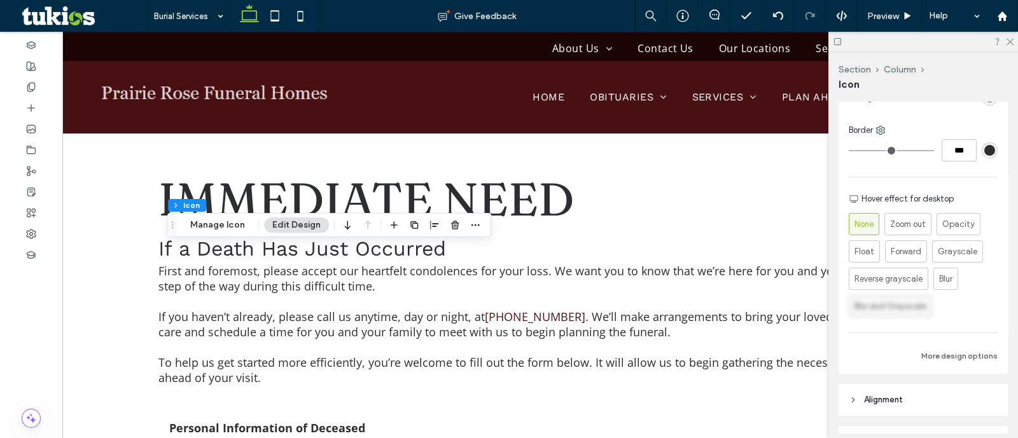
scroll to position [398, 0]
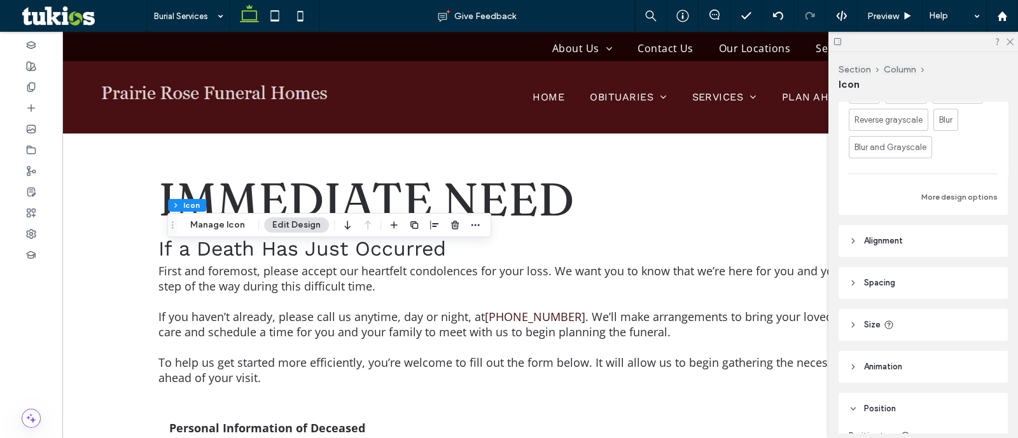
click at [881, 246] on span "Alignment" at bounding box center [883, 241] width 39 height 13
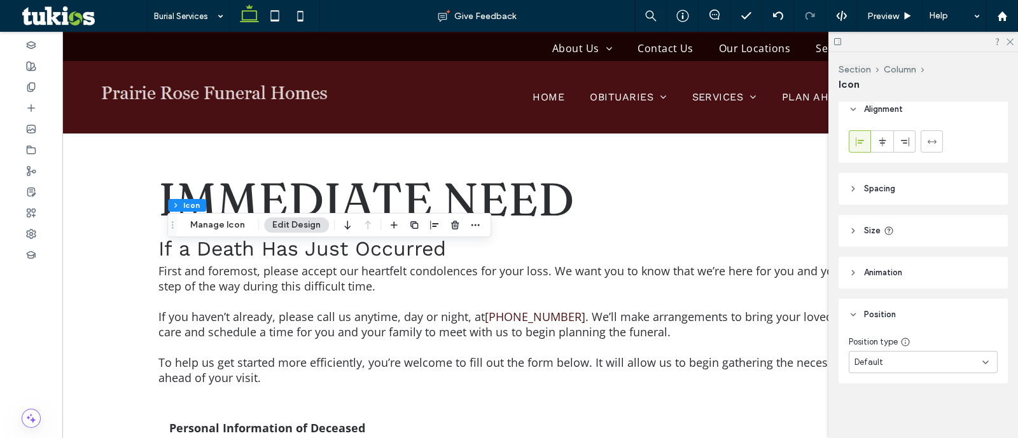
drag, startPoint x: 885, startPoint y: 214, endPoint x: 889, endPoint y: 190, distance: 25.1
click at [885, 212] on div "Layout Frame Style Icon color Background color Border *** Hover effect for desk…" at bounding box center [928, 268] width 178 height 332
click at [889, 190] on span "Spacing" at bounding box center [879, 189] width 31 height 13
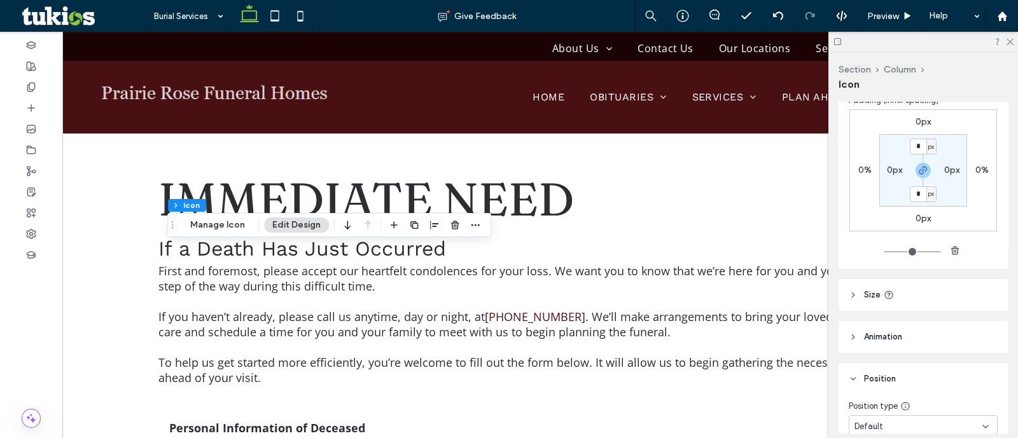
scroll to position [688, 0]
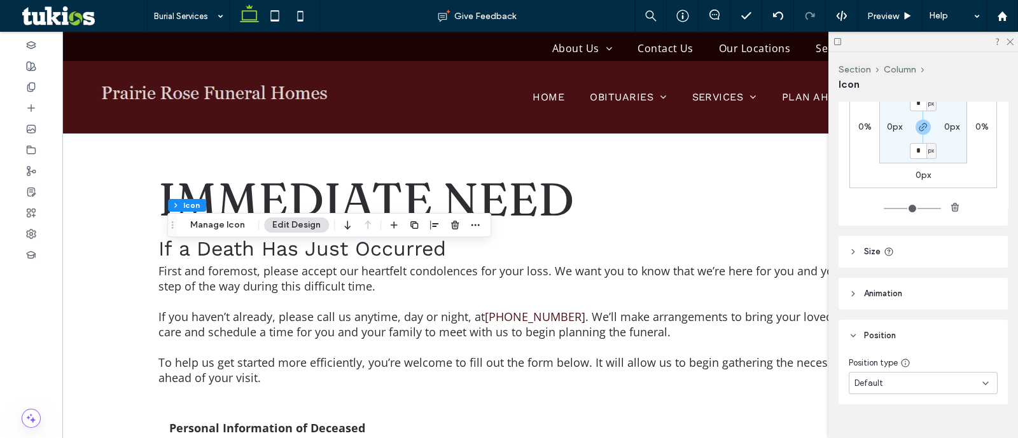
click at [905, 248] on header "Size" at bounding box center [923, 252] width 169 height 32
click at [958, 326] on input "**" at bounding box center [965, 322] width 25 height 22
type input "**"
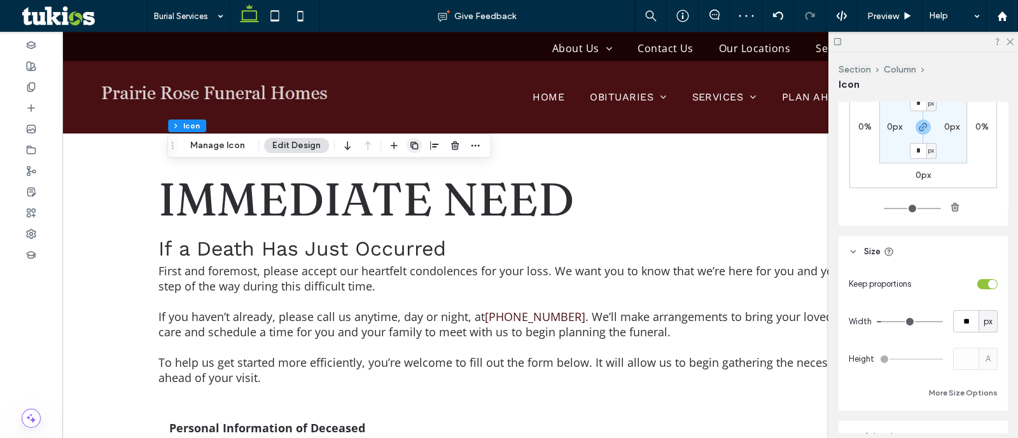
click at [415, 143] on icon "button" at bounding box center [414, 146] width 10 height 10
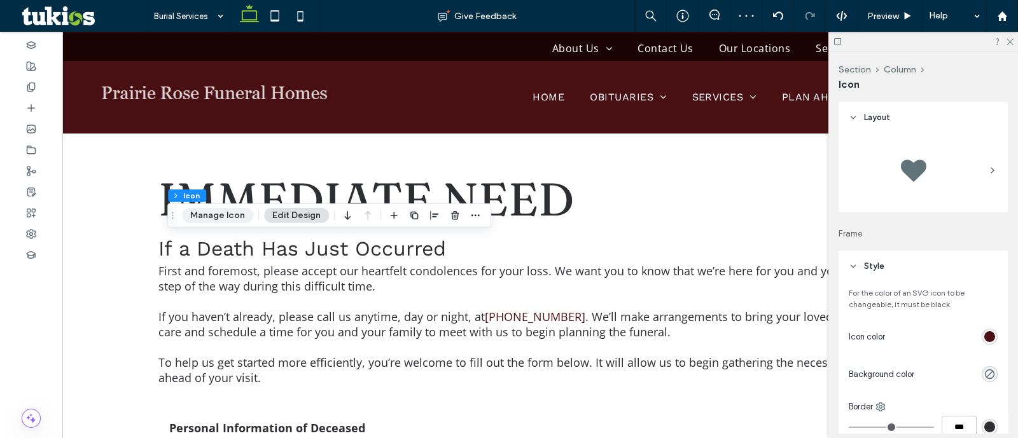
click at [231, 213] on button "Manage Icon" at bounding box center [217, 215] width 71 height 15
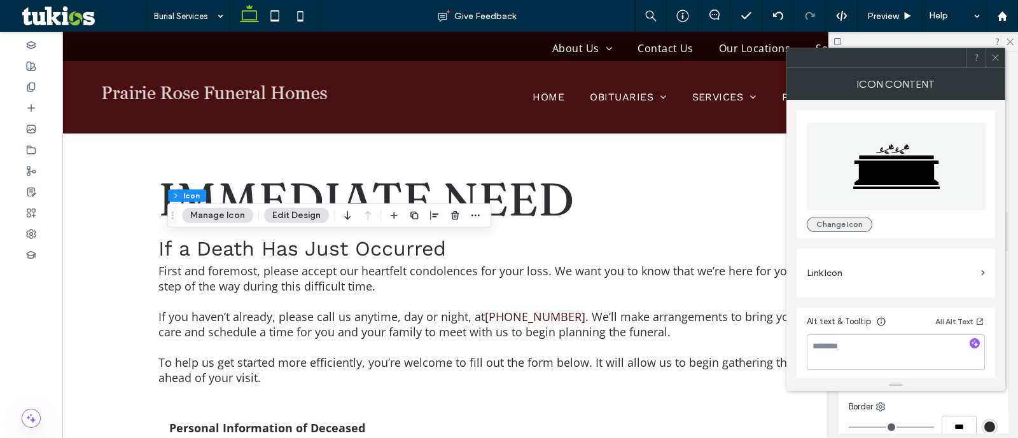
click at [833, 217] on button "Change Icon" at bounding box center [840, 224] width 66 height 15
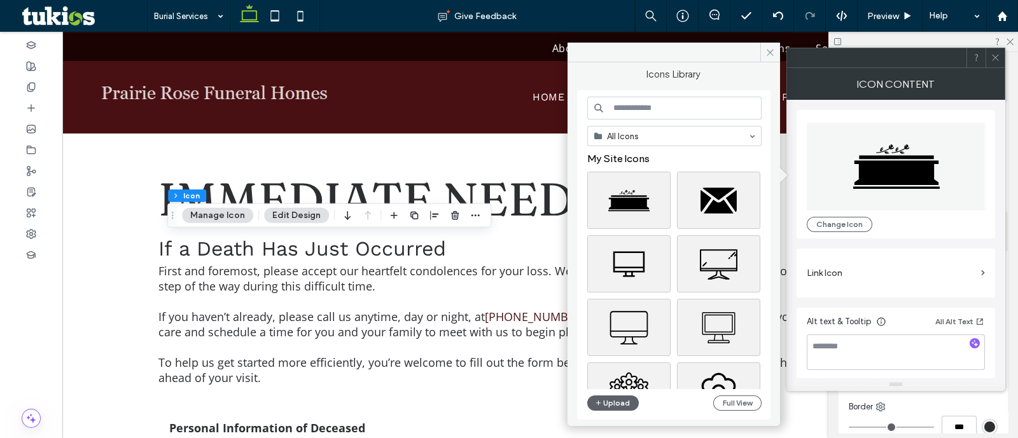
click at [673, 107] on input at bounding box center [674, 108] width 174 height 23
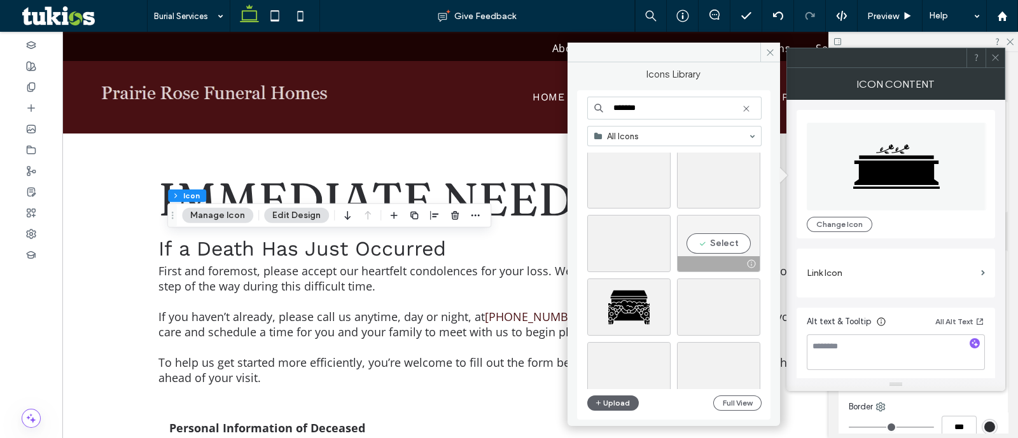
scroll to position [3600, 0]
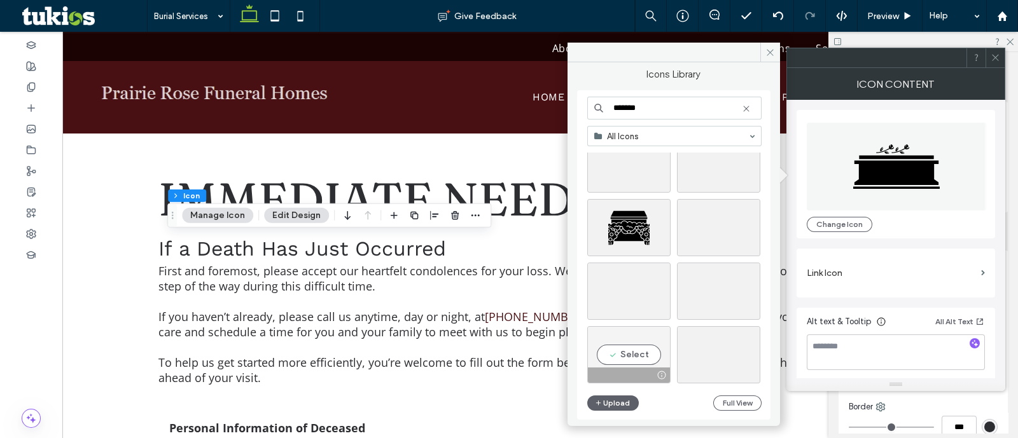
type input "*******"
click at [642, 339] on div "Select" at bounding box center [628, 354] width 83 height 57
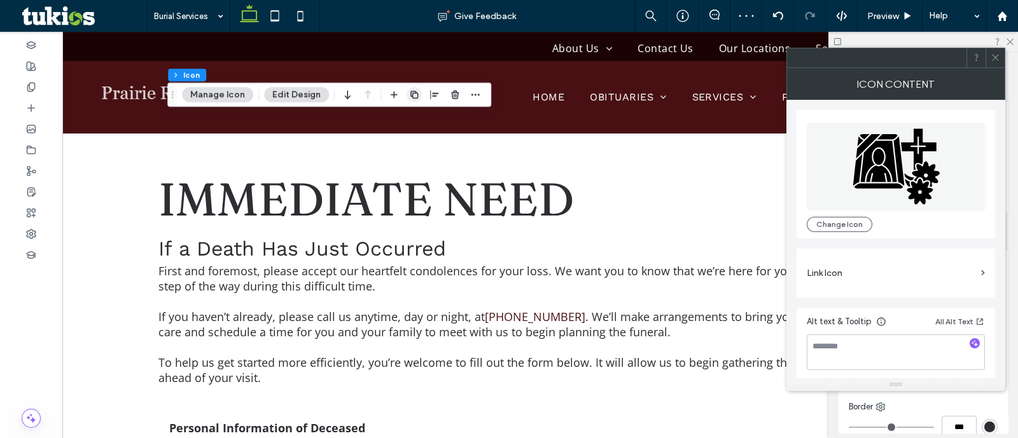
click at [409, 90] on icon "button" at bounding box center [414, 95] width 10 height 10
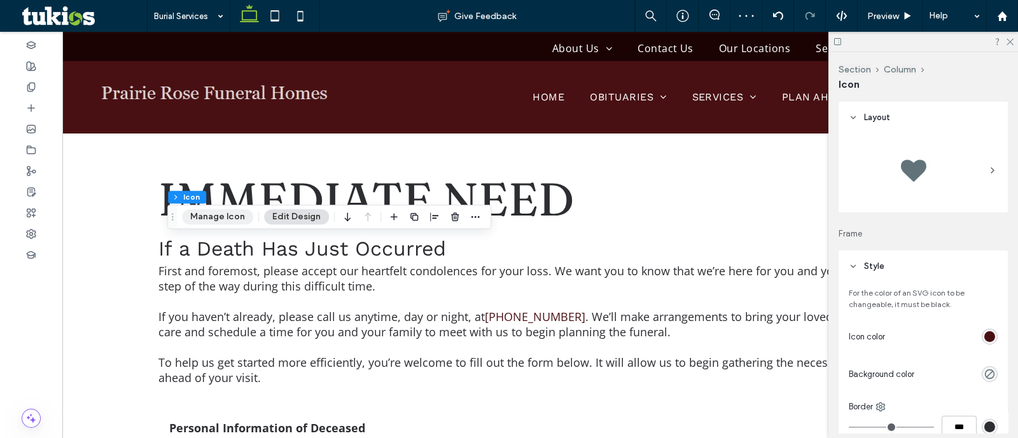
click at [234, 215] on button "Manage Icon" at bounding box center [217, 216] width 71 height 15
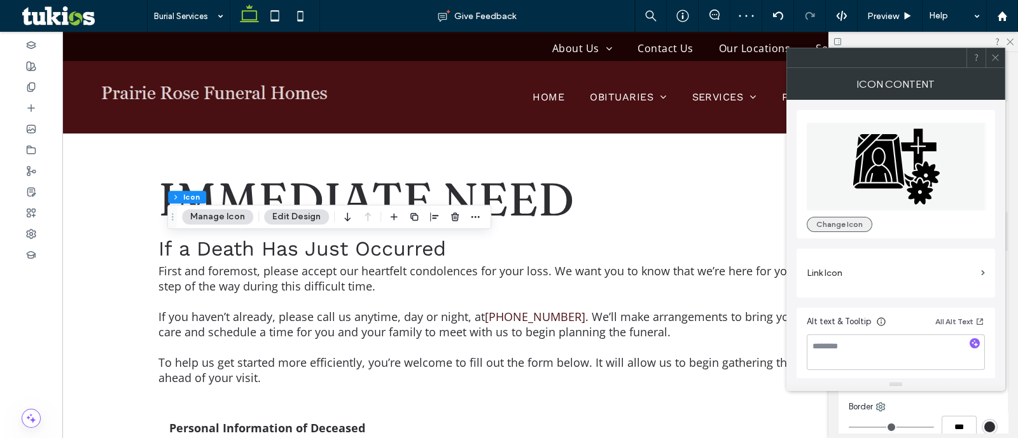
click at [846, 218] on button "Change Icon" at bounding box center [840, 224] width 66 height 15
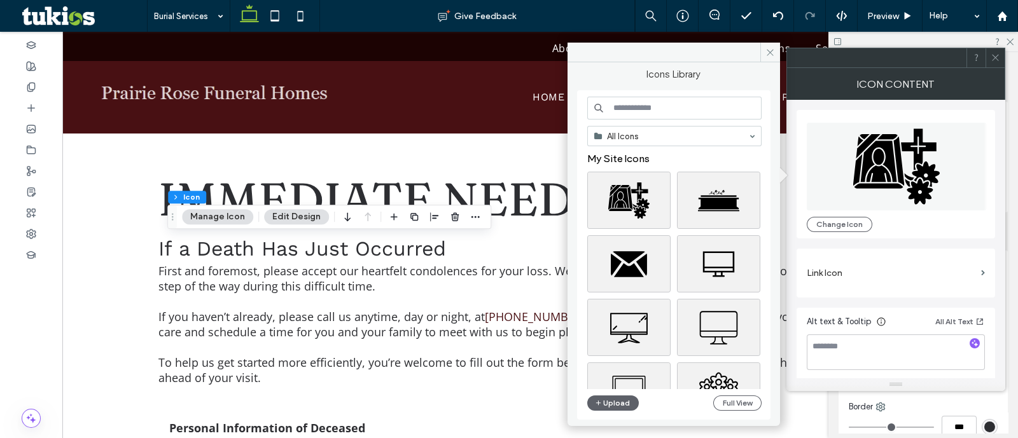
click at [690, 113] on input at bounding box center [674, 108] width 174 height 23
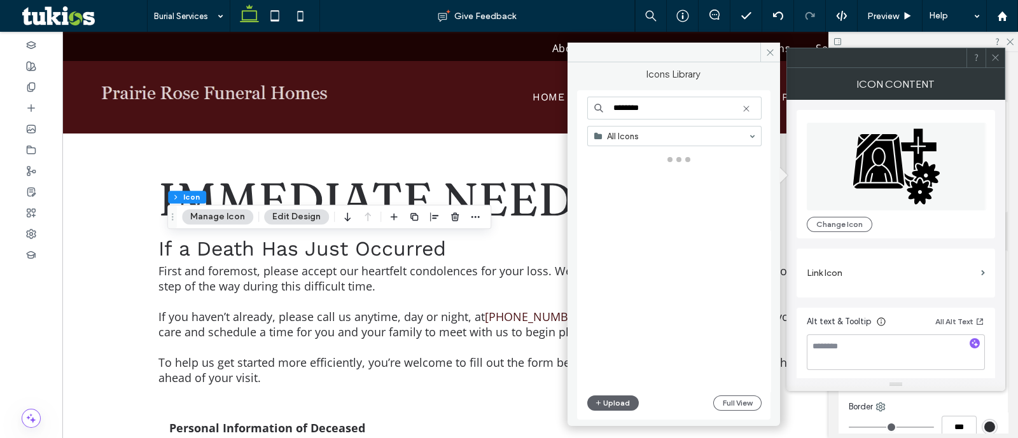
type input "*******"
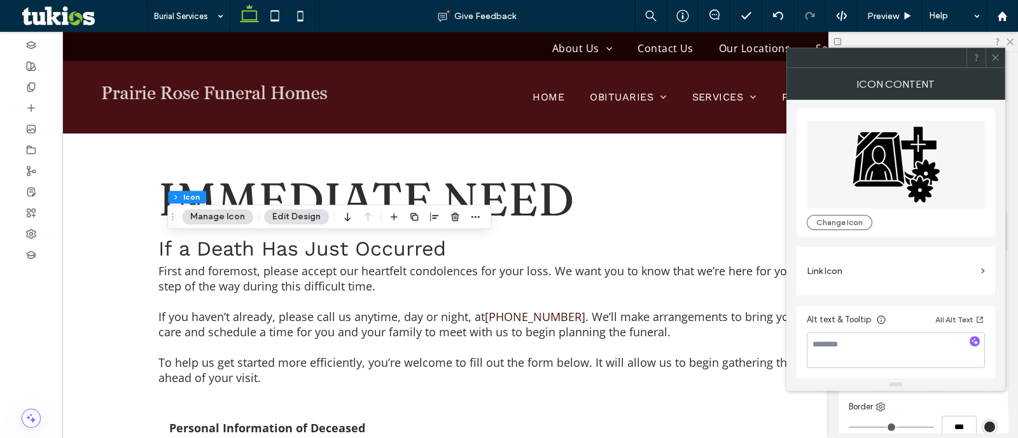
scroll to position [3, 0]
click at [835, 220] on button "Change Icon" at bounding box center [840, 221] width 66 height 15
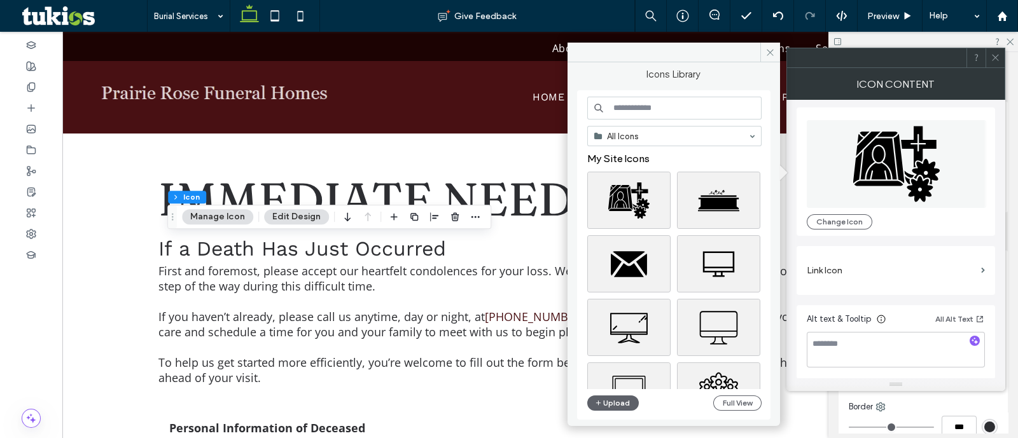
click at [638, 107] on input at bounding box center [674, 108] width 174 height 23
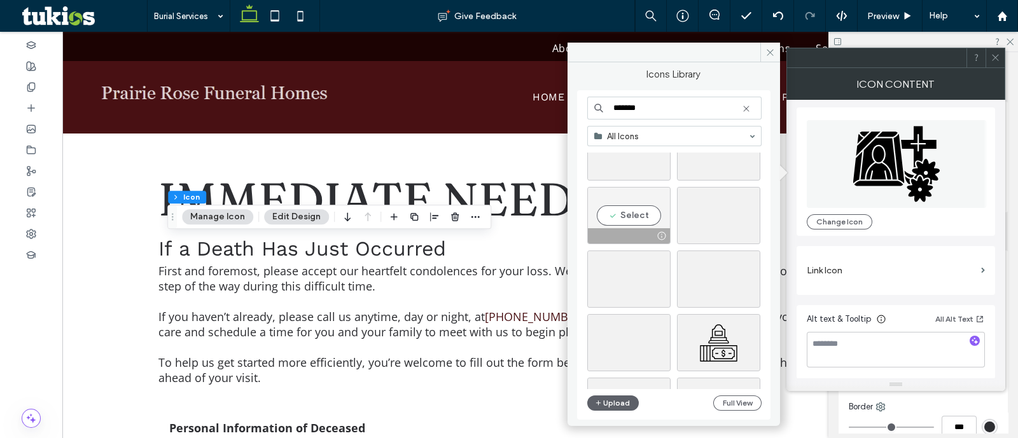
scroll to position [3160, 0]
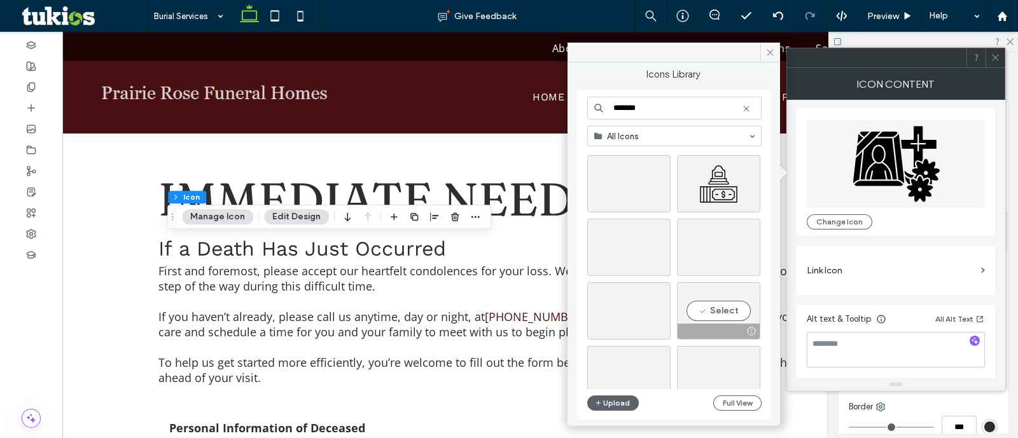
type input "*******"
click at [718, 318] on div "Select" at bounding box center [718, 311] width 83 height 57
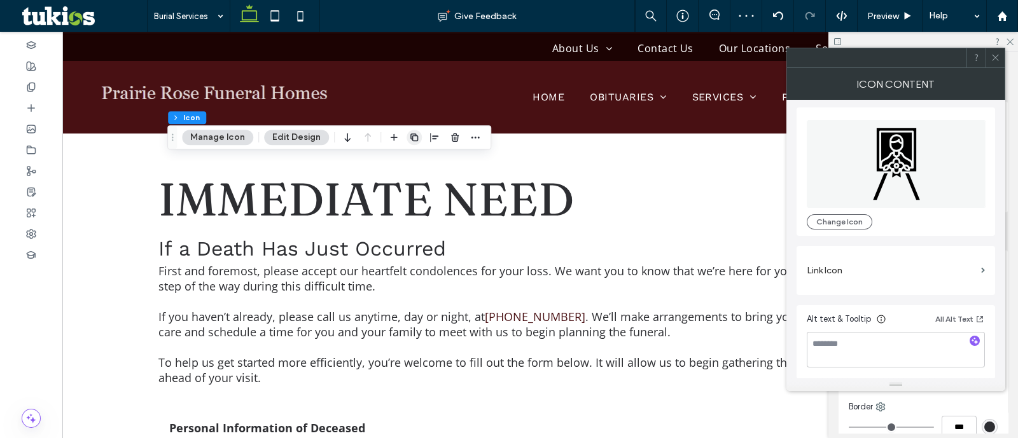
click at [409, 137] on icon "button" at bounding box center [414, 137] width 10 height 10
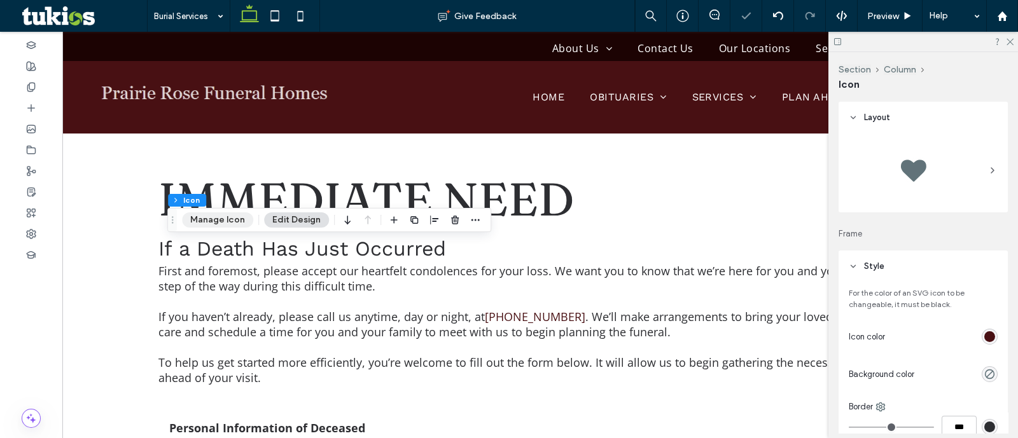
drag, startPoint x: 229, startPoint y: 214, endPoint x: 263, endPoint y: 210, distance: 34.6
click at [232, 214] on button "Manage Icon" at bounding box center [217, 220] width 71 height 15
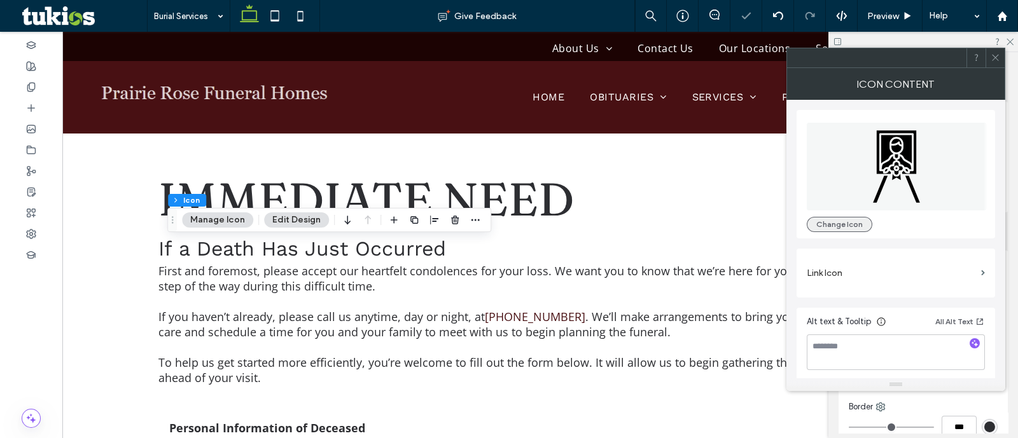
click at [830, 227] on button "Change Icon" at bounding box center [840, 224] width 66 height 15
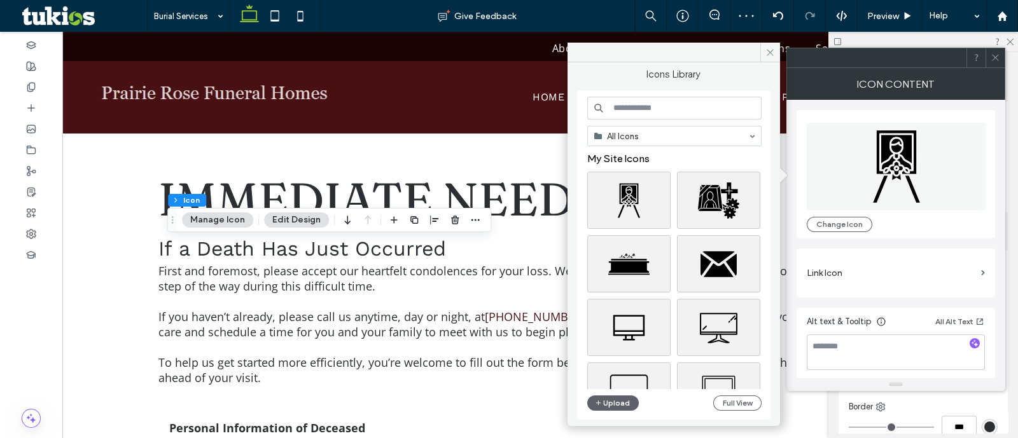
click at [657, 106] on input at bounding box center [674, 108] width 174 height 23
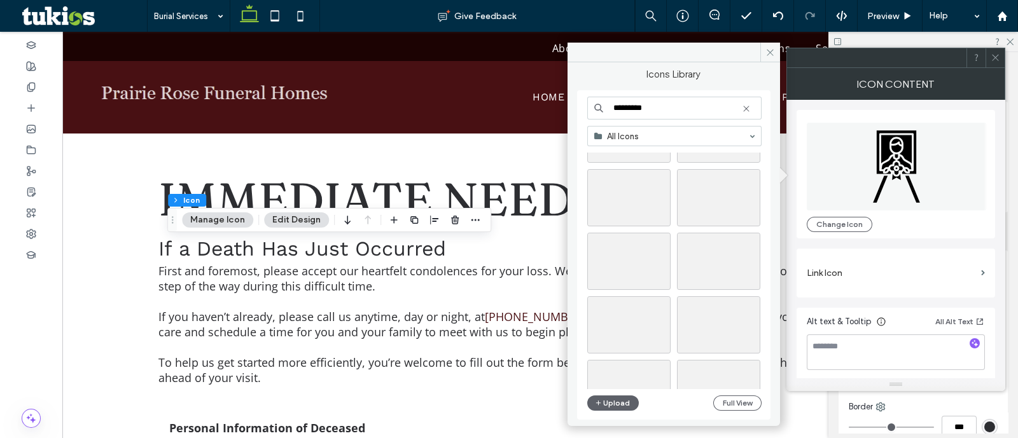
scroll to position [2419, 0]
type input "*********"
click at [710, 171] on div "Select" at bounding box center [718, 199] width 83 height 57
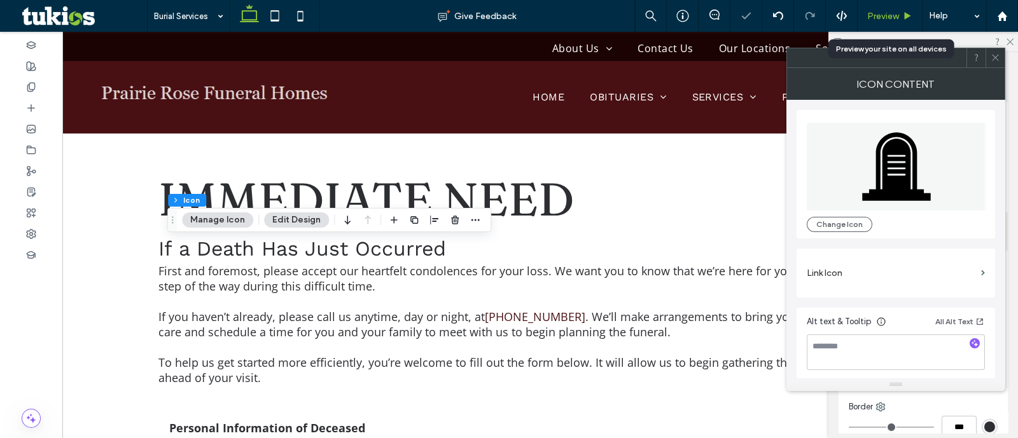
click at [878, 18] on span "Preview" at bounding box center [883, 16] width 32 height 11
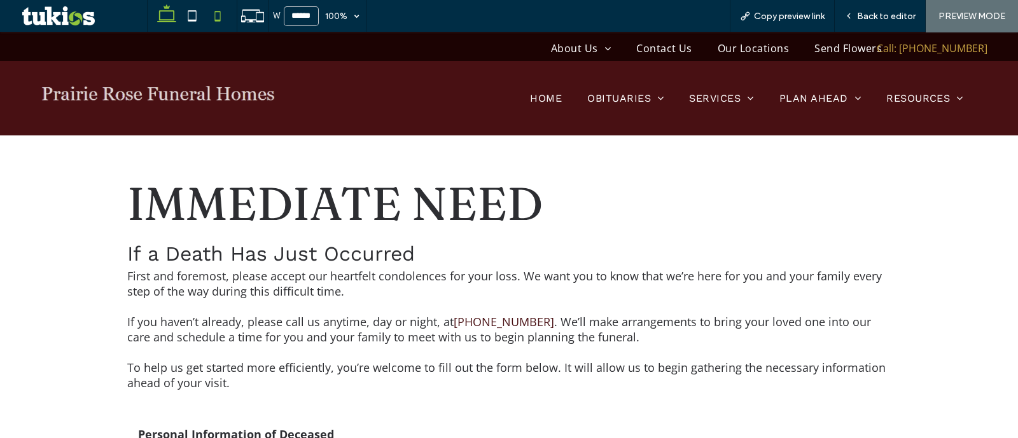
drag, startPoint x: 197, startPoint y: 20, endPoint x: 213, endPoint y: 29, distance: 17.4
click at [199, 22] on icon at bounding box center [191, 15] width 25 height 25
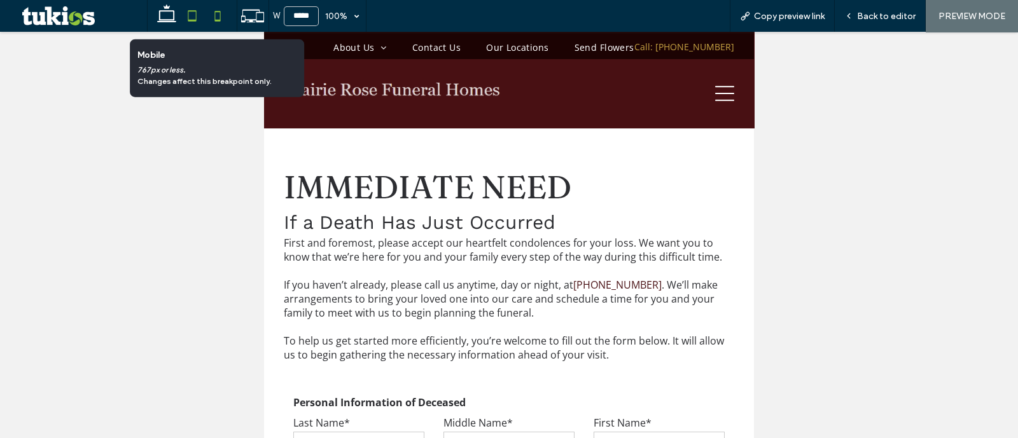
click at [218, 13] on icon at bounding box center [217, 15] width 25 height 25
type input "*****"
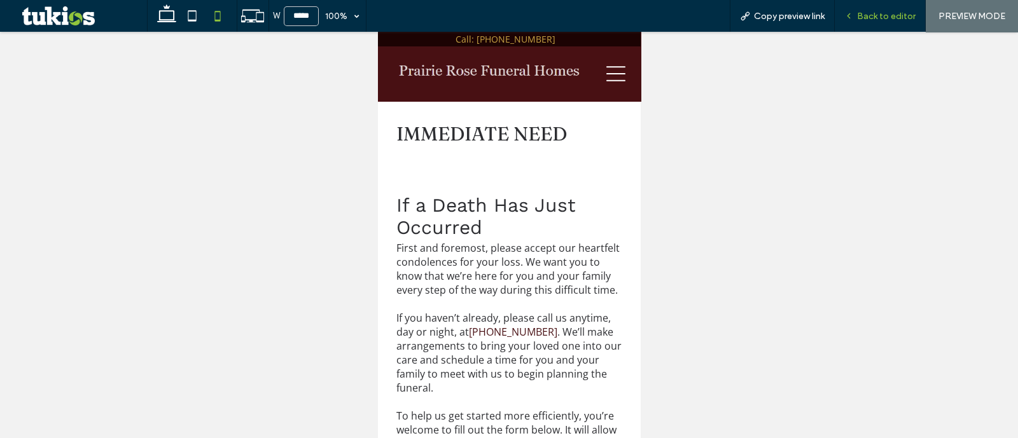
click at [884, 23] on div "Back to editor" at bounding box center [880, 16] width 91 height 32
click at [881, 12] on span "Back to editor" at bounding box center [886, 16] width 59 height 11
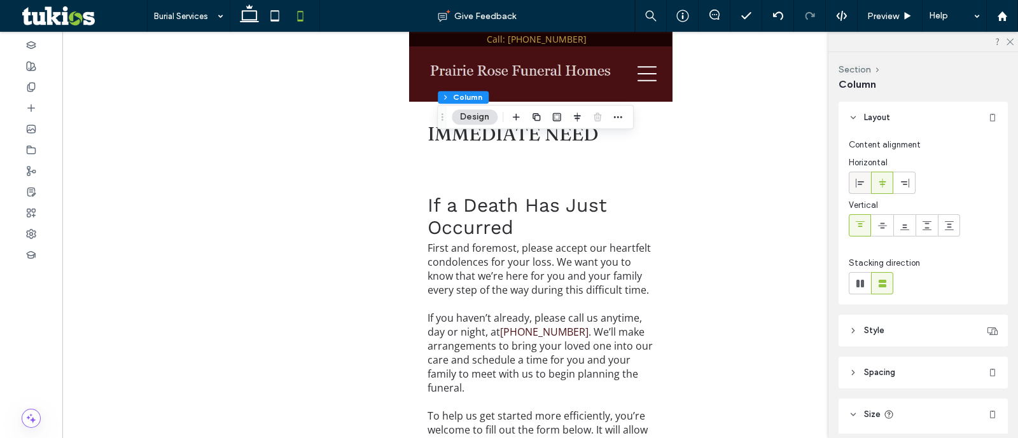
click at [859, 186] on icon at bounding box center [860, 183] width 10 height 10
click at [855, 188] on span at bounding box center [860, 182] width 10 height 21
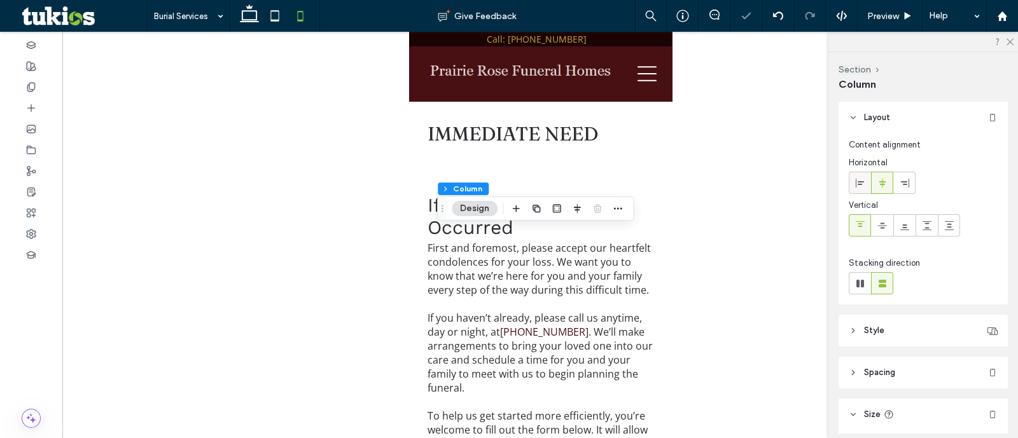
click at [860, 191] on span at bounding box center [860, 182] width 10 height 21
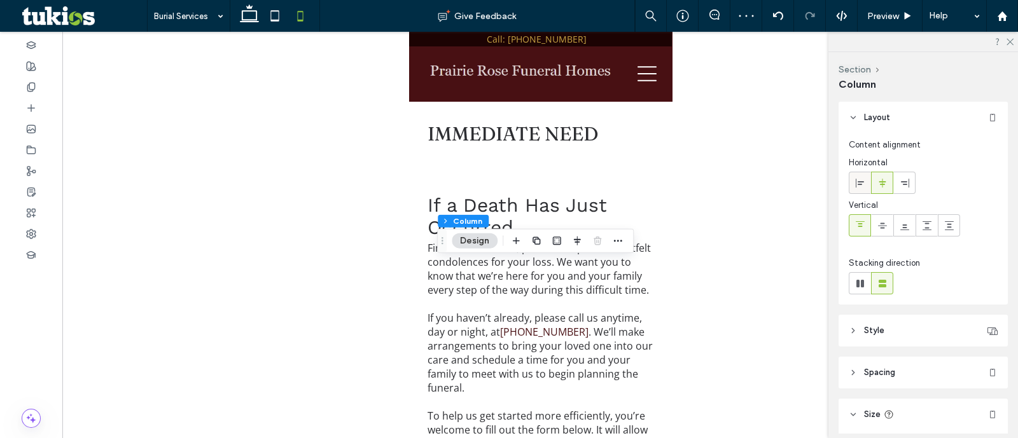
click at [865, 185] on div at bounding box center [859, 182] width 21 height 21
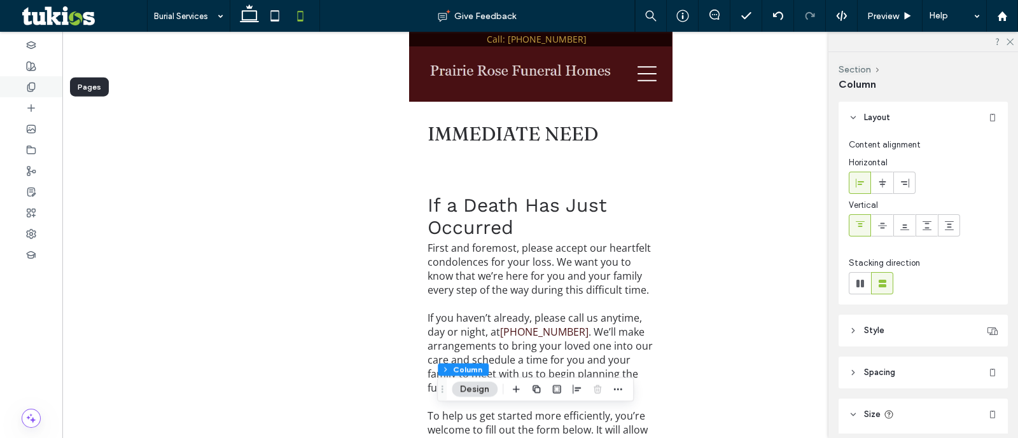
click at [22, 85] on div at bounding box center [31, 86] width 62 height 21
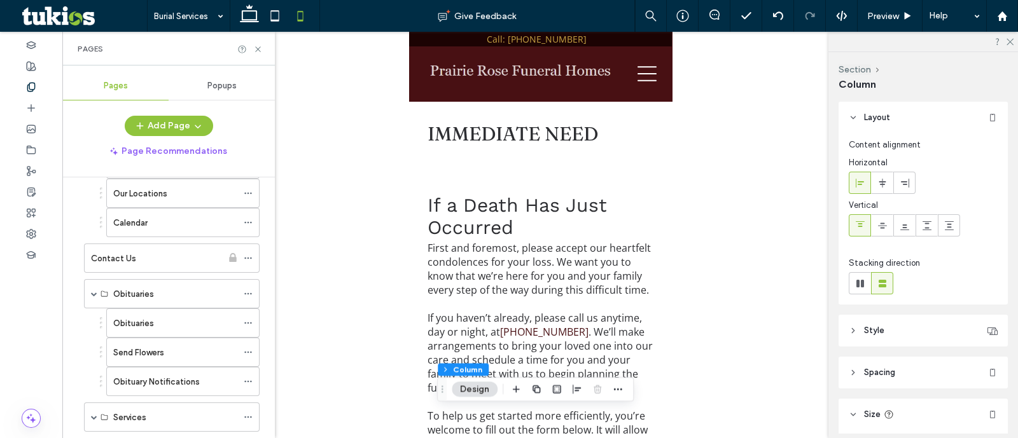
scroll to position [239, 0]
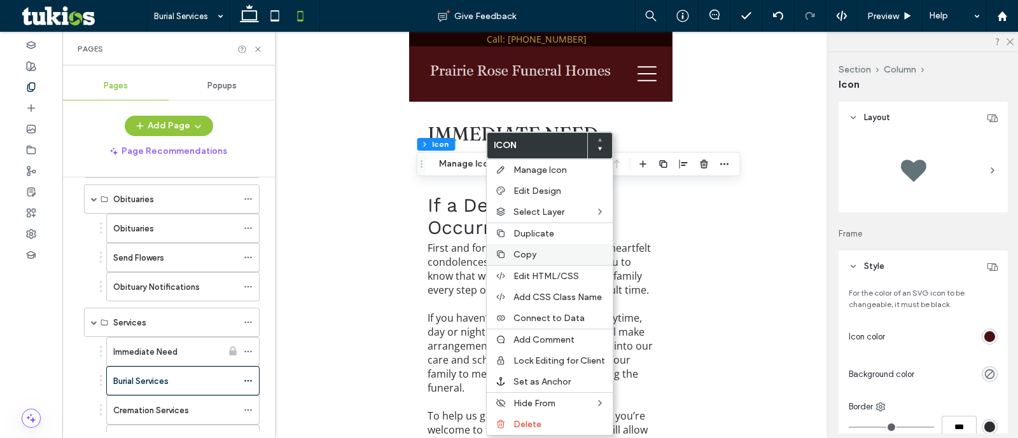
click at [538, 254] on label "Copy" at bounding box center [559, 254] width 92 height 11
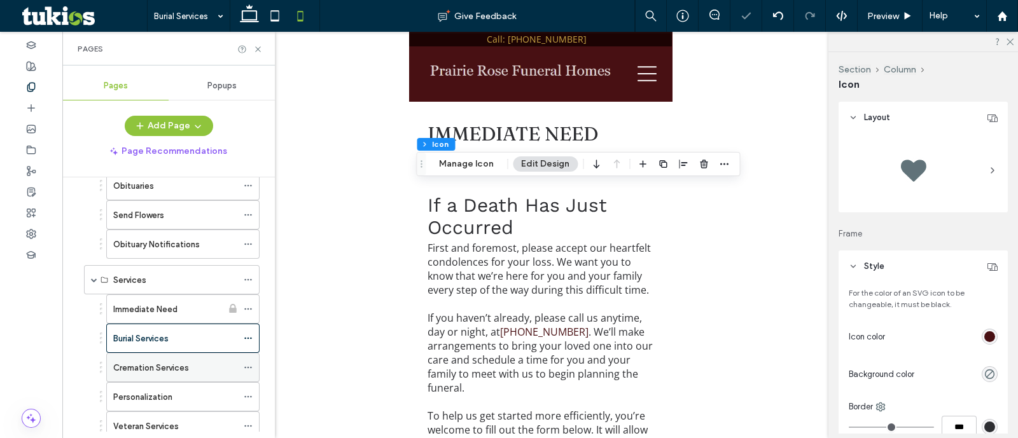
scroll to position [318, 0]
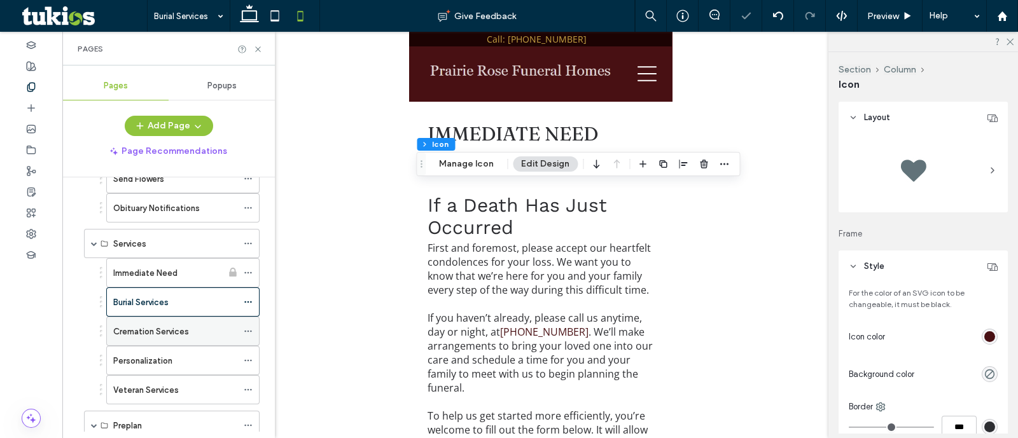
click at [197, 319] on div "Cremation Services" at bounding box center [175, 332] width 124 height 28
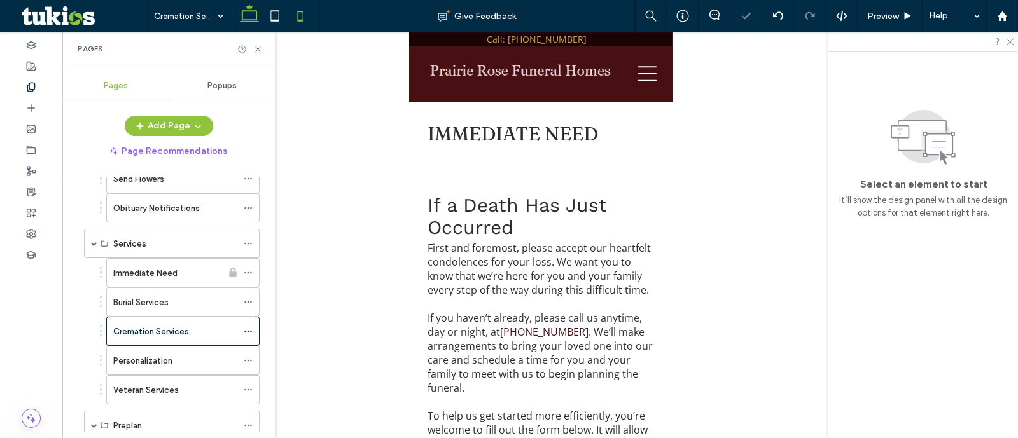
click at [244, 20] on use at bounding box center [249, 13] width 19 height 18
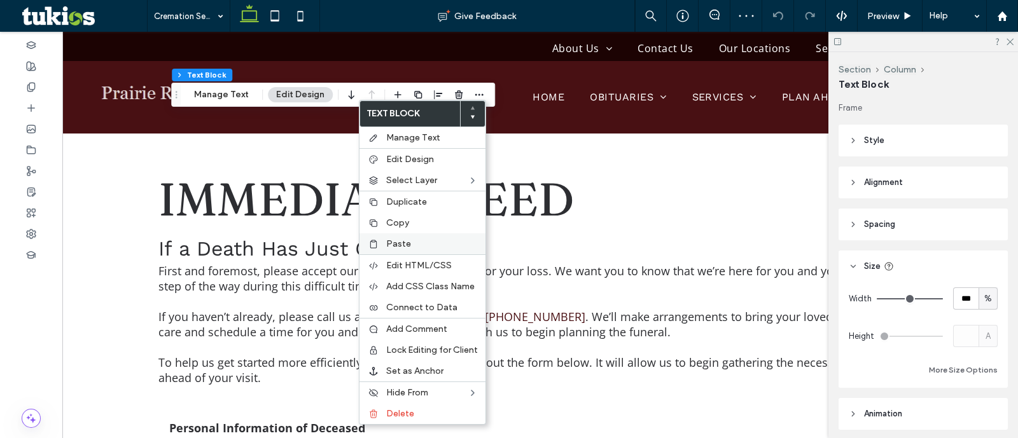
click at [433, 234] on div "Paste" at bounding box center [423, 244] width 126 height 21
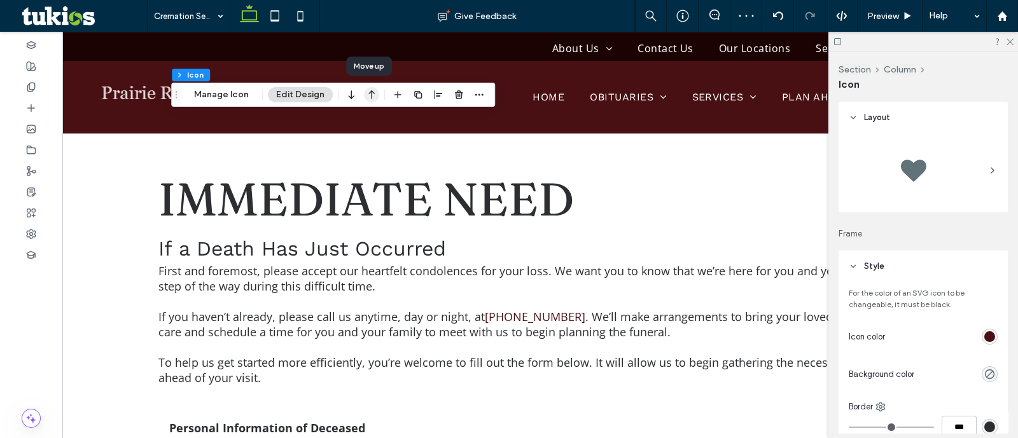
click at [369, 100] on icon "button" at bounding box center [371, 94] width 15 height 23
click at [238, 89] on button "Manage Icon" at bounding box center [221, 94] width 71 height 15
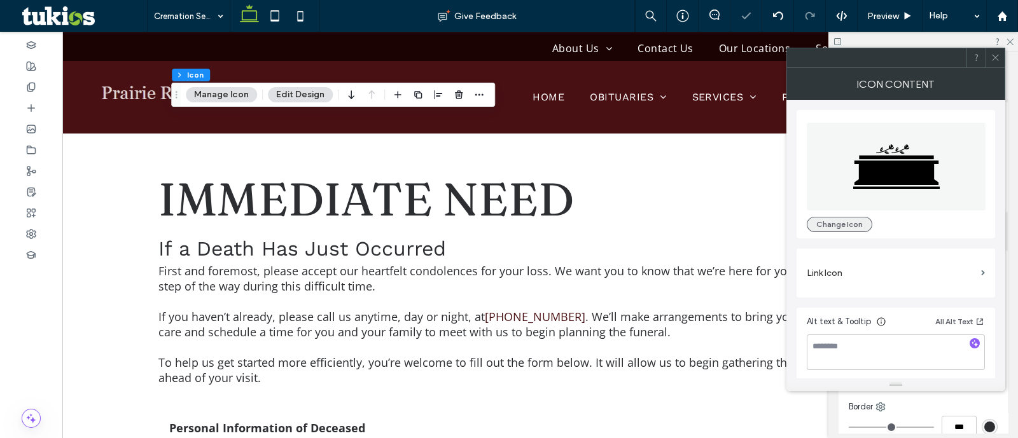
click at [831, 220] on button "Change Icon" at bounding box center [840, 224] width 66 height 15
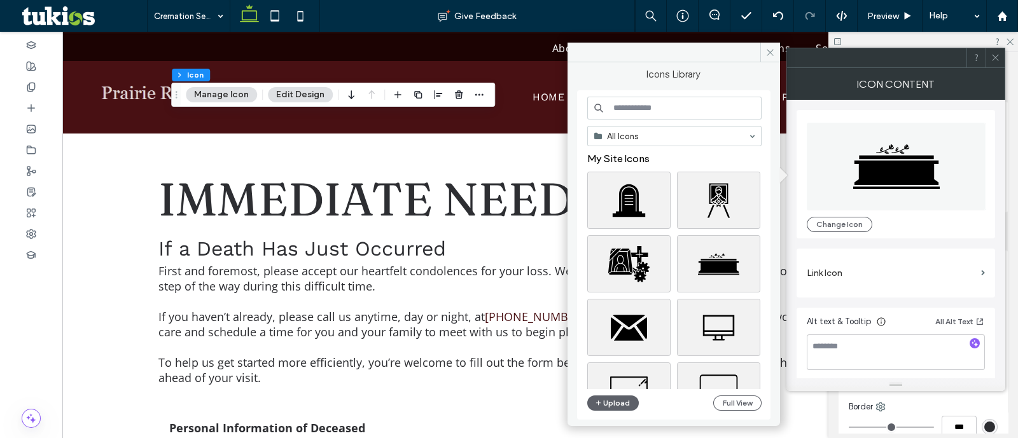
click at [652, 100] on input at bounding box center [674, 108] width 174 height 23
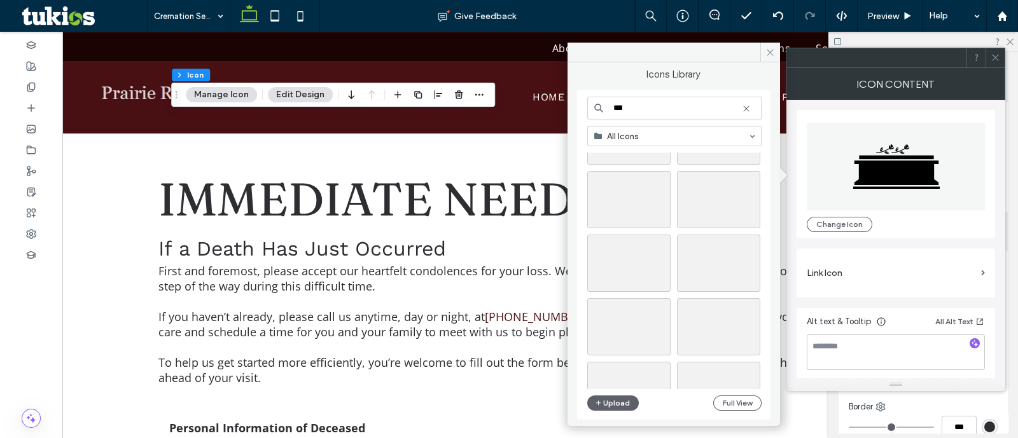
scroll to position [2657, 0]
drag, startPoint x: 628, startPoint y: 103, endPoint x: 617, endPoint y: 104, distance: 10.9
click at [617, 104] on input "***" at bounding box center [674, 108] width 174 height 23
type input "*******"
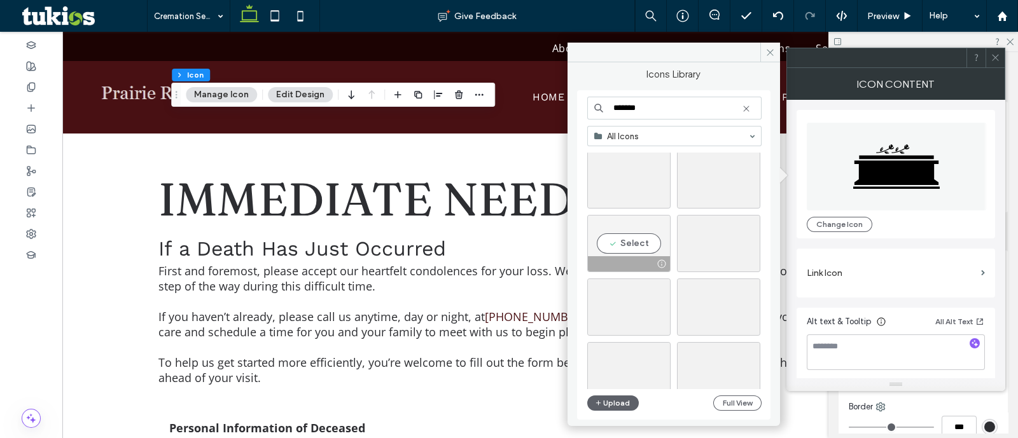
click at [637, 253] on div "Select" at bounding box center [628, 243] width 83 height 57
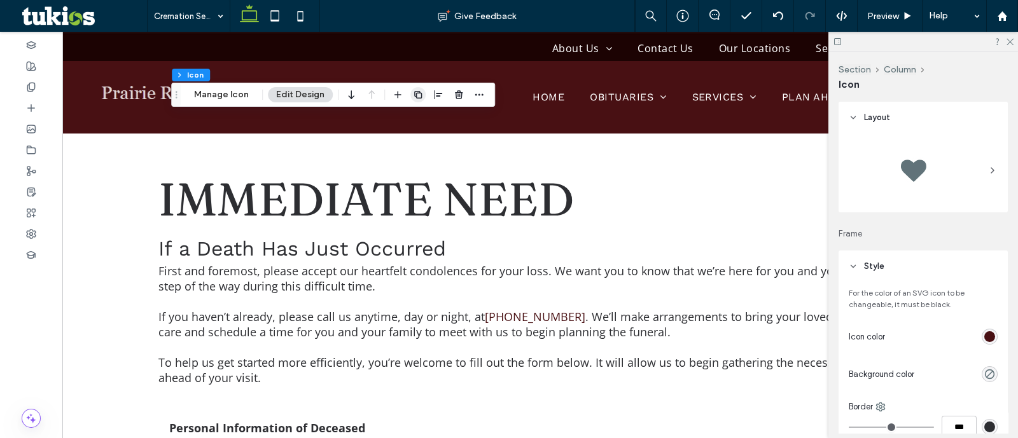
click at [414, 91] on use "button" at bounding box center [418, 95] width 8 height 8
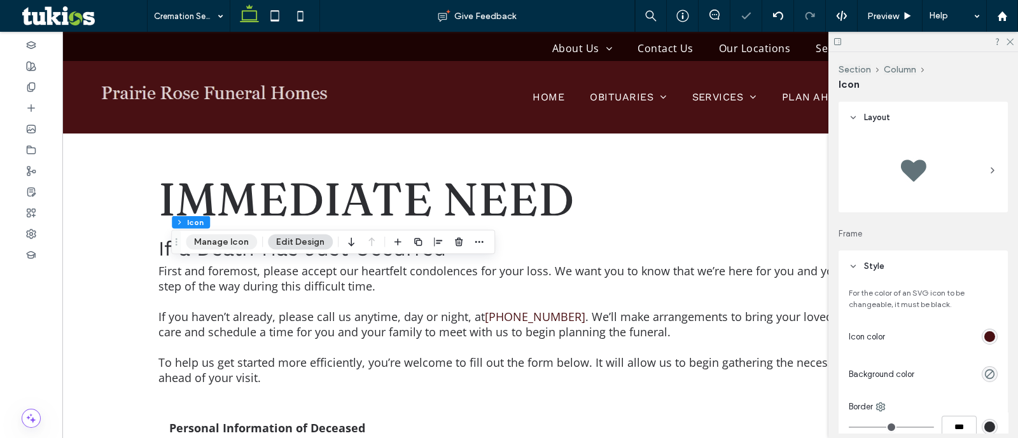
click at [215, 242] on button "Manage Icon" at bounding box center [221, 242] width 71 height 15
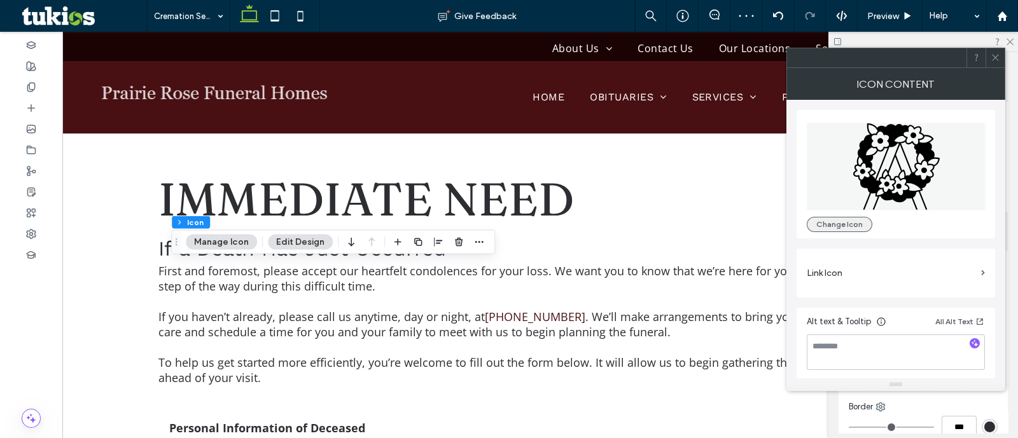
click at [846, 220] on button "Change Icon" at bounding box center [840, 224] width 66 height 15
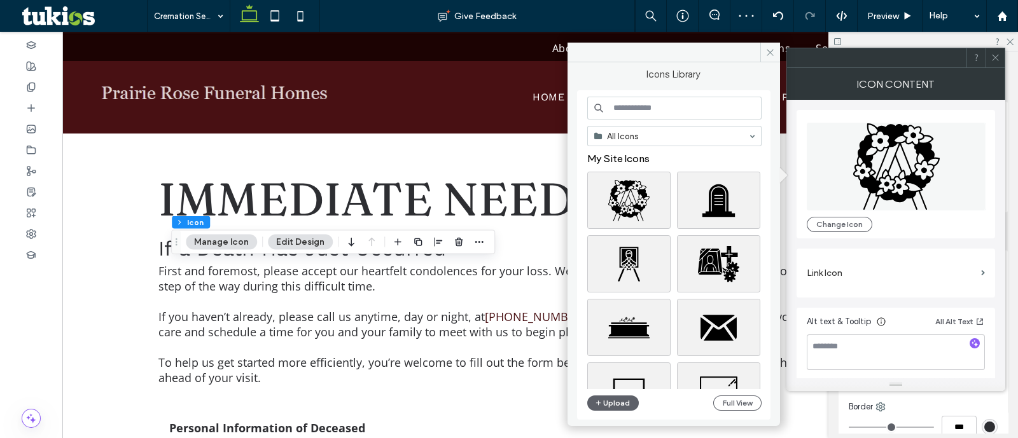
click at [704, 108] on input at bounding box center [674, 108] width 174 height 23
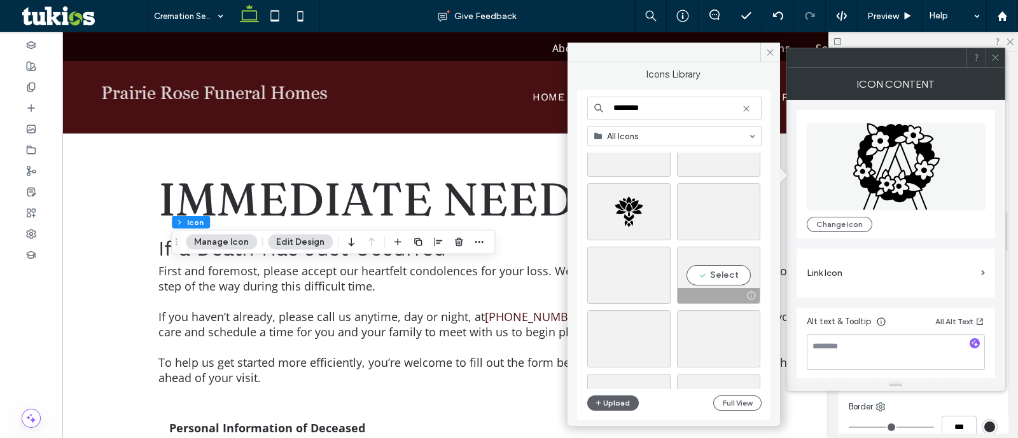
scroll to position [2327, 0]
type input "********"
click at [642, 374] on div at bounding box center [629, 375] width 82 height 15
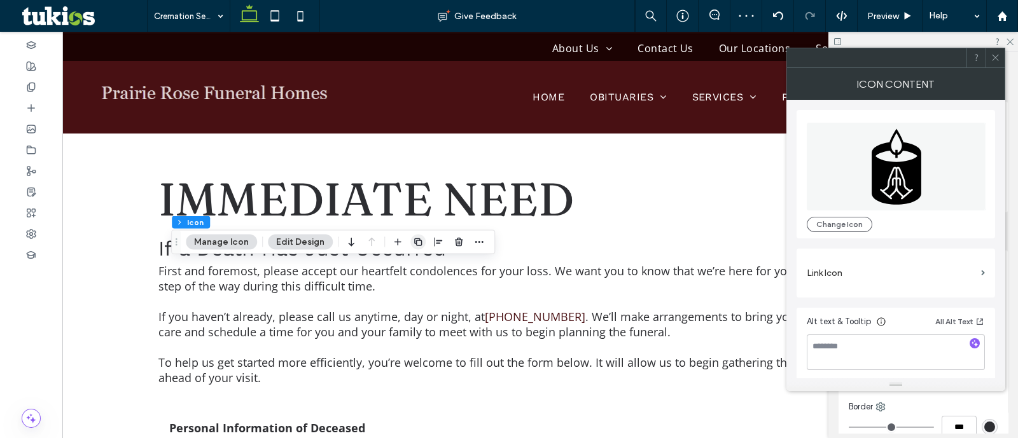
click at [416, 239] on icon "button" at bounding box center [418, 242] width 10 height 10
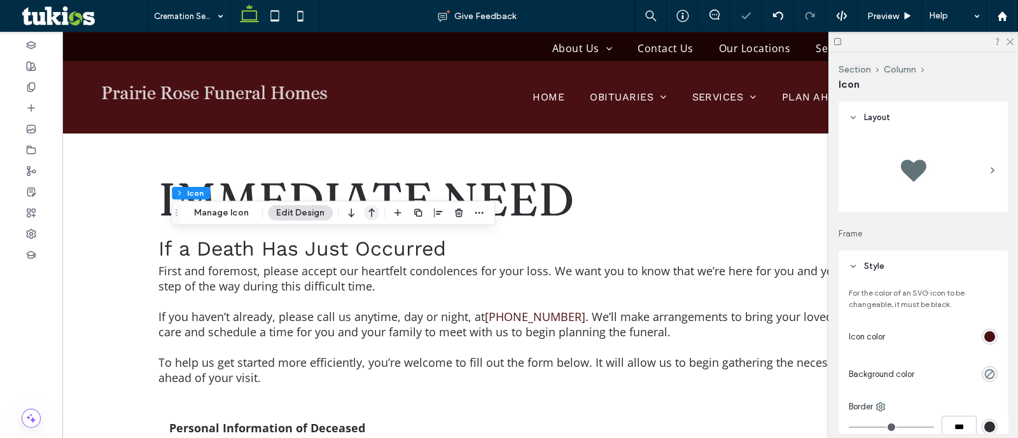
click at [369, 217] on icon "button" at bounding box center [371, 213] width 15 height 23
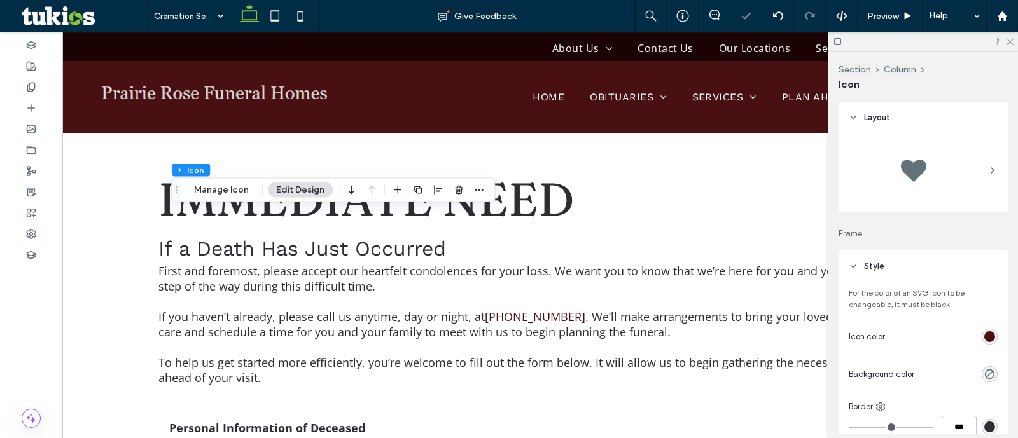
drag, startPoint x: 228, startPoint y: 188, endPoint x: 291, endPoint y: 179, distance: 63.5
click at [232, 188] on button "Manage Icon" at bounding box center [221, 190] width 71 height 15
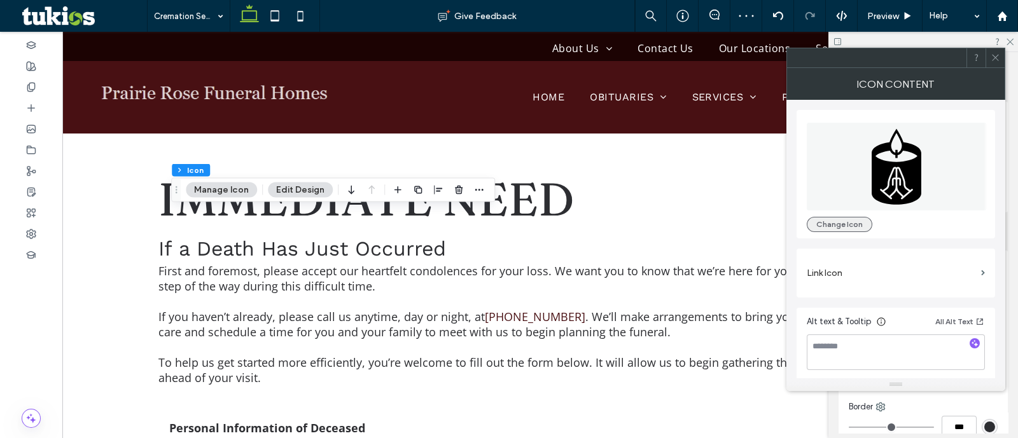
click at [834, 221] on button "Change Icon" at bounding box center [840, 224] width 66 height 15
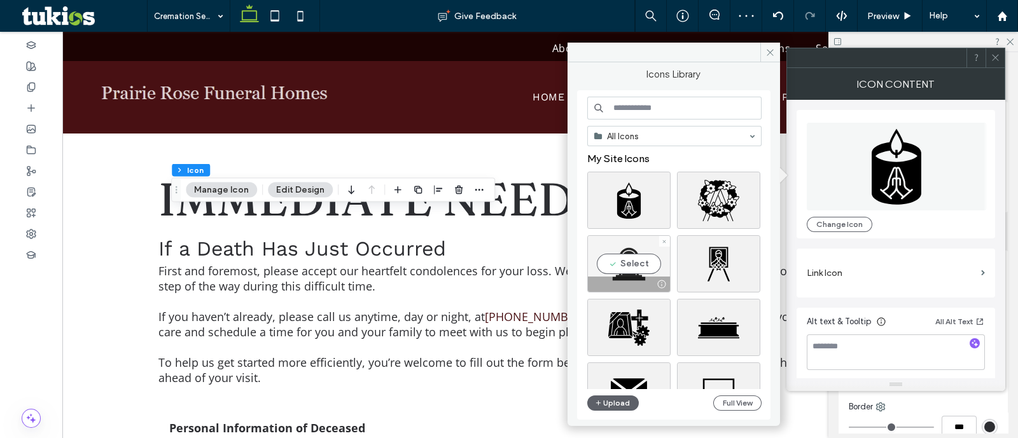
click at [633, 270] on div "Select" at bounding box center [628, 263] width 83 height 57
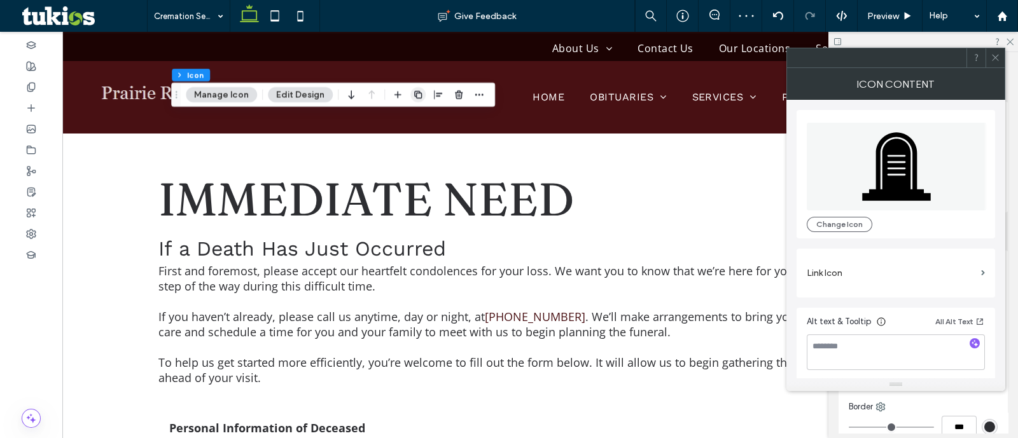
click at [410, 97] on span "button" at bounding box center [417, 94] width 15 height 15
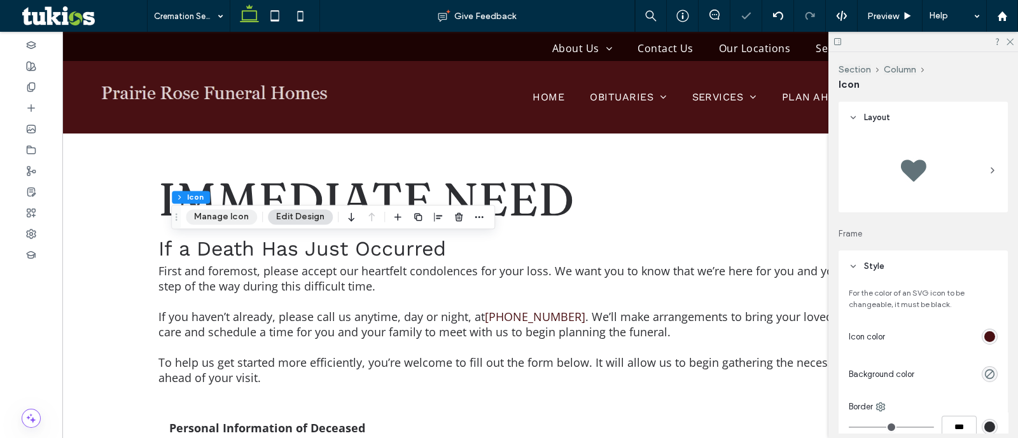
click at [228, 211] on button "Manage Icon" at bounding box center [221, 216] width 71 height 15
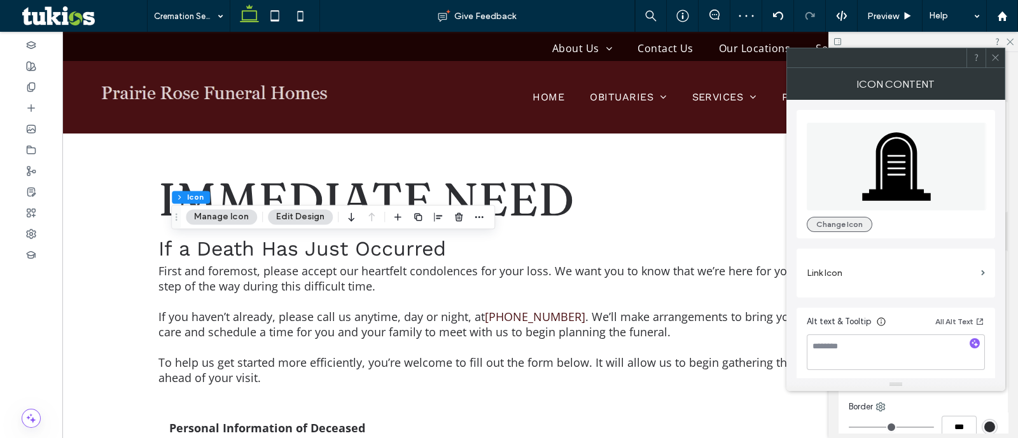
click at [841, 218] on button "Change Icon" at bounding box center [840, 224] width 66 height 15
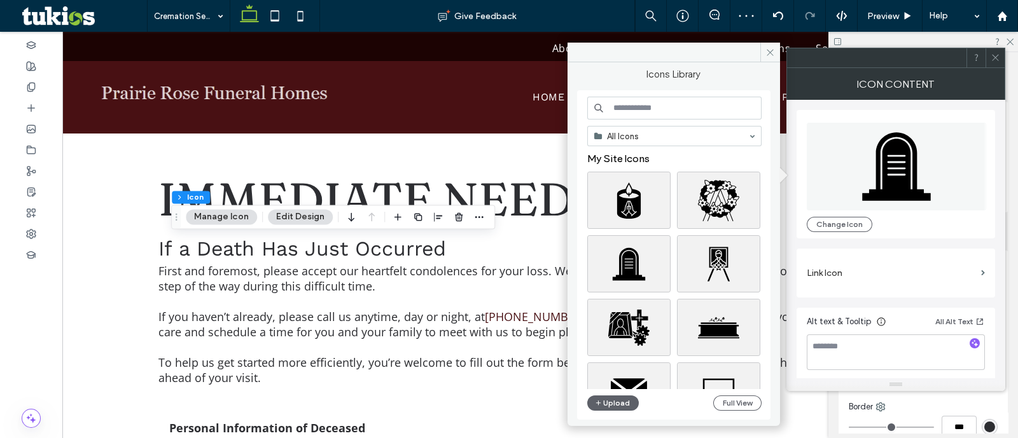
click at [611, 103] on input at bounding box center [674, 108] width 174 height 23
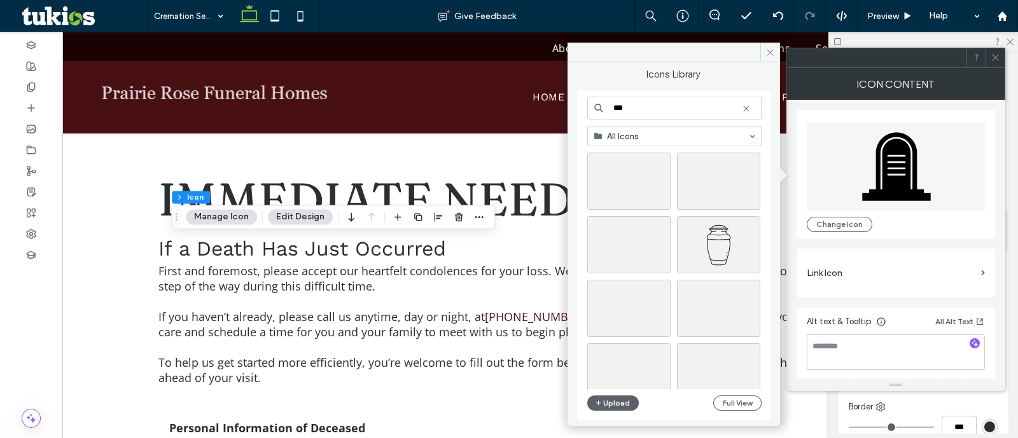
scroll to position [2247, 0]
type input "***"
click at [709, 196] on div at bounding box center [719, 200] width 82 height 15
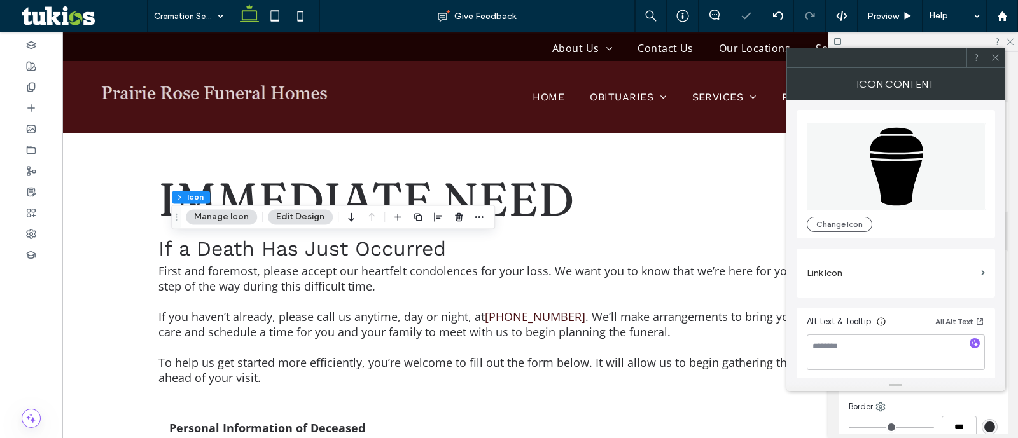
click at [991, 58] on icon at bounding box center [996, 58] width 10 height 10
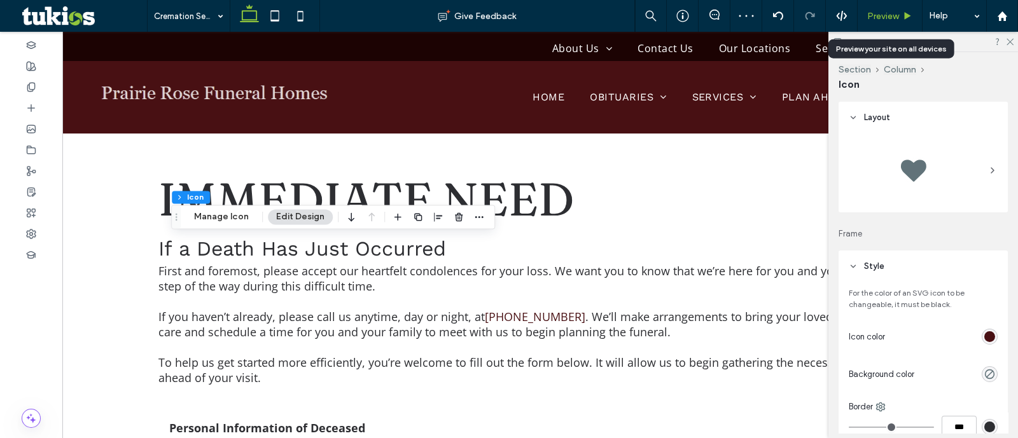
click at [889, 17] on span "Preview" at bounding box center [883, 16] width 32 height 11
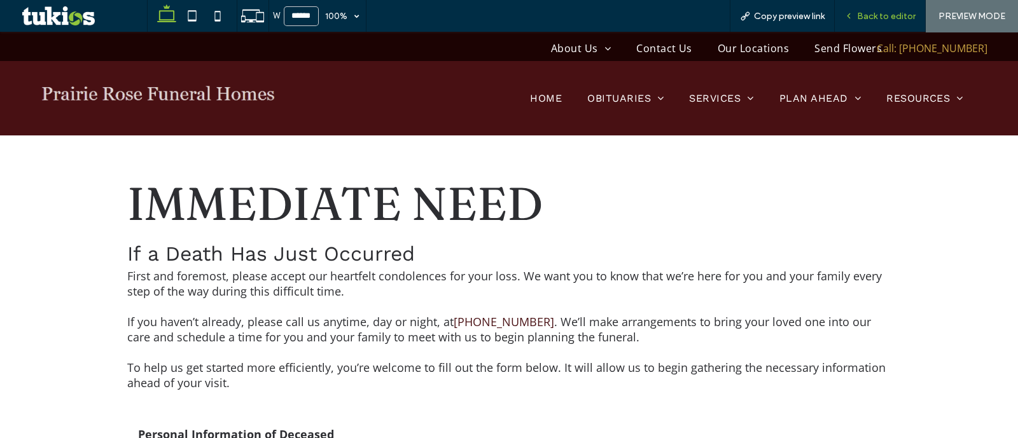
click at [859, 14] on span "Back to editor" at bounding box center [886, 16] width 59 height 11
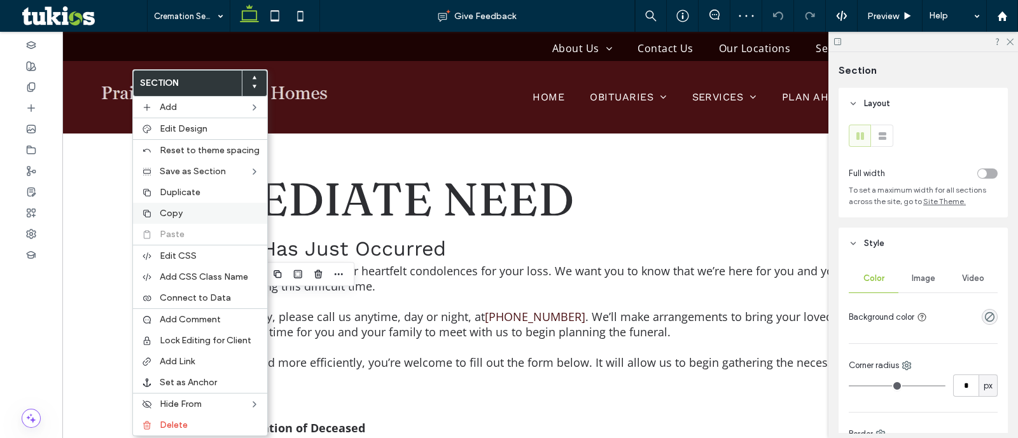
click at [183, 208] on label "Copy" at bounding box center [210, 213] width 100 height 11
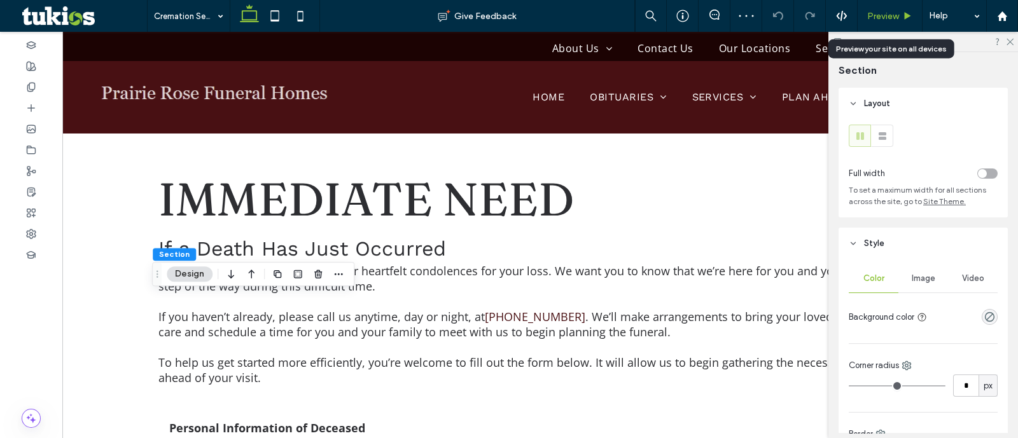
click at [874, 8] on div "Preview" at bounding box center [890, 16] width 65 height 32
click at [872, 17] on span "Preview" at bounding box center [883, 16] width 32 height 11
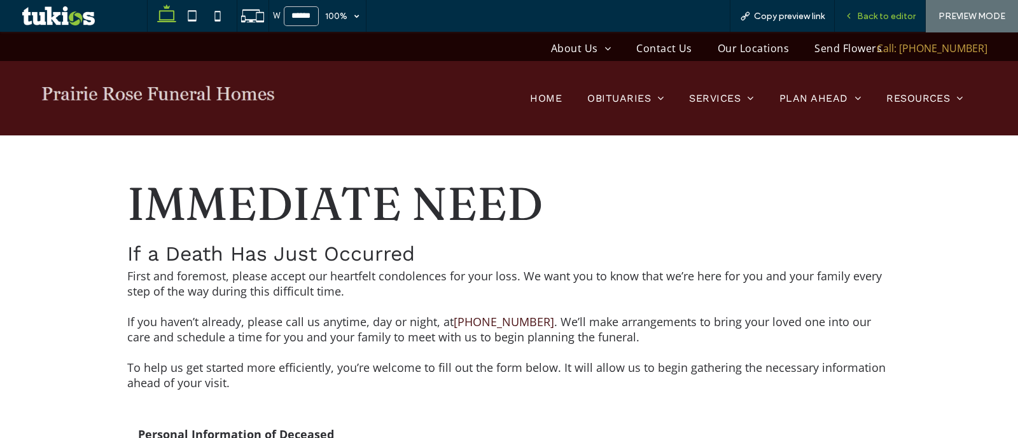
click at [895, 14] on span "Back to editor" at bounding box center [886, 16] width 59 height 11
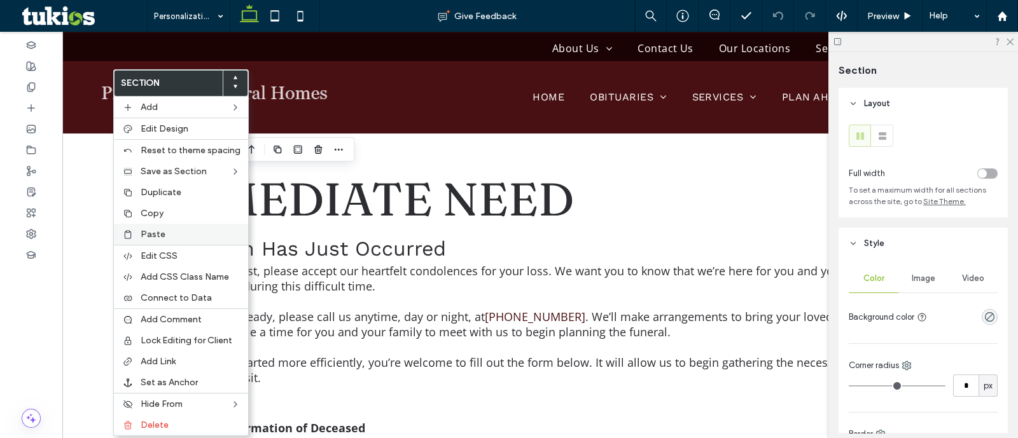
click at [167, 230] on label "Paste" at bounding box center [191, 234] width 100 height 11
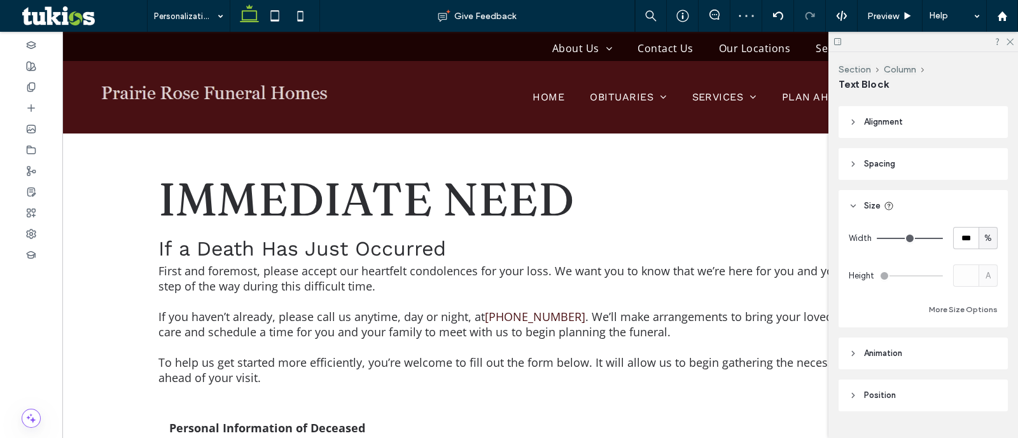
scroll to position [64, 0]
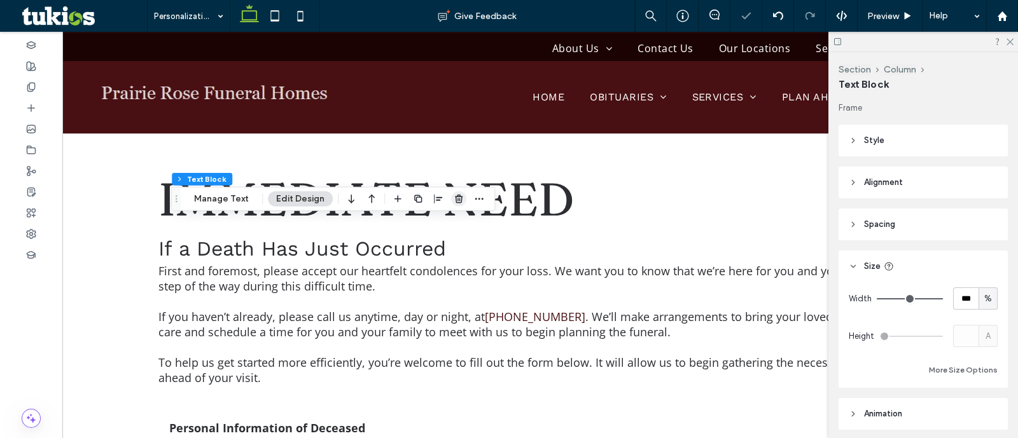
click at [451, 204] on span "button" at bounding box center [458, 199] width 15 height 15
click at [455, 201] on use "button" at bounding box center [459, 199] width 8 height 8
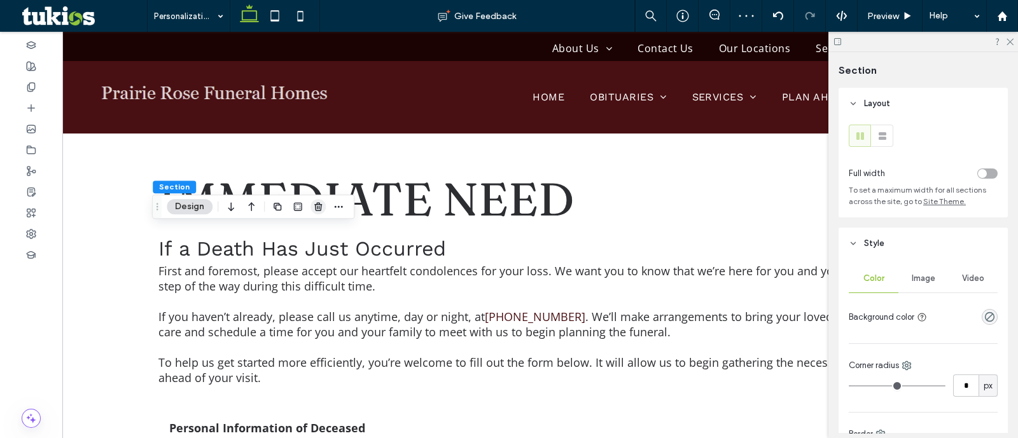
click at [317, 207] on use "button" at bounding box center [318, 206] width 8 height 8
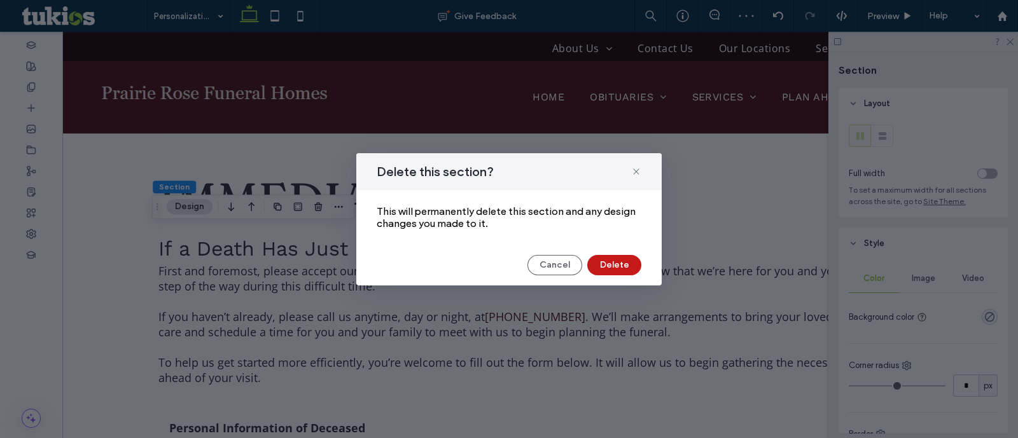
click at [612, 260] on button "Delete" at bounding box center [614, 265] width 54 height 20
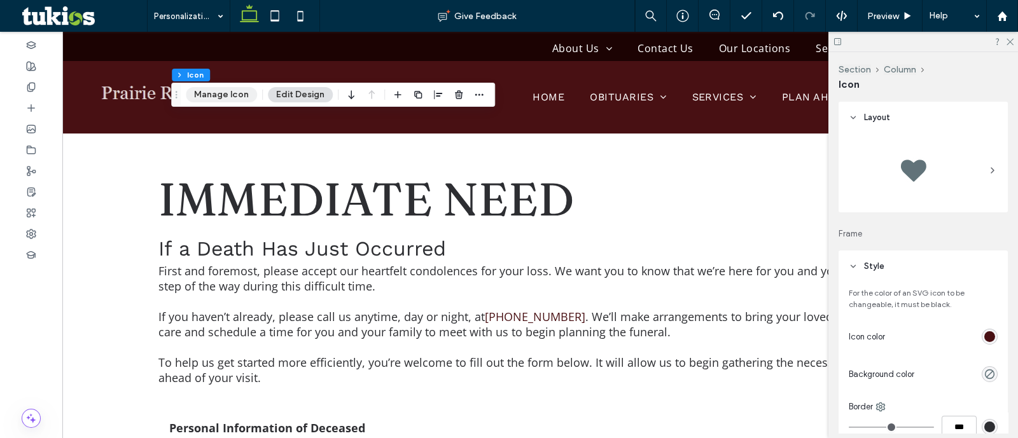
click at [227, 92] on button "Manage Icon" at bounding box center [221, 94] width 71 height 15
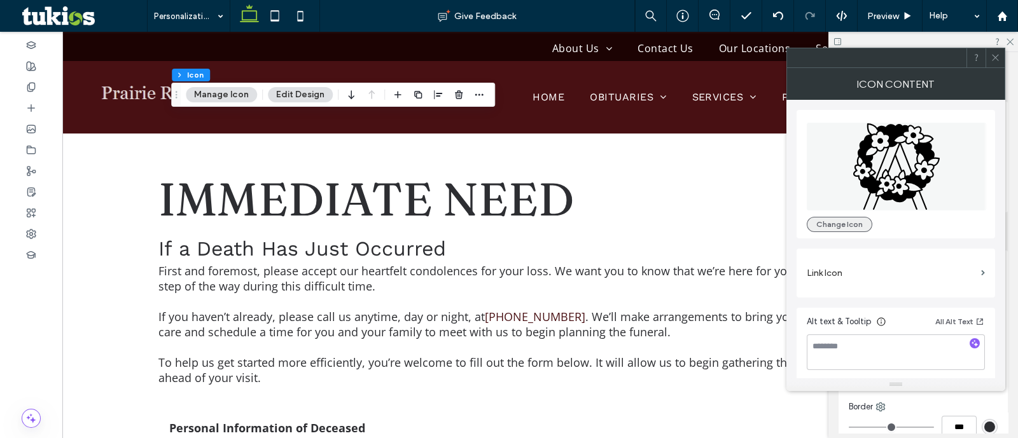
click at [853, 220] on button "Change Icon" at bounding box center [840, 224] width 66 height 15
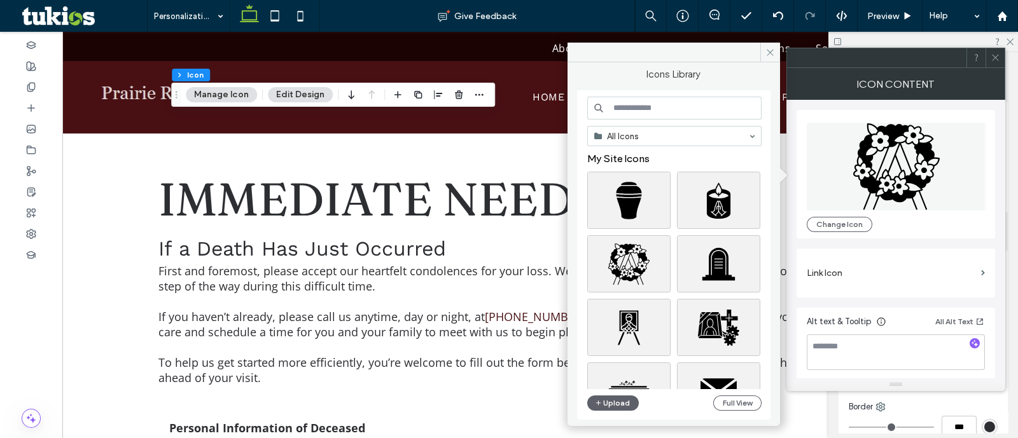
click at [709, 113] on input at bounding box center [674, 108] width 174 height 23
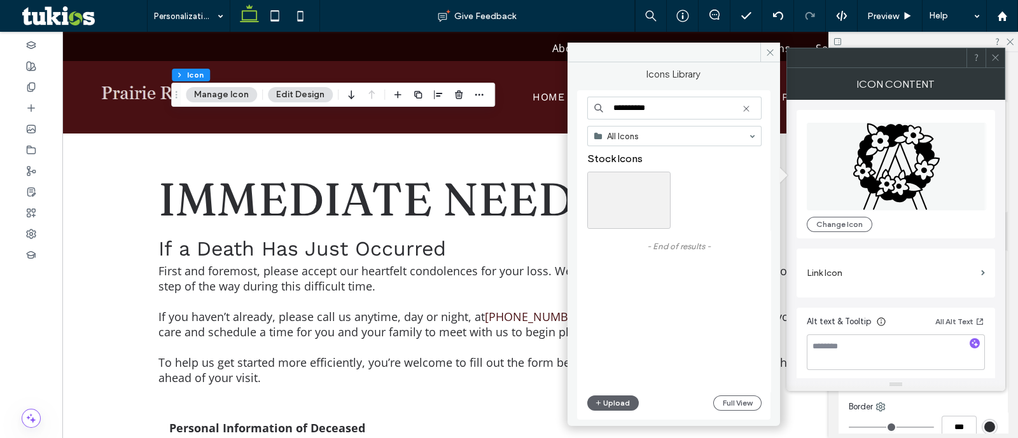
type input "**********"
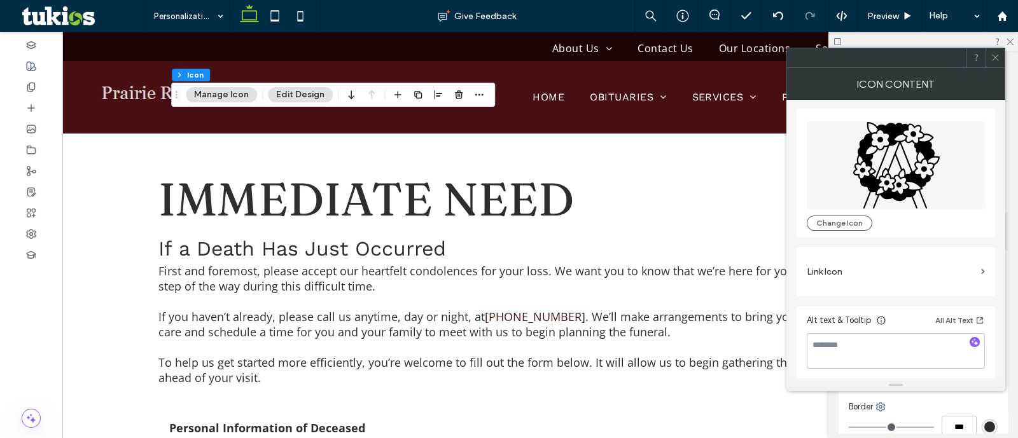
scroll to position [3, 0]
click at [841, 221] on button "Change Icon" at bounding box center [840, 221] width 66 height 15
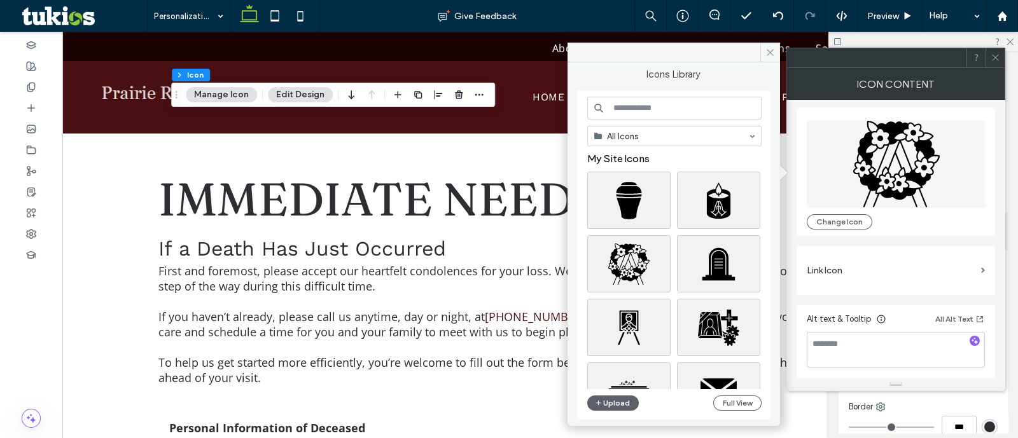
click at [639, 111] on input at bounding box center [674, 108] width 174 height 23
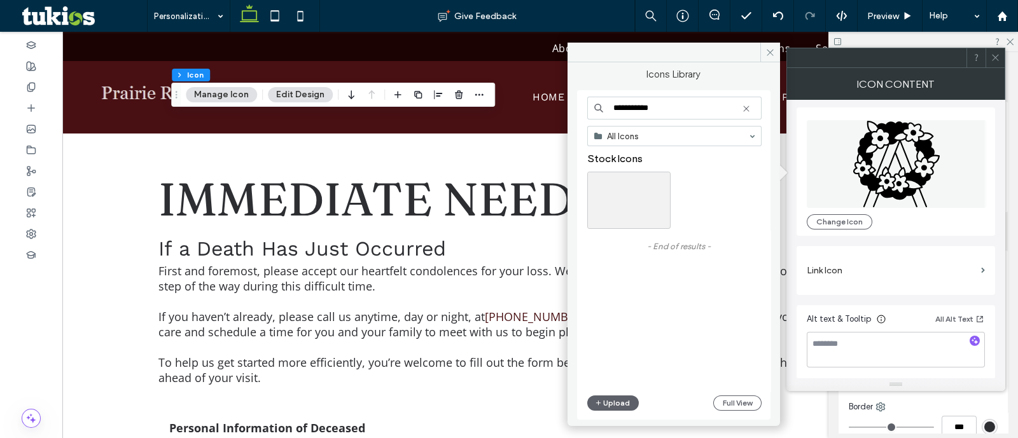
drag, startPoint x: 679, startPoint y: 113, endPoint x: 645, endPoint y: 125, distance: 35.6
click at [645, 125] on div "**********" at bounding box center [674, 256] width 174 height 318
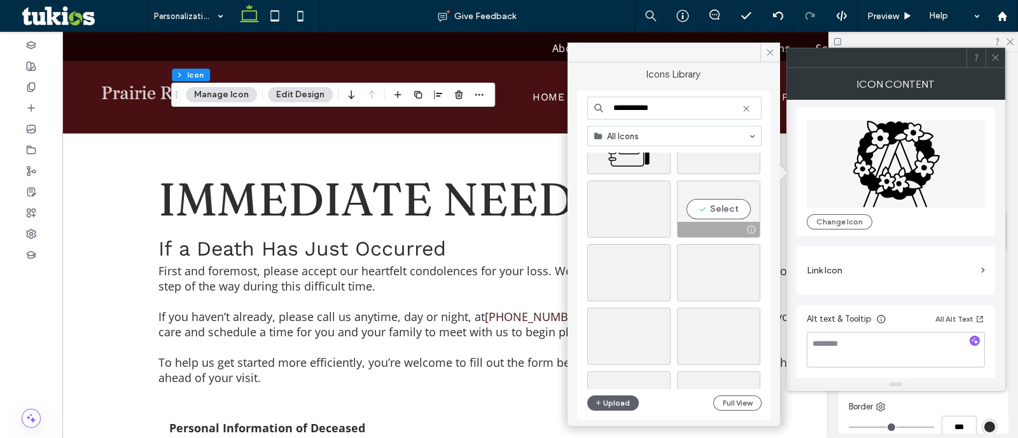
scroll to position [79, 0]
type input "**********"
click at [640, 192] on div "Select" at bounding box center [628, 185] width 83 height 57
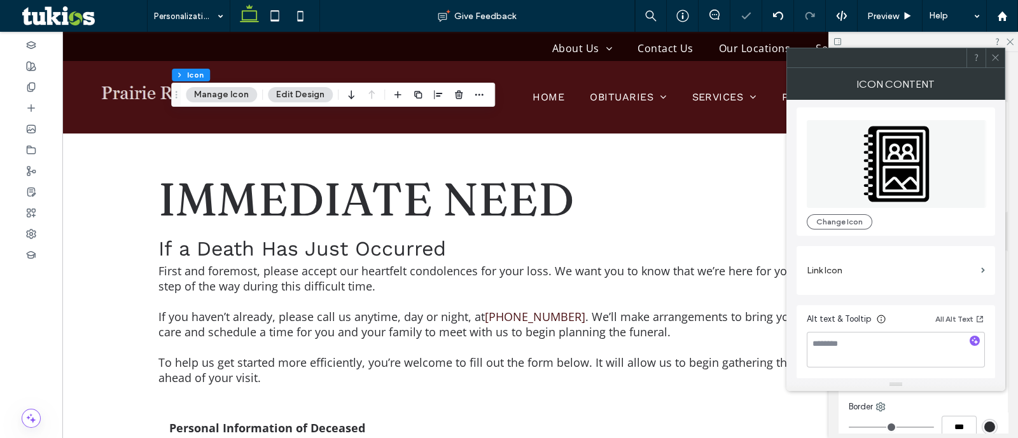
drag, startPoint x: 414, startPoint y: 94, endPoint x: 494, endPoint y: 191, distance: 125.7
click at [414, 94] on icon "button" at bounding box center [418, 95] width 10 height 10
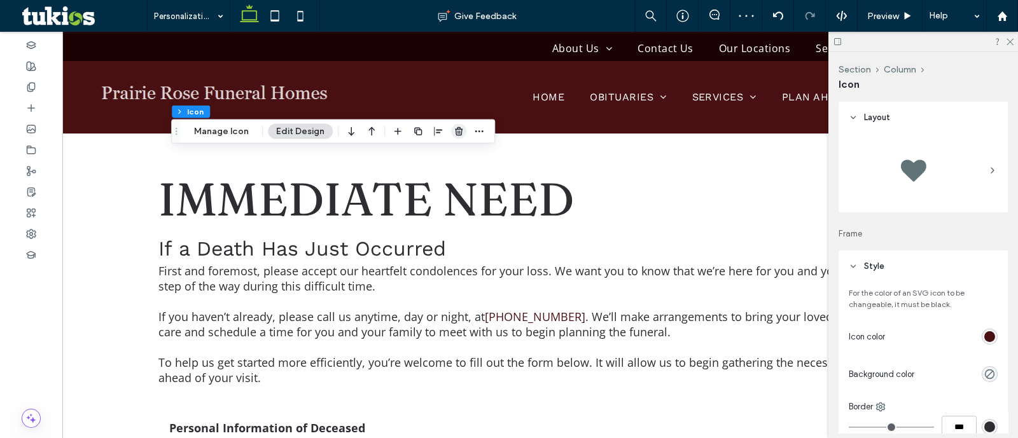
click at [454, 132] on icon "button" at bounding box center [459, 132] width 10 height 10
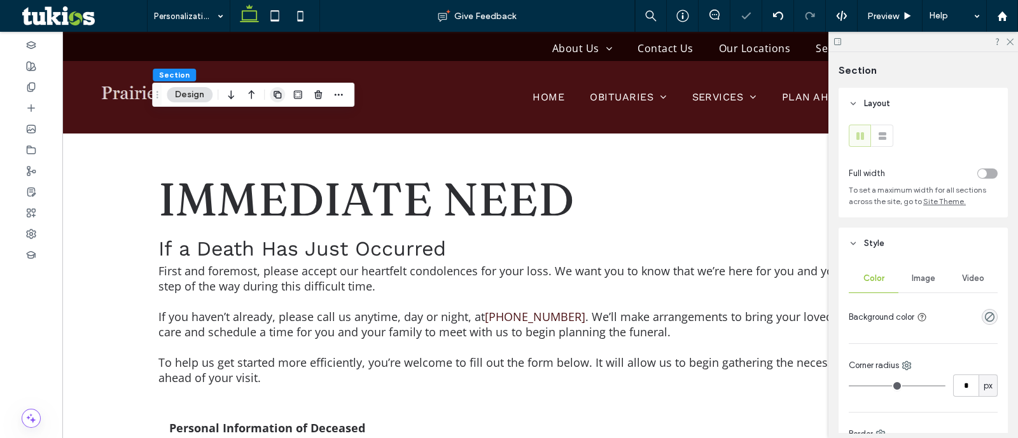
click at [283, 91] on span "button" at bounding box center [277, 94] width 15 height 15
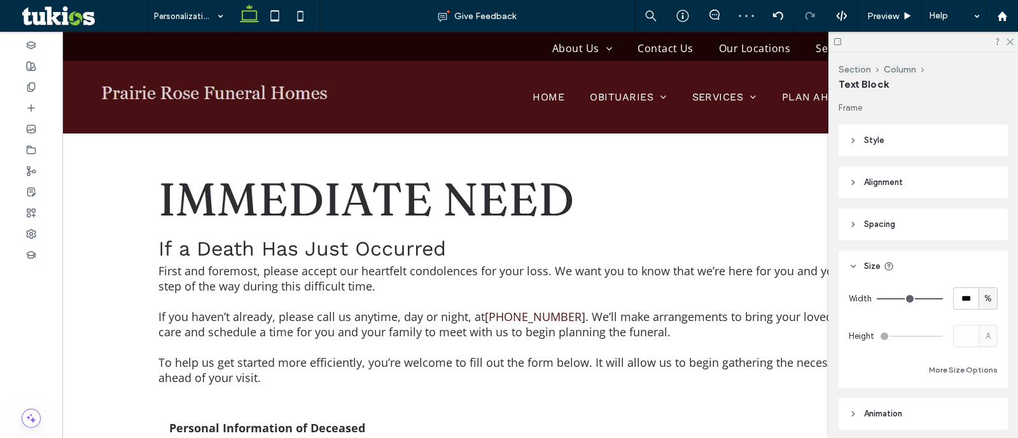
scroll to position [64, 0]
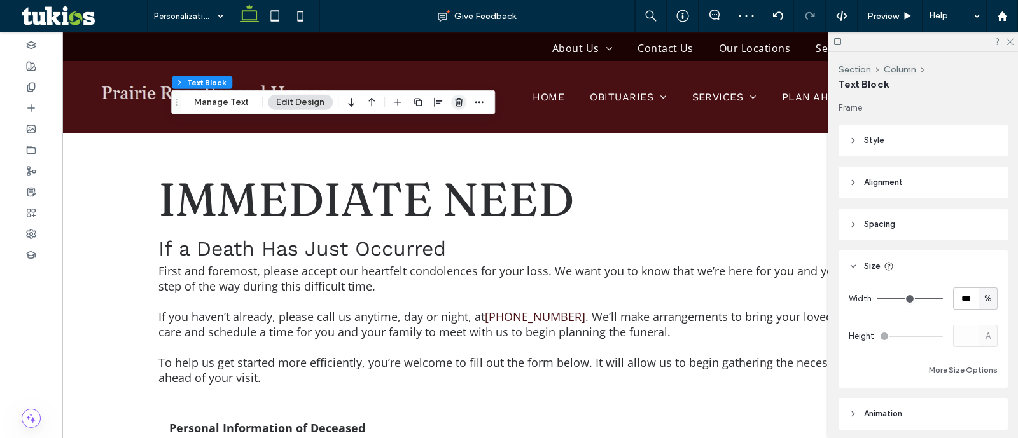
click at [460, 95] on span "button" at bounding box center [458, 102] width 15 height 15
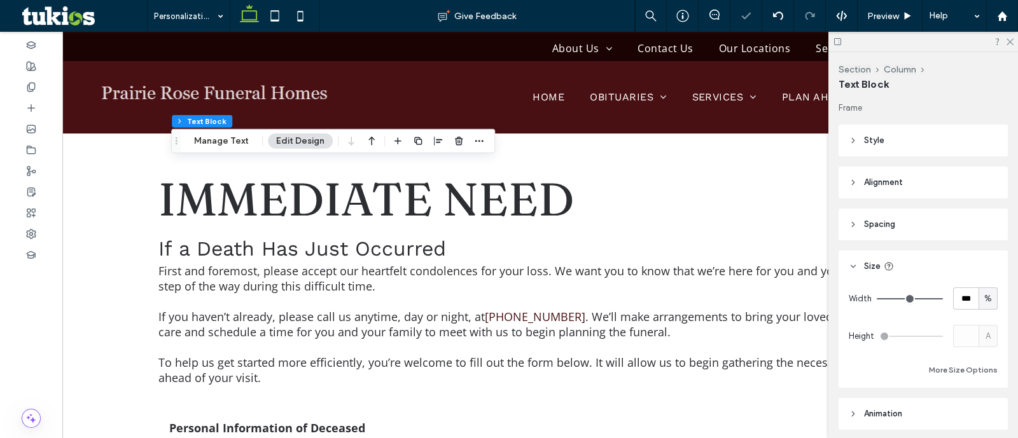
click at [458, 151] on div at bounding box center [458, 141] width 15 height 23
click at [451, 147] on span "button" at bounding box center [458, 141] width 15 height 15
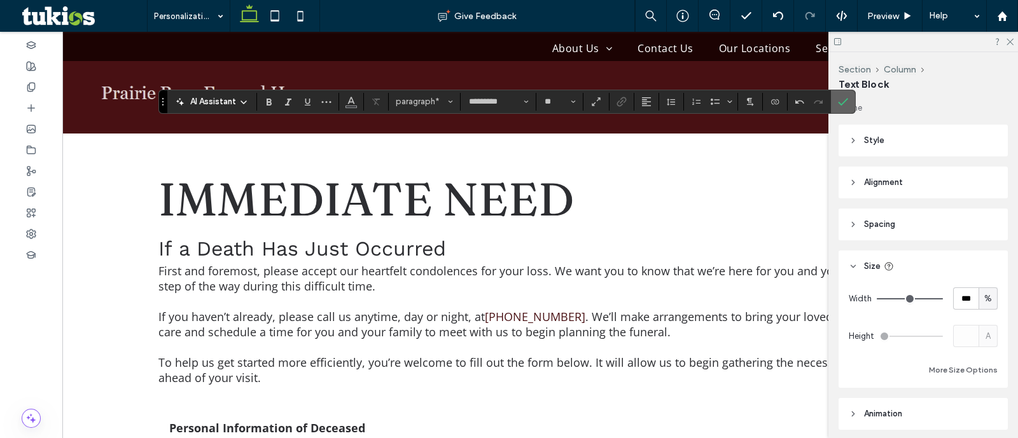
click at [847, 106] on label "Confirm" at bounding box center [843, 101] width 19 height 23
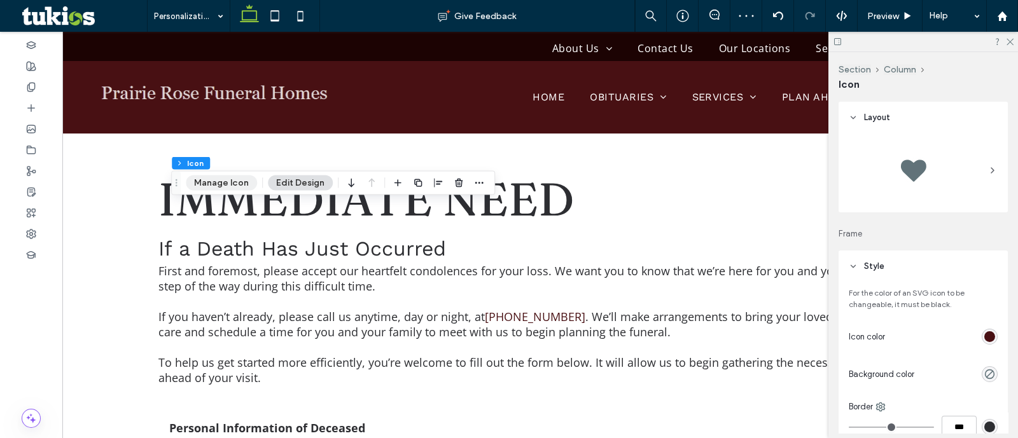
click at [242, 178] on button "Manage Icon" at bounding box center [221, 183] width 71 height 15
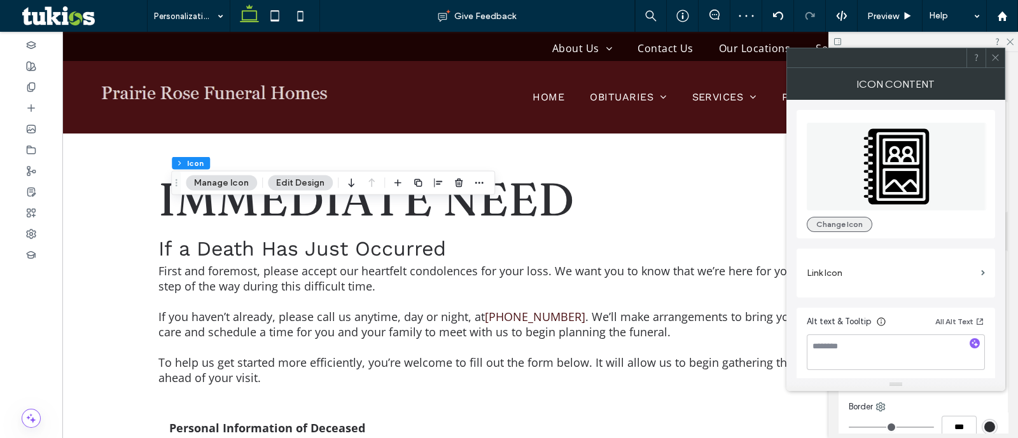
click at [849, 222] on button "Change Icon" at bounding box center [840, 224] width 66 height 15
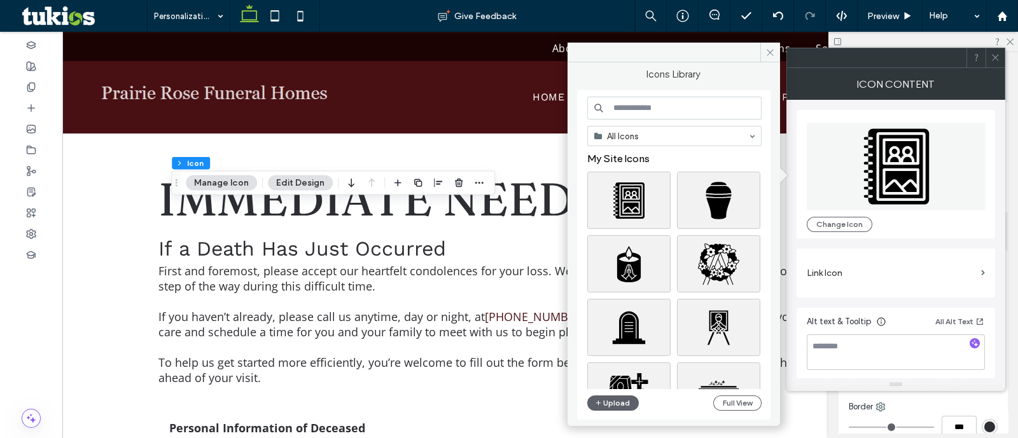
click at [669, 102] on input at bounding box center [674, 108] width 174 height 23
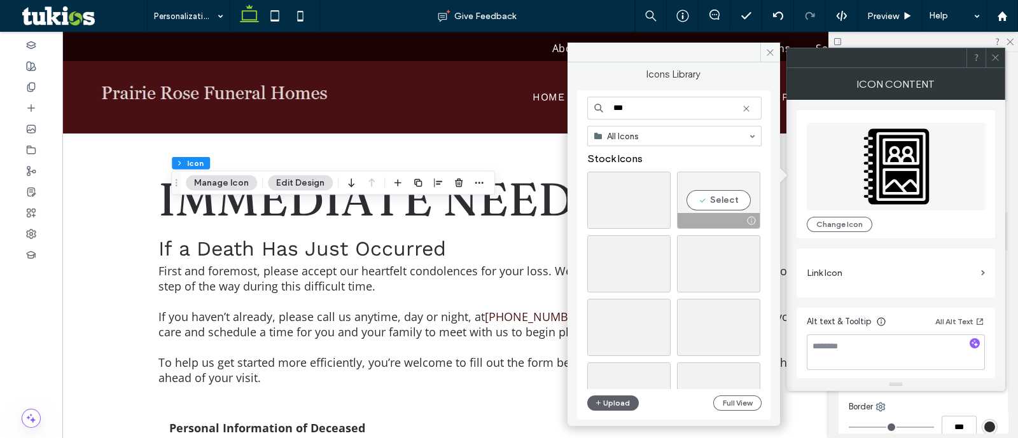
type input "***"
click at [732, 214] on div at bounding box center [719, 220] width 82 height 15
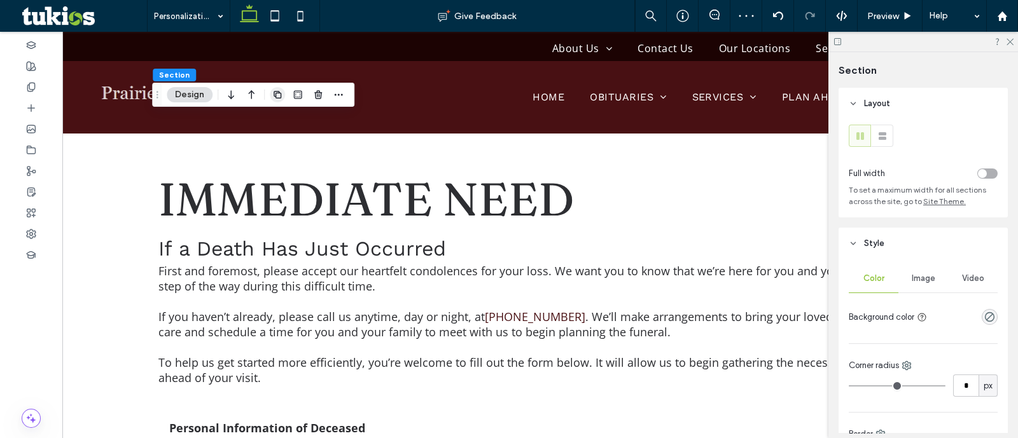
click at [283, 96] on span "button" at bounding box center [277, 94] width 15 height 15
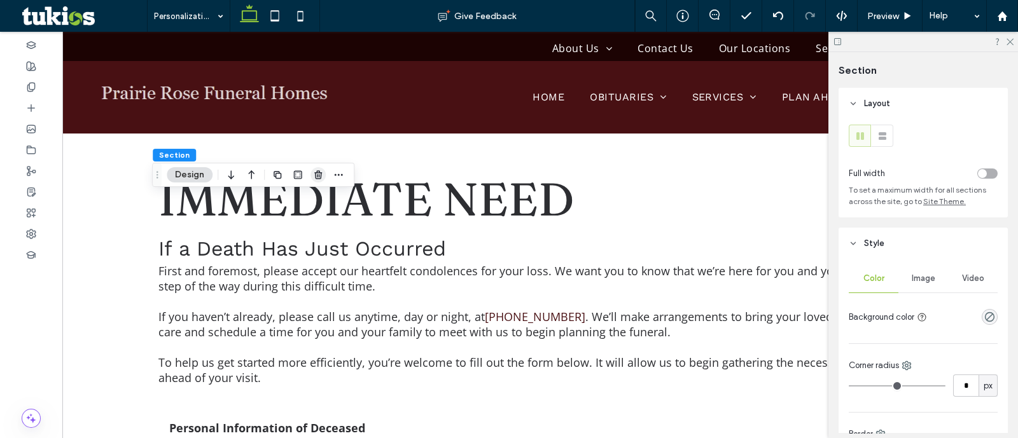
click at [314, 175] on icon "button" at bounding box center [318, 175] width 10 height 10
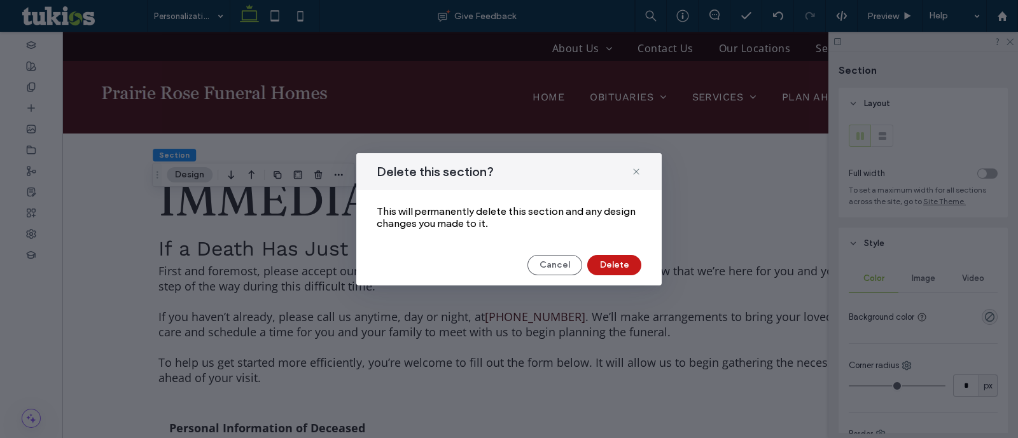
click at [599, 267] on button "Delete" at bounding box center [614, 265] width 54 height 20
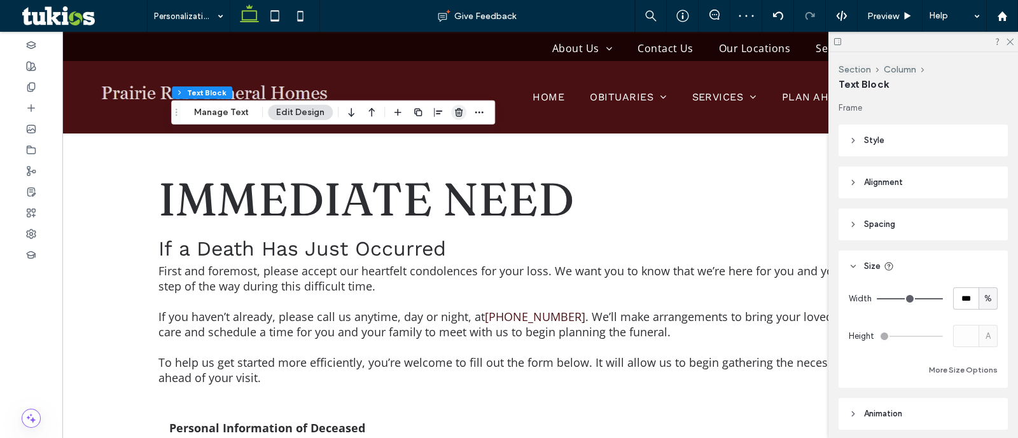
click at [457, 111] on icon "button" at bounding box center [459, 113] width 10 height 10
click at [459, 115] on use "button" at bounding box center [459, 112] width 8 height 8
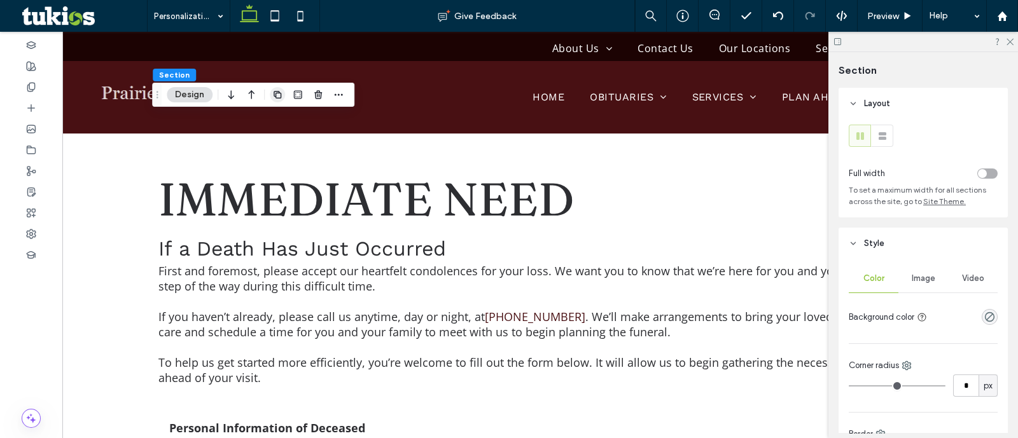
click at [280, 98] on use "button" at bounding box center [278, 95] width 8 height 8
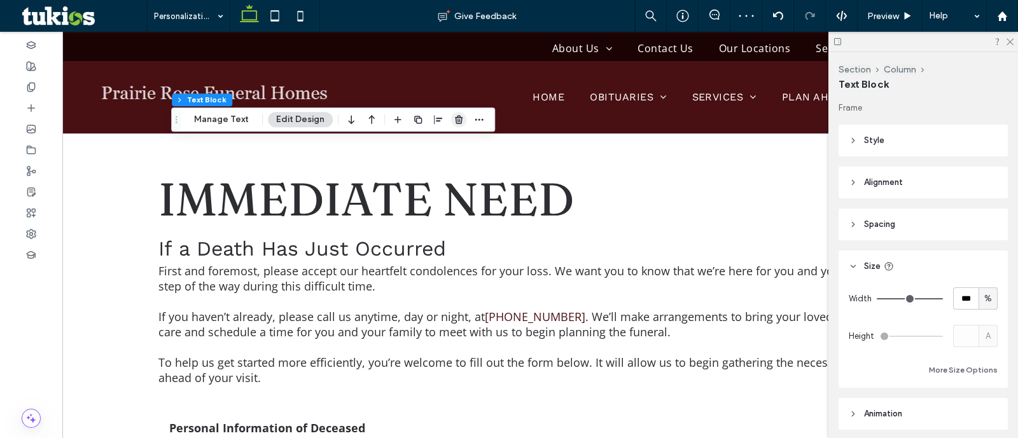
click at [460, 123] on icon "button" at bounding box center [459, 120] width 10 height 10
click at [445, 108] on div "Section Column Text Block Manage Text Edit Design" at bounding box center [333, 120] width 324 height 24
click at [455, 112] on span "button" at bounding box center [458, 119] width 15 height 15
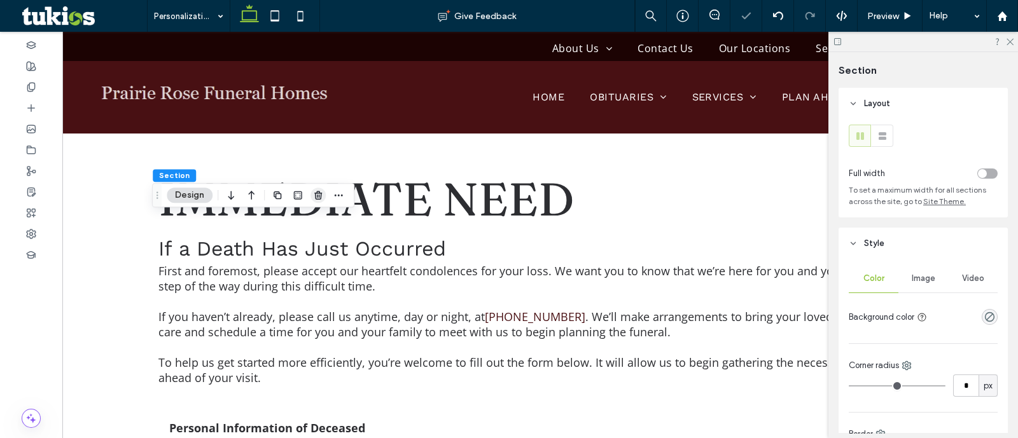
click at [315, 199] on icon "button" at bounding box center [318, 195] width 10 height 10
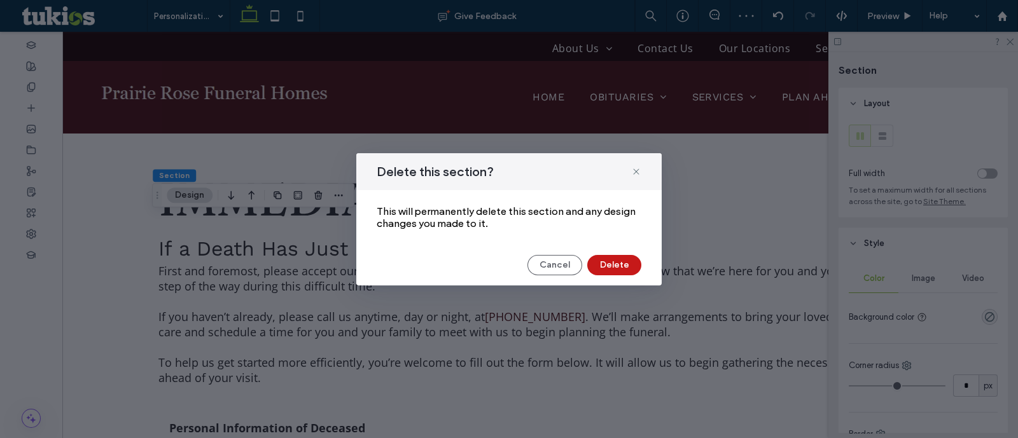
click at [610, 256] on button "Delete" at bounding box center [614, 265] width 54 height 20
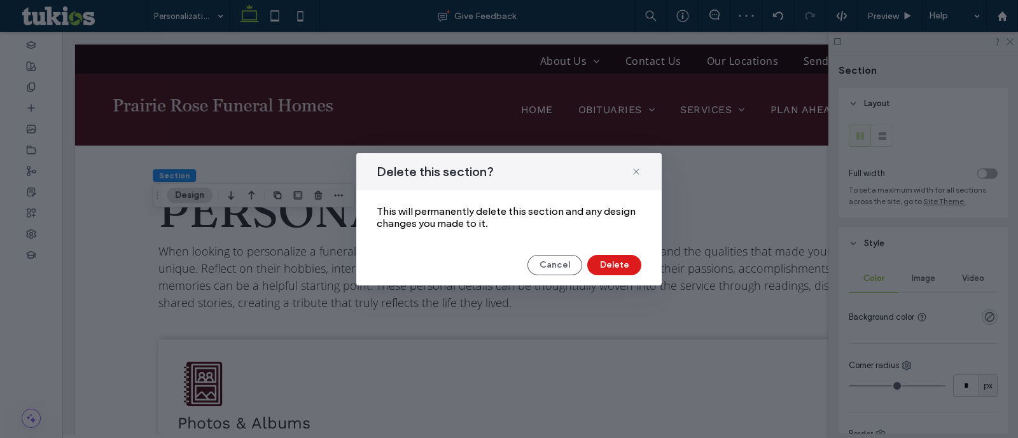
scroll to position [818, 0]
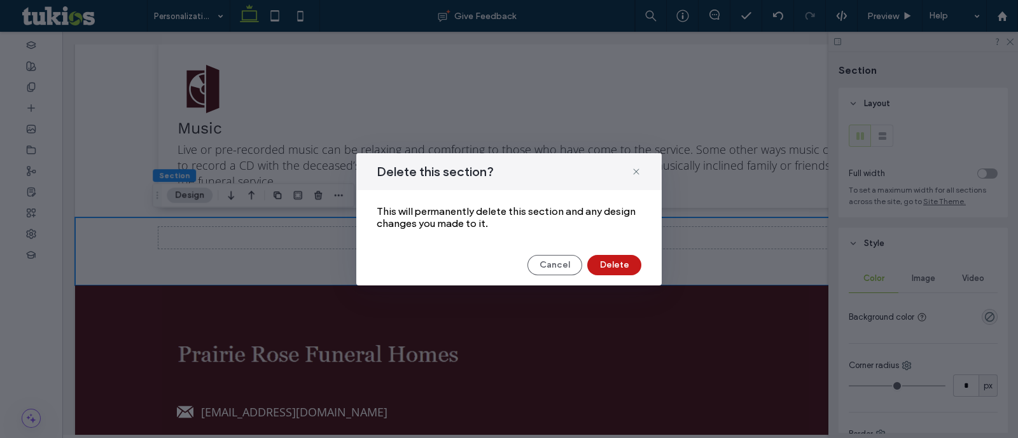
click at [602, 269] on button "Delete" at bounding box center [614, 265] width 54 height 20
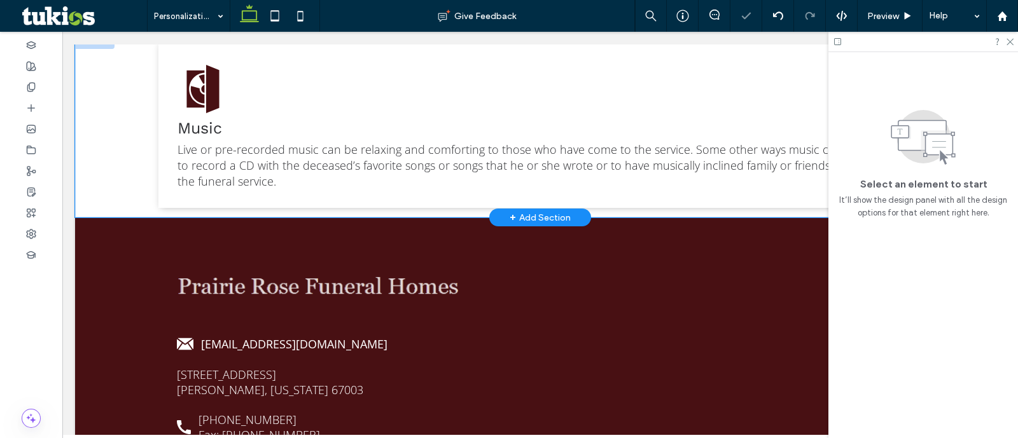
click at [113, 169] on div "Music Live or pre-recorded music can be relaxing and comforting to those who ha…" at bounding box center [540, 126] width 930 height 183
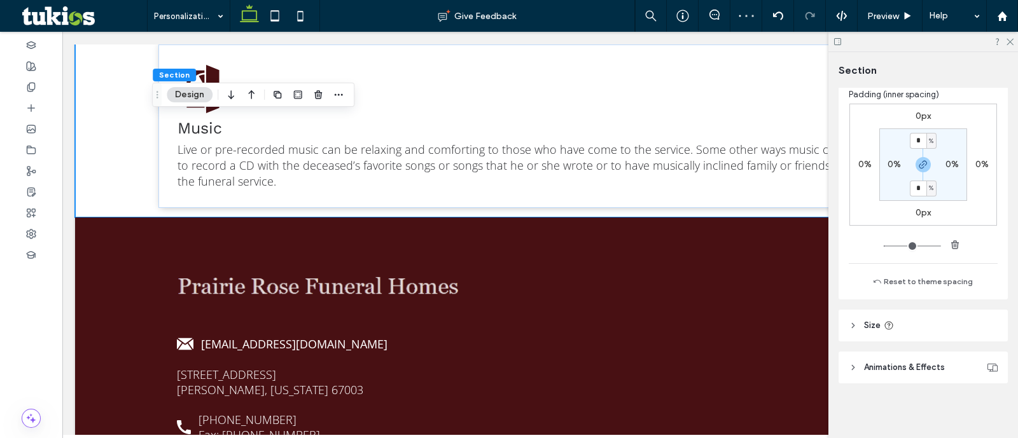
scroll to position [716, 0]
click at [920, 167] on icon "button" at bounding box center [923, 164] width 10 height 10
click at [918, 188] on label "1%" at bounding box center [923, 187] width 11 height 11
type input "*"
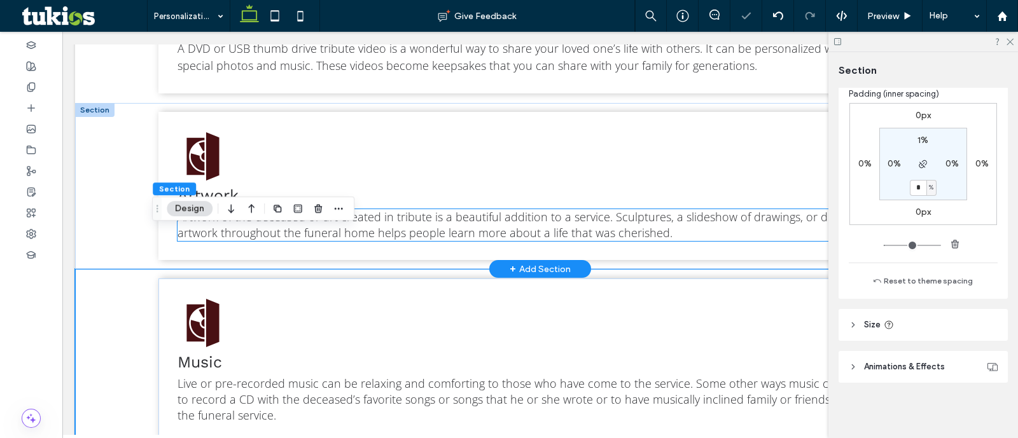
scroll to position [659, 0]
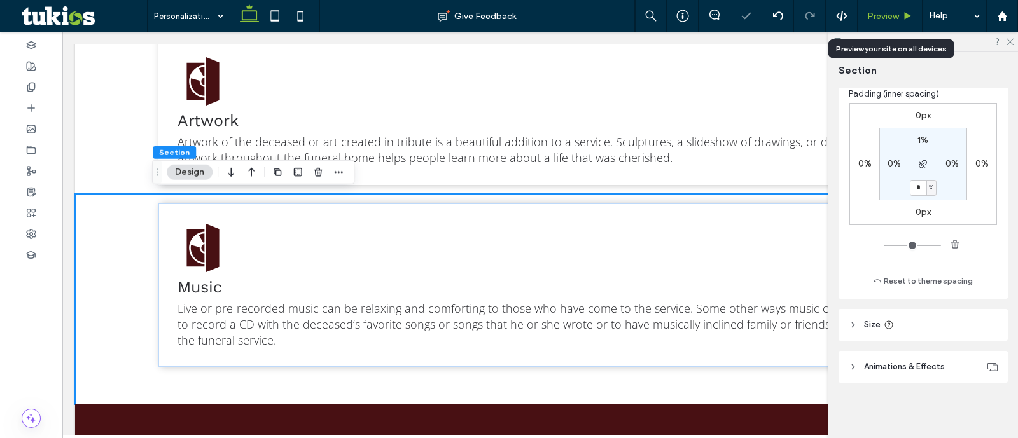
click at [879, 20] on span "Preview" at bounding box center [883, 16] width 32 height 11
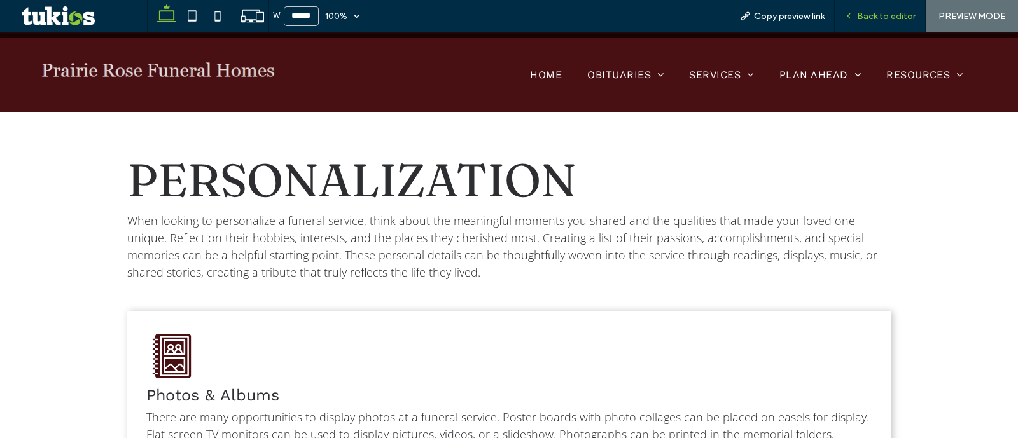
click at [881, 17] on span "Back to editor" at bounding box center [886, 16] width 59 height 11
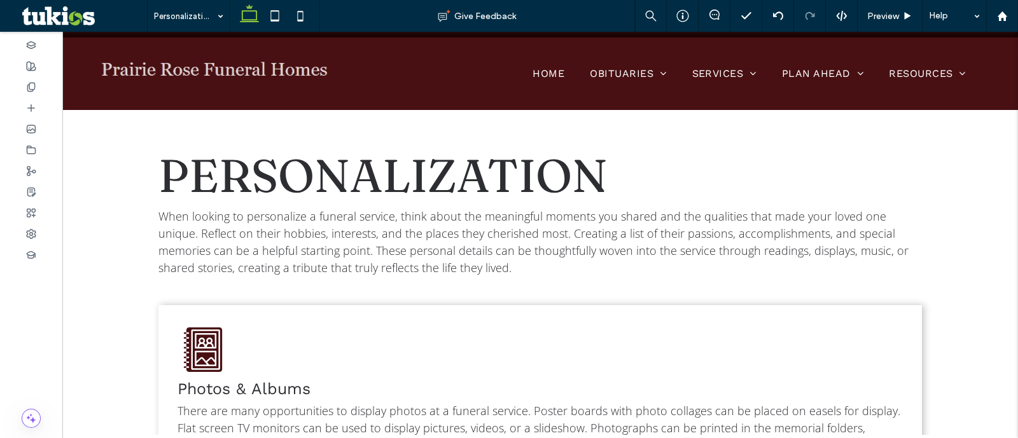
scroll to position [36, 0]
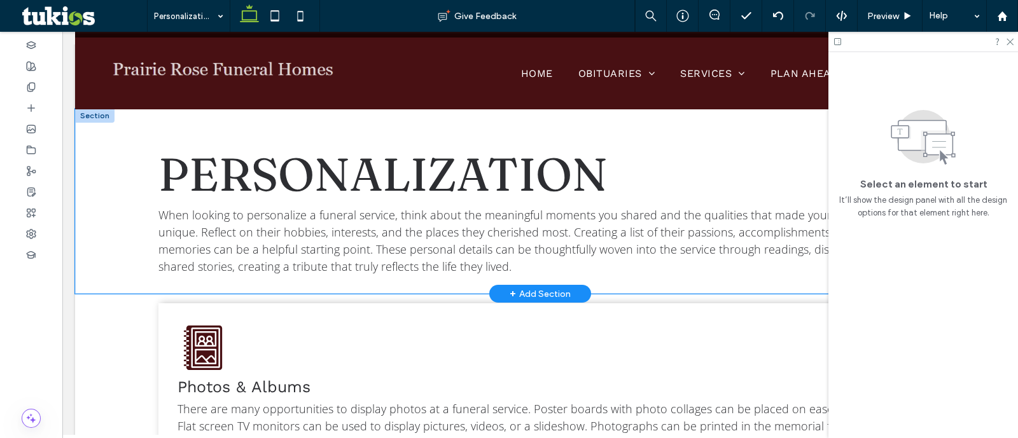
click at [106, 169] on div "personalization When looking to personalize a funeral service, think about the …" at bounding box center [540, 201] width 930 height 185
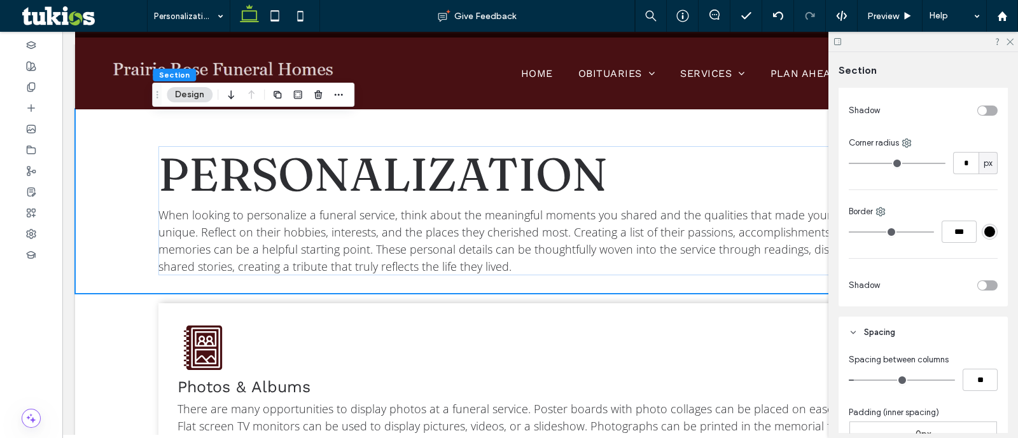
scroll to position [636, 0]
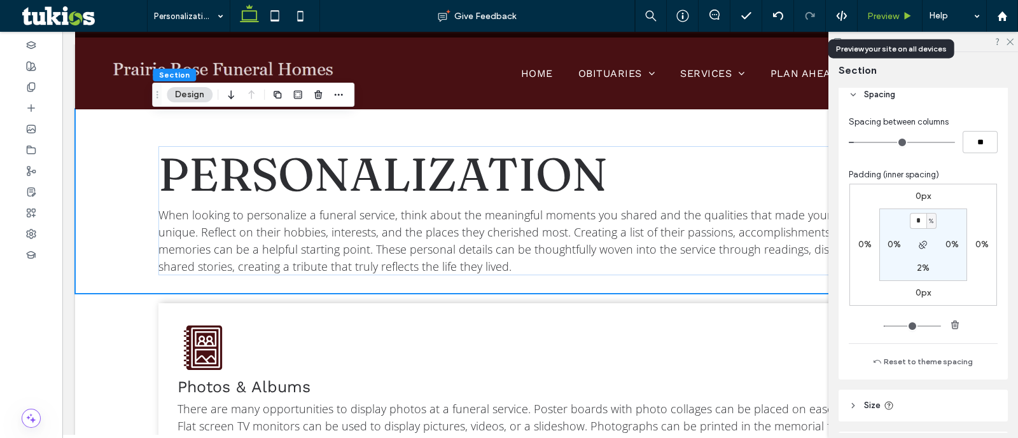
click at [884, 15] on span "Preview" at bounding box center [883, 16] width 32 height 11
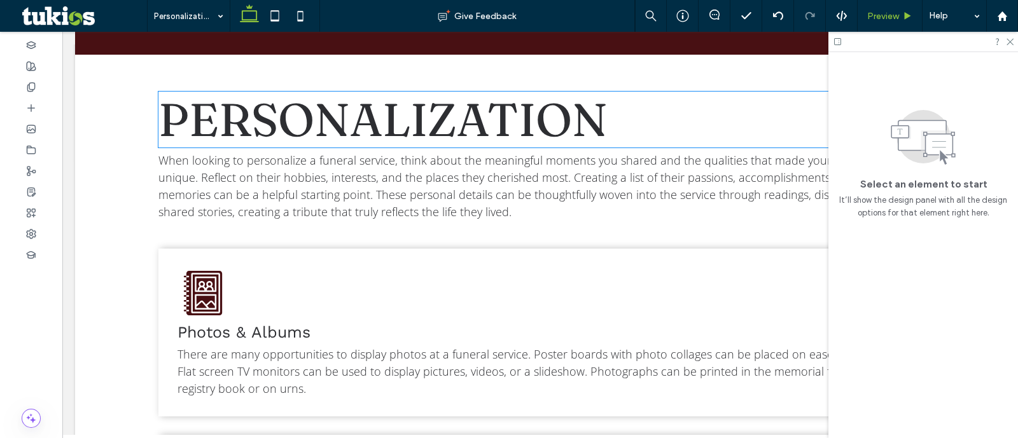
scroll to position [116, 0]
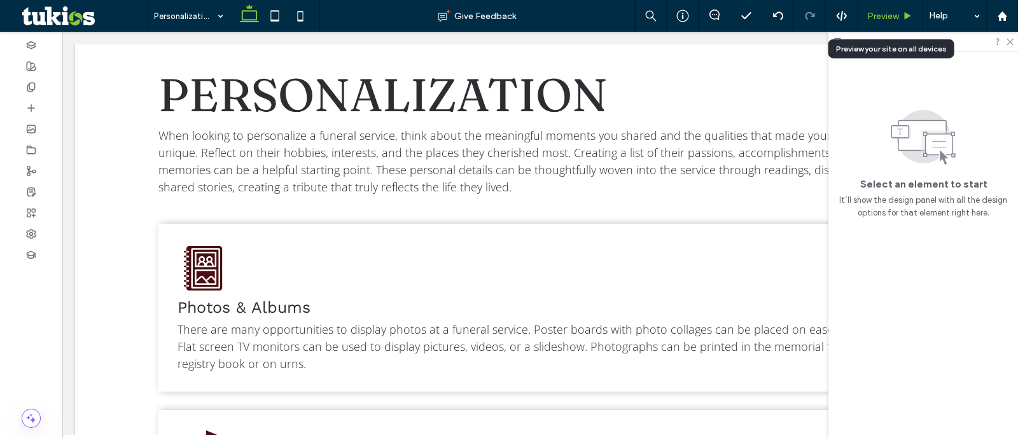
click at [880, 17] on span "Preview" at bounding box center [883, 16] width 32 height 11
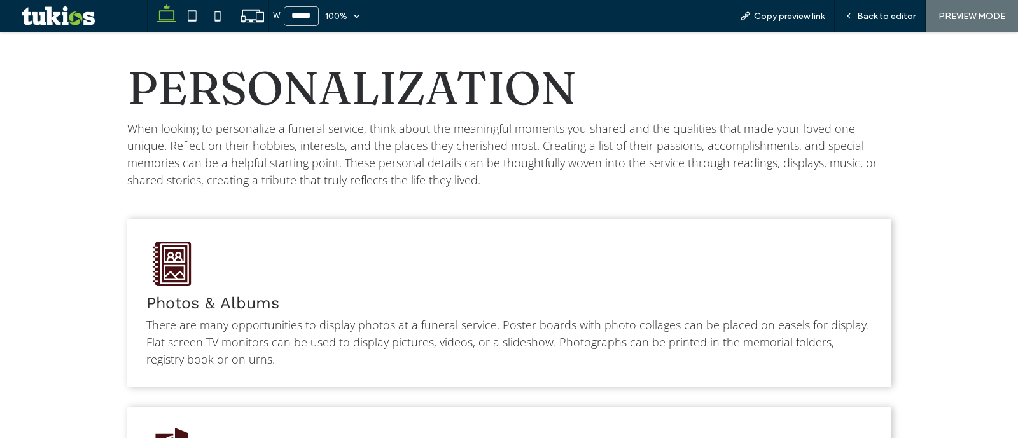
click at [886, 15] on span "Back to editor" at bounding box center [886, 16] width 59 height 11
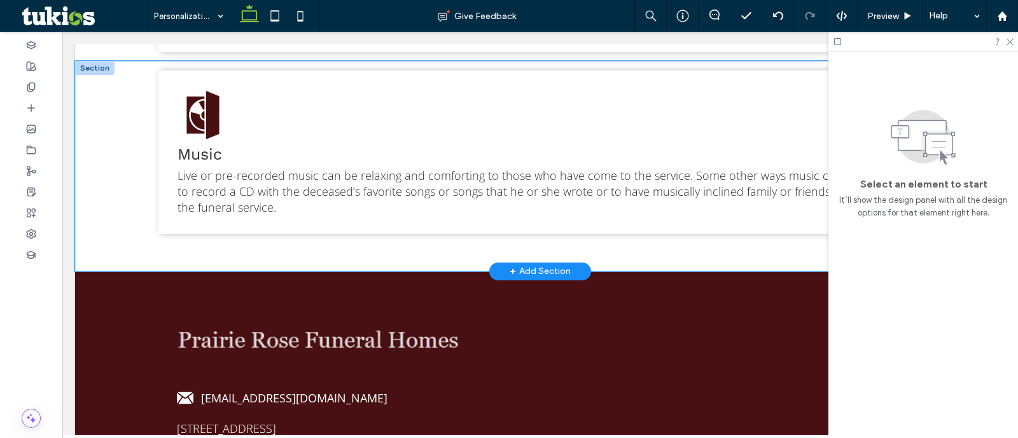
scroll to position [744, 0]
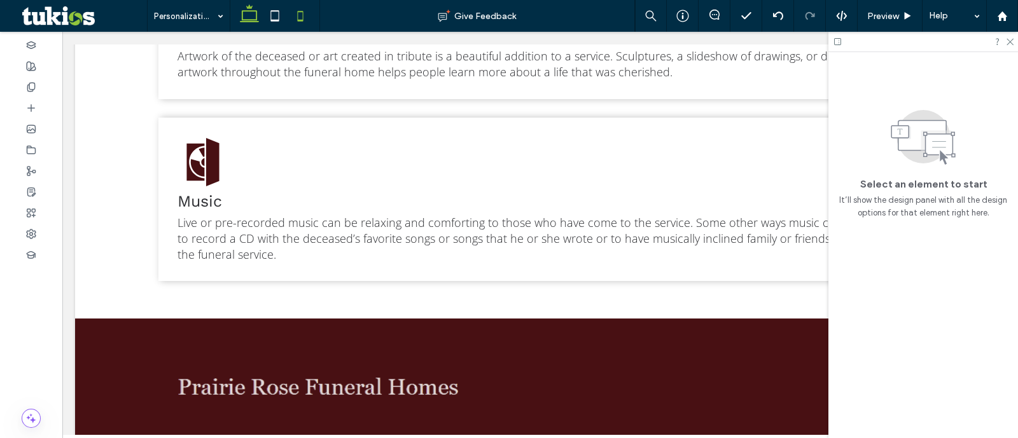
click at [293, 18] on icon at bounding box center [300, 15] width 25 height 25
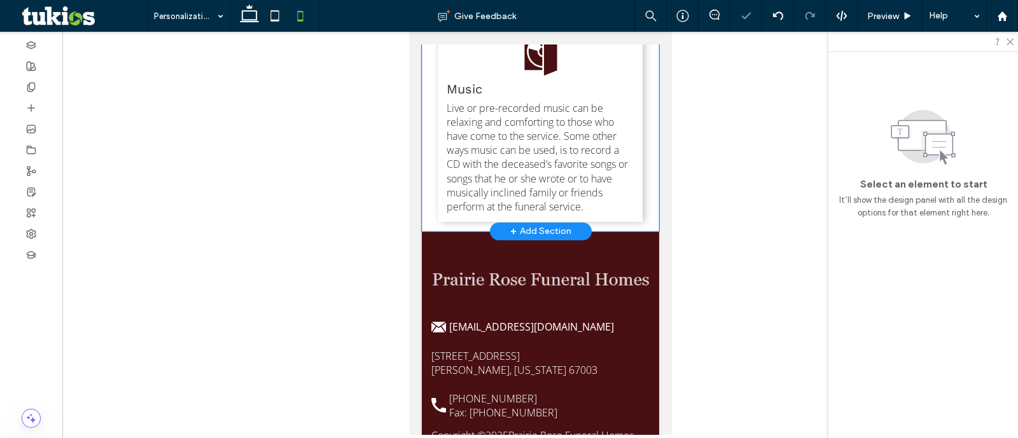
click at [638, 197] on div "Music Live or pre-recorded music can be relaxing and comforting to those who ha…" at bounding box center [539, 119] width 237 height 223
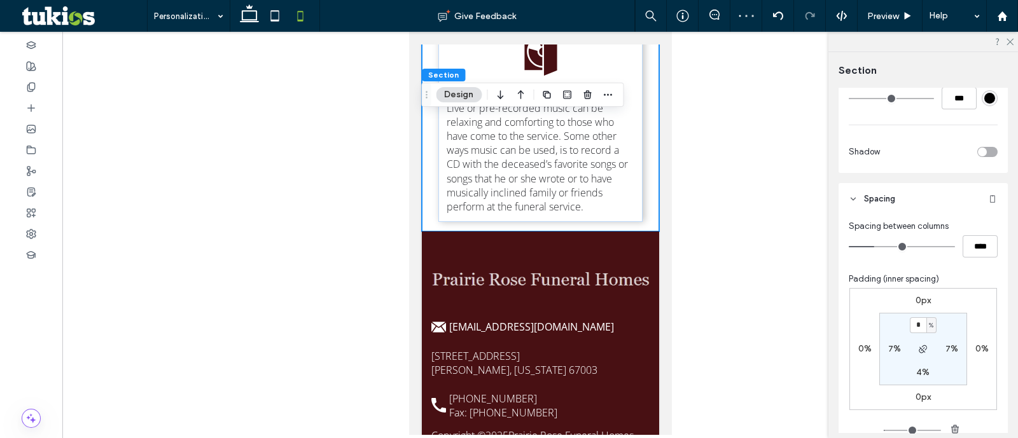
scroll to position [556, 0]
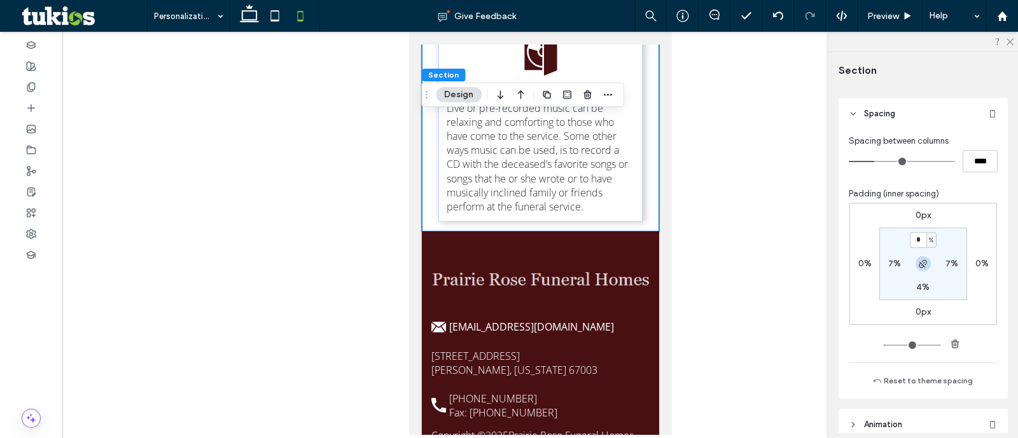
click at [921, 266] on icon "button" at bounding box center [923, 264] width 10 height 10
click at [919, 264] on icon "button" at bounding box center [923, 264] width 10 height 10
click at [921, 282] on label "4%" at bounding box center [922, 287] width 13 height 11
type input "*"
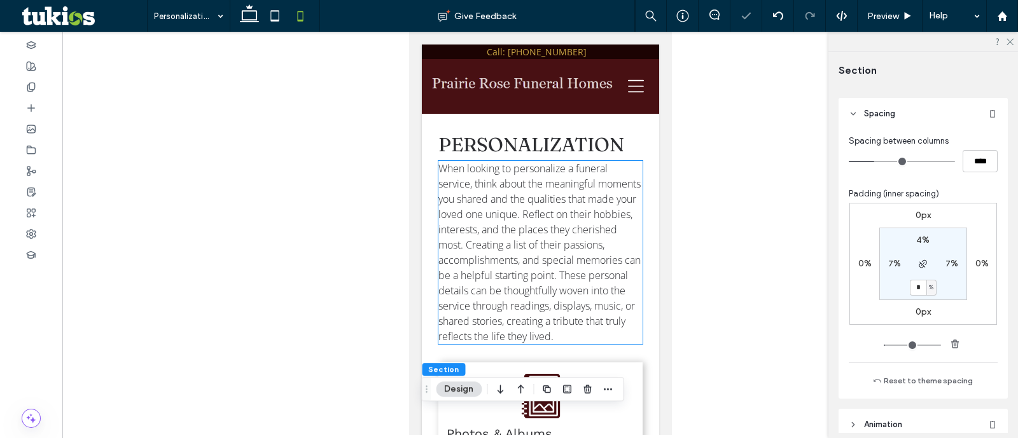
scroll to position [239, 0]
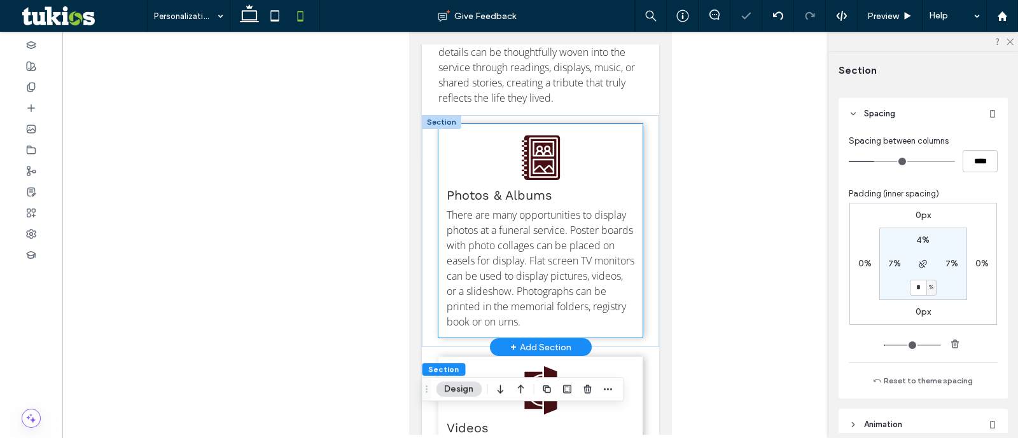
drag, startPoint x: 617, startPoint y: 169, endPoint x: 1149, endPoint y: 162, distance: 532.0
click at [617, 170] on div "Photos & Albums There are many opportunities to display photos at a funeral ser…" at bounding box center [540, 231] width 204 height 214
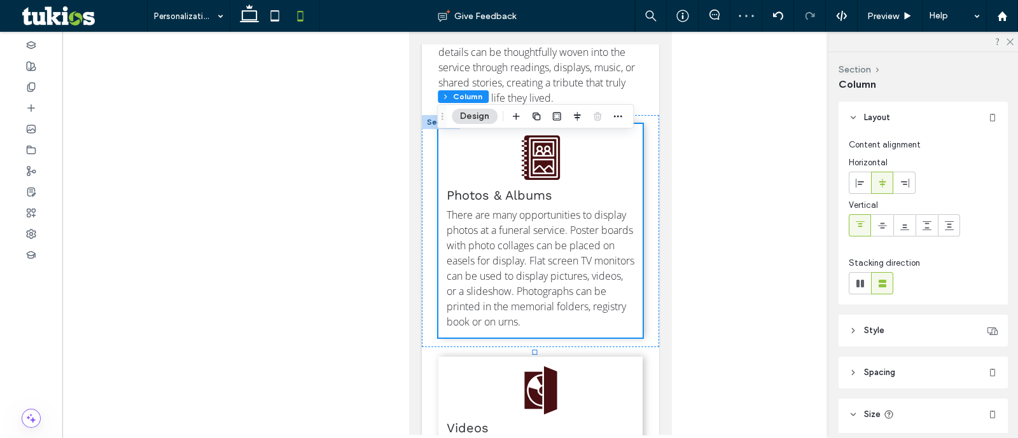
click at [857, 181] on icon at bounding box center [860, 183] width 10 height 10
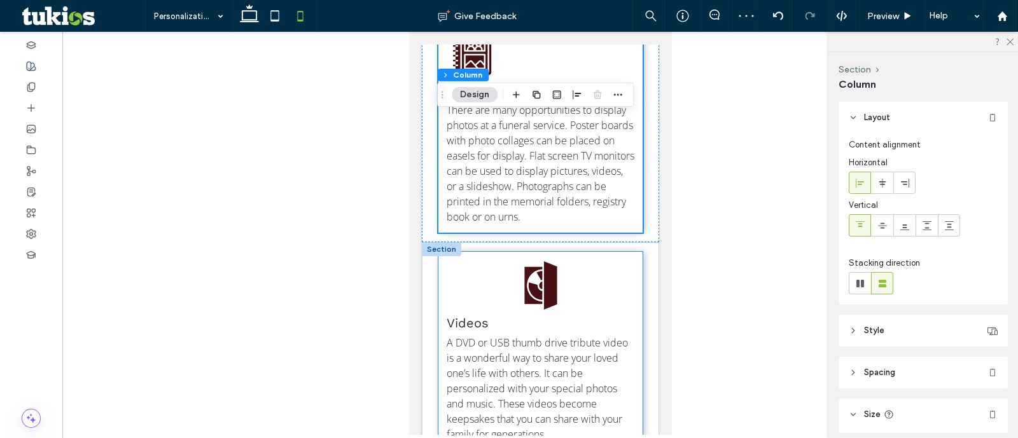
scroll to position [398, 0]
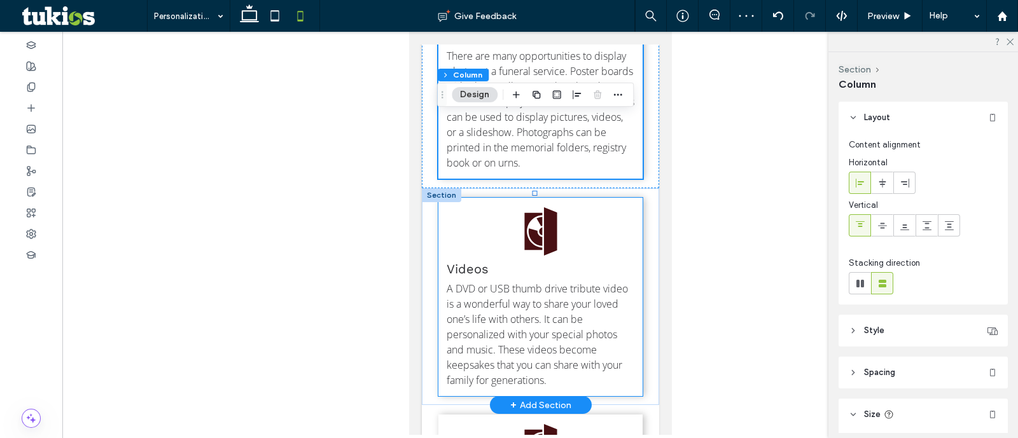
click at [612, 255] on div "Videos A DVD or USB thumb drive tribute video is a wonderful way to share your …" at bounding box center [540, 297] width 204 height 199
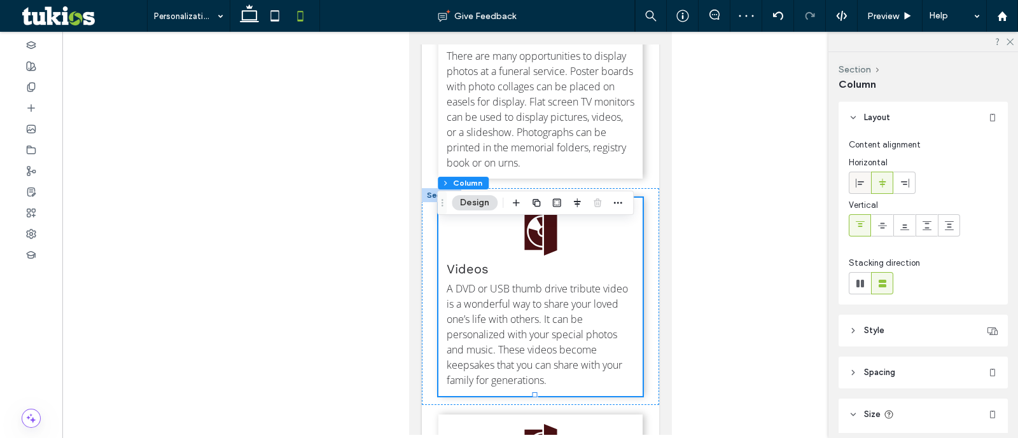
click at [862, 181] on use at bounding box center [860, 182] width 8 height 9
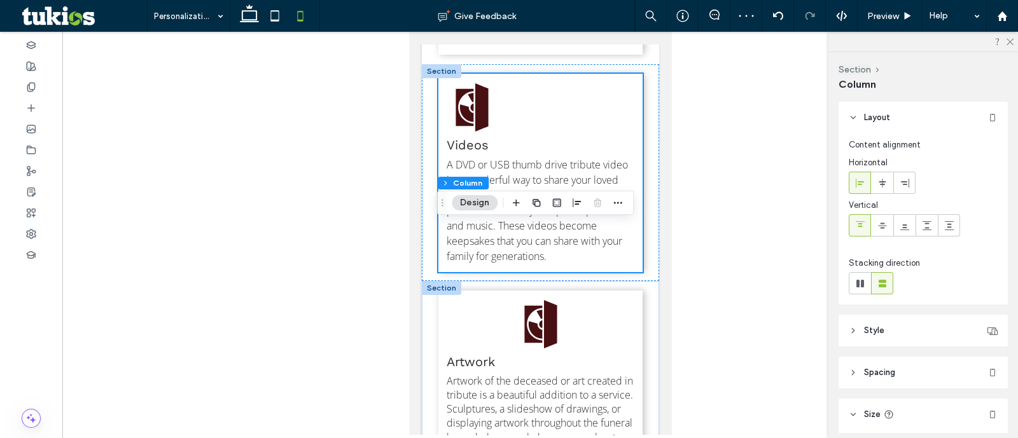
scroll to position [636, 0]
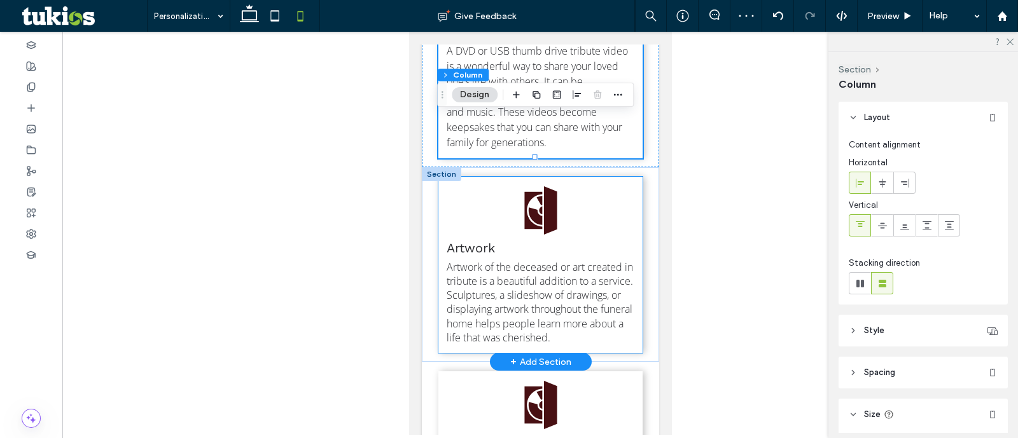
click at [627, 236] on div "Artwork Artwork of the deceased or art created in tribute is a beautiful additi…" at bounding box center [540, 265] width 204 height 176
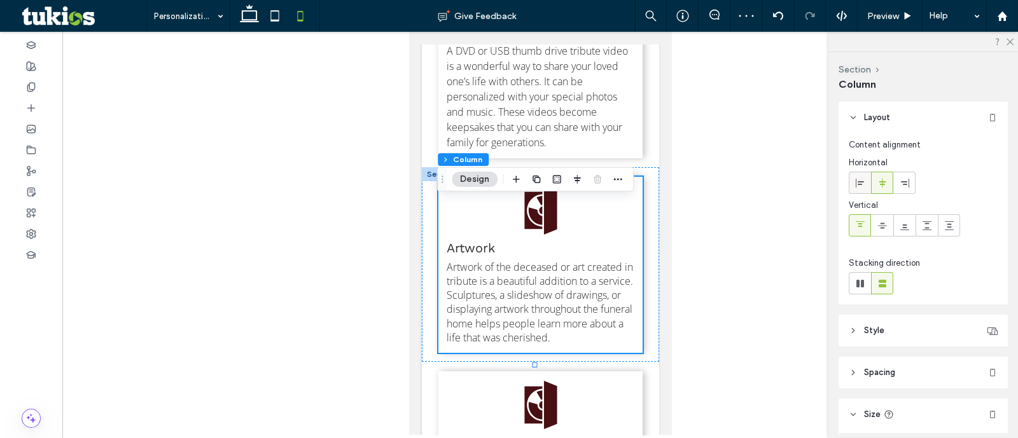
click at [856, 179] on use at bounding box center [860, 182] width 8 height 9
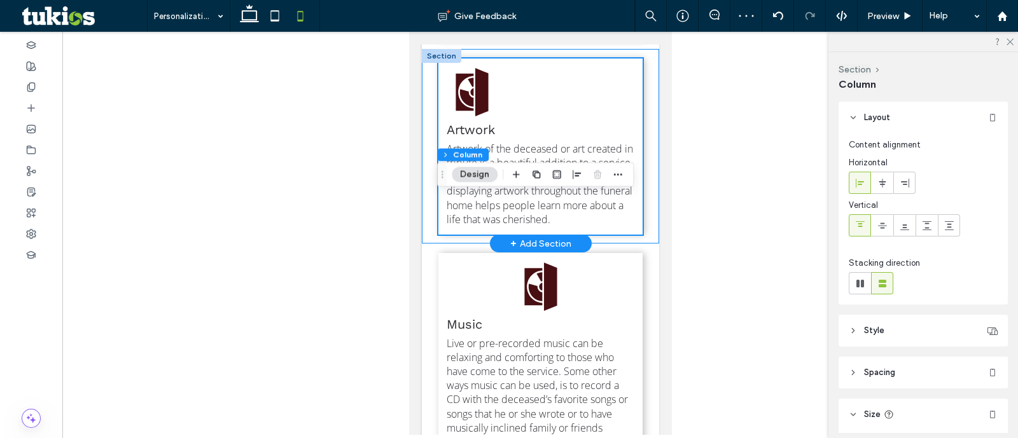
scroll to position [875, 0]
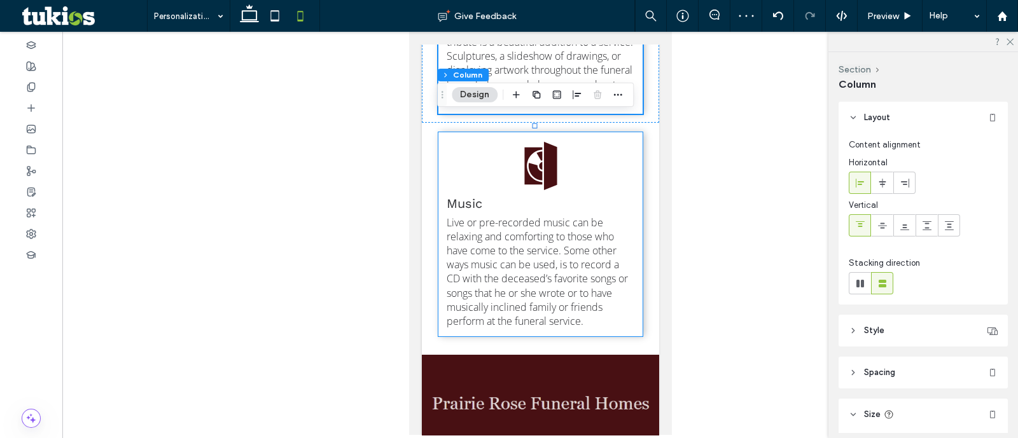
click at [627, 228] on div "Music Live or pre-recorded music can be relaxing and comforting to those who ha…" at bounding box center [540, 234] width 204 height 204
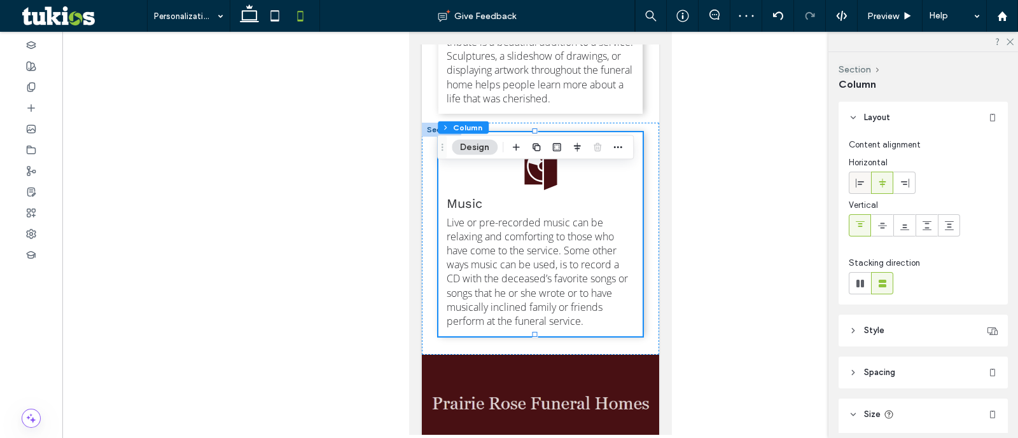
click at [856, 176] on span at bounding box center [860, 182] width 10 height 21
click at [254, 15] on icon at bounding box center [249, 15] width 25 height 25
type input "**"
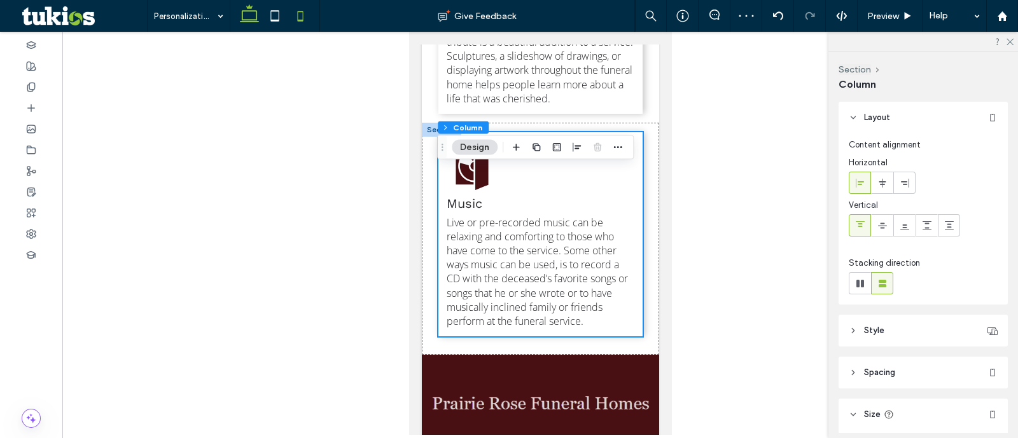
type input "***"
type input "****"
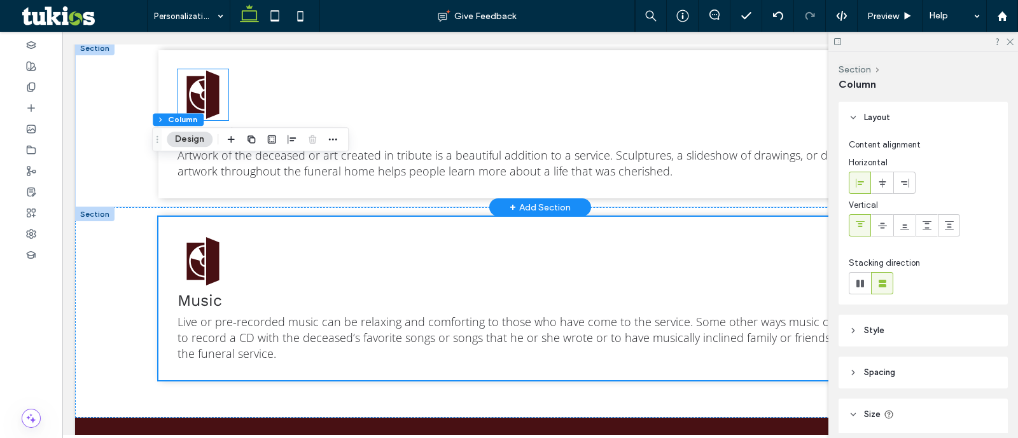
scroll to position [620, 0]
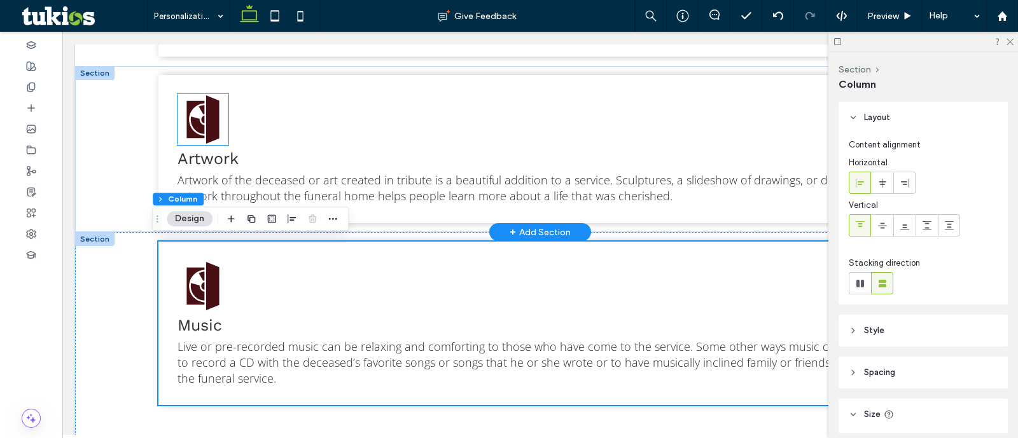
click at [188, 101] on icon at bounding box center [202, 119] width 32 height 48
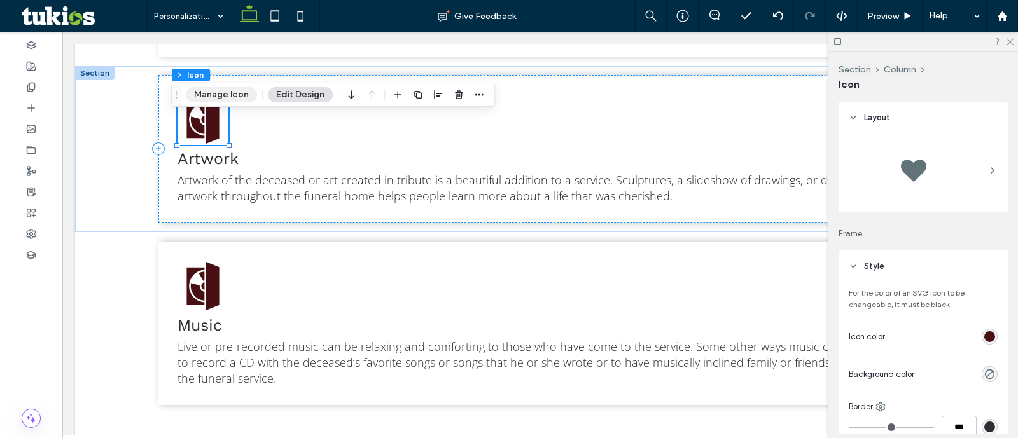
click at [241, 91] on button "Manage Icon" at bounding box center [221, 94] width 71 height 15
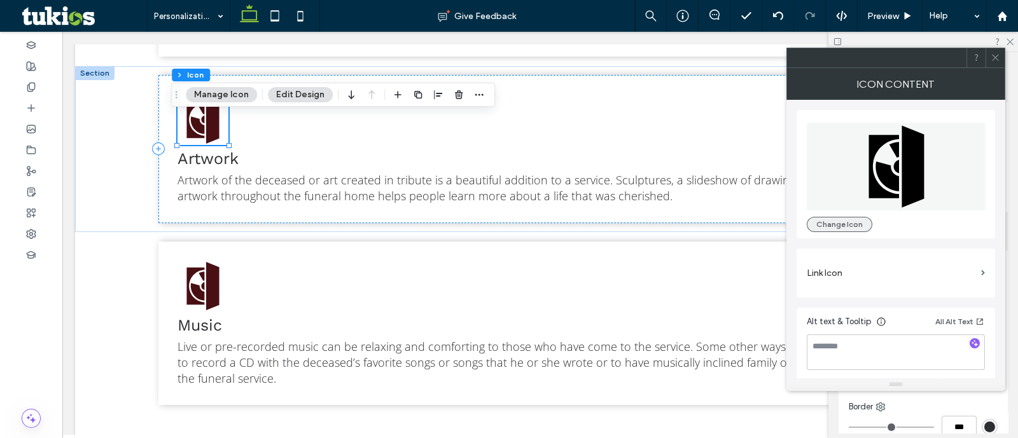
click at [853, 219] on button "Change Icon" at bounding box center [840, 224] width 66 height 15
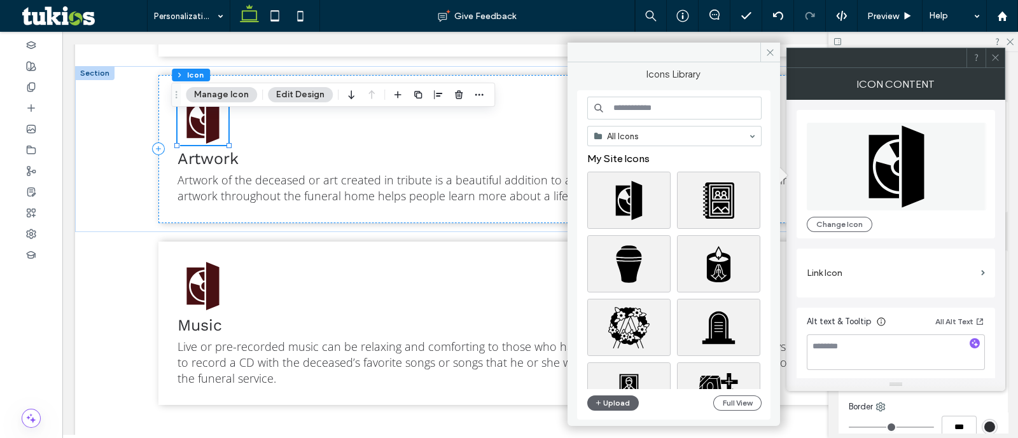
click at [636, 116] on input at bounding box center [674, 108] width 174 height 23
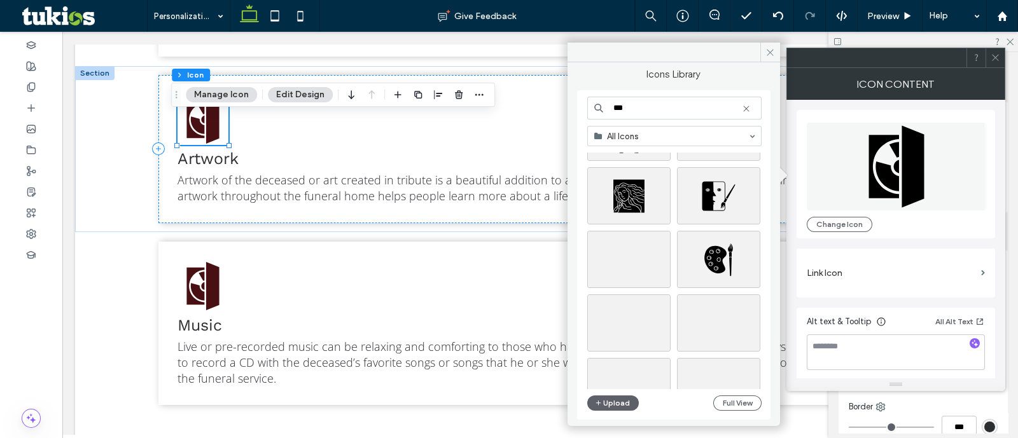
scroll to position [5228, 0]
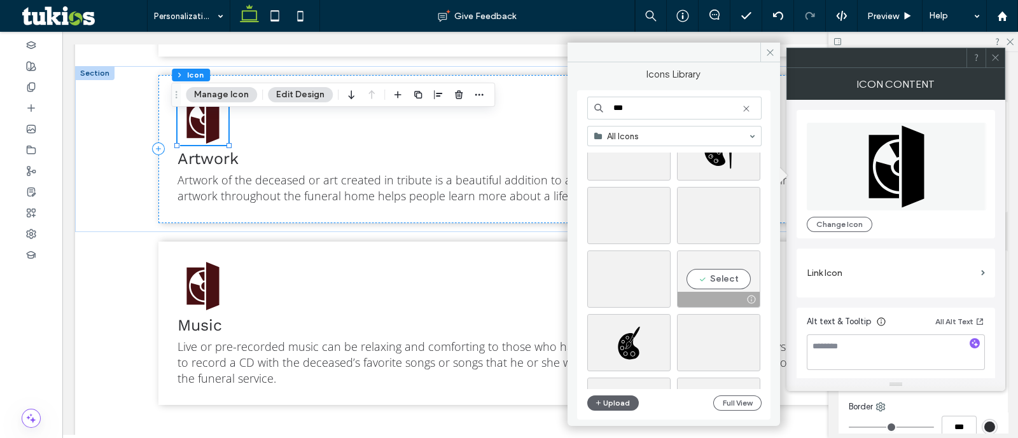
type input "***"
click at [726, 288] on div "Select" at bounding box center [718, 279] width 83 height 57
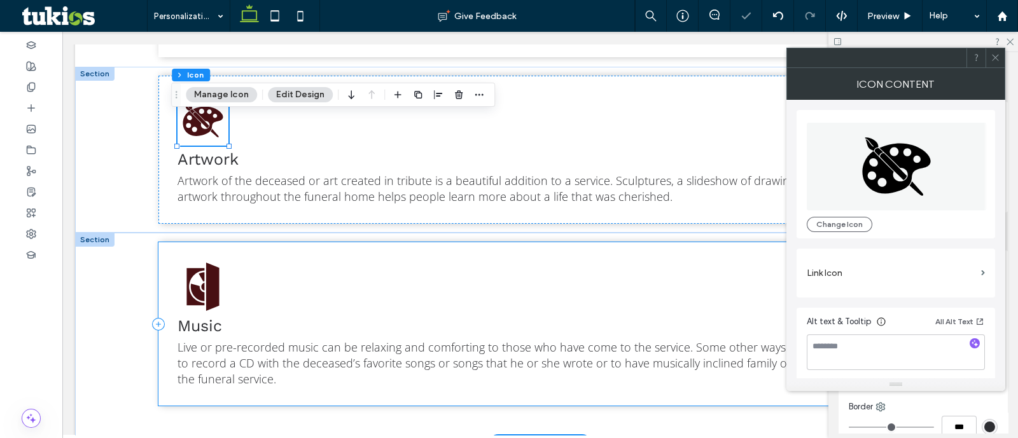
scroll to position [620, 0]
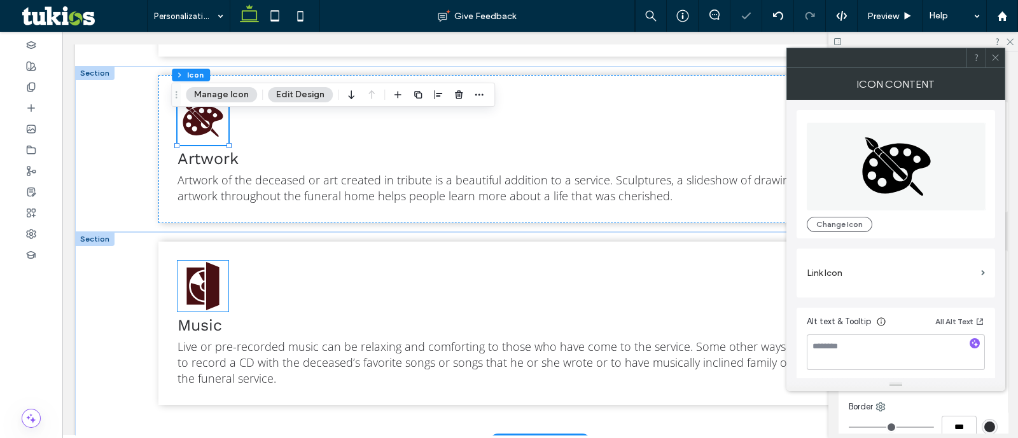
click at [190, 273] on icon at bounding box center [203, 286] width 51 height 51
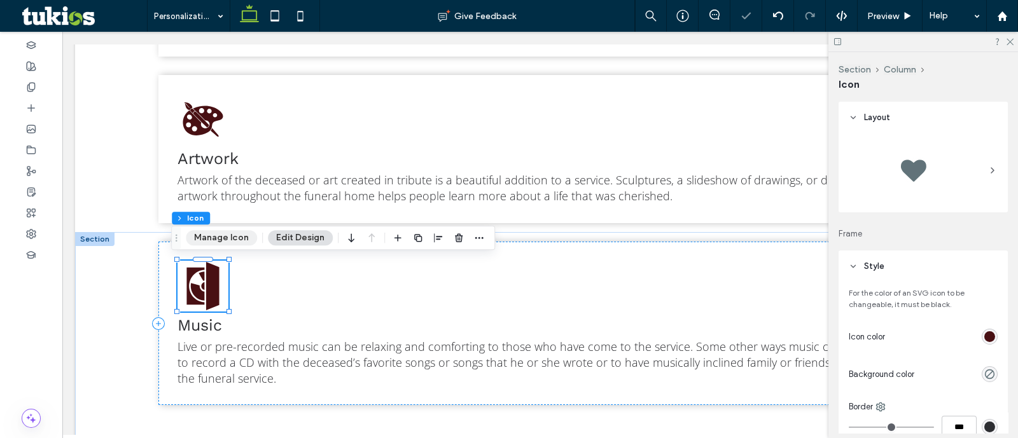
click at [213, 241] on button "Manage Icon" at bounding box center [221, 237] width 71 height 15
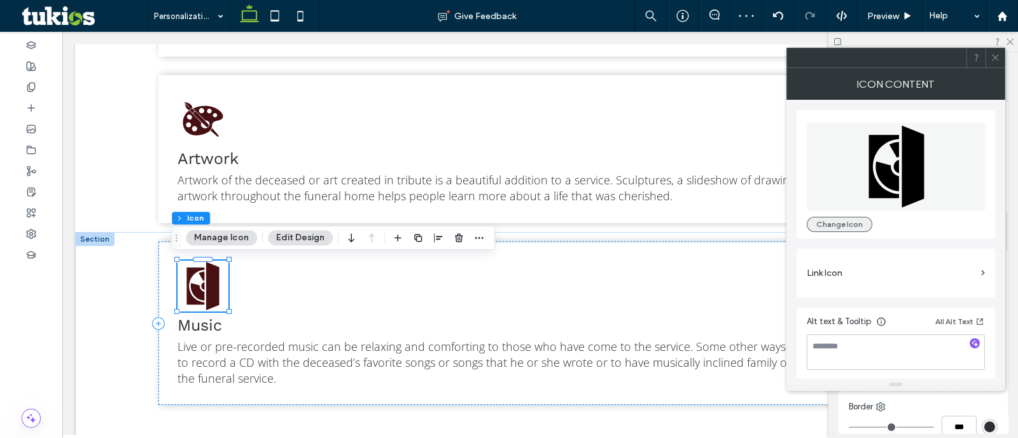
click at [827, 228] on button "Change Icon" at bounding box center [840, 224] width 66 height 15
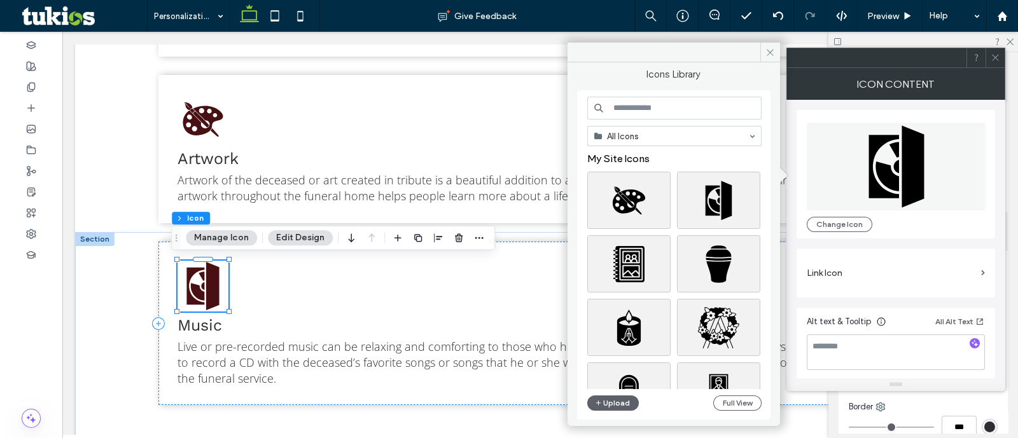
click at [651, 113] on input at bounding box center [674, 108] width 174 height 23
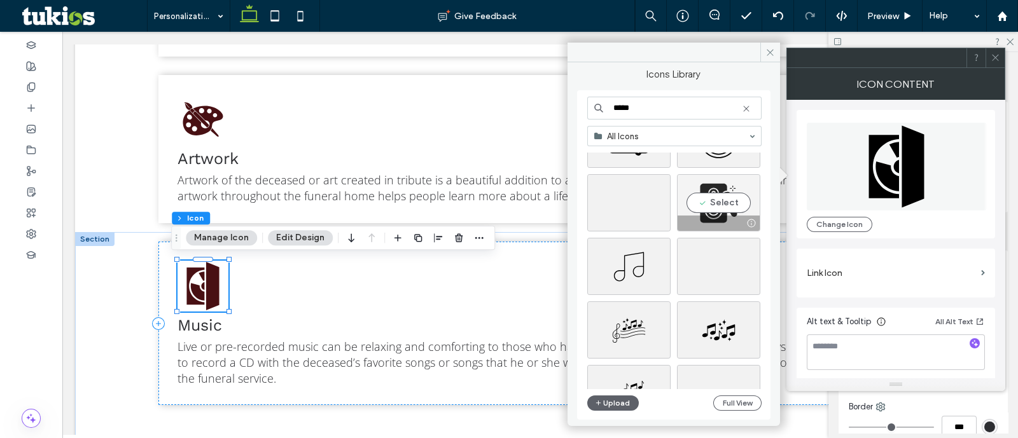
scroll to position [477, 0]
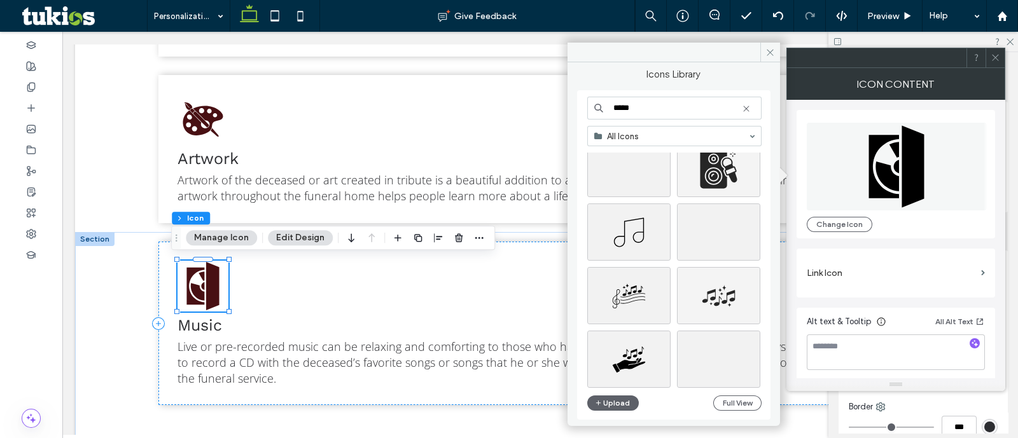
type input "*****"
click at [716, 278] on div at bounding box center [718, 295] width 83 height 57
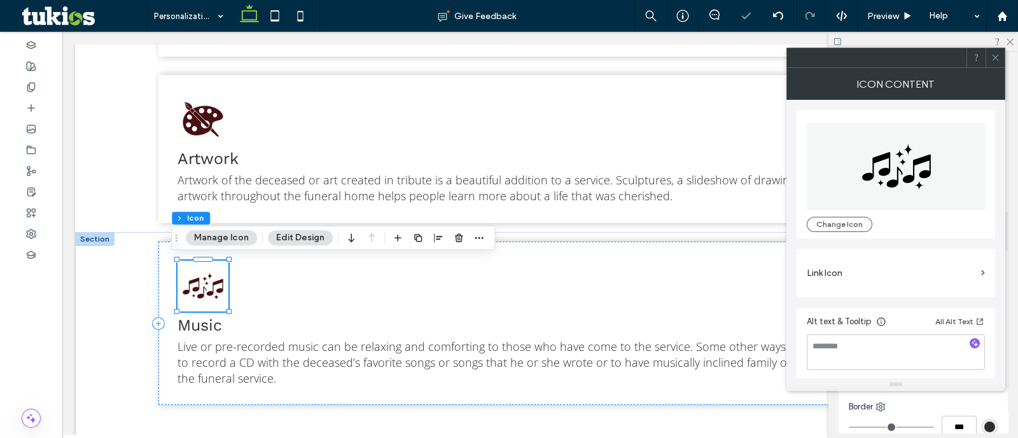
drag, startPoint x: 993, startPoint y: 60, endPoint x: 960, endPoint y: 50, distance: 35.2
click at [993, 60] on icon at bounding box center [996, 58] width 10 height 10
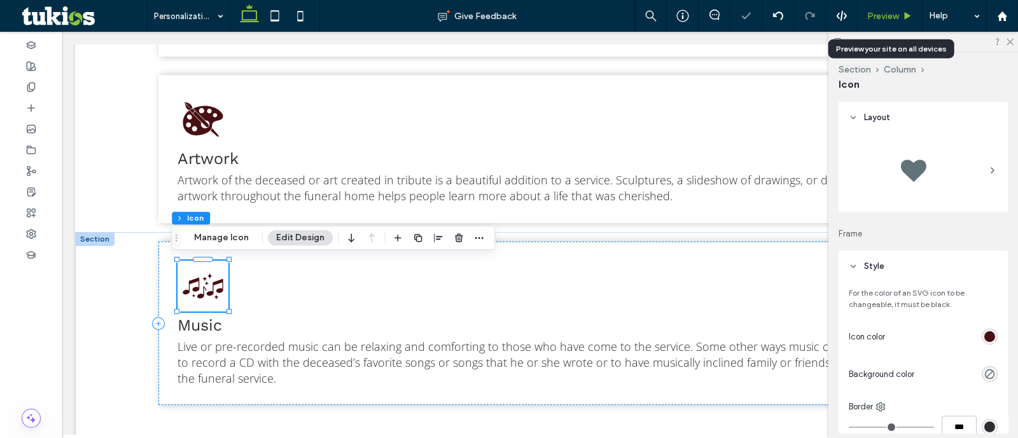
drag, startPoint x: 797, startPoint y: 207, endPoint x: 899, endPoint y: 16, distance: 216.3
click at [899, 16] on div "Preview" at bounding box center [890, 16] width 64 height 11
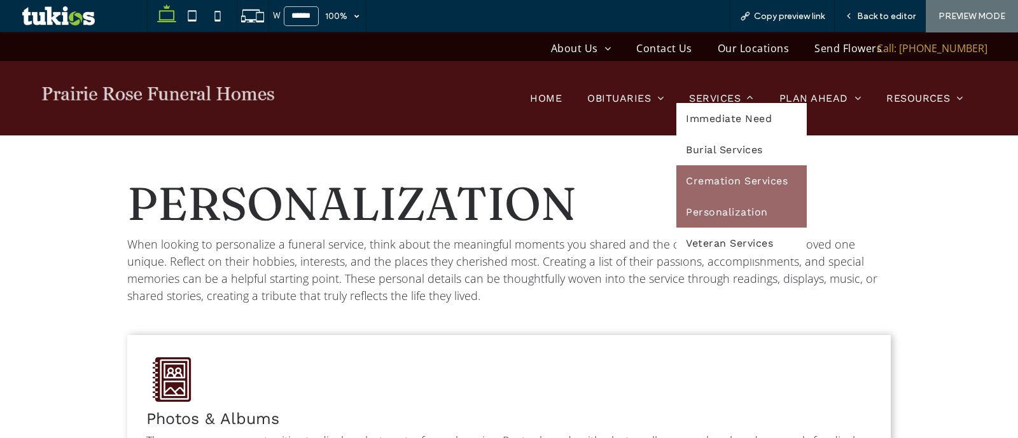
click at [717, 177] on span "Cremation Services" at bounding box center [737, 181] width 102 height 12
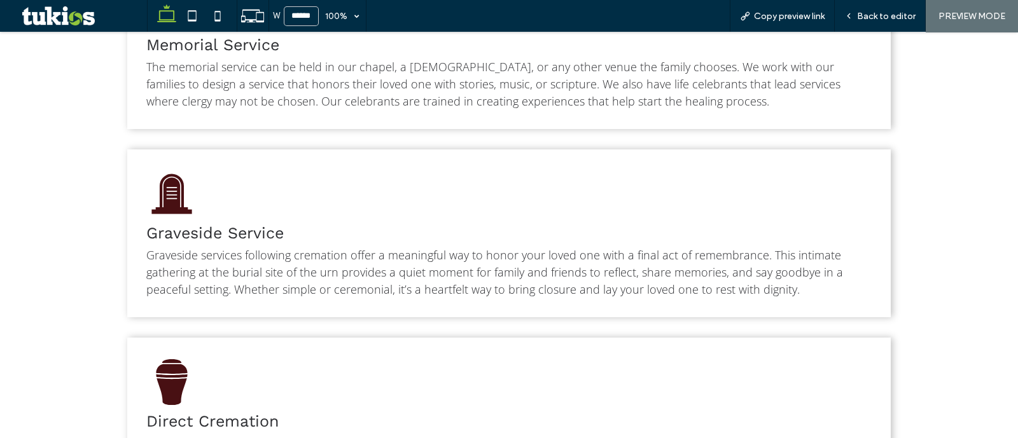
scroll to position [795, 0]
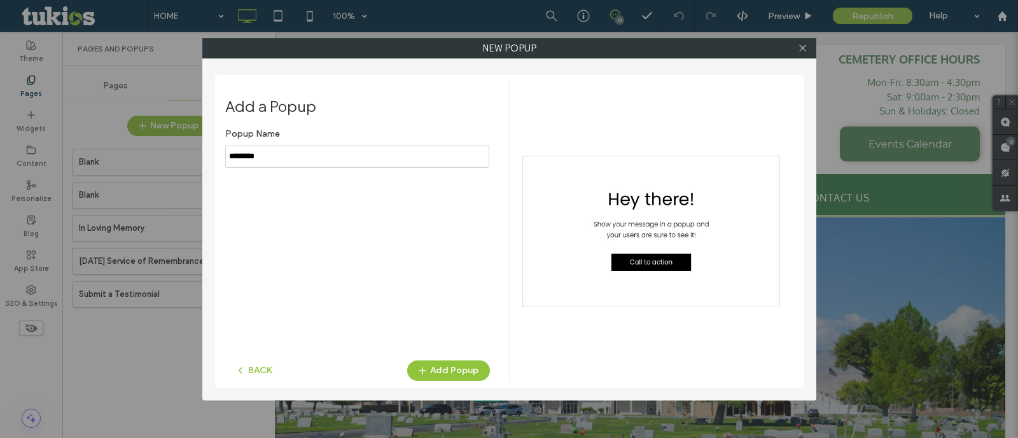
type input "********"
click at [439, 374] on button "Add Popup" at bounding box center [448, 371] width 83 height 20
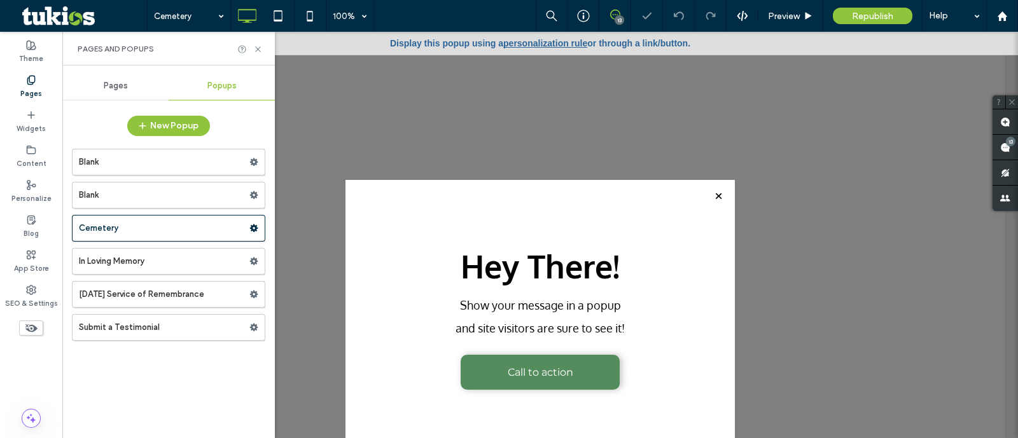
click at [573, 40] on link "personalization rule" at bounding box center [545, 43] width 84 height 10
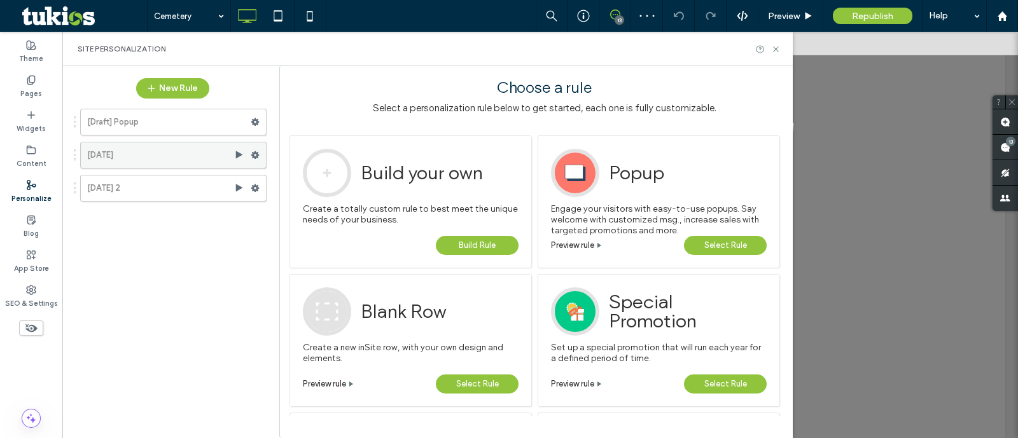
click at [160, 160] on label "Memorial Day, 2025" at bounding box center [160, 155] width 147 height 25
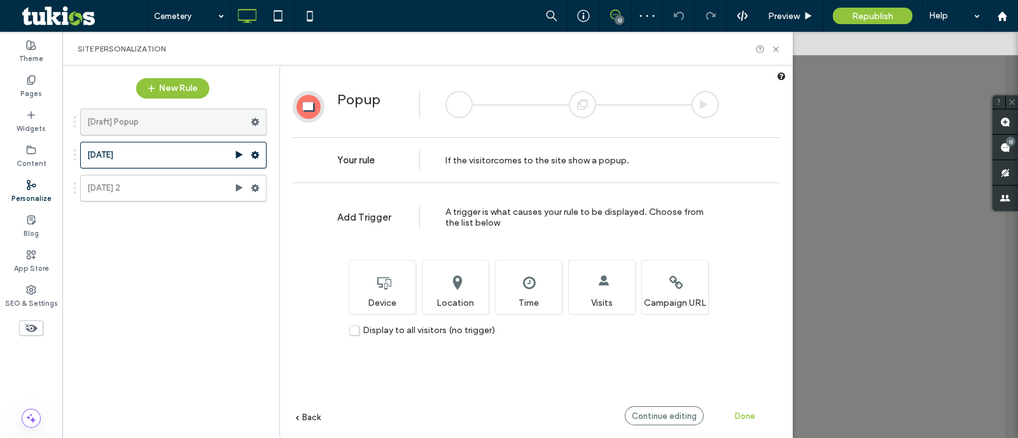
click at [164, 133] on label "[Draft] Popup" at bounding box center [169, 121] width 164 height 25
click at [751, 409] on div "Next" at bounding box center [745, 416] width 70 height 19
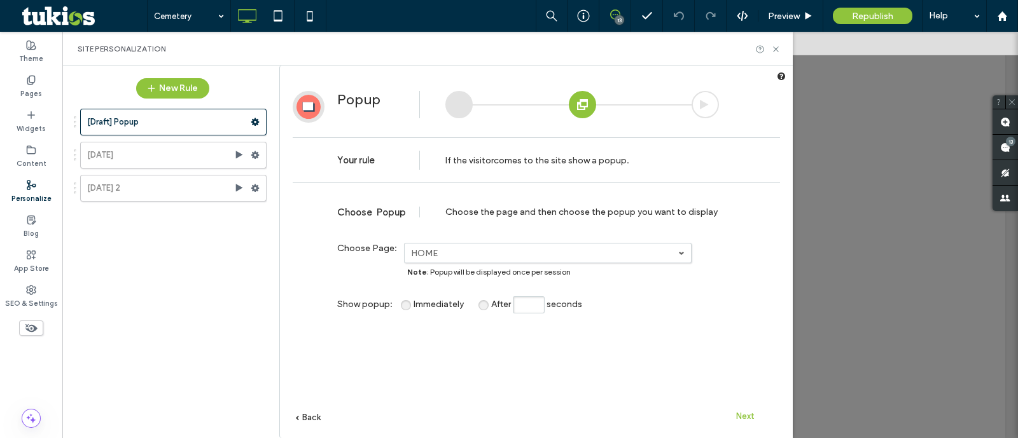
click at [751, 409] on div "Next" at bounding box center [745, 416] width 70 height 19
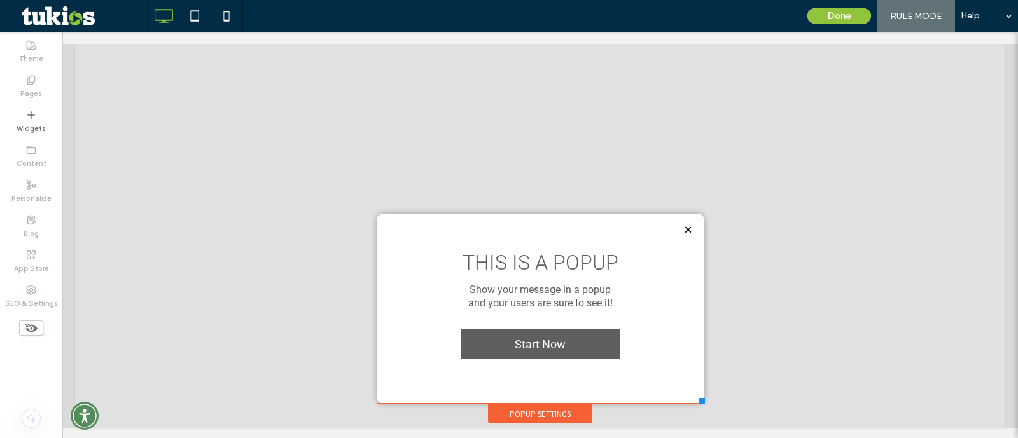
scroll to position [13, 0]
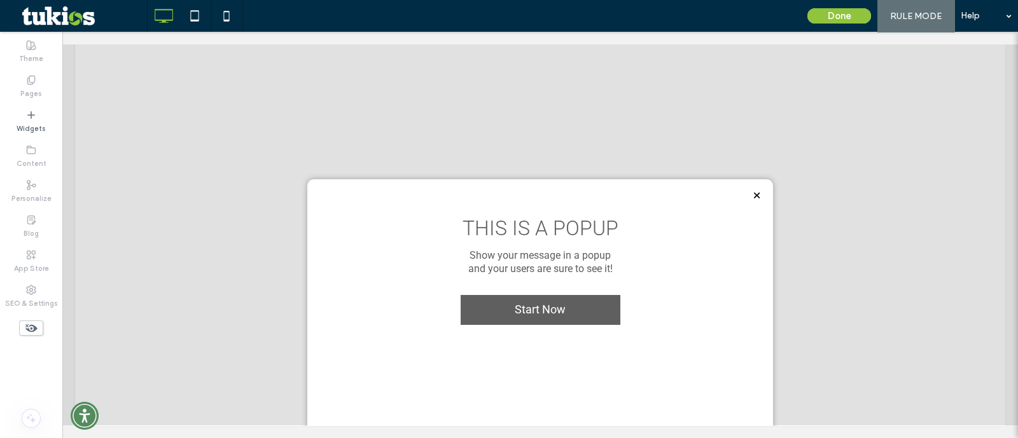
drag, startPoint x: 695, startPoint y: 400, endPoint x: 767, endPoint y: 433, distance: 78.9
click at [767, 433] on body "Click To Paste LOCATIONS Eden Vale Mortuary Bunker's Memory Gardens Cemetery Bu…" at bounding box center [540, 228] width 956 height 419
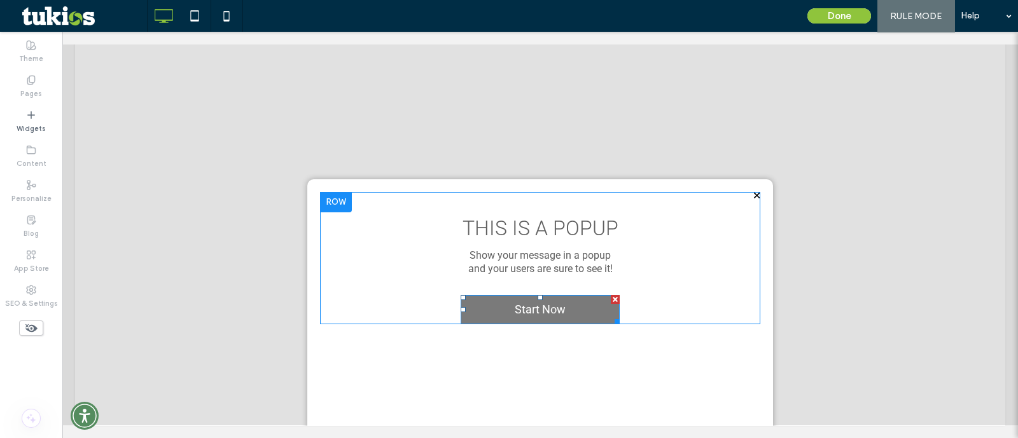
click at [596, 304] on link "Start Now" at bounding box center [540, 309] width 159 height 29
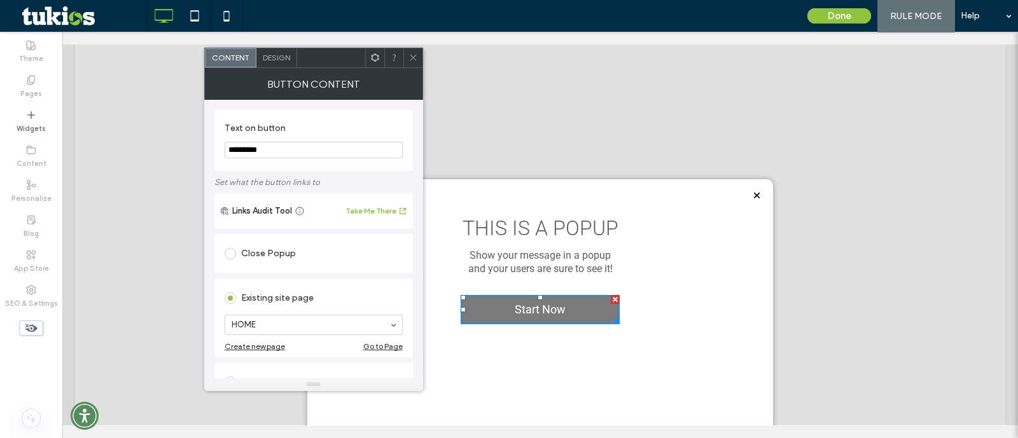
click at [611, 298] on div at bounding box center [615, 299] width 9 height 9
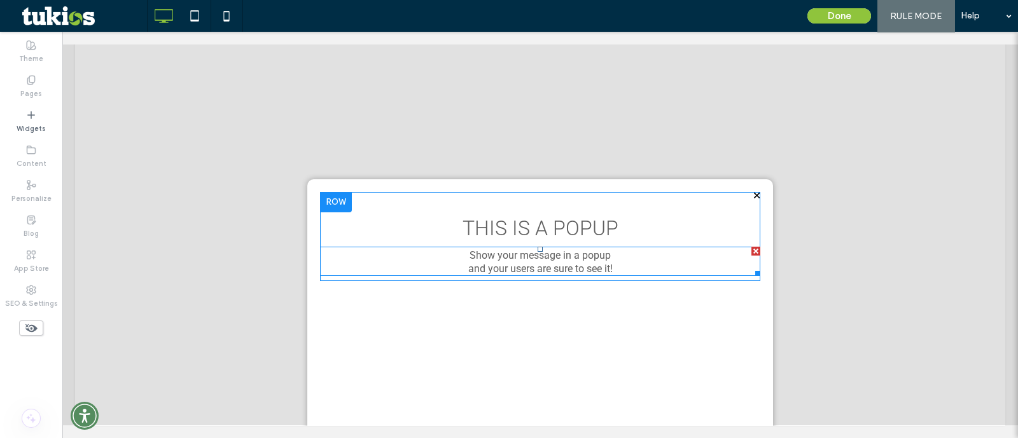
click at [531, 258] on span "Show your message in a popup" at bounding box center [540, 255] width 141 height 12
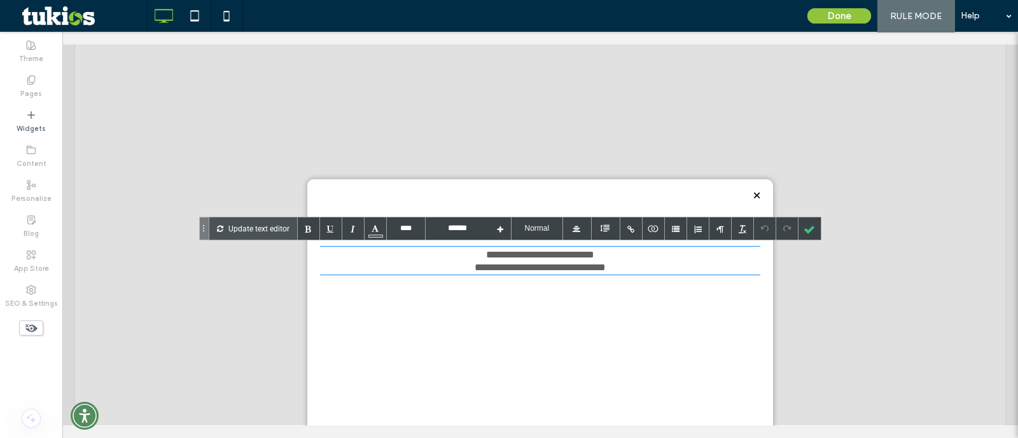
type input "****"
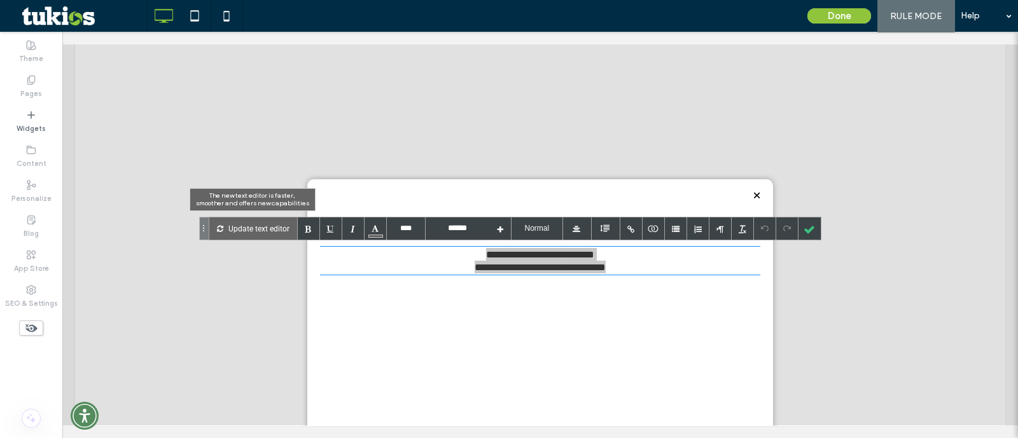
click at [263, 223] on p "Update text editor" at bounding box center [258, 229] width 61 height 22
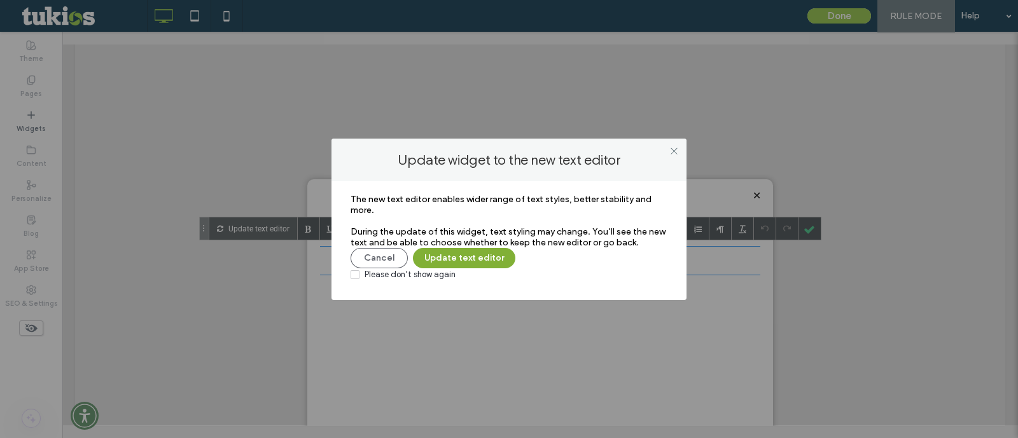
click at [448, 263] on button "Update text editor" at bounding box center [464, 258] width 102 height 20
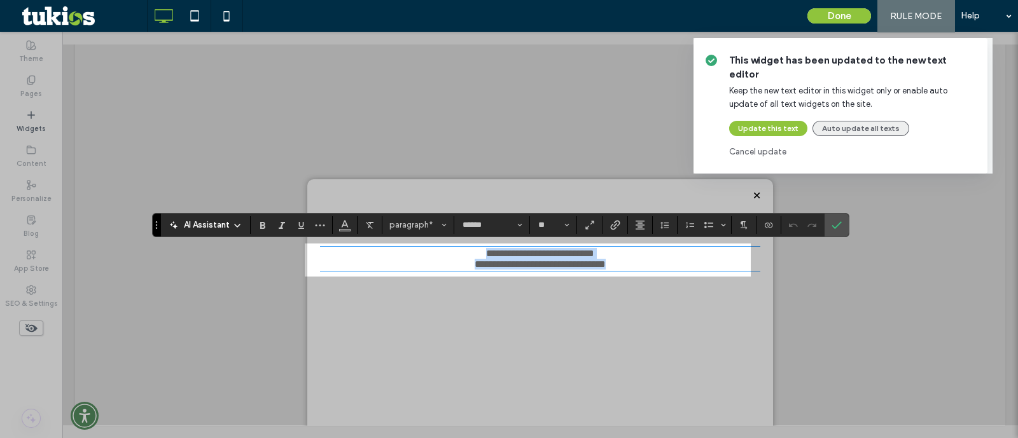
scroll to position [0, 0]
type input "**"
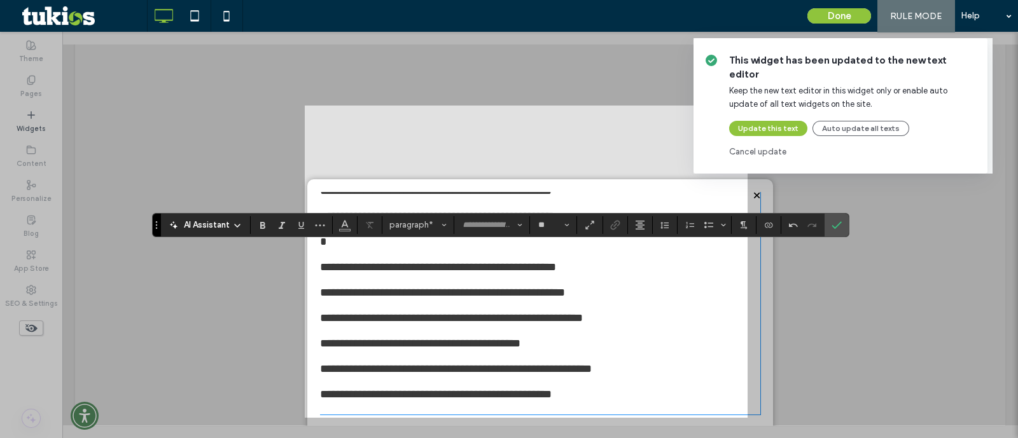
click at [830, 228] on div "This widget has been updated to the new text editor Keep the new text editor in…" at bounding box center [509, 219] width 1018 height 438
click at [770, 104] on div "This widget has been updated to the new text editor Keep the new text editor in…" at bounding box center [853, 105] width 248 height 105
click at [771, 121] on button "Update this text" at bounding box center [768, 128] width 78 height 15
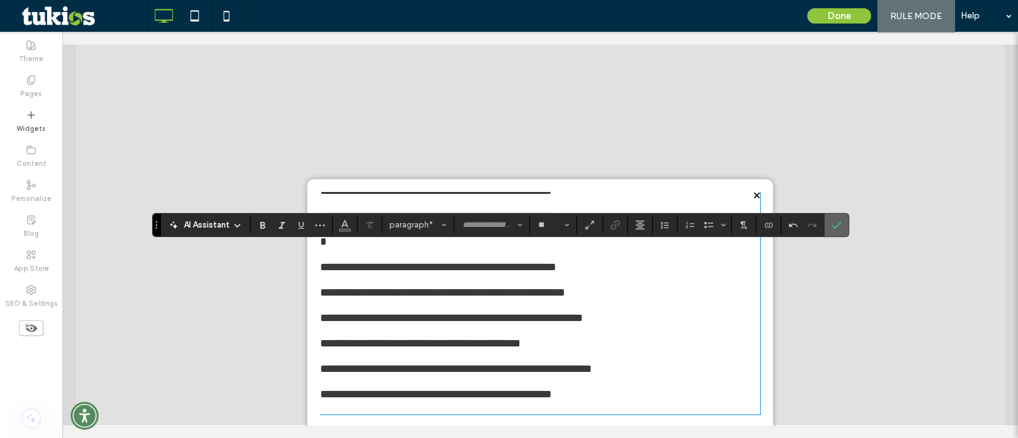
click at [834, 221] on icon "Confirm" at bounding box center [837, 225] width 10 height 10
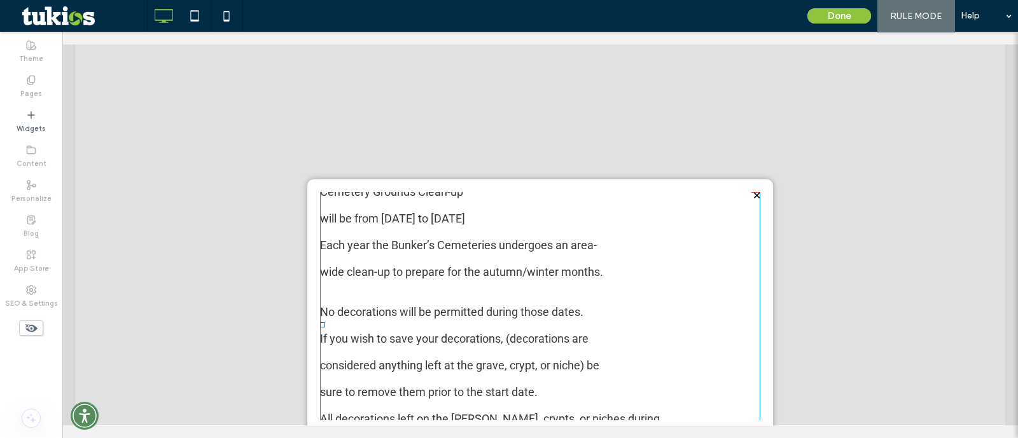
scroll to position [0, 0]
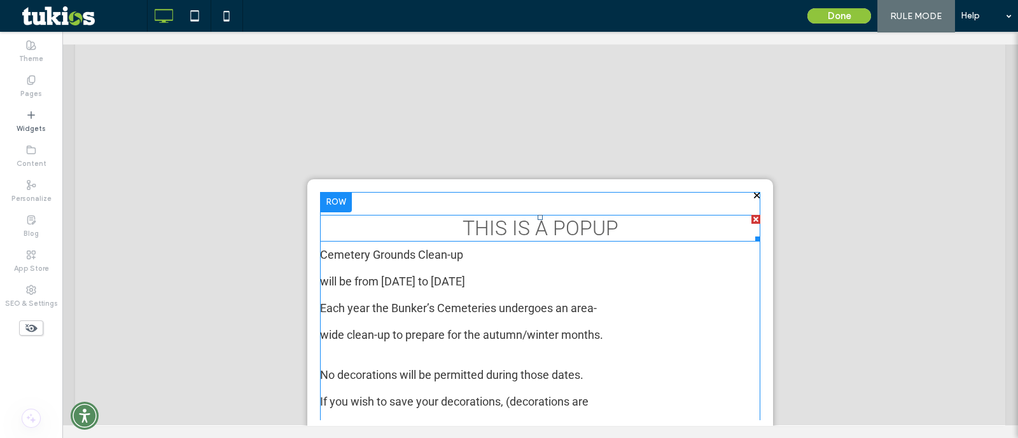
click at [543, 223] on span "THIS IS A POPUP" at bounding box center [541, 228] width 156 height 24
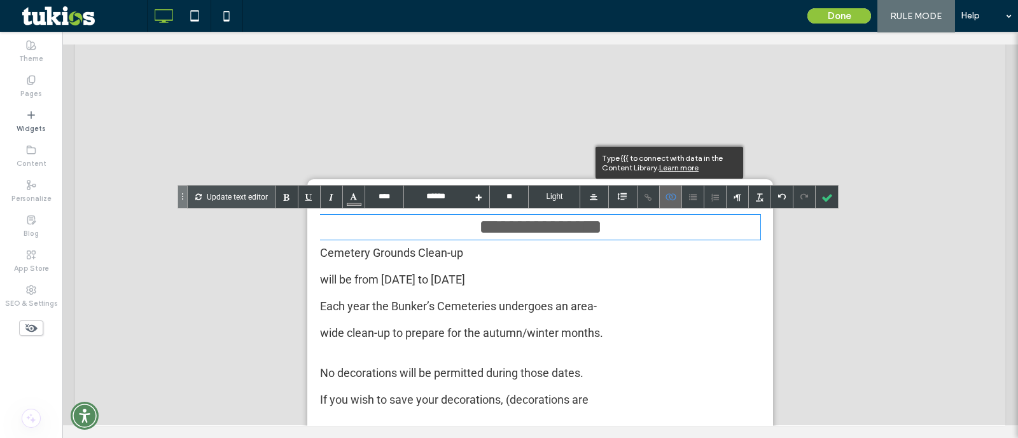
type input "****"
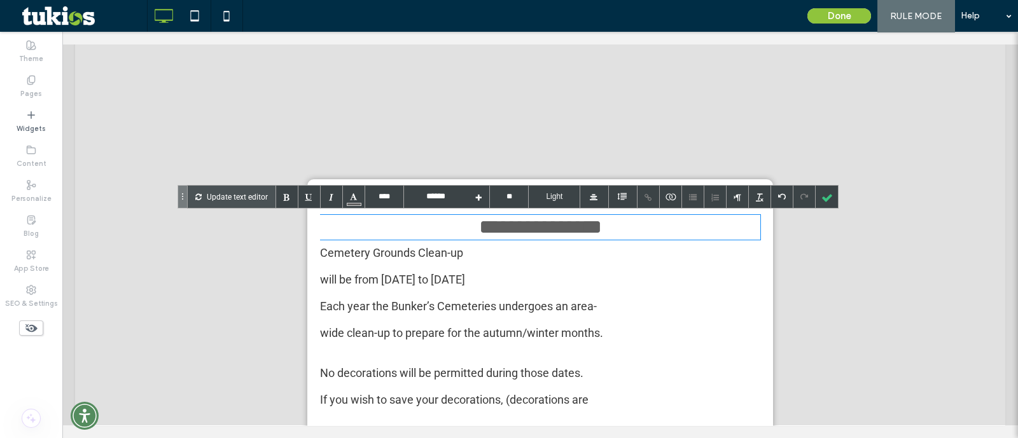
click at [666, 227] on div "**********" at bounding box center [540, 227] width 440 height 22
drag, startPoint x: 696, startPoint y: 232, endPoint x: 648, endPoint y: 227, distance: 48.6
click at [648, 227] on div "**********" at bounding box center [540, 227] width 440 height 22
click at [825, 198] on div at bounding box center [827, 197] width 22 height 22
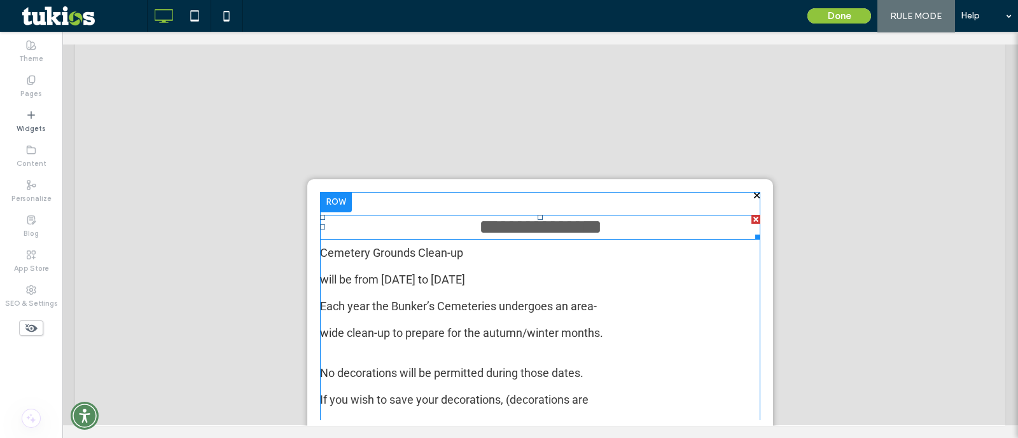
click at [751, 221] on div at bounding box center [755, 219] width 9 height 9
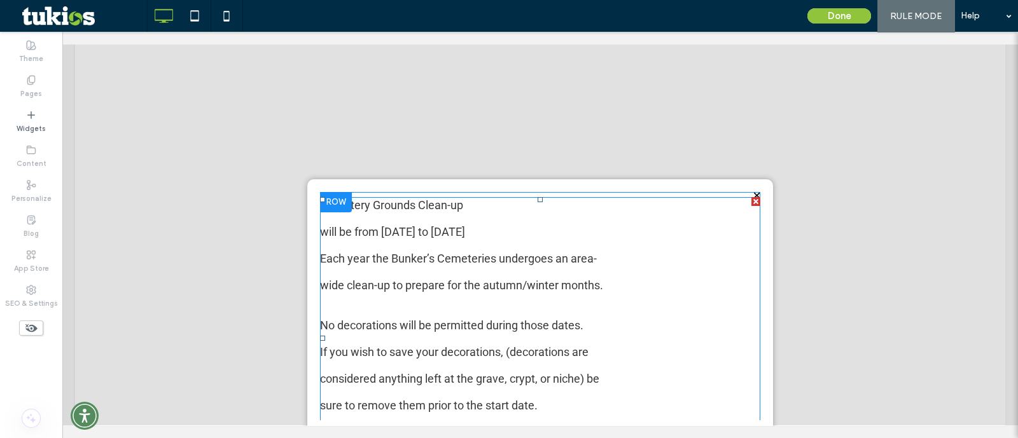
click at [407, 229] on span "will be from October 1 to 15, 2025" at bounding box center [392, 231] width 145 height 13
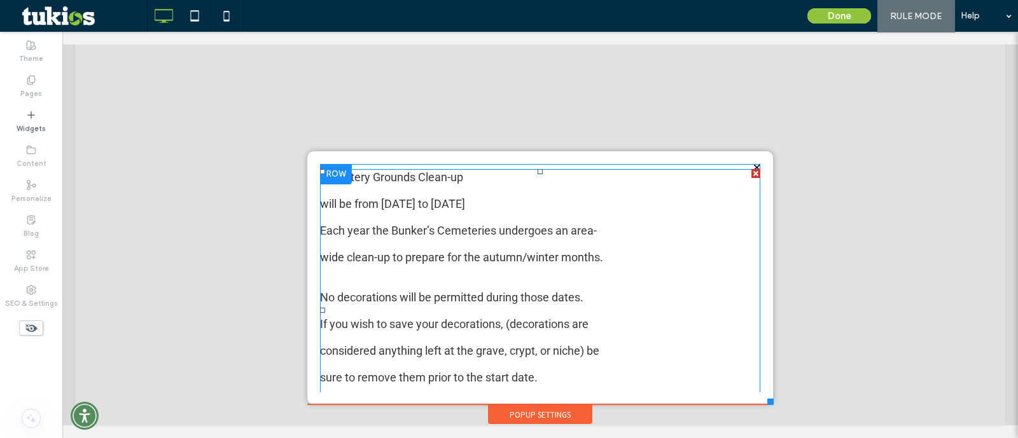
scroll to position [3, 0]
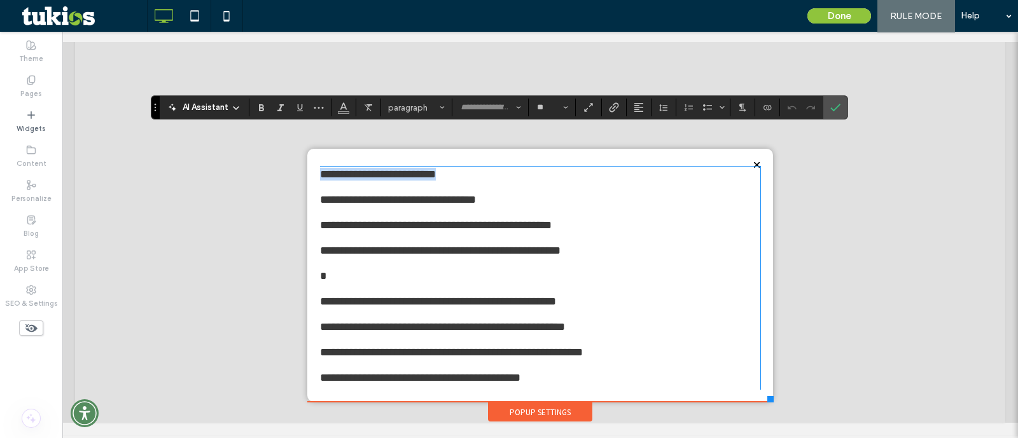
drag, startPoint x: 468, startPoint y: 172, endPoint x: 302, endPoint y: 174, distance: 166.1
click at [307, 174] on div "**********" at bounding box center [540, 275] width 466 height 253
click at [432, 97] on div "AI Assistant paragraph **" at bounding box center [499, 107] width 697 height 24
click at [424, 104] on span "paragraph" at bounding box center [413, 108] width 50 height 10
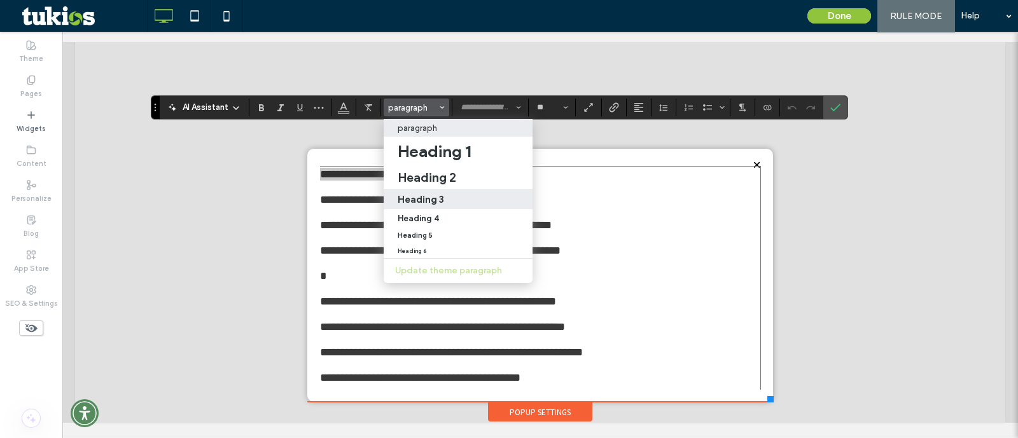
click at [447, 198] on div "Heading 3" at bounding box center [458, 199] width 121 height 12
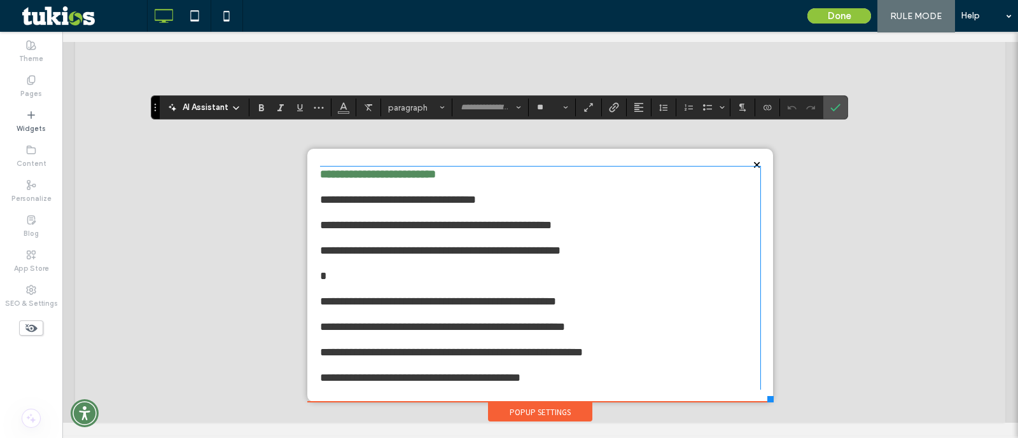
type input "******"
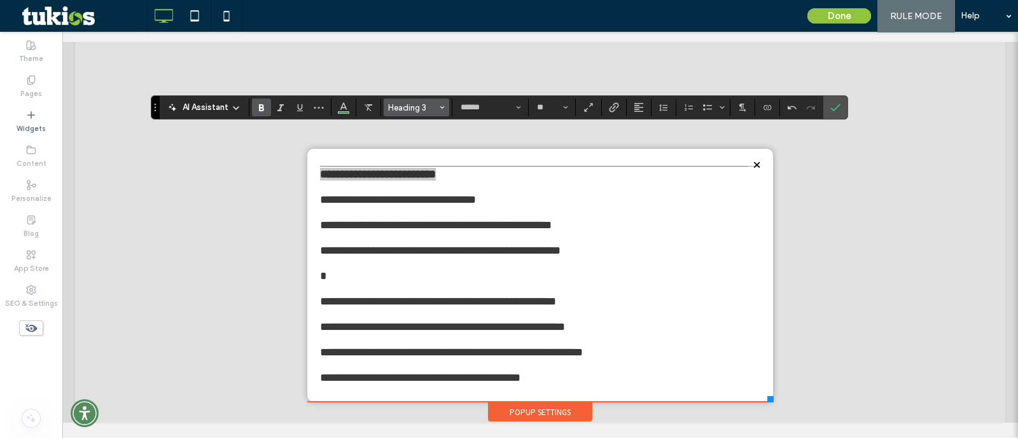
click at [428, 99] on button "Heading 3" at bounding box center [417, 108] width 66 height 18
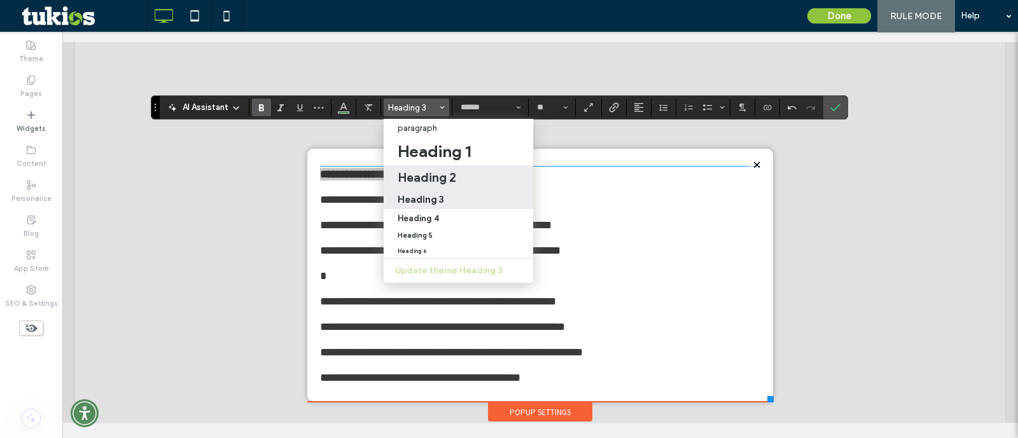
drag, startPoint x: 458, startPoint y: 173, endPoint x: 426, endPoint y: 170, distance: 32.0
click at [458, 173] on div "Heading 2" at bounding box center [459, 177] width 122 height 15
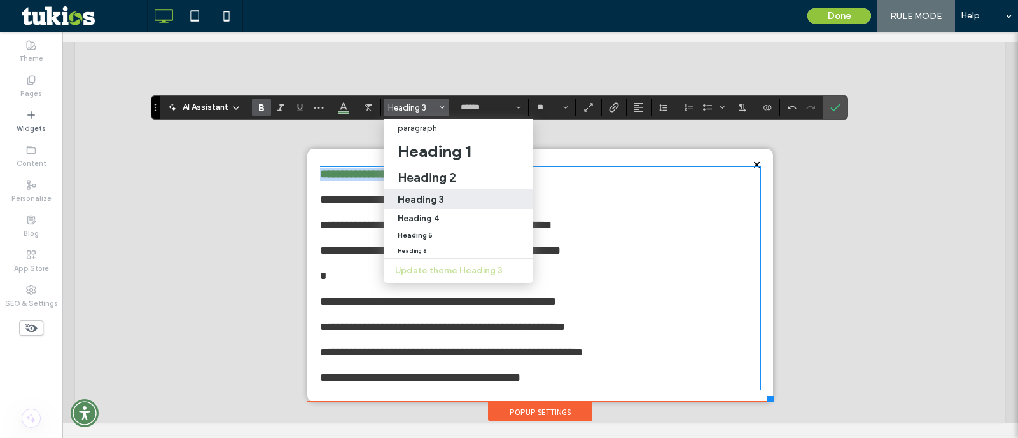
type input "**"
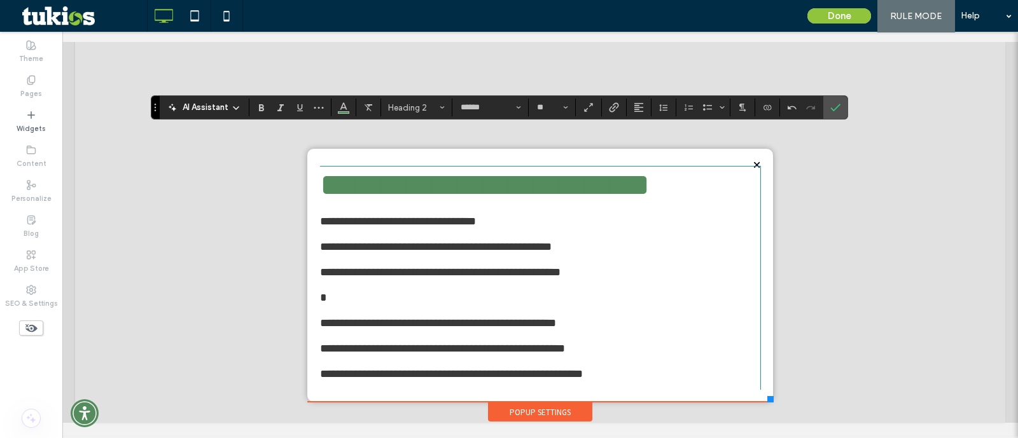
type input "**"
click at [532, 217] on p "**********" at bounding box center [540, 214] width 440 height 25
click at [320, 278] on span "**********" at bounding box center [440, 272] width 241 height 11
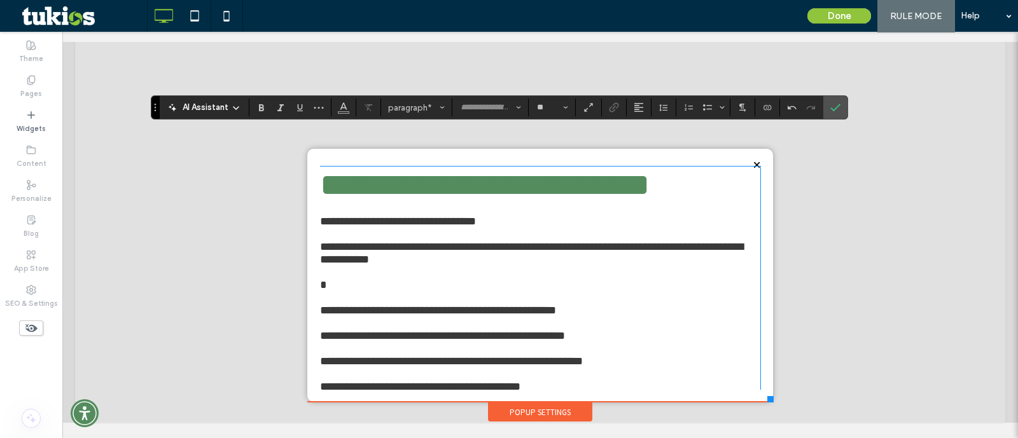
click at [320, 316] on span "**********" at bounding box center [438, 310] width 236 height 11
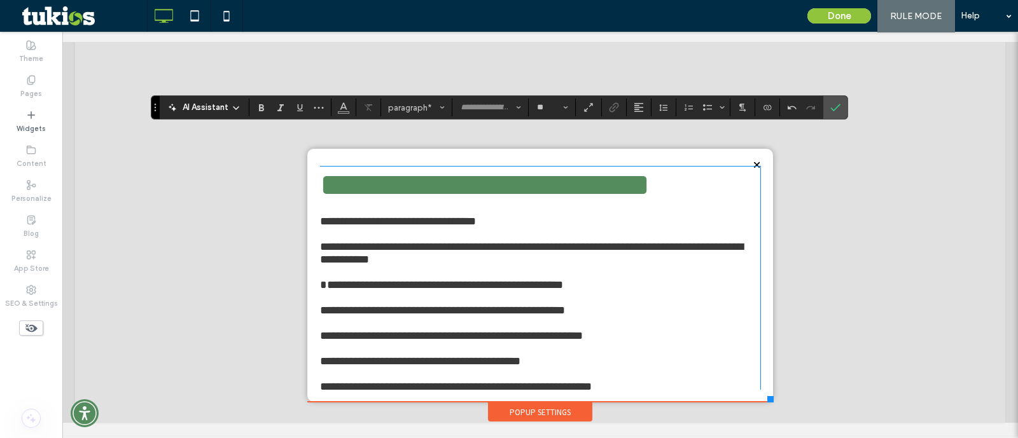
click at [320, 316] on span "**********" at bounding box center [442, 310] width 245 height 11
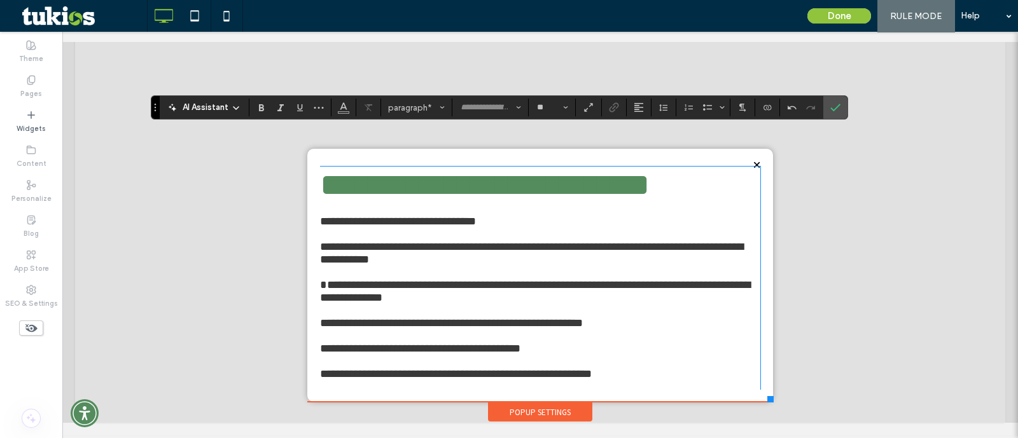
click at [320, 329] on span "**********" at bounding box center [451, 323] width 263 height 11
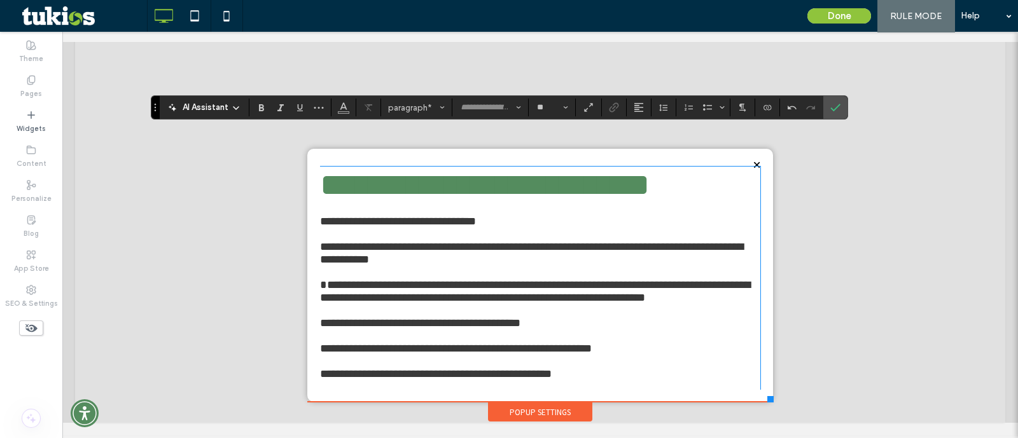
click at [320, 329] on span "**********" at bounding box center [420, 323] width 200 height 11
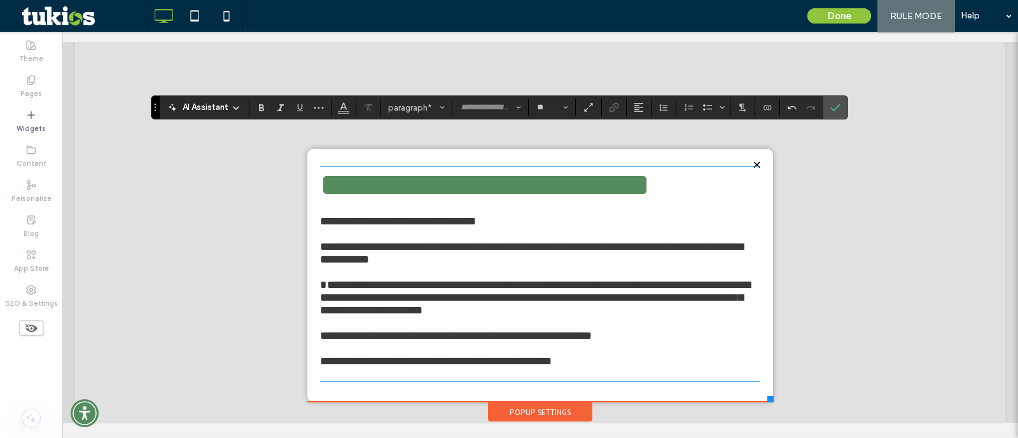
click at [320, 342] on span "**********" at bounding box center [456, 335] width 272 height 11
click at [320, 367] on span "**********" at bounding box center [436, 361] width 232 height 11
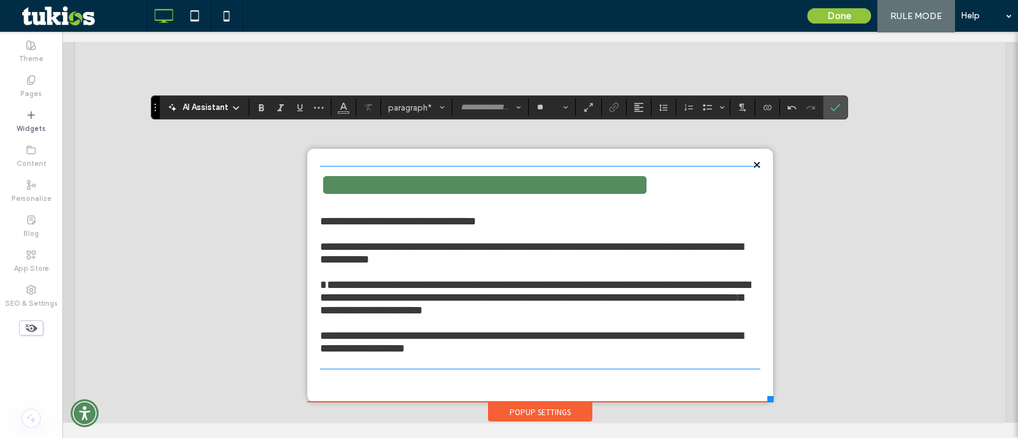
scroll to position [4, 0]
click at [463, 352] on span "**********" at bounding box center [531, 342] width 423 height 24
click at [460, 355] on p "**********" at bounding box center [540, 336] width 440 height 38
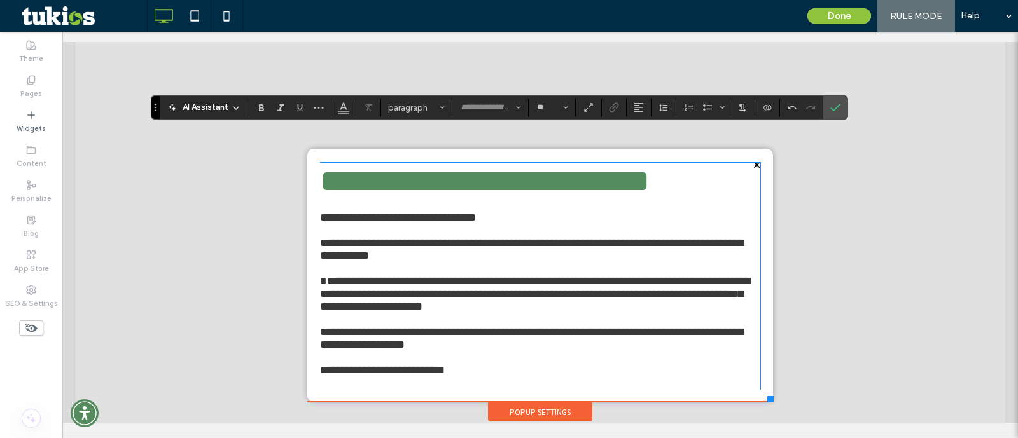
scroll to position [31, 0]
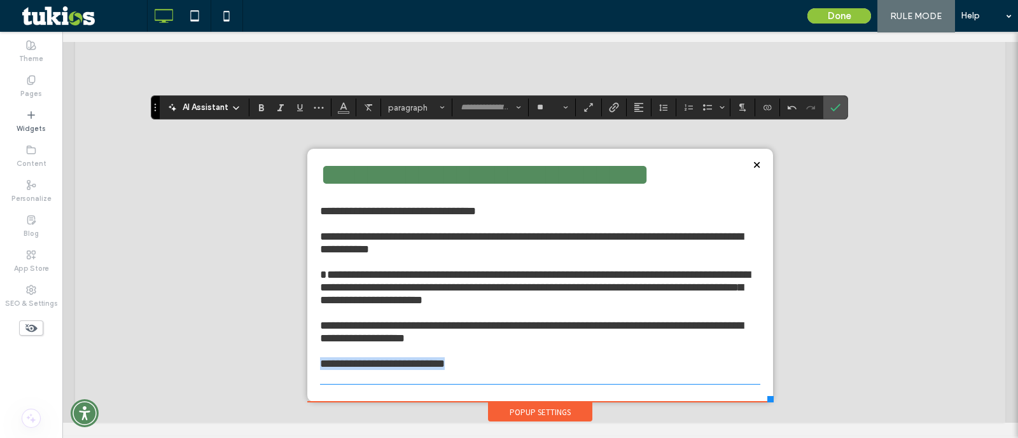
drag, startPoint x: 499, startPoint y: 360, endPoint x: 302, endPoint y: 356, distance: 197.3
click at [307, 356] on div "**********" at bounding box center [540, 275] width 466 height 253
click at [263, 112] on icon "Bold" at bounding box center [261, 107] width 10 height 10
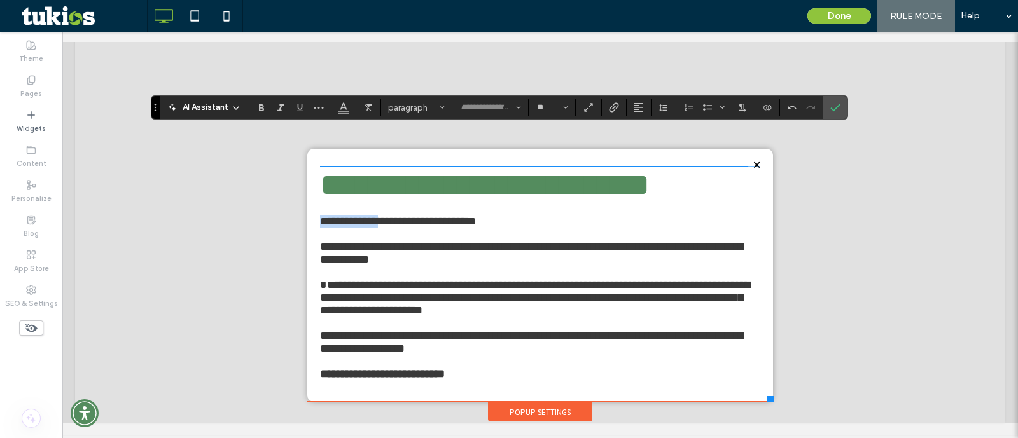
drag, startPoint x: 372, startPoint y: 233, endPoint x: 305, endPoint y: 232, distance: 66.2
click at [307, 232] on div "**********" at bounding box center [540, 275] width 466 height 253
drag, startPoint x: 437, startPoint y: 228, endPoint x: 309, endPoint y: 230, distance: 128.6
click at [320, 228] on p "**********" at bounding box center [540, 214] width 440 height 25
click at [263, 106] on icon "Bold" at bounding box center [261, 107] width 10 height 10
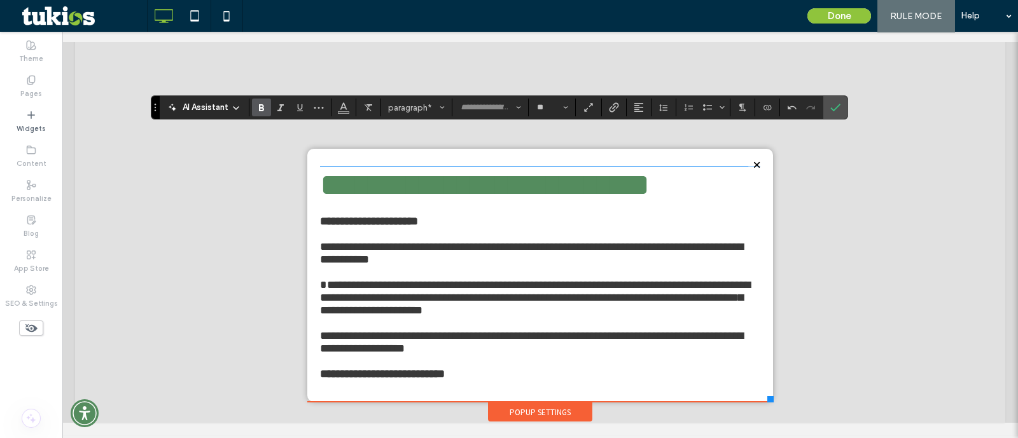
click at [557, 264] on p "**********" at bounding box center [540, 247] width 440 height 38
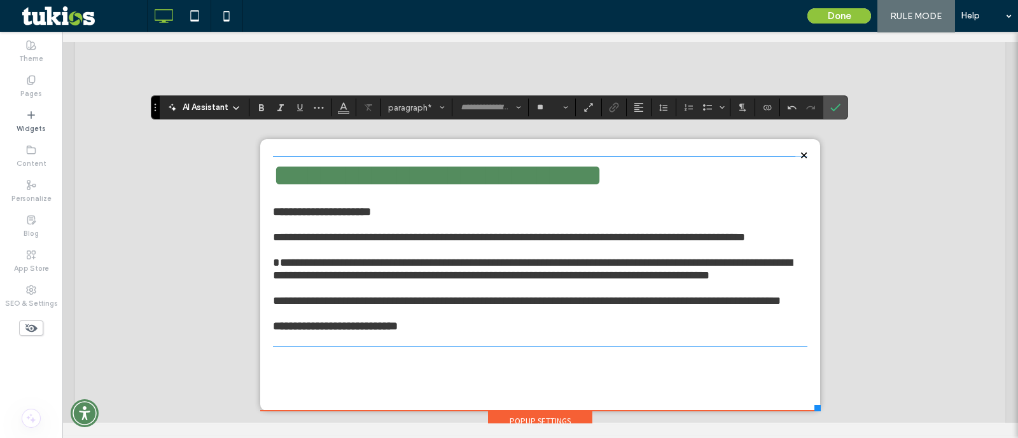
drag, startPoint x: 757, startPoint y: 399, endPoint x: 808, endPoint y: 412, distance: 52.5
click at [808, 412] on div "Click To Paste LOCATIONS Eden Vale Mortuary Bunker's Memory Gardens Cemetery Bu…" at bounding box center [540, 198] width 567 height 468
click at [194, 17] on icon at bounding box center [194, 15] width 25 height 25
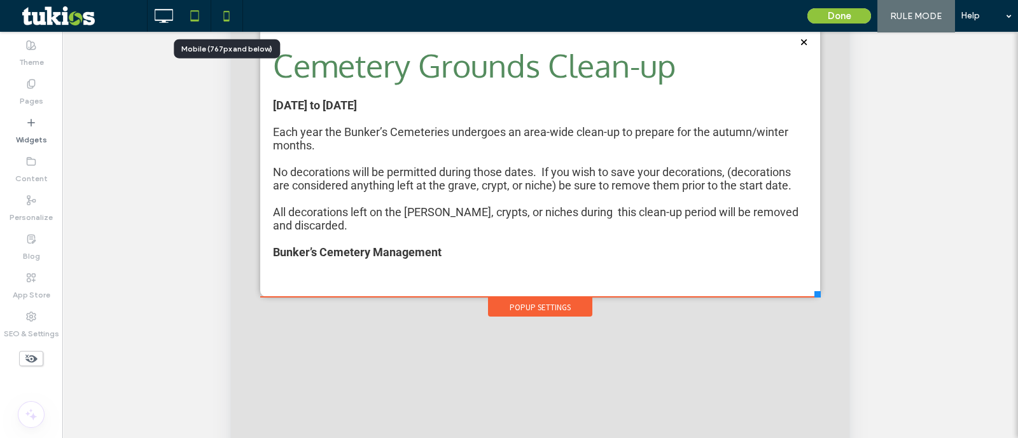
click at [228, 26] on icon at bounding box center [226, 15] width 25 height 25
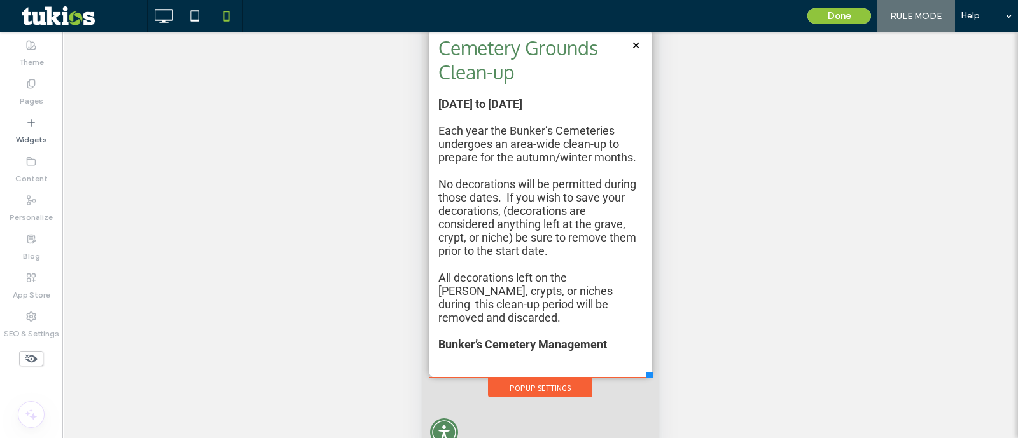
drag, startPoint x: 631, startPoint y: 284, endPoint x: 652, endPoint y: 378, distance: 96.5
click at [652, 378] on div at bounding box center [649, 375] width 6 height 6
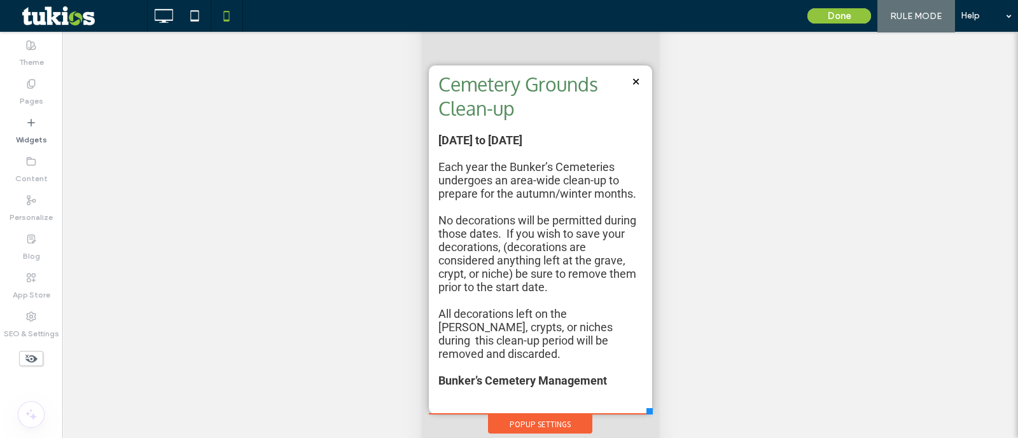
scroll to position [87, 0]
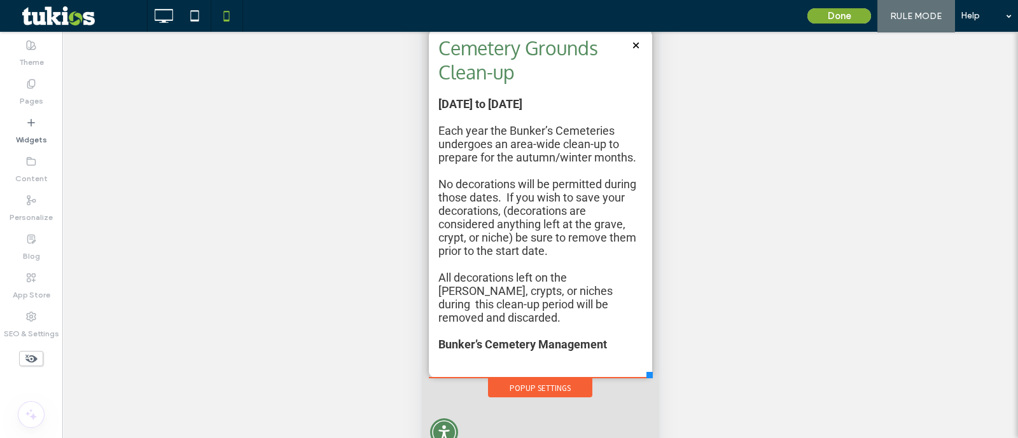
click at [839, 21] on button "Done" at bounding box center [839, 15] width 64 height 15
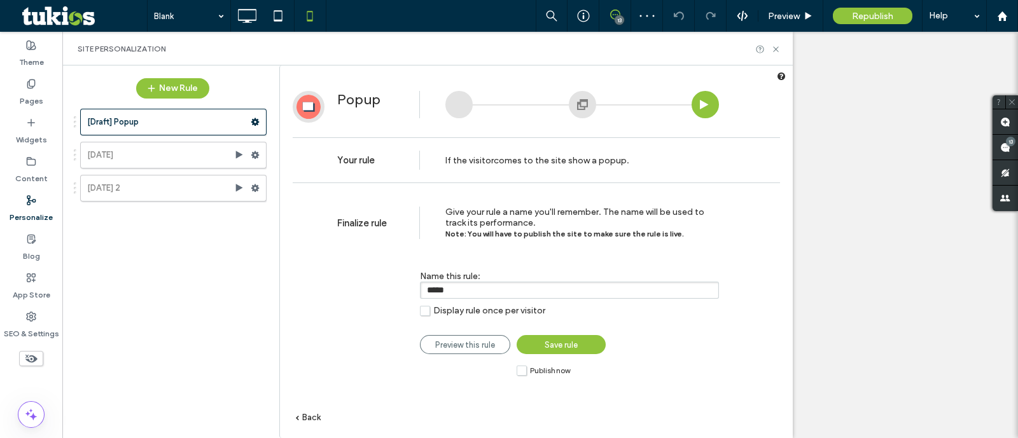
click at [519, 368] on label "Publish now" at bounding box center [543, 370] width 53 height 11
click at [556, 345] on span "Save rule" at bounding box center [561, 345] width 33 height 10
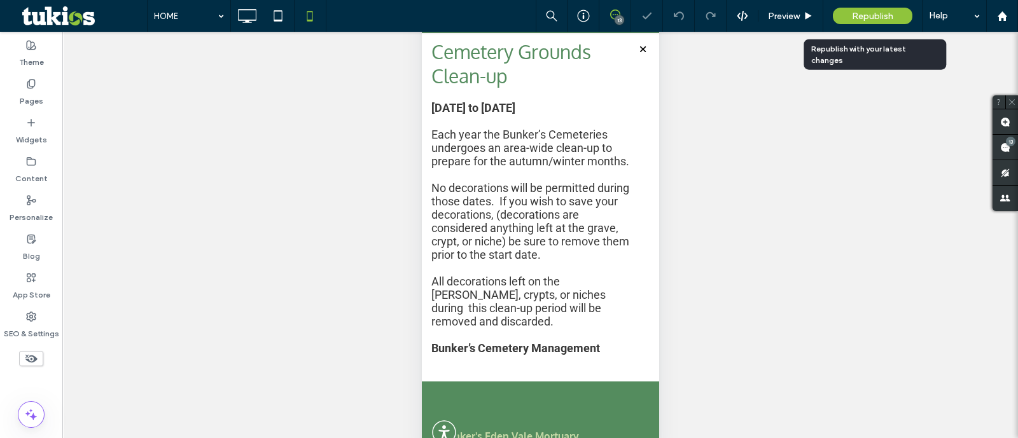
click at [879, 16] on span "Republish" at bounding box center [872, 16] width 41 height 11
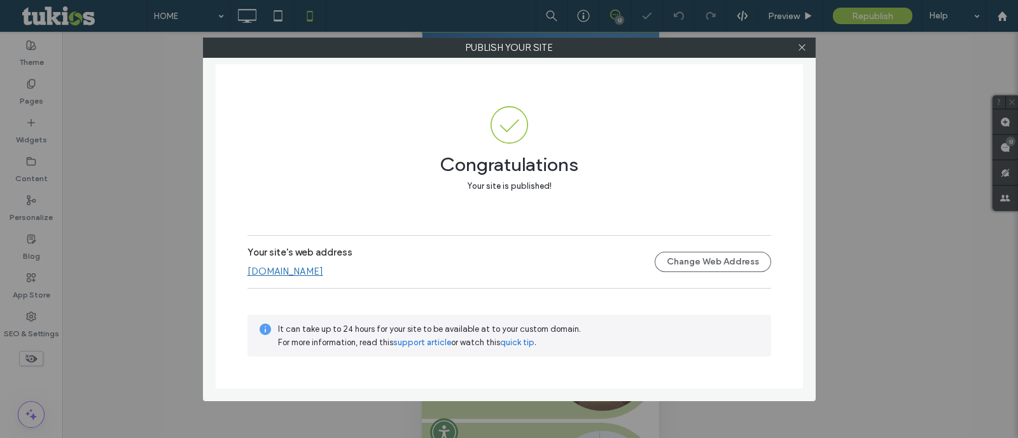
click at [323, 275] on link "www.bunkerslv.com" at bounding box center [286, 271] width 76 height 11
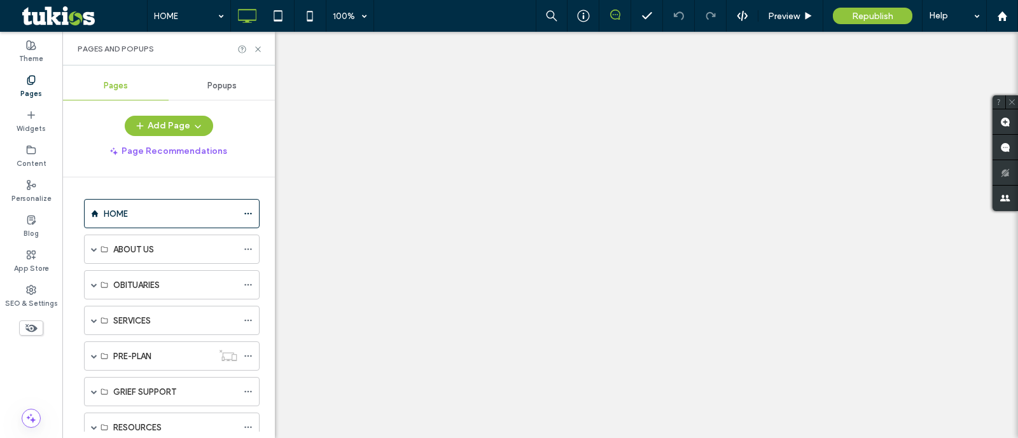
click at [91, 322] on span at bounding box center [94, 321] width 6 height 6
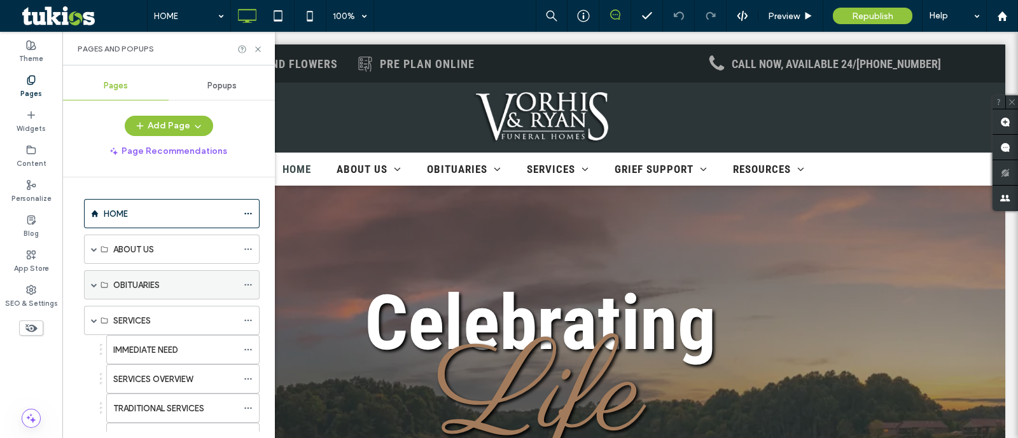
click at [92, 283] on div "OBITUARIES" at bounding box center [172, 284] width 176 height 29
click at [92, 283] on span at bounding box center [94, 285] width 6 height 6
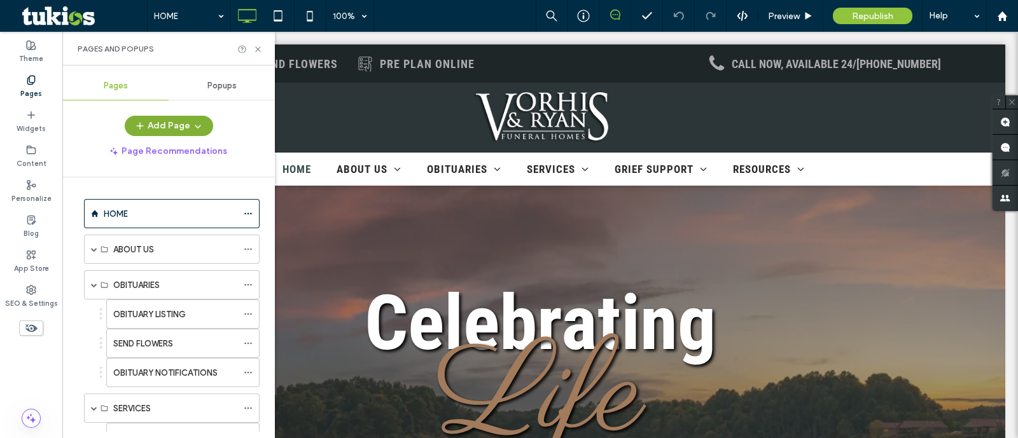
click at [151, 128] on button "Add Page" at bounding box center [169, 126] width 88 height 20
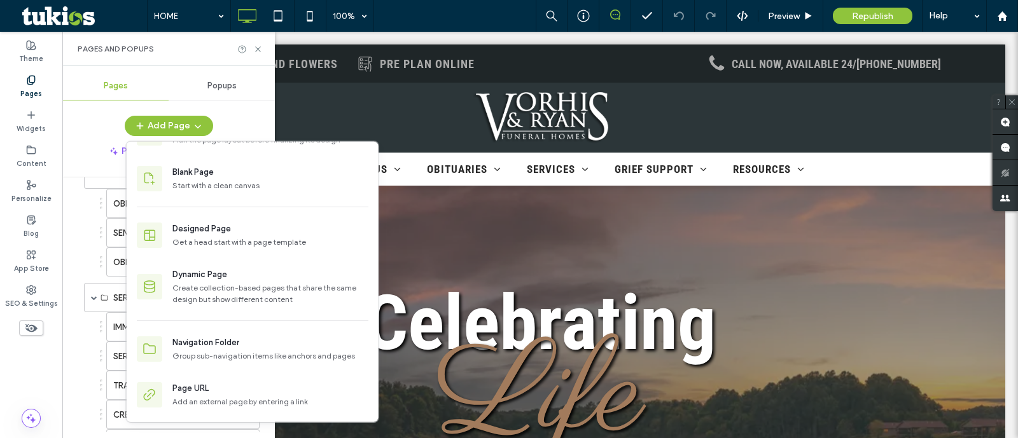
scroll to position [239, 0]
click at [89, 347] on div "IMMEDIATE NEED SERVICES OVERVIEW TRADITIONAL SERVICES CREMATION SERVICES PERSON…" at bounding box center [169, 287] width 182 height 205
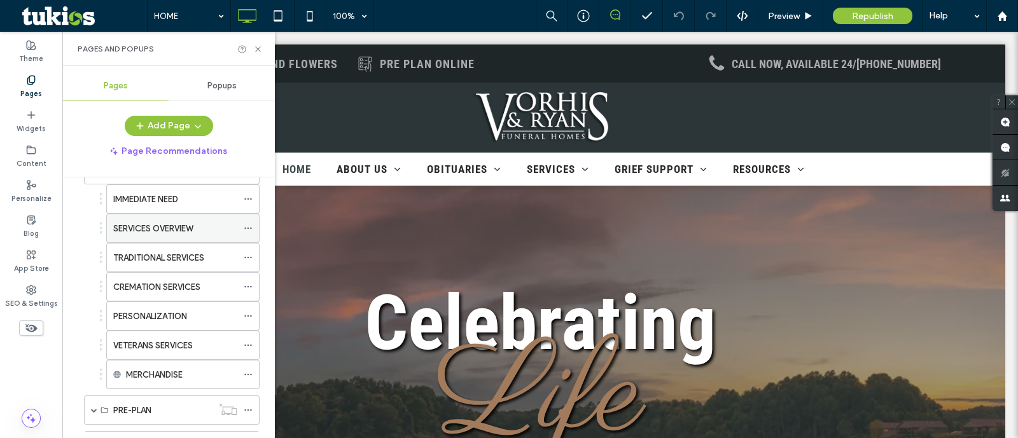
click at [154, 226] on label "SERVICES OVERVIEW" at bounding box center [153, 229] width 80 height 22
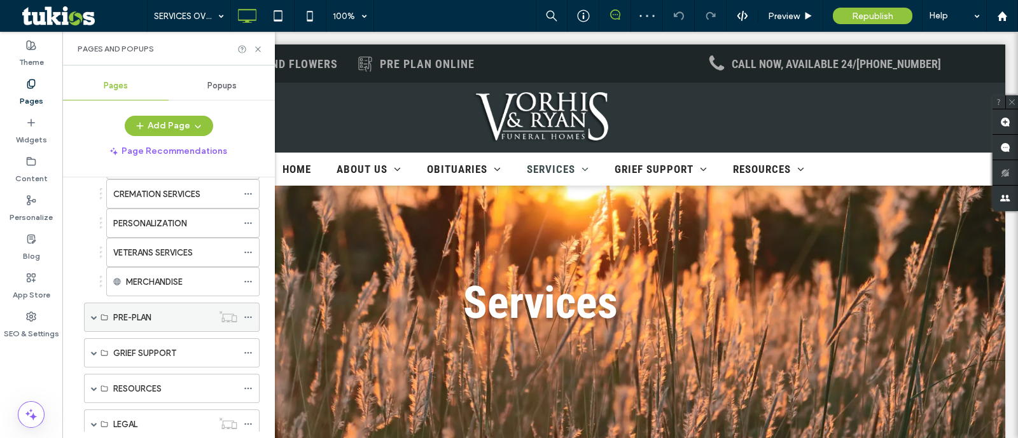
scroll to position [401, 0]
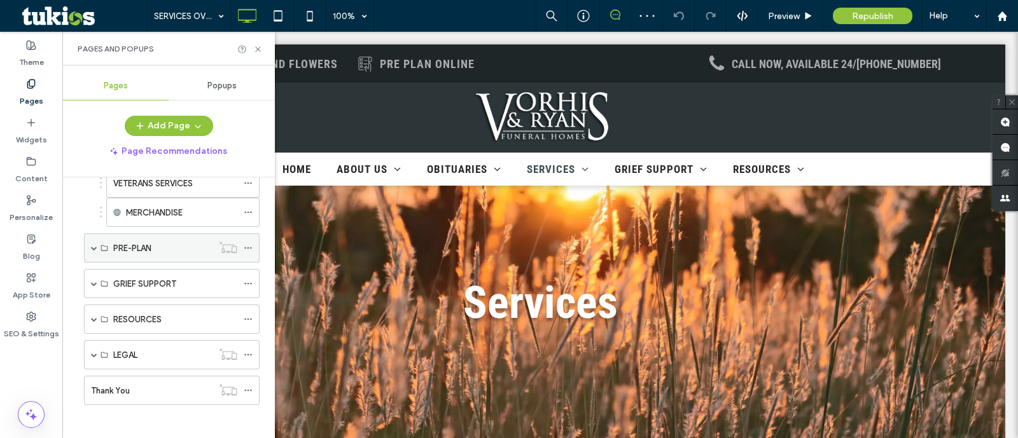
click at [94, 240] on span at bounding box center [94, 248] width 6 height 28
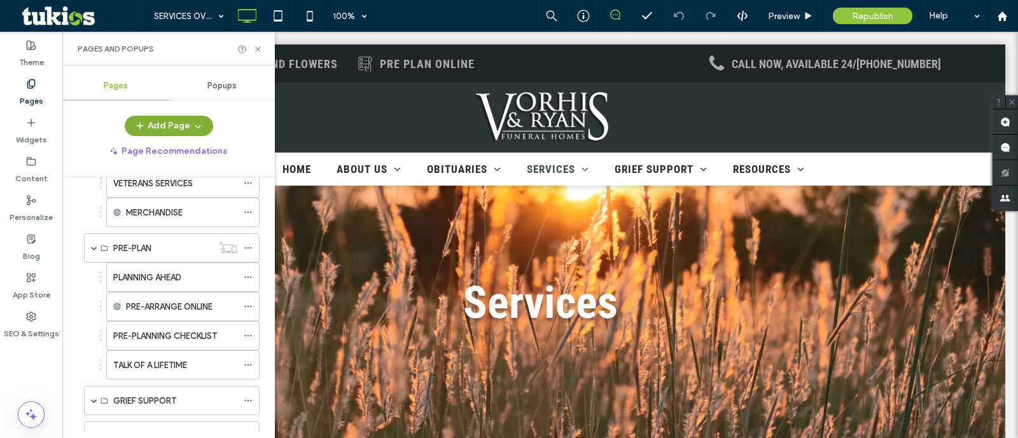
click at [200, 119] on span "button" at bounding box center [196, 125] width 13 height 19
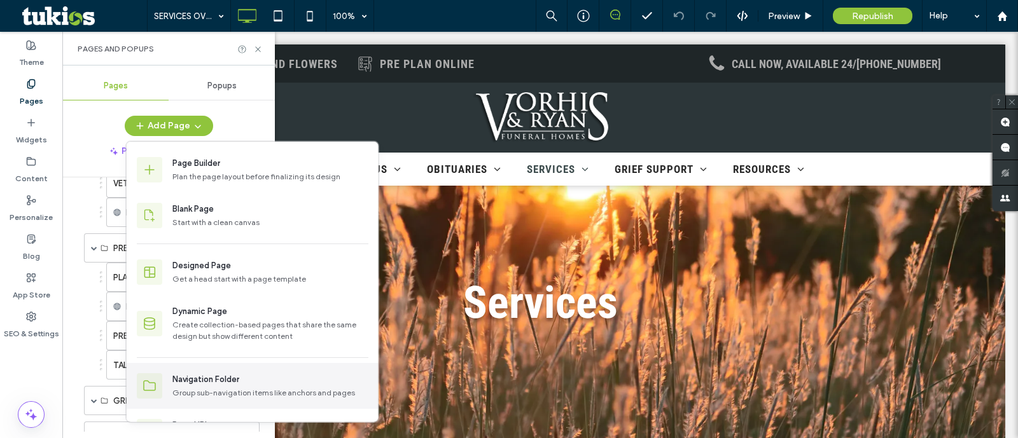
click at [298, 366] on div "Navigation Folder Group sub-navigation items like anchors and pages" at bounding box center [253, 386] width 252 height 46
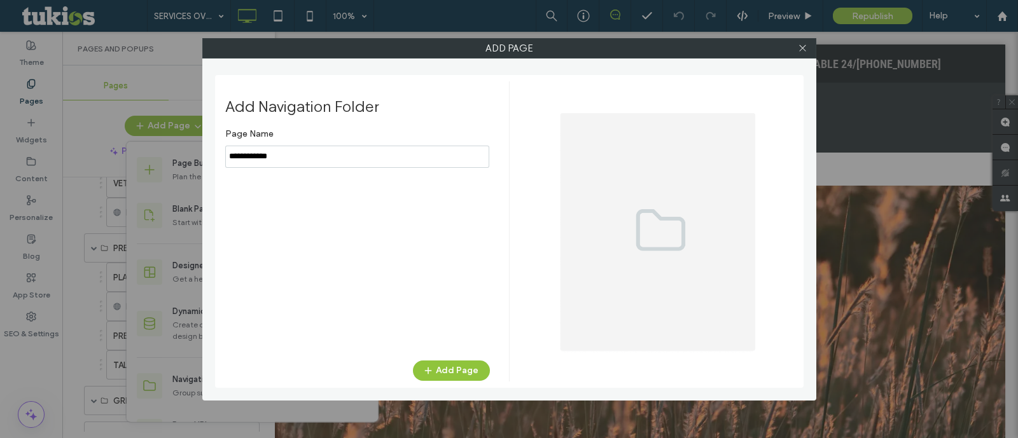
type input "**********"
click at [468, 375] on button "Add Page" at bounding box center [451, 371] width 77 height 20
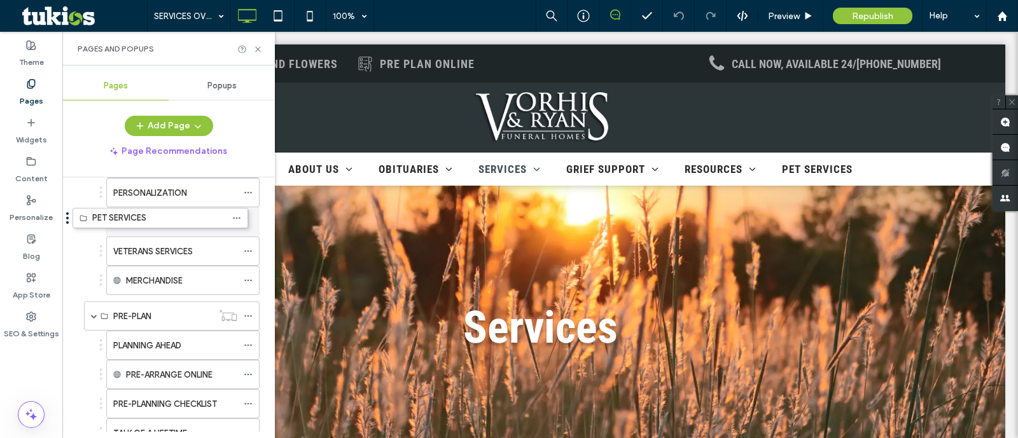
scroll to position [349, 0]
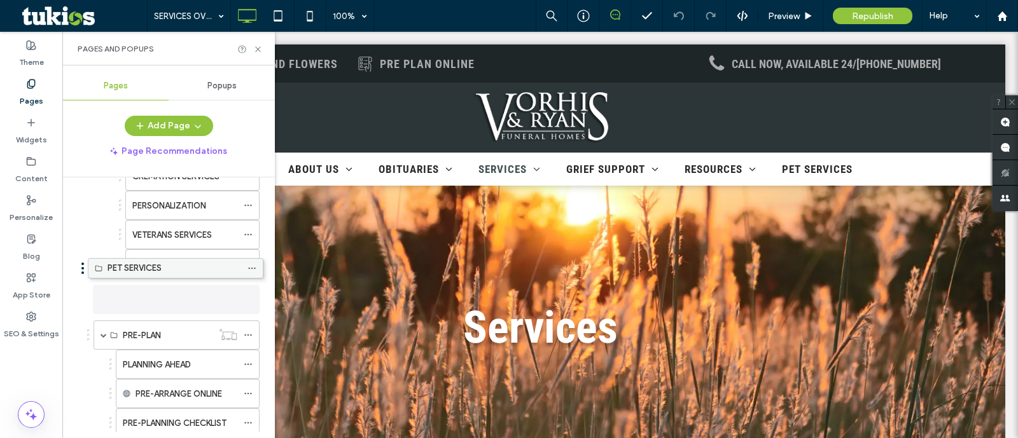
drag, startPoint x: 116, startPoint y: 384, endPoint x: 120, endPoint y: 270, distance: 113.3
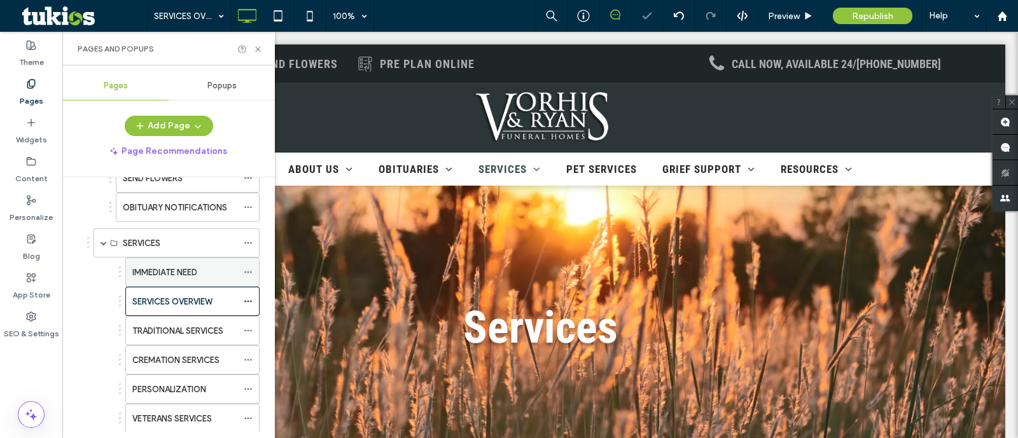
scroll to position [190, 0]
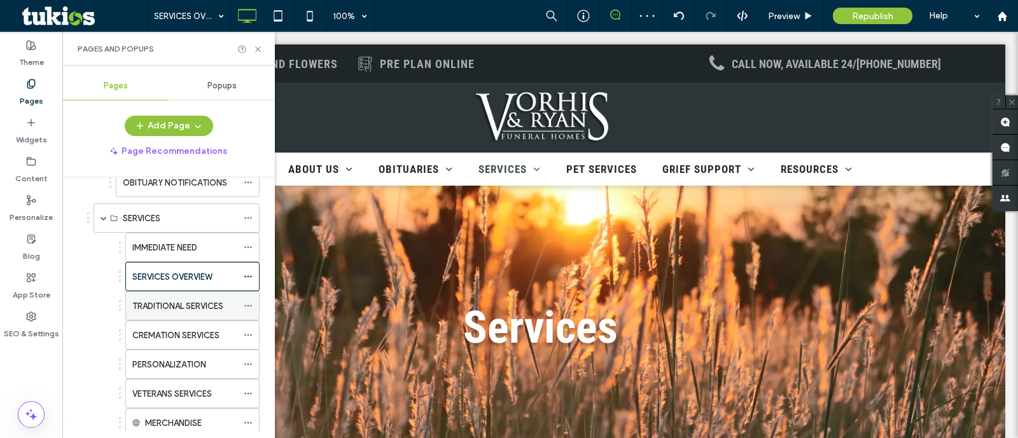
click at [245, 300] on div "TRADITIONAL SERVICES" at bounding box center [192, 305] width 134 height 29
click at [248, 302] on icon at bounding box center [248, 306] width 9 height 9
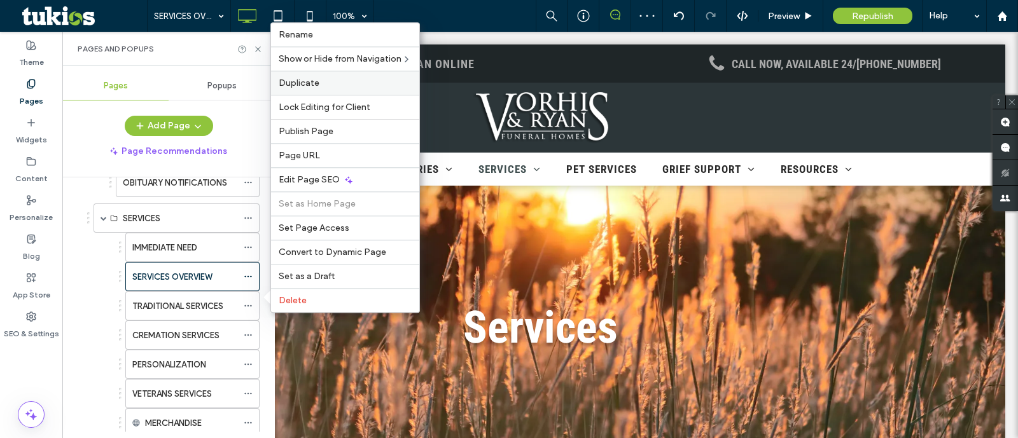
click at [321, 82] on label "Duplicate" at bounding box center [345, 83] width 133 height 11
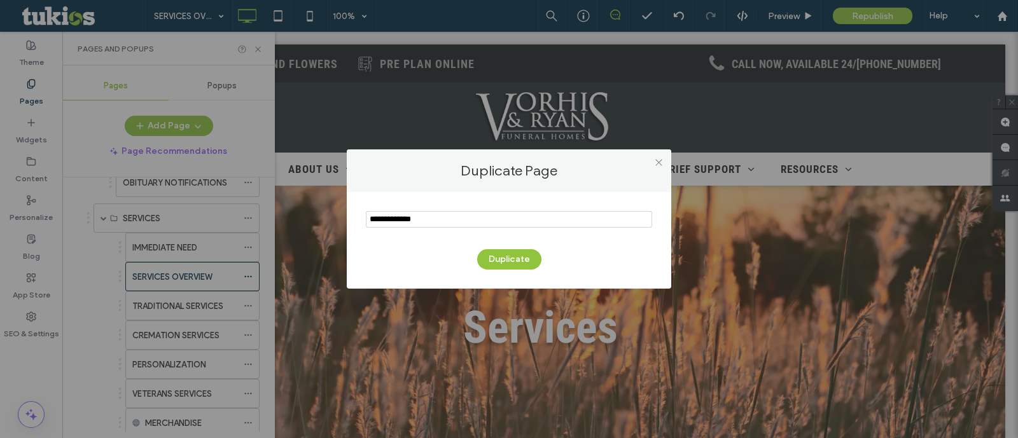
type input "**********"
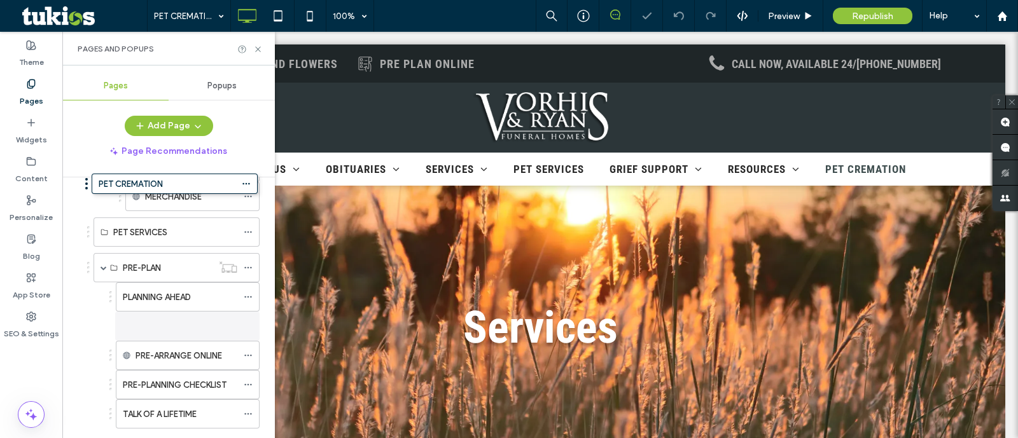
scroll to position [366, 0]
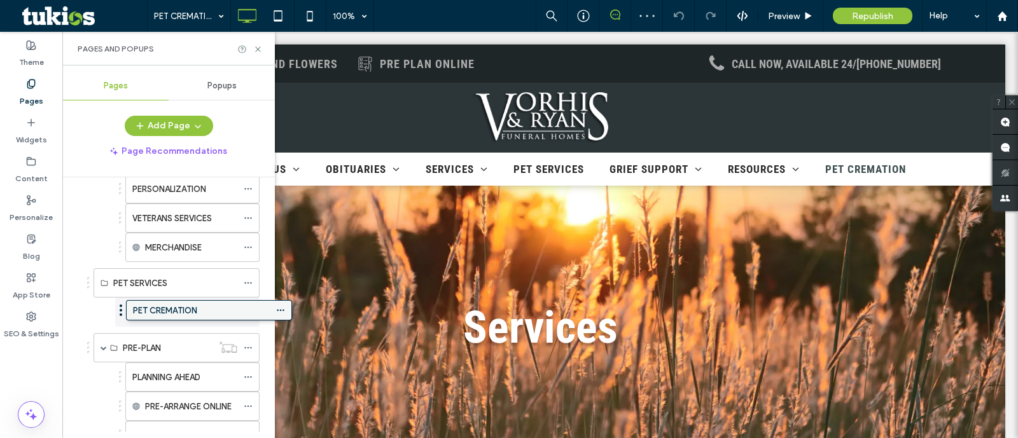
drag, startPoint x: 124, startPoint y: 389, endPoint x: 155, endPoint y: 316, distance: 79.5
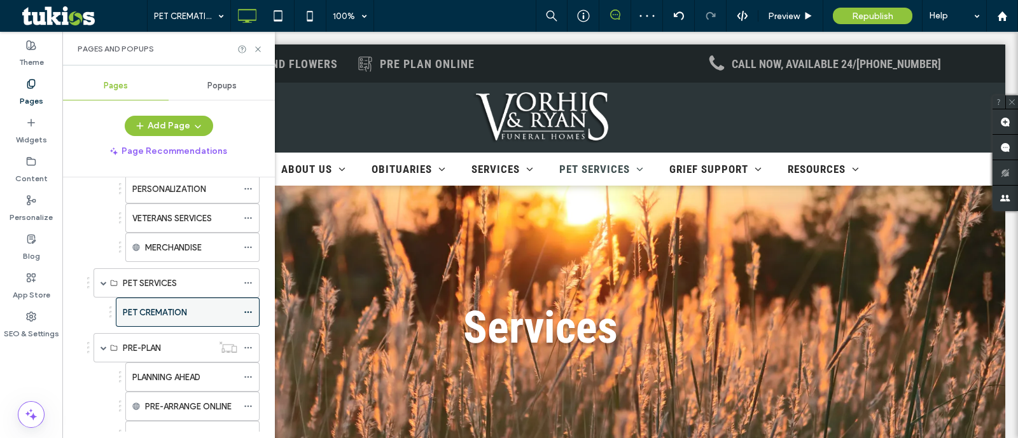
click at [248, 309] on icon at bounding box center [248, 312] width 9 height 9
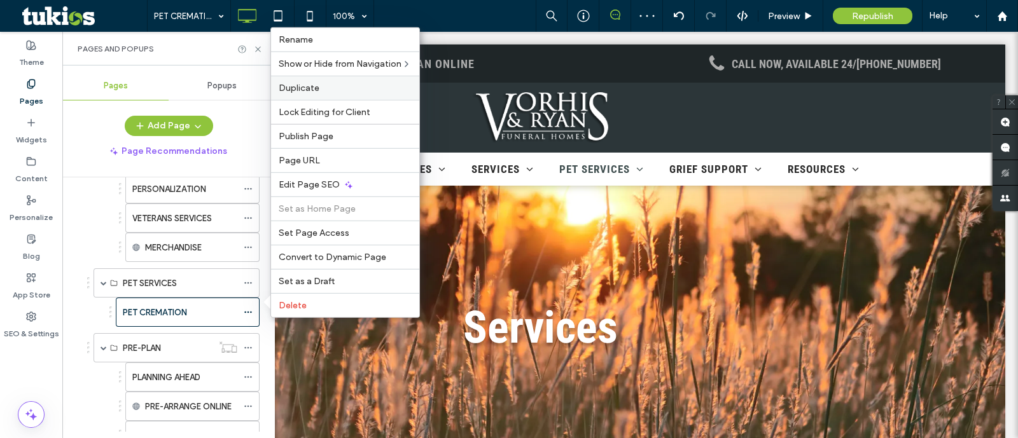
click at [315, 94] on span "Duplicate" at bounding box center [299, 88] width 41 height 11
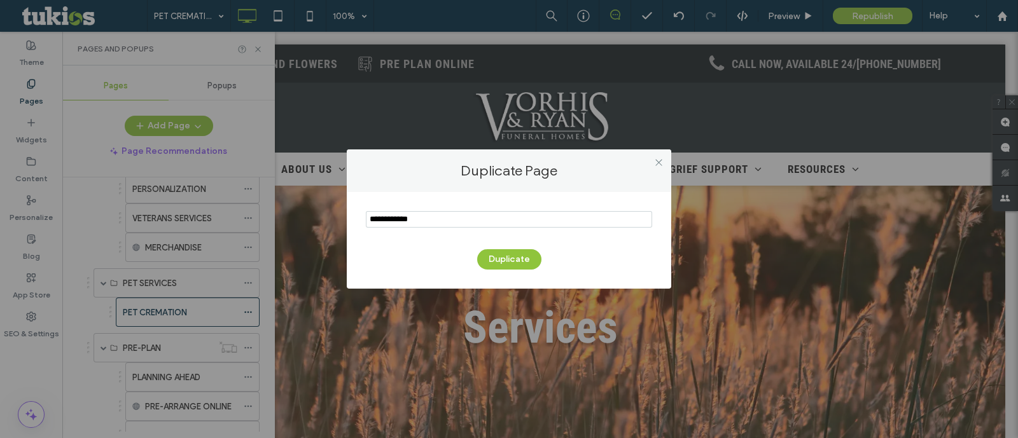
type input "**********"
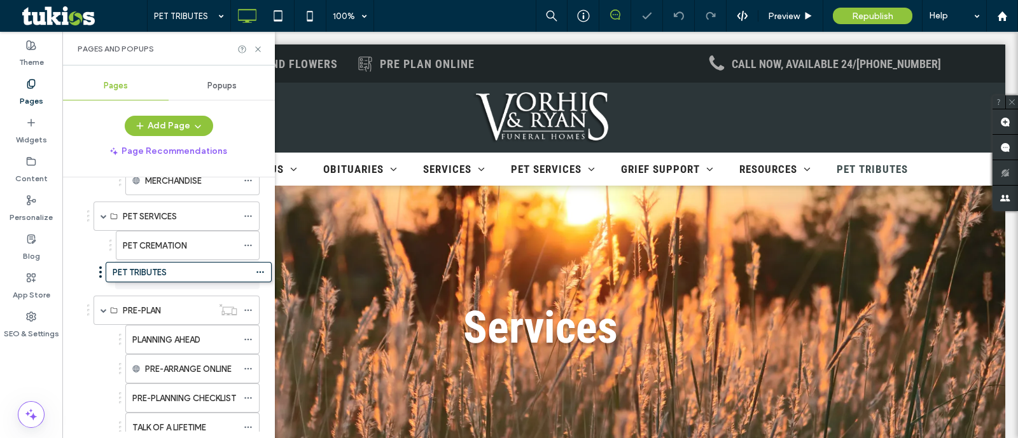
scroll to position [420, 0]
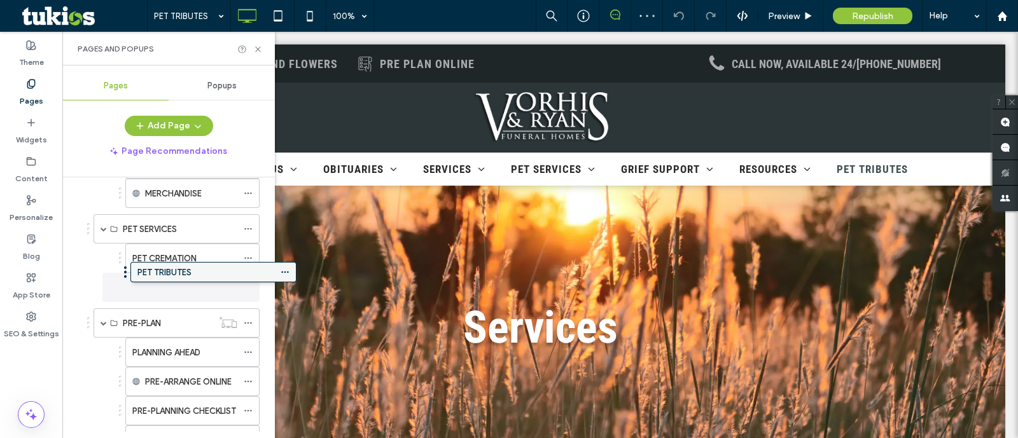
drag, startPoint x: 144, startPoint y: 388, endPoint x: 181, endPoint y: 279, distance: 114.9
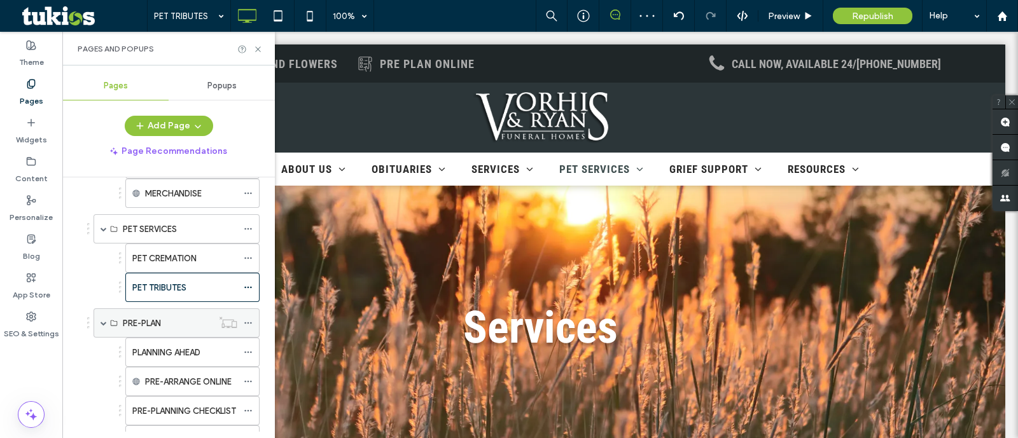
click at [101, 320] on span at bounding box center [104, 323] width 6 height 6
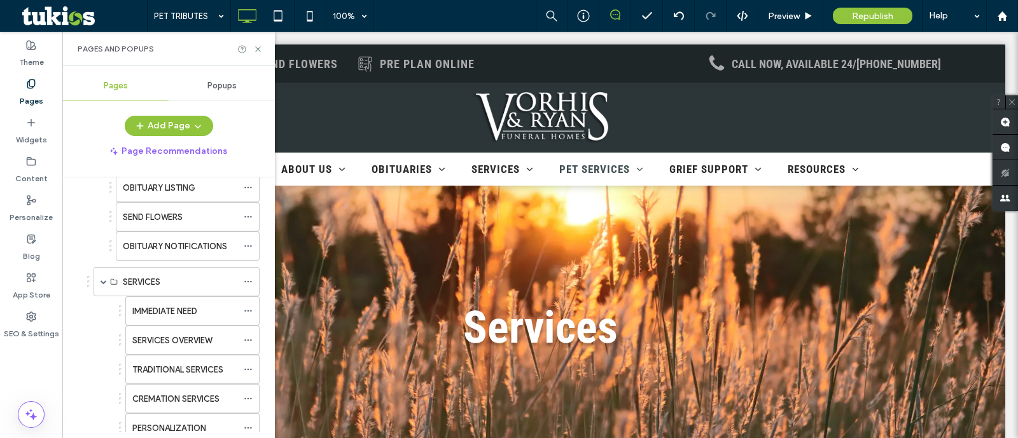
scroll to position [102, 0]
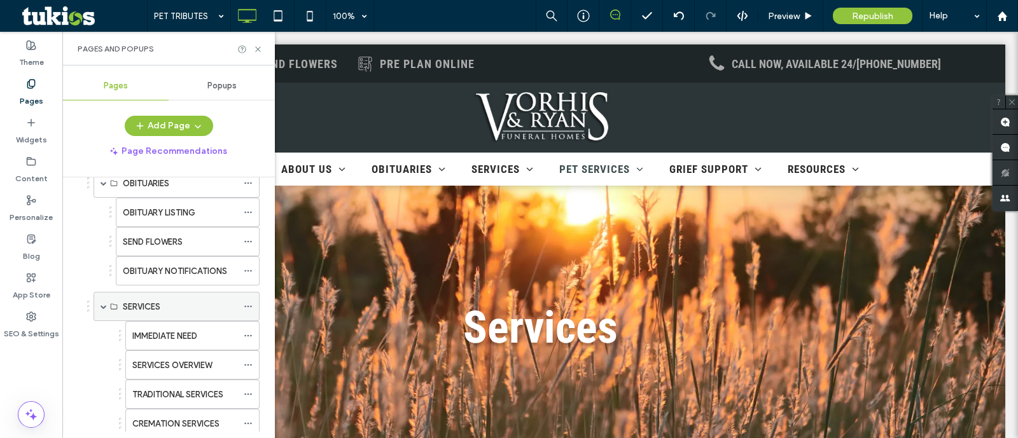
click at [105, 305] on span at bounding box center [104, 307] width 6 height 6
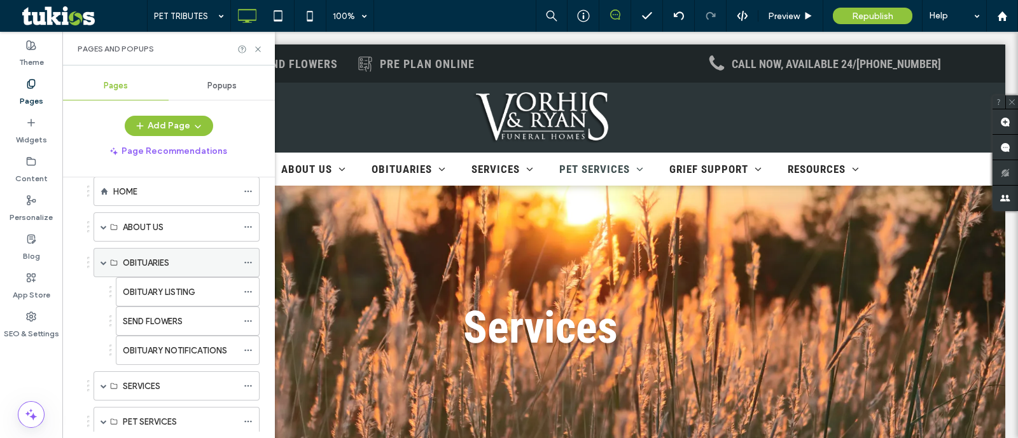
click at [101, 261] on span at bounding box center [104, 263] width 6 height 6
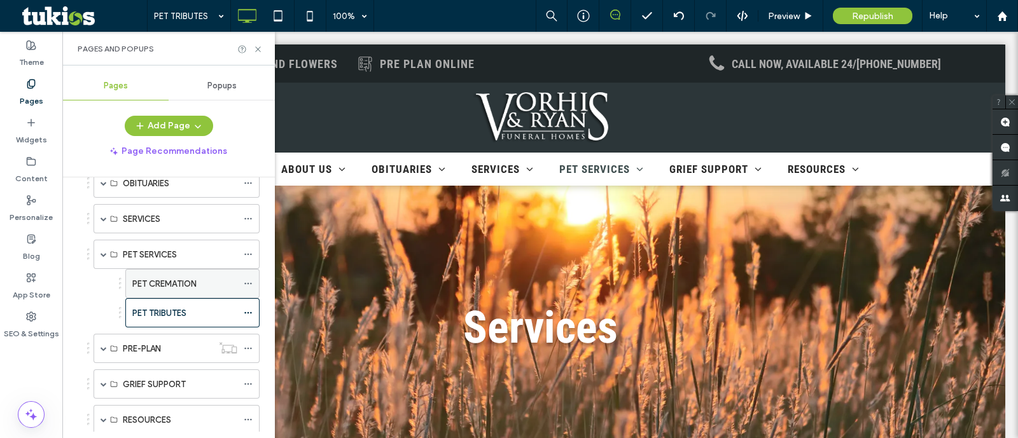
click at [245, 283] on use at bounding box center [247, 284] width 7 height 2
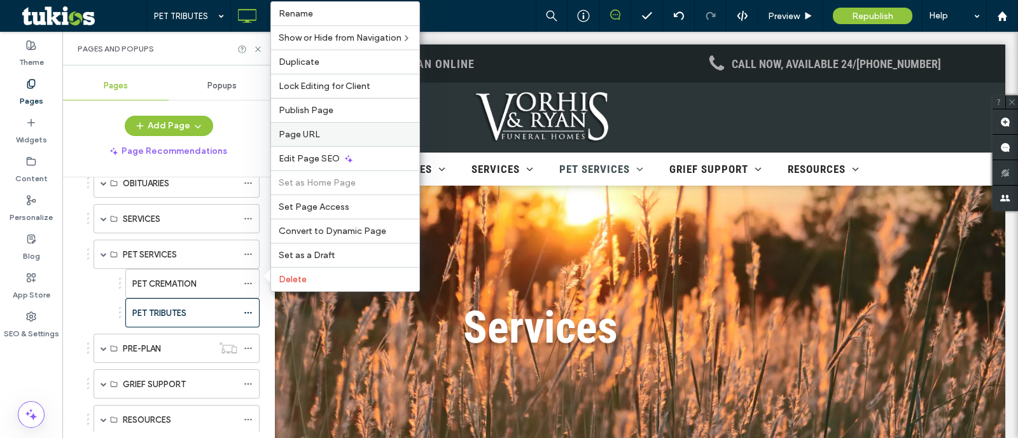
click at [323, 129] on div "Page URL" at bounding box center [345, 134] width 148 height 24
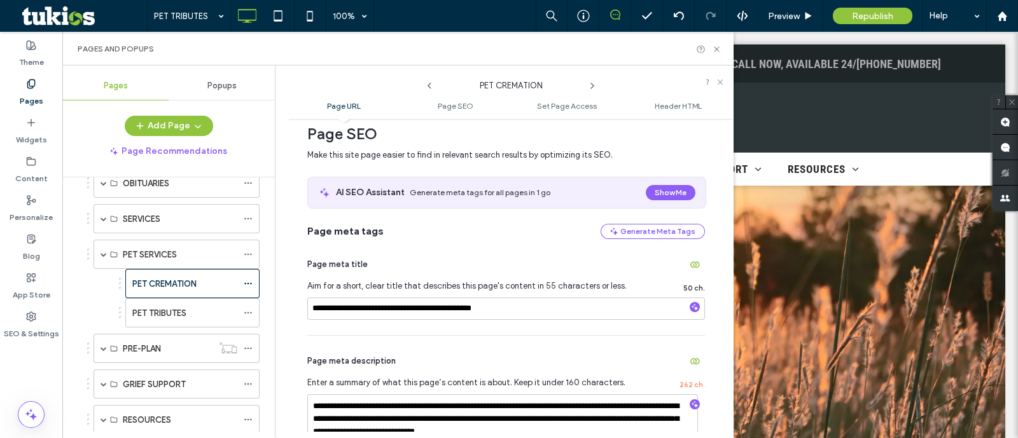
scroll to position [239, 0]
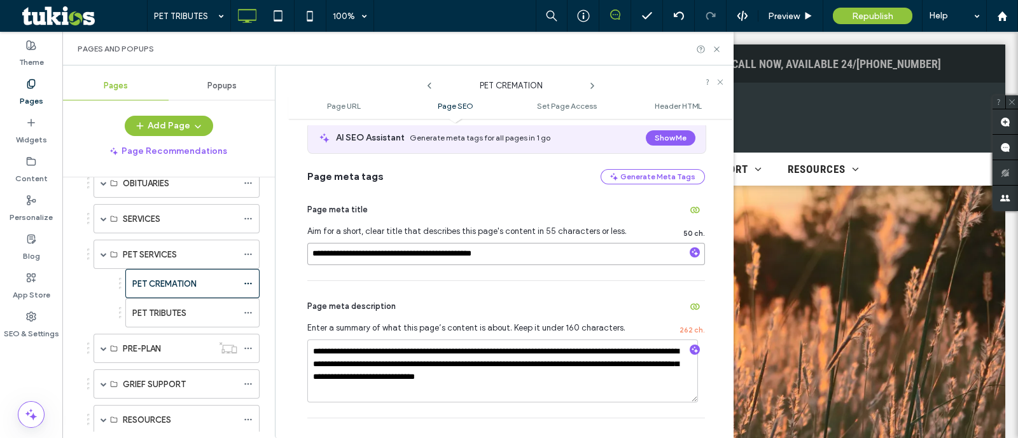
drag, startPoint x: 386, startPoint y: 254, endPoint x: 298, endPoint y: 262, distance: 87.6
click at [298, 262] on div "**********" at bounding box center [510, 278] width 445 height 307
type input "**********"
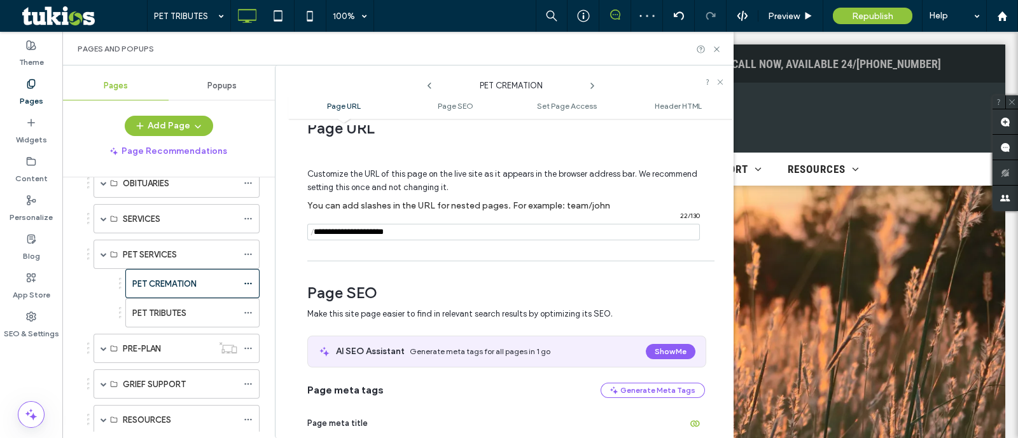
scroll to position [0, 0]
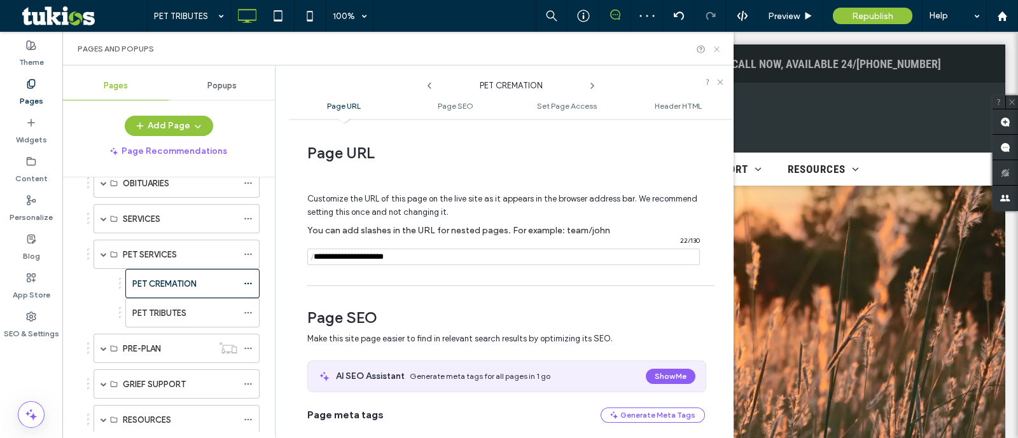
click at [719, 45] on icon at bounding box center [717, 50] width 10 height 10
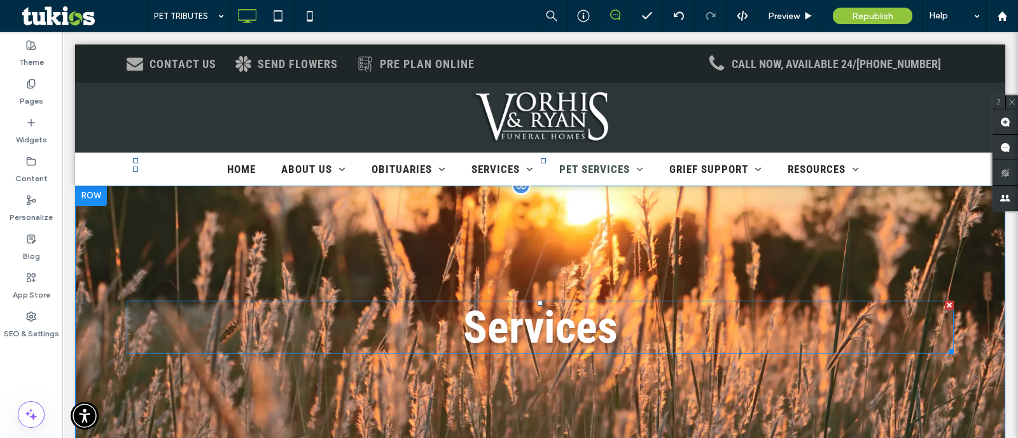
click at [570, 310] on span "Services" at bounding box center [540, 328] width 155 height 52
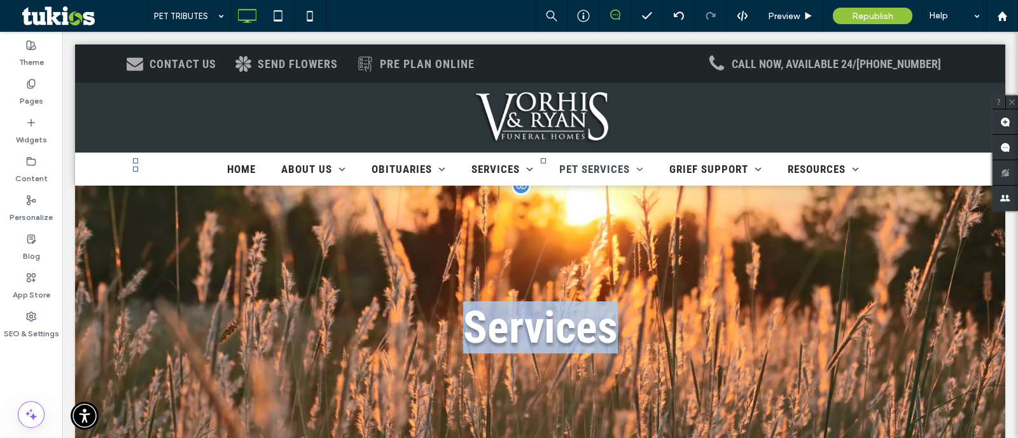
click at [570, 310] on span "Services" at bounding box center [540, 328] width 155 height 52
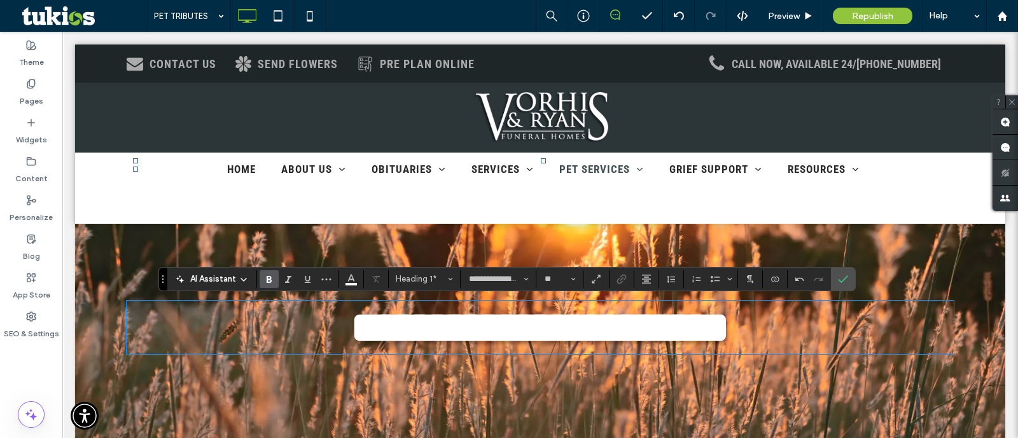
drag, startPoint x: 849, startPoint y: 291, endPoint x: 904, endPoint y: 308, distance: 57.8
click at [849, 291] on div "**********" at bounding box center [540, 328] width 930 height 284
click at [842, 276] on icon "Confirm" at bounding box center [843, 279] width 10 height 10
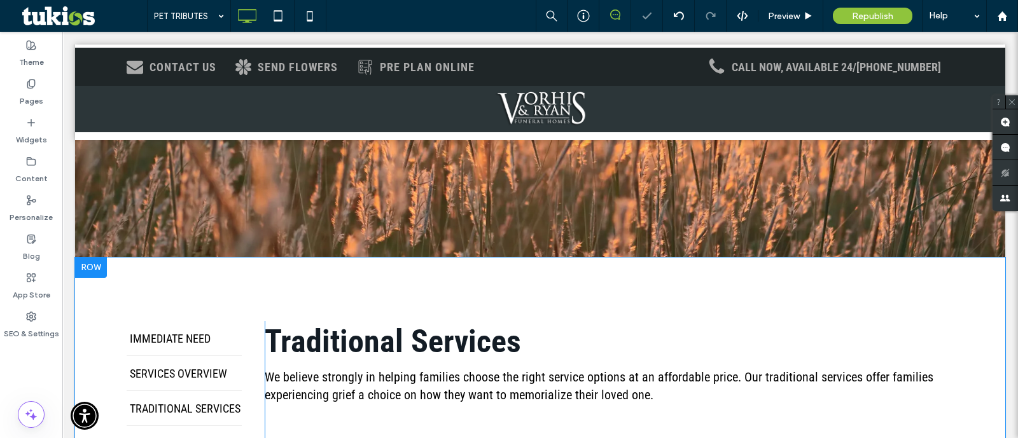
scroll to position [239, 0]
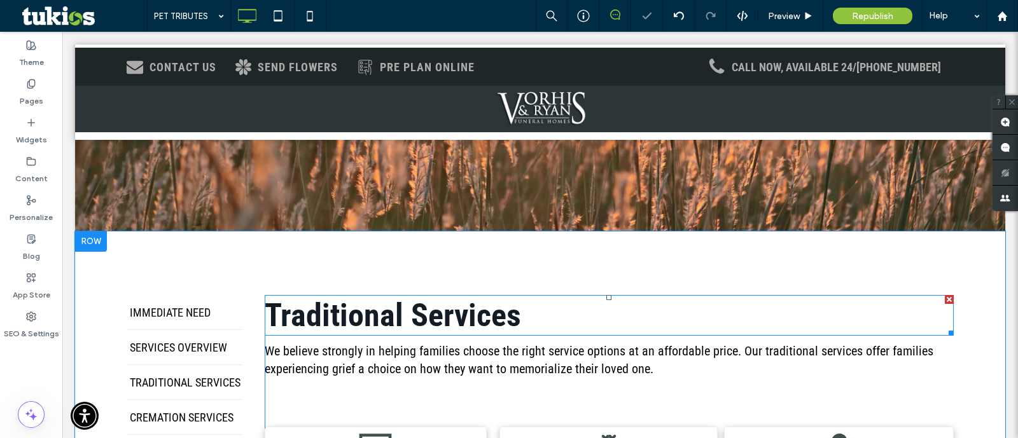
click at [470, 305] on span "Traditional Services" at bounding box center [393, 315] width 256 height 37
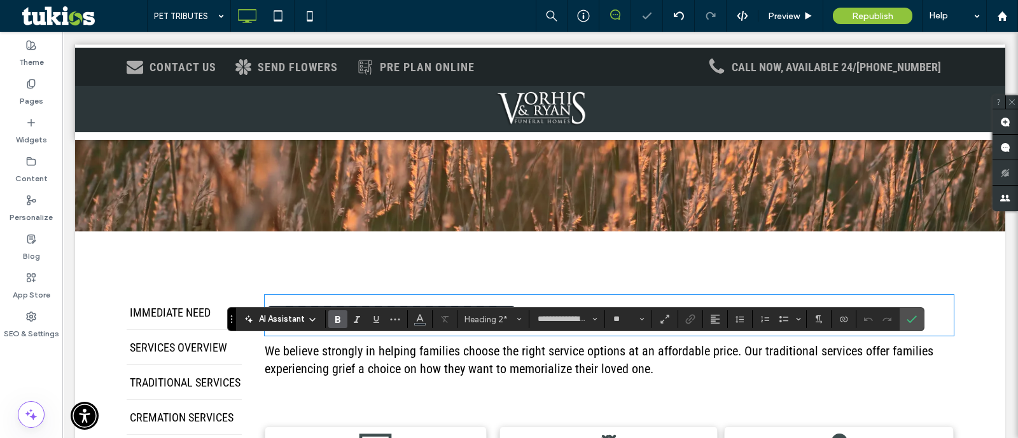
scroll to position [192, 0]
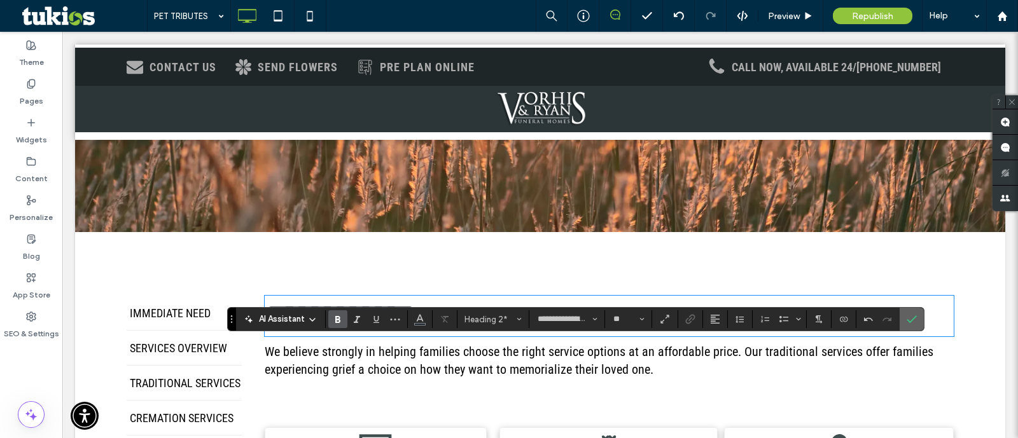
click at [913, 323] on icon "Confirm" at bounding box center [912, 319] width 10 height 10
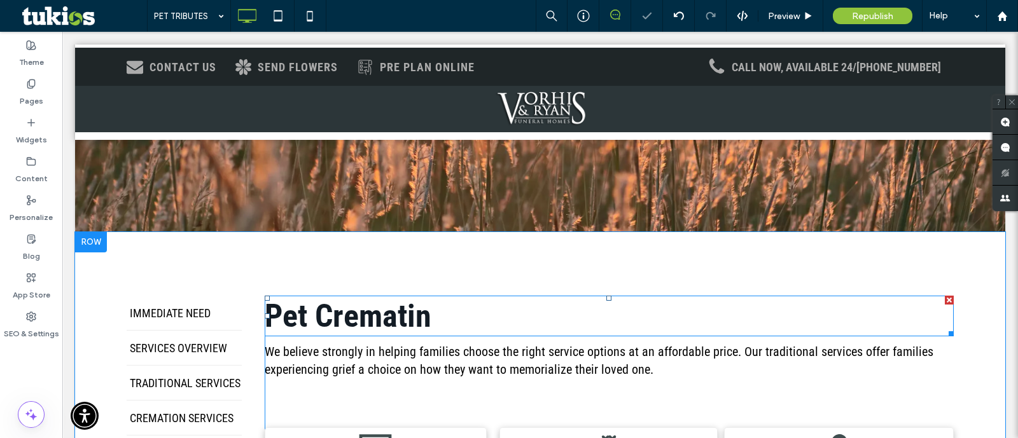
click at [551, 329] on h2 "Pet Crematin" at bounding box center [609, 316] width 689 height 38
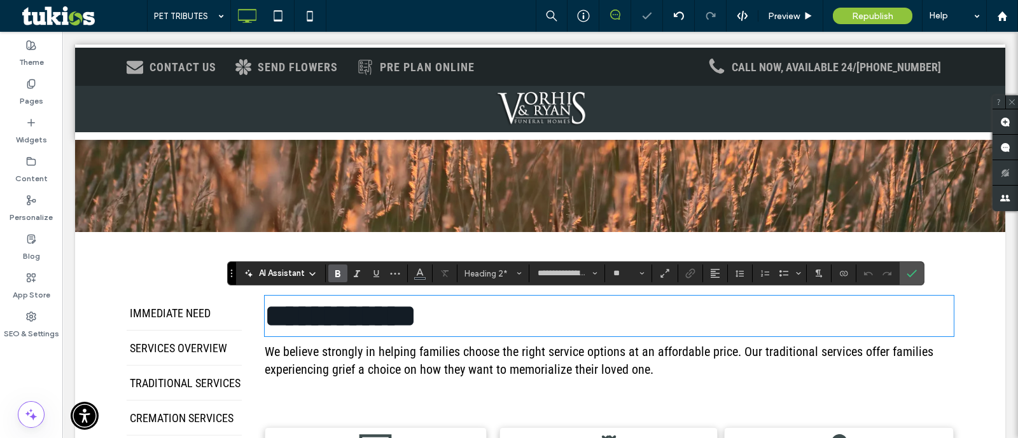
click at [405, 305] on span "**********" at bounding box center [340, 315] width 151 height 31
click at [482, 317] on h2 "**********" at bounding box center [609, 316] width 689 height 38
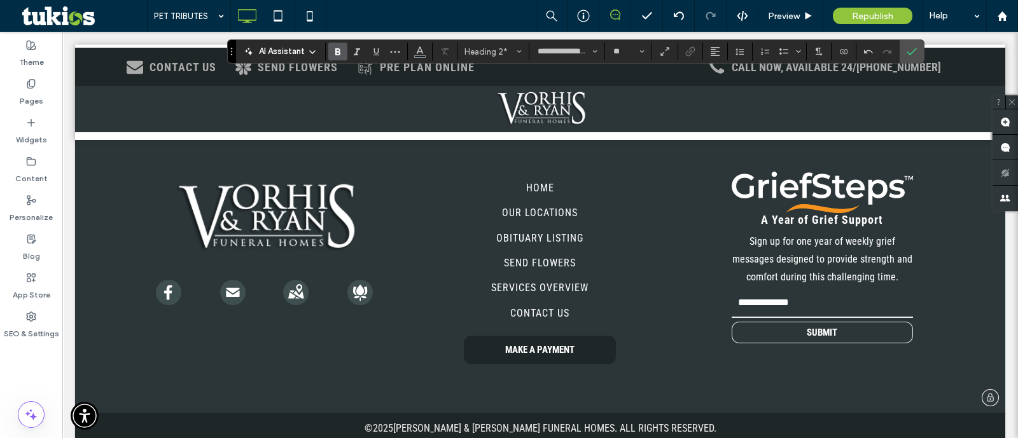
scroll to position [864, 0]
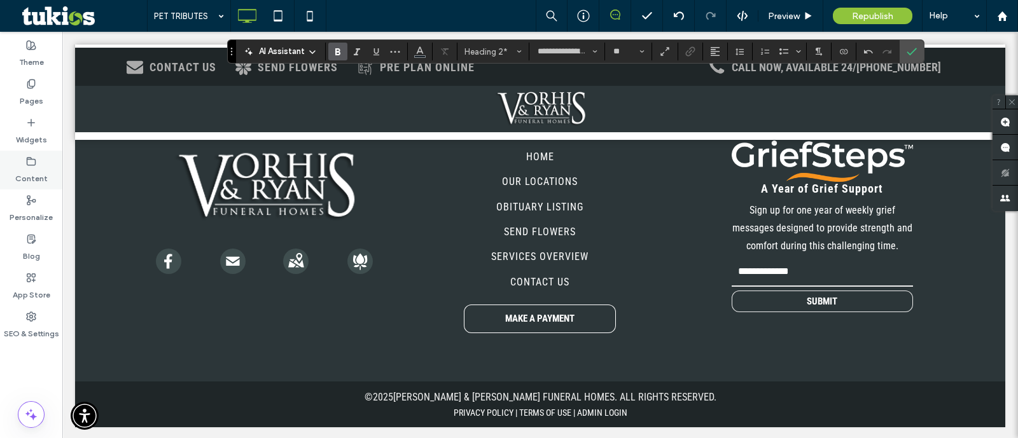
click at [11, 183] on div "Content" at bounding box center [31, 170] width 62 height 39
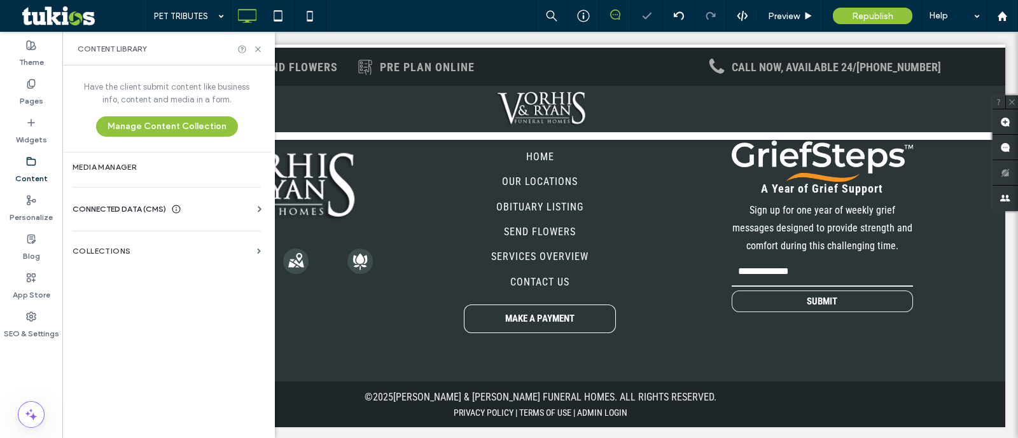
click at [140, 203] on span "CONNECTED DATA (CMS)" at bounding box center [120, 209] width 94 height 13
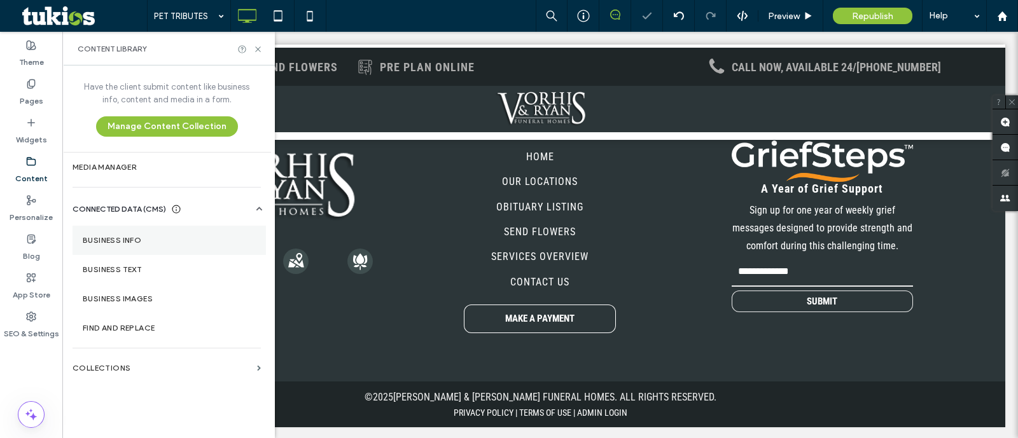
click at [143, 241] on label "Business Info" at bounding box center [169, 240] width 173 height 9
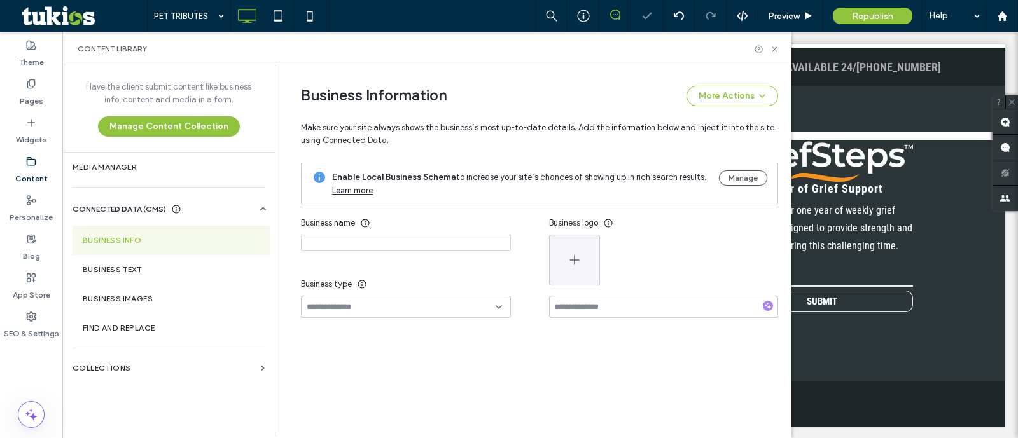
type input "**********"
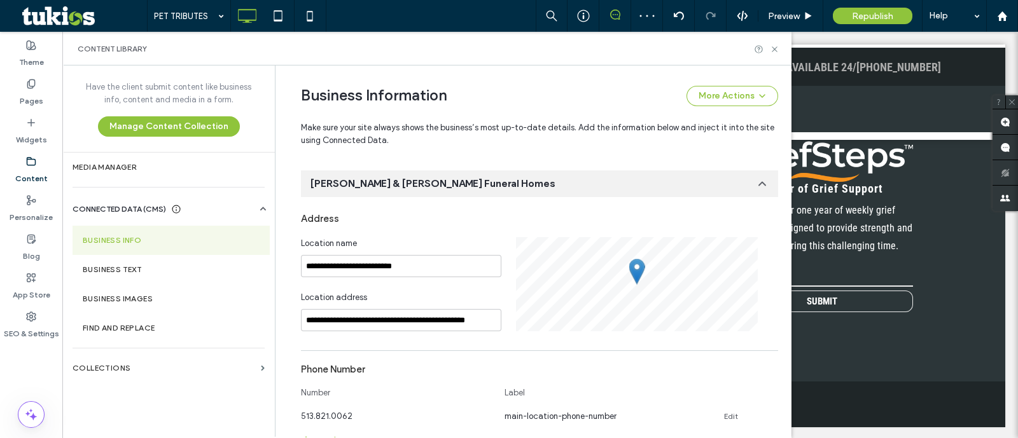
scroll to position [203, 0]
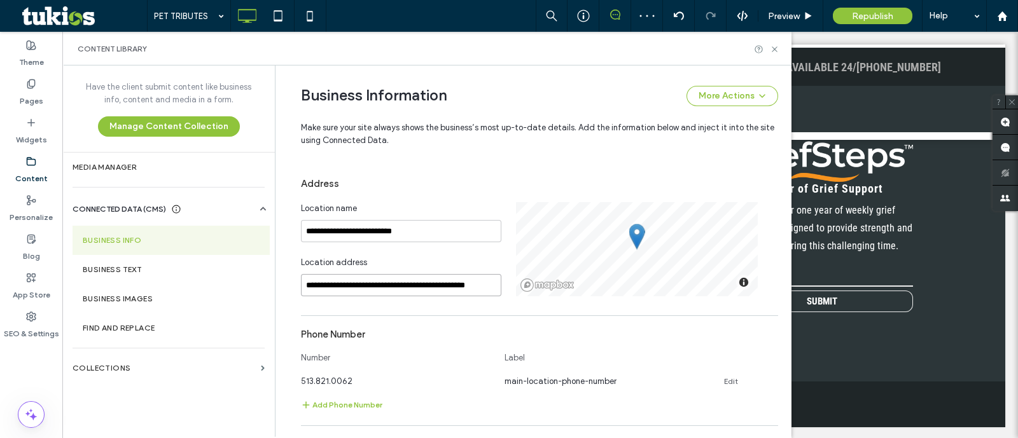
click at [368, 282] on input "**********" at bounding box center [401, 285] width 200 height 22
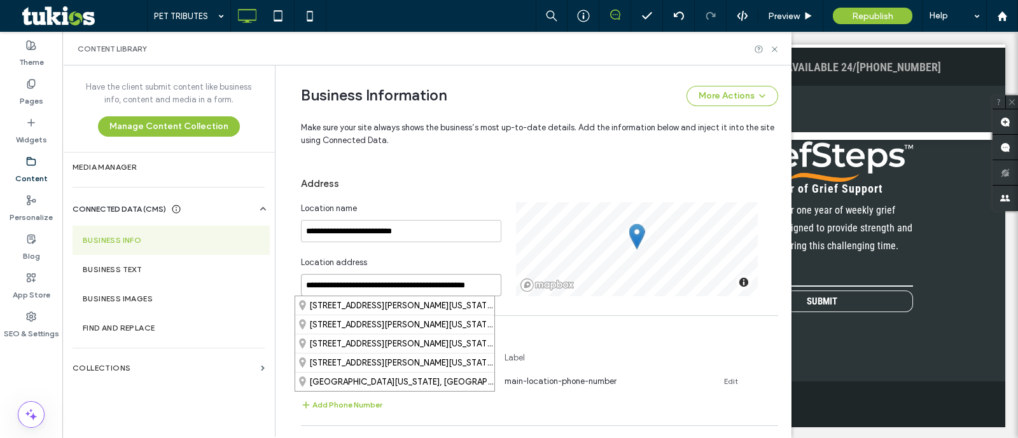
drag, startPoint x: 363, startPoint y: 283, endPoint x: 415, endPoint y: 281, distance: 52.2
click at [415, 281] on input "**********" at bounding box center [401, 285] width 200 height 22
click at [775, 52] on icon at bounding box center [775, 50] width 10 height 10
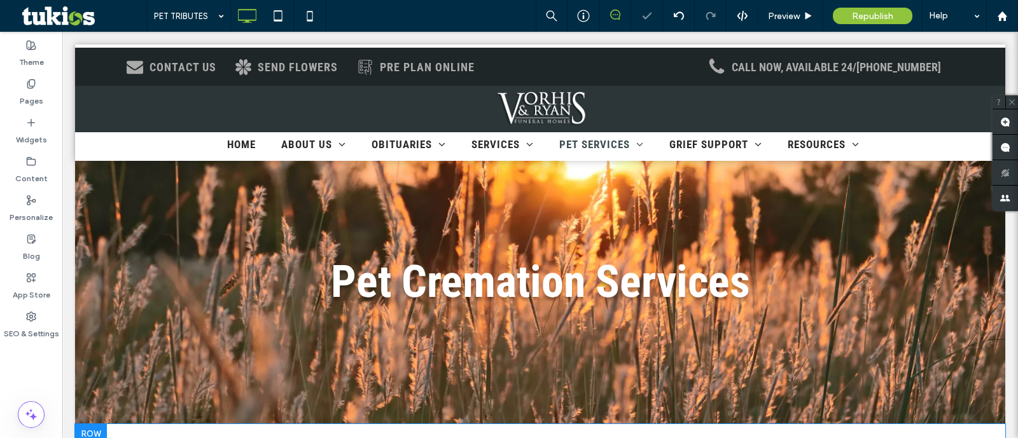
scroll to position [239, 0]
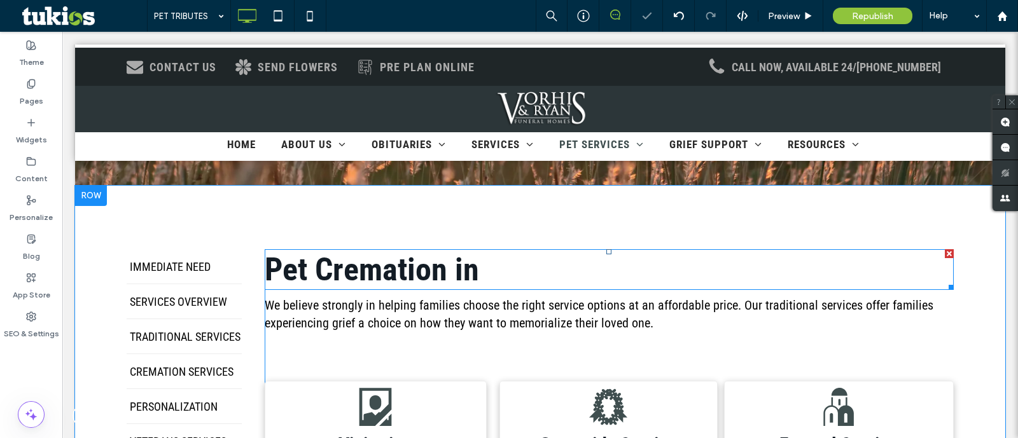
click at [527, 265] on h2 "Pet Cremation in" at bounding box center [609, 270] width 689 height 38
type input "**********"
type input "**"
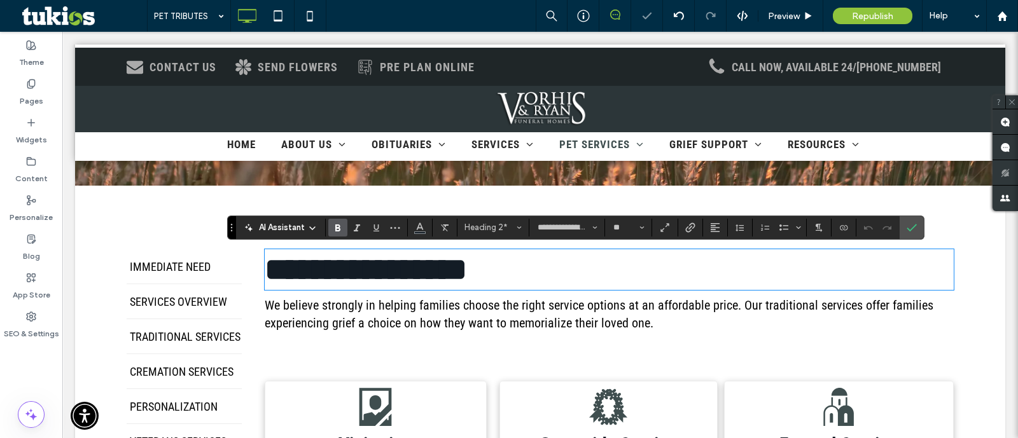
click at [503, 269] on h2 "**********" at bounding box center [609, 270] width 689 height 38
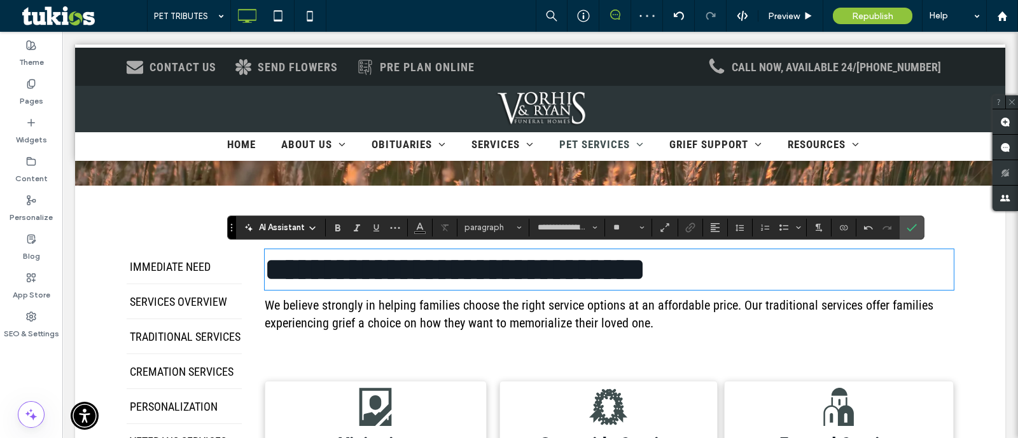
click at [662, 267] on h2 "**********" at bounding box center [609, 270] width 689 height 38
type input "**"
click at [894, 225] on div at bounding box center [887, 228] width 19 height 18
click at [907, 228] on icon "Confirm" at bounding box center [912, 228] width 10 height 10
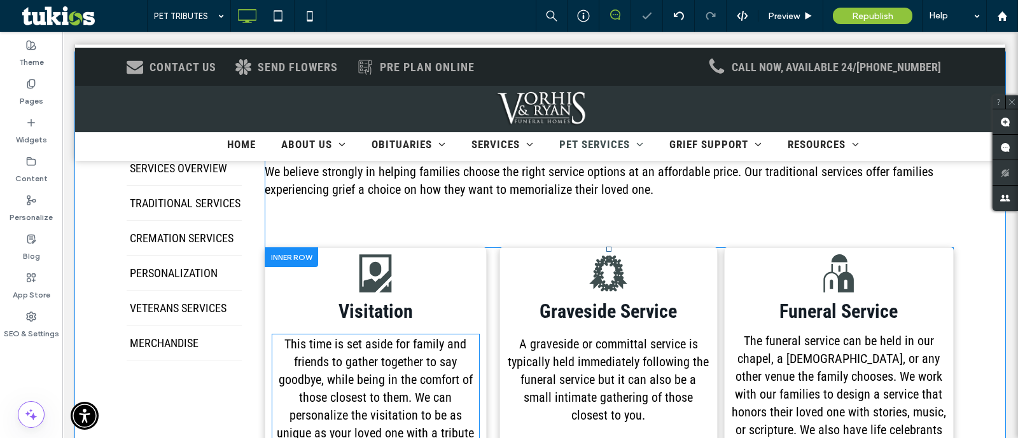
scroll to position [398, 0]
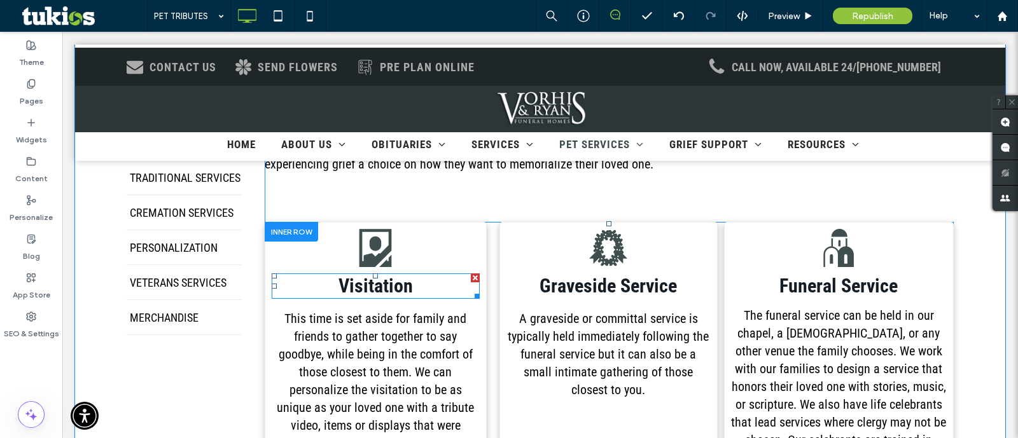
click at [391, 288] on span "Visitation" at bounding box center [376, 286] width 74 height 22
type input "**********"
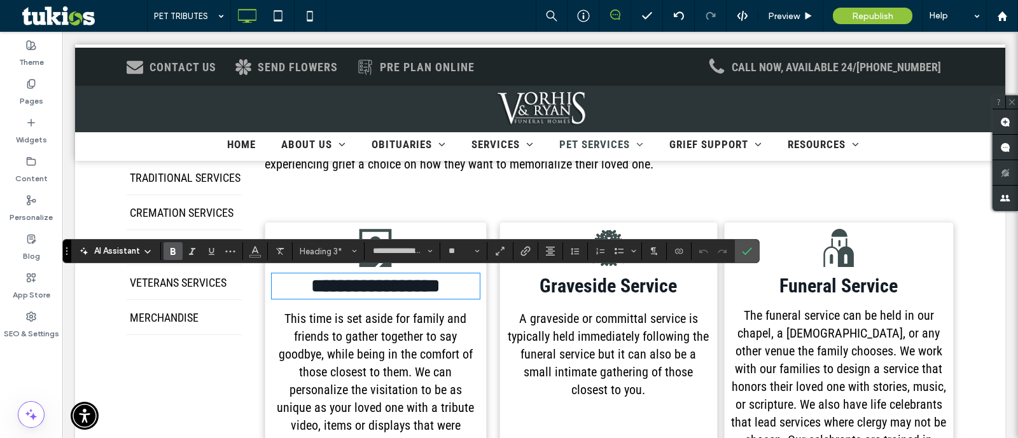
type input "**"
click at [420, 331] on span "This time is set aside for family and friends to gather together to say goodbye…" at bounding box center [375, 407] width 197 height 193
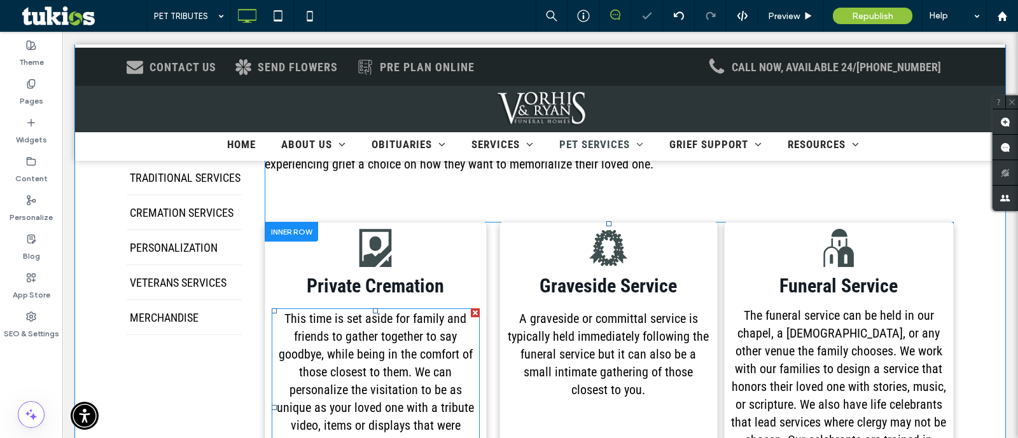
click at [420, 331] on span "This time is set aside for family and friends to gather together to say goodbye…" at bounding box center [375, 407] width 197 height 193
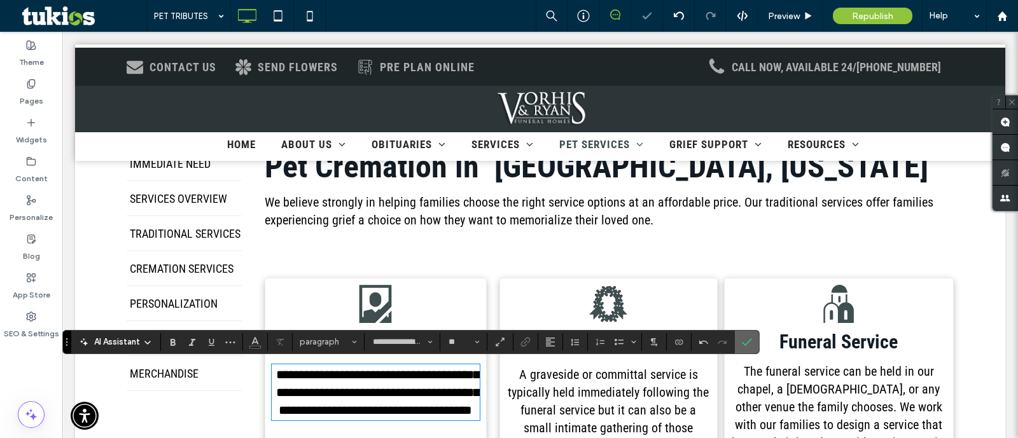
scroll to position [331, 0]
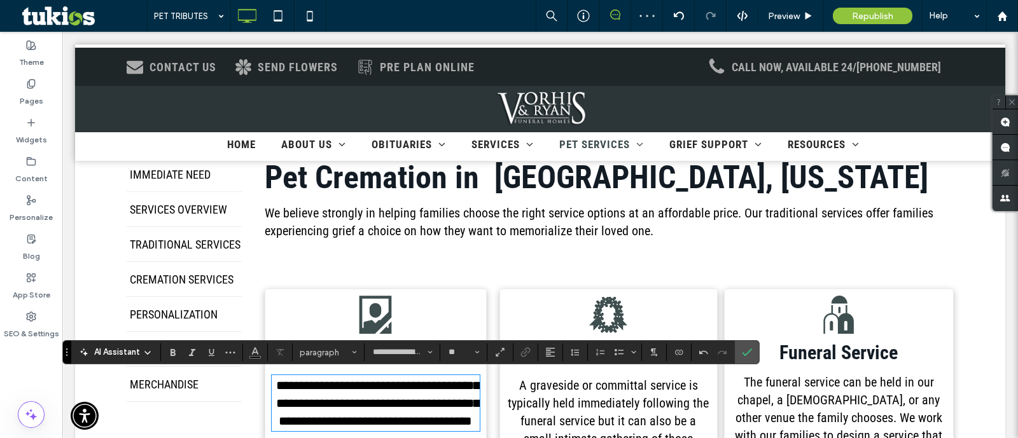
click at [750, 314] on div ".st0-1137120985{fill:currentcolor;} Funeral Service The funeral service can be …" at bounding box center [839, 424] width 230 height 271
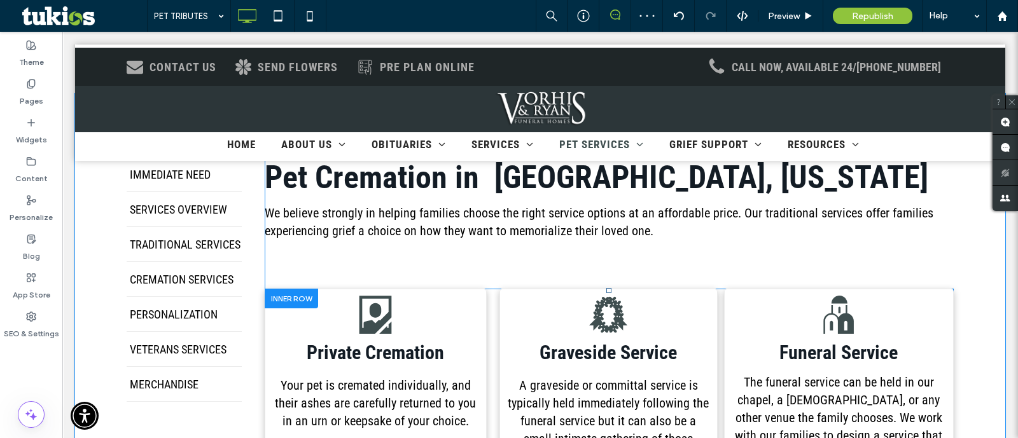
click at [741, 305] on div ".st0-1137120985{fill:currentcolor;} Funeral Service The funeral service can be …" at bounding box center [839, 424] width 230 height 271
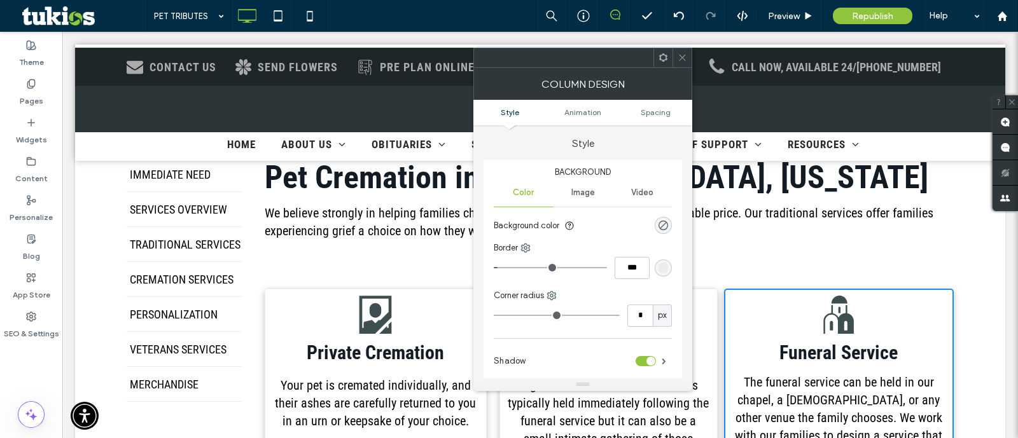
drag, startPoint x: 682, startPoint y: 52, endPoint x: 679, endPoint y: 215, distance: 163.6
click at [682, 52] on span at bounding box center [683, 57] width 10 height 19
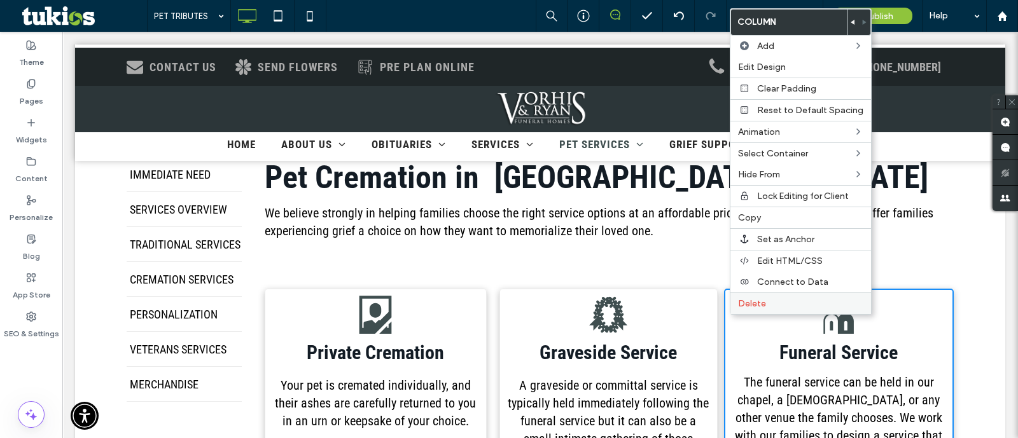
drag, startPoint x: 743, startPoint y: 307, endPoint x: 753, endPoint y: 311, distance: 11.1
click at [743, 307] on div "Delete" at bounding box center [800, 304] width 141 height 22
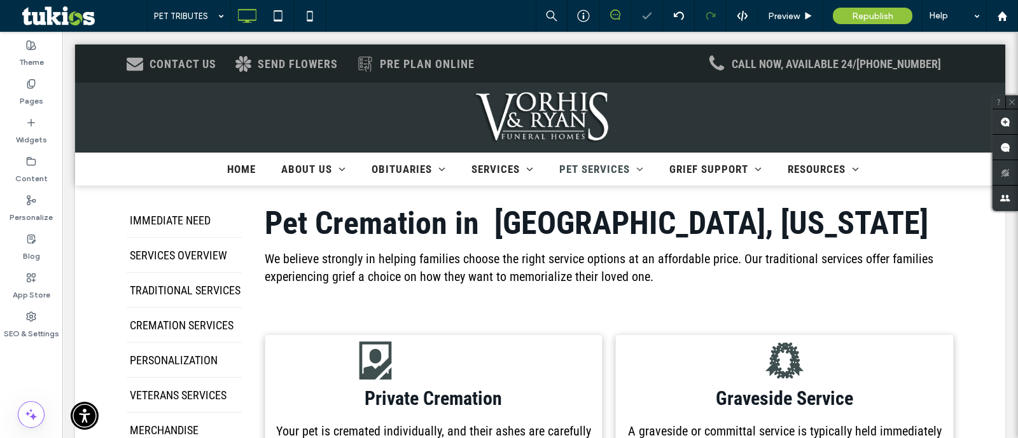
scroll to position [377, 0]
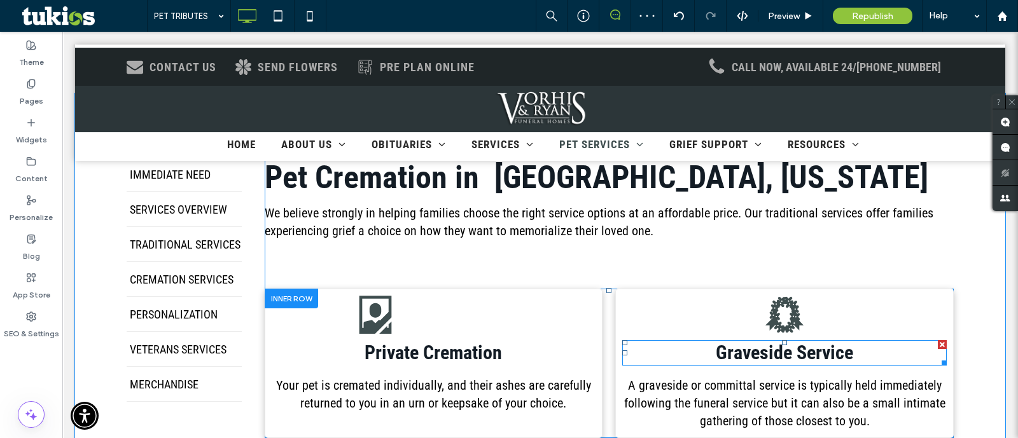
click at [792, 351] on span "Graveside Service" at bounding box center [784, 353] width 137 height 22
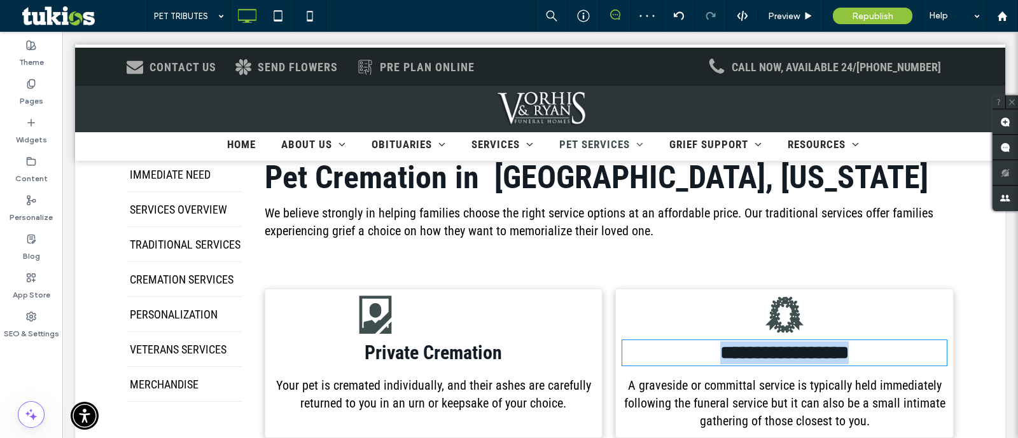
click at [792, 351] on span "**********" at bounding box center [784, 353] width 129 height 18
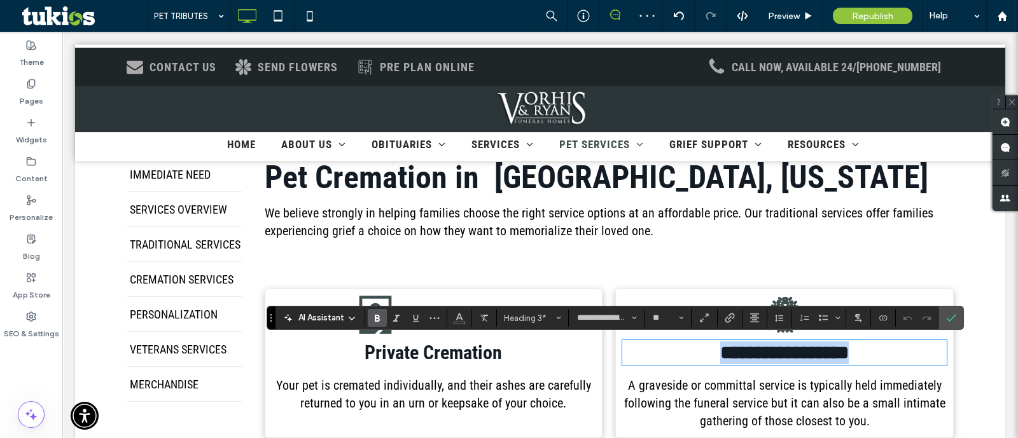
paste div
type input "**"
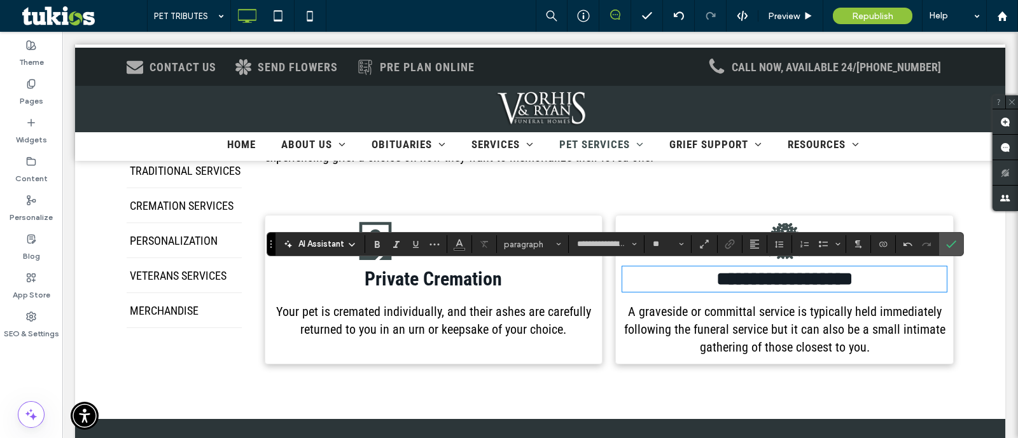
scroll to position [456, 0]
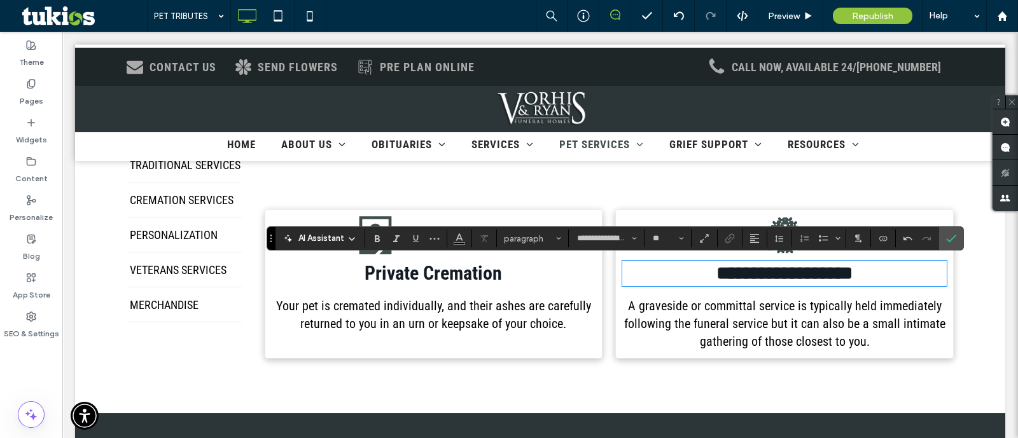
click at [764, 327] on span "A graveside or committal service is typically held immediately following the fu…" at bounding box center [784, 323] width 321 height 51
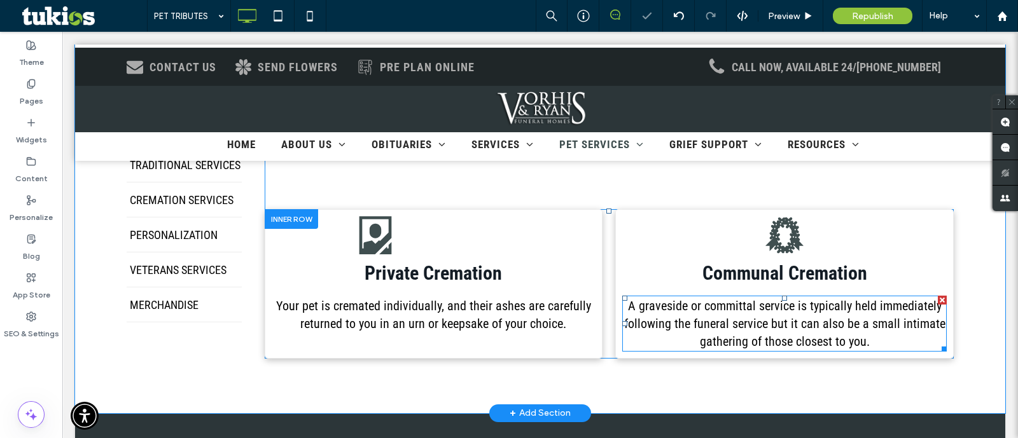
click at [764, 327] on span "A graveside or committal service is typically held immediately following the fu…" at bounding box center [784, 323] width 321 height 51
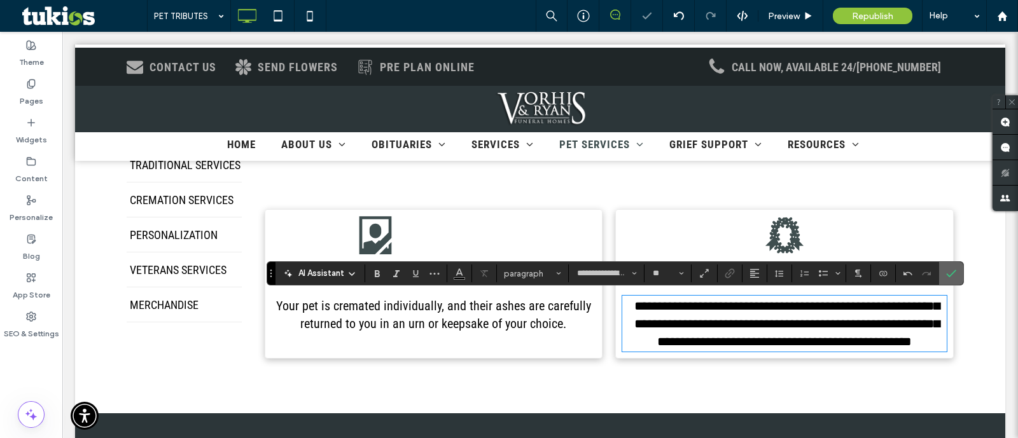
click at [958, 265] on label "Confirm" at bounding box center [951, 273] width 19 height 23
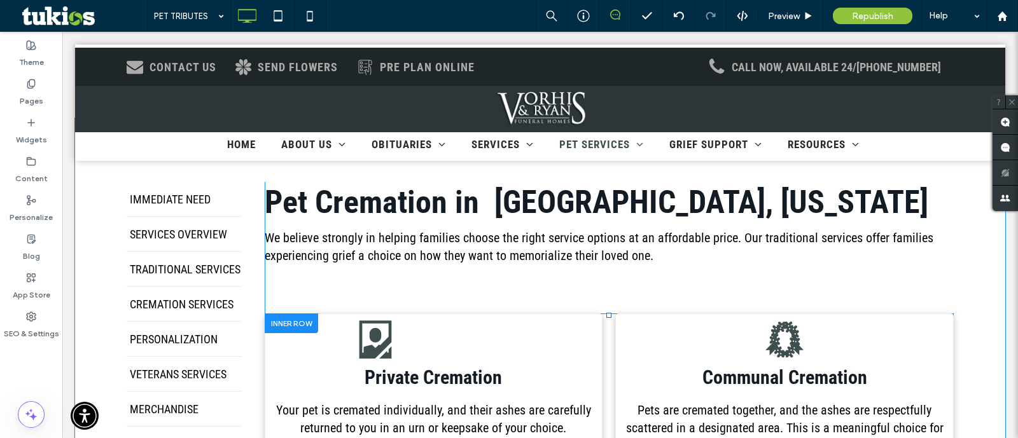
scroll to position [377, 0]
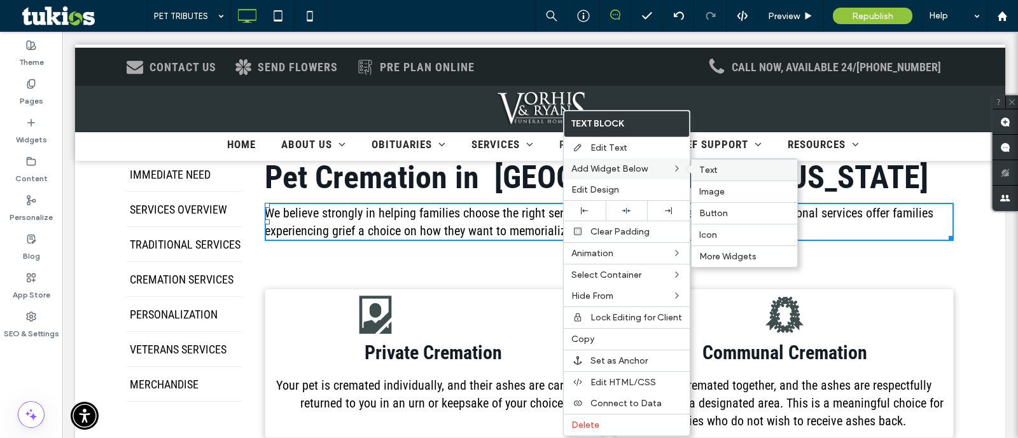
click at [708, 167] on span "Text" at bounding box center [708, 170] width 18 height 11
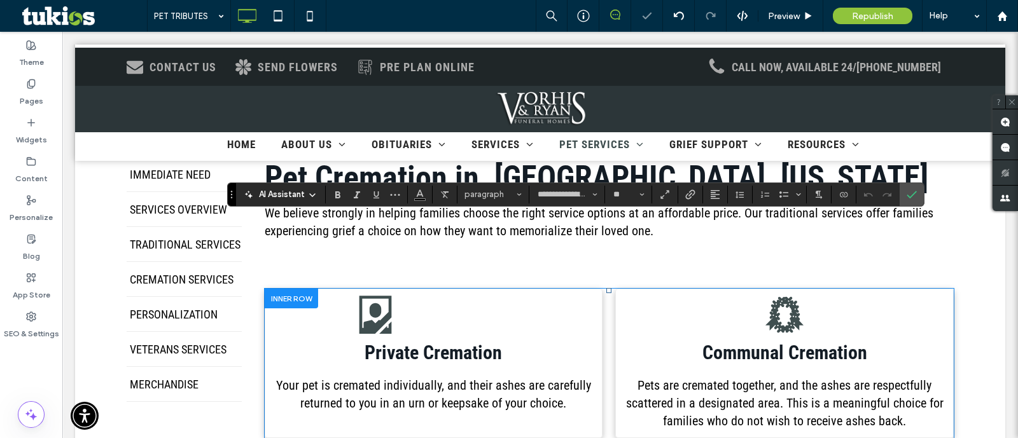
scroll to position [603, 0]
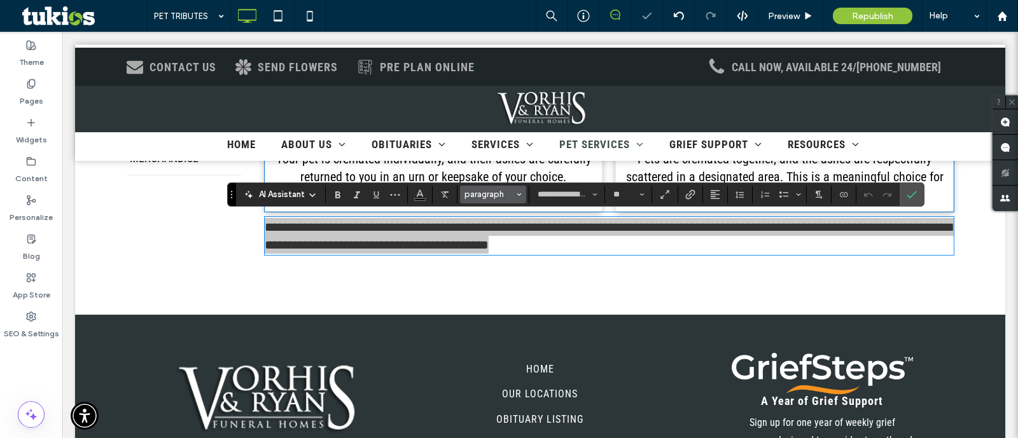
click at [517, 187] on span "Styles" at bounding box center [519, 194] width 5 height 17
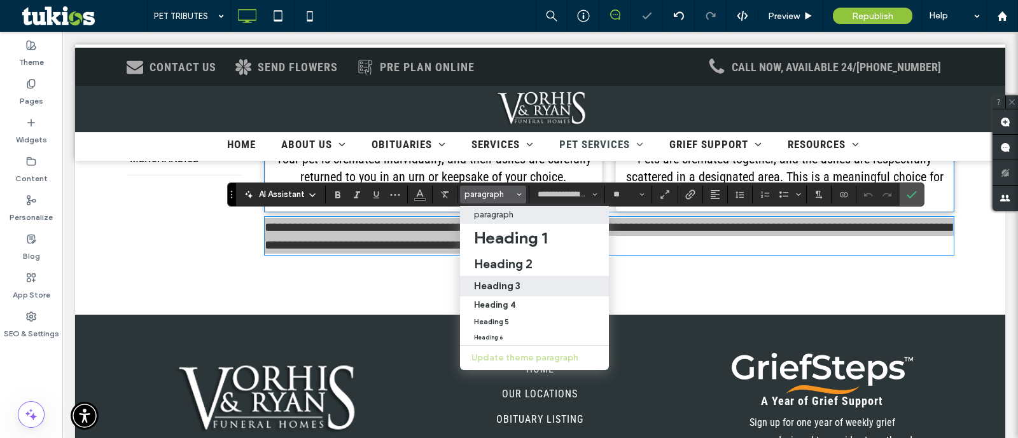
drag, startPoint x: 522, startPoint y: 293, endPoint x: 459, endPoint y: 259, distance: 70.9
click at [522, 293] on label "Heading 3" at bounding box center [534, 286] width 149 height 20
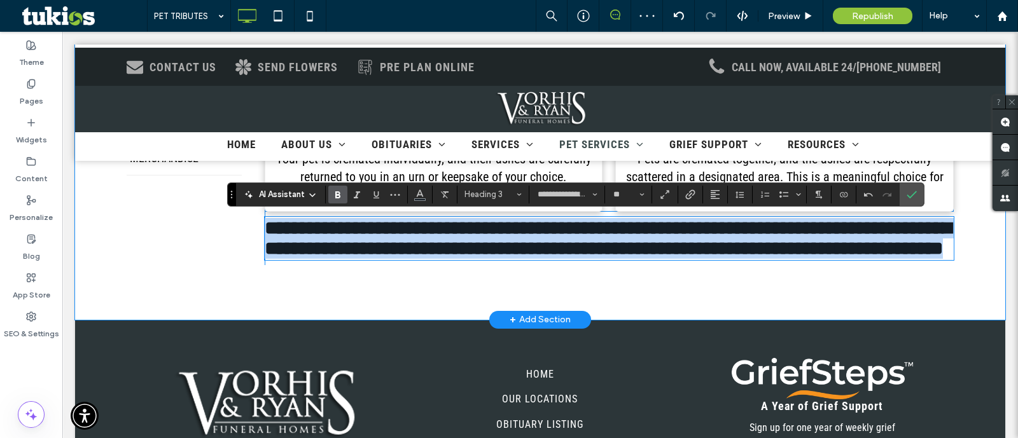
type input "**"
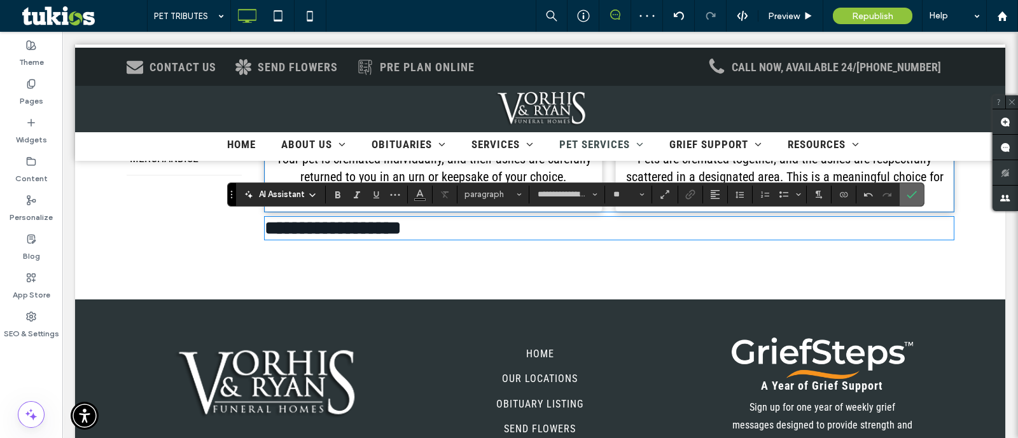
drag, startPoint x: 900, startPoint y: 202, endPoint x: 746, endPoint y: 211, distance: 154.3
click at [902, 202] on label "Confirm" at bounding box center [911, 194] width 19 height 23
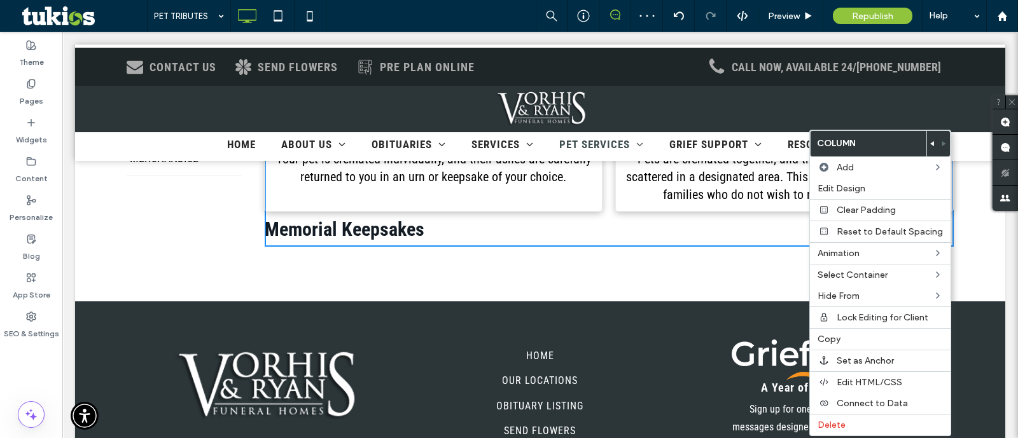
click at [492, 263] on div "IMMEDIATE NEED SERVICES OVERVIEW TRADITIONAL SERVICES CREMATION SERVICES PERSON…" at bounding box center [540, 84] width 930 height 435
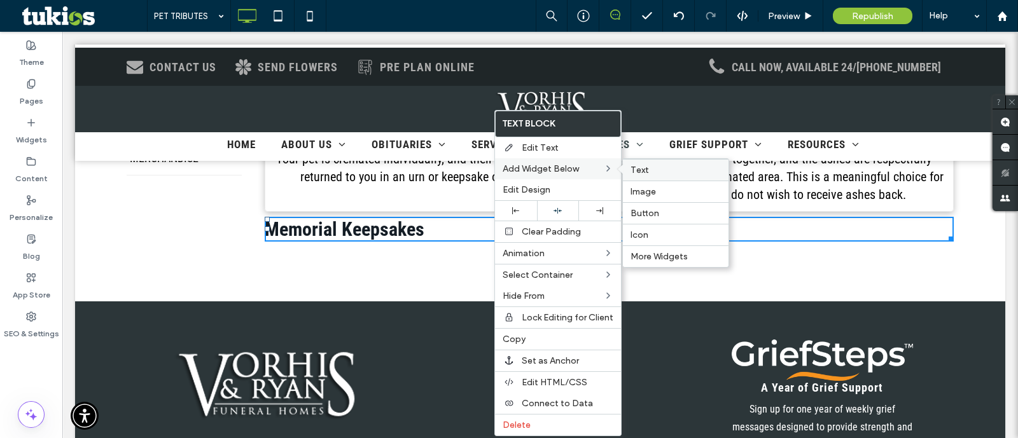
click at [646, 159] on div "Text" at bounding box center [676, 170] width 106 height 22
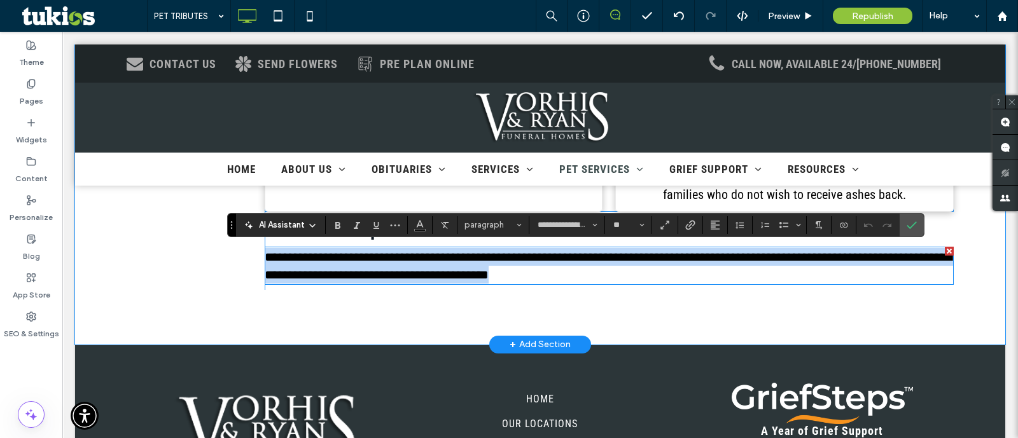
click at [760, 256] on span "**********" at bounding box center [608, 266] width 687 height 31
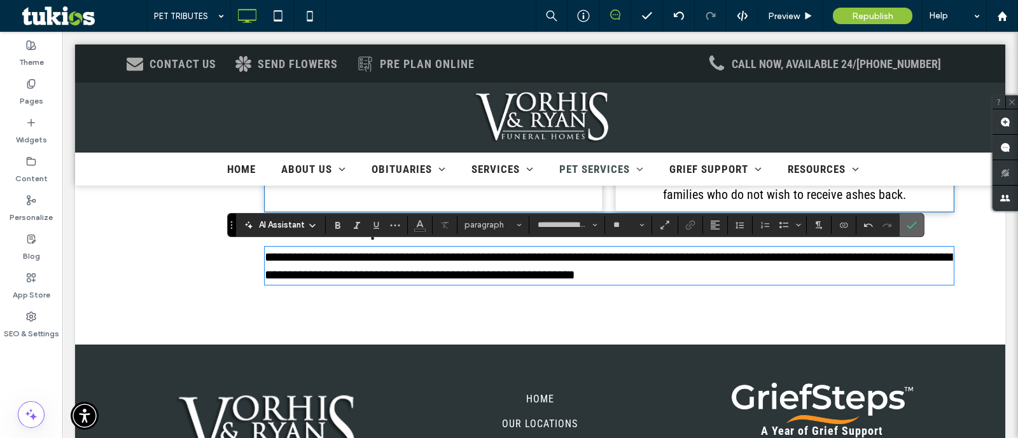
click at [909, 228] on use "Confirm" at bounding box center [912, 225] width 10 height 8
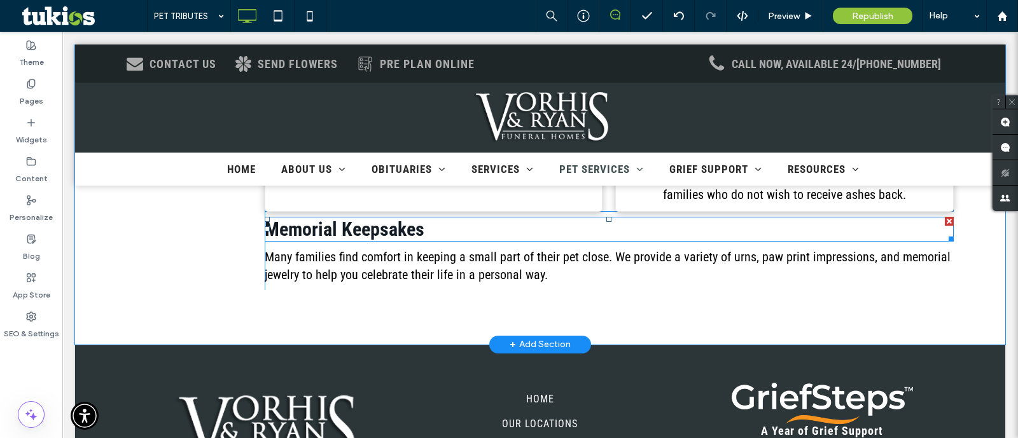
click at [395, 226] on span "Memorial Keepsakes" at bounding box center [345, 229] width 160 height 22
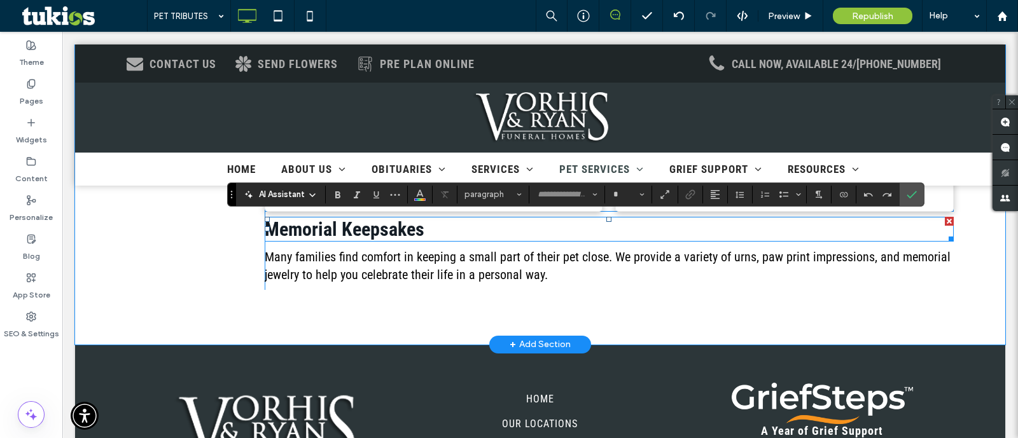
type input "**********"
type input "**"
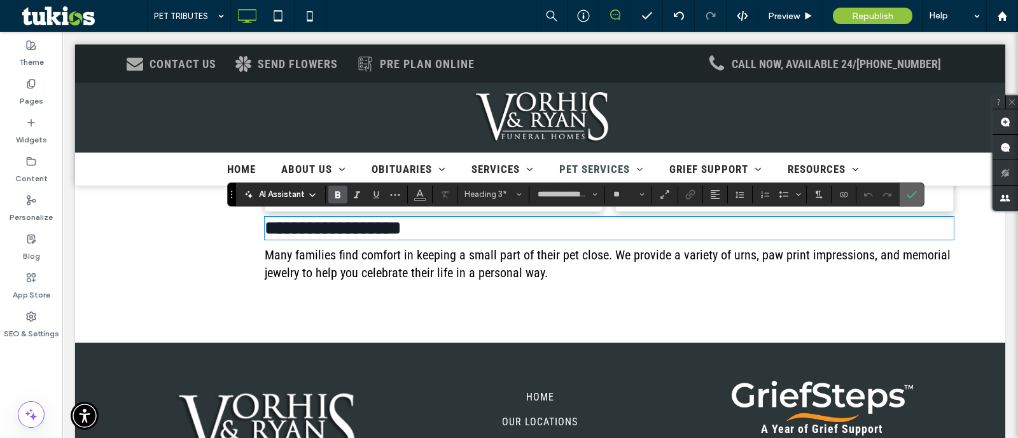
drag, startPoint x: 917, startPoint y: 197, endPoint x: 855, endPoint y: 164, distance: 70.6
click at [917, 197] on label "Confirm" at bounding box center [911, 194] width 19 height 23
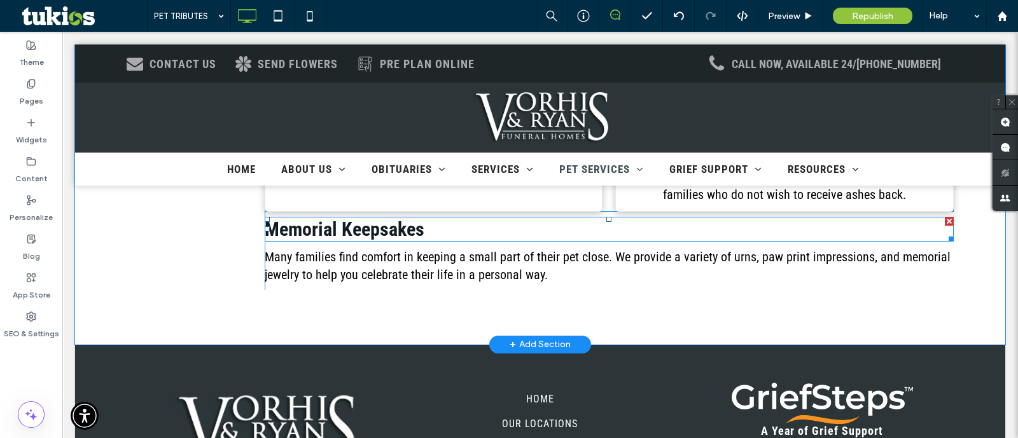
click at [702, 237] on h3 "Memorial Keepsakes" at bounding box center [609, 229] width 689 height 22
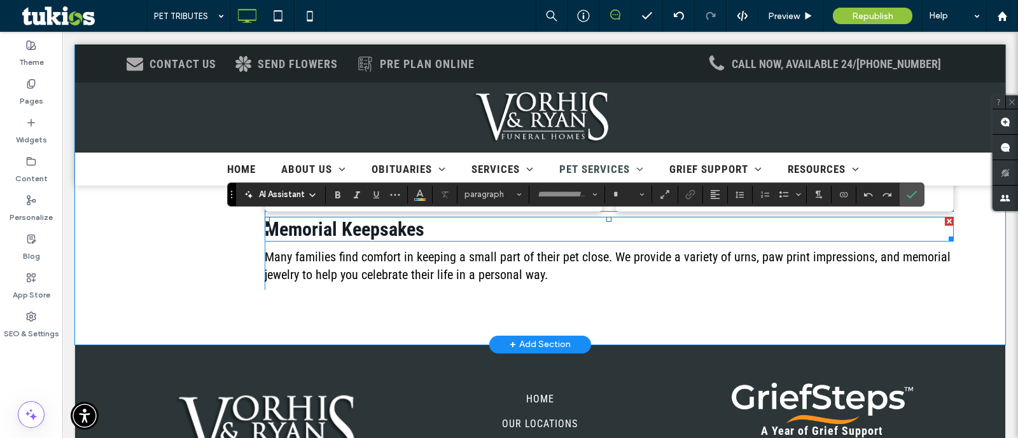
type input "**********"
type input "**"
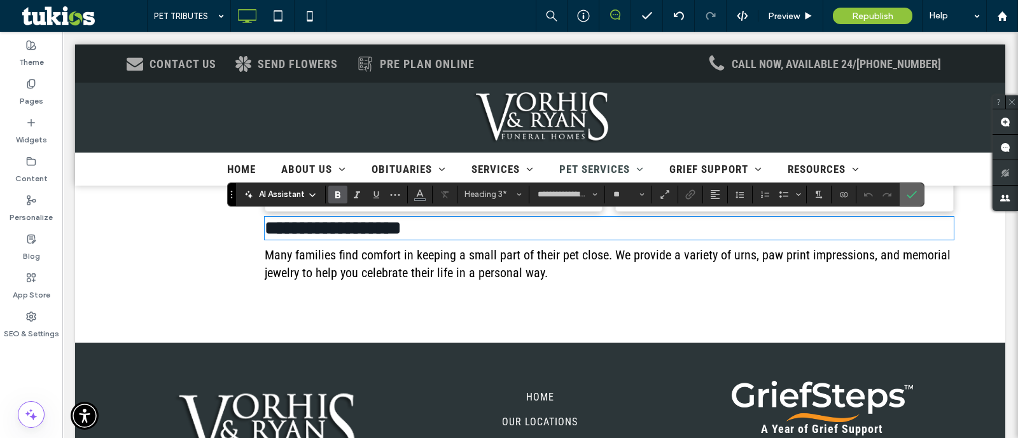
drag, startPoint x: 910, startPoint y: 193, endPoint x: 808, endPoint y: 154, distance: 109.2
click at [910, 193] on icon "Confirm" at bounding box center [912, 195] width 10 height 10
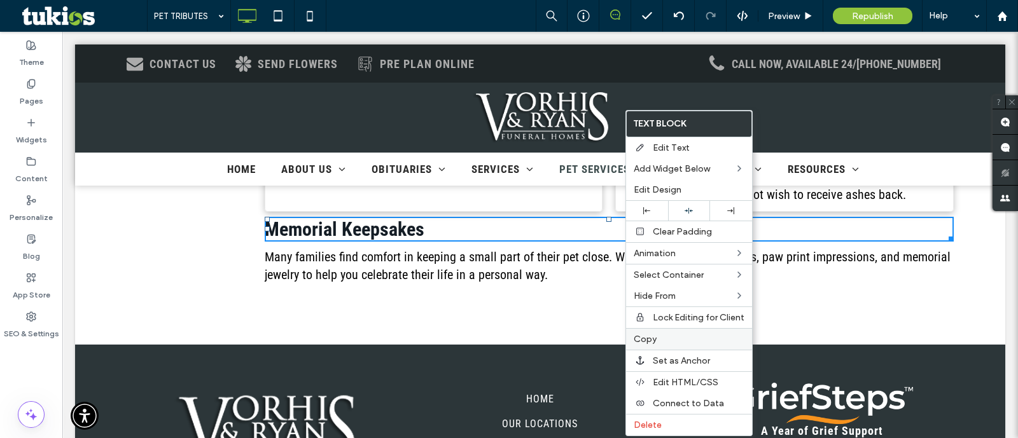
drag, startPoint x: 667, startPoint y: 328, endPoint x: 522, endPoint y: 252, distance: 163.9
click at [667, 328] on div "Copy" at bounding box center [689, 339] width 126 height 22
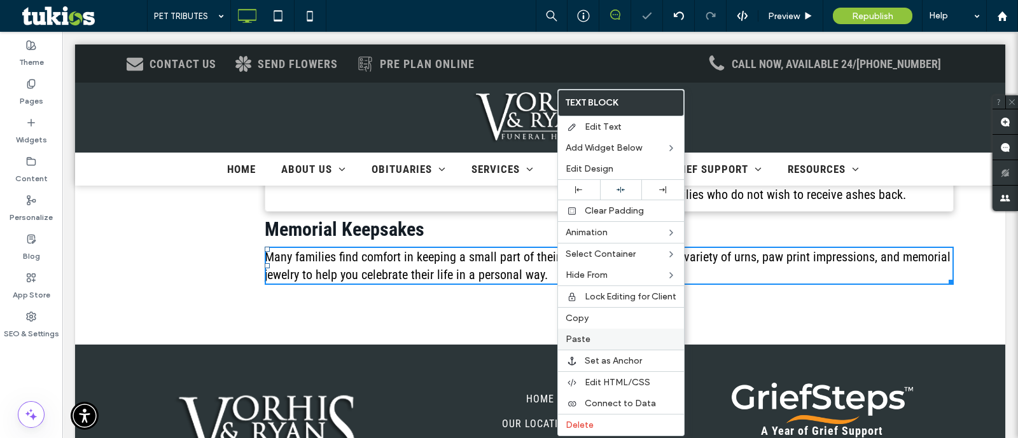
click at [596, 342] on div "Paste" at bounding box center [621, 339] width 126 height 21
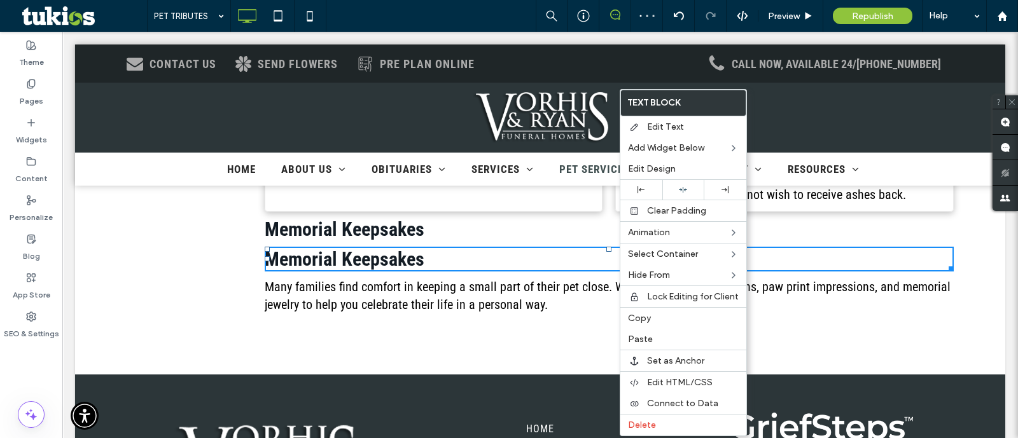
click at [582, 257] on h3 "Memorial Keepsakes" at bounding box center [609, 259] width 689 height 22
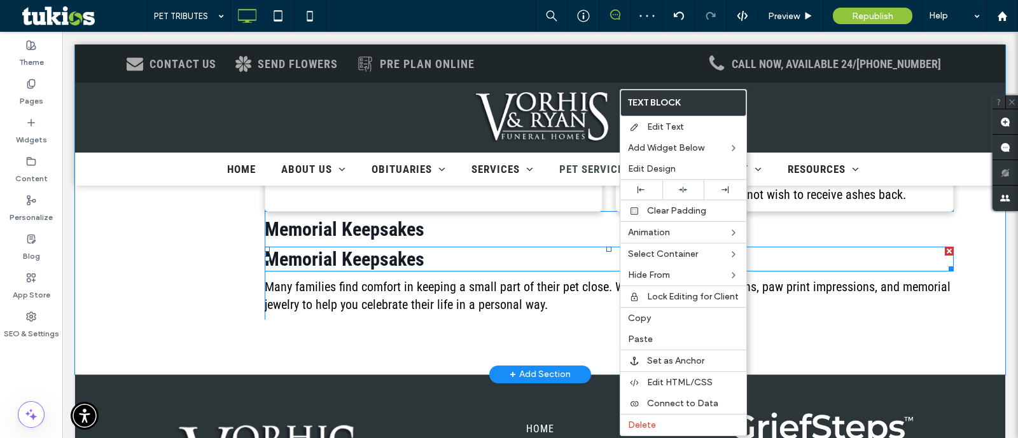
click at [582, 257] on h3 "Memorial Keepsakes" at bounding box center [609, 259] width 689 height 22
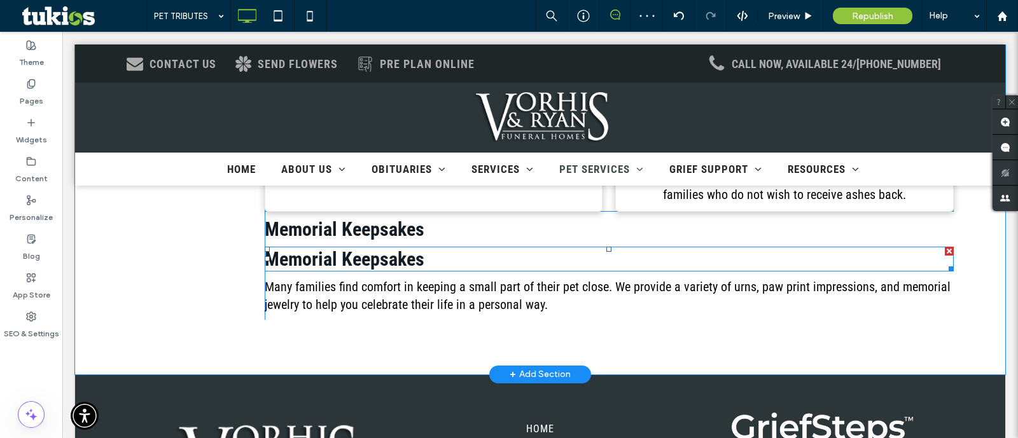
click at [582, 257] on h3 "Memorial Keepsakes" at bounding box center [609, 259] width 689 height 22
type input "**********"
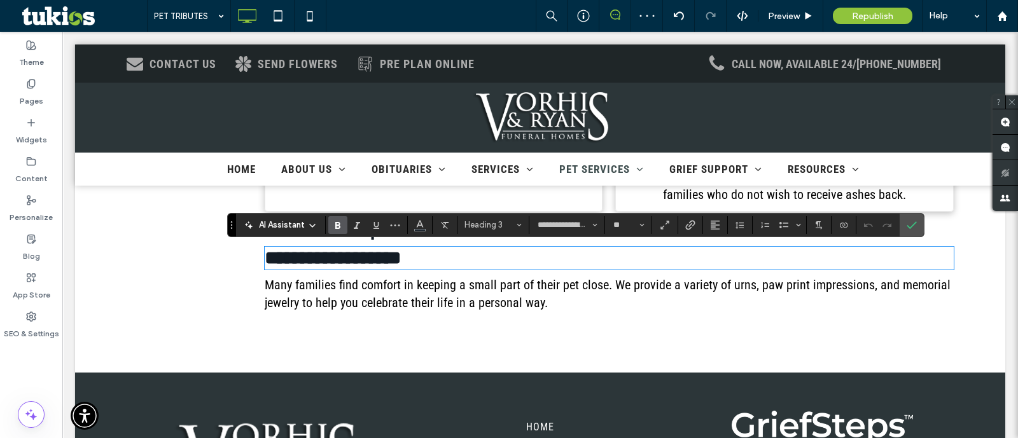
type input "**"
drag, startPoint x: 908, startPoint y: 232, endPoint x: 698, endPoint y: 198, distance: 212.8
click at [908, 232] on span "Confirm" at bounding box center [910, 225] width 6 height 23
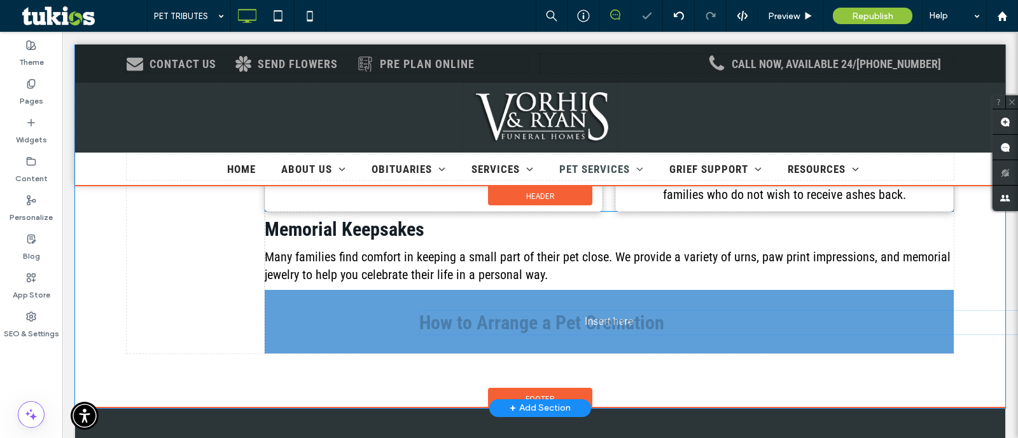
drag, startPoint x: 557, startPoint y: 260, endPoint x: 557, endPoint y: 313, distance: 53.4
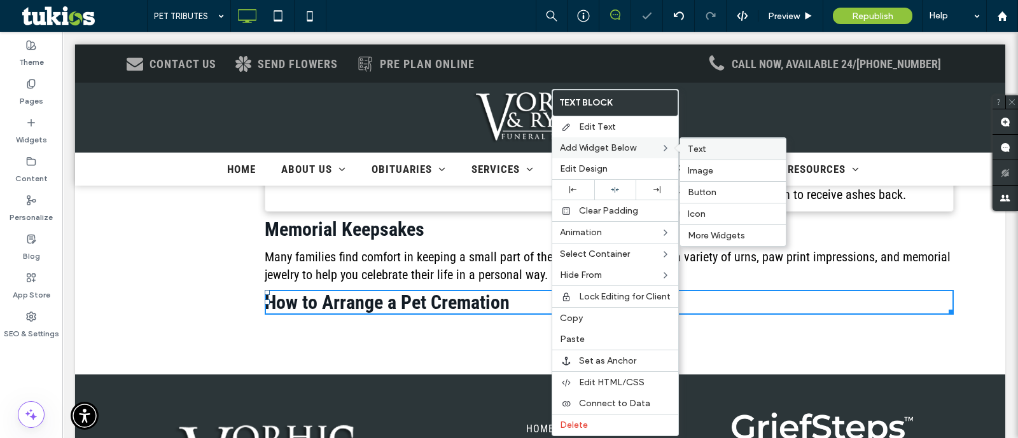
click at [702, 147] on span "Text" at bounding box center [697, 149] width 18 height 11
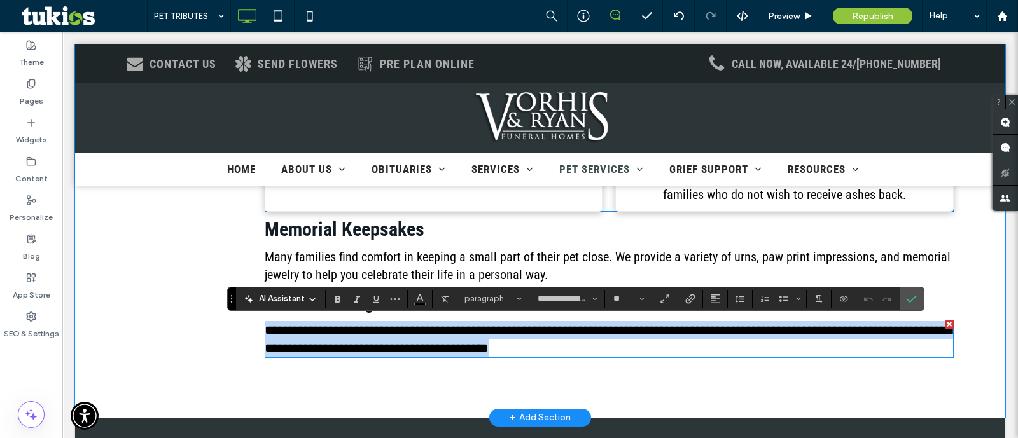
click at [569, 335] on span "**********" at bounding box center [608, 339] width 687 height 31
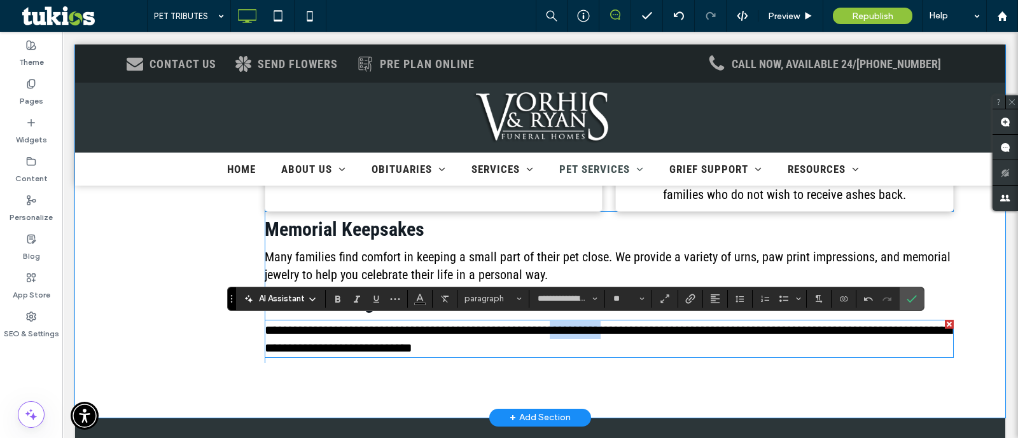
drag, startPoint x: 596, startPoint y: 333, endPoint x: 600, endPoint y: 321, distance: 12.3
click at [544, 336] on span "**********" at bounding box center [608, 339] width 687 height 31
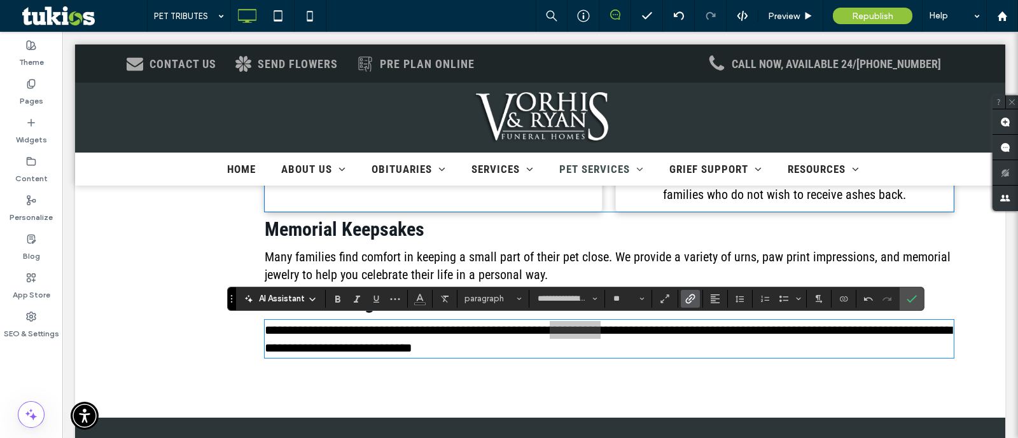
click at [681, 301] on label "Link" at bounding box center [690, 299] width 19 height 18
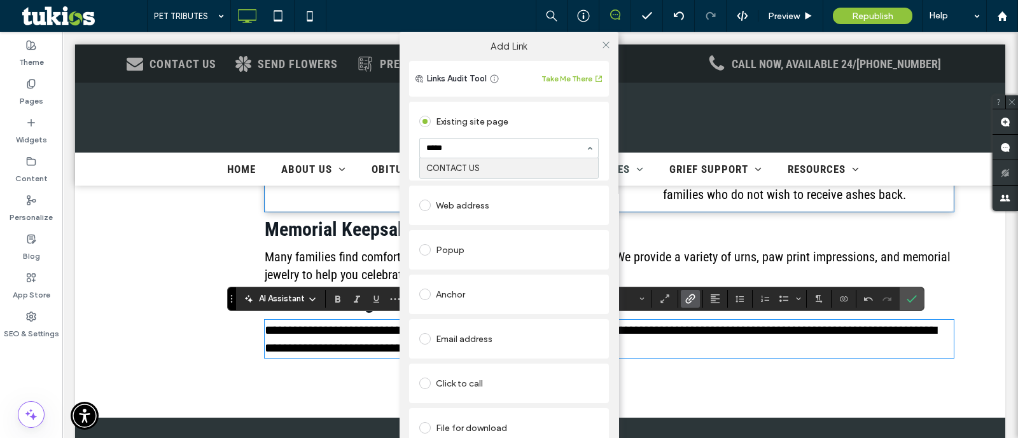
type input "******"
drag, startPoint x: 478, startPoint y: 160, endPoint x: 590, endPoint y: 62, distance: 148.8
click at [601, 45] on icon at bounding box center [606, 45] width 10 height 10
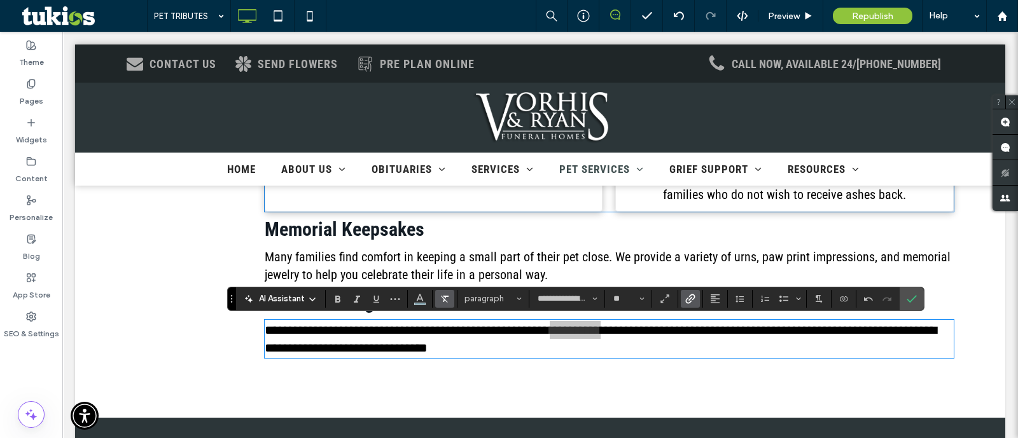
click at [445, 295] on icon "Clear Format" at bounding box center [445, 299] width 10 height 10
click at [423, 295] on icon "Color" at bounding box center [420, 298] width 10 height 10
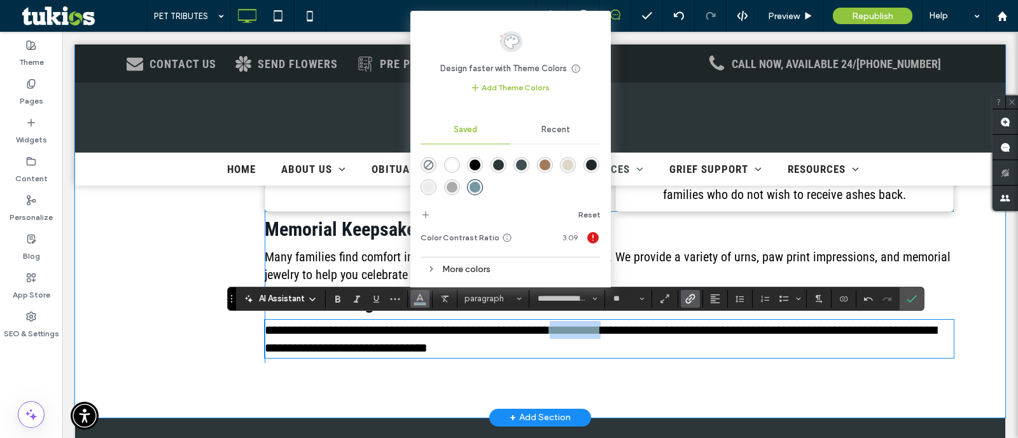
click at [471, 360] on div "**********" at bounding box center [609, 147] width 689 height 433
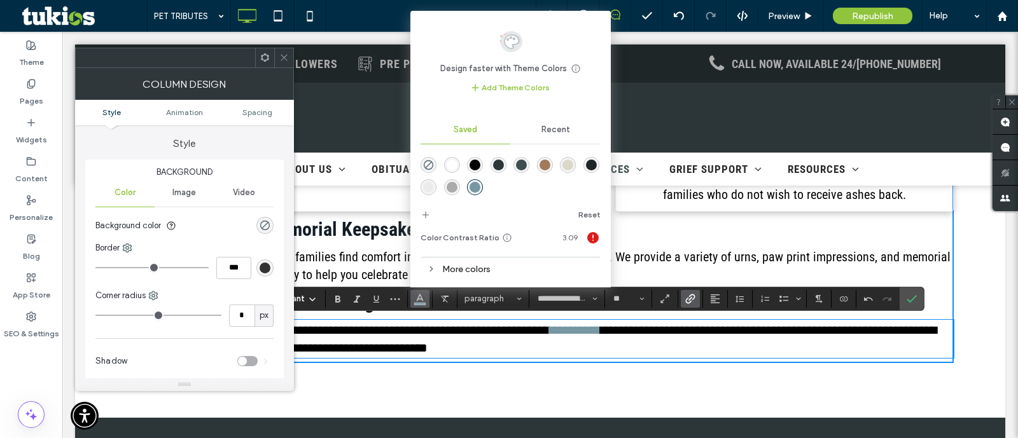
click at [645, 341] on p "**********" at bounding box center [609, 339] width 689 height 36
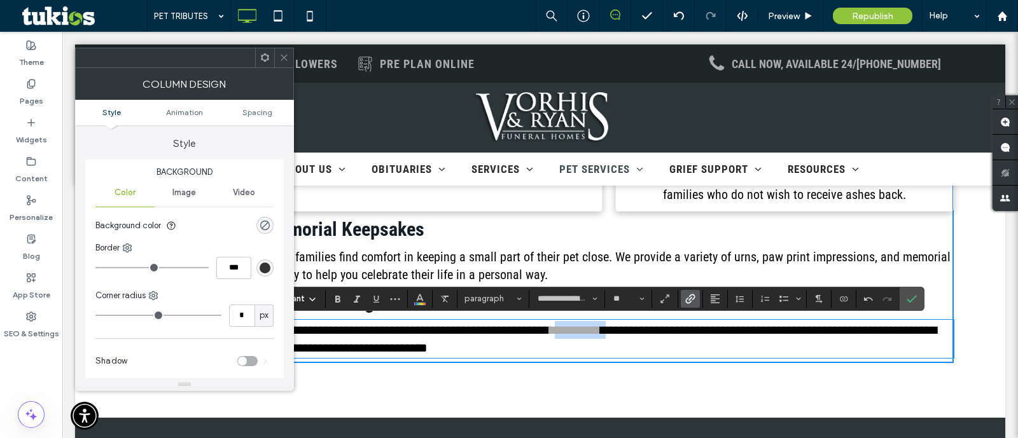
drag, startPoint x: 598, startPoint y: 335, endPoint x: 545, endPoint y: 336, distance: 52.8
click at [545, 336] on p "**********" at bounding box center [609, 339] width 689 height 36
click at [550, 336] on link "**********" at bounding box center [575, 330] width 51 height 13
drag, startPoint x: 543, startPoint y: 332, endPoint x: 594, endPoint y: 328, distance: 50.5
click at [594, 328] on link "**********" at bounding box center [575, 330] width 51 height 13
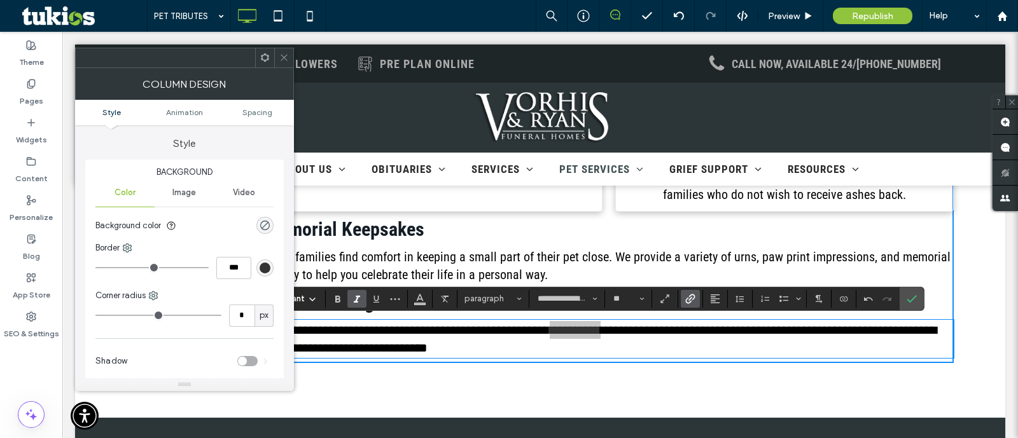
click at [337, 299] on use "Bold" at bounding box center [337, 299] width 5 height 7
click at [639, 354] on p "**********" at bounding box center [609, 339] width 689 height 36
click at [909, 296] on icon "Confirm" at bounding box center [912, 299] width 10 height 10
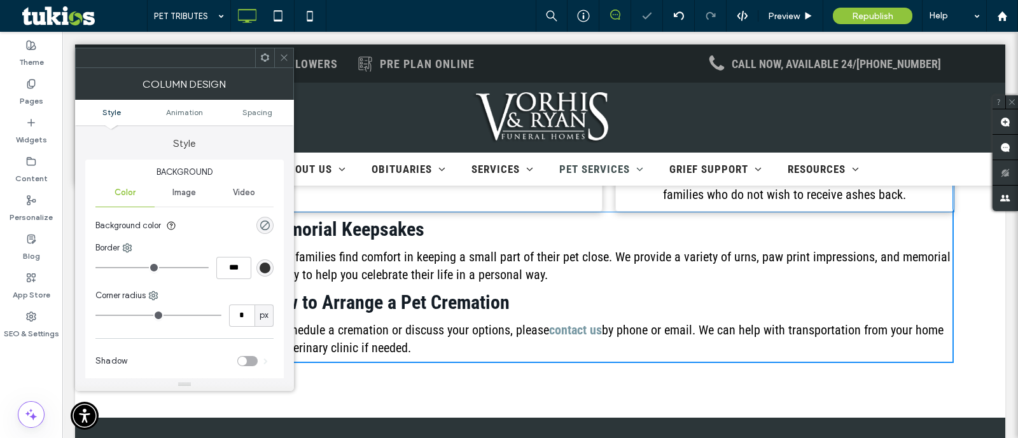
drag, startPoint x: 282, startPoint y: 65, endPoint x: 255, endPoint y: 88, distance: 35.7
click at [282, 65] on span at bounding box center [284, 57] width 10 height 19
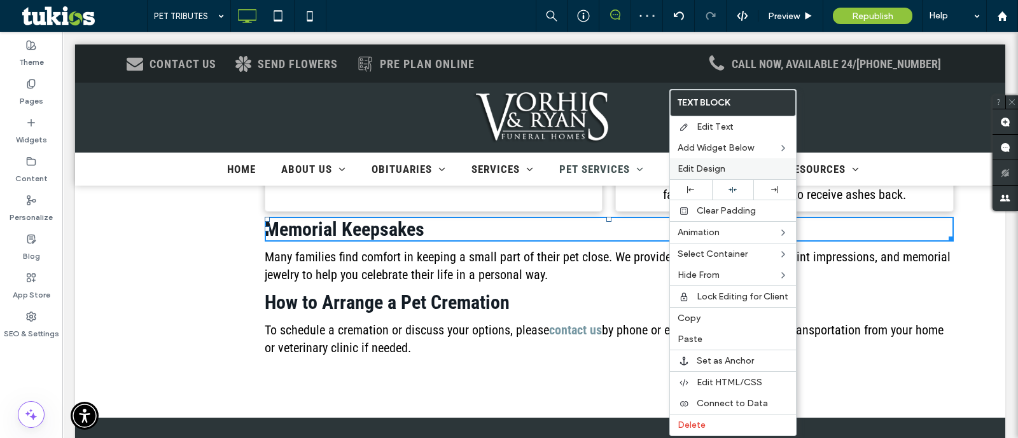
click at [688, 170] on span "Edit Design" at bounding box center [702, 169] width 48 height 11
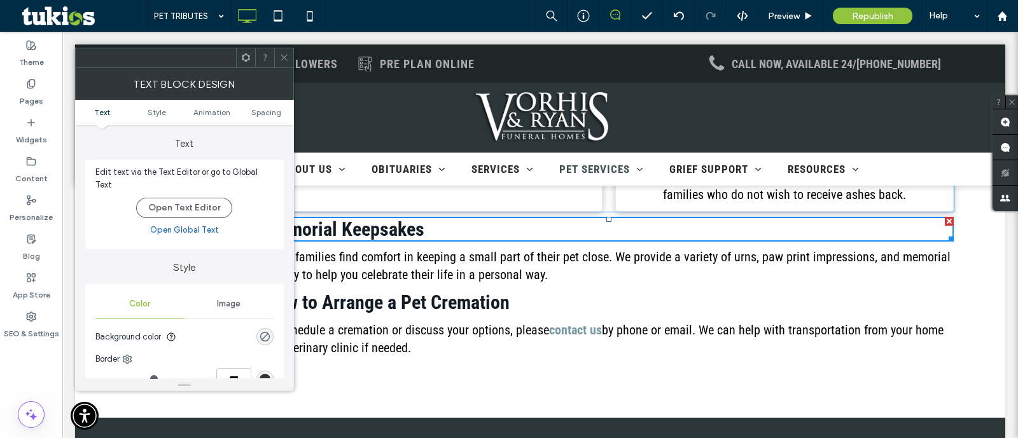
click at [258, 116] on ul "Text Style Animation Spacing" at bounding box center [184, 112] width 219 height 25
click at [258, 112] on span "Spacing" at bounding box center [266, 113] width 30 height 10
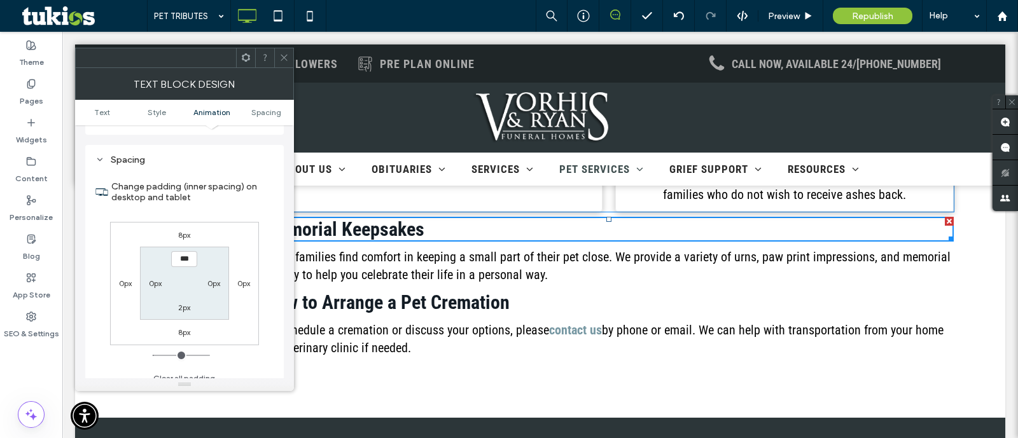
scroll to position [357, 0]
click at [188, 227] on div "8px" at bounding box center [184, 233] width 12 height 13
click at [192, 227] on div "8px" at bounding box center [184, 233] width 29 height 13
click at [191, 227] on div "8px" at bounding box center [184, 233] width 29 height 13
drag, startPoint x: 186, startPoint y: 225, endPoint x: 186, endPoint y: 243, distance: 18.5
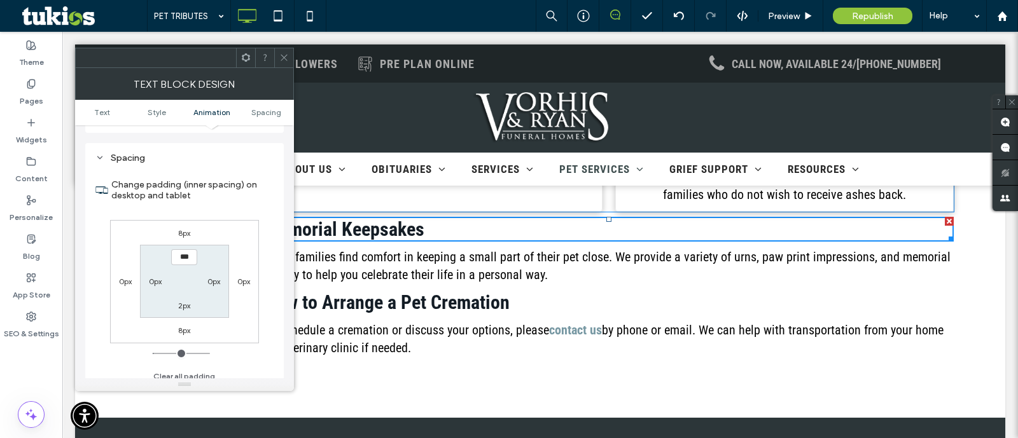
click at [186, 228] on label "8px" at bounding box center [184, 233] width 12 height 10
type input "*"
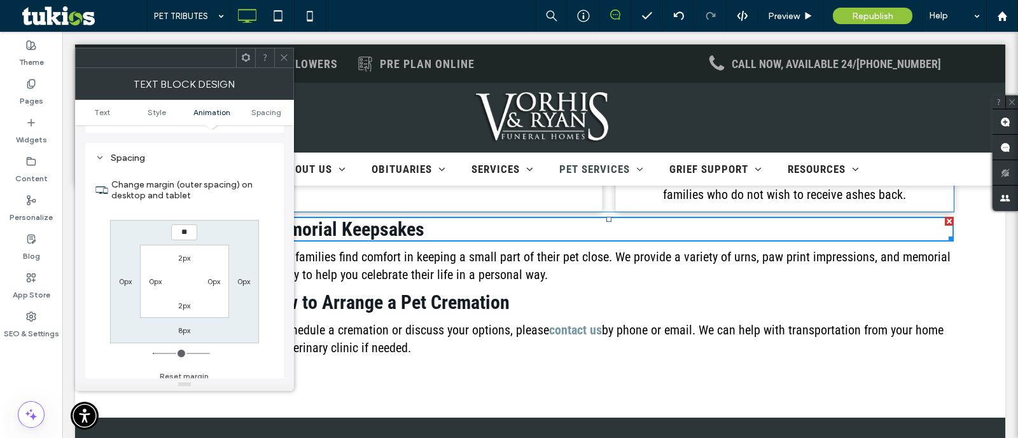
type input "**"
type input "****"
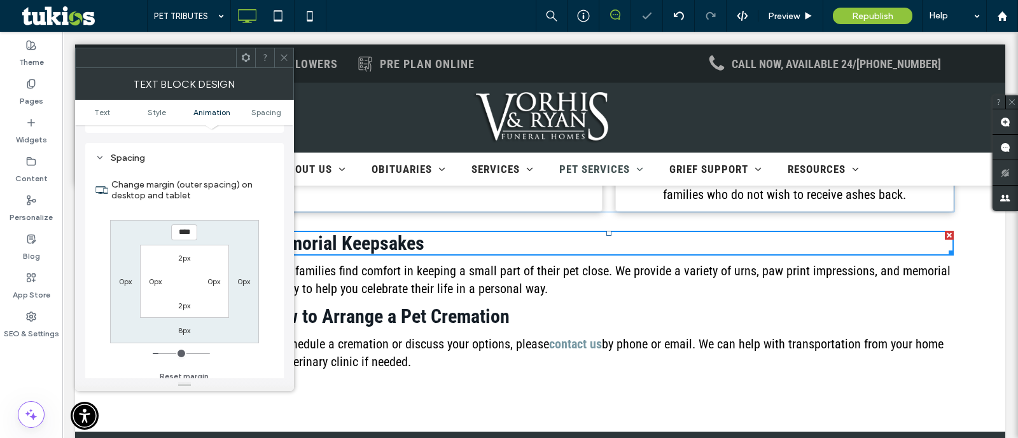
click at [286, 60] on icon at bounding box center [284, 58] width 10 height 10
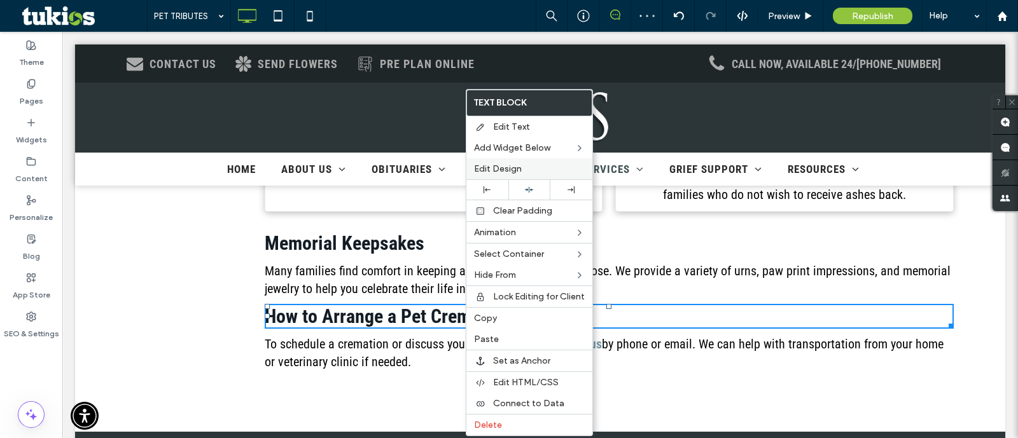
drag, startPoint x: 531, startPoint y: 172, endPoint x: 344, endPoint y: 78, distance: 209.2
click at [531, 173] on label "Edit Design" at bounding box center [529, 169] width 111 height 11
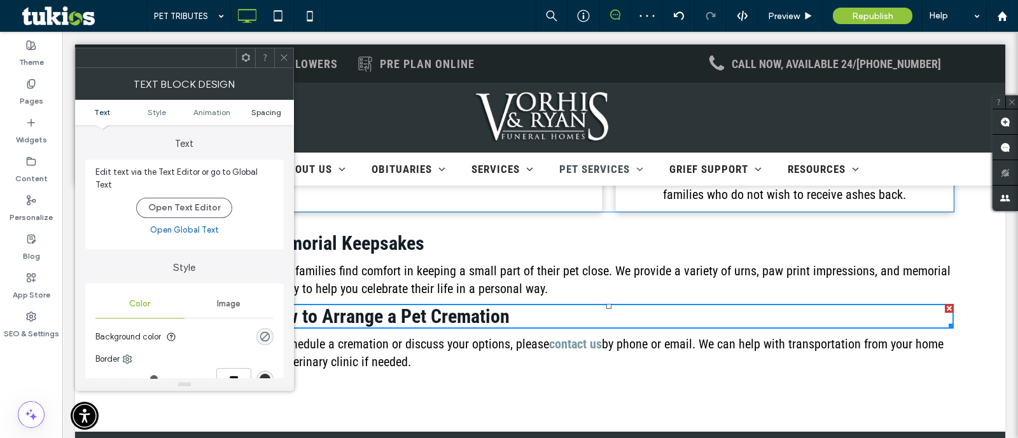
click at [277, 113] on span "Spacing" at bounding box center [266, 113] width 30 height 10
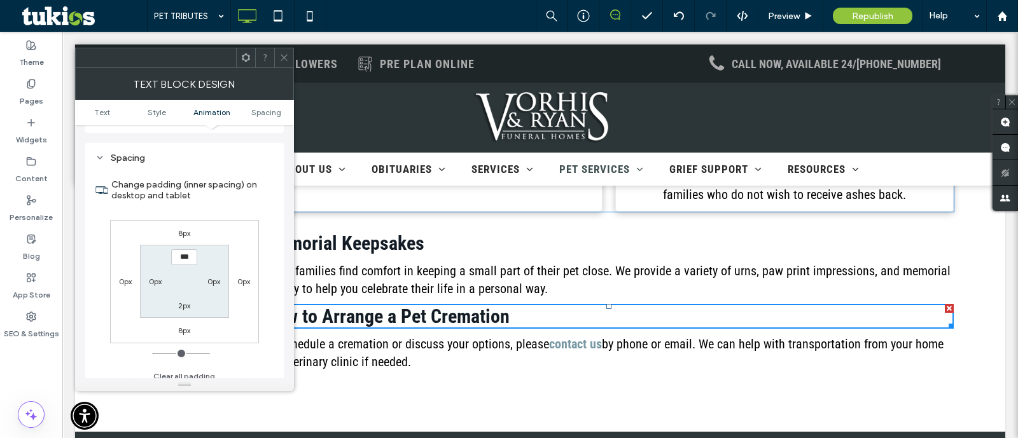
click at [178, 228] on label "8px" at bounding box center [184, 233] width 12 height 10
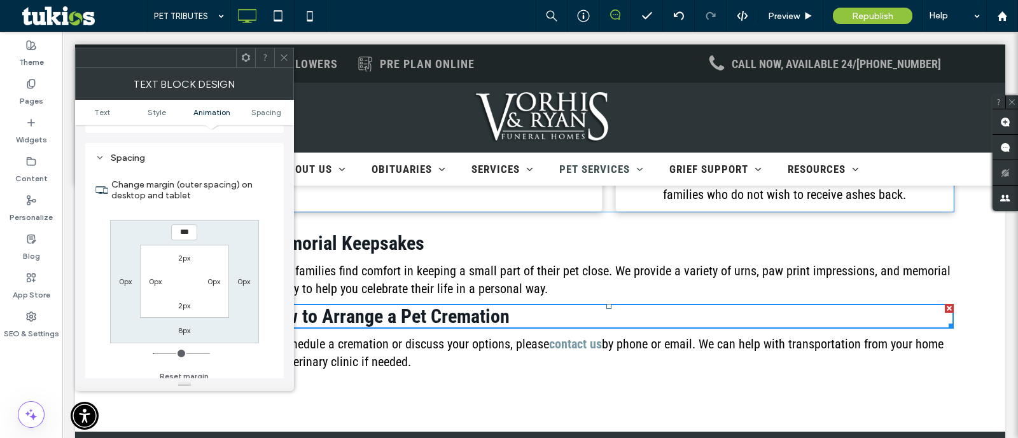
type input "*"
type input "**"
type input "****"
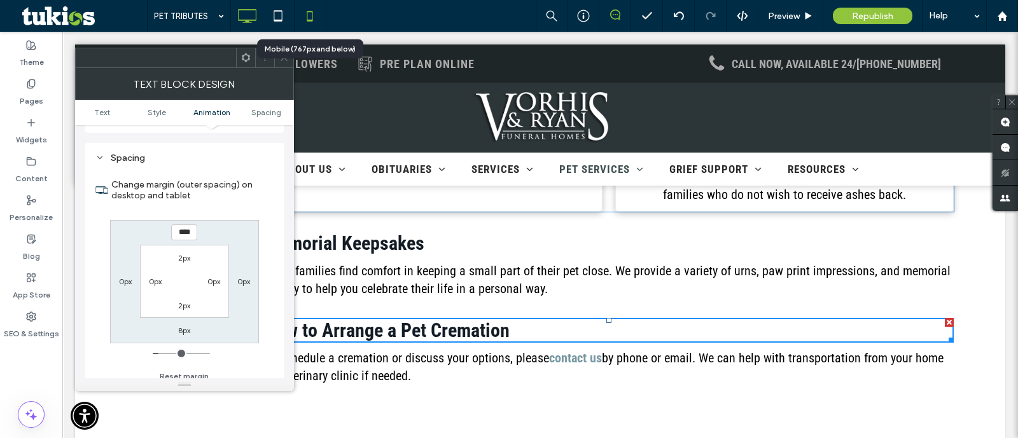
click at [297, 11] on icon at bounding box center [309, 15] width 25 height 25
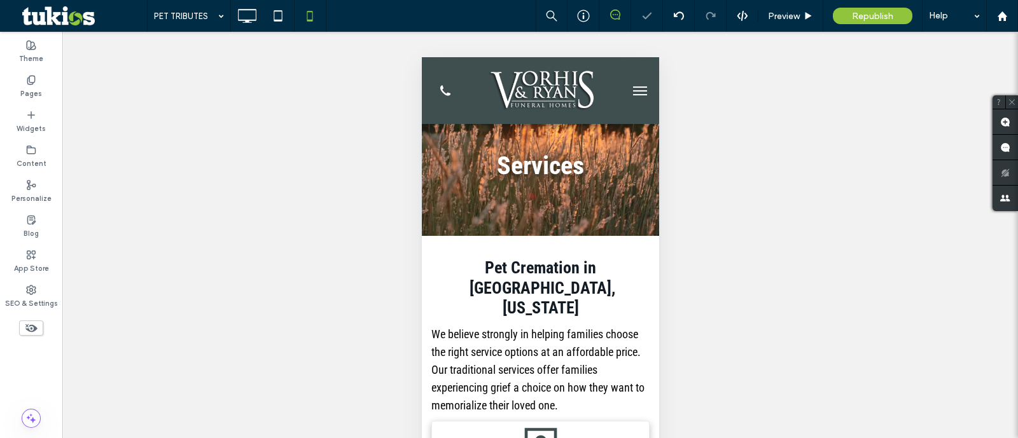
scroll to position [0, 0]
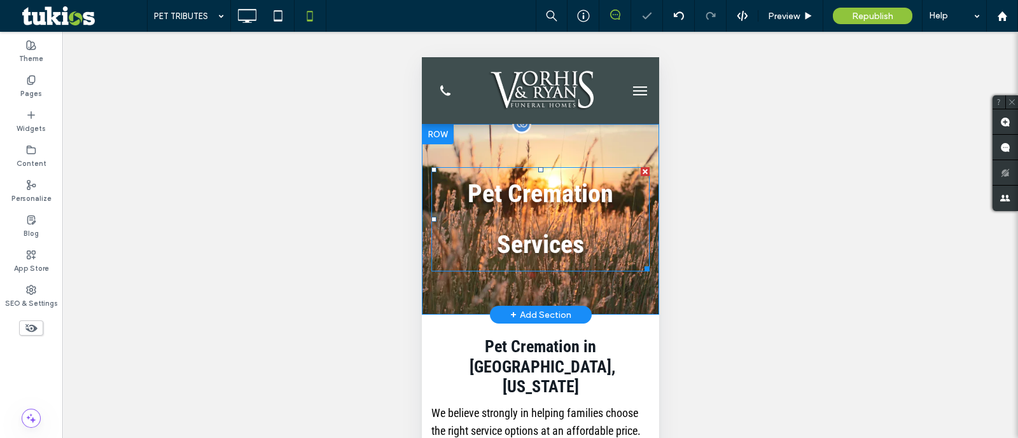
click at [530, 225] on h1 "Pet Cremation Services" at bounding box center [540, 220] width 218 height 102
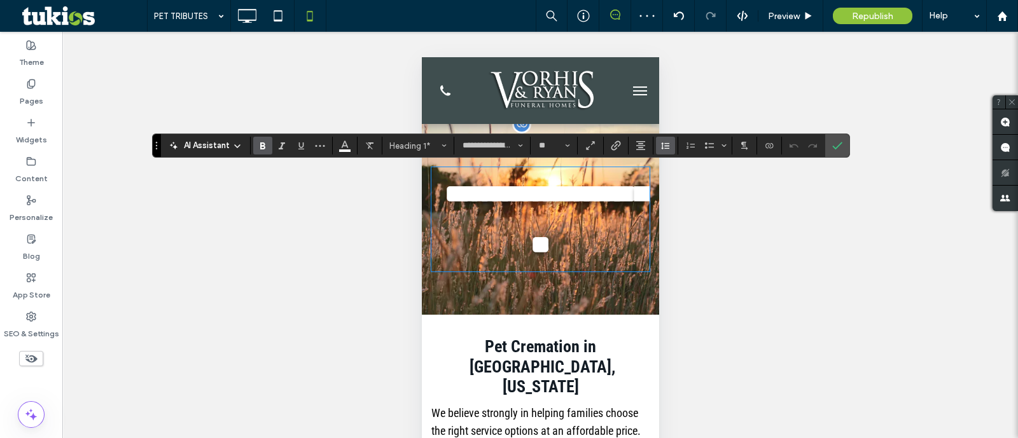
click at [668, 139] on span "Line Height" at bounding box center [665, 145] width 10 height 17
click at [695, 198] on div "1.5" at bounding box center [685, 202] width 31 height 10
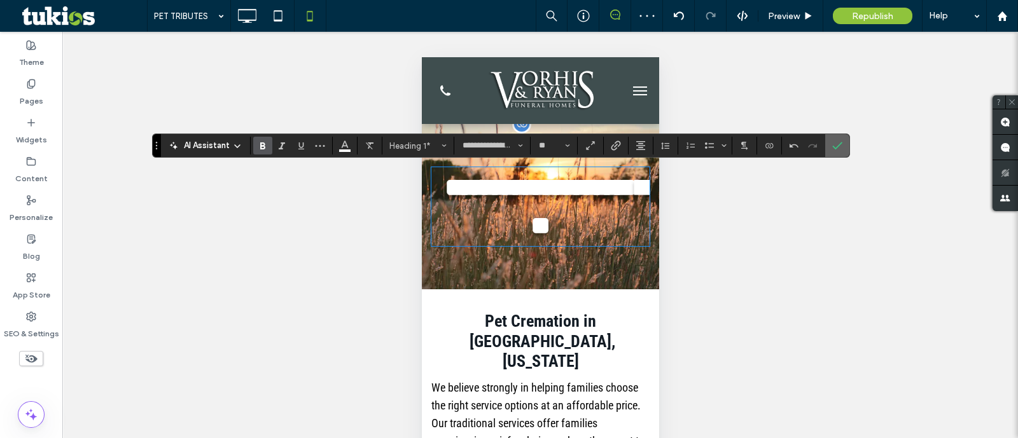
click at [834, 148] on icon "Confirm" at bounding box center [837, 146] width 10 height 10
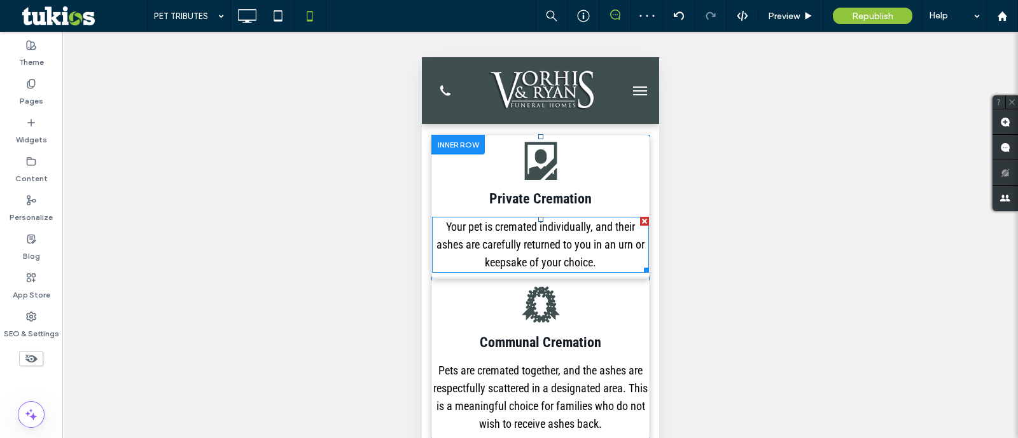
scroll to position [318, 0]
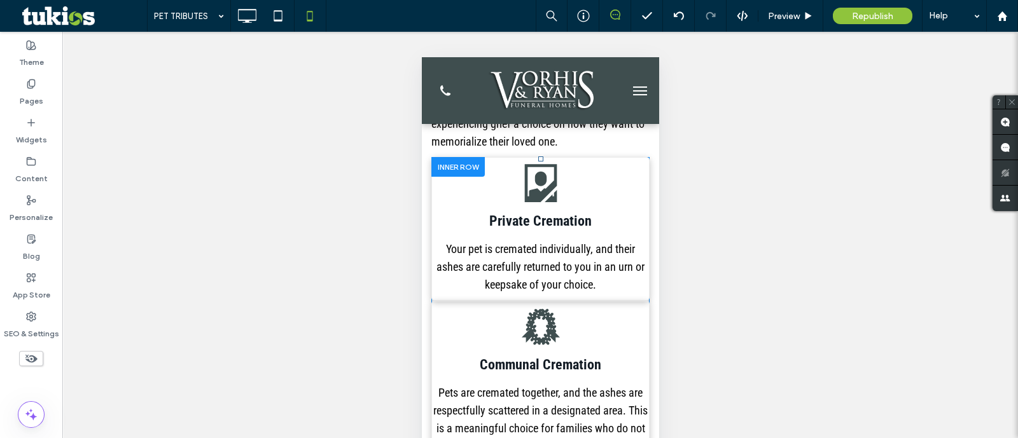
click at [623, 164] on div ".st0-1955449536{fill:currentcolor;} Private Cremation Your pet is cremated indi…" at bounding box center [540, 229] width 218 height 144
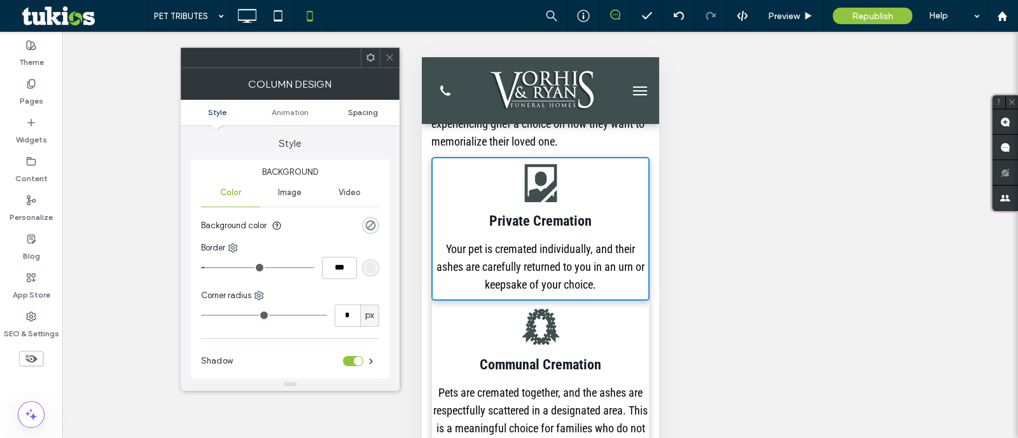
click at [359, 115] on span "Spacing" at bounding box center [363, 113] width 30 height 10
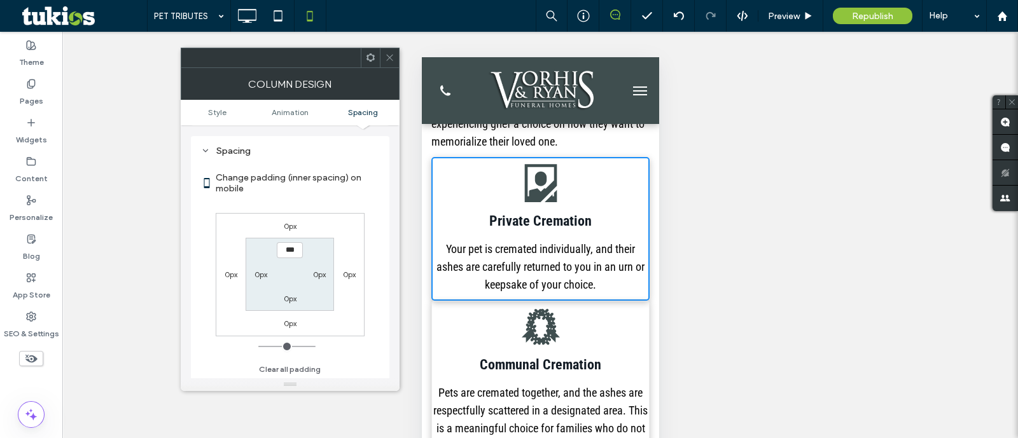
scroll to position [298, 0]
type input "**"
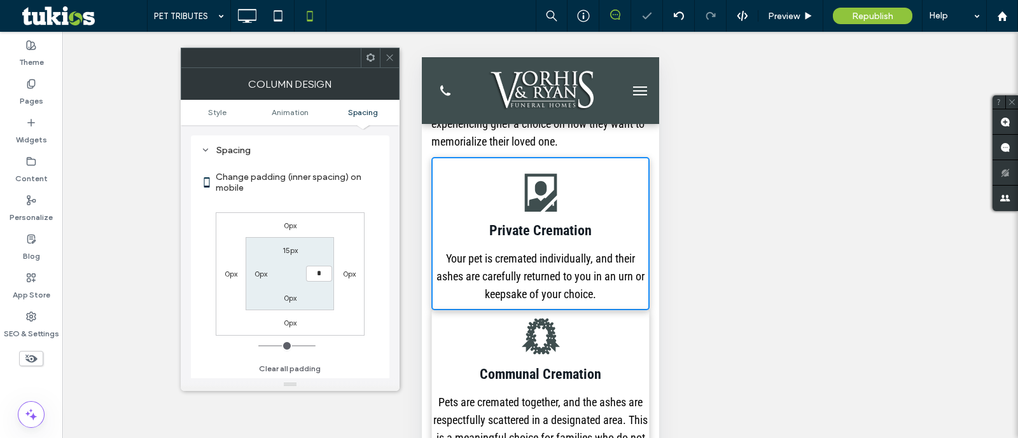
type input "**"
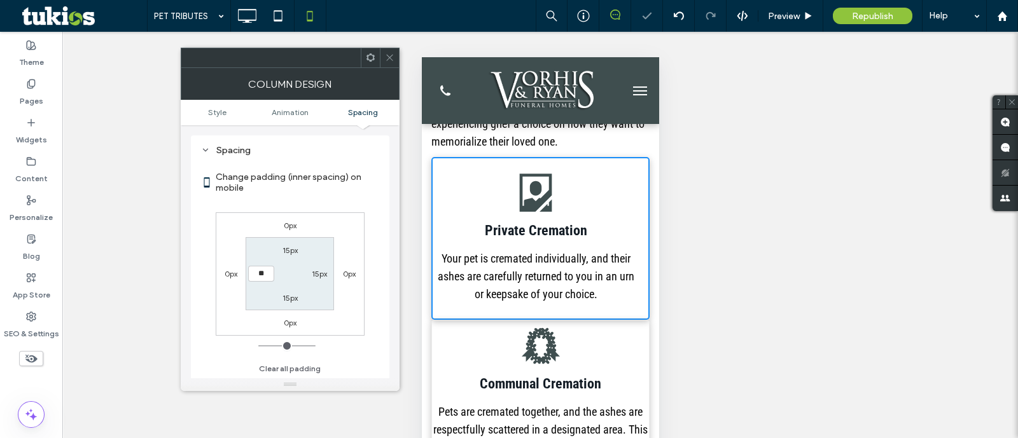
type input "**"
type input "****"
click at [282, 319] on div "0px" at bounding box center [290, 322] width 29 height 13
click at [286, 321] on label "0px" at bounding box center [290, 323] width 13 height 10
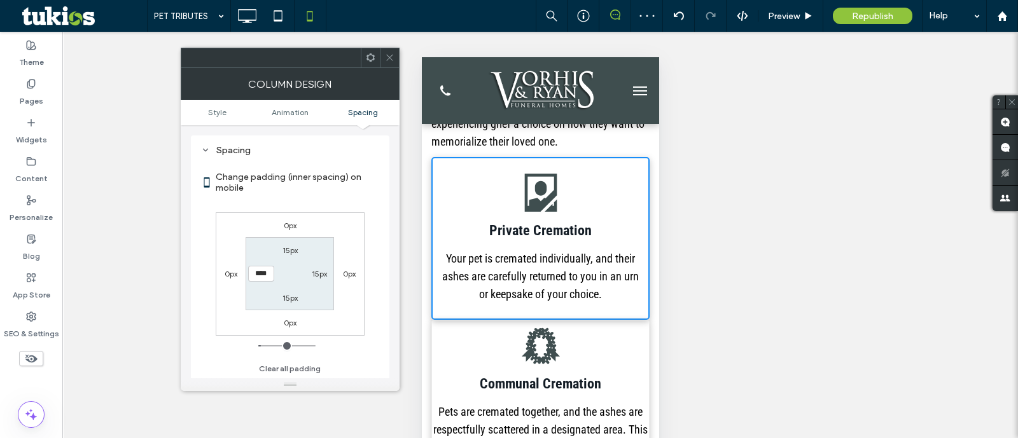
type input "*"
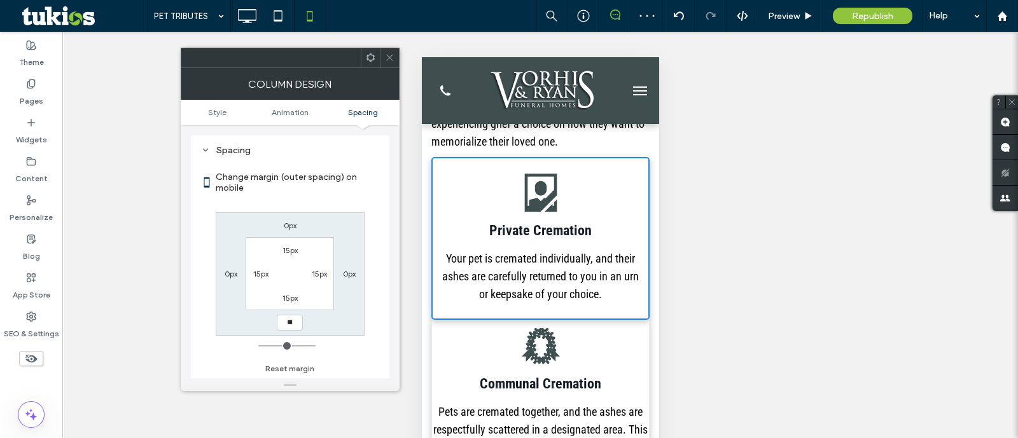
type input "**"
type input "****"
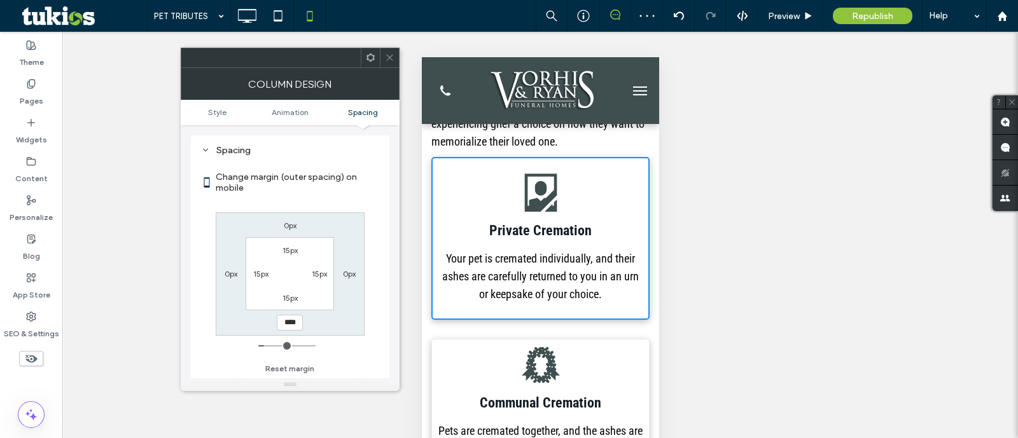
click at [575, 360] on div ".st0-1944304687{fill:currentcolor;} Communal Cremation Pets are cremated togeth…" at bounding box center [540, 420] width 218 height 162
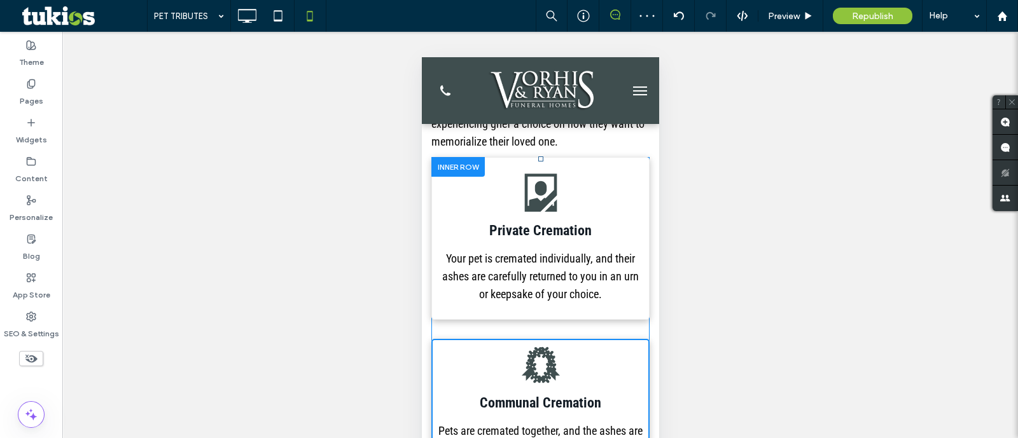
click at [592, 345] on div ".st0-1944304687{fill:currentcolor;} Communal Cremation Pets are cremated togeth…" at bounding box center [540, 420] width 218 height 162
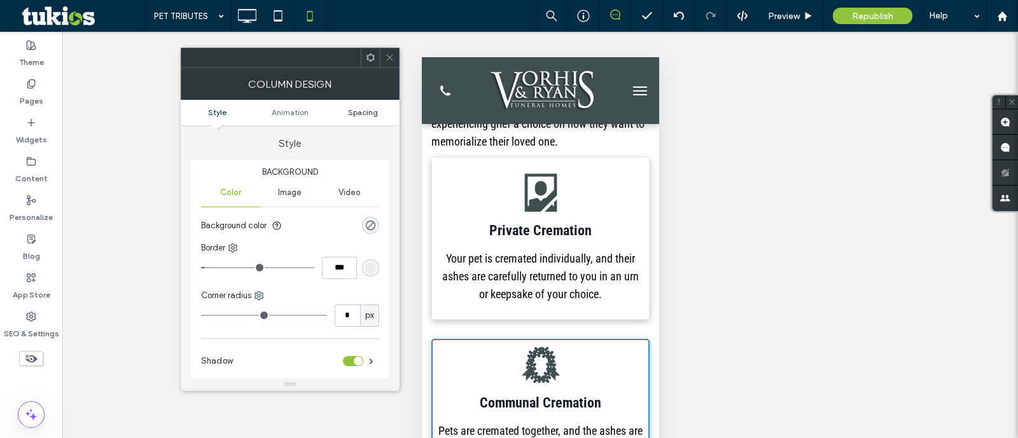
click at [368, 116] on span "Spacing" at bounding box center [363, 113] width 30 height 10
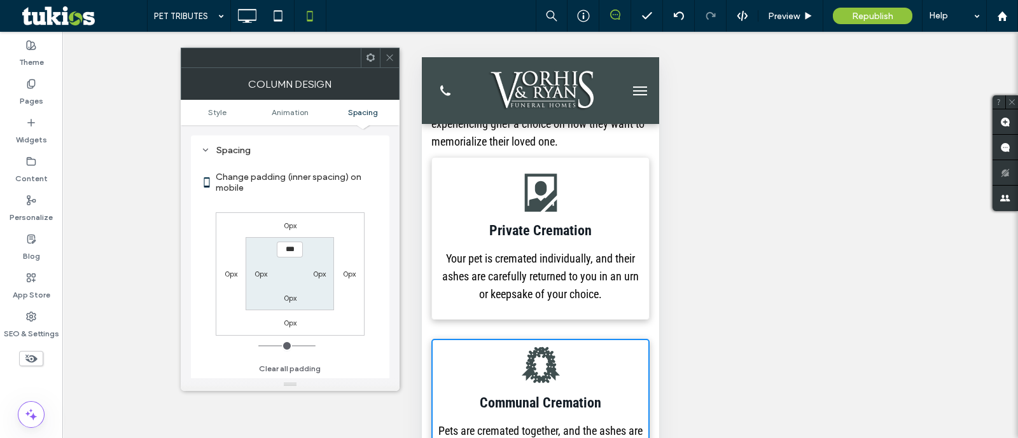
type input "**"
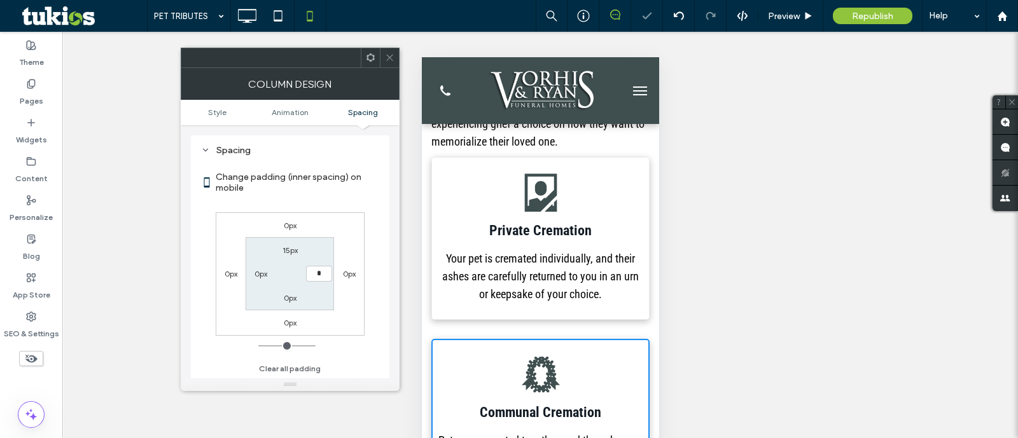
type input "**"
type input "****"
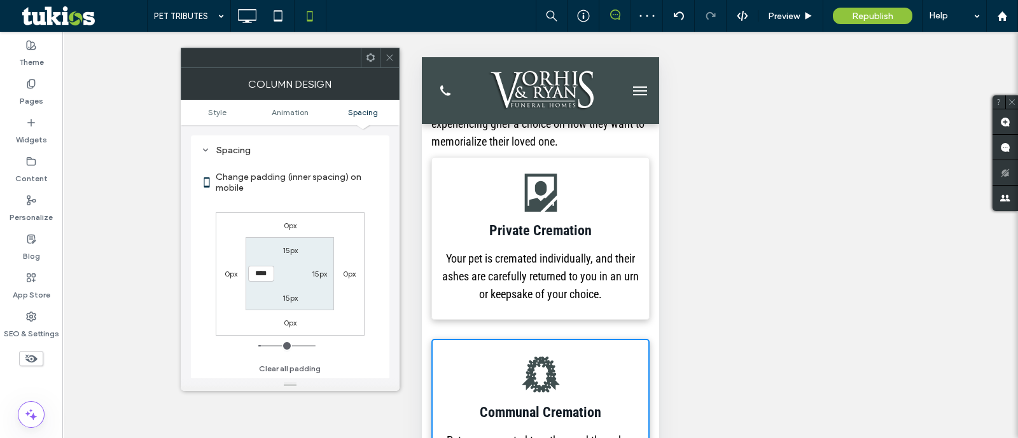
click at [385, 55] on icon at bounding box center [390, 58] width 10 height 10
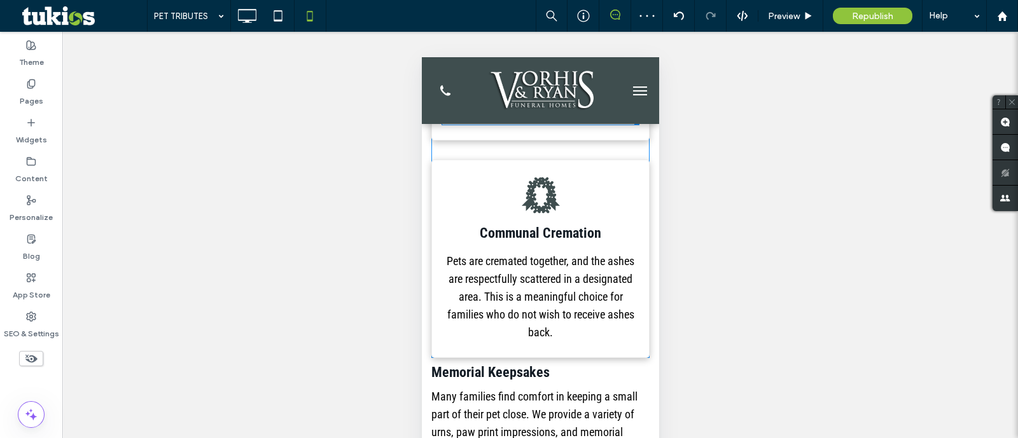
scroll to position [556, 0]
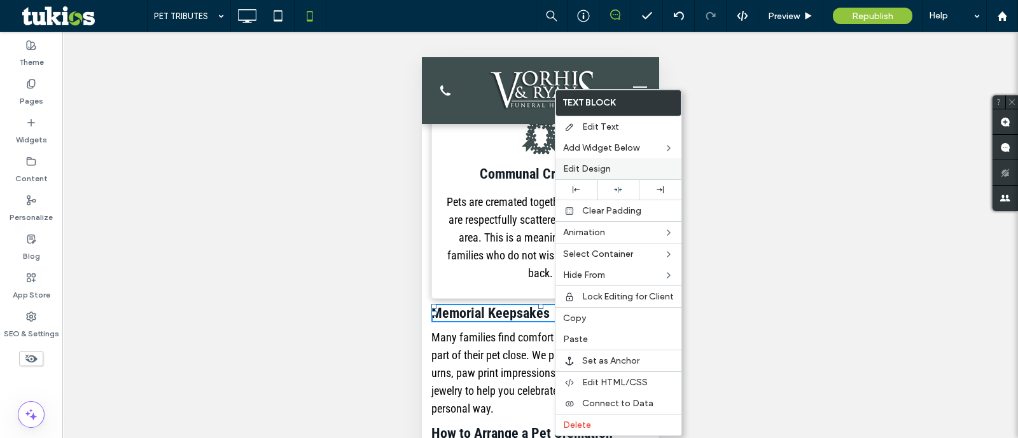
click at [592, 175] on div "Edit Design" at bounding box center [618, 168] width 126 height 21
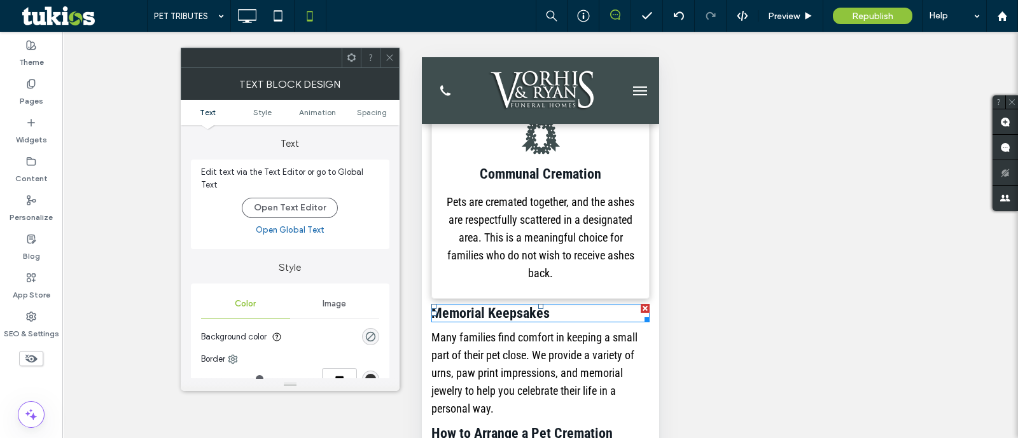
click at [365, 120] on ul "Text Style Animation Spacing" at bounding box center [290, 112] width 219 height 25
click at [368, 115] on span "Spacing" at bounding box center [372, 113] width 30 height 10
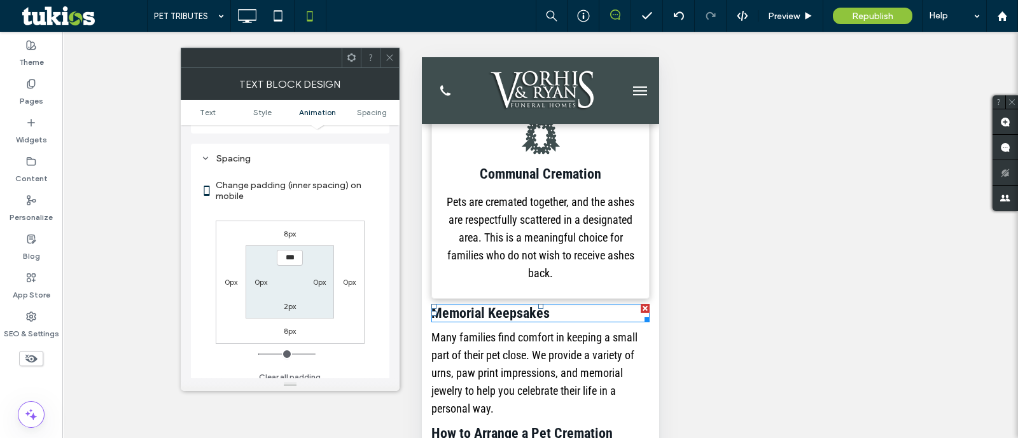
scroll to position [357, 0]
click at [286, 228] on label "8px" at bounding box center [290, 233] width 12 height 10
type input "*"
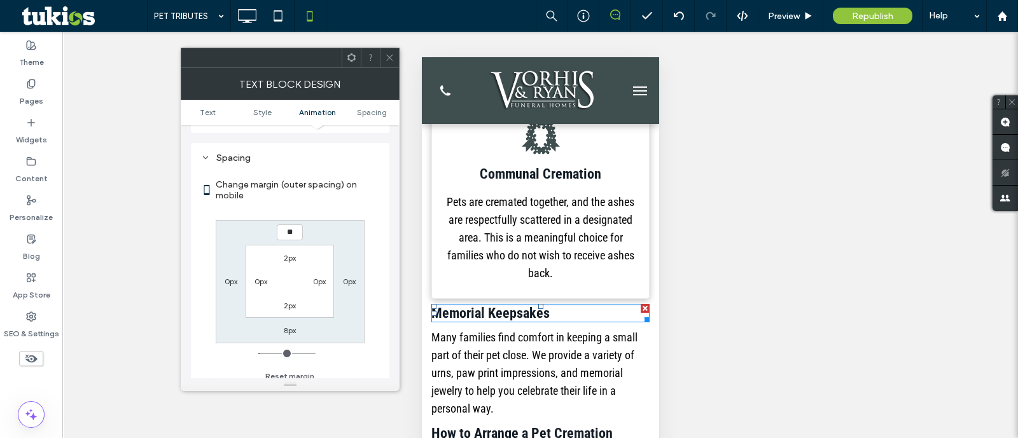
type input "**"
type input "****"
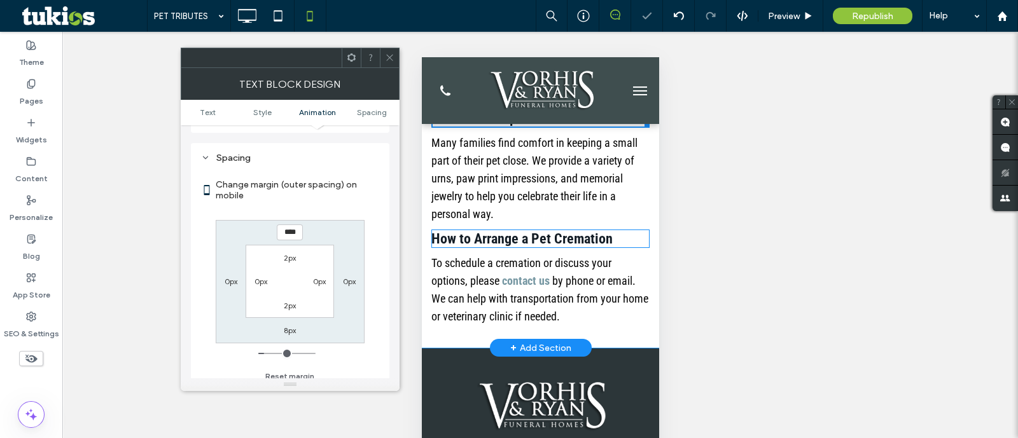
scroll to position [795, 0]
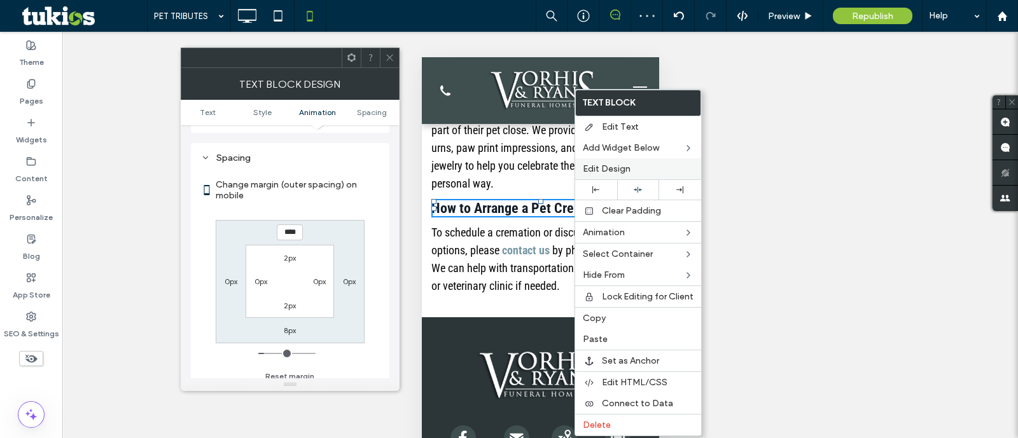
click at [664, 158] on div "Edit Design" at bounding box center [638, 168] width 126 height 21
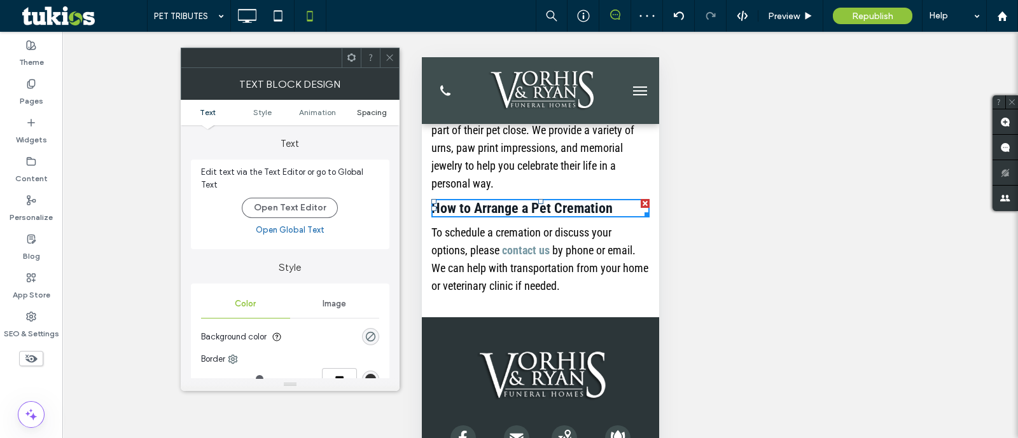
click at [367, 109] on span "Spacing" at bounding box center [372, 113] width 30 height 10
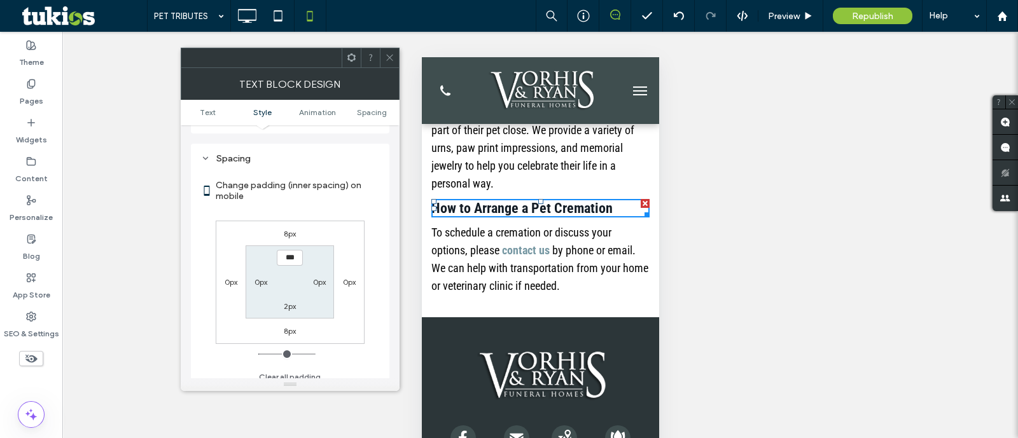
scroll to position [357, 0]
click at [290, 228] on label "8px" at bounding box center [290, 233] width 12 height 10
type input "*"
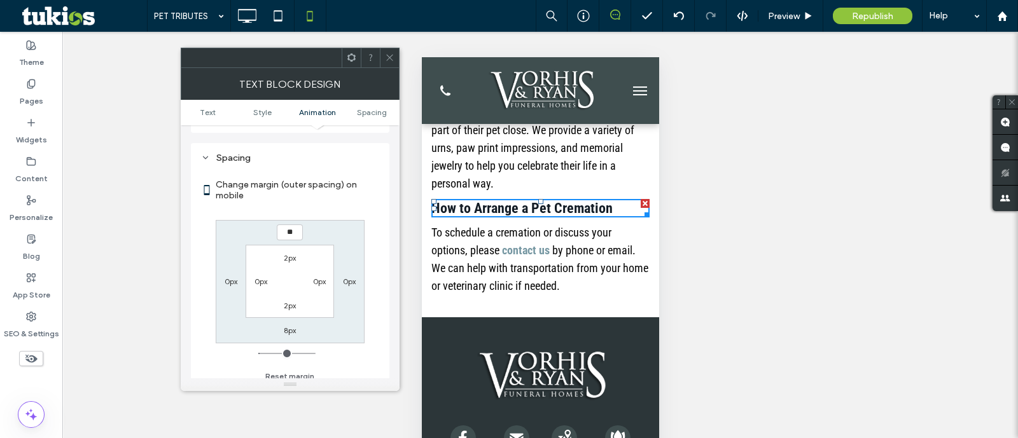
type input "**"
type input "****"
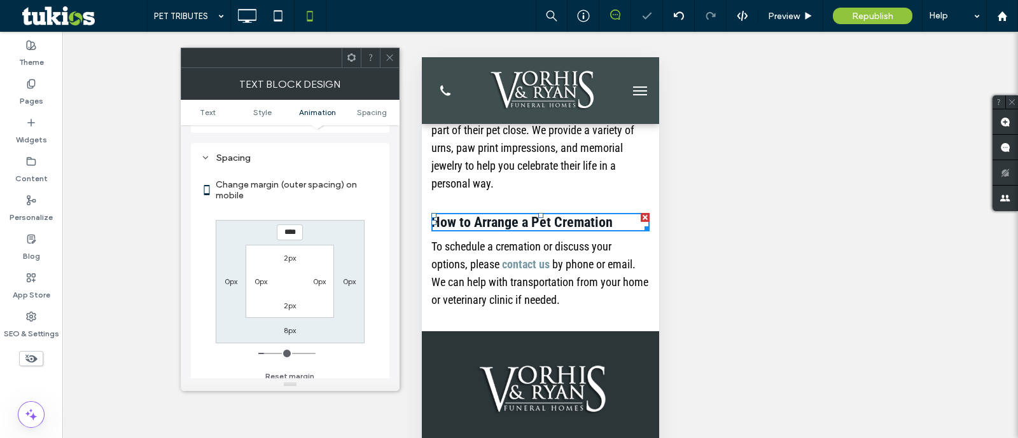
click at [388, 60] on icon at bounding box center [390, 58] width 10 height 10
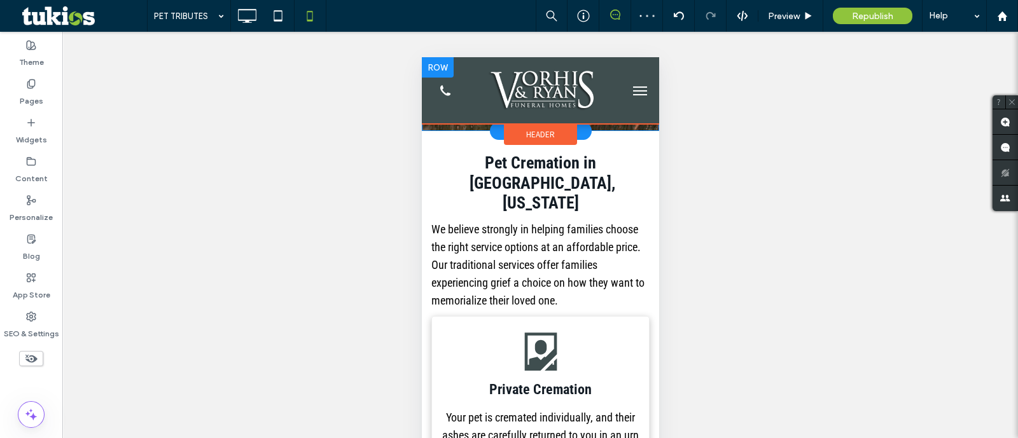
scroll to position [0, 0]
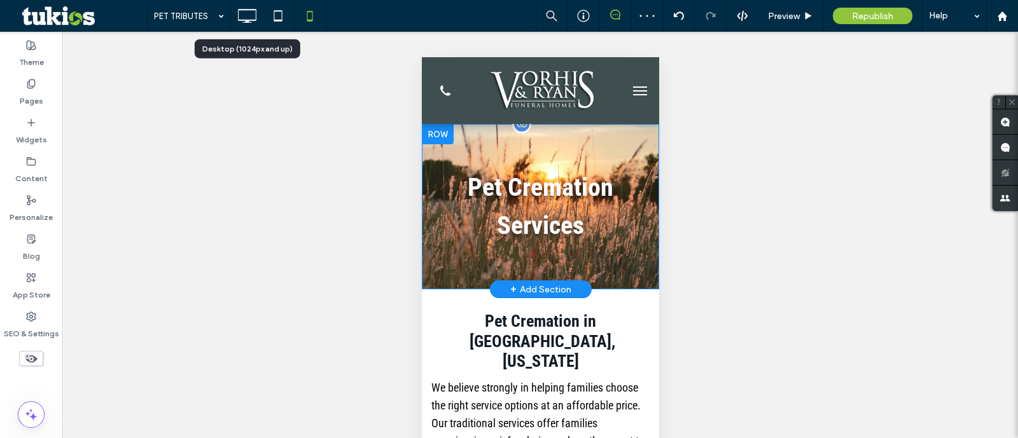
drag, startPoint x: 251, startPoint y: 19, endPoint x: 259, endPoint y: 21, distance: 7.9
click at [251, 19] on icon at bounding box center [246, 15] width 25 height 25
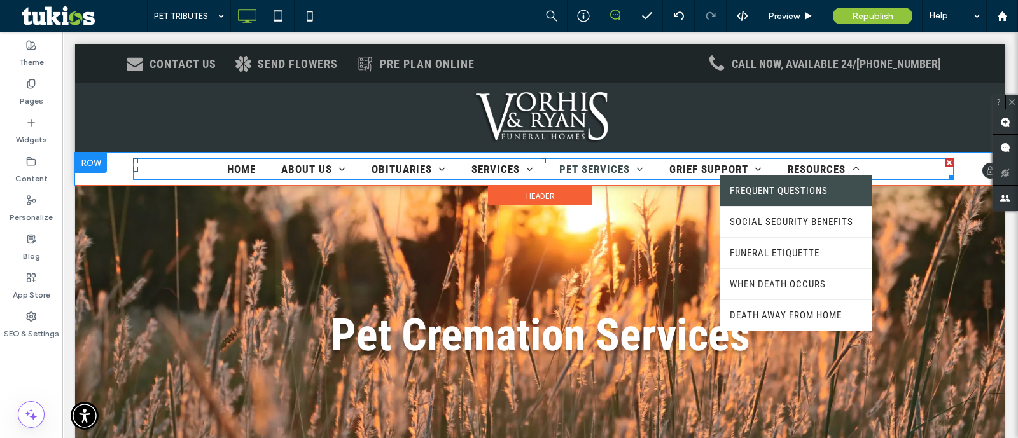
drag, startPoint x: 792, startPoint y: 200, endPoint x: 765, endPoint y: 199, distance: 26.2
click at [792, 200] on link "FREQUENT QUESTIONS" at bounding box center [796, 191] width 152 height 31
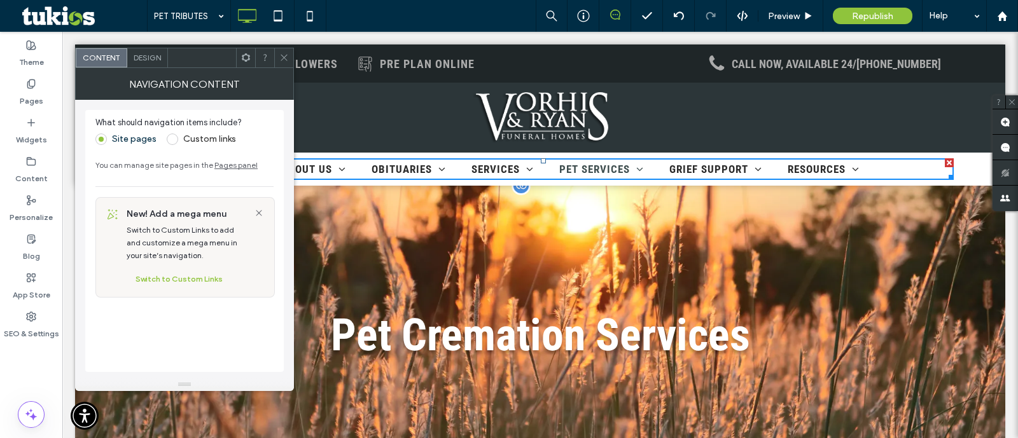
click at [550, 228] on div "Pet Cremation Services Click To Paste Row + Add Section" at bounding box center [540, 336] width 930 height 300
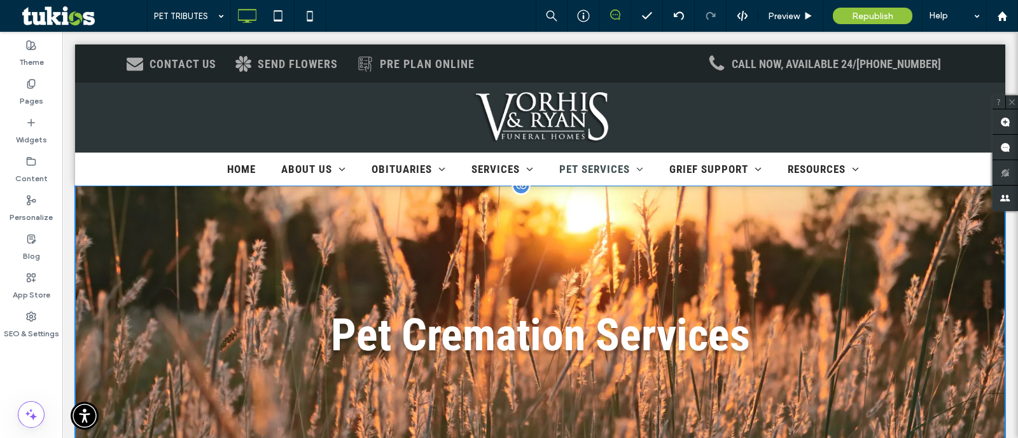
click at [422, 241] on div "Pet Cremation Services Click To Paste Row + Add Section" at bounding box center [540, 336] width 930 height 300
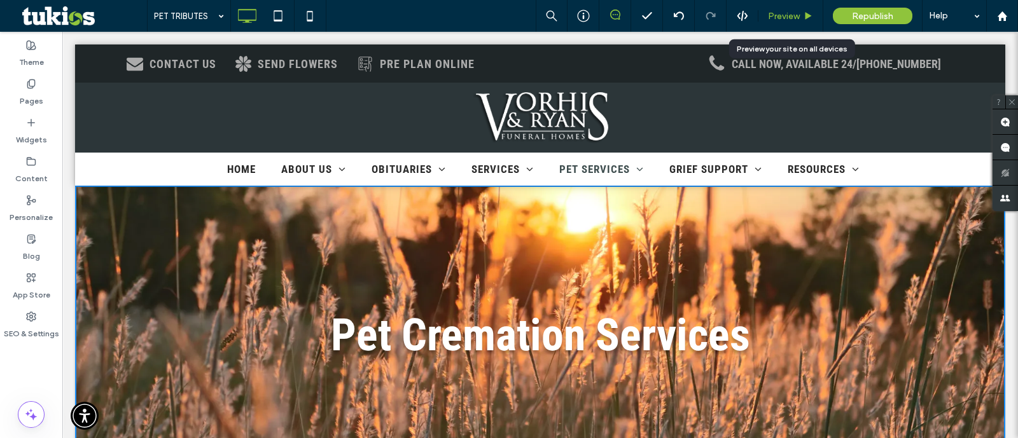
click at [789, 20] on span "Preview" at bounding box center [784, 16] width 32 height 11
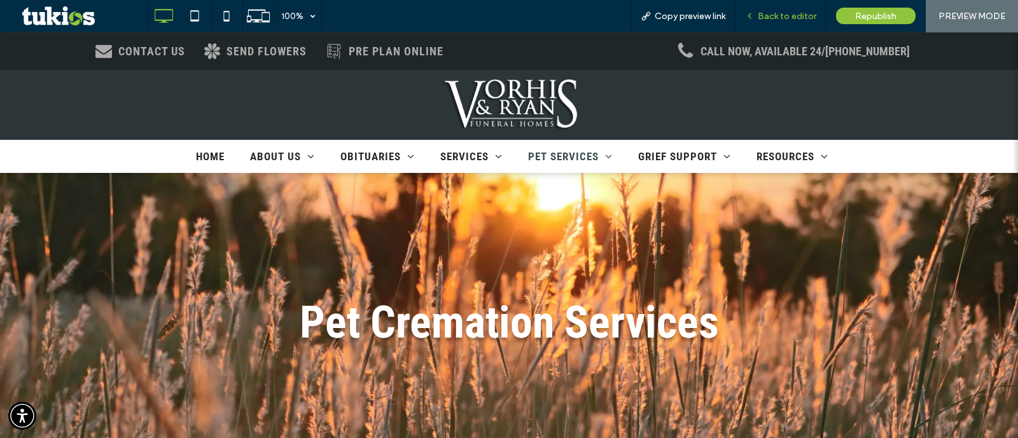
click at [786, 17] on span "Back to editor" at bounding box center [787, 16] width 59 height 11
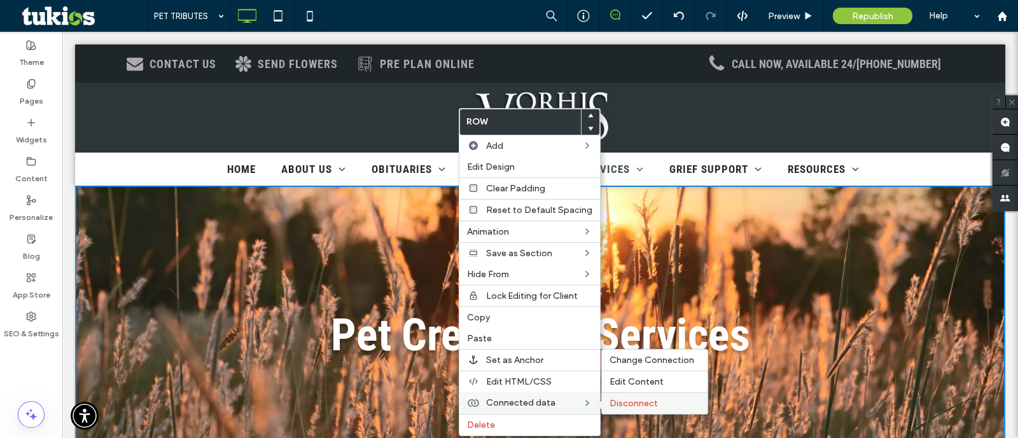
click at [615, 398] on span "Disconnect" at bounding box center [634, 403] width 48 height 11
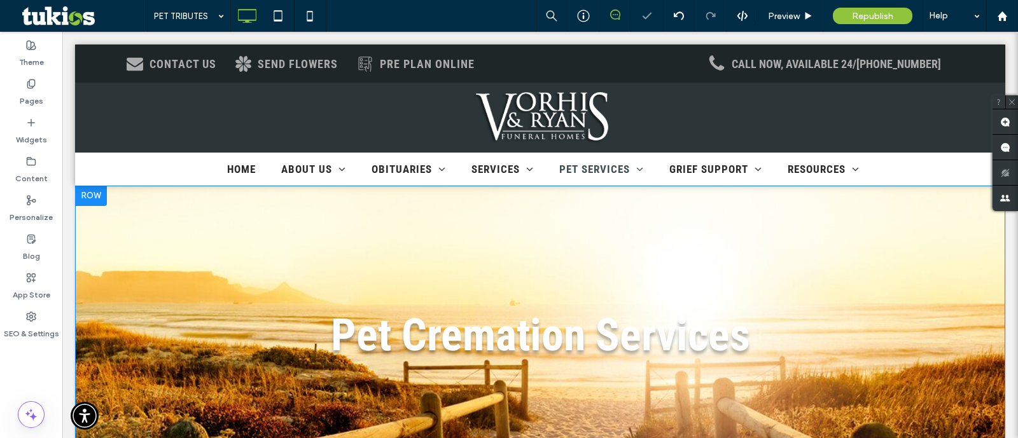
click at [150, 222] on div "Pet Cremation Services Click To Paste Click To Paste Row + Add Section" at bounding box center [540, 336] width 930 height 300
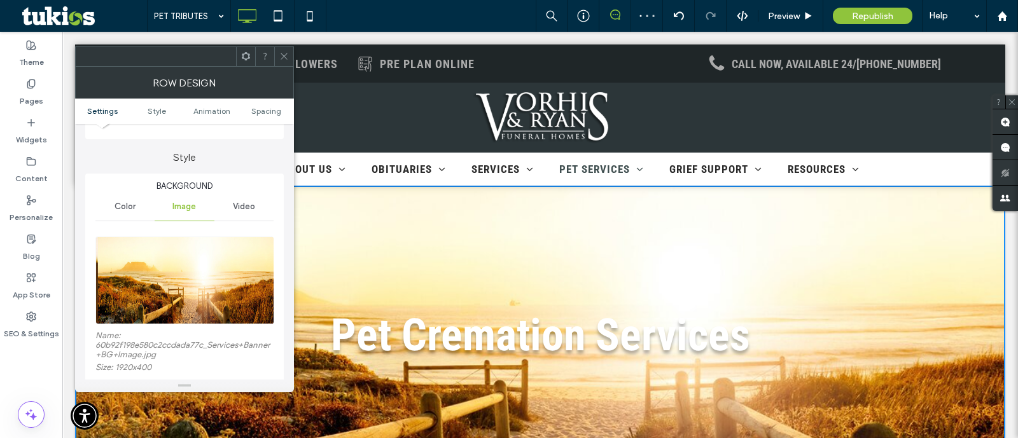
scroll to position [158, 0]
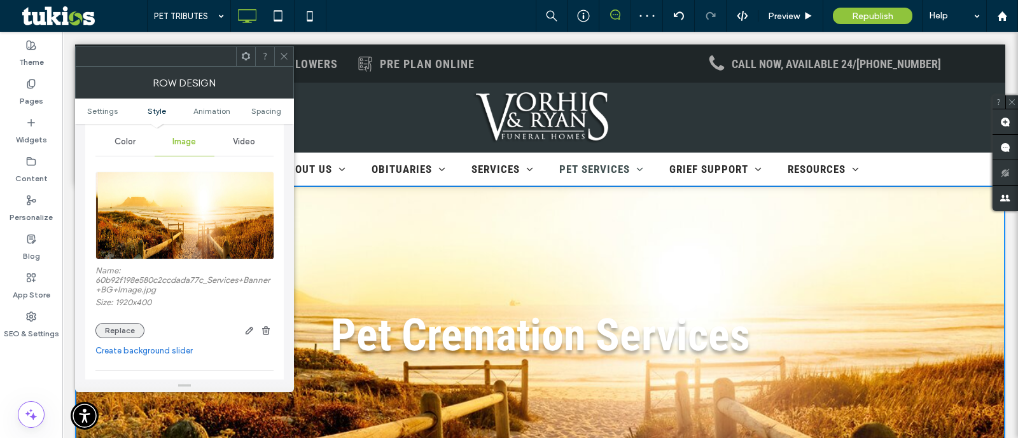
click at [121, 335] on button "Replace" at bounding box center [119, 330] width 49 height 15
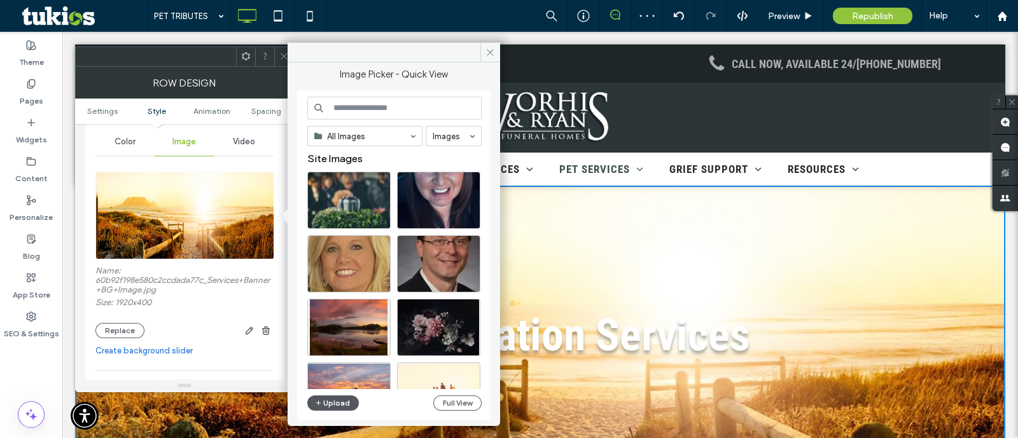
click at [339, 404] on button "Upload" at bounding box center [333, 403] width 52 height 15
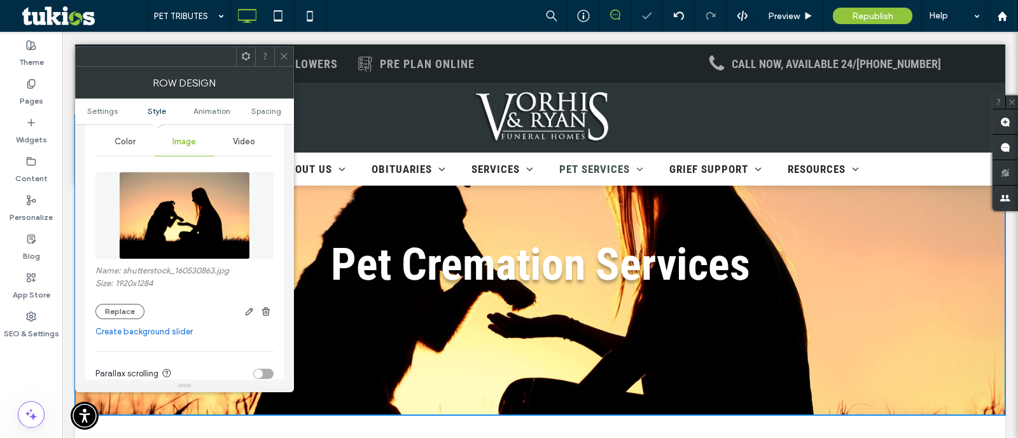
scroll to position [0, 0]
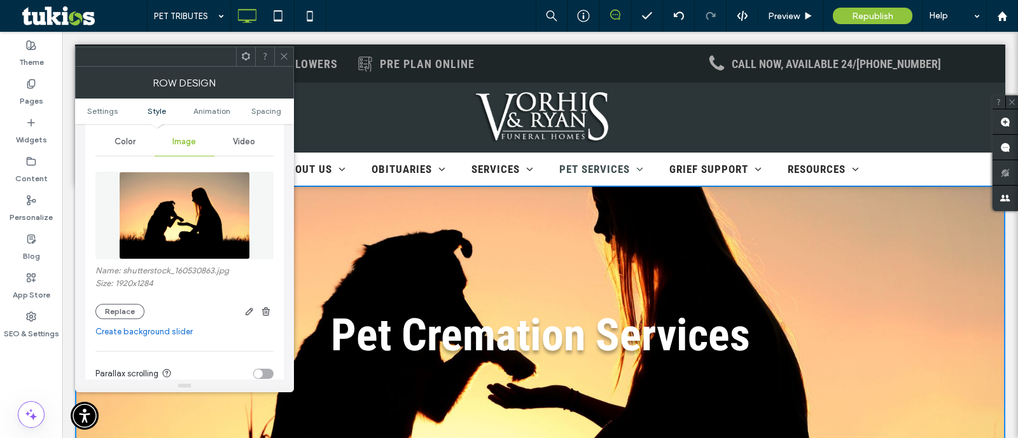
drag, startPoint x: 287, startPoint y: 59, endPoint x: 724, endPoint y: 224, distance: 467.4
click at [287, 59] on icon at bounding box center [284, 57] width 10 height 10
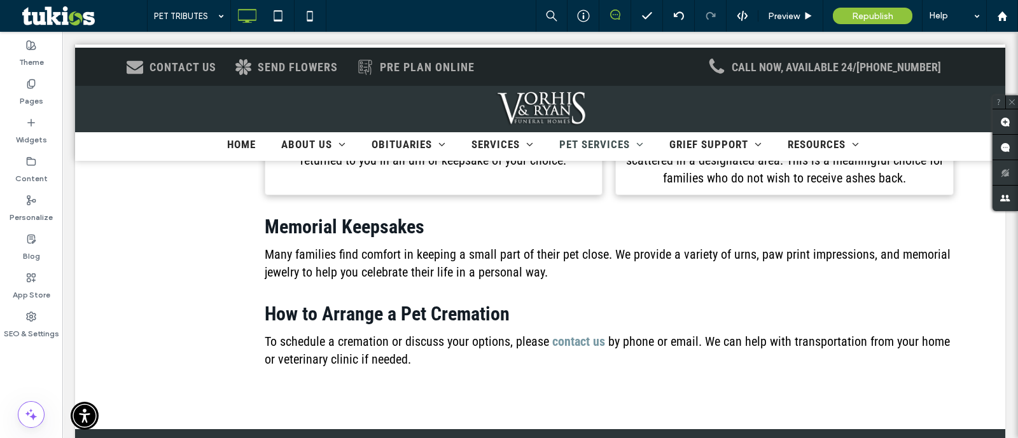
scroll to position [477, 0]
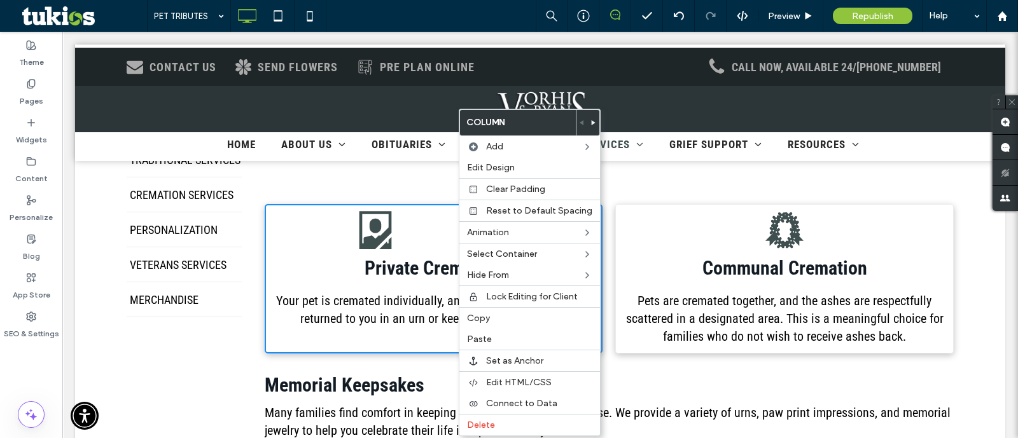
click at [404, 237] on div ".st0-1955449536{fill:currentcolor;} Private Cremation Your pet is cremated indi…" at bounding box center [434, 279] width 339 height 150
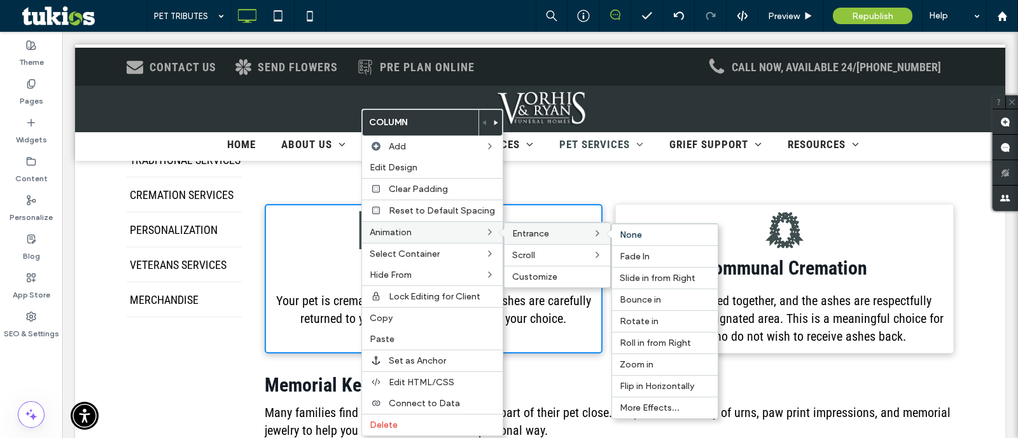
click at [541, 234] on span "Entrance" at bounding box center [530, 233] width 37 height 11
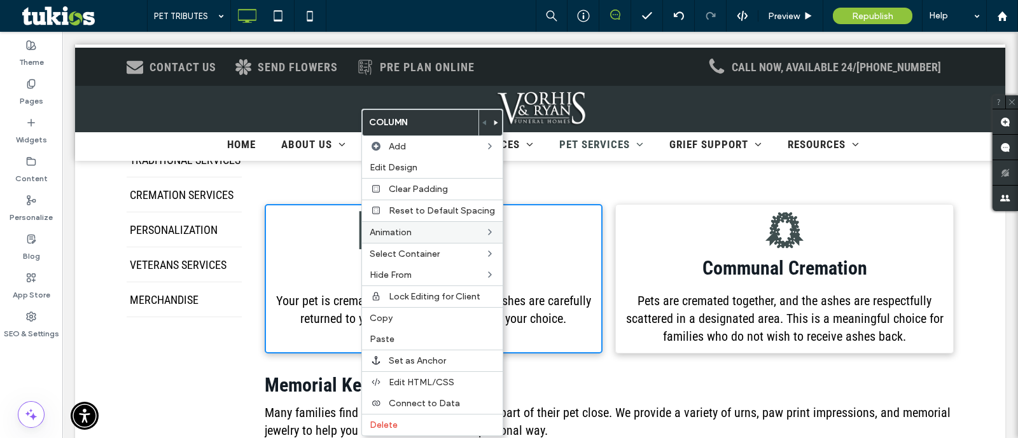
click at [552, 211] on div ".st0-1955449536{fill:currentcolor;} Private Cremation Your pet is cremated indi…" at bounding box center [434, 279] width 339 height 150
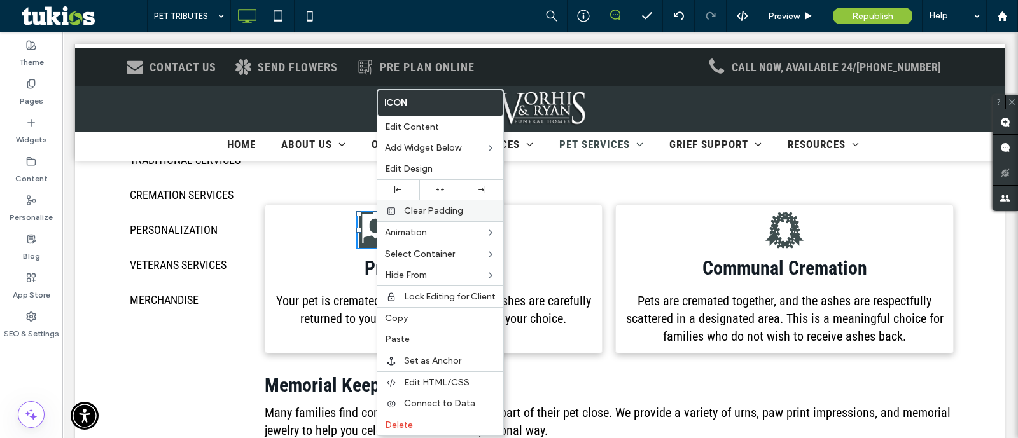
click at [440, 200] on div "Clear Padding" at bounding box center [440, 211] width 126 height 22
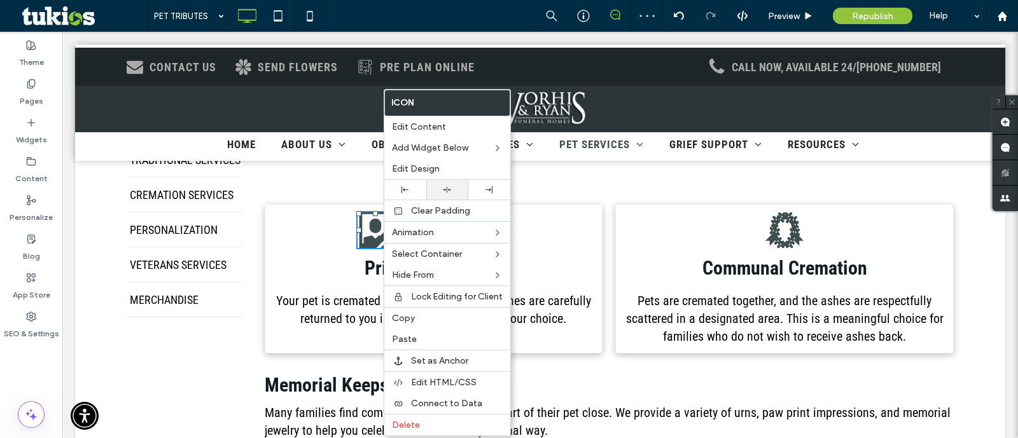
click at [447, 186] on icon at bounding box center [447, 190] width 8 height 8
click at [398, 167] on span "Edit Design" at bounding box center [416, 169] width 48 height 11
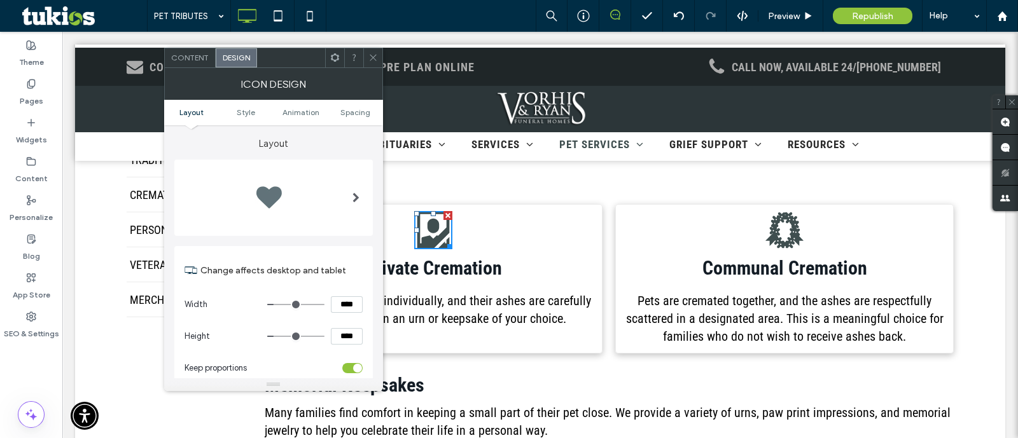
click at [190, 52] on div "Content" at bounding box center [190, 57] width 51 height 19
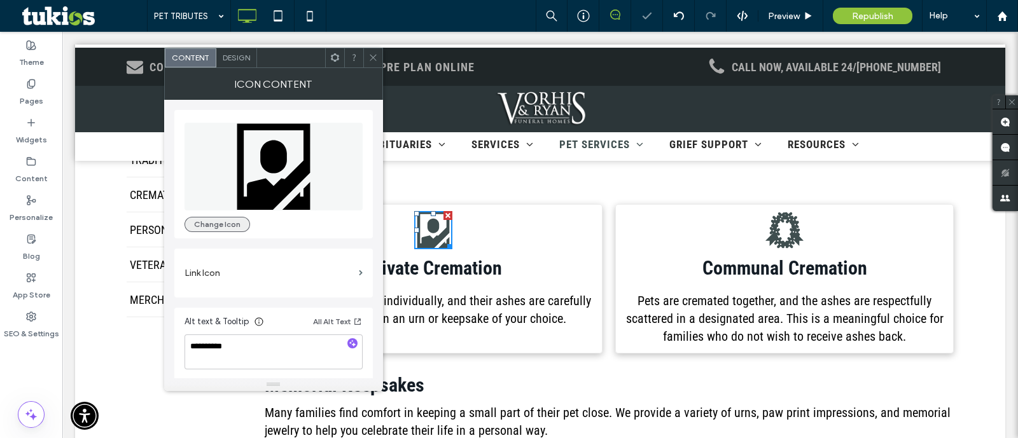
click at [214, 225] on button "Change Icon" at bounding box center [218, 224] width 66 height 15
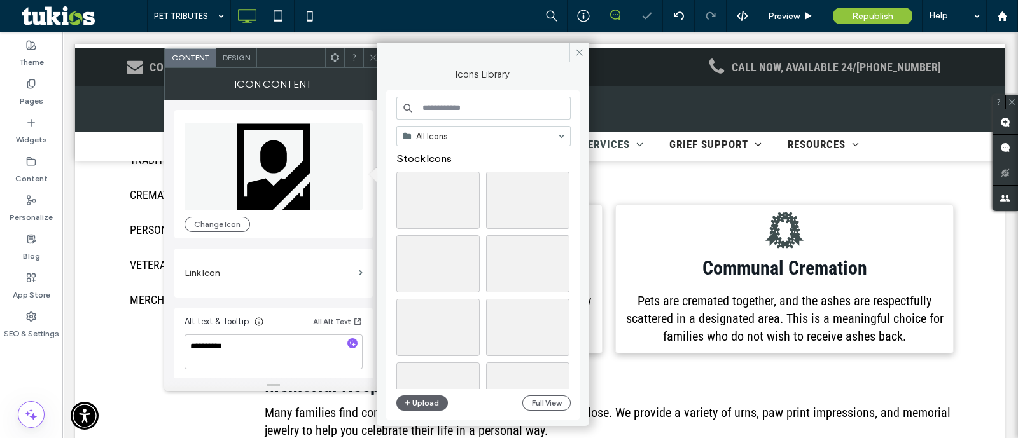
click at [470, 106] on input at bounding box center [483, 108] width 174 height 23
type input "***"
click at [431, 207] on div "Select" at bounding box center [437, 200] width 83 height 57
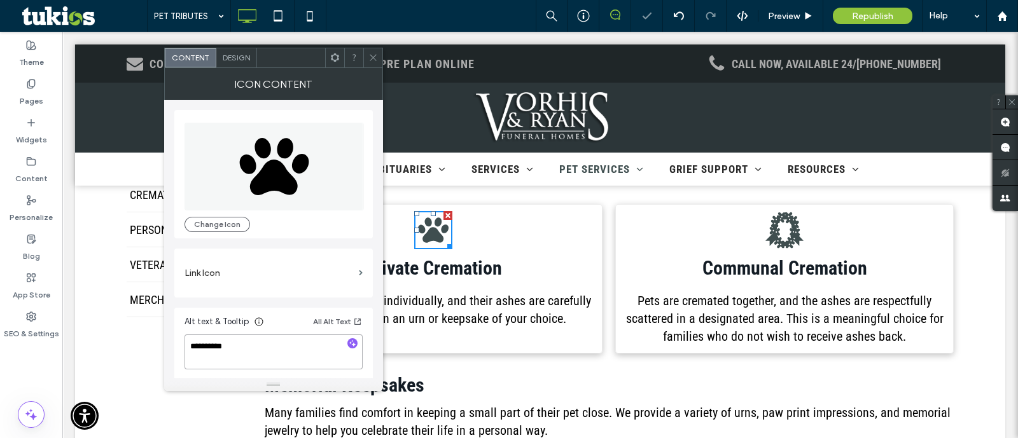
click at [283, 353] on textarea "**********" at bounding box center [274, 353] width 178 height 36
type textarea "*"
type textarea "*********"
click at [379, 53] on div at bounding box center [372, 57] width 19 height 19
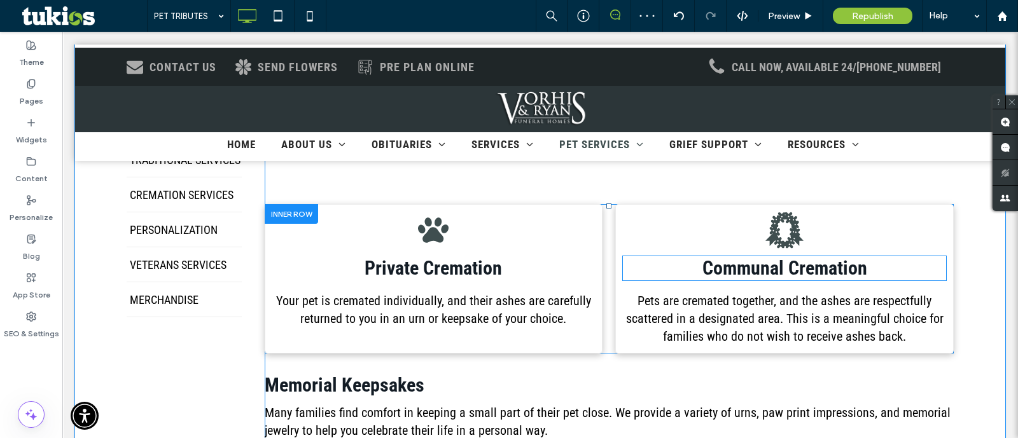
scroll to position [398, 0]
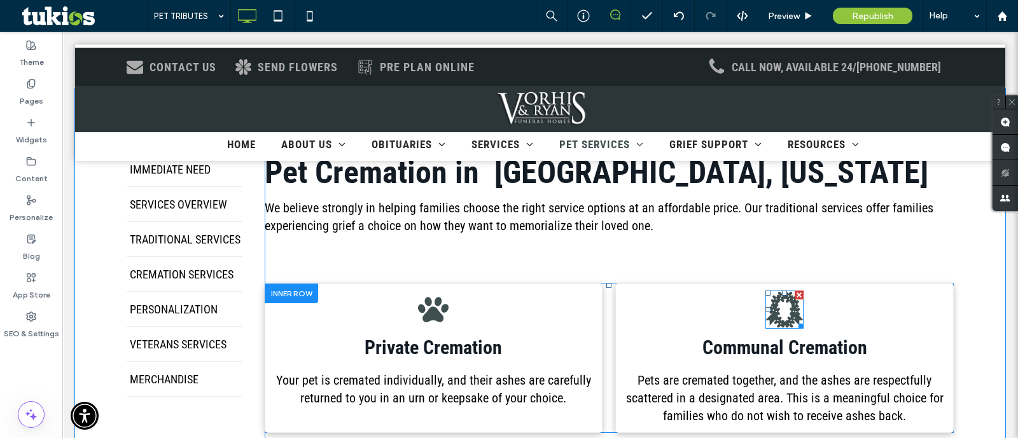
click at [771, 316] on icon at bounding box center [784, 310] width 38 height 36
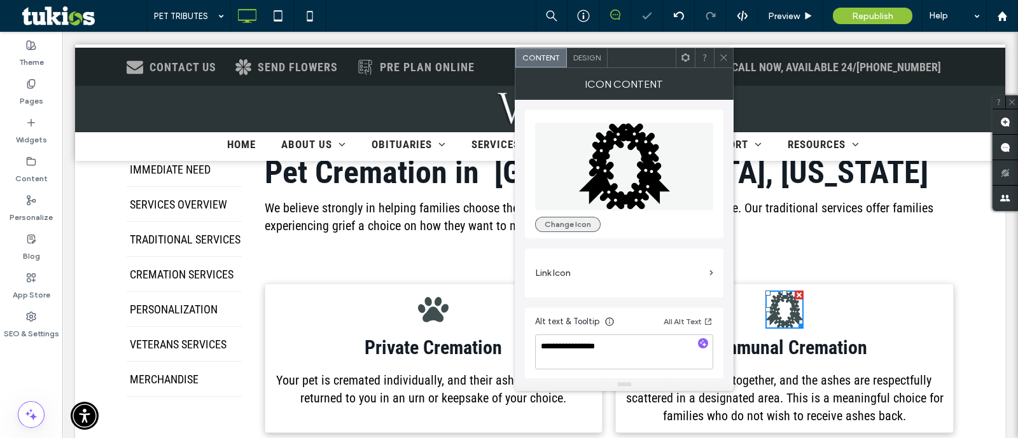
click at [557, 228] on button "Change Icon" at bounding box center [568, 224] width 66 height 15
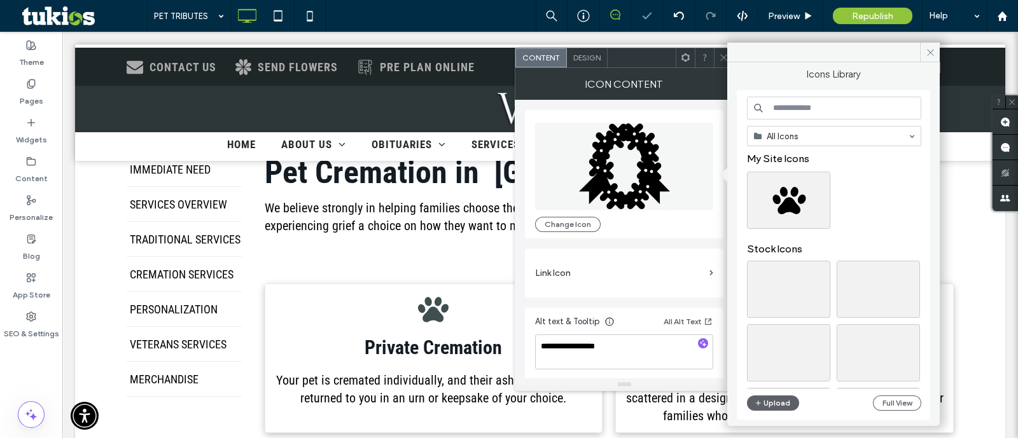
click at [771, 109] on input at bounding box center [834, 108] width 174 height 23
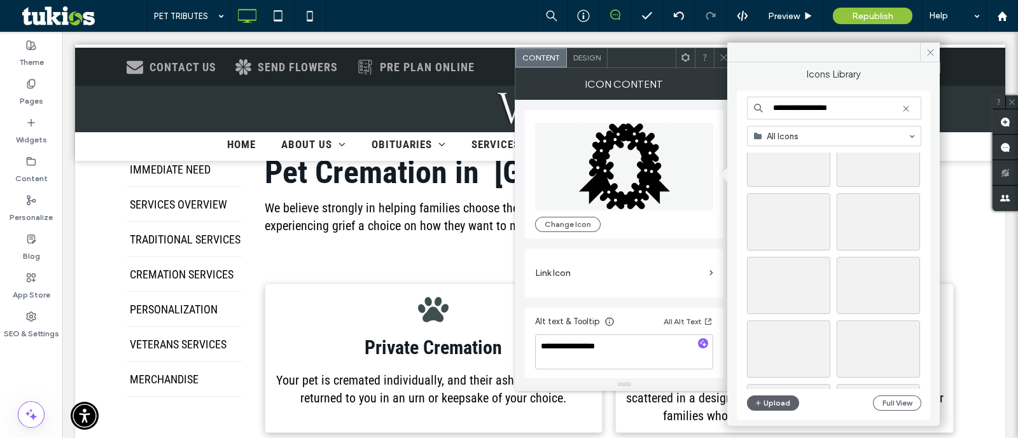
scroll to position [1033, 0]
type input "**********"
click at [802, 198] on div at bounding box center [789, 205] width 82 height 15
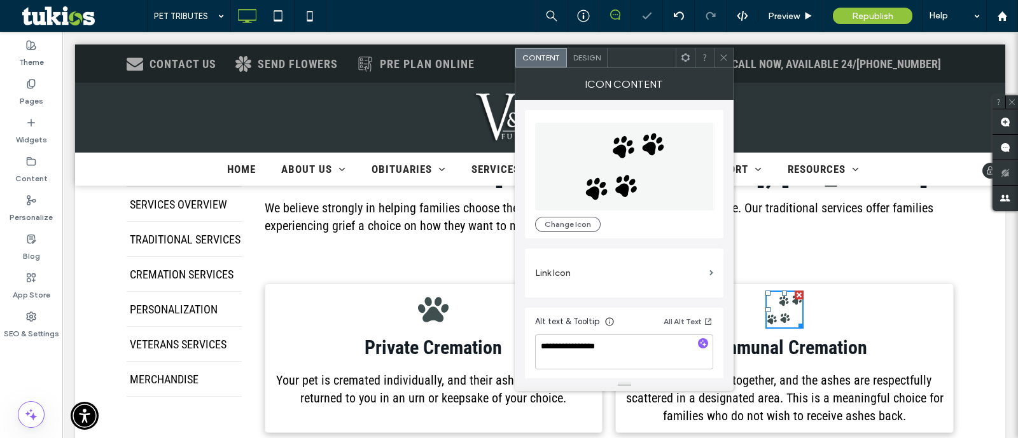
click at [737, 48] on div "CONTACT US SEND FLOWERS .st0-1897675595-undefined{fill:#currentcolor;} PRE PLAN…" at bounding box center [540, 64] width 930 height 38
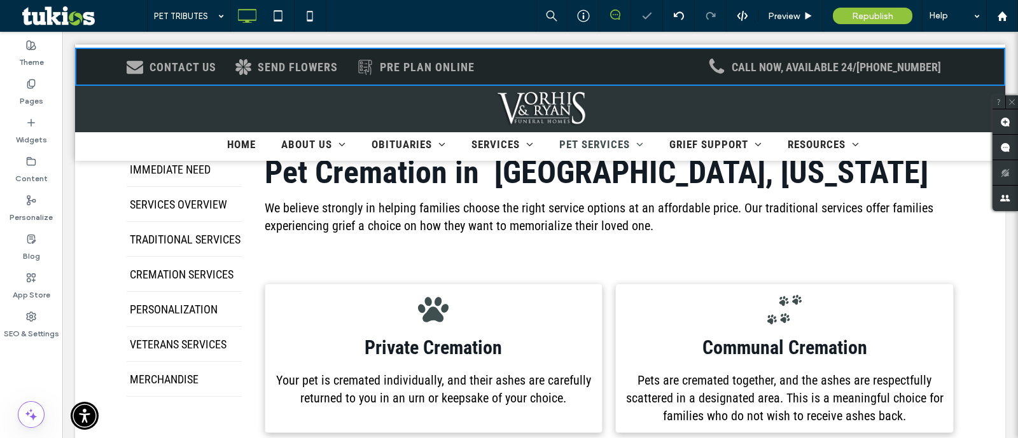
scroll to position [477, 0]
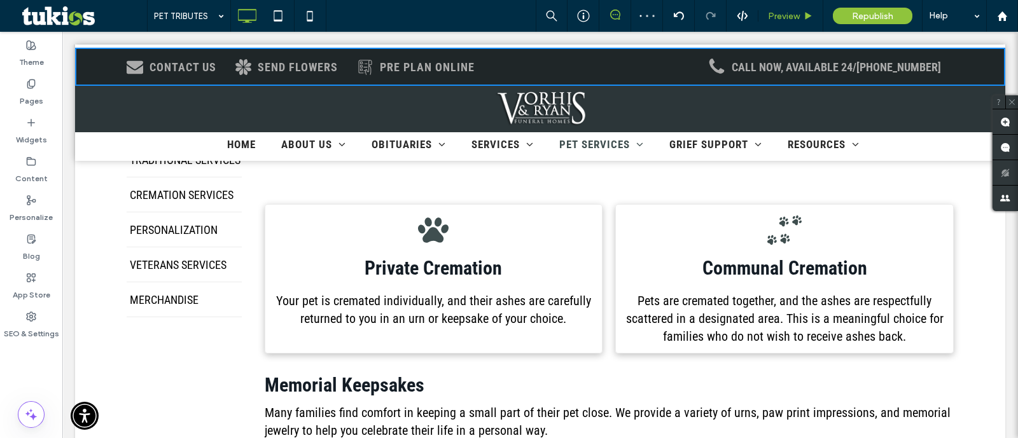
click at [817, 10] on div "Preview" at bounding box center [790, 16] width 65 height 32
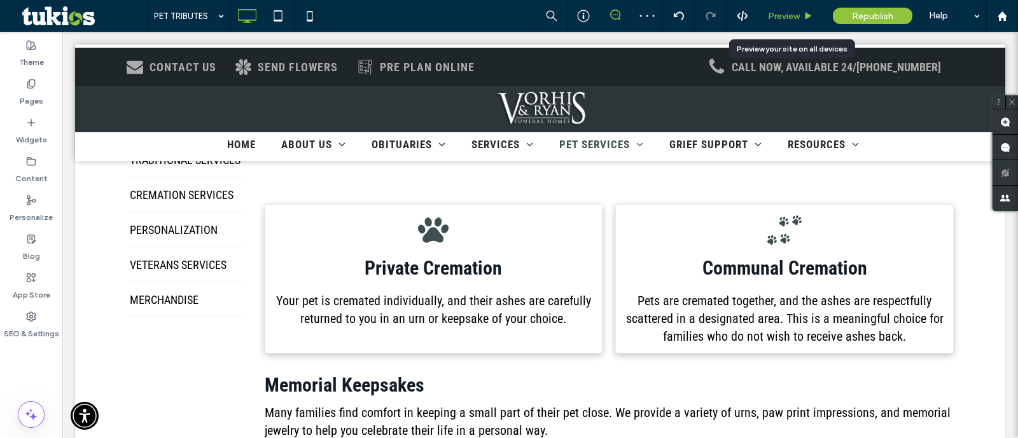
click at [787, 12] on span "Preview" at bounding box center [784, 16] width 32 height 11
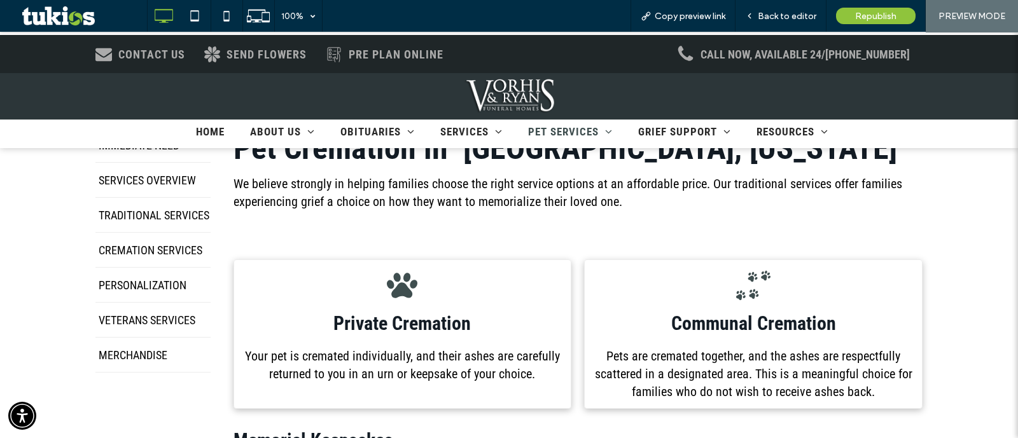
scroll to position [382, 0]
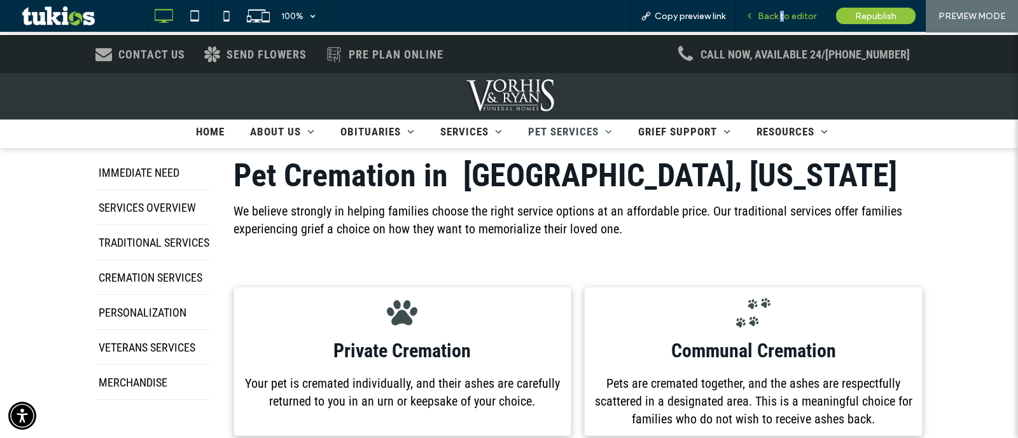
click at [783, 13] on span "Back to editor" at bounding box center [787, 16] width 59 height 11
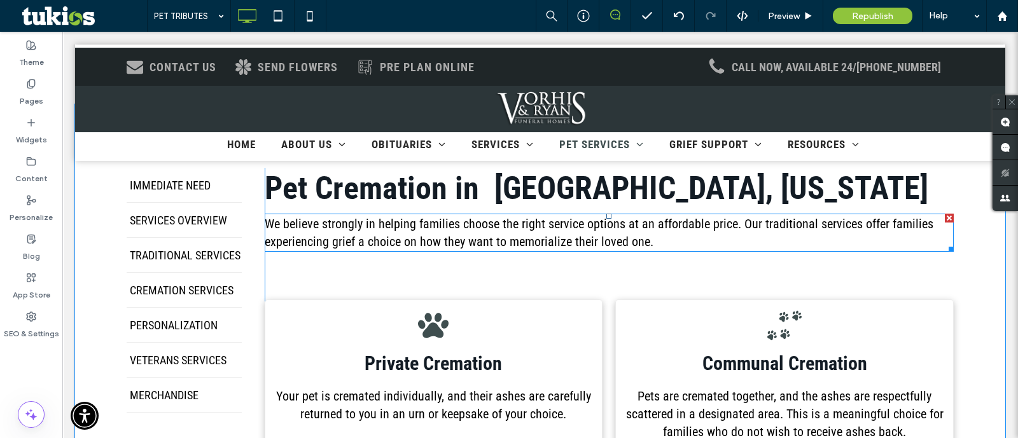
click at [549, 239] on span "We believe strongly in helping families choose the right service options at an …" at bounding box center [599, 232] width 669 height 33
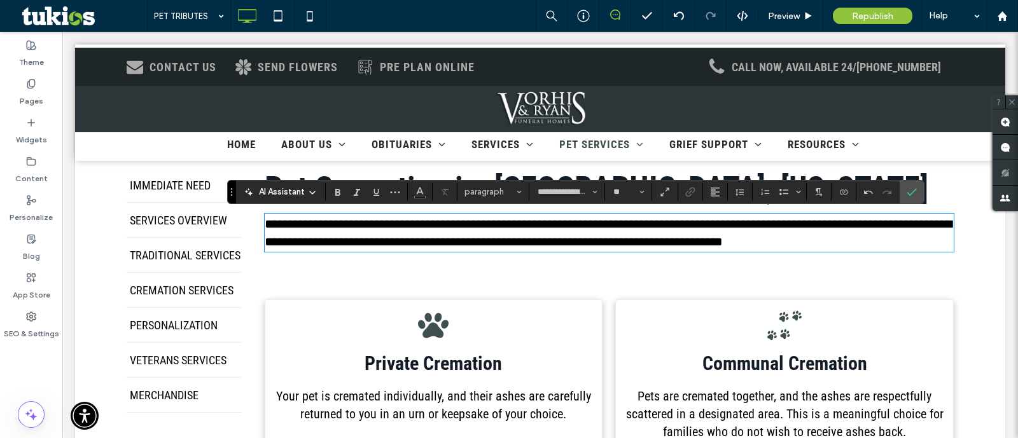
click at [521, 225] on span "**********" at bounding box center [608, 233] width 687 height 31
click at [722, 270] on div "**********" at bounding box center [609, 398] width 689 height 461
click at [907, 194] on icon "Confirm" at bounding box center [912, 192] width 10 height 10
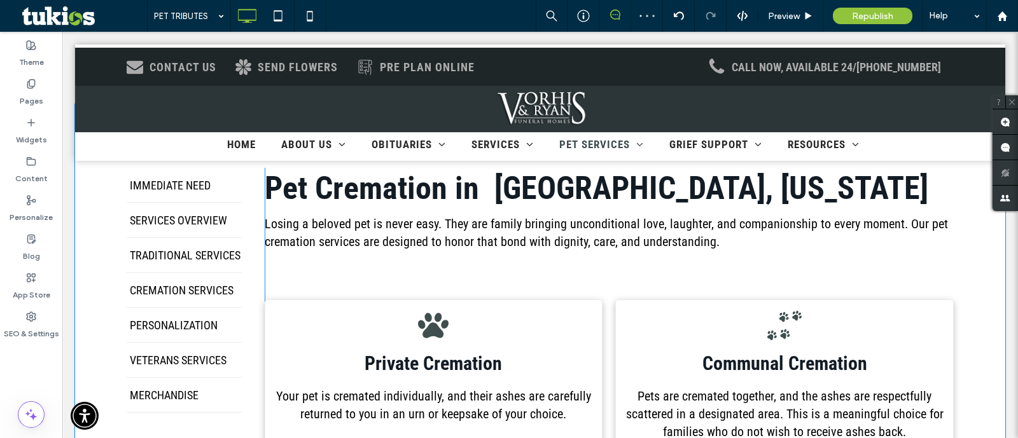
drag, startPoint x: 601, startPoint y: 302, endPoint x: 601, endPoint y: 279, distance: 22.9
click at [601, 279] on div "Pet Cremation in Lockland, Ohio Losing a beloved pet is never easy. They are fa…" at bounding box center [609, 398] width 689 height 461
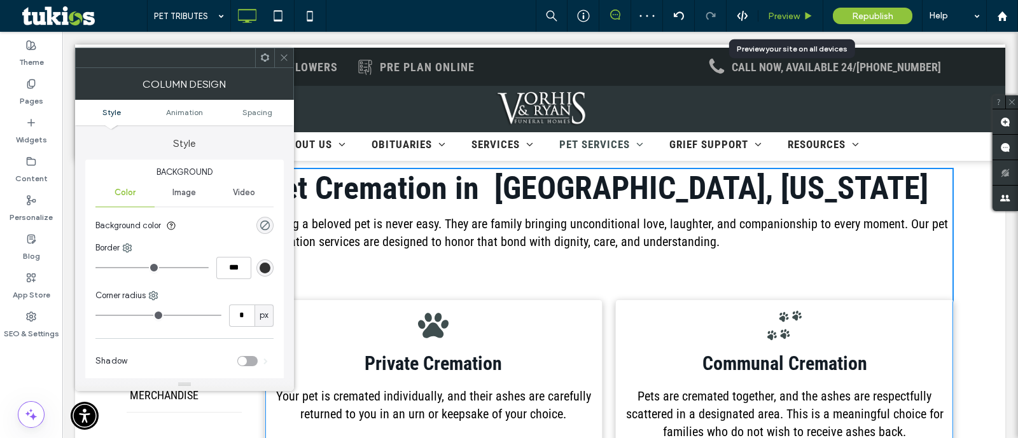
drag, startPoint x: 797, startPoint y: 14, endPoint x: 793, endPoint y: 210, distance: 196.0
click at [797, 14] on span "Preview" at bounding box center [784, 16] width 32 height 11
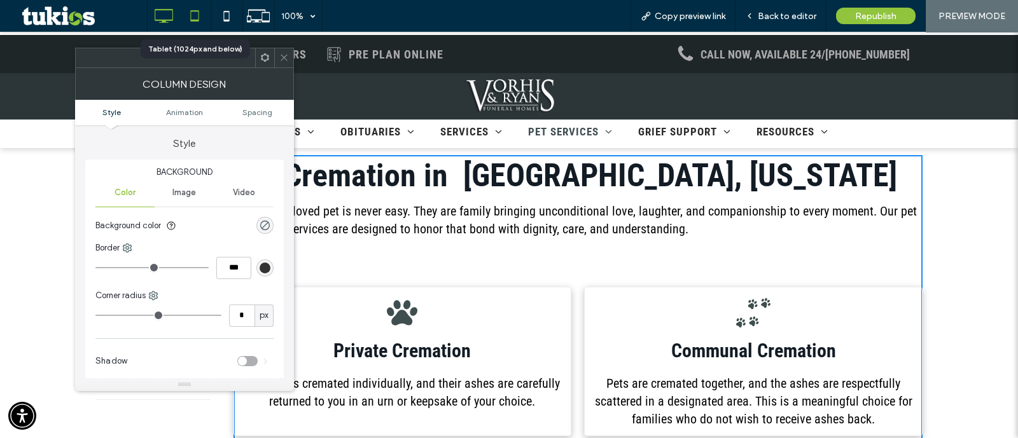
drag, startPoint x: 195, startPoint y: 20, endPoint x: 211, endPoint y: 101, distance: 81.7
click at [195, 20] on use at bounding box center [195, 15] width 8 height 11
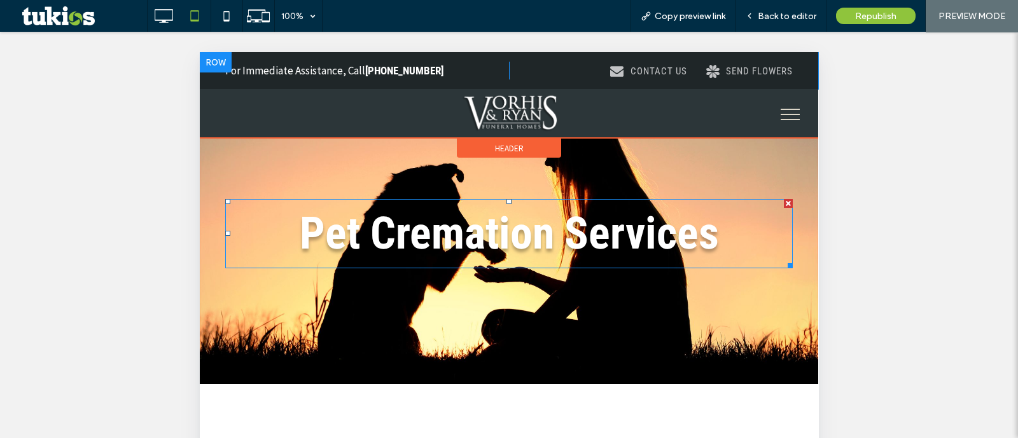
scroll to position [79, 0]
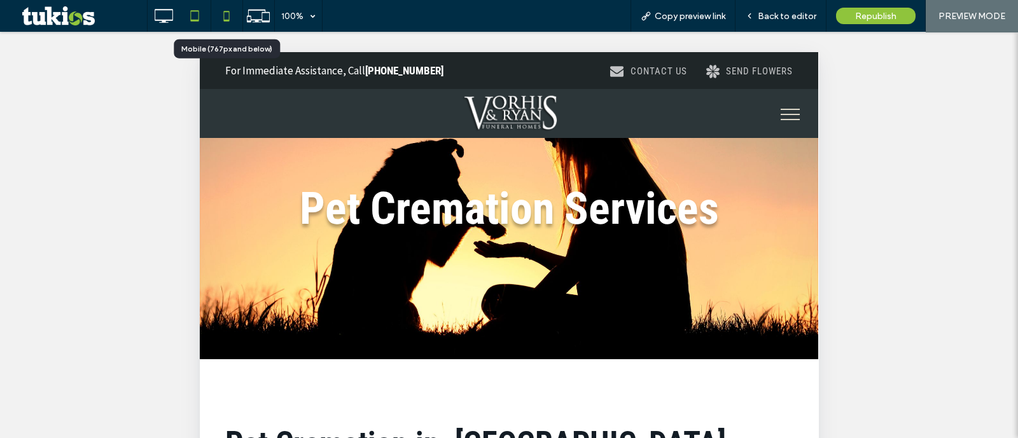
click at [225, 7] on icon at bounding box center [226, 15] width 25 height 25
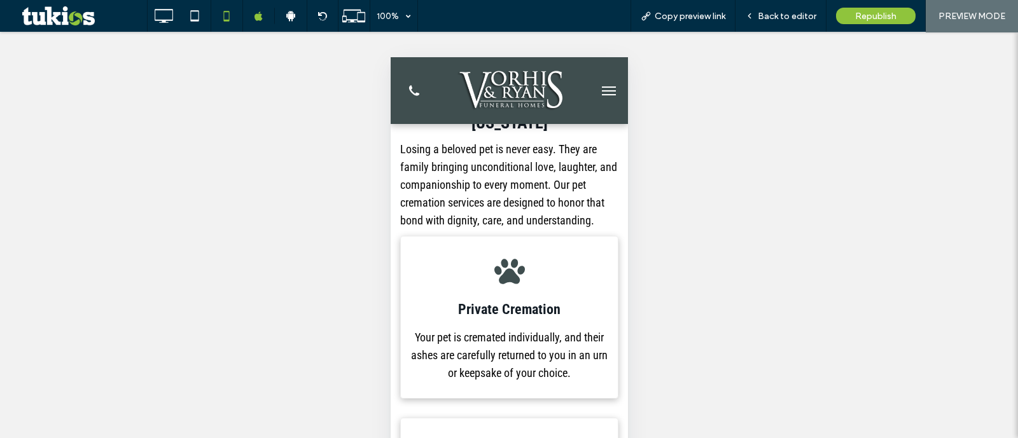
scroll to position [158, 0]
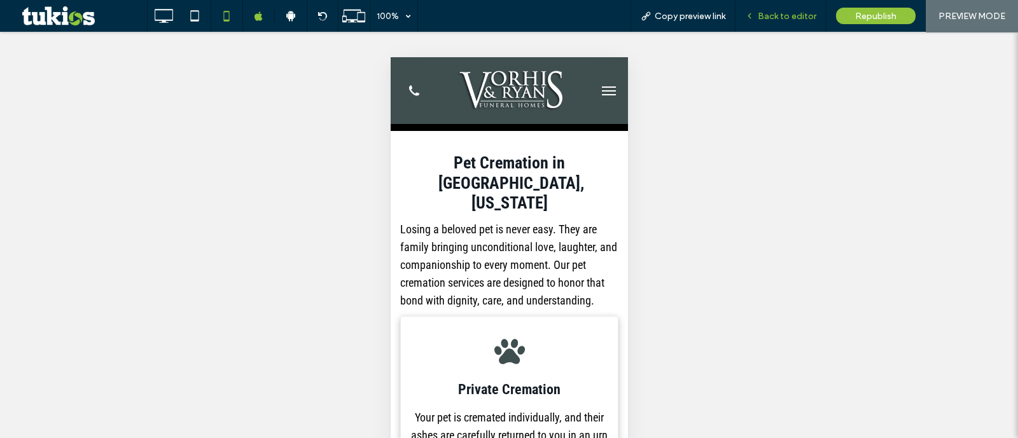
click at [801, 10] on div "Back to editor" at bounding box center [781, 16] width 91 height 32
click at [803, 15] on span "Back to editor" at bounding box center [787, 16] width 59 height 11
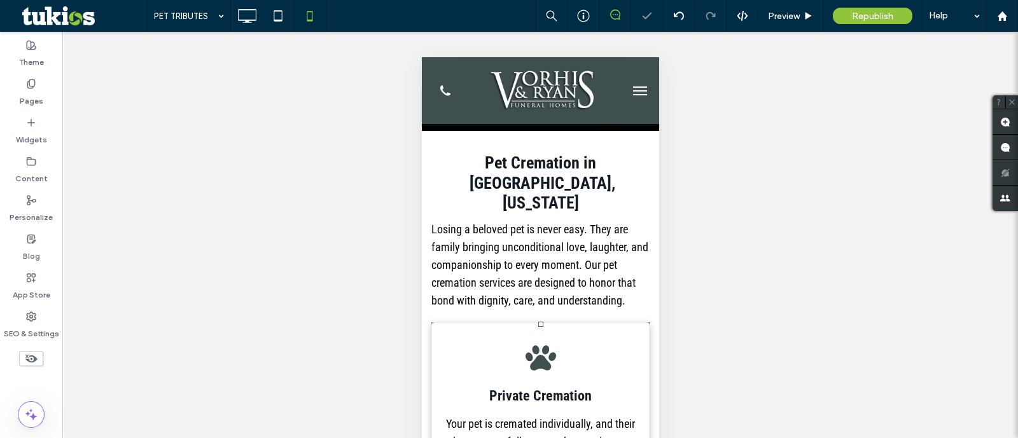
drag, startPoint x: 534, startPoint y: 314, endPoint x: 1154, endPoint y: 286, distance: 620.4
click at [797, 15] on span "Preview" at bounding box center [784, 16] width 32 height 11
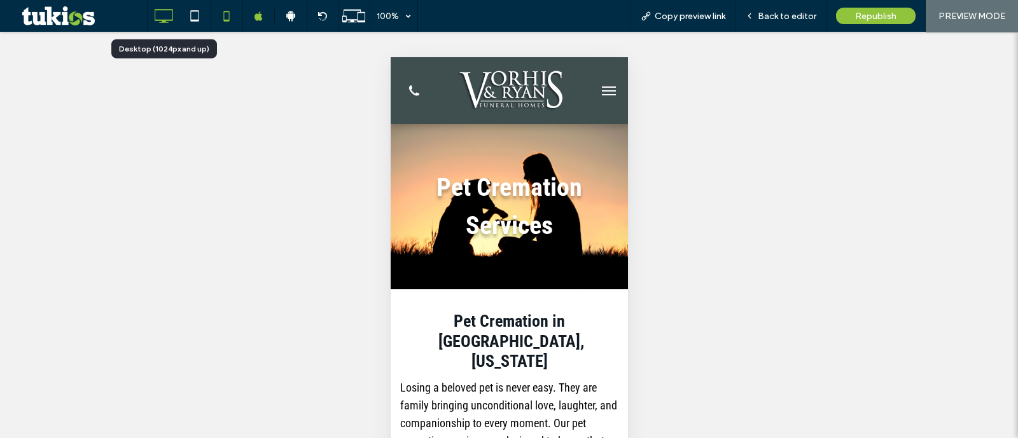
drag, startPoint x: 176, startPoint y: 21, endPoint x: 215, endPoint y: 24, distance: 38.9
click at [176, 20] on div at bounding box center [164, 15] width 32 height 25
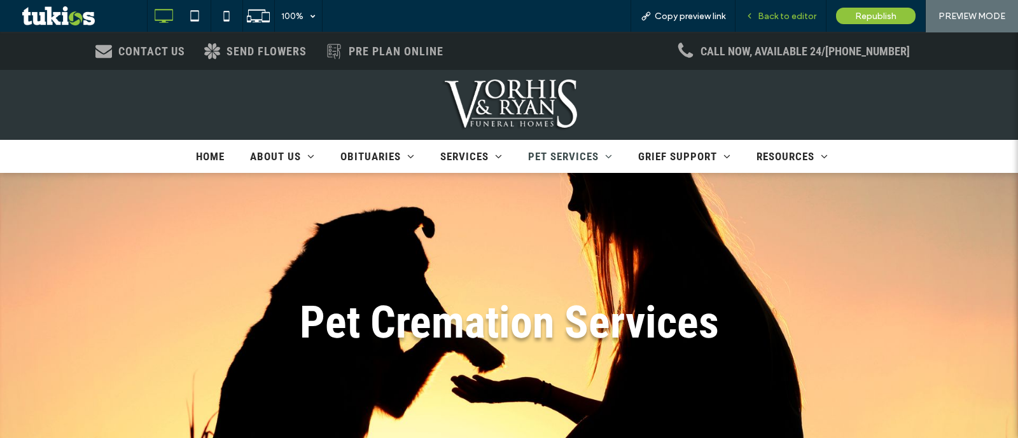
click at [785, 27] on div "Back to editor" at bounding box center [781, 16] width 91 height 32
click at [790, 17] on span "Back to editor" at bounding box center [787, 16] width 59 height 11
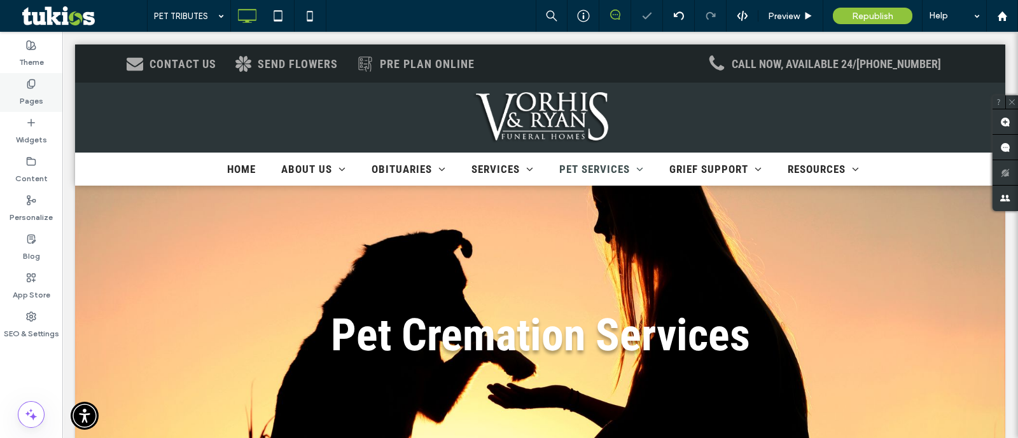
click at [40, 134] on label "Widgets" at bounding box center [31, 137] width 31 height 18
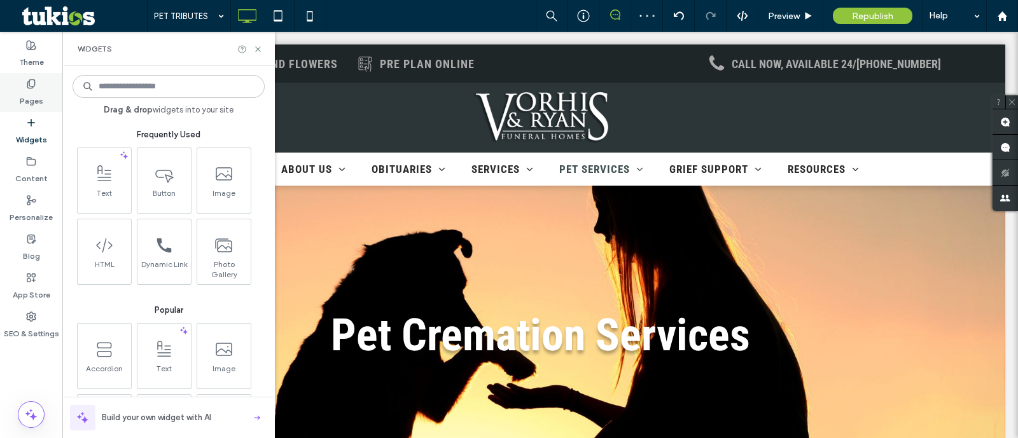
click at [46, 97] on div "Pages" at bounding box center [31, 92] width 62 height 39
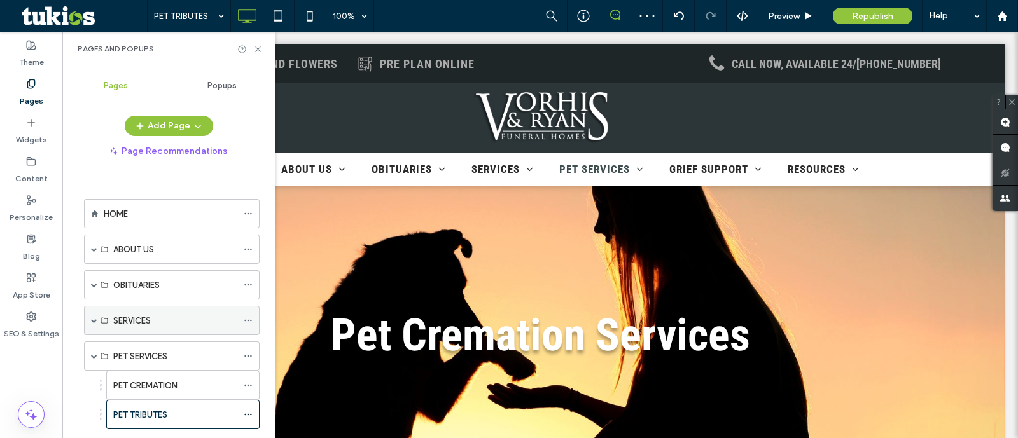
scroll to position [158, 0]
click at [244, 414] on icon at bounding box center [248, 414] width 9 height 9
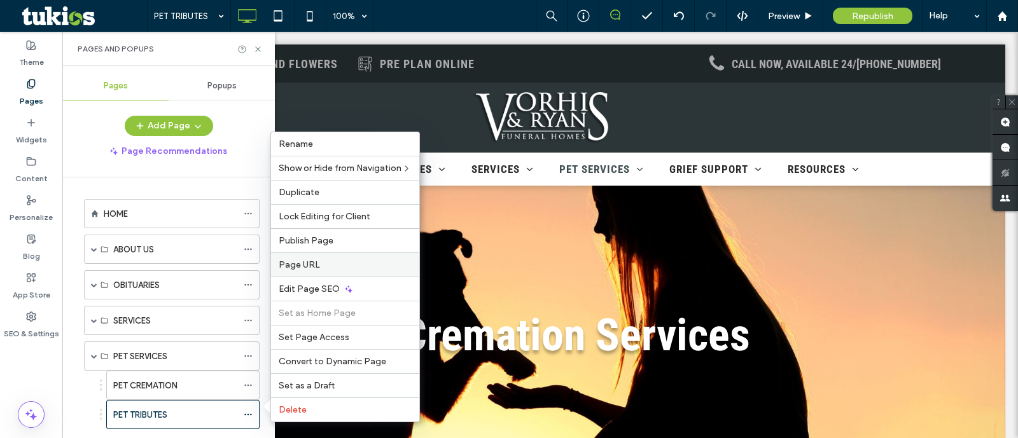
click at [308, 261] on div "Page URL" at bounding box center [345, 265] width 148 height 24
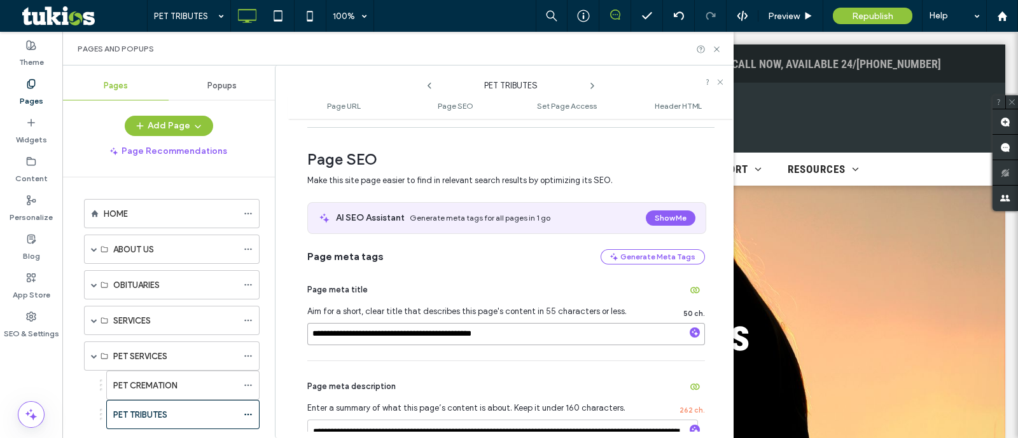
drag, startPoint x: 386, startPoint y: 333, endPoint x: 269, endPoint y: 362, distance: 119.9
click at [269, 363] on div "Pages Popups Add Page Page Recommendations HOME ABOUT US ABOUT US OUR STAFF OUR…" at bounding box center [397, 252] width 671 height 373
type input "**********"
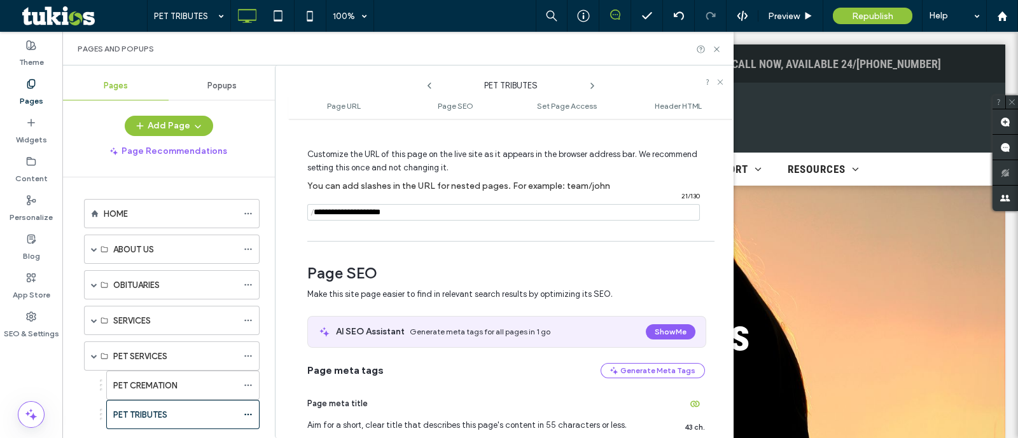
scroll to position [0, 0]
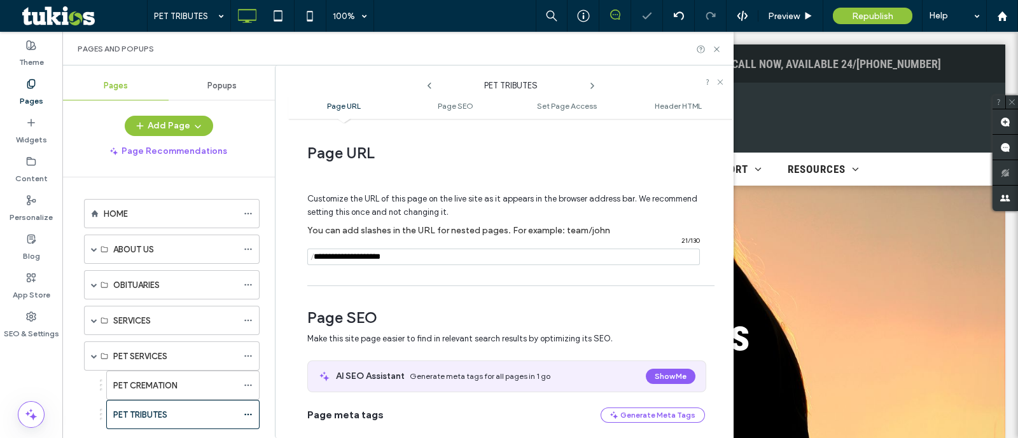
drag, startPoint x: 407, startPoint y: 259, endPoint x: 366, endPoint y: 262, distance: 41.5
click at [366, 262] on input "notEmpty" at bounding box center [503, 257] width 393 height 17
click at [247, 381] on icon at bounding box center [248, 385] width 9 height 9
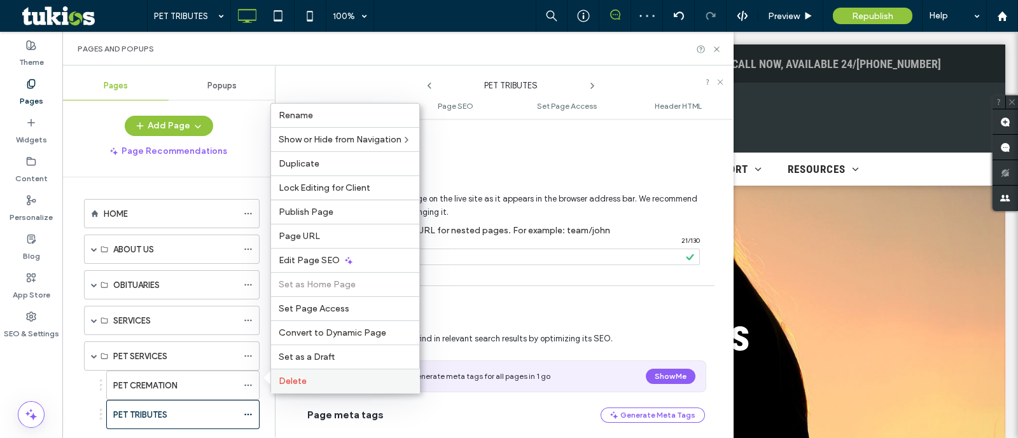
click at [296, 376] on div "Delete" at bounding box center [345, 381] width 148 height 24
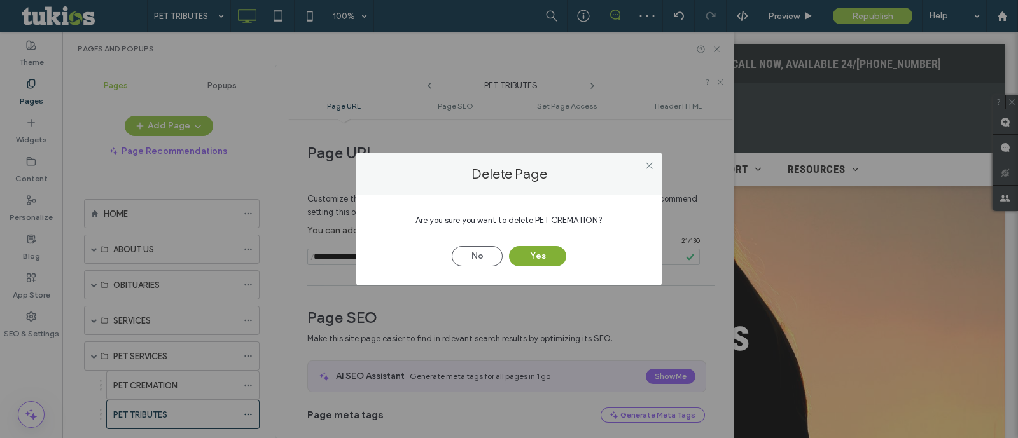
click at [554, 262] on button "Yes" at bounding box center [537, 256] width 57 height 20
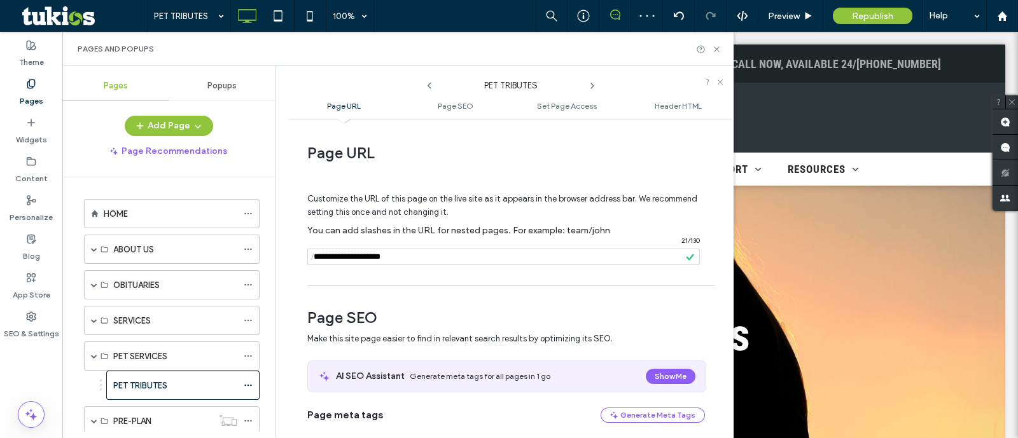
drag, startPoint x: 445, startPoint y: 256, endPoint x: 370, endPoint y: 259, distance: 75.1
click at [373, 266] on div "Customize the URL of this page on the live site as it appears in the browser ad…" at bounding box center [506, 223] width 398 height 111
type input "****"
type input "**********"
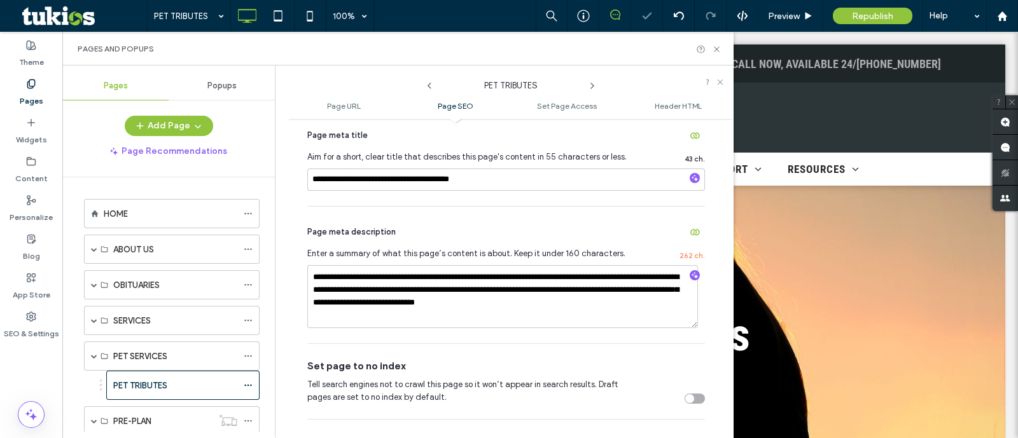
scroll to position [318, 0]
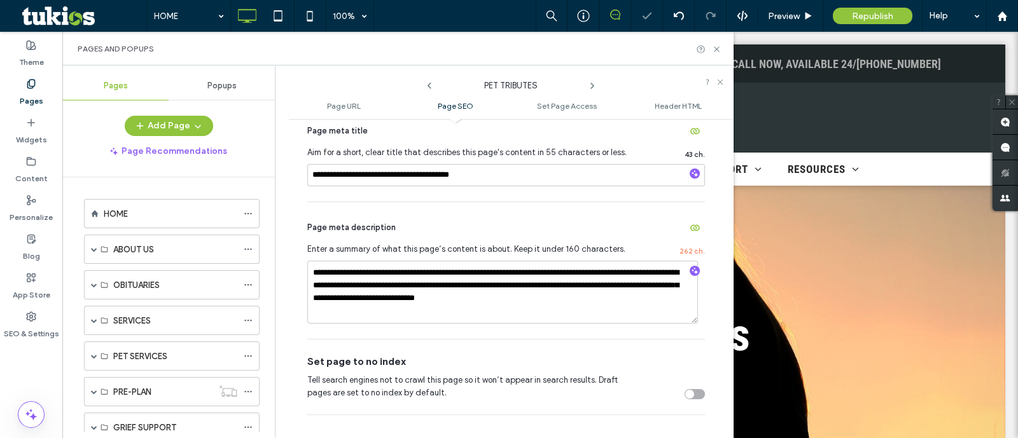
click at [432, 279] on div at bounding box center [509, 219] width 1018 height 438
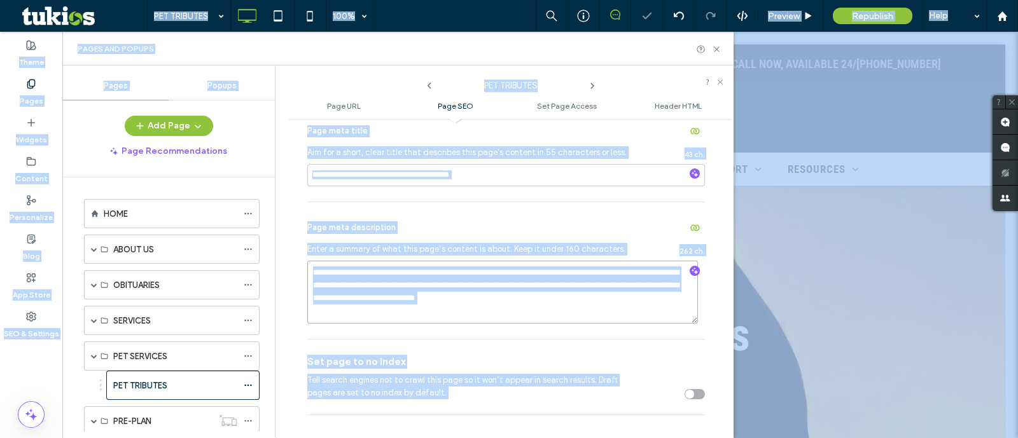
click at [583, 304] on textarea "**********" at bounding box center [502, 293] width 391 height 64
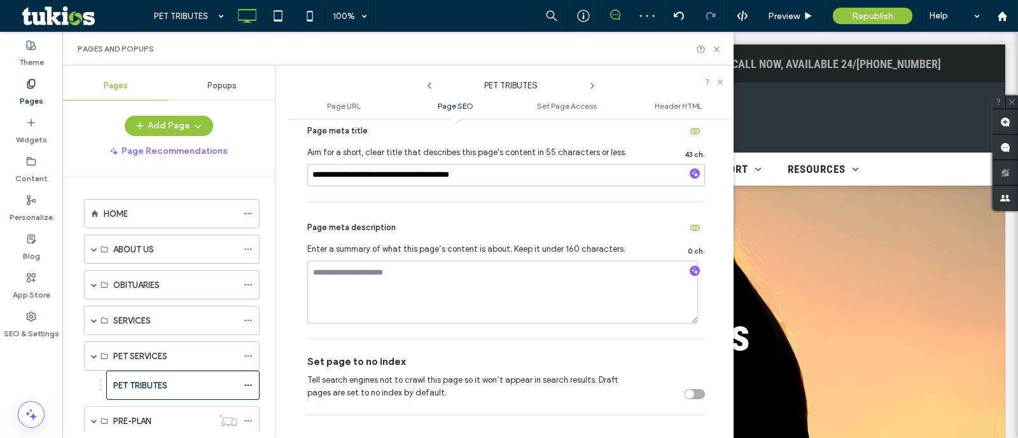
click at [611, 223] on div "Page meta description" at bounding box center [506, 228] width 398 height 20
click at [245, 382] on icon at bounding box center [248, 385] width 9 height 9
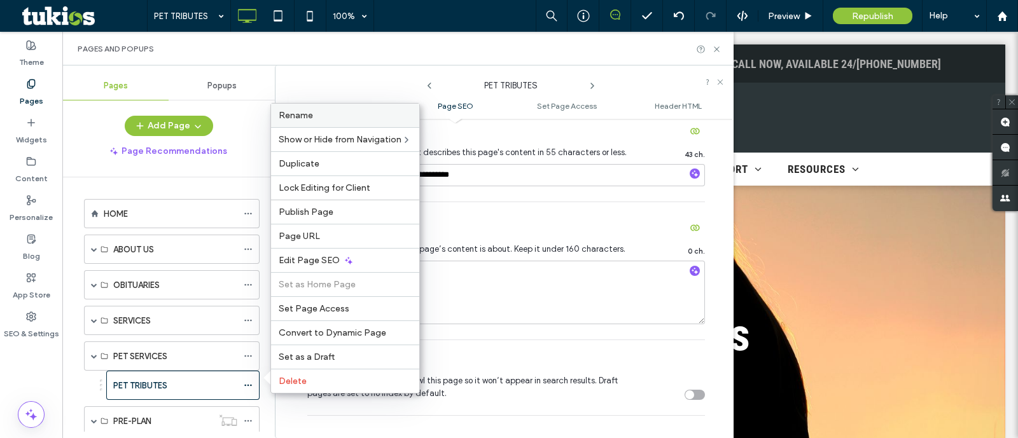
click at [328, 121] on label "Rename" at bounding box center [345, 115] width 133 height 11
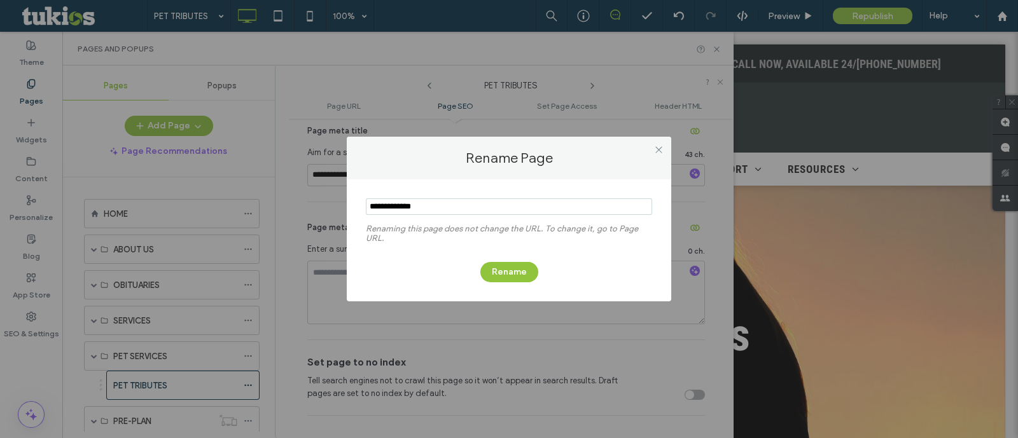
type input "**********"
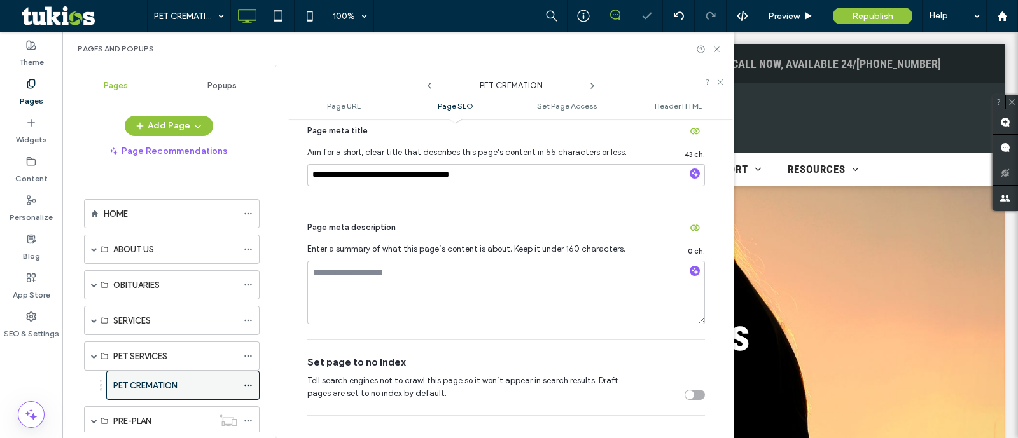
click at [247, 384] on icon at bounding box center [248, 385] width 9 height 9
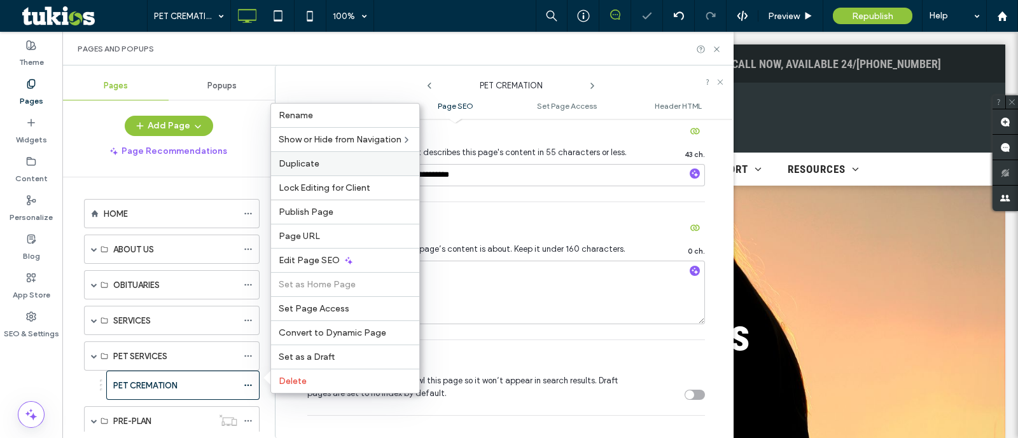
click at [346, 173] on div "Duplicate" at bounding box center [345, 163] width 148 height 24
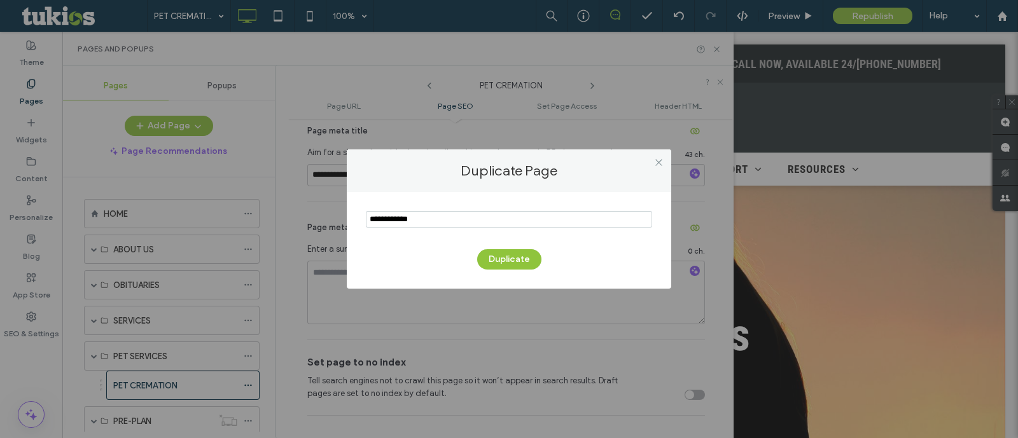
type input "**********"
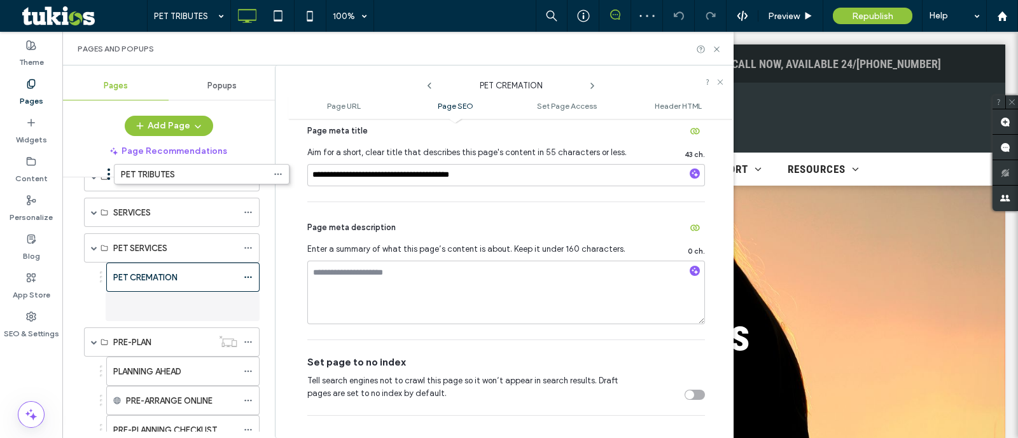
scroll to position [95, 0]
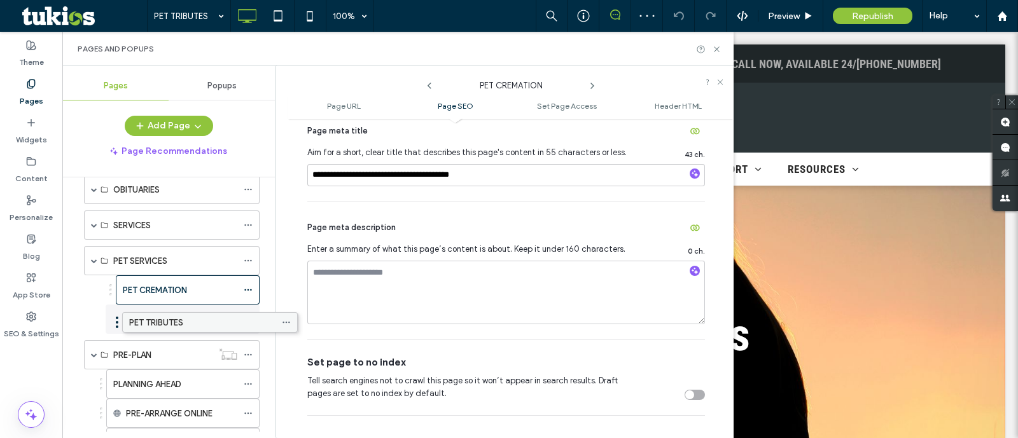
drag, startPoint x: 132, startPoint y: 389, endPoint x: 171, endPoint y: 330, distance: 70.4
click at [219, 315] on div "PET TRIBUTES" at bounding box center [180, 319] width 115 height 13
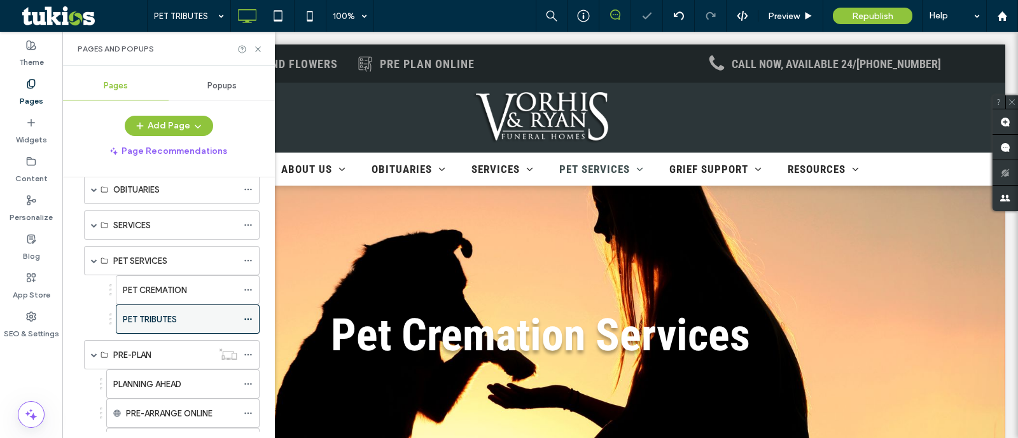
click at [248, 319] on use at bounding box center [247, 320] width 7 height 2
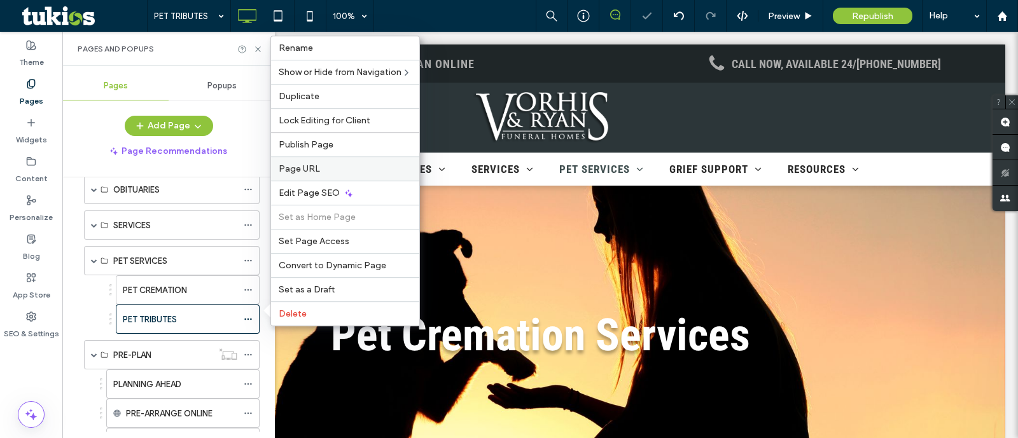
click at [327, 170] on label "Page URL" at bounding box center [345, 169] width 133 height 11
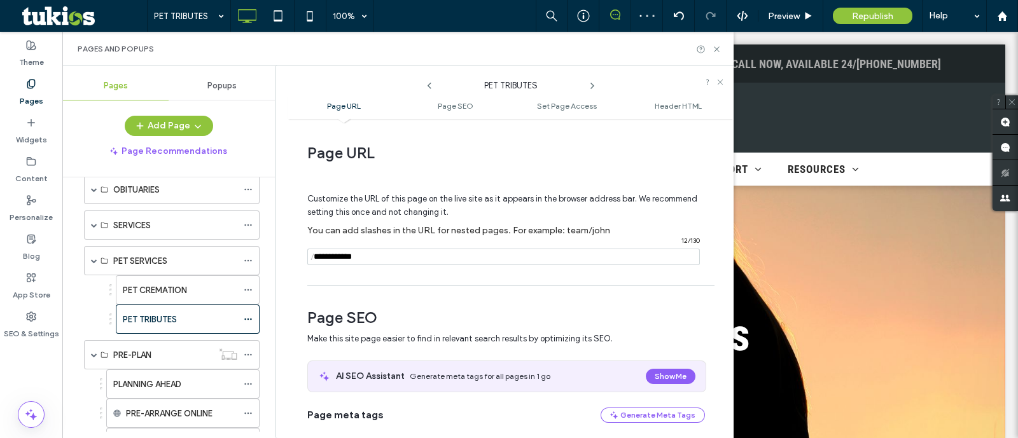
scroll to position [158, 0]
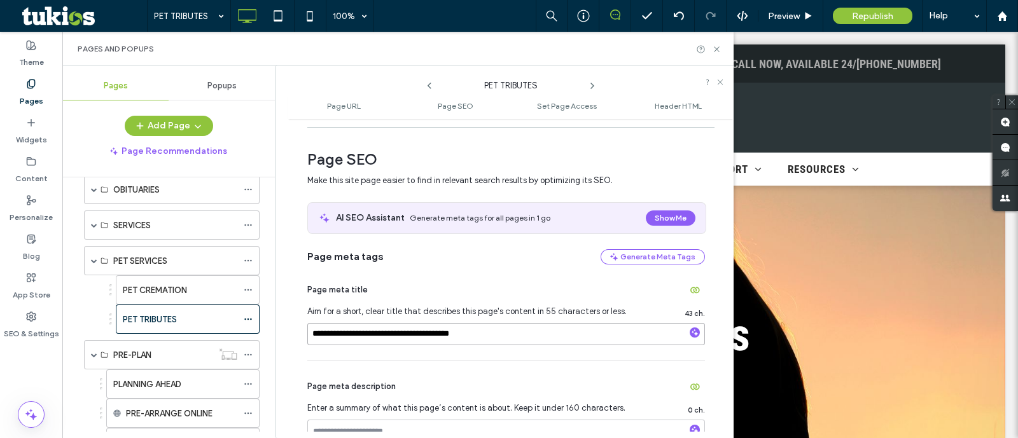
drag, startPoint x: 366, startPoint y: 330, endPoint x: 328, endPoint y: 331, distance: 37.6
click at [328, 331] on input "**********" at bounding box center [506, 334] width 398 height 22
type input "**********"
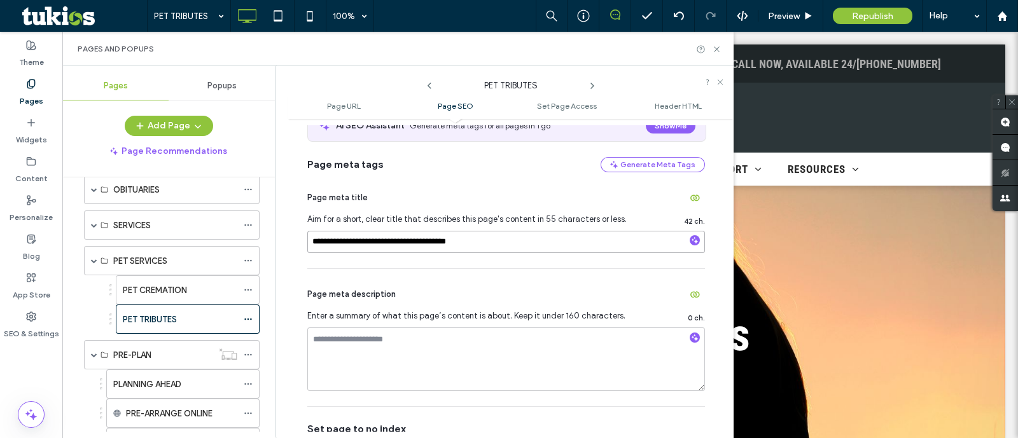
scroll to position [318, 0]
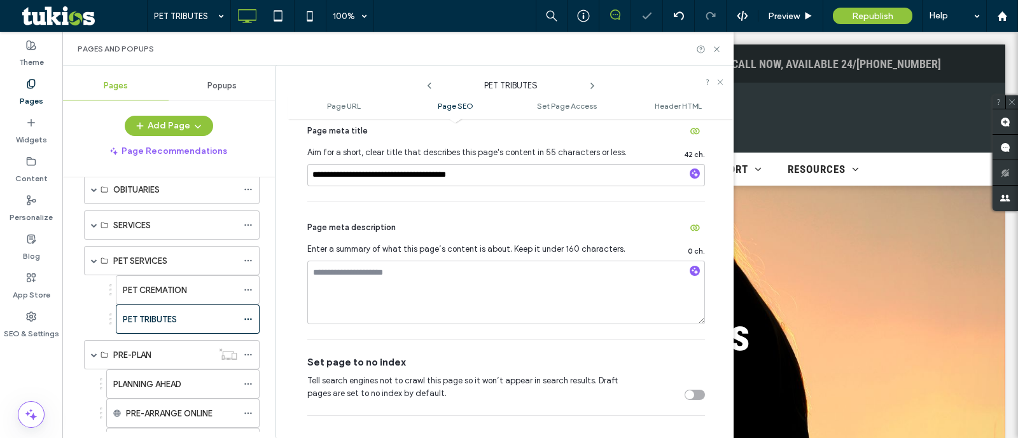
click at [286, 260] on div "**********" at bounding box center [504, 252] width 459 height 373
click at [191, 313] on div "PET TRIBUTES" at bounding box center [180, 319] width 115 height 13
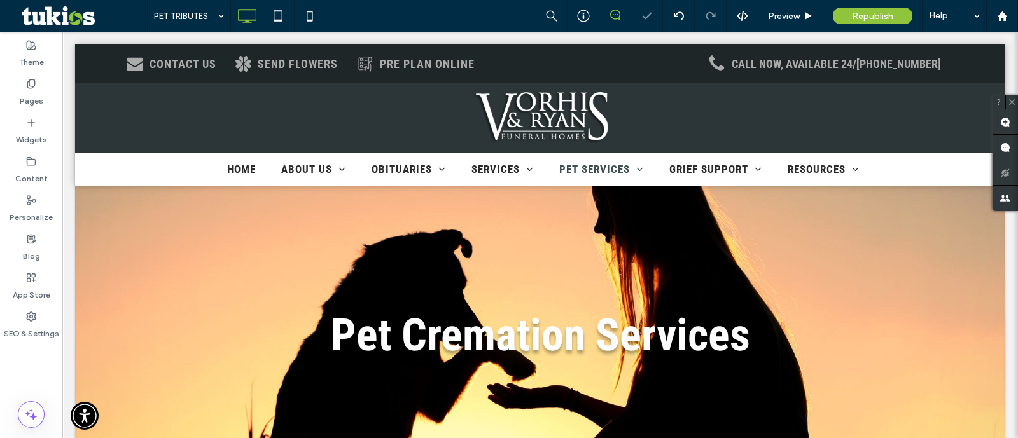
type input "**********"
type input "**"
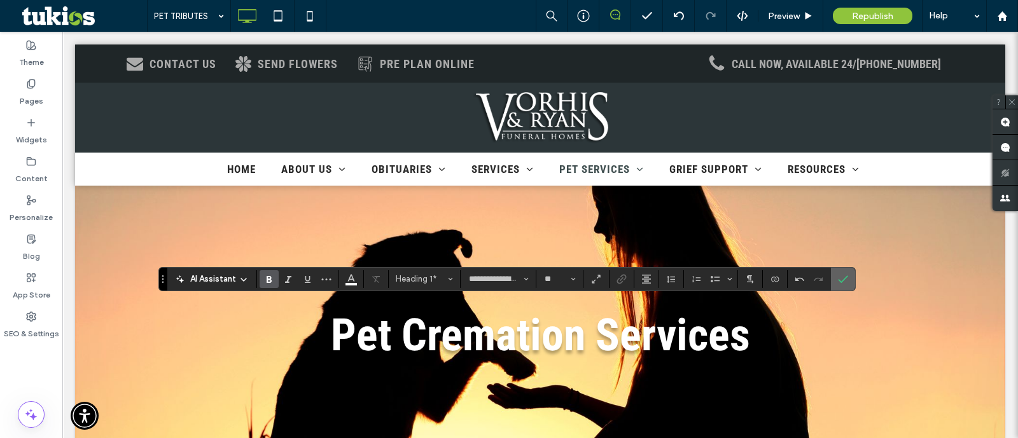
click at [831, 274] on section at bounding box center [843, 279] width 24 height 23
click at [834, 284] on label "Confirm" at bounding box center [843, 279] width 19 height 23
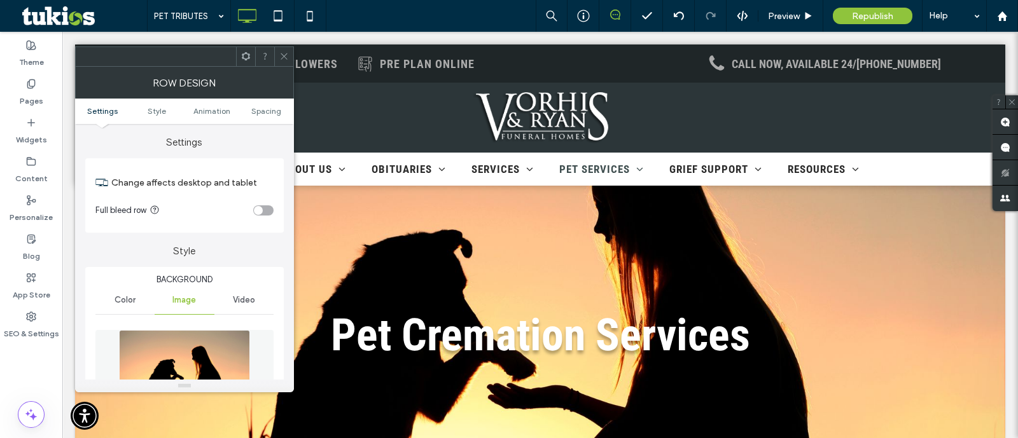
scroll to position [158, 0]
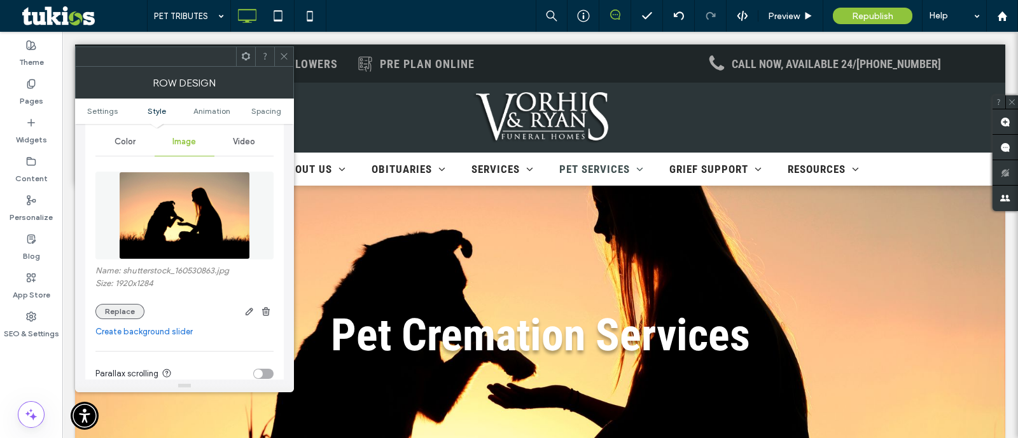
click at [111, 310] on button "Replace" at bounding box center [119, 311] width 49 height 15
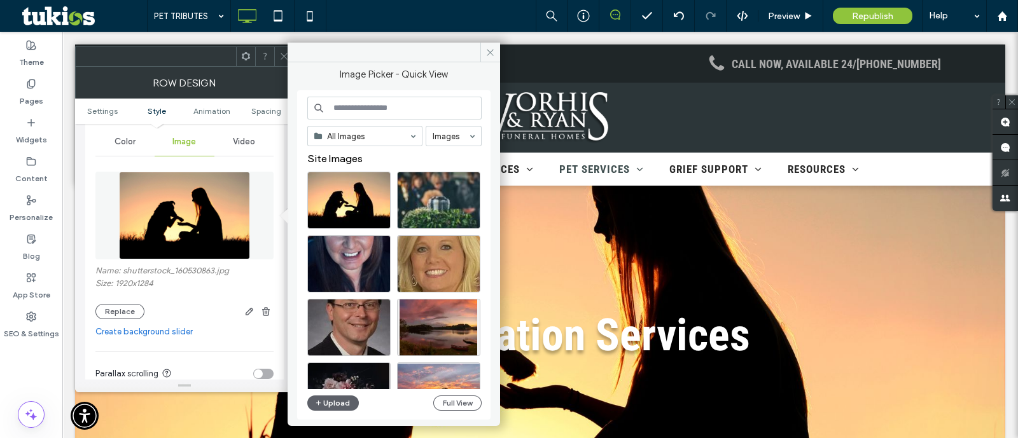
click at [323, 393] on div "All Images Images Site Images Upload Full View" at bounding box center [394, 256] width 174 height 318
click at [321, 402] on icon "button" at bounding box center [319, 403] width 8 height 10
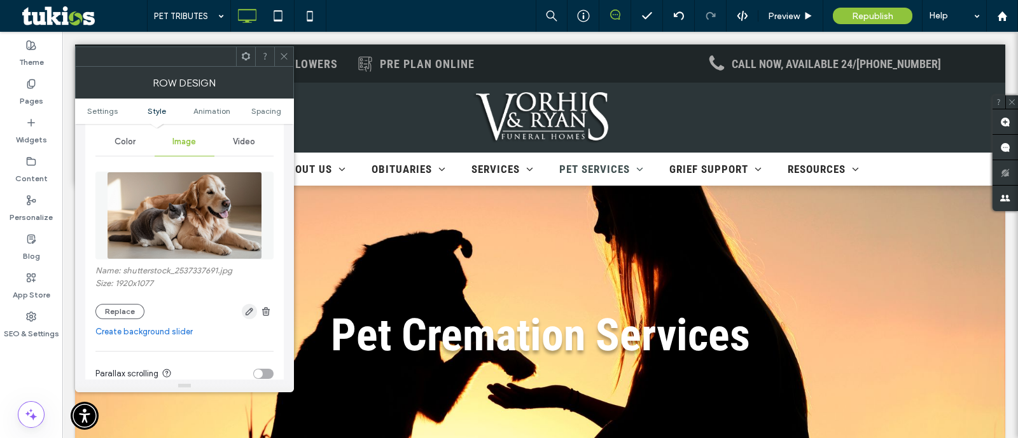
click at [252, 310] on use "button" at bounding box center [250, 312] width 8 height 8
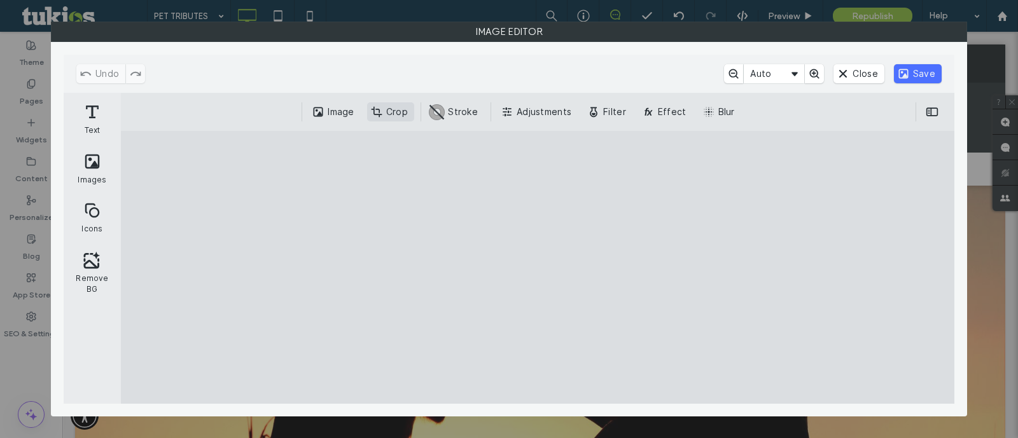
click at [384, 111] on button "Crop" at bounding box center [390, 111] width 47 height 19
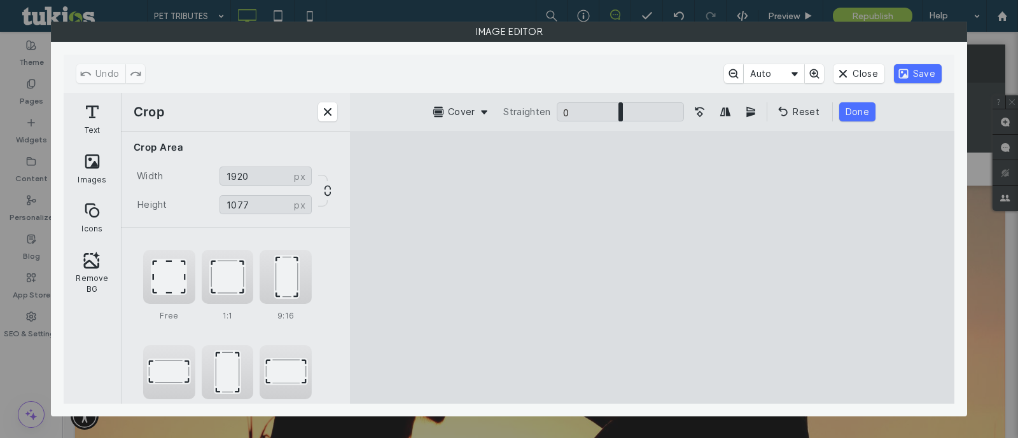
type input "****"
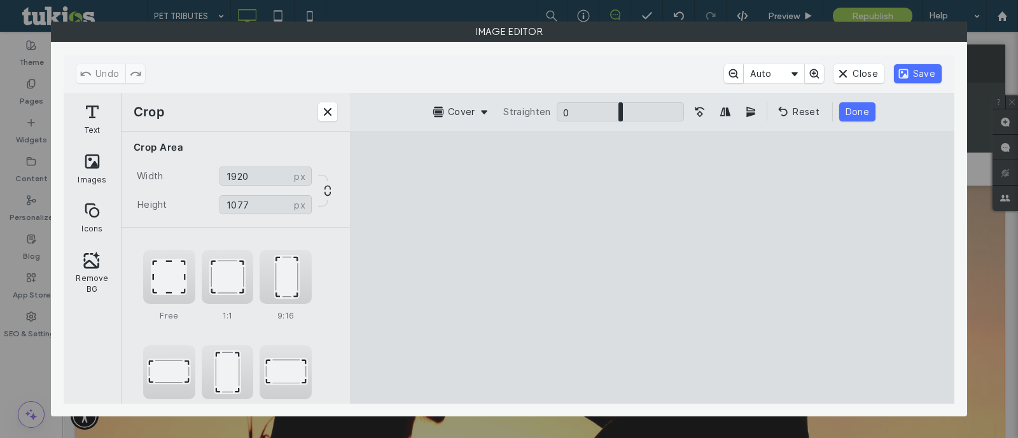
type input "****"
type input "***"
drag, startPoint x: 457, startPoint y: 376, endPoint x: 443, endPoint y: 347, distance: 31.6
click at [652, 268] on cesdk-canvas "Editor canvas" at bounding box center [652, 268] width 0 height 0
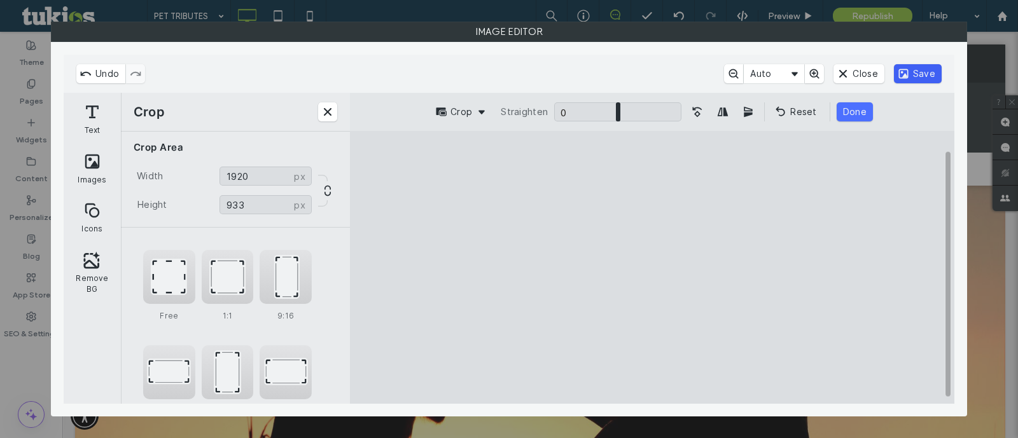
click at [919, 73] on button "Save" at bounding box center [918, 73] width 48 height 19
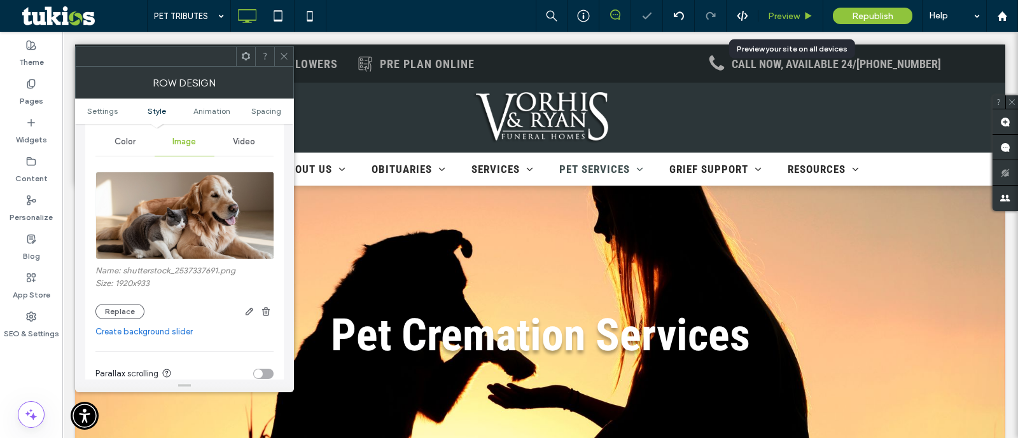
click at [811, 18] on icon at bounding box center [809, 16] width 10 height 10
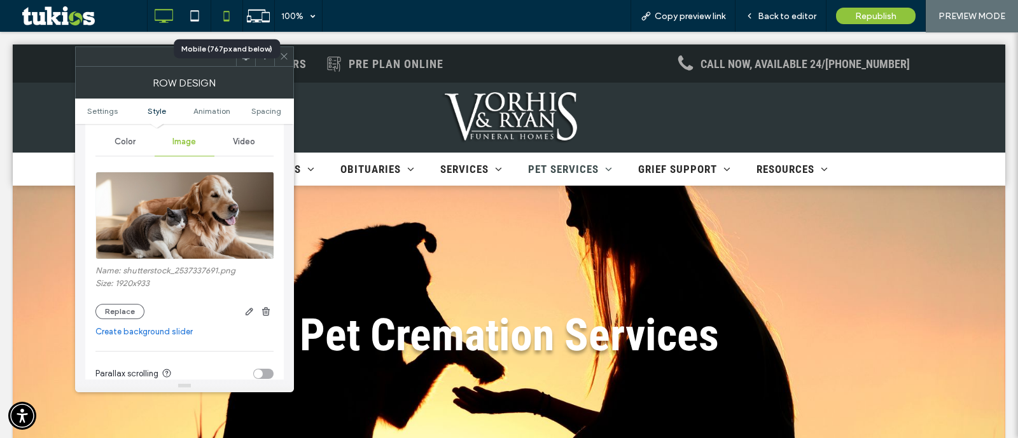
click at [235, 23] on icon at bounding box center [226, 15] width 25 height 25
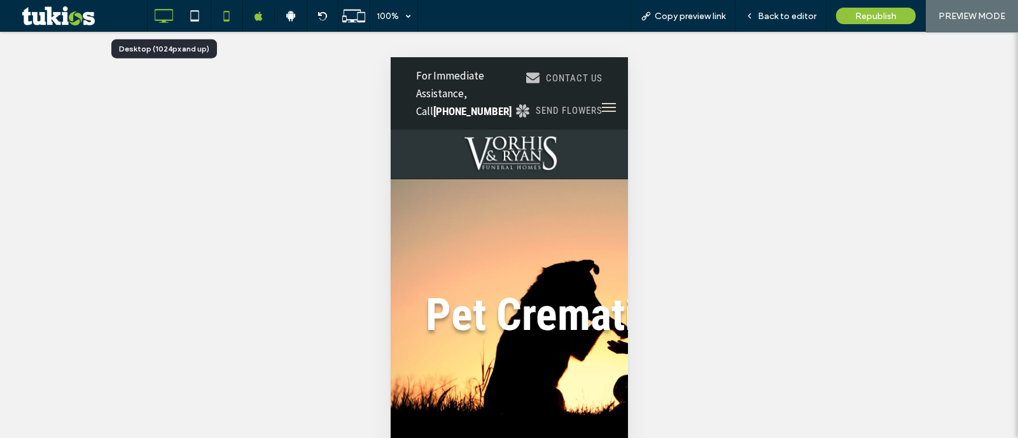
click at [157, 20] on icon at bounding box center [163, 15] width 25 height 25
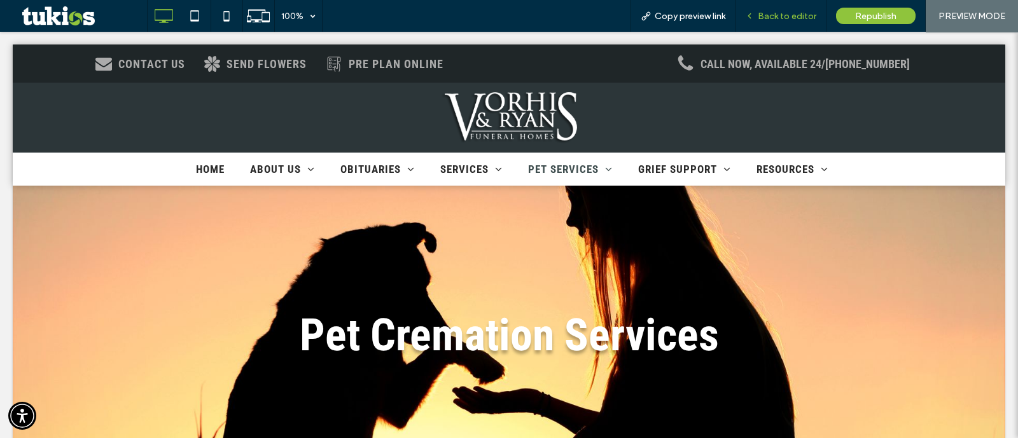
click at [804, 15] on span "Back to editor" at bounding box center [787, 16] width 59 height 11
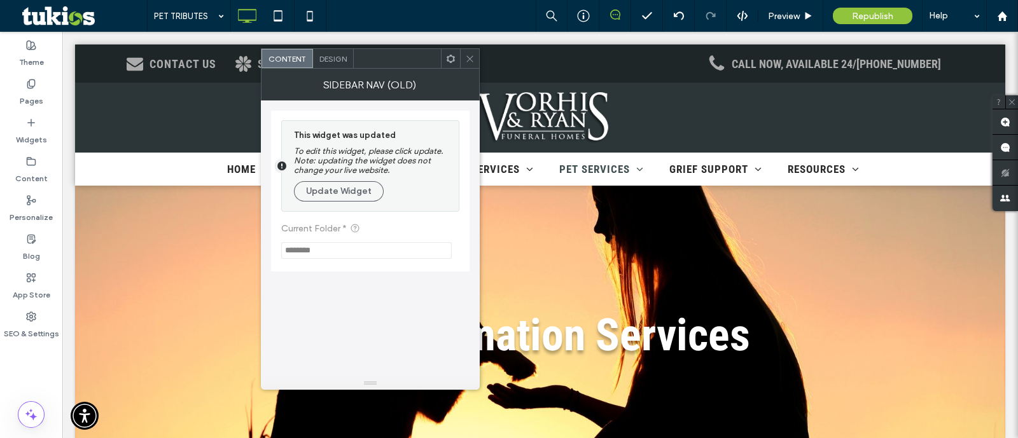
click at [344, 204] on div "This widget was updated To edit this widget, please click update. Note: updatin…" at bounding box center [373, 166] width 158 height 78
click at [341, 192] on button "Update Widget" at bounding box center [339, 191] width 90 height 20
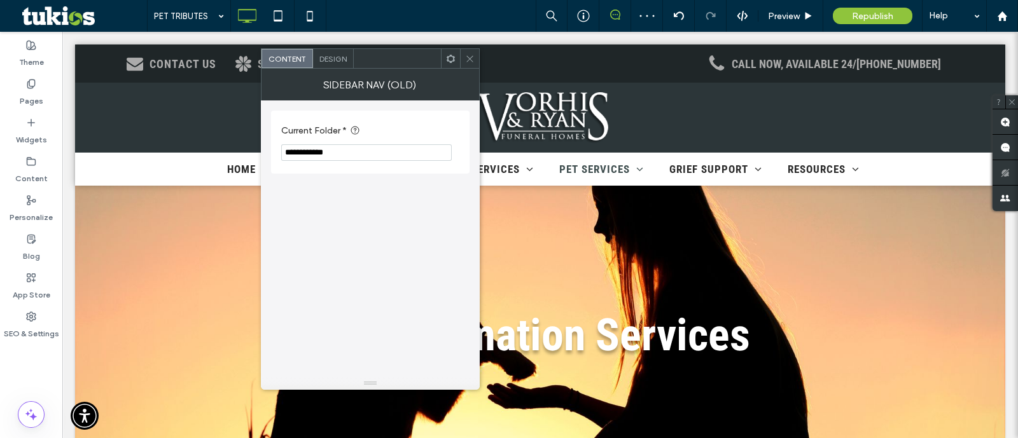
type input "**********"
click at [474, 63] on span at bounding box center [470, 58] width 10 height 19
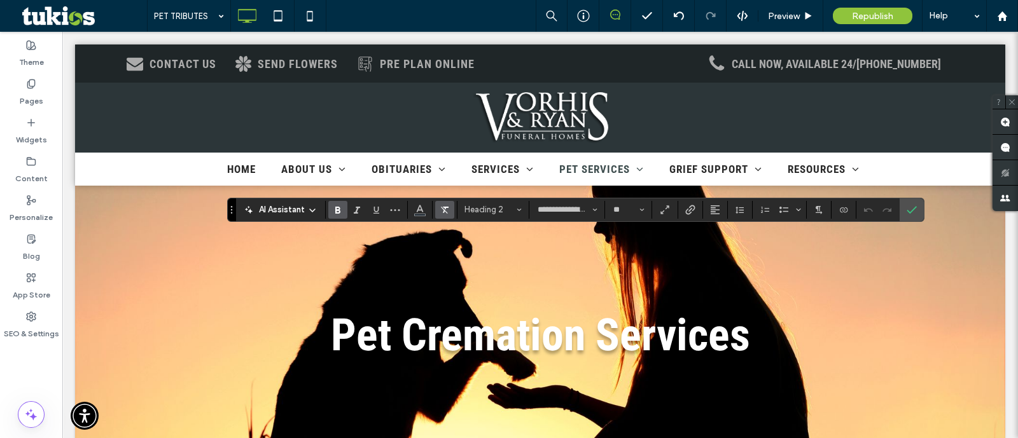
click at [440, 203] on span "Clear Format" at bounding box center [443, 210] width 6 height 18
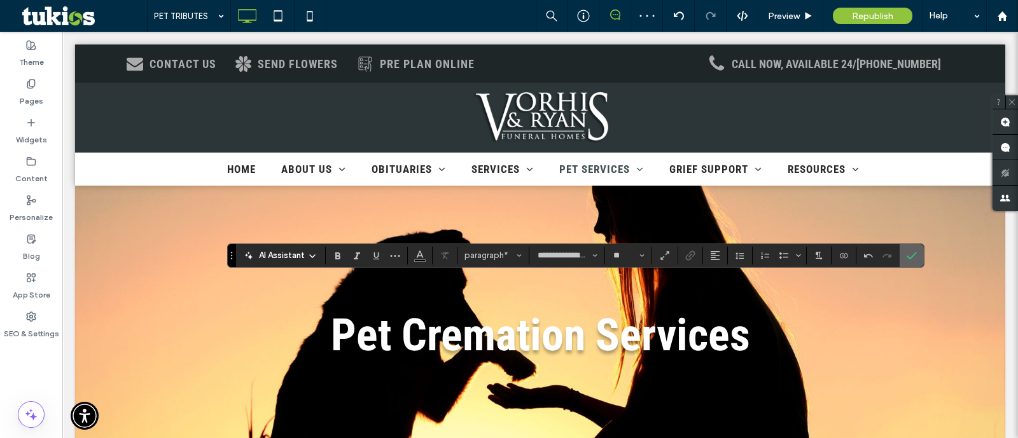
click at [908, 262] on span "Confirm" at bounding box center [910, 255] width 6 height 23
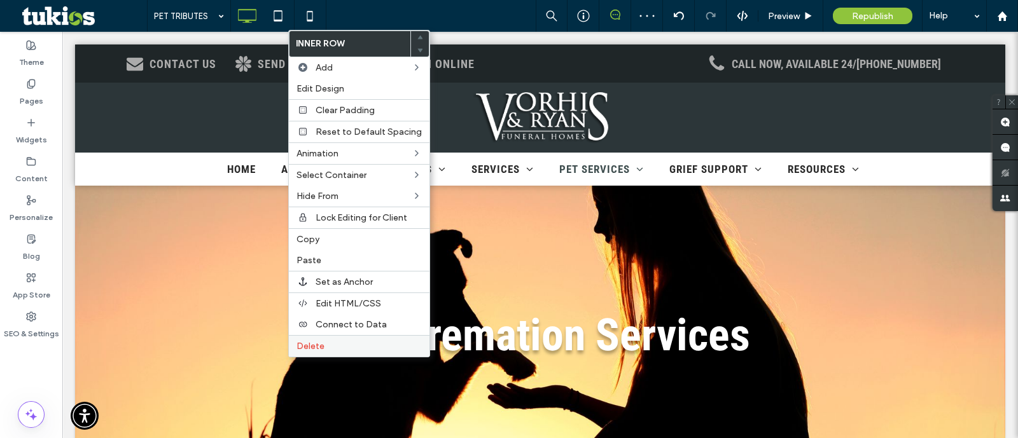
click at [299, 347] on div "Delete" at bounding box center [359, 346] width 141 height 22
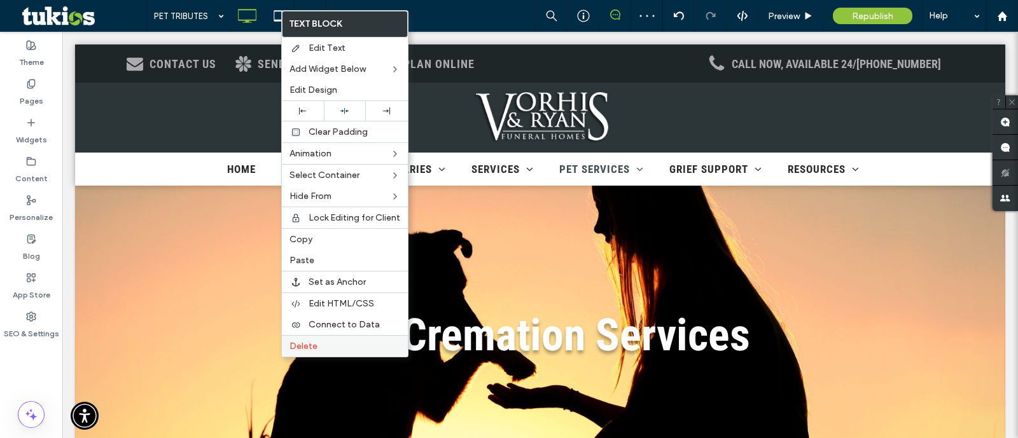
click at [302, 344] on span "Delete" at bounding box center [304, 346] width 28 height 11
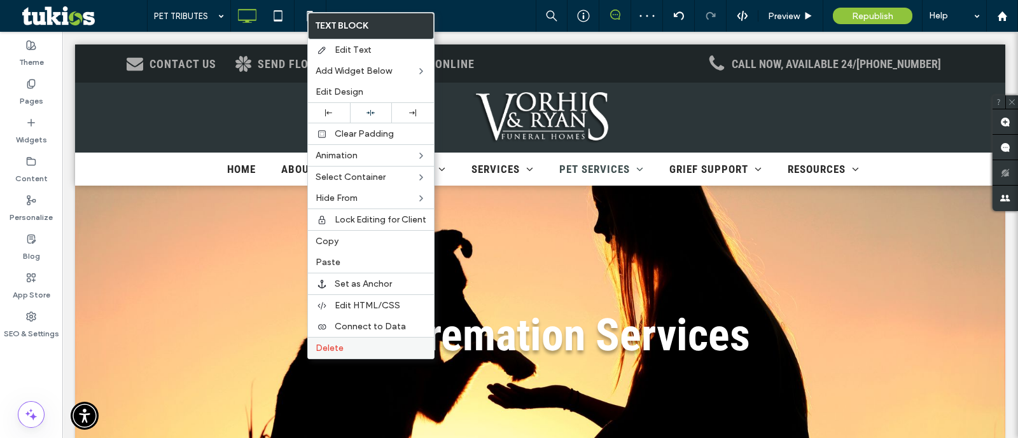
click at [333, 344] on span "Delete" at bounding box center [330, 348] width 28 height 11
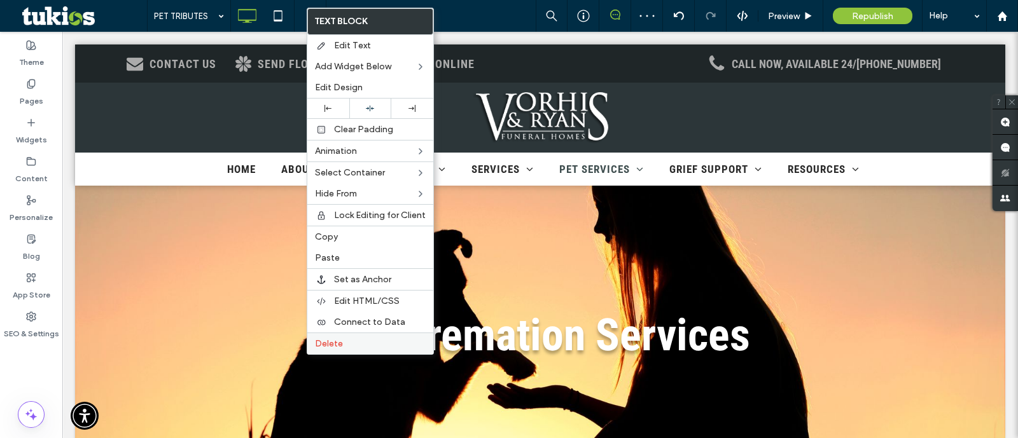
click at [329, 344] on span "Delete" at bounding box center [329, 344] width 28 height 11
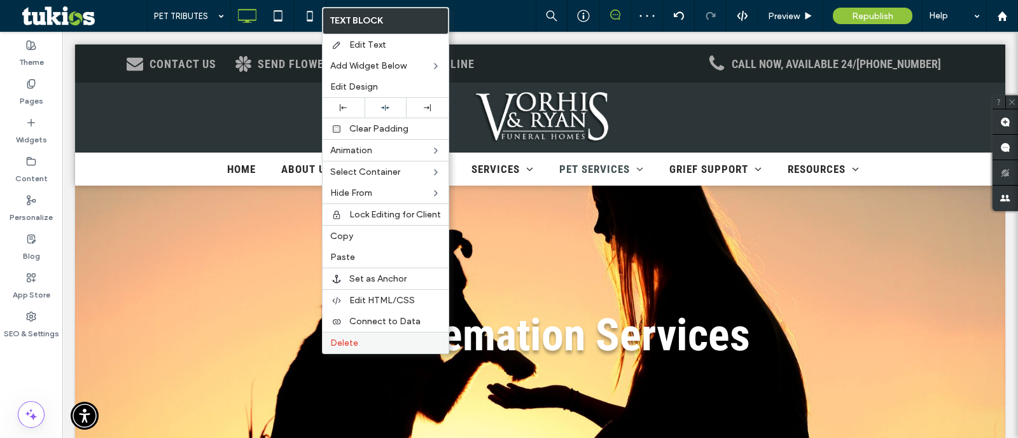
click at [341, 340] on span "Delete" at bounding box center [344, 343] width 28 height 11
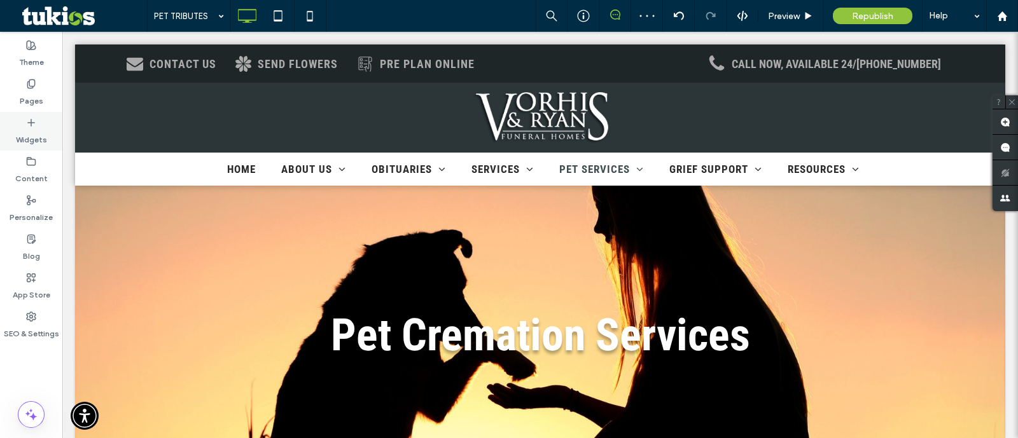
click at [15, 129] on div "Widgets" at bounding box center [31, 131] width 62 height 39
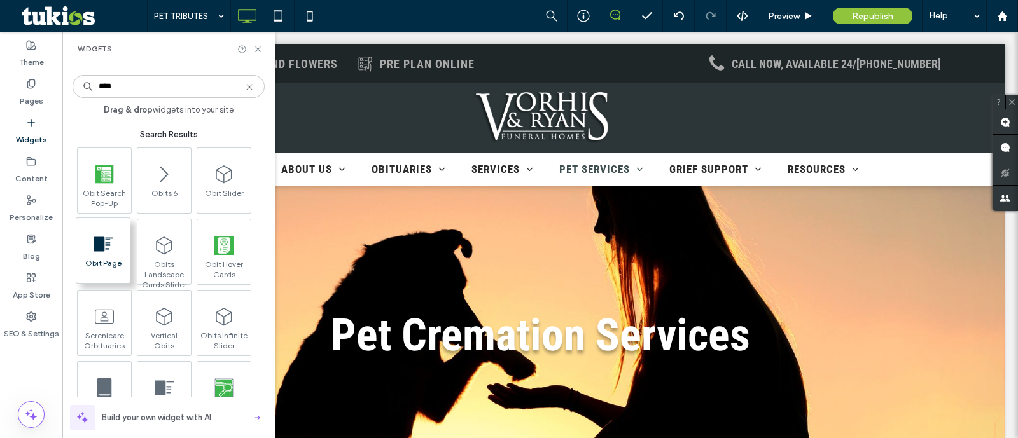
type input "****"
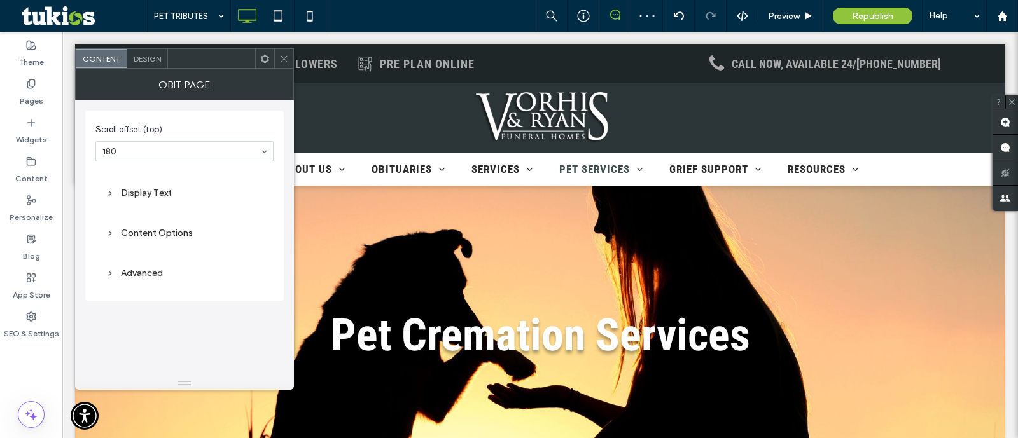
click at [276, 52] on div at bounding box center [283, 58] width 19 height 19
click at [157, 273] on div "Advanced" at bounding box center [185, 273] width 158 height 11
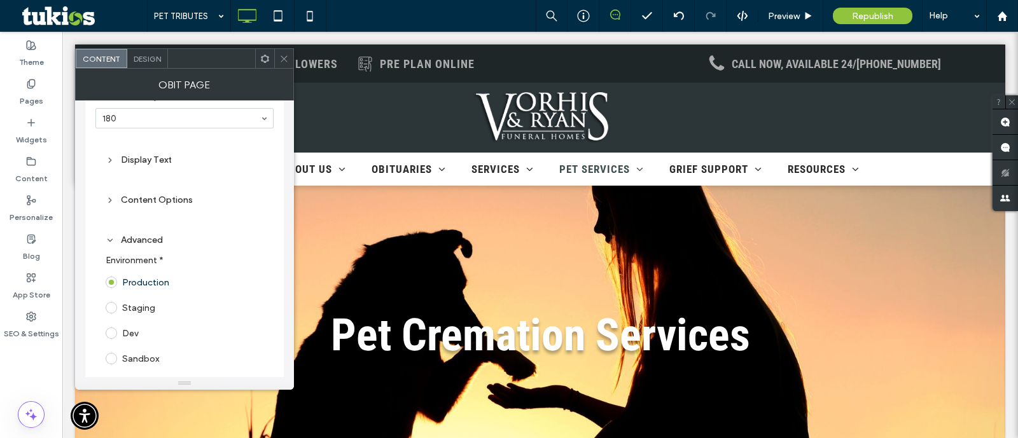
scroll to position [48, 0]
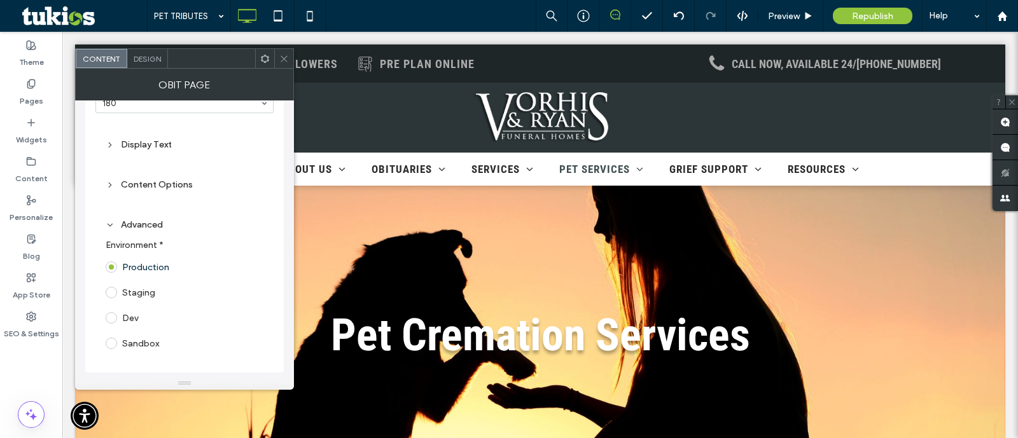
click at [156, 193] on div "Content Options" at bounding box center [184, 185] width 178 height 30
click at [162, 189] on div "Content Options" at bounding box center [185, 184] width 158 height 17
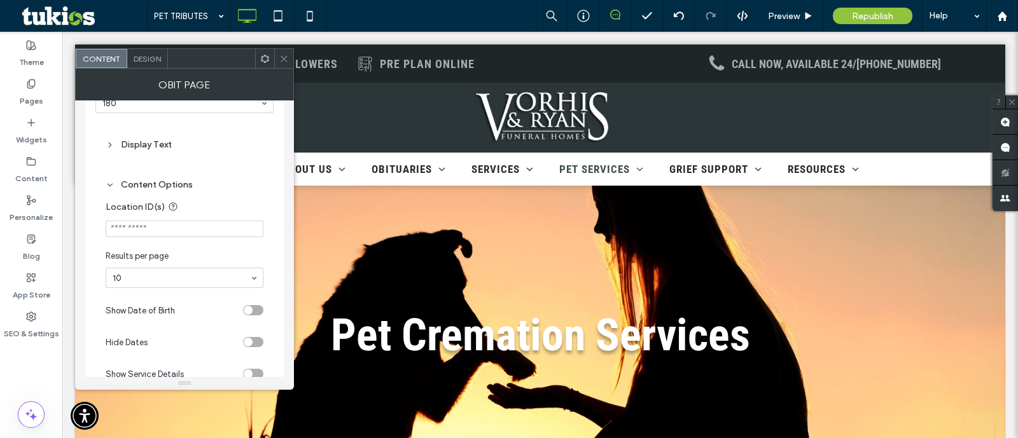
click at [202, 236] on input "Location ID(s)" at bounding box center [185, 229] width 158 height 17
type input "******"
click at [277, 194] on div "Scroll offset (top) 180 Display Text Content Options Location ID(s) ****** Resu…" at bounding box center [184, 429] width 199 height 735
click at [16, 104] on div "Pages" at bounding box center [31, 92] width 62 height 39
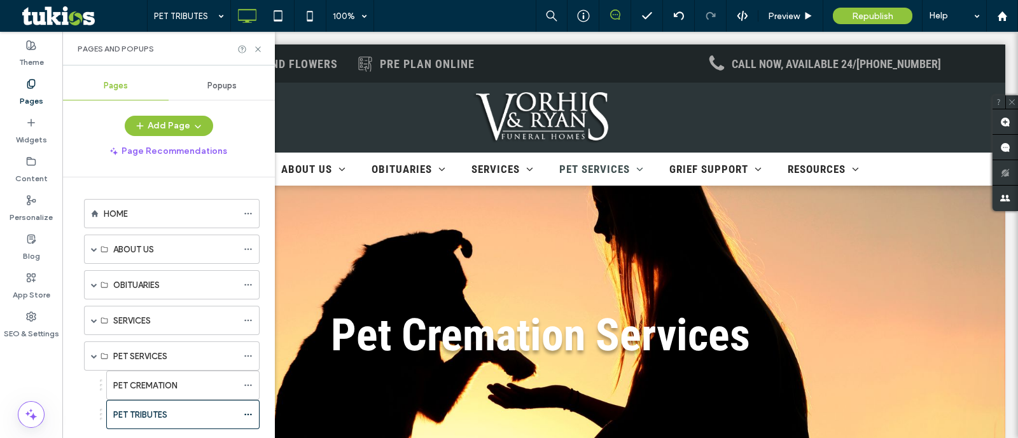
scroll to position [79, 0]
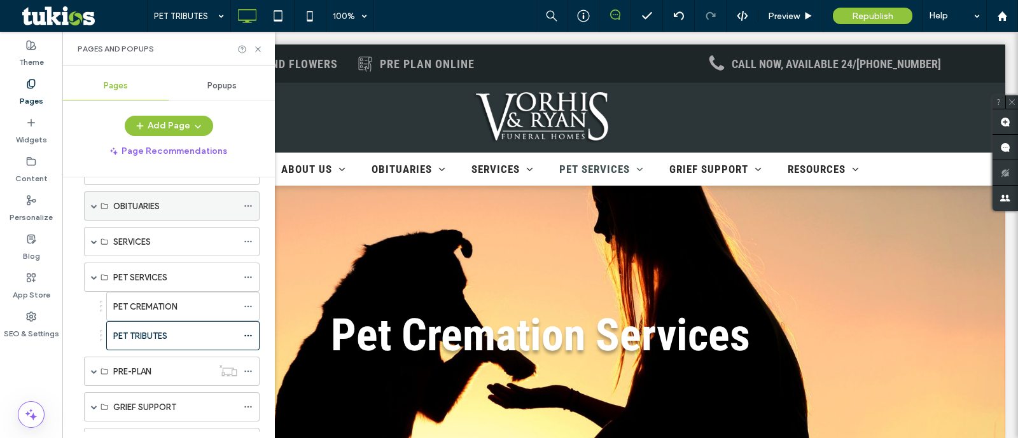
click at [94, 207] on span at bounding box center [94, 206] width 6 height 6
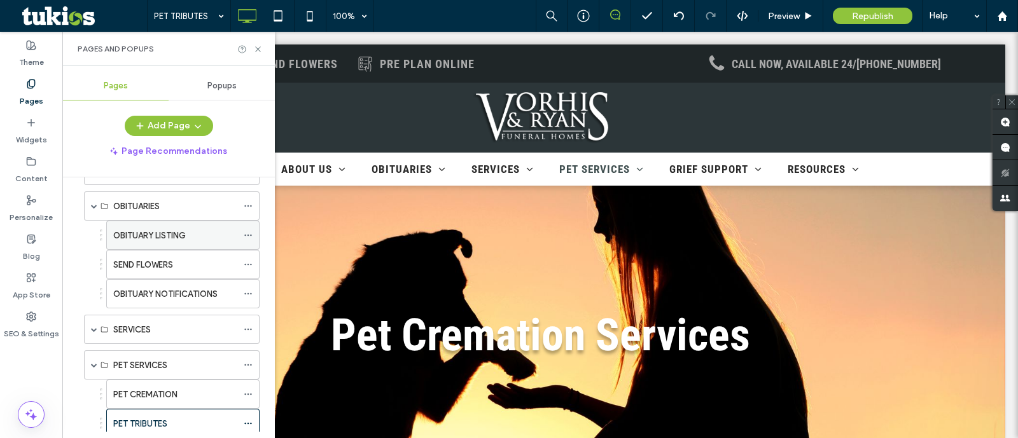
click at [196, 230] on div "OBITUARY LISTING" at bounding box center [175, 235] width 124 height 13
click at [258, 49] on use at bounding box center [257, 48] width 5 height 5
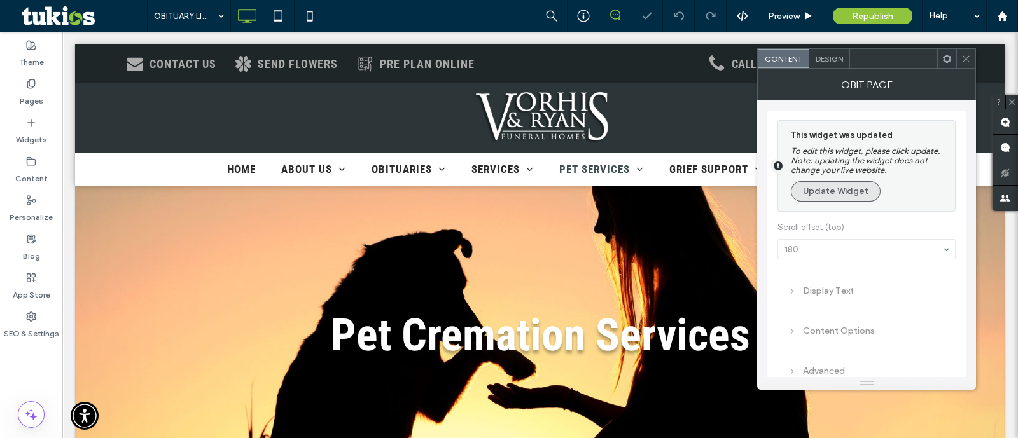
click at [821, 195] on button "Update Widget" at bounding box center [836, 191] width 90 height 20
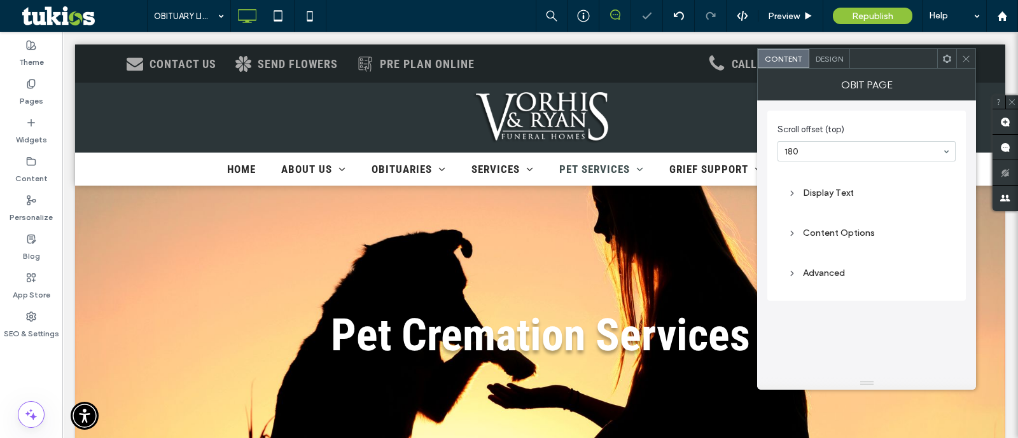
click at [820, 228] on div "Content Options" at bounding box center [867, 233] width 158 height 11
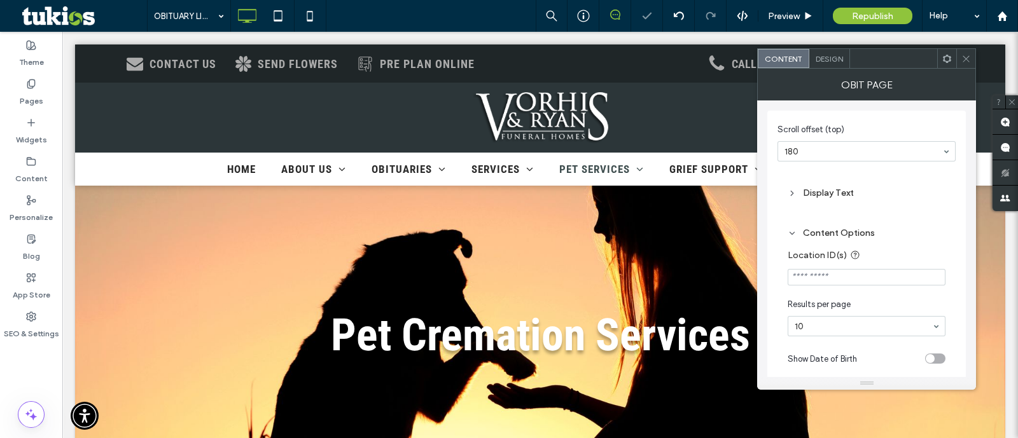
click at [865, 279] on input "Location ID(s)" at bounding box center [867, 277] width 158 height 17
type input "**********"
click at [909, 218] on div "**********" at bounding box center [867, 445] width 178 height 454
click at [972, 54] on div at bounding box center [965, 58] width 19 height 19
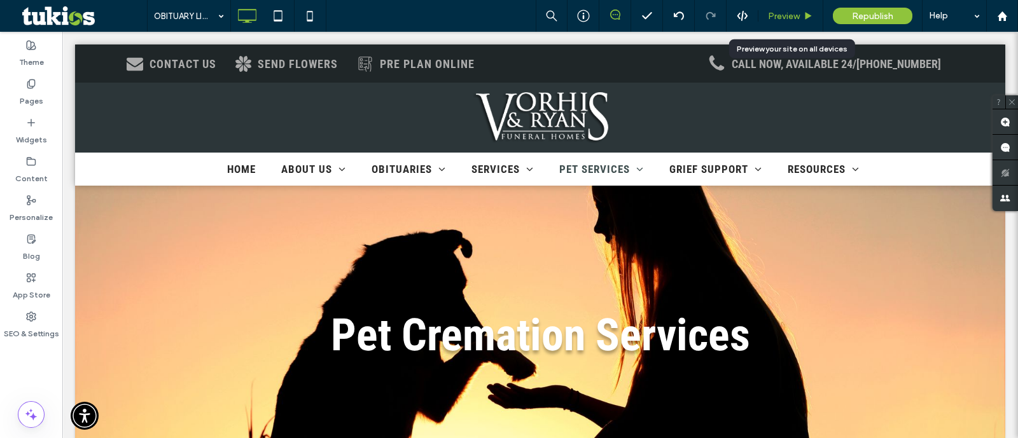
click at [799, 17] on span "Preview" at bounding box center [784, 16] width 32 height 11
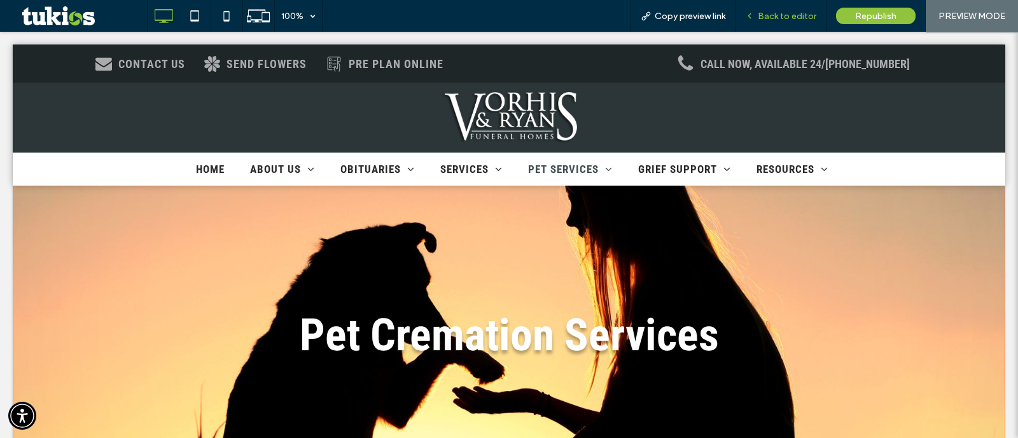
click at [806, 14] on span "Back to editor" at bounding box center [787, 16] width 59 height 11
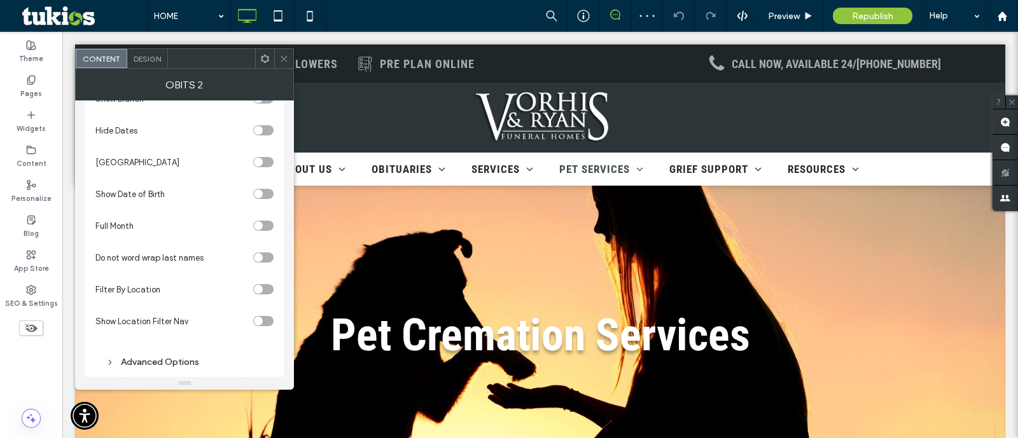
scroll to position [217, 0]
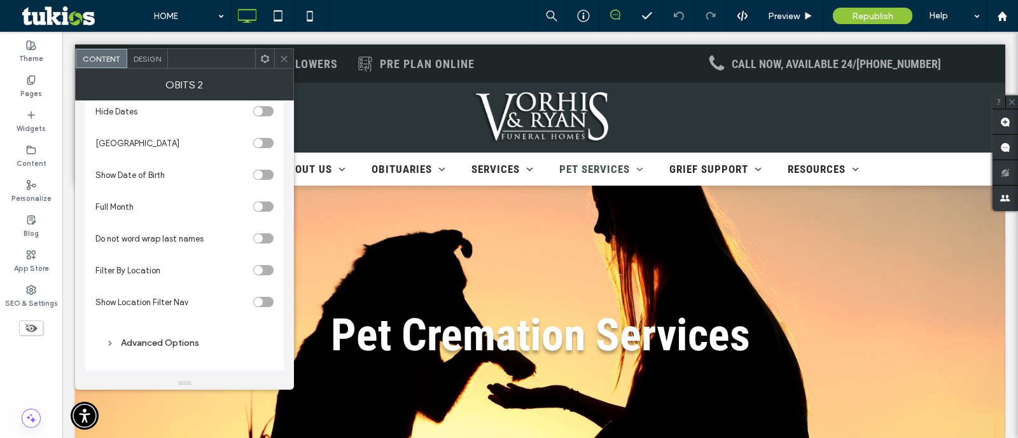
click at [261, 272] on div "toggle" at bounding box center [258, 270] width 9 height 9
click at [186, 319] on input "Location ID(s)" at bounding box center [180, 321] width 171 height 17
paste input "**********"
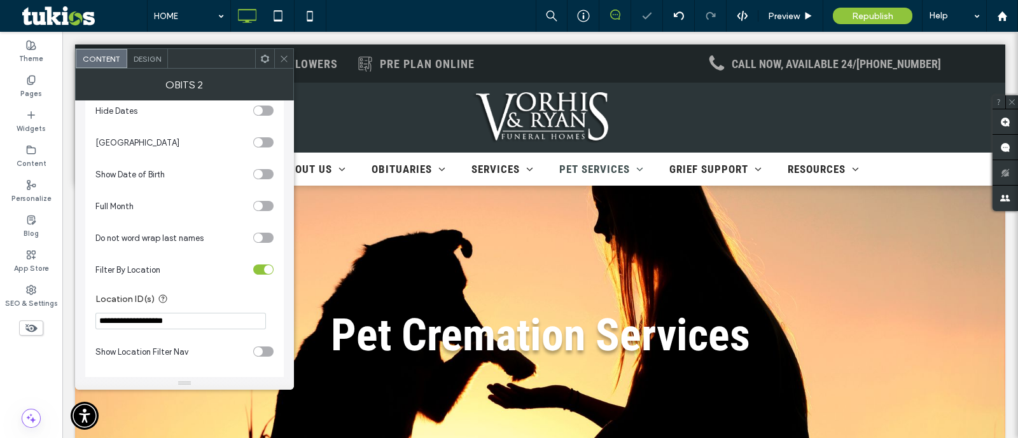
type input "**********"
click at [229, 340] on section "Show Location Filter Nav" at bounding box center [184, 352] width 178 height 32
click at [285, 59] on use at bounding box center [284, 58] width 6 height 6
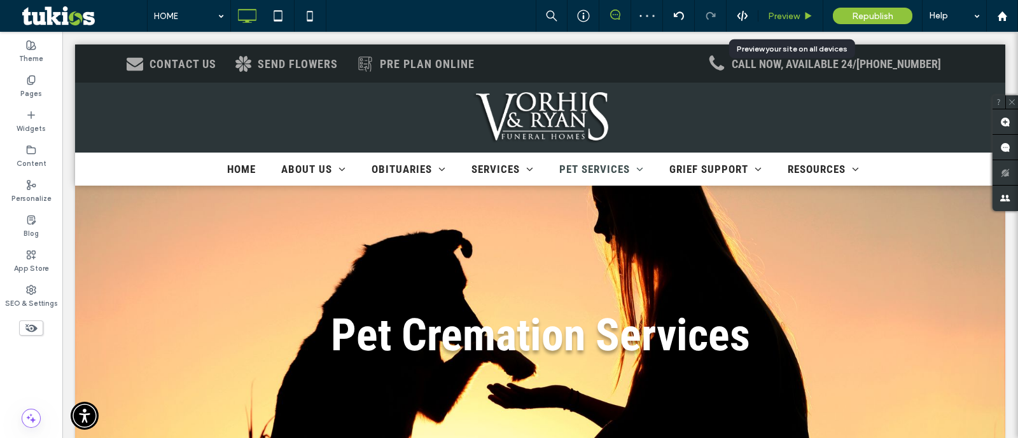
click at [802, 24] on div "Preview" at bounding box center [790, 16] width 65 height 32
click at [797, 20] on span "Preview" at bounding box center [784, 16] width 32 height 11
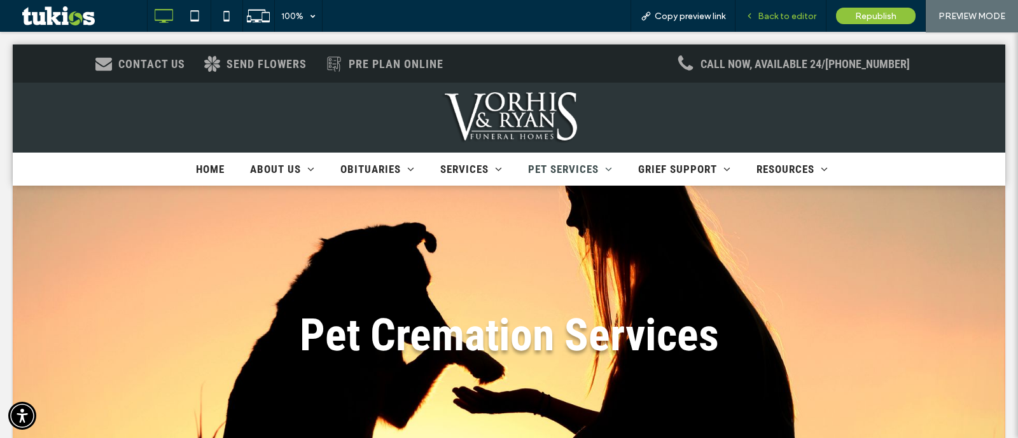
click at [789, 18] on span "Back to editor" at bounding box center [787, 16] width 59 height 11
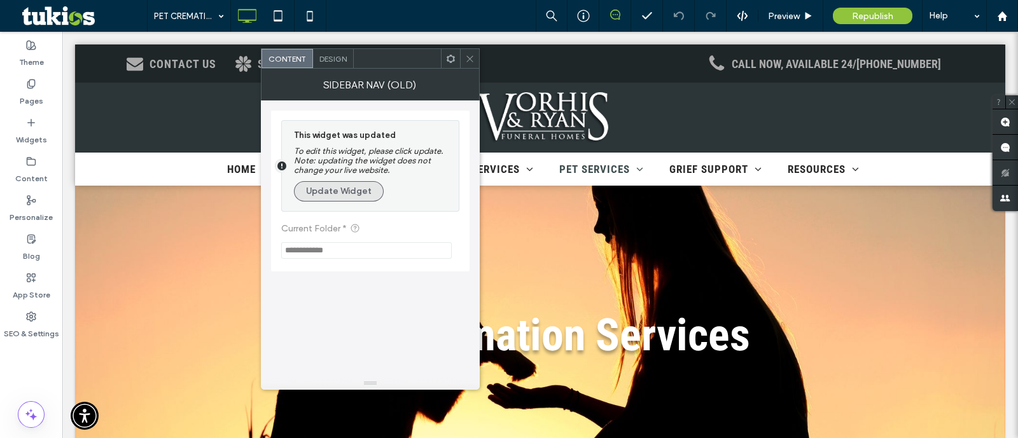
click at [332, 196] on button "Update Widget" at bounding box center [339, 191] width 90 height 20
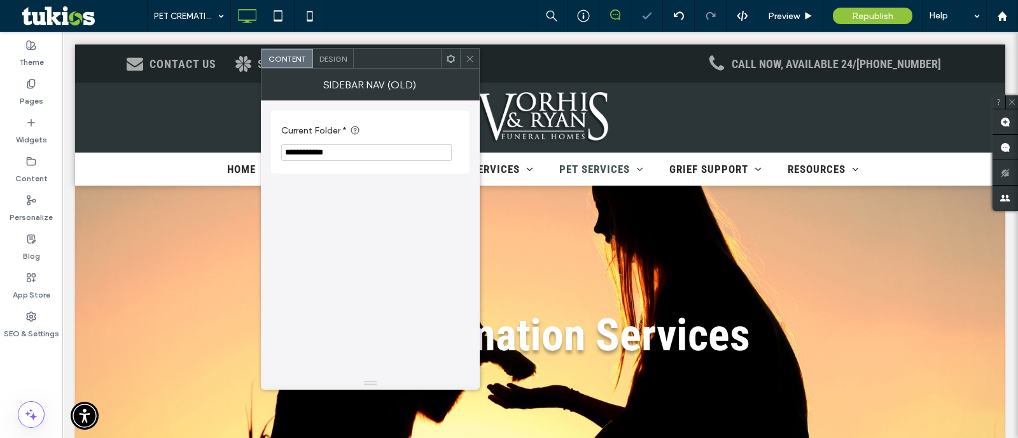
click at [374, 157] on input "**********" at bounding box center [366, 152] width 171 height 17
click at [389, 226] on div "**********" at bounding box center [370, 239] width 199 height 277
click at [470, 54] on icon at bounding box center [470, 59] width 10 height 10
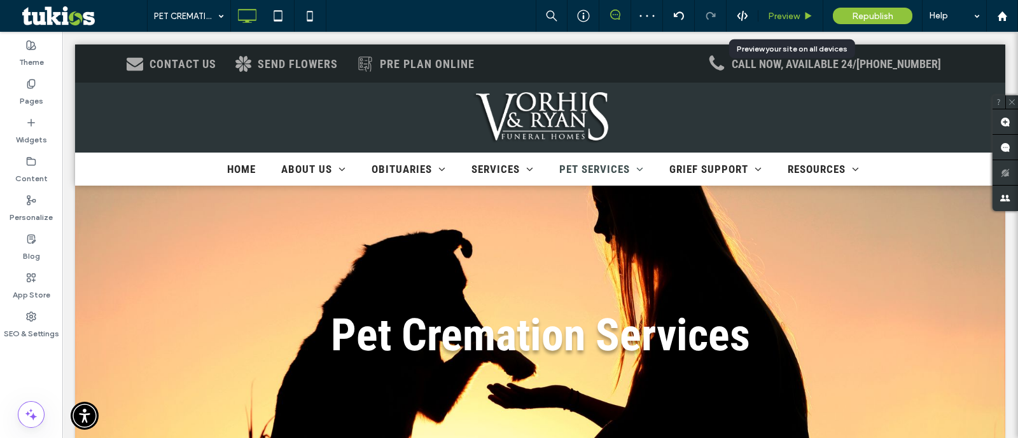
click at [802, 13] on div "Preview" at bounding box center [790, 16] width 64 height 11
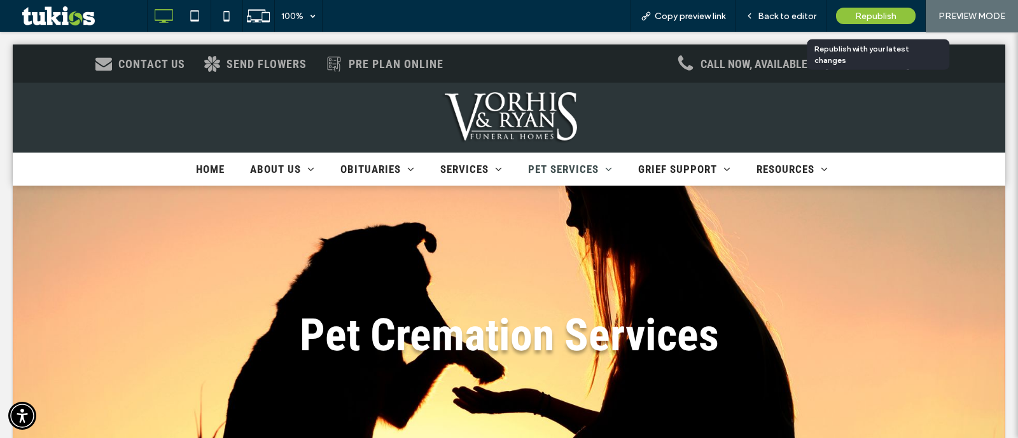
click at [858, 17] on span "Republish" at bounding box center [875, 16] width 41 height 11
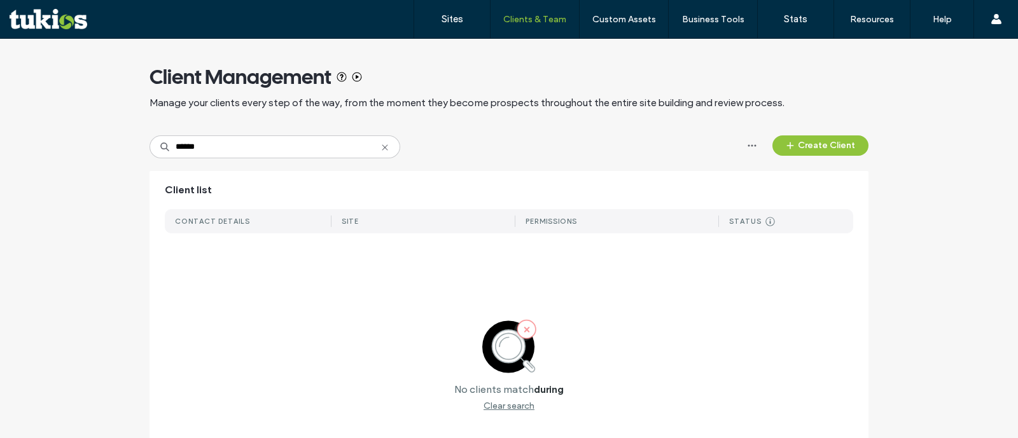
type input "******"
